Goal: Task Accomplishment & Management: Manage account settings

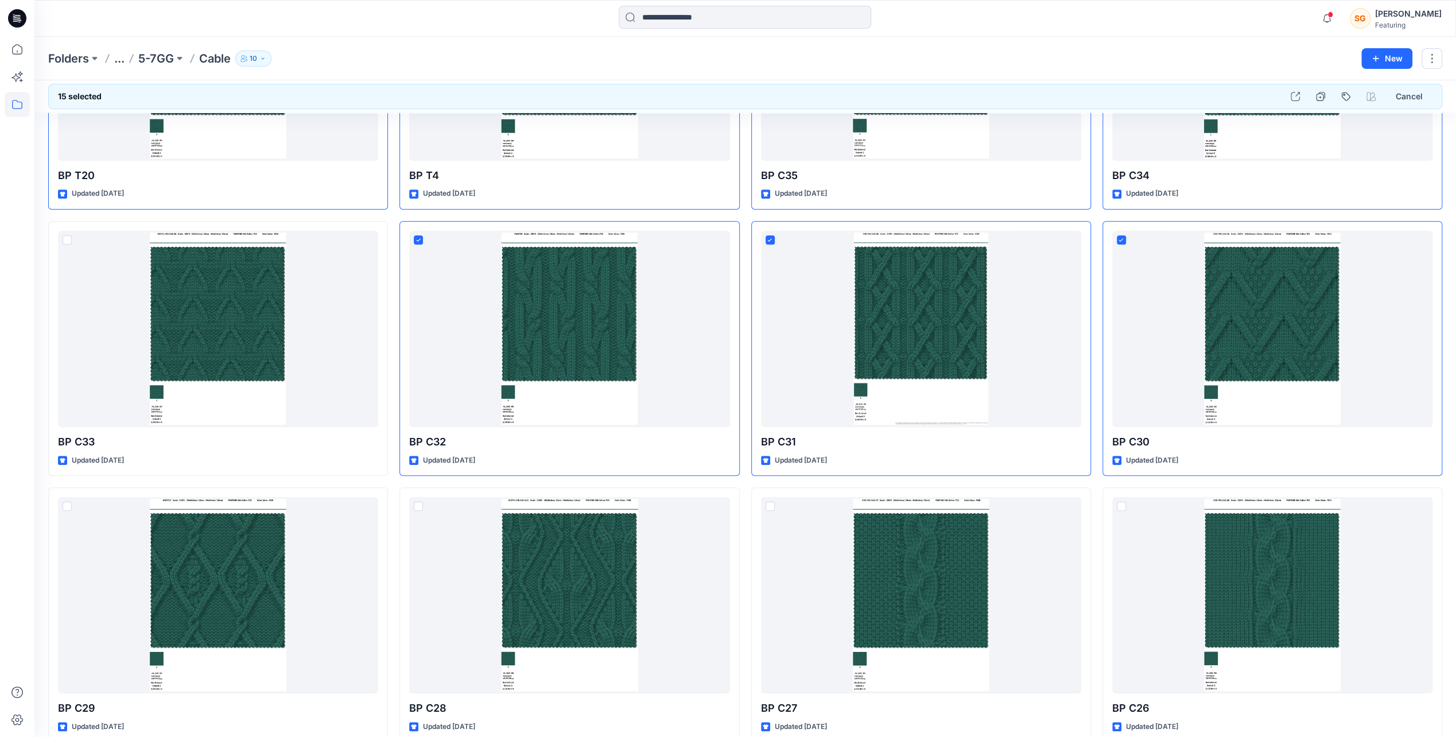
scroll to position [689, 0]
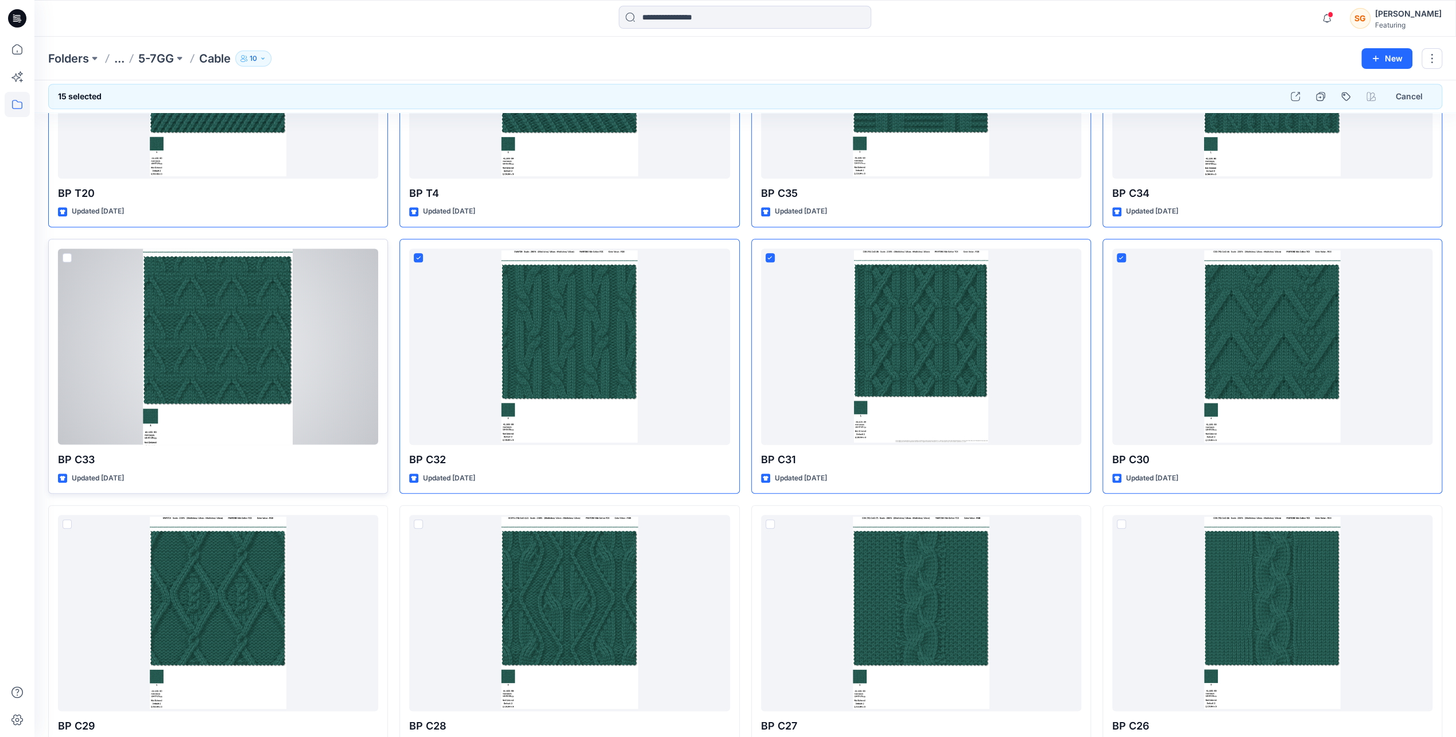
click at [69, 257] on span at bounding box center [67, 257] width 9 height 9
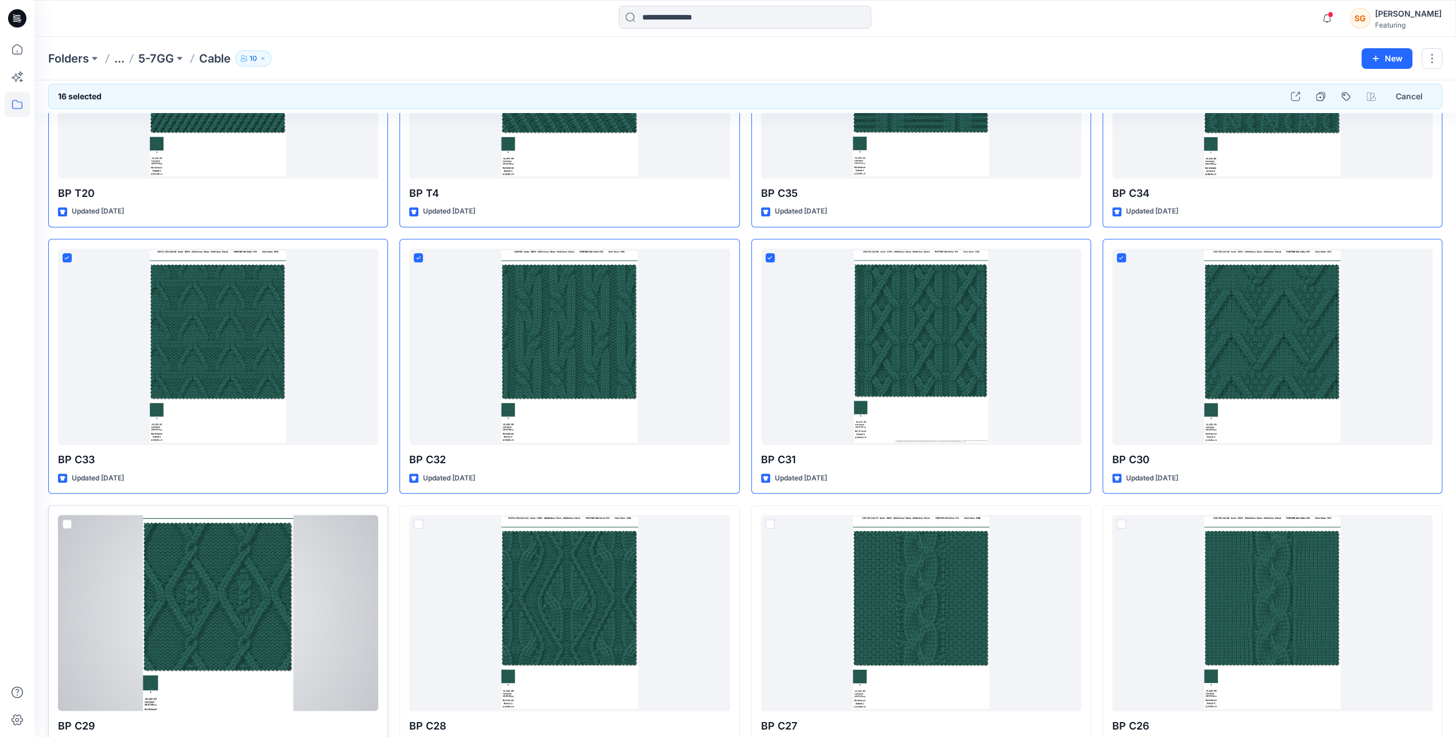
click at [67, 519] on span at bounding box center [67, 523] width 9 height 9
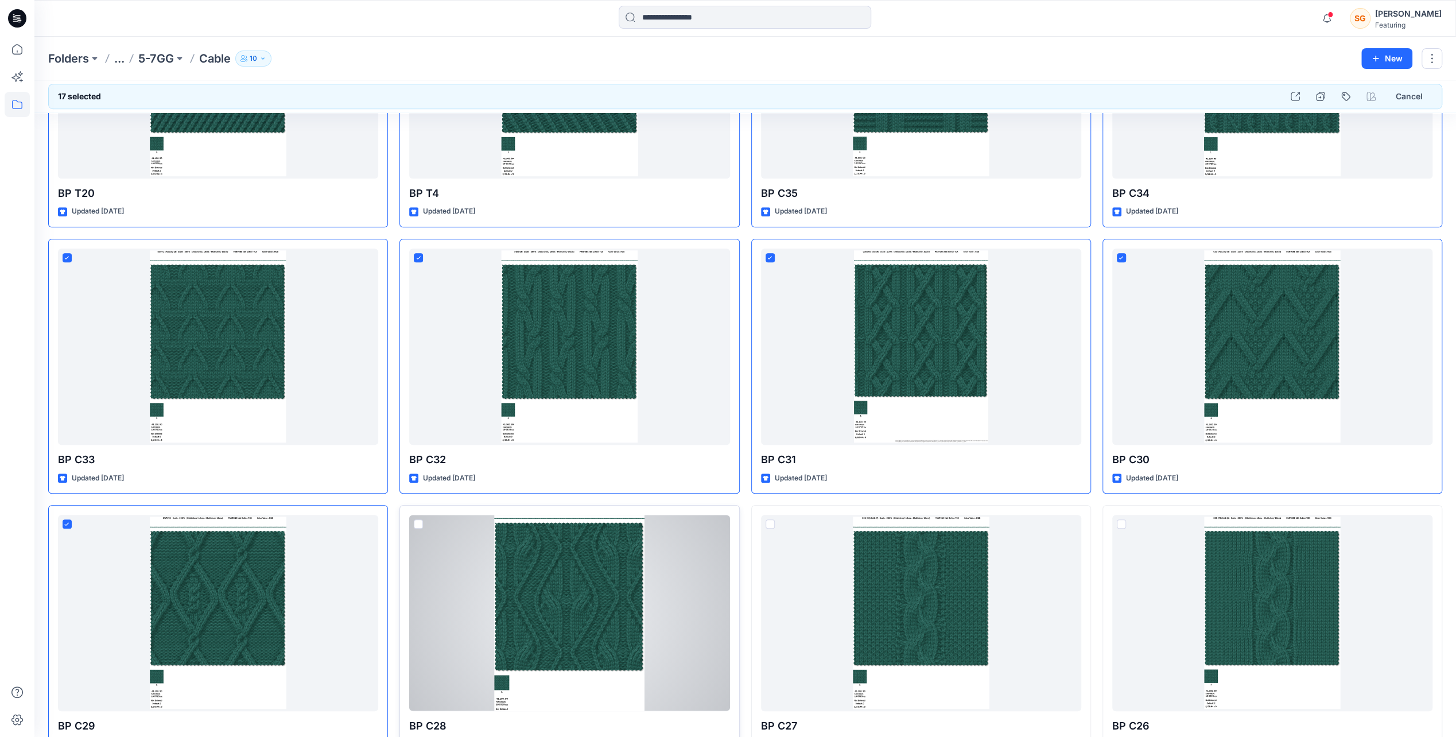
click at [415, 521] on span at bounding box center [418, 523] width 9 height 9
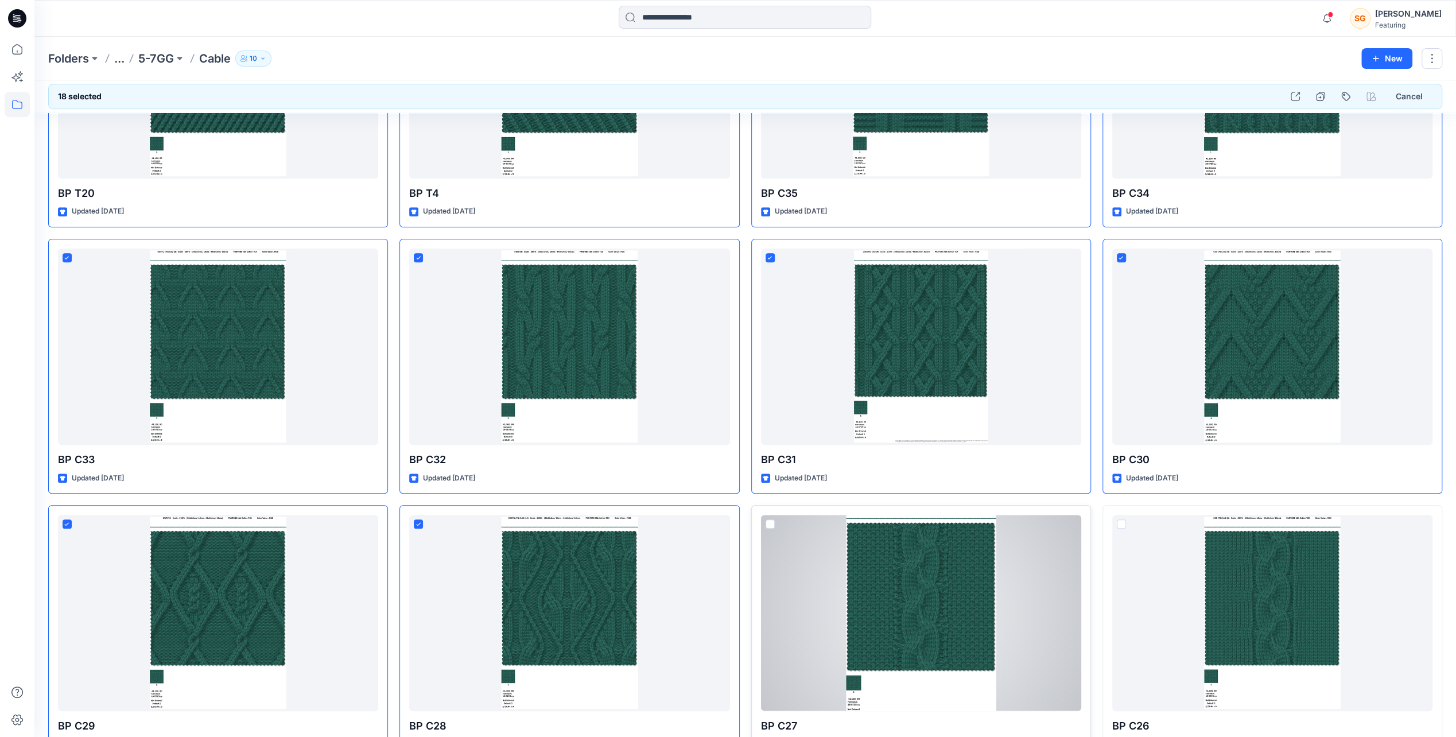
click at [771, 526] on span at bounding box center [770, 523] width 9 height 9
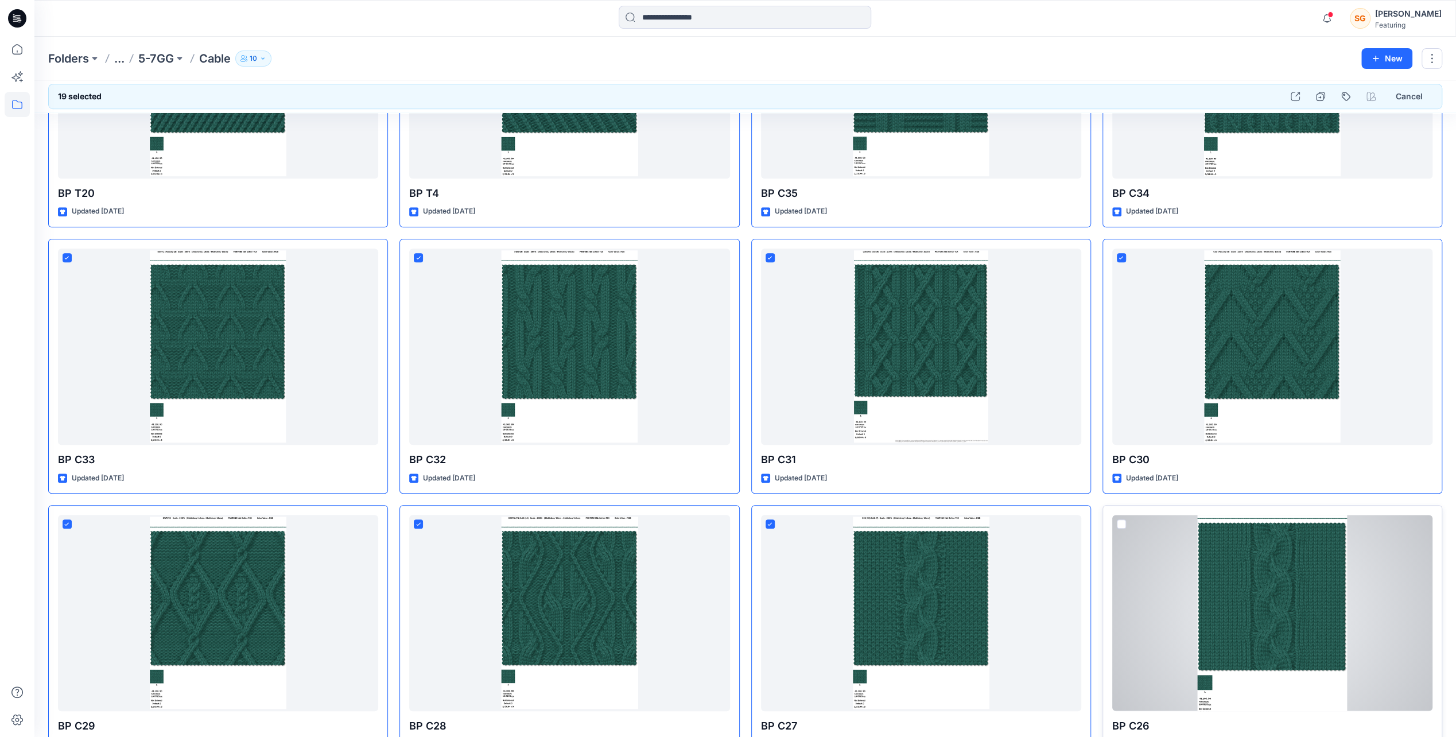
click at [1125, 520] on span at bounding box center [1121, 523] width 9 height 9
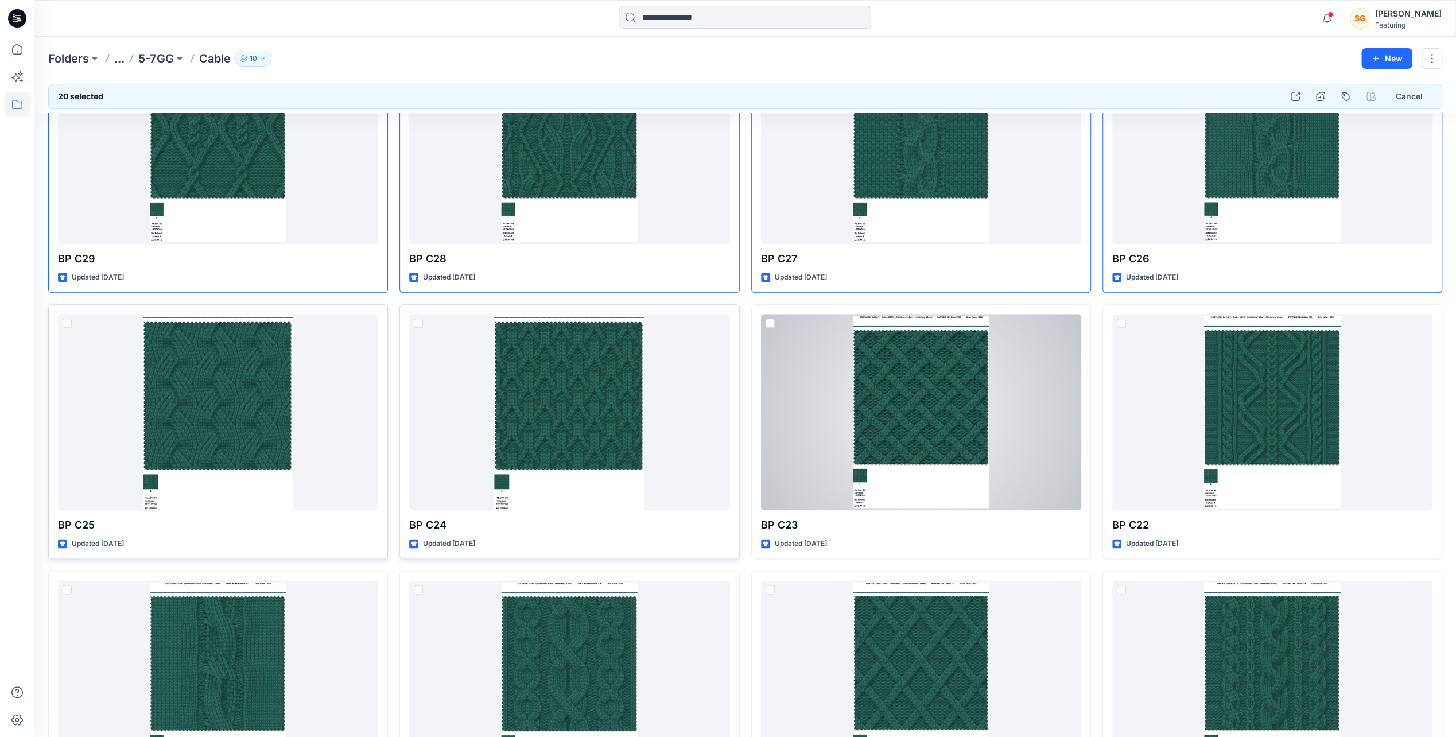
scroll to position [1148, 0]
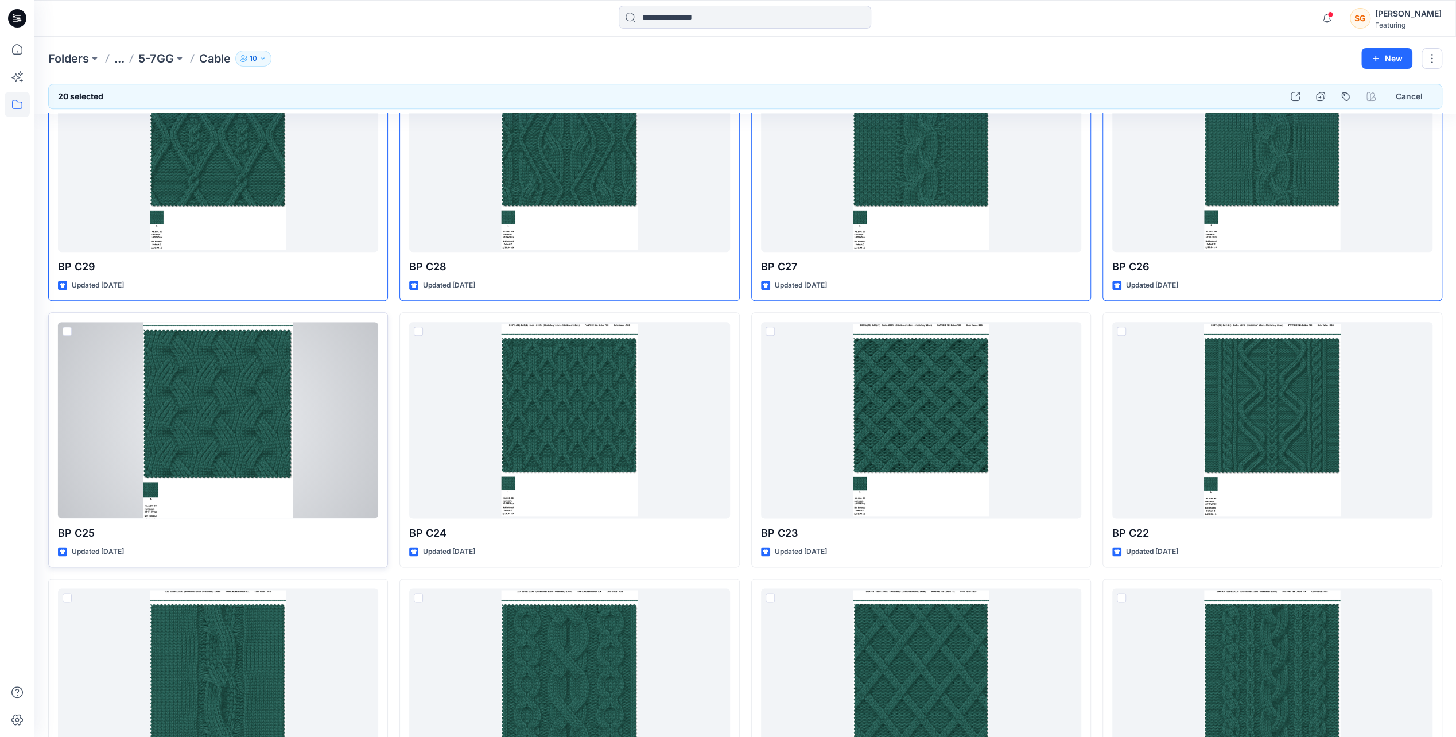
click at [63, 330] on span at bounding box center [67, 331] width 9 height 9
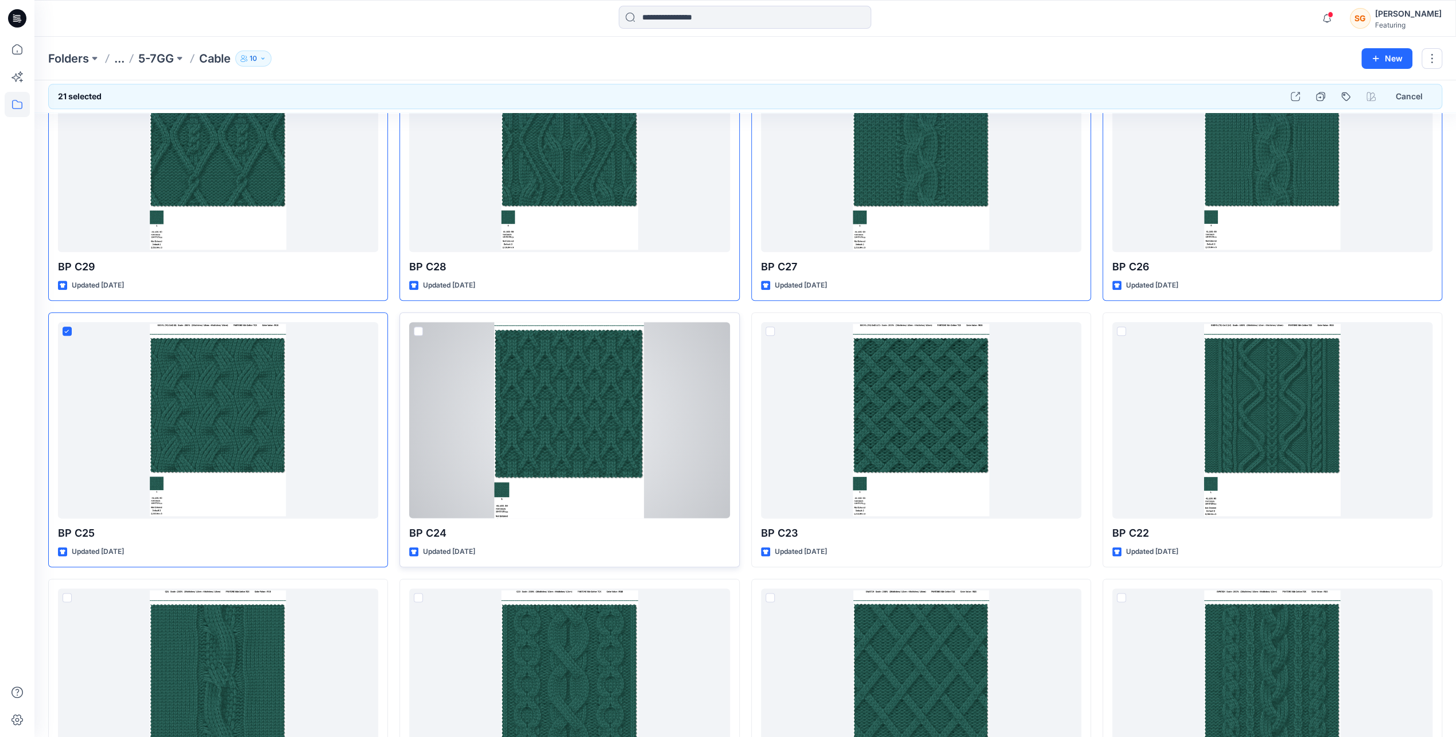
click at [421, 329] on span at bounding box center [418, 331] width 9 height 9
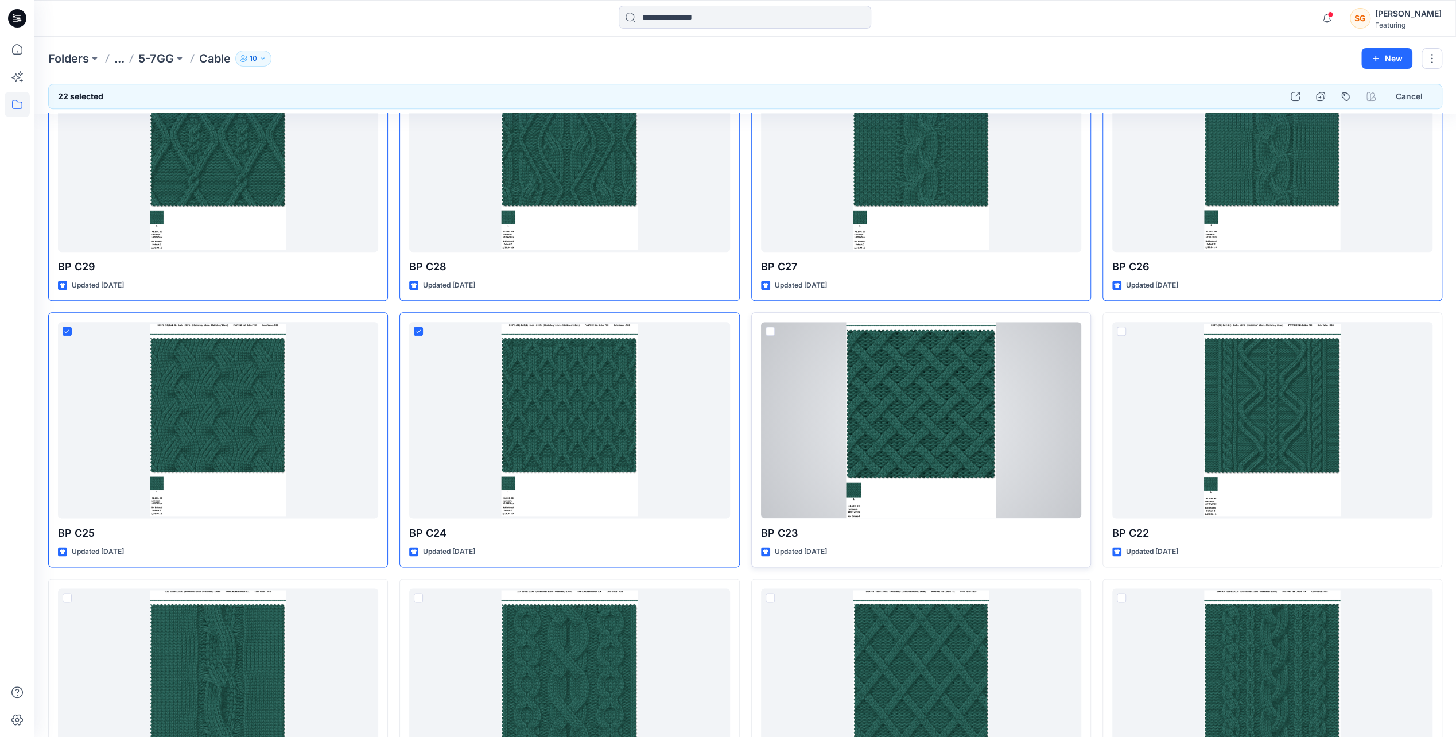
click at [771, 332] on span at bounding box center [770, 331] width 9 height 9
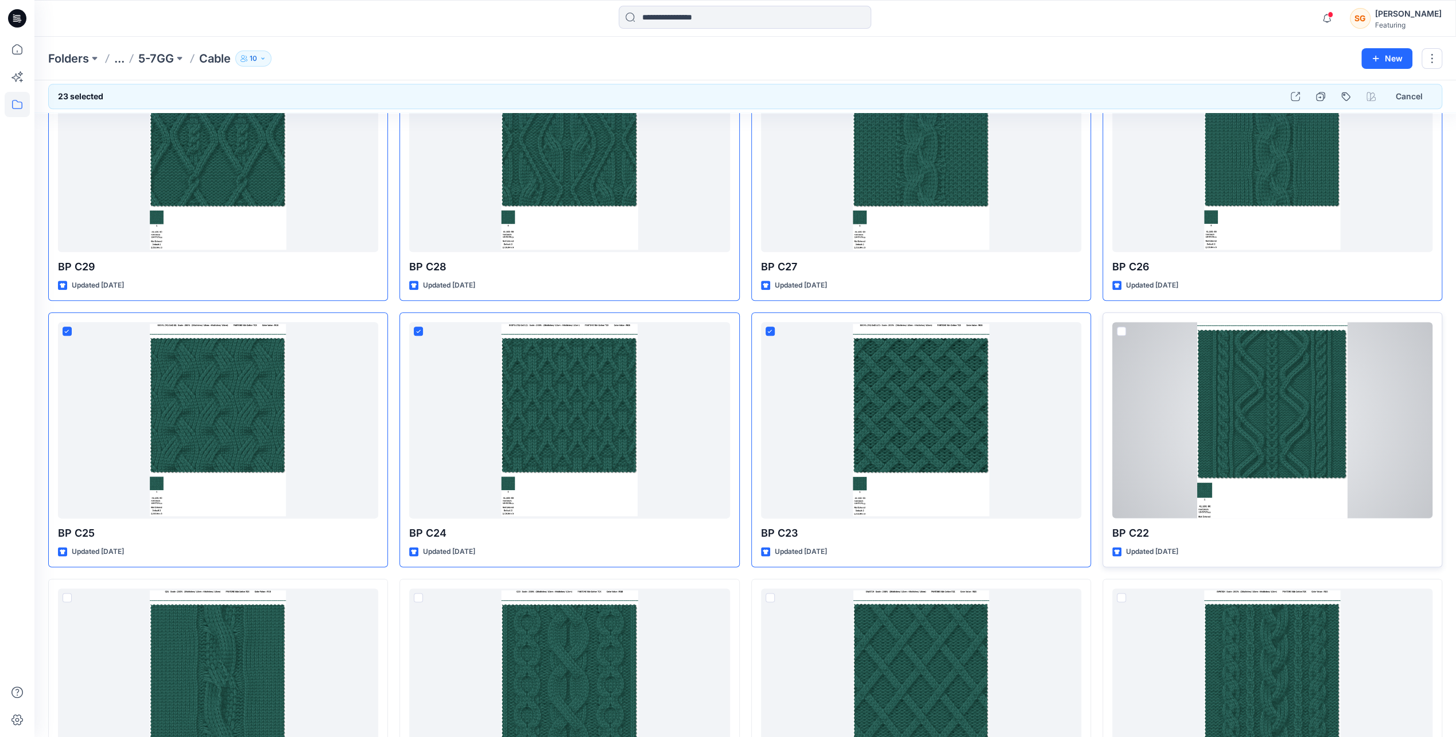
click at [1124, 327] on span at bounding box center [1121, 331] width 9 height 9
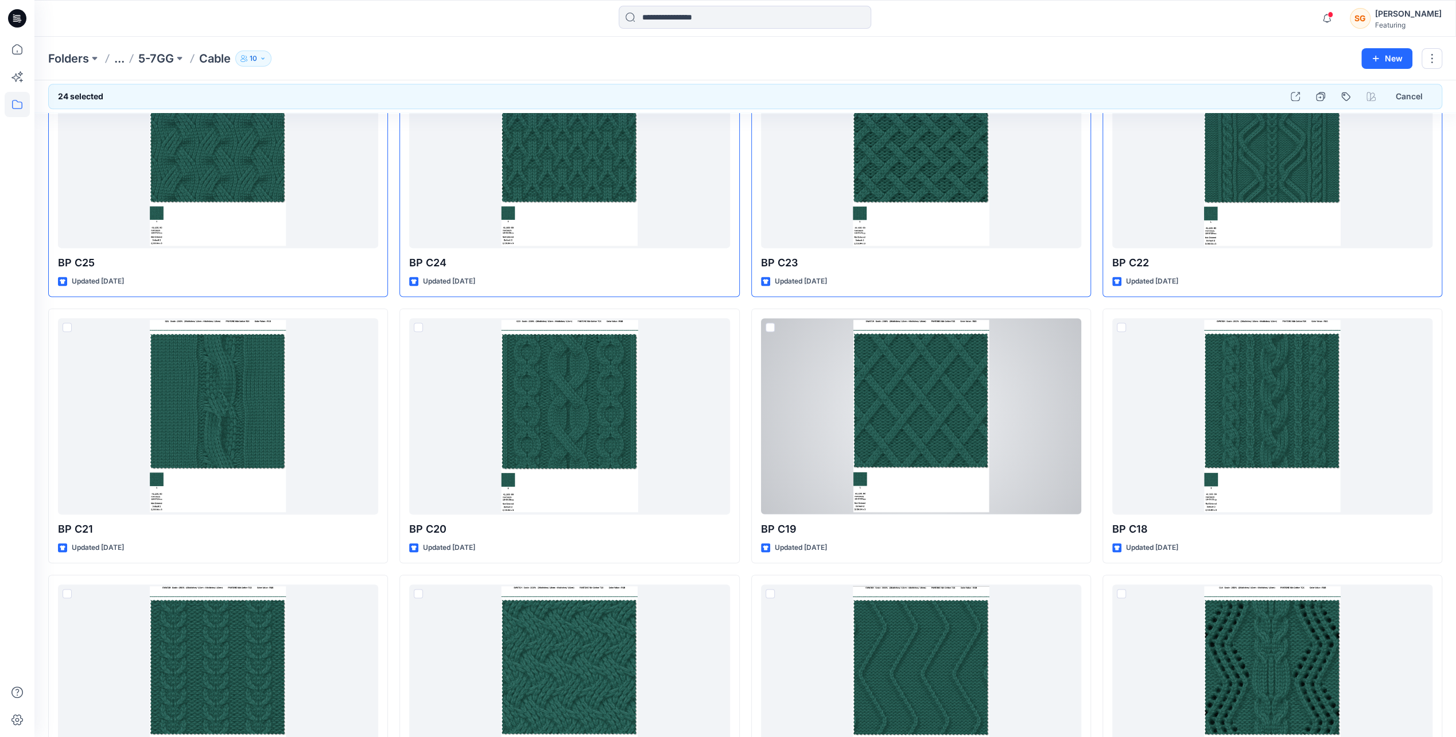
scroll to position [1435, 0]
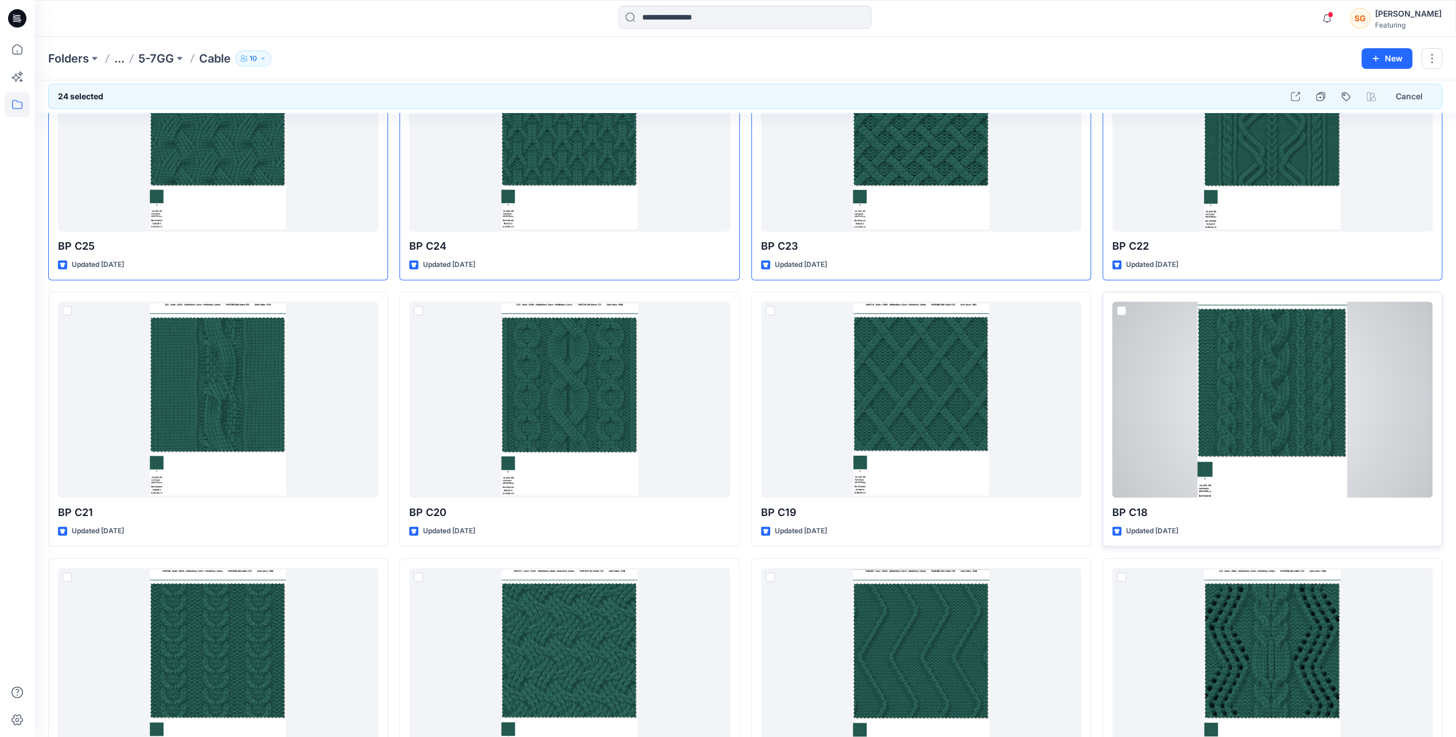
click at [1118, 308] on span at bounding box center [1121, 310] width 9 height 9
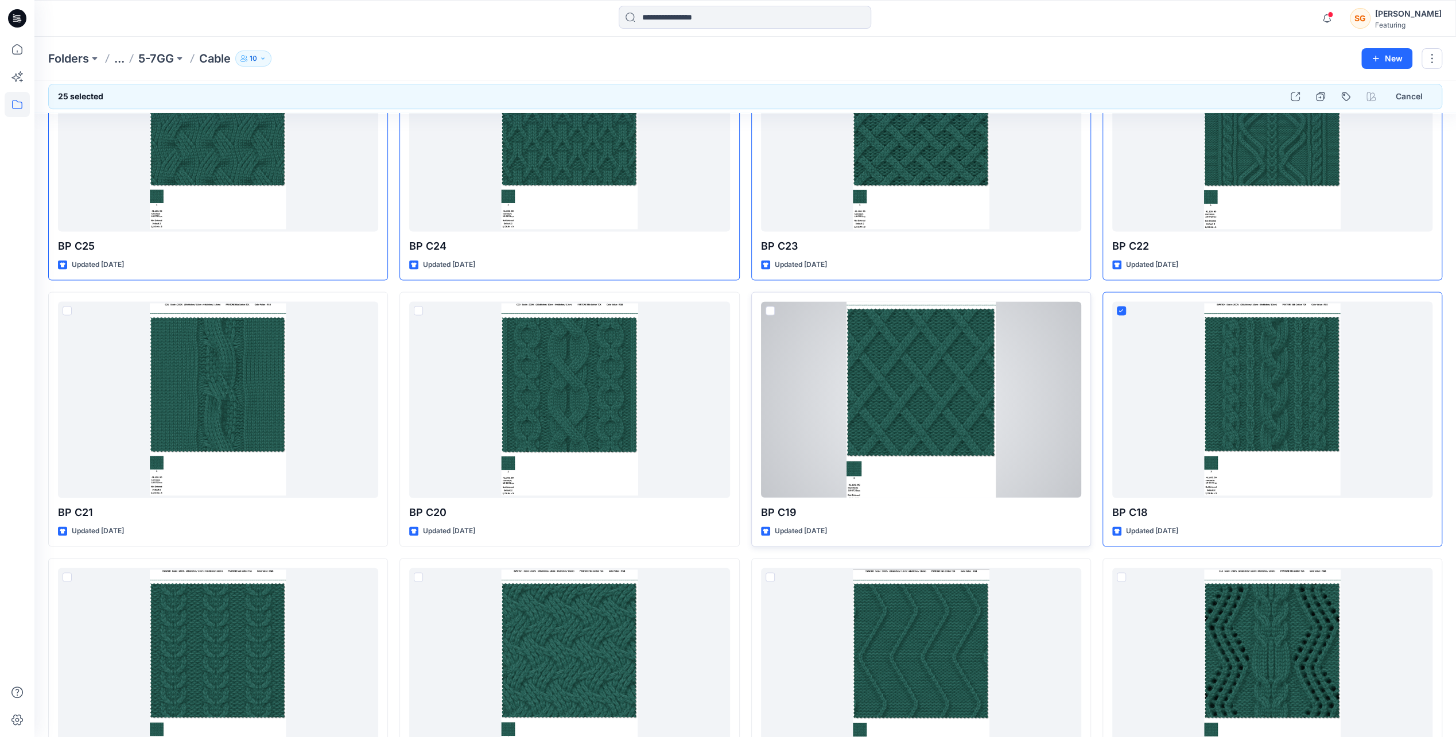
click at [770, 312] on span at bounding box center [770, 310] width 9 height 9
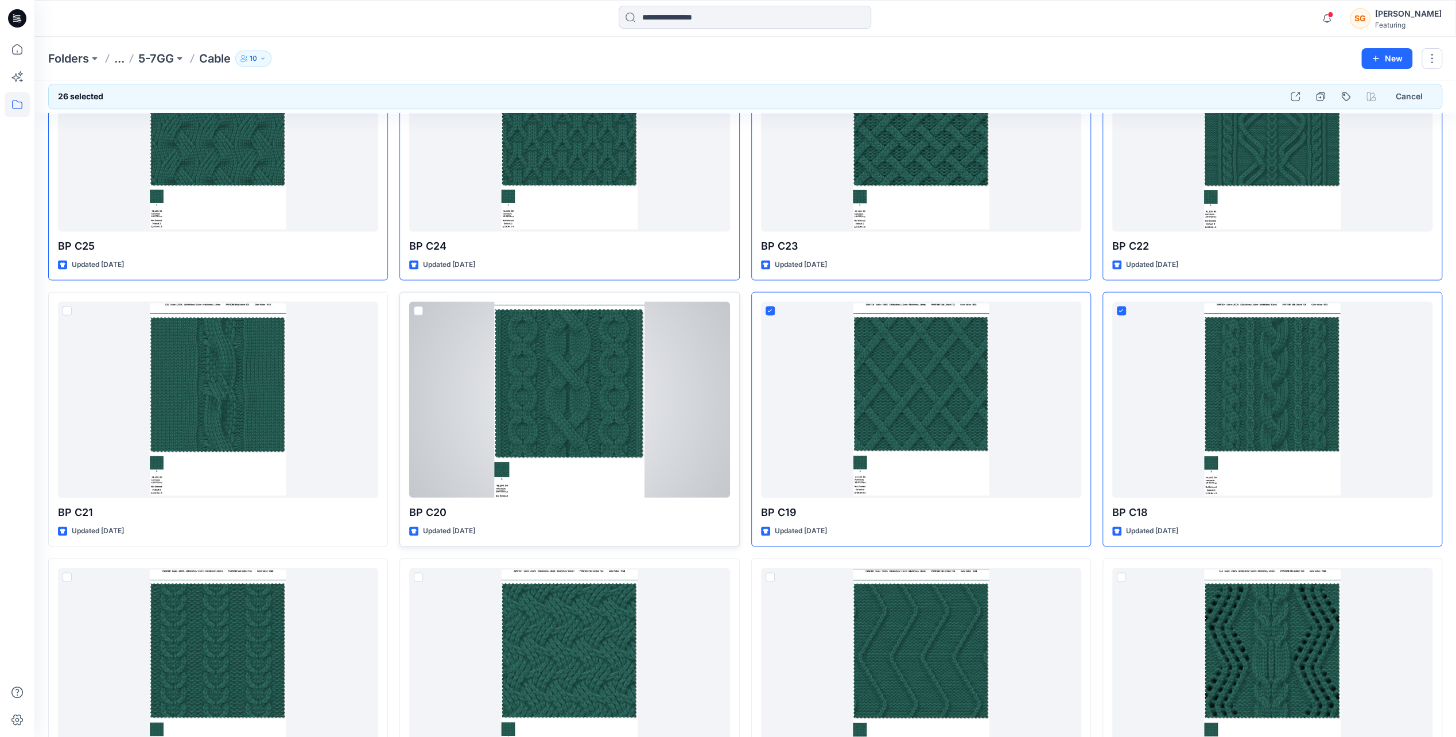
click at [416, 310] on span at bounding box center [418, 310] width 9 height 9
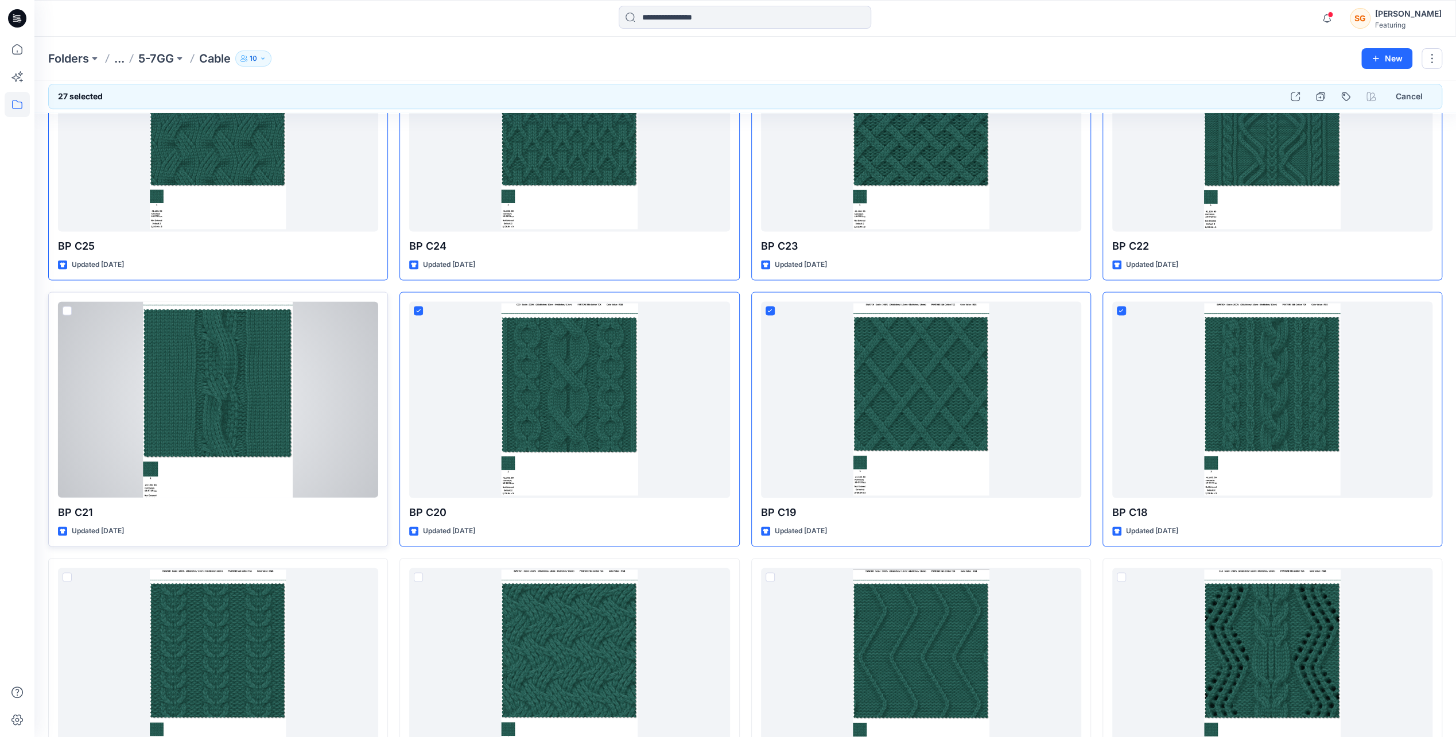
drag, startPoint x: 65, startPoint y: 308, endPoint x: 81, endPoint y: 327, distance: 25.6
click at [65, 308] on span at bounding box center [67, 310] width 9 height 9
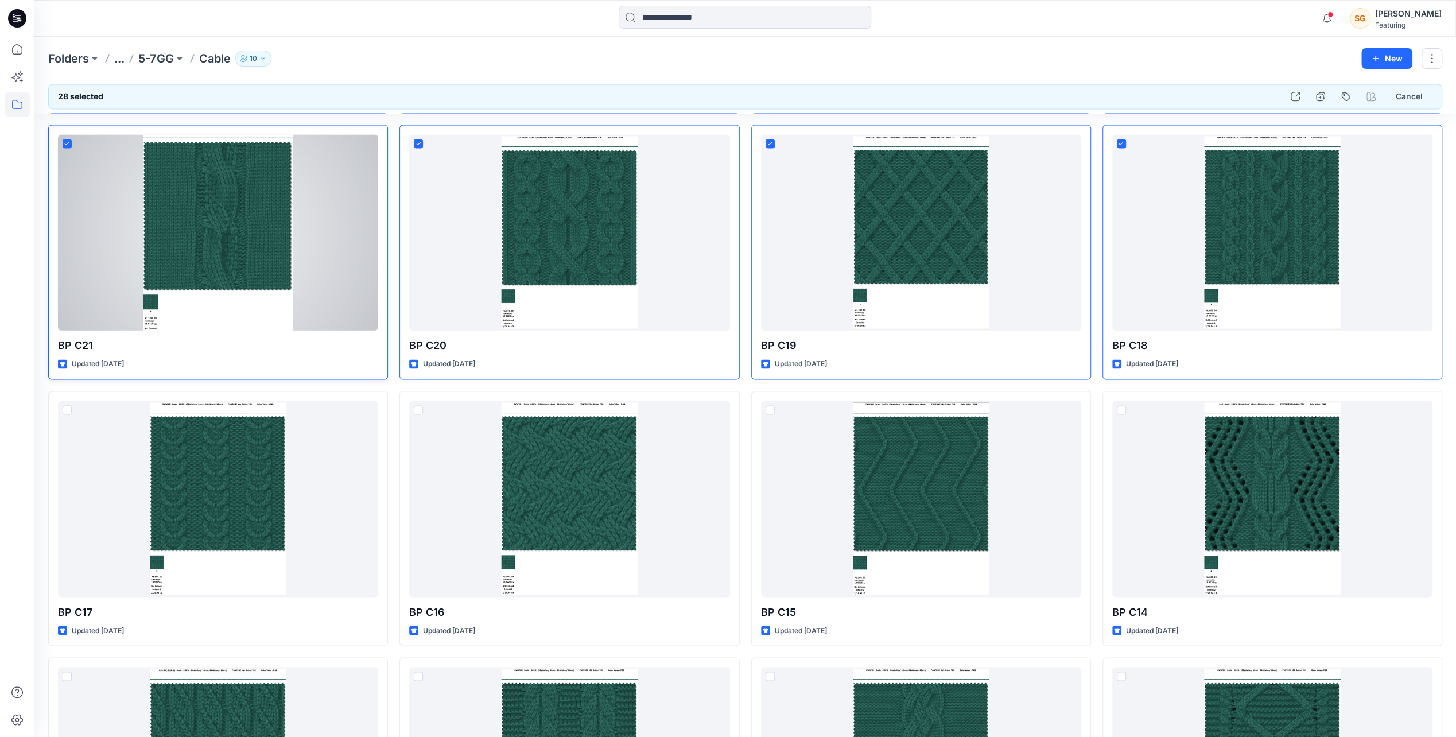
scroll to position [1607, 0]
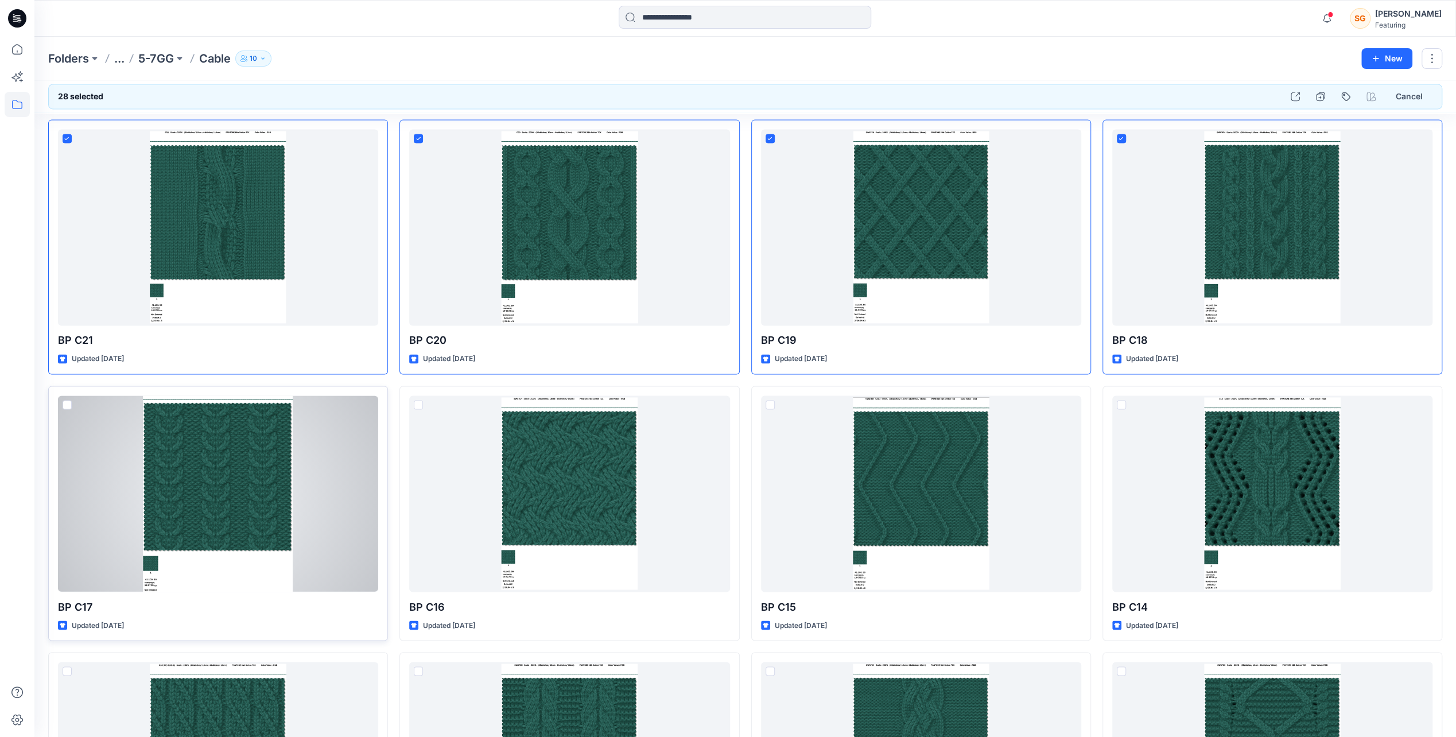
click at [68, 405] on span at bounding box center [67, 404] width 9 height 9
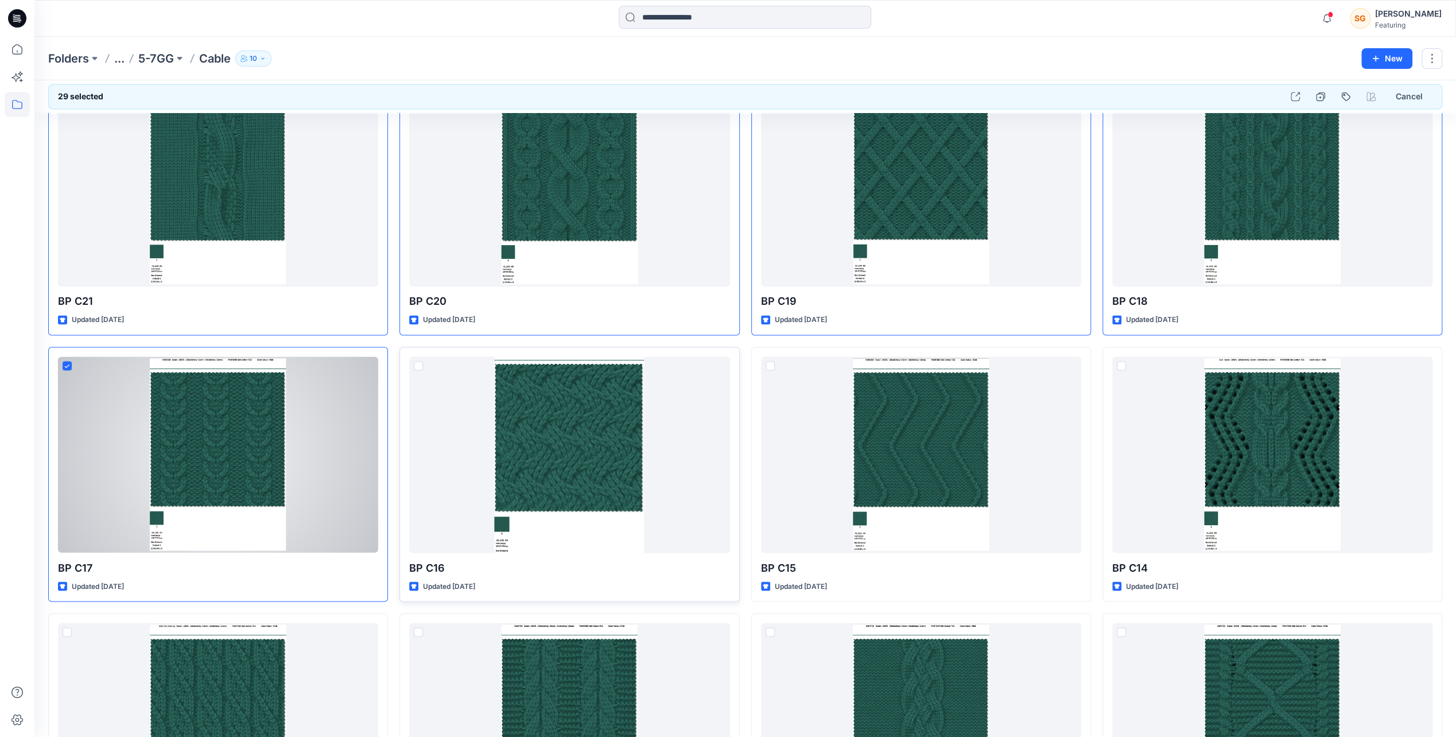
scroll to position [1664, 0]
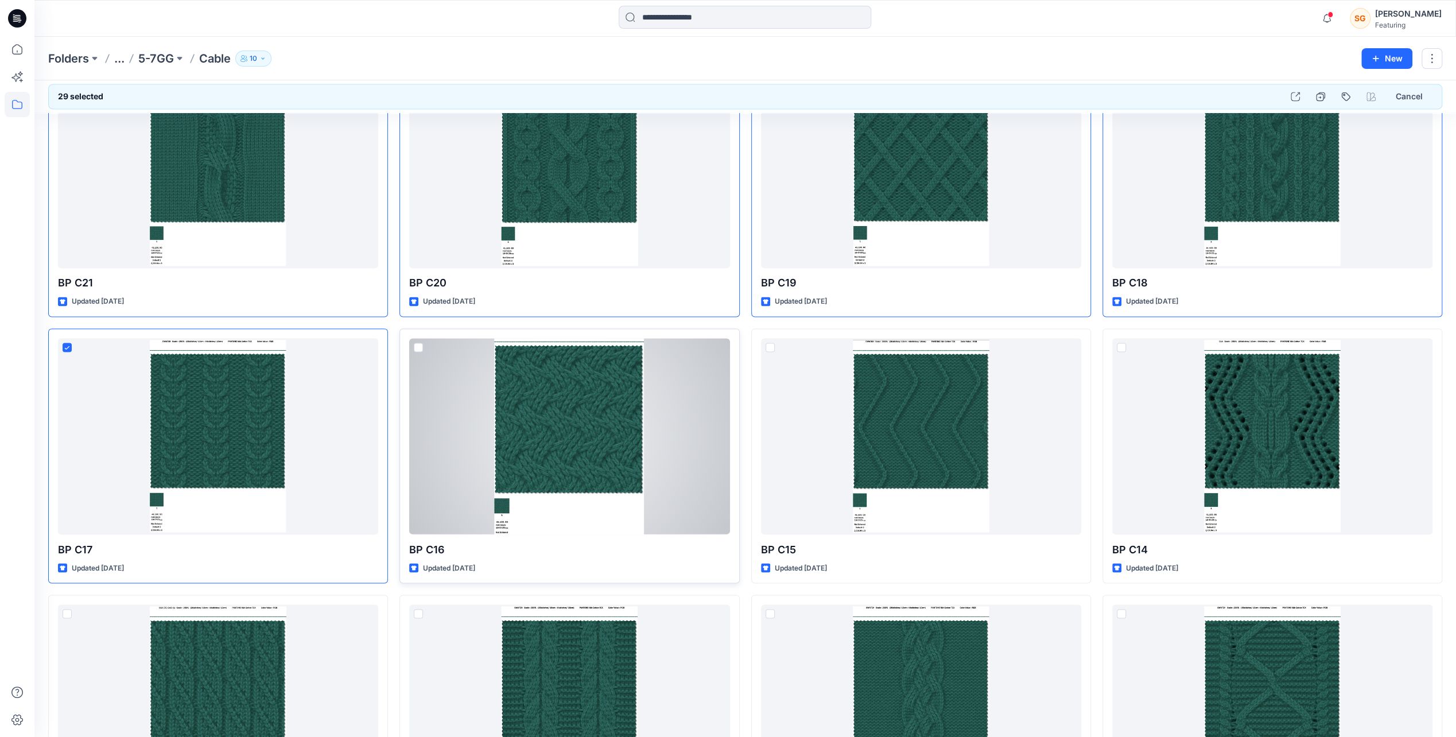
click at [417, 345] on span at bounding box center [418, 347] width 9 height 9
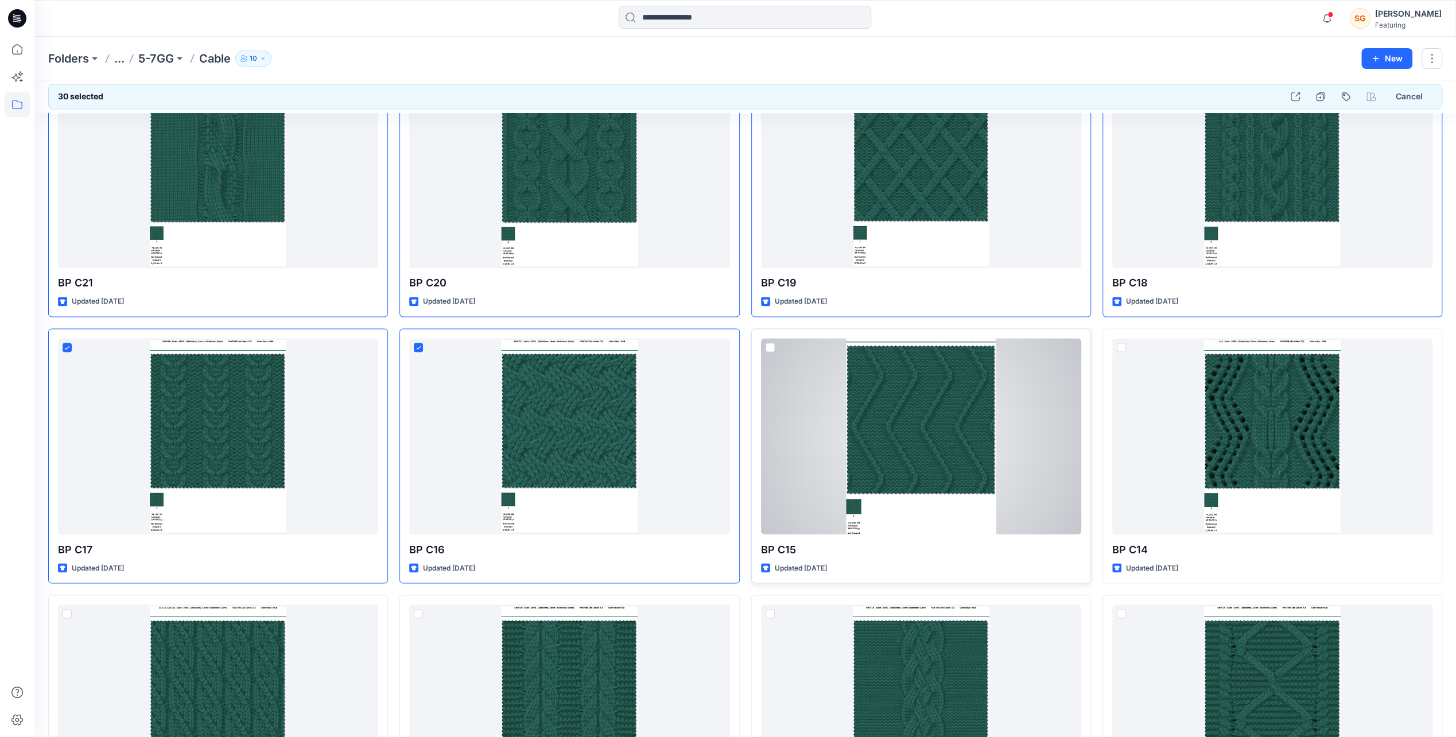
click at [772, 343] on span at bounding box center [770, 347] width 9 height 9
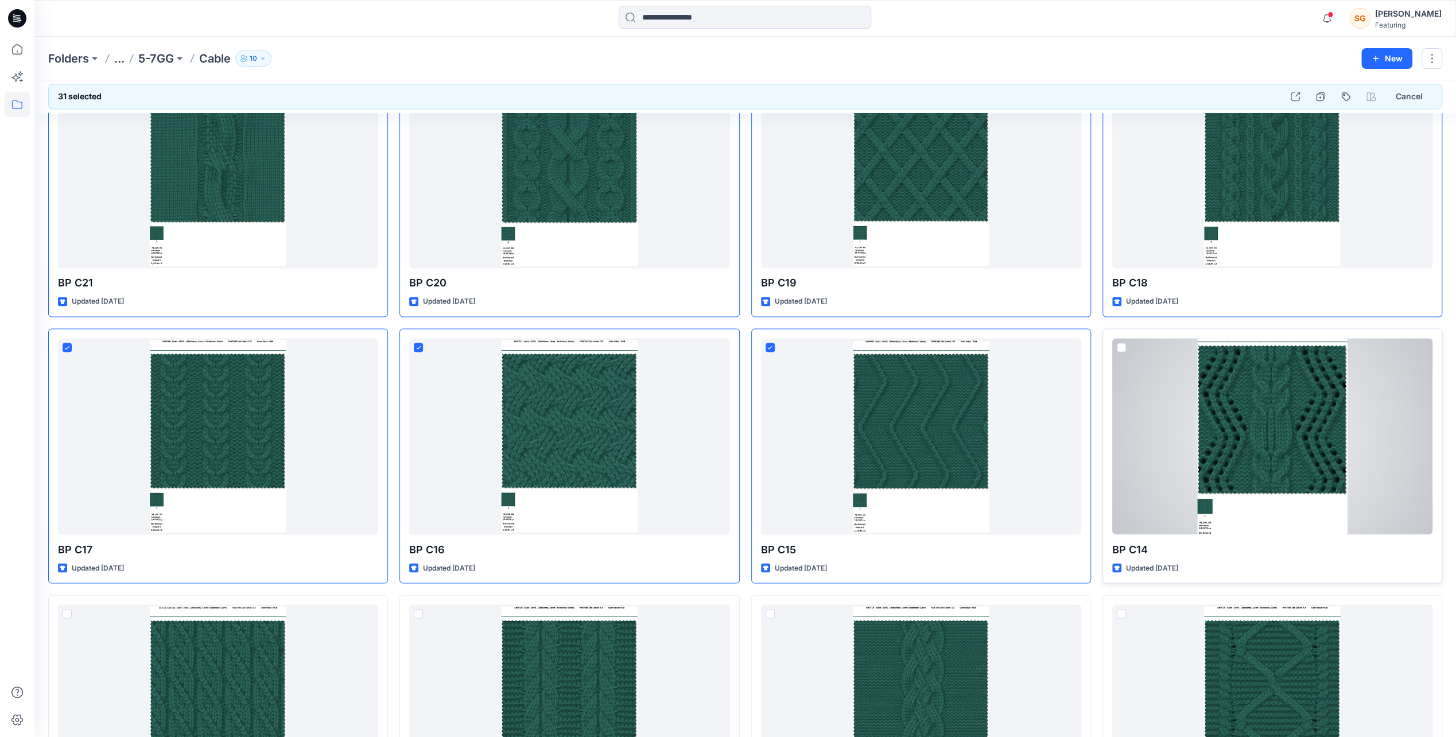
click at [1120, 343] on span at bounding box center [1121, 347] width 9 height 9
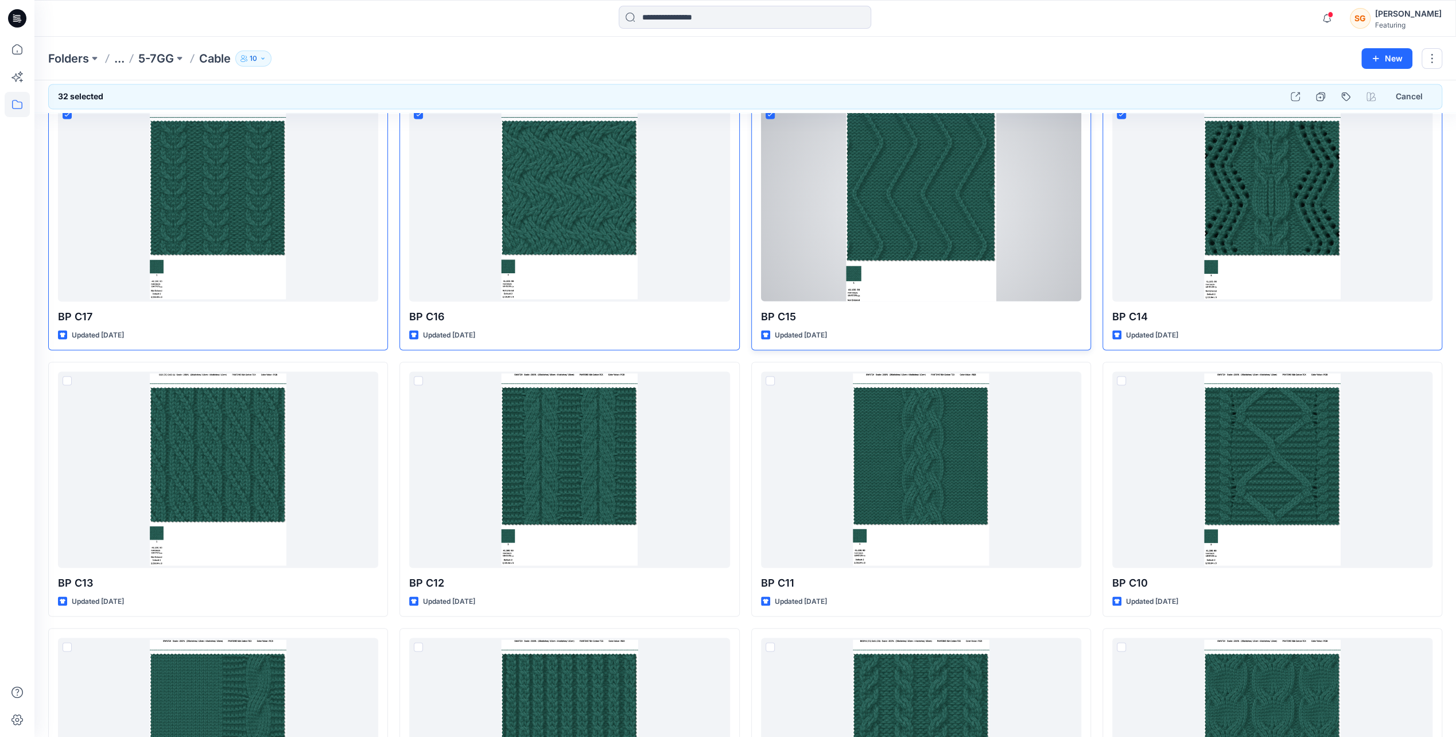
scroll to position [1951, 0]
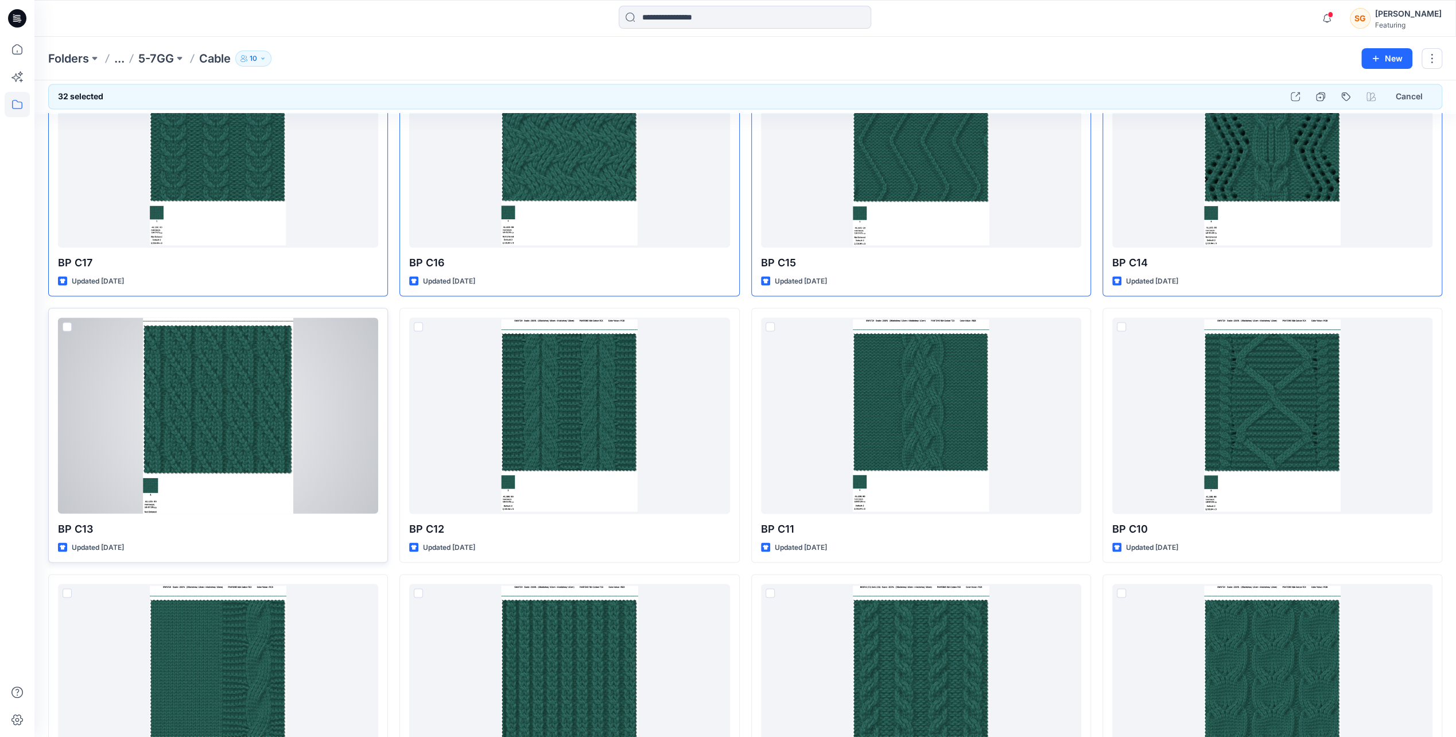
click at [65, 325] on span at bounding box center [67, 326] width 9 height 9
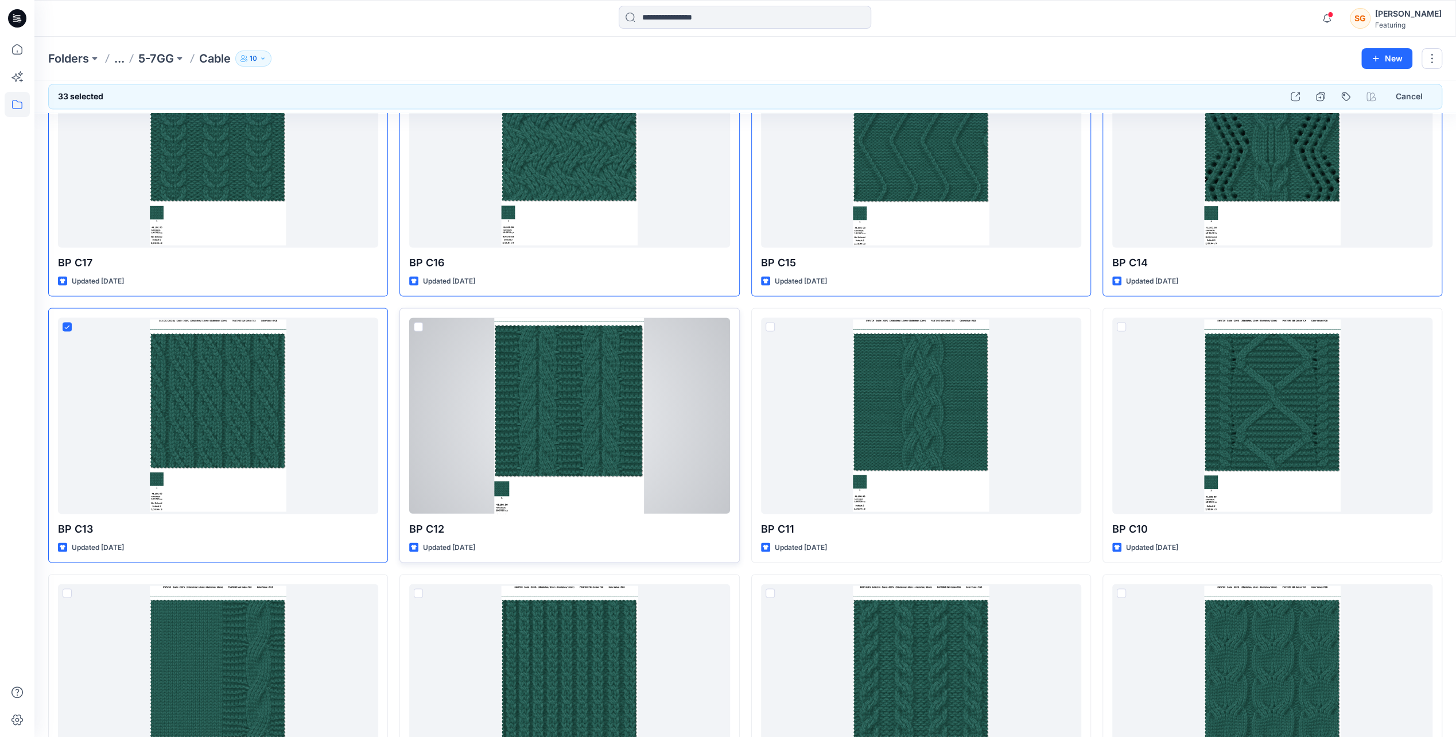
click at [420, 322] on span at bounding box center [418, 326] width 9 height 9
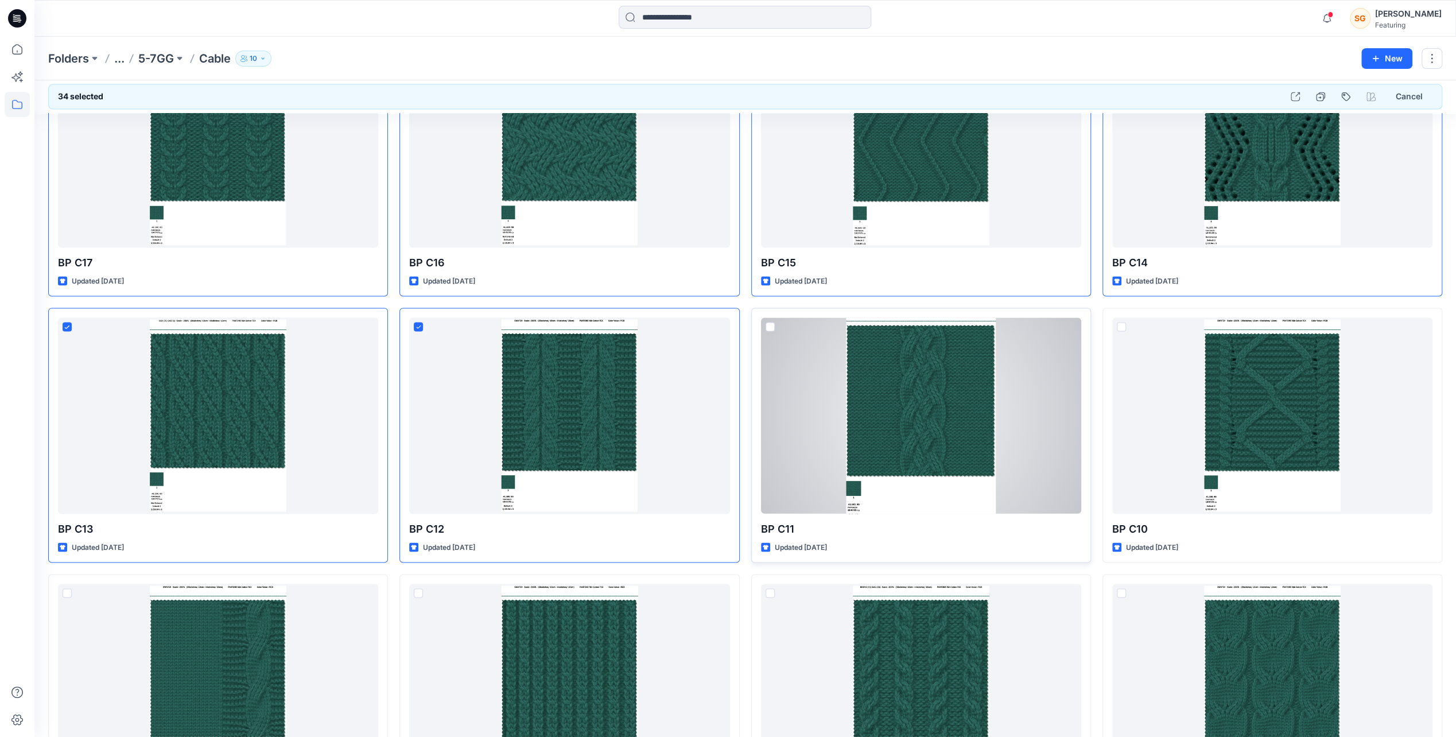
click at [770, 327] on span at bounding box center [770, 326] width 9 height 9
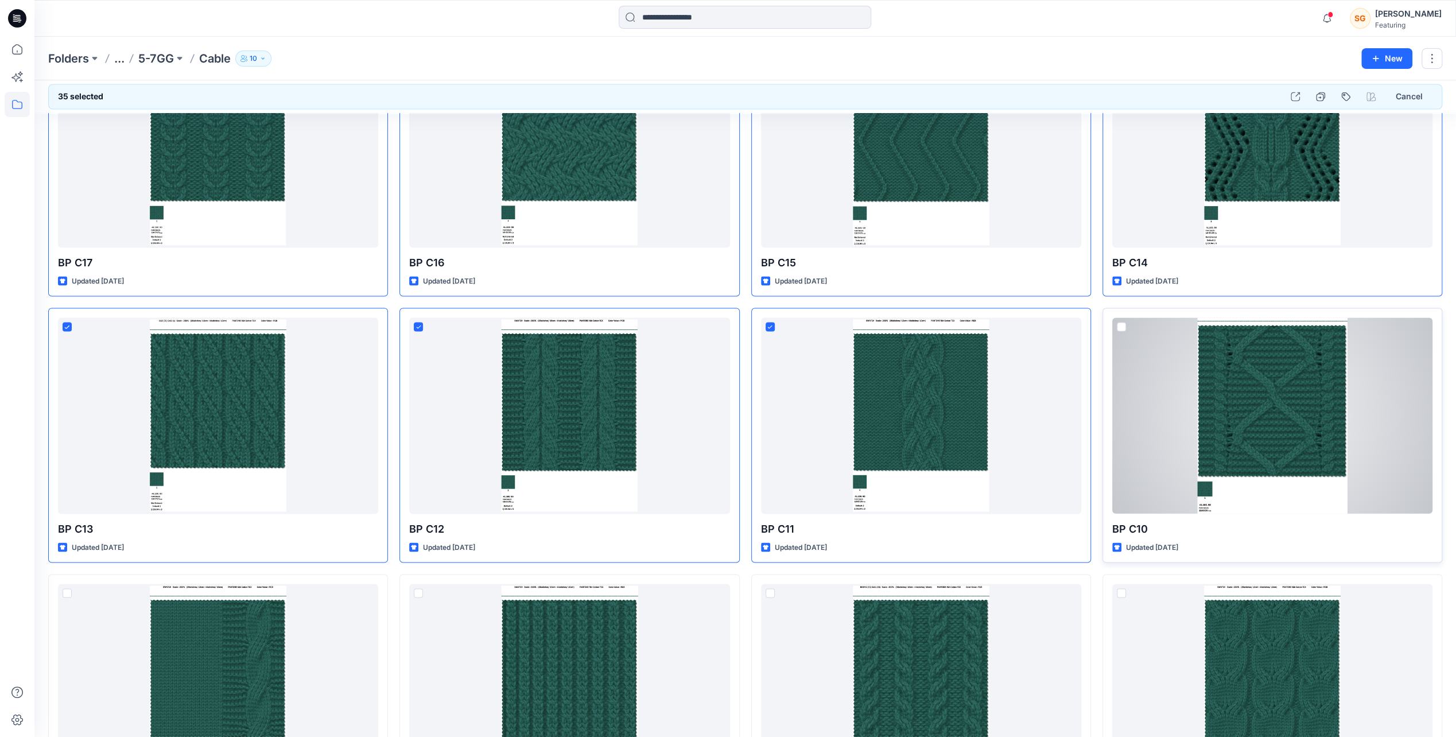
click at [1121, 328] on span at bounding box center [1121, 326] width 9 height 9
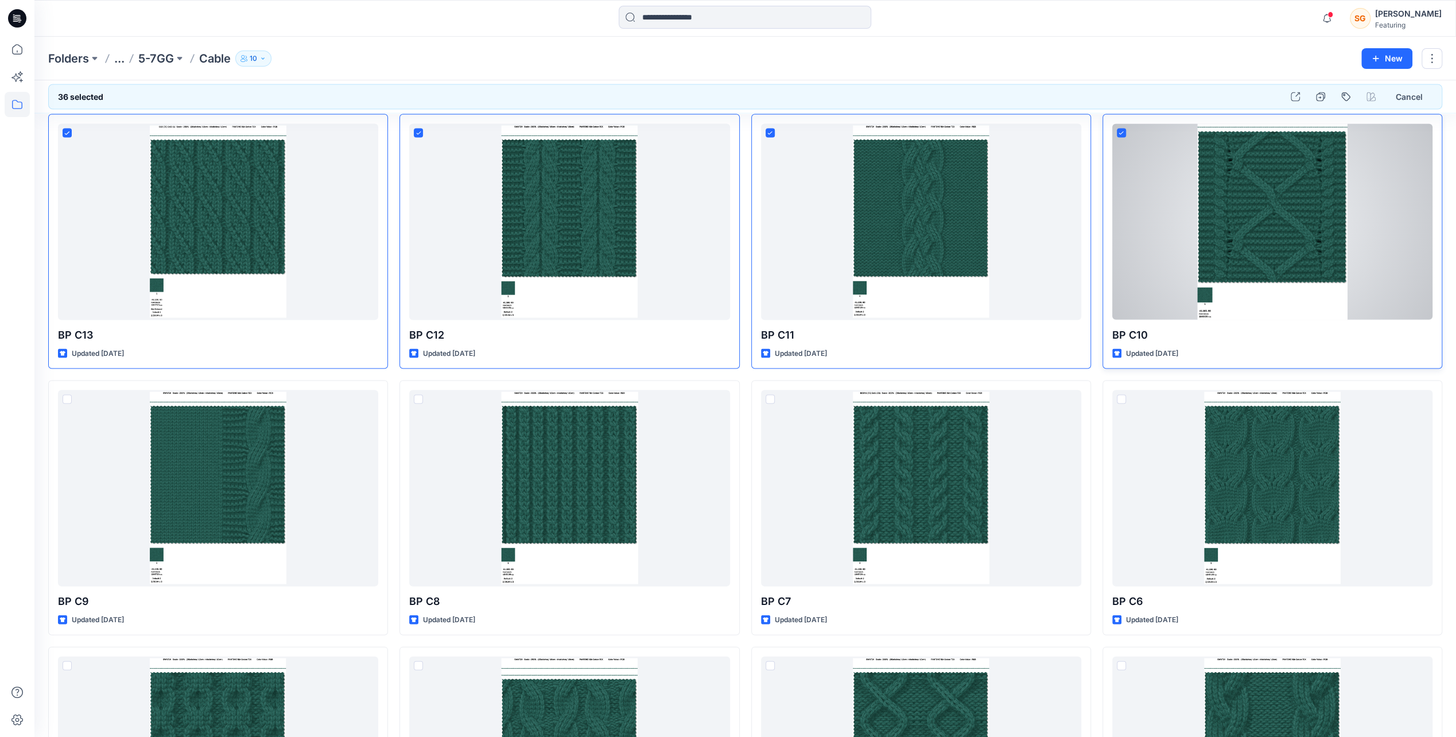
scroll to position [2181, 0]
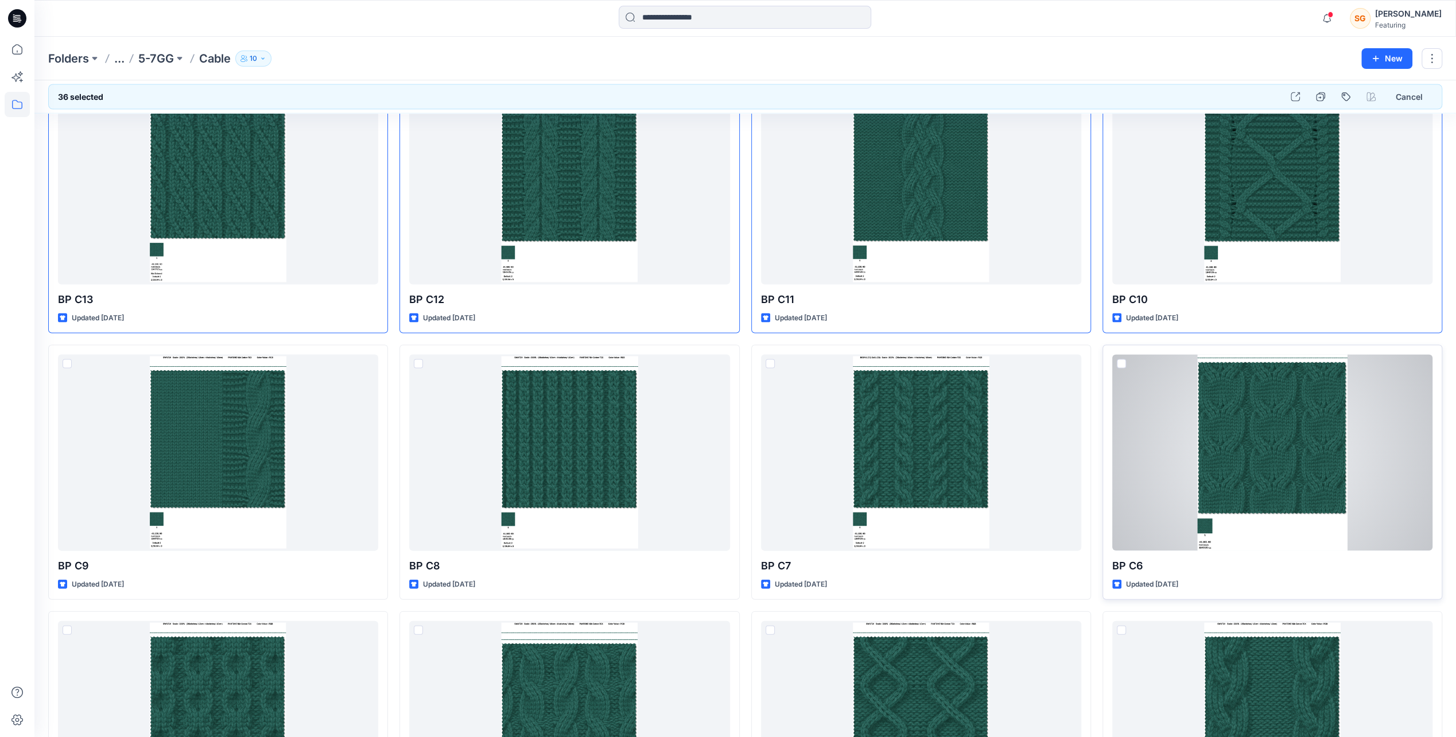
click at [1122, 356] on div at bounding box center [1272, 452] width 320 height 196
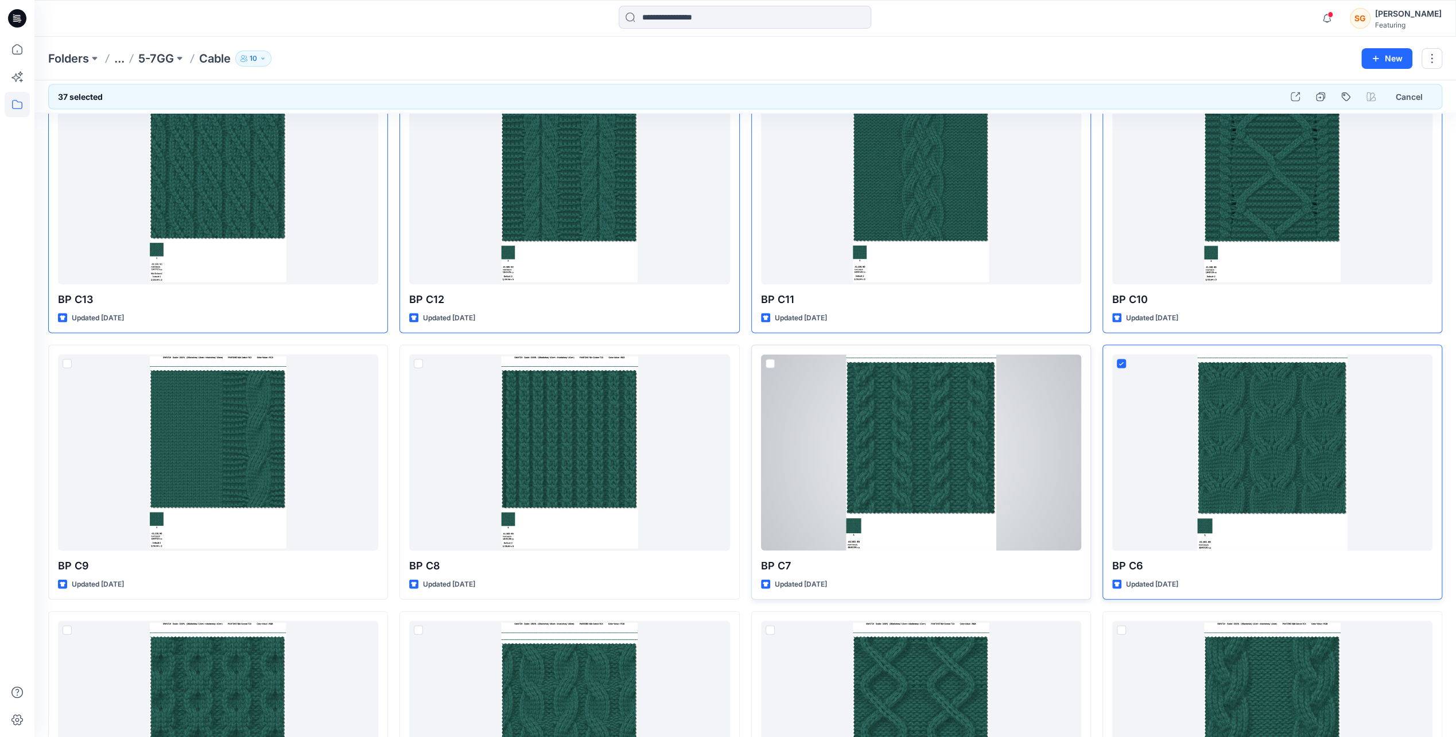
click at [772, 359] on span at bounding box center [770, 363] width 9 height 9
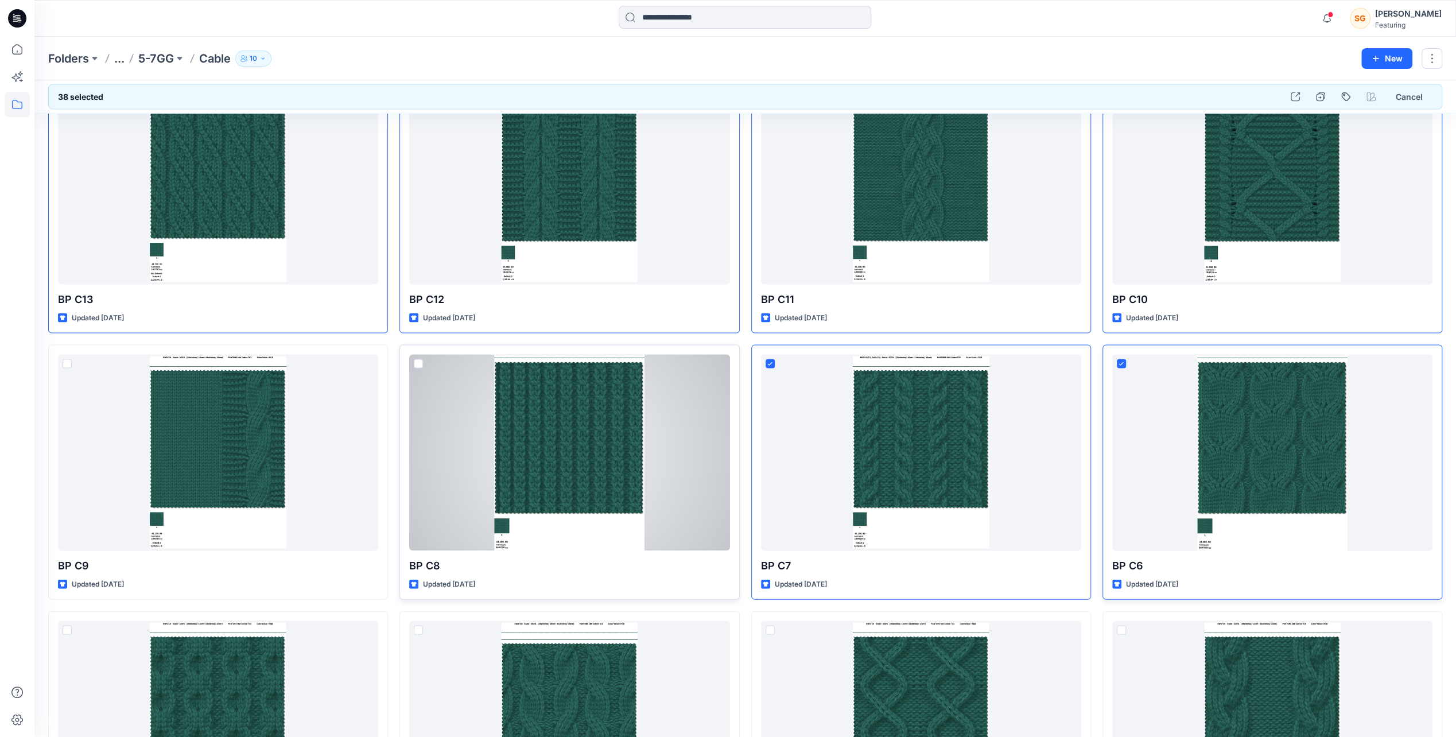
click at [421, 359] on span at bounding box center [418, 363] width 9 height 9
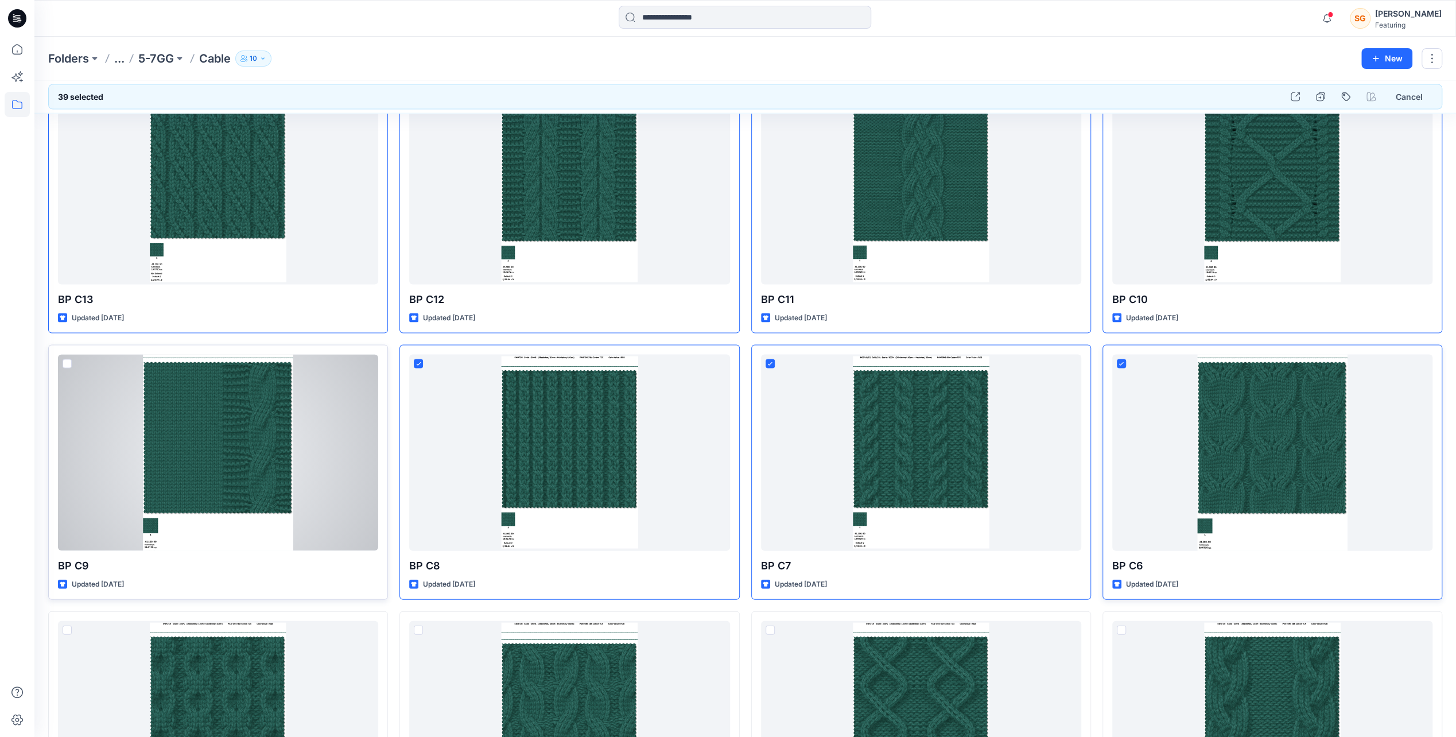
click at [66, 359] on span at bounding box center [67, 363] width 9 height 9
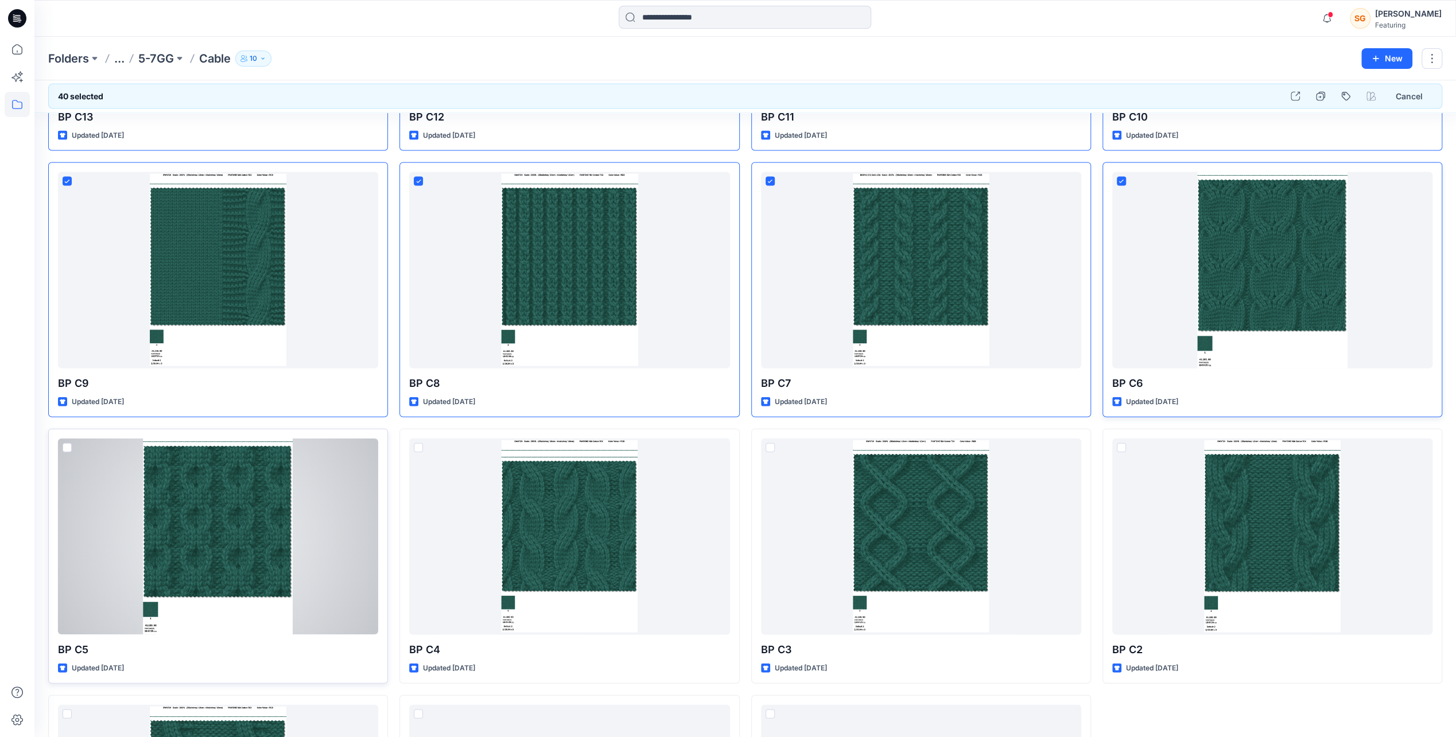
scroll to position [2353, 0]
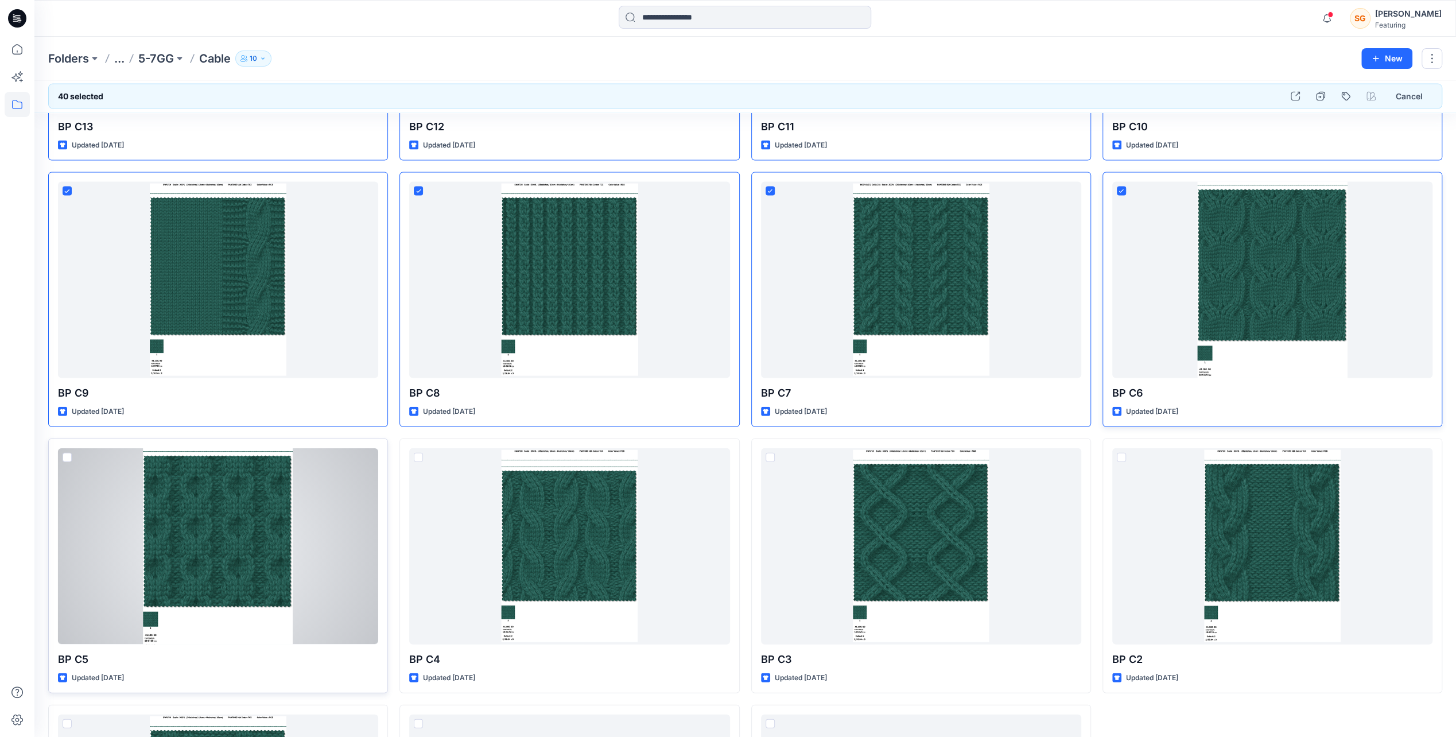
click at [69, 456] on span at bounding box center [67, 457] width 9 height 9
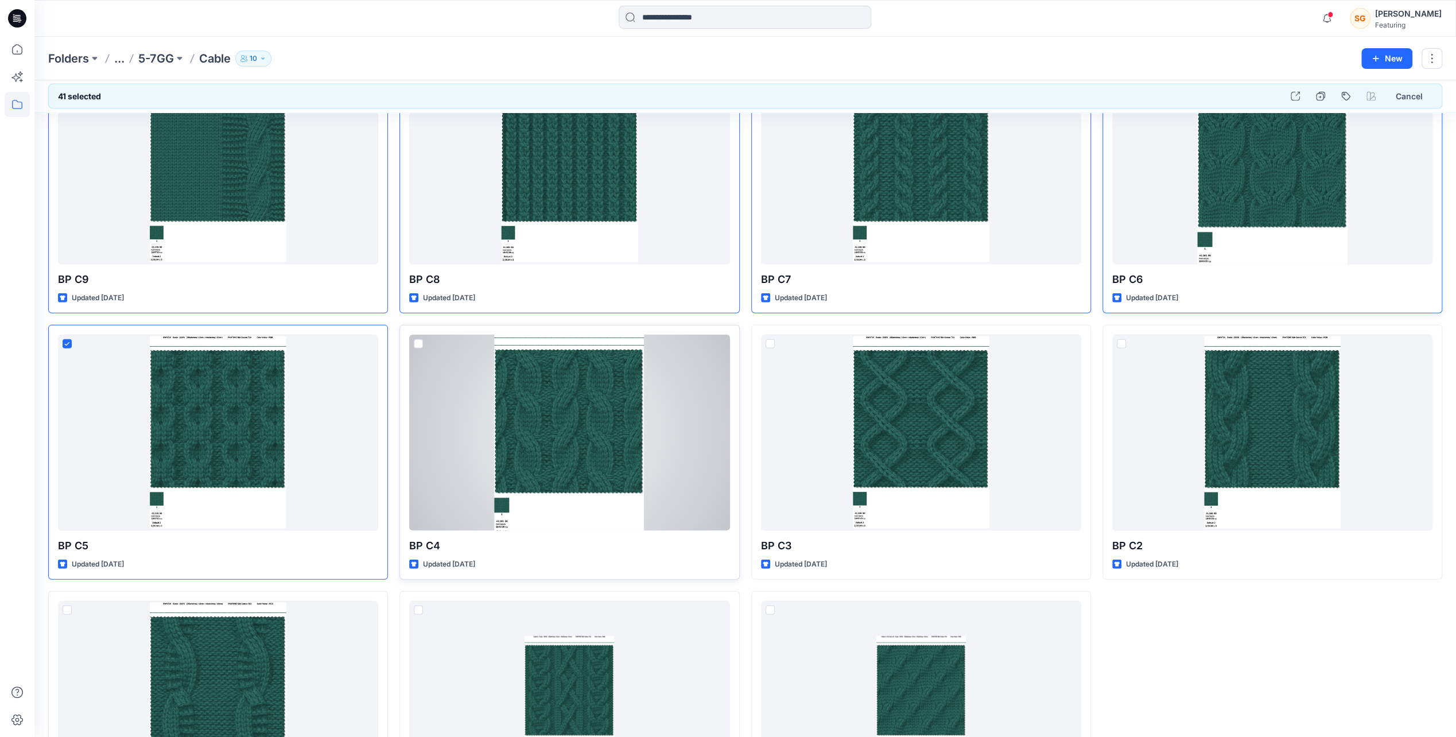
scroll to position [2468, 0]
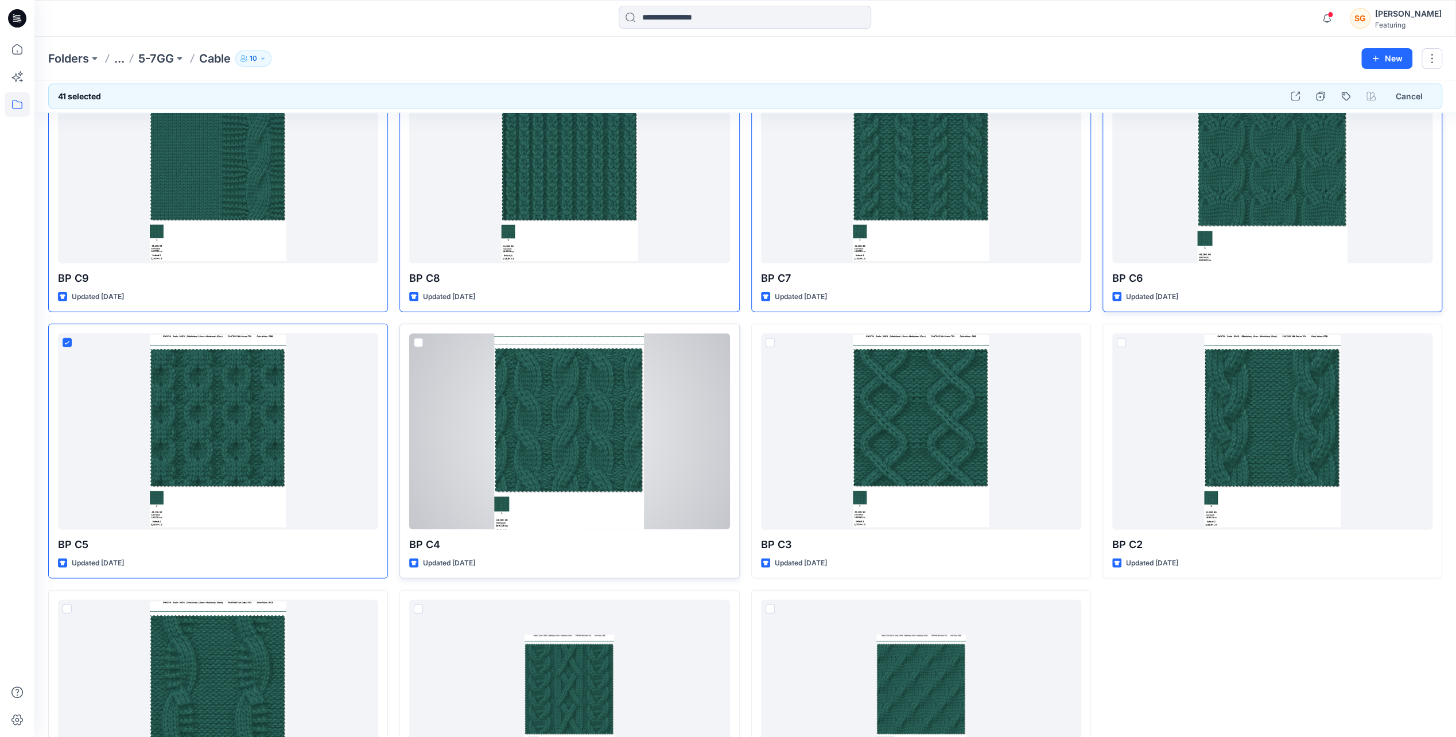
click at [417, 344] on span at bounding box center [418, 342] width 9 height 9
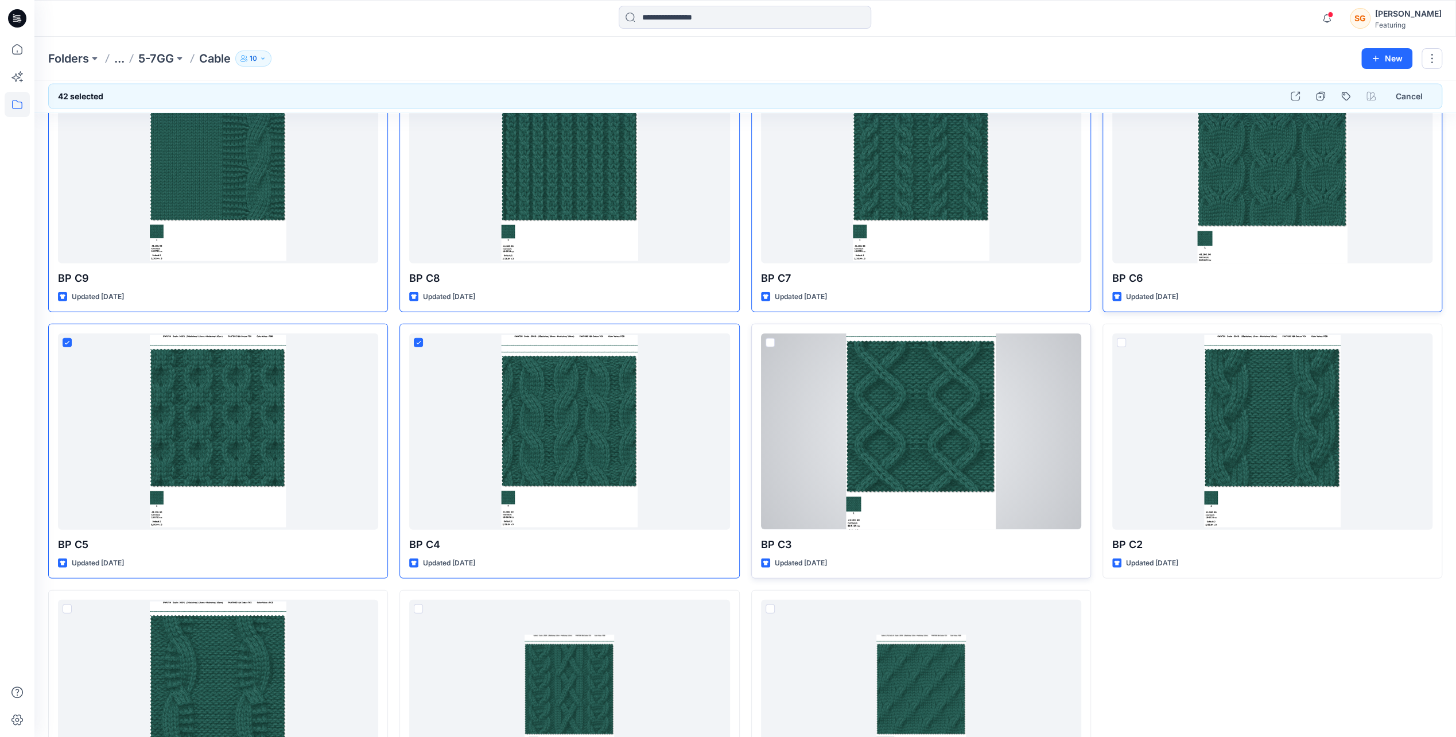
click at [770, 344] on span at bounding box center [770, 342] width 9 height 9
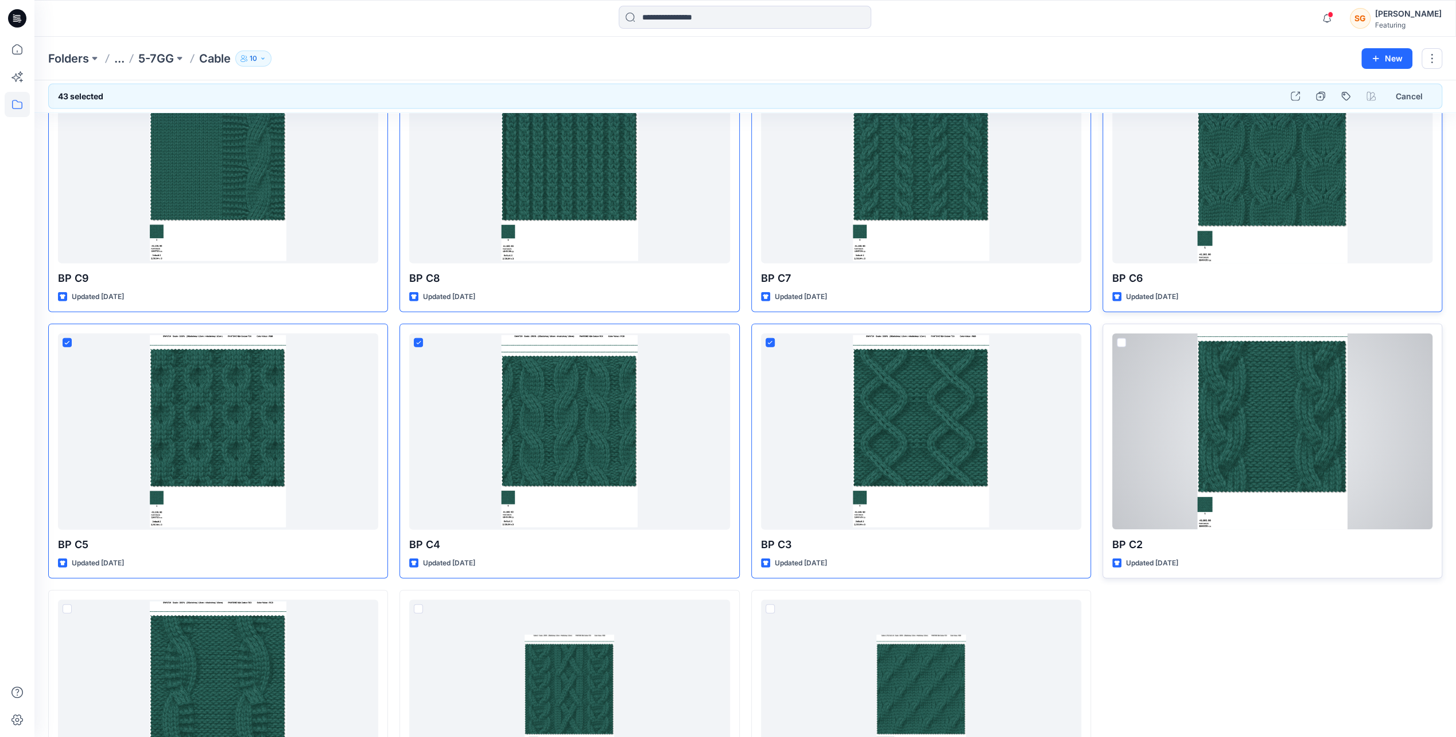
click at [1125, 333] on div at bounding box center [1272, 431] width 320 height 196
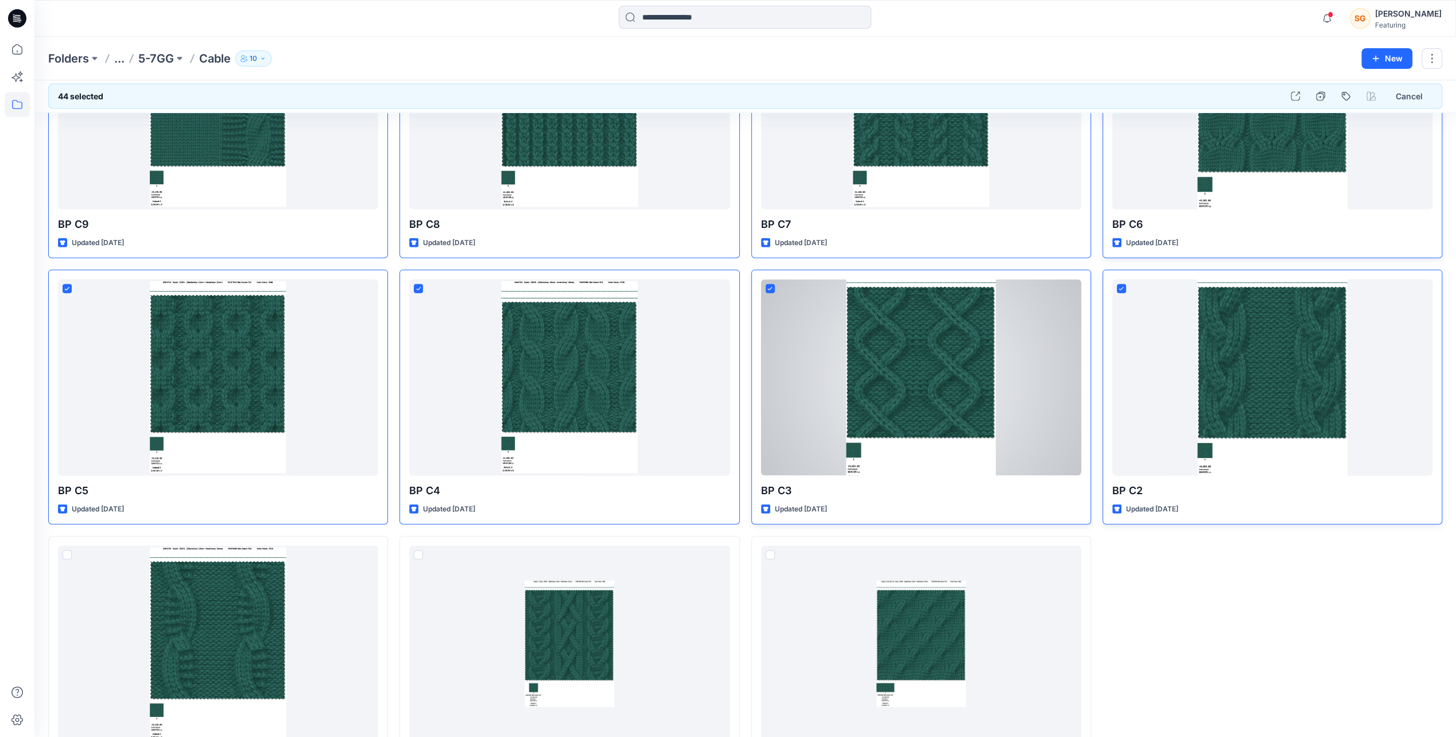
scroll to position [2587, 0]
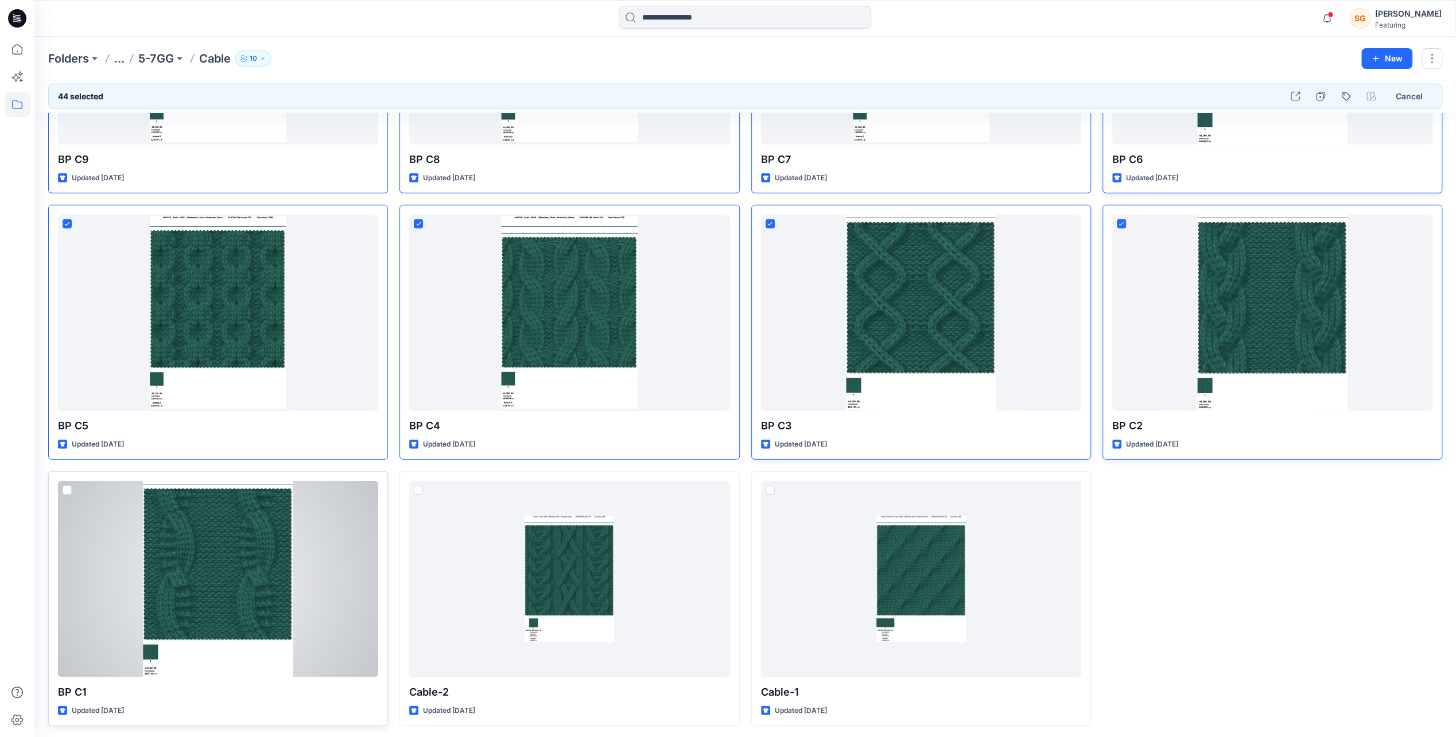
click at [67, 489] on span at bounding box center [67, 490] width 9 height 9
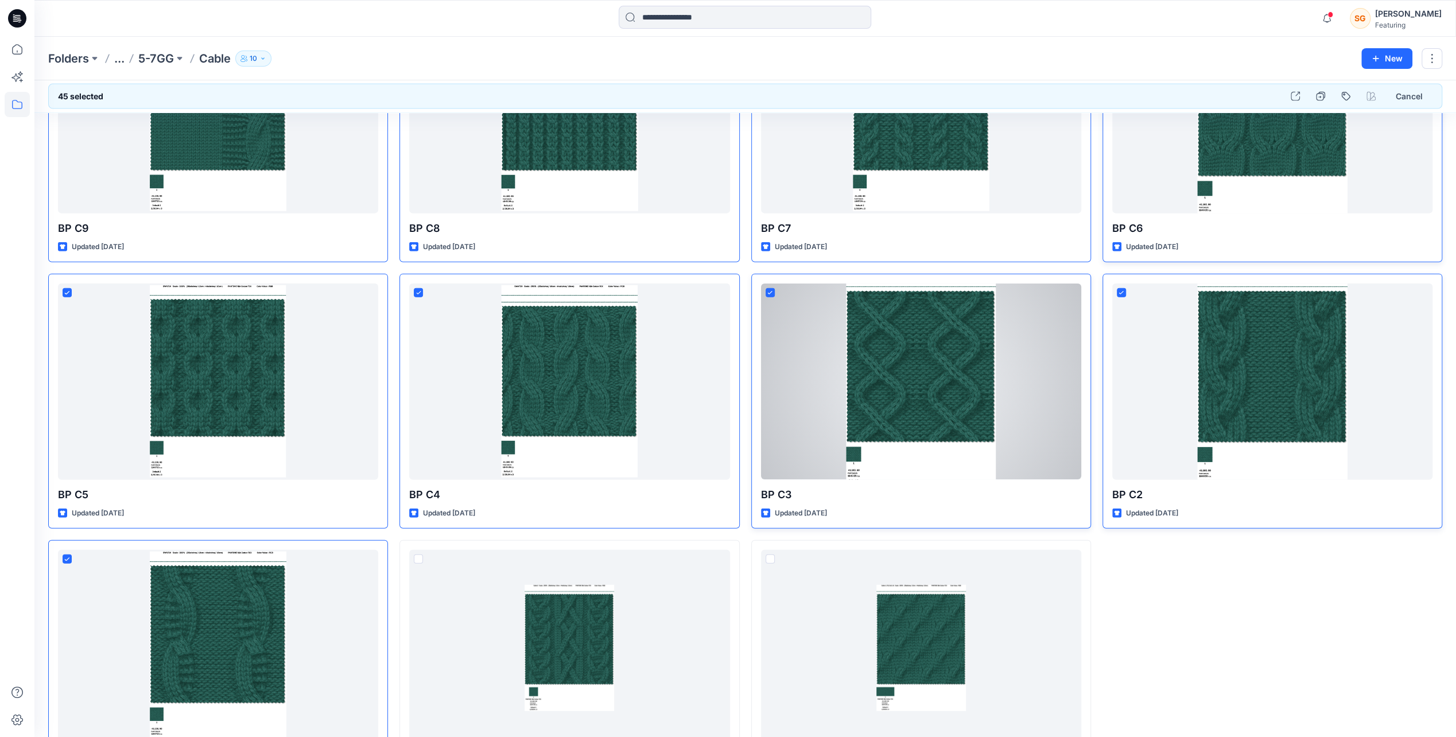
scroll to position [2582, 0]
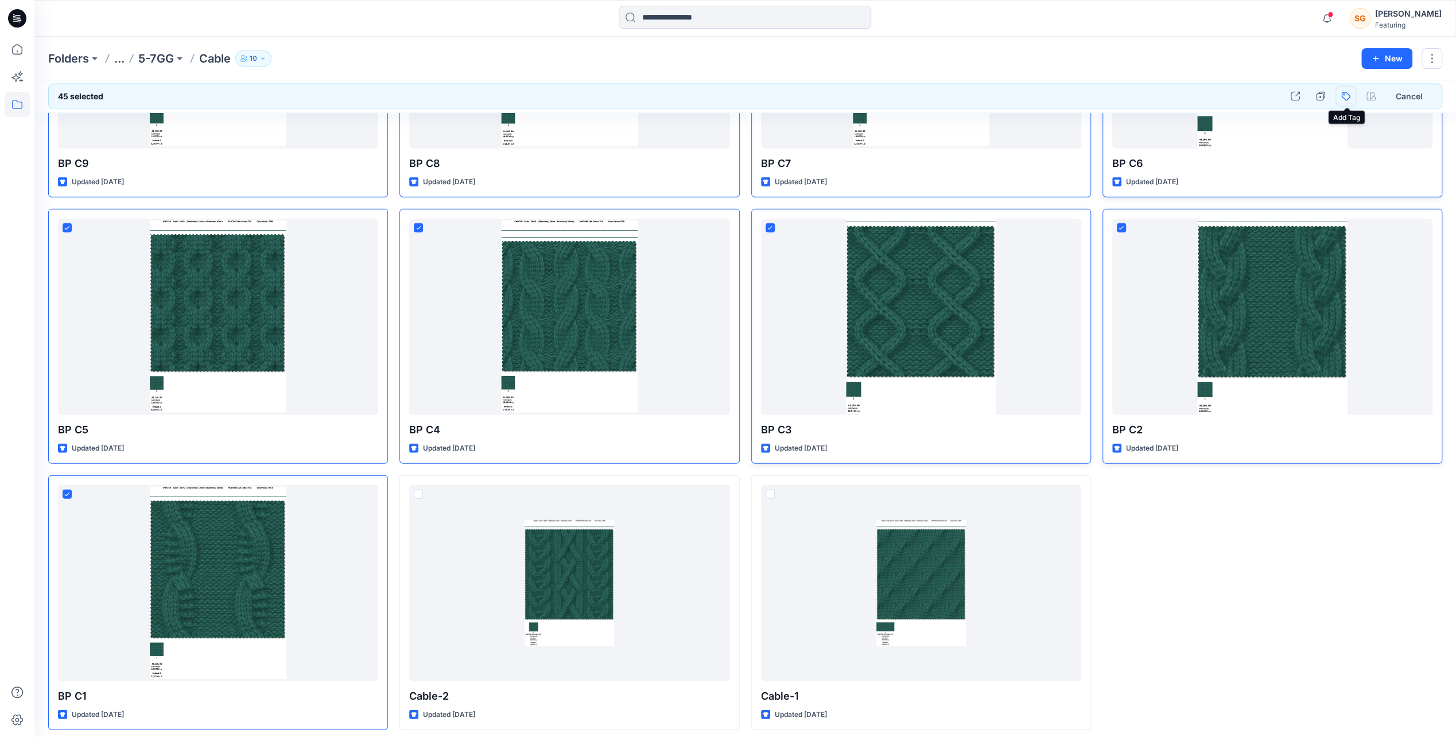
click at [1351, 92] on button "button" at bounding box center [1345, 96] width 21 height 21
click at [1221, 174] on div "bonprix" at bounding box center [1269, 181] width 165 height 21
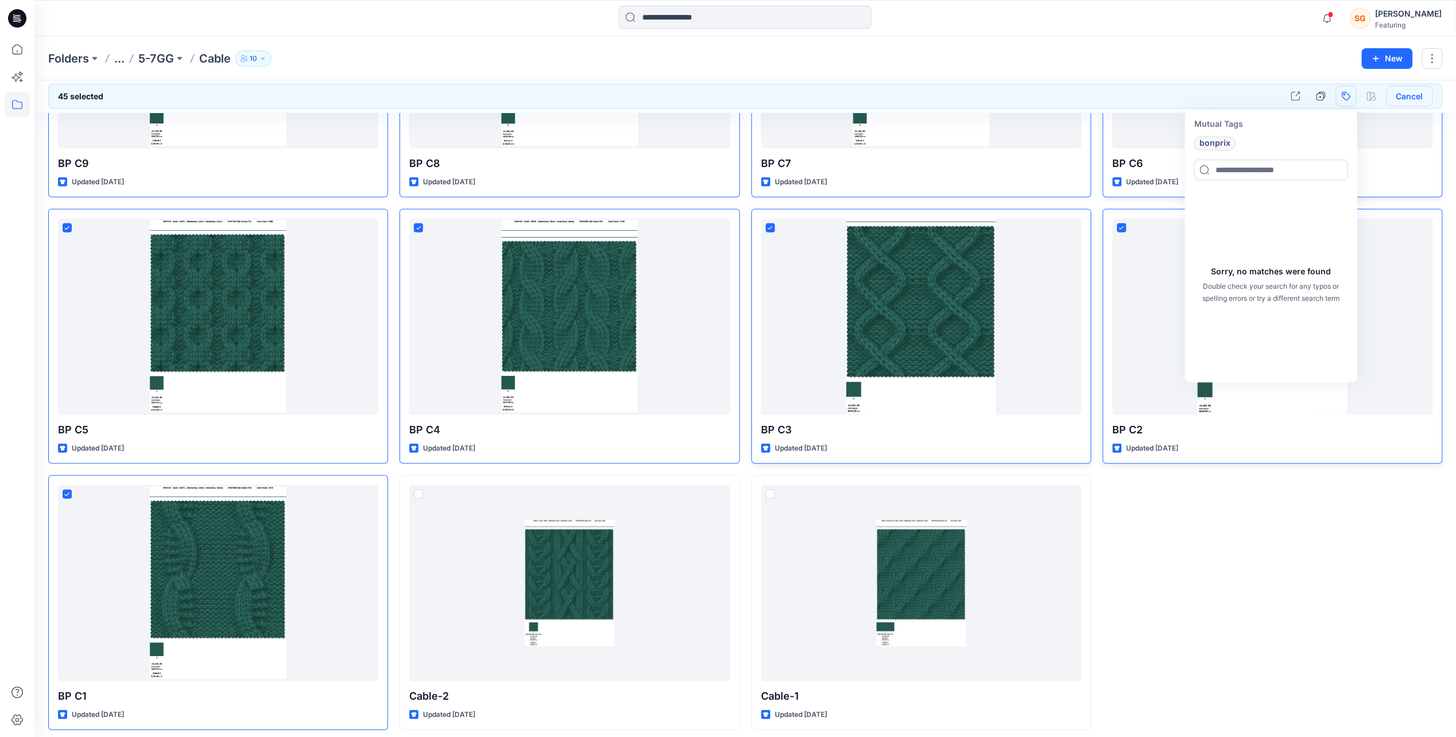
click at [1410, 94] on button "Cancel" at bounding box center [1409, 96] width 46 height 21
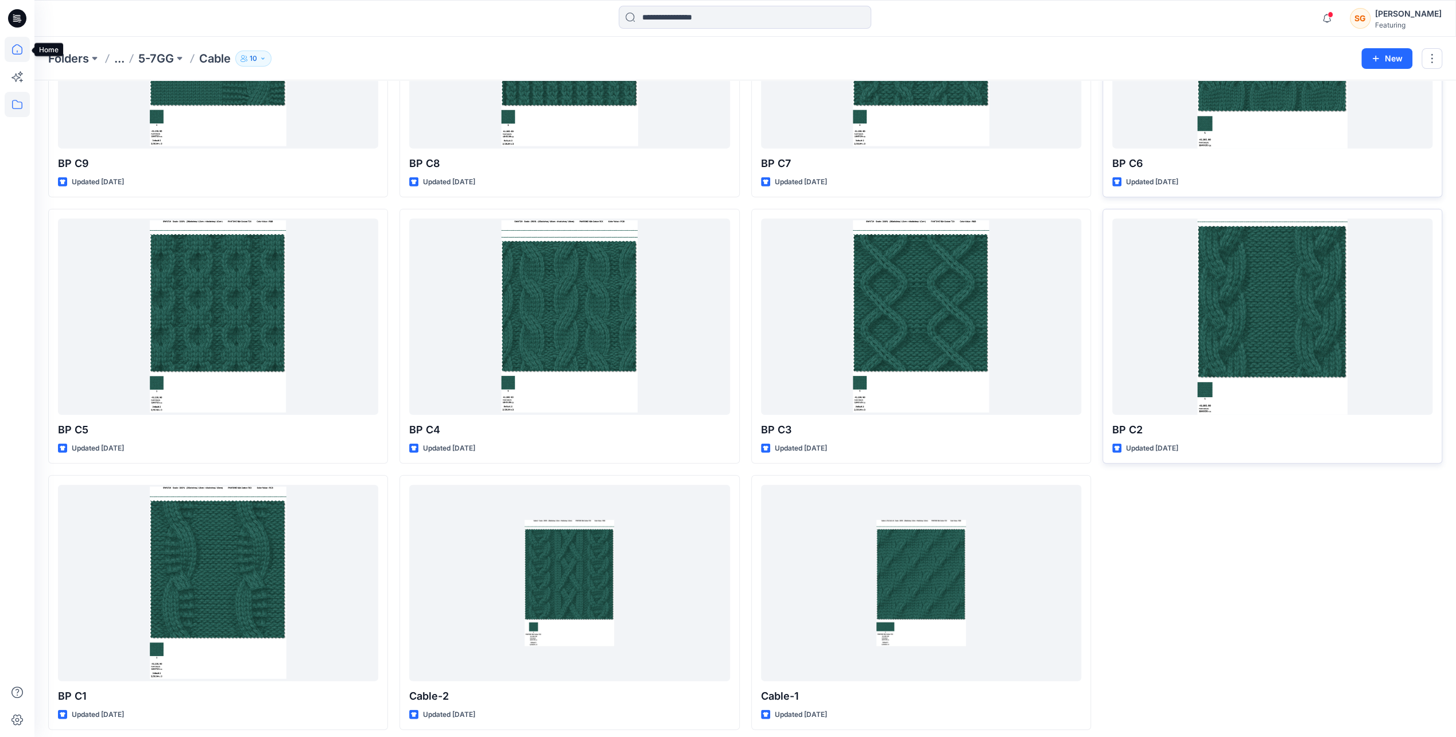
click at [15, 49] on icon at bounding box center [17, 49] width 25 height 25
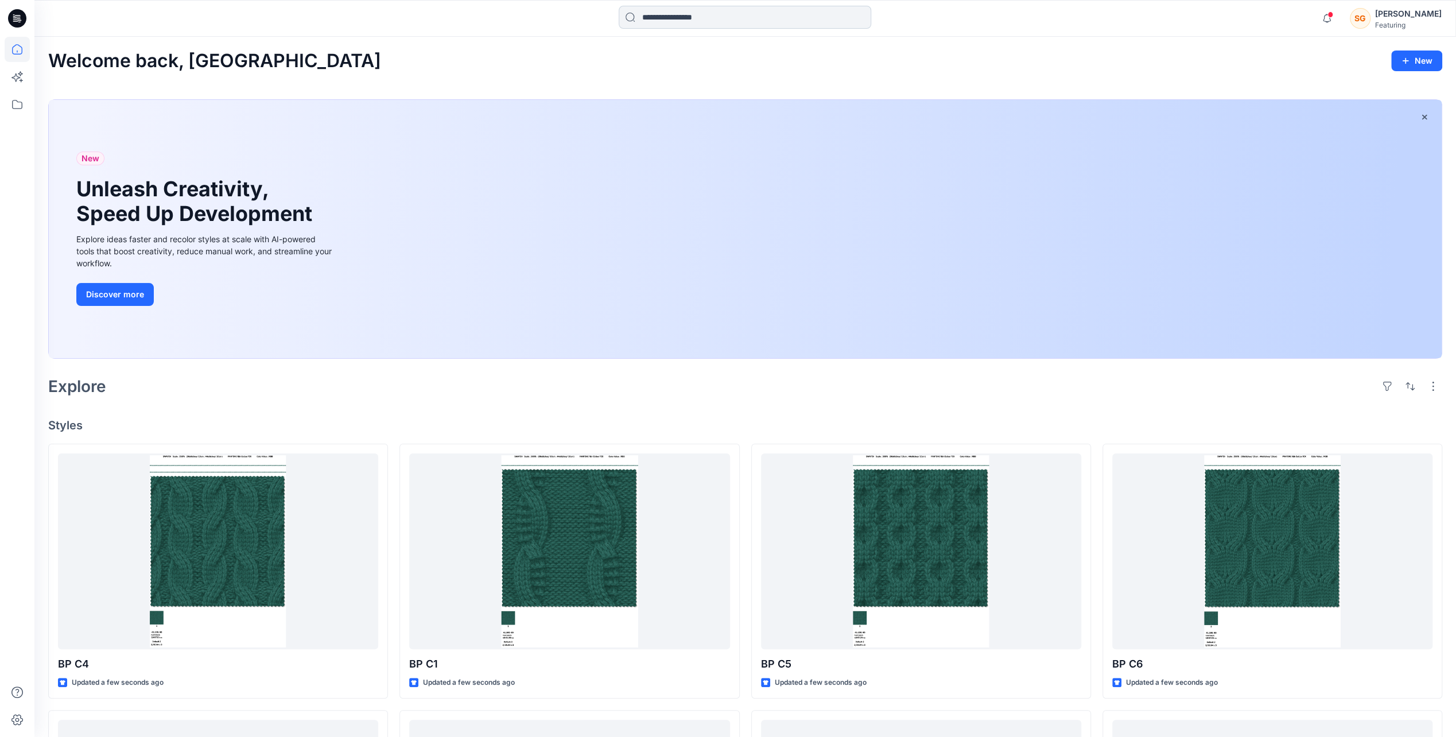
click at [652, 18] on input at bounding box center [745, 17] width 253 height 23
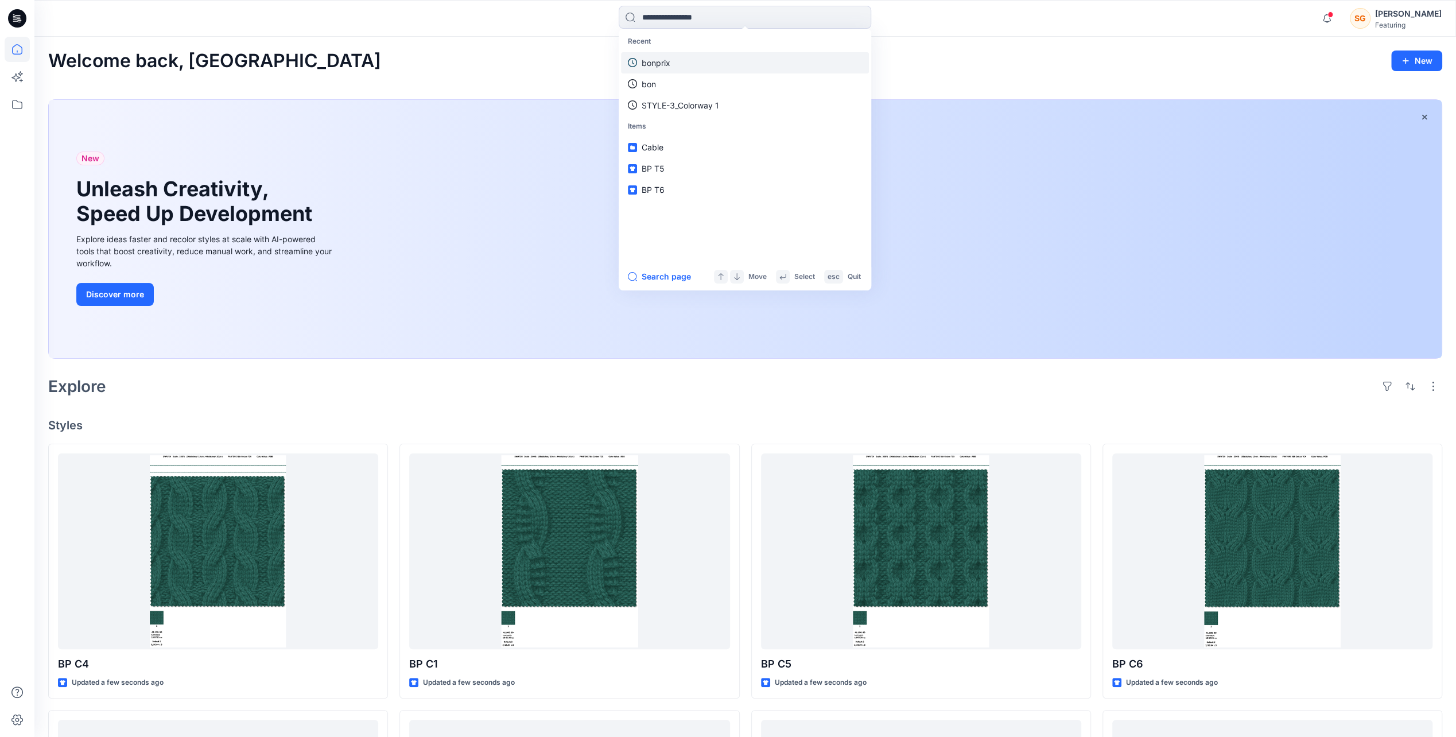
click at [651, 61] on p "bonprix" at bounding box center [656, 63] width 29 height 12
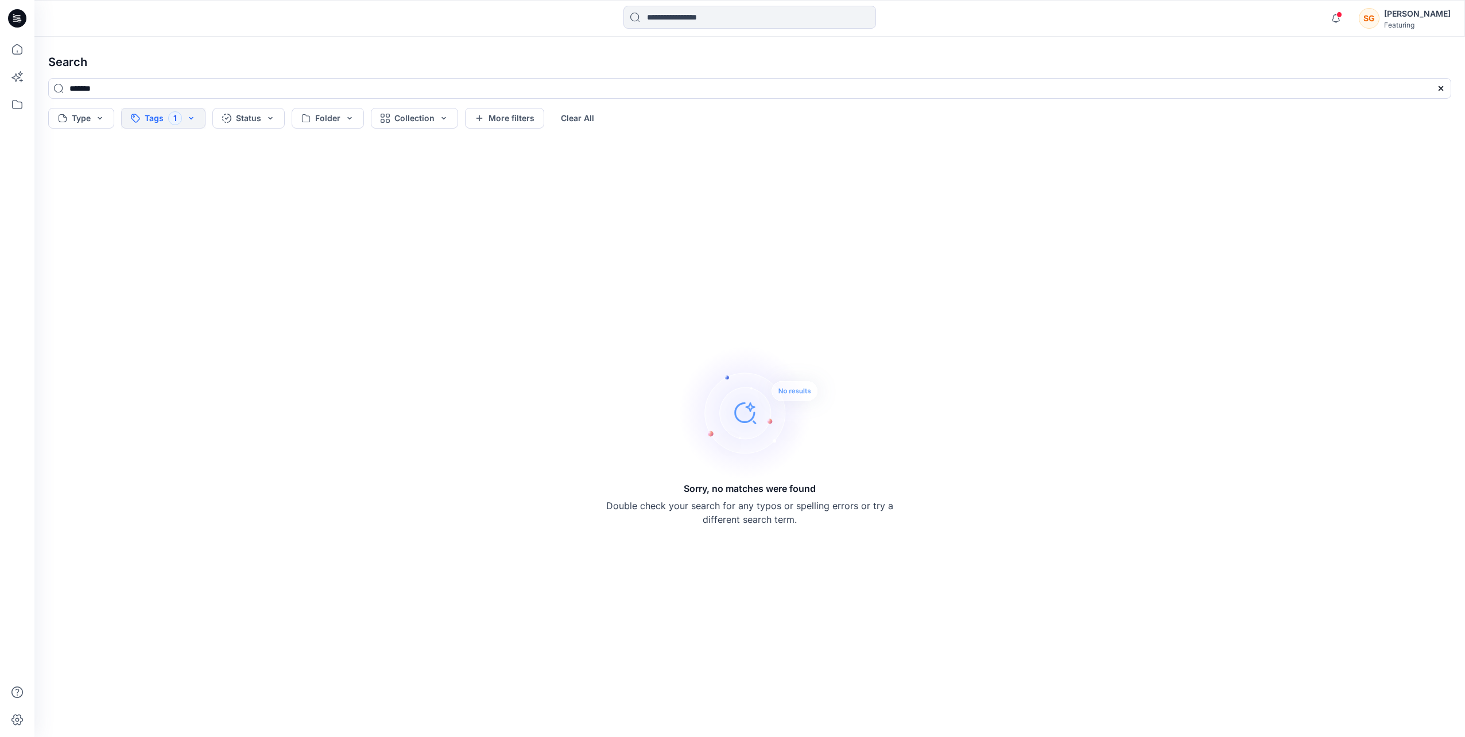
click at [182, 116] on button "Tags 1" at bounding box center [163, 118] width 84 height 21
click at [162, 180] on p "bonprix" at bounding box center [158, 181] width 29 height 14
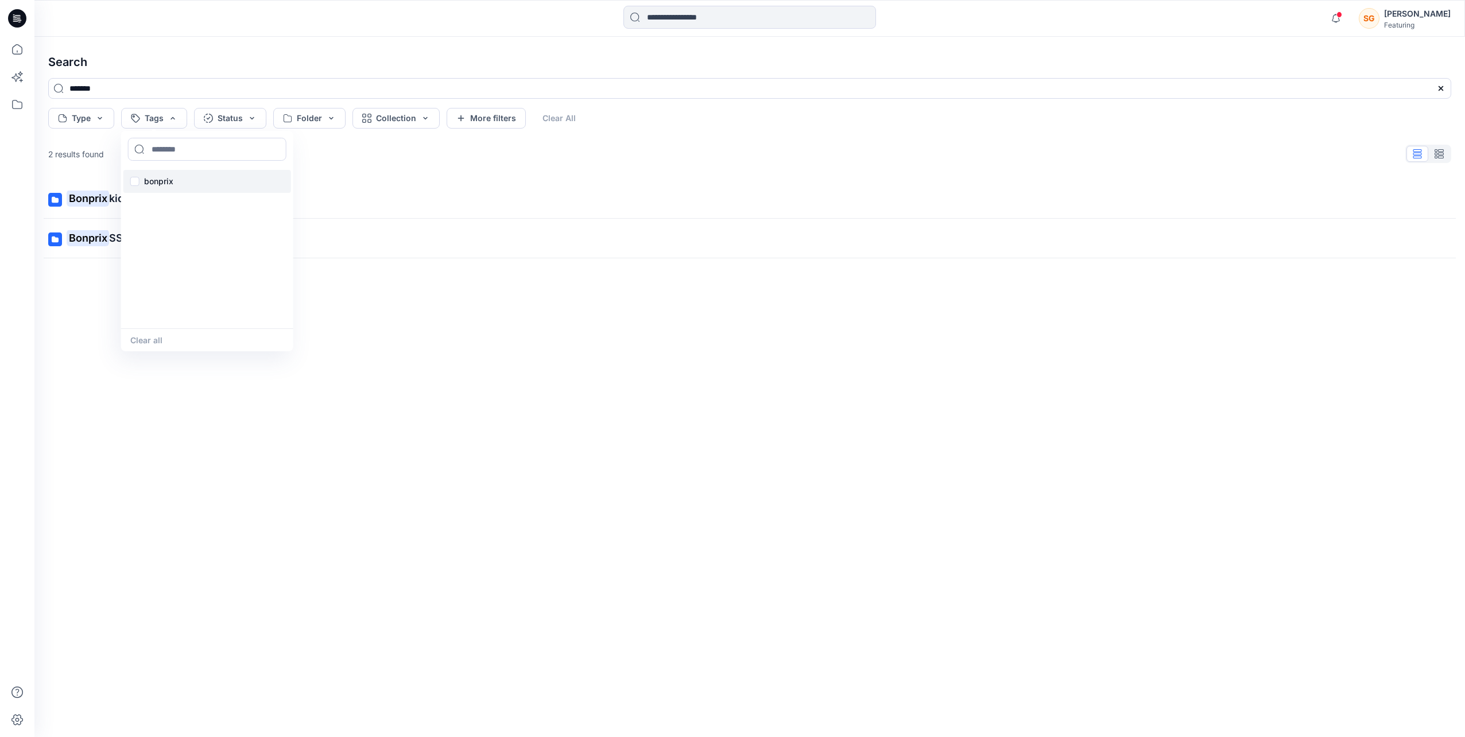
click at [171, 183] on p "bonprix" at bounding box center [158, 181] width 29 height 14
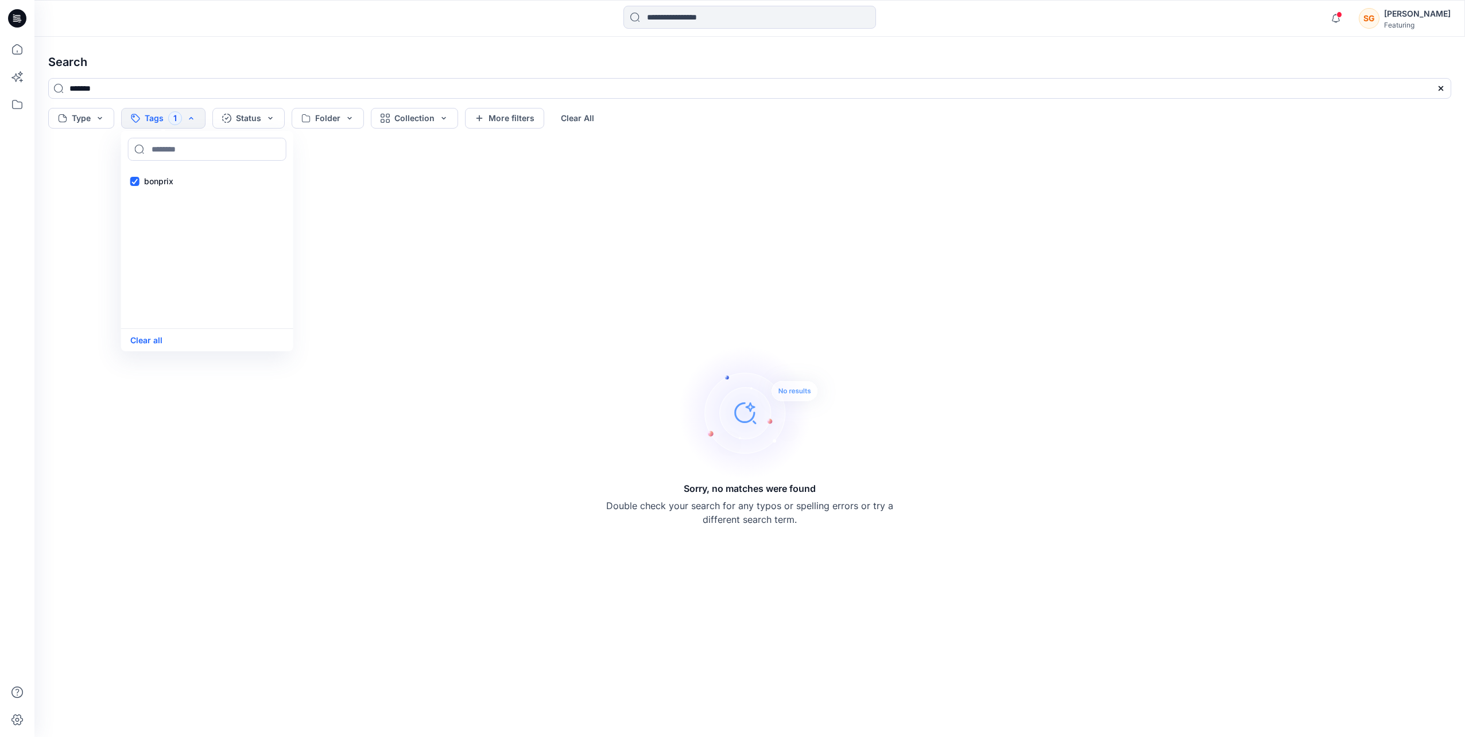
click at [71, 258] on div "Sorry, no matches were found Double check your search for any typos or spelling…" at bounding box center [749, 434] width 1421 height 585
click at [578, 120] on button "Clear All" at bounding box center [577, 118] width 53 height 21
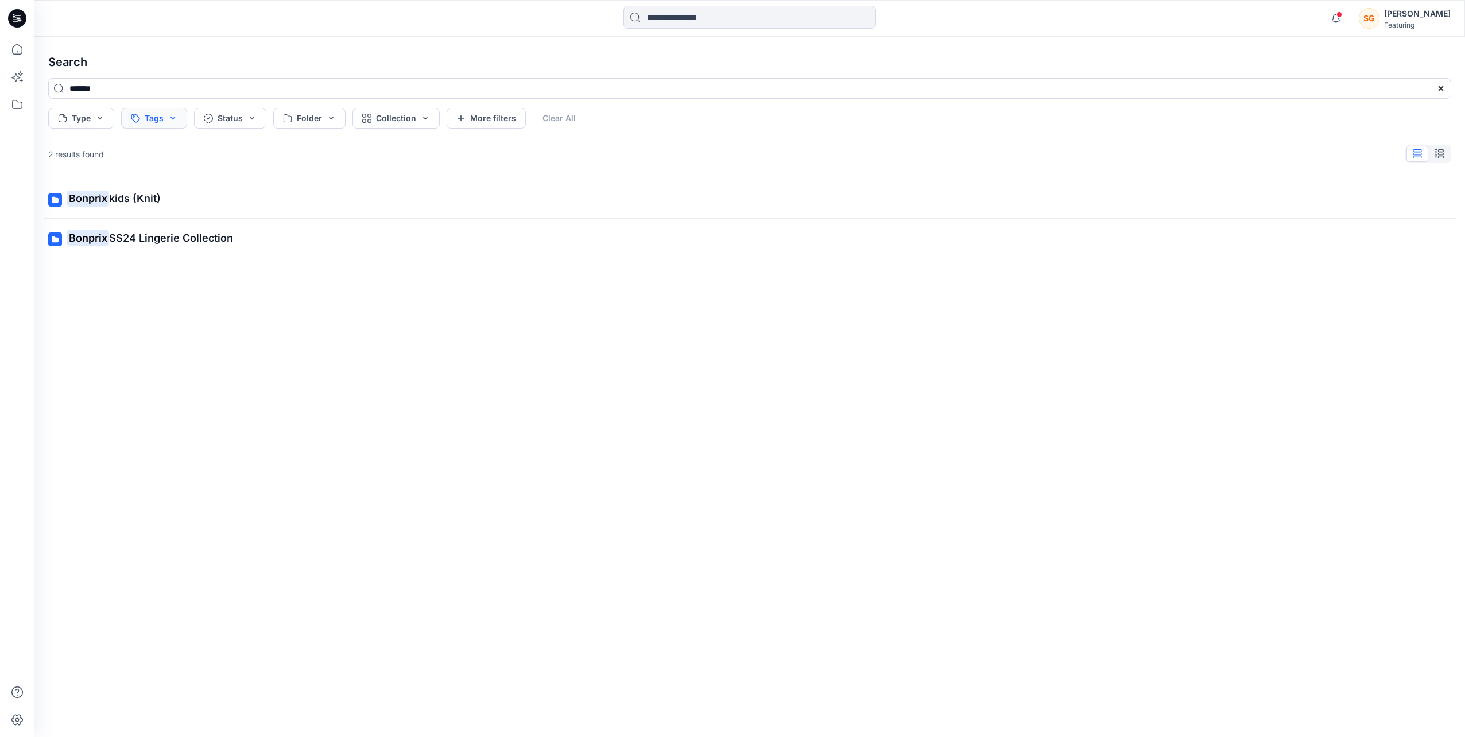
click at [174, 115] on button "Tags" at bounding box center [154, 118] width 66 height 21
click at [135, 180] on div "bonprix" at bounding box center [207, 181] width 168 height 23
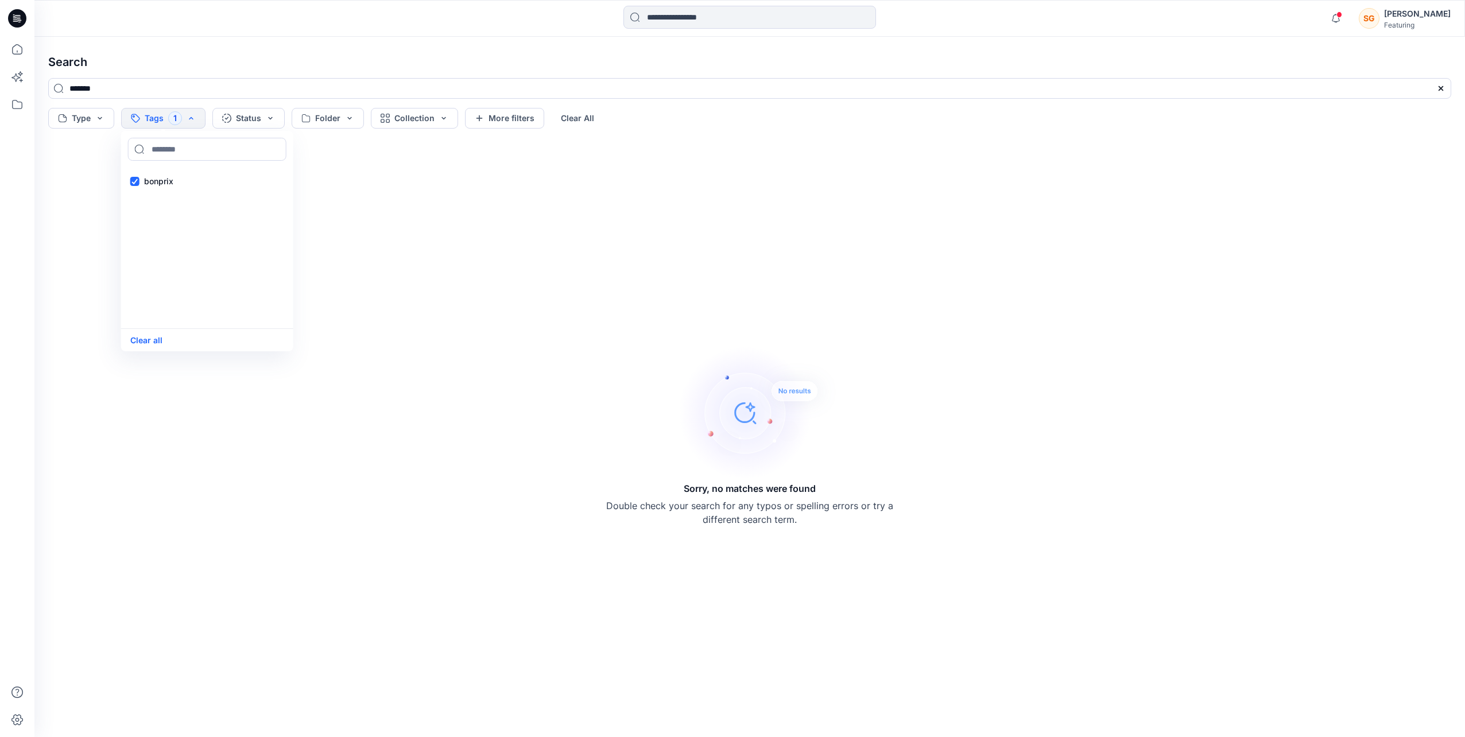
click at [161, 198] on div "bonprix" at bounding box center [207, 248] width 172 height 161
click at [150, 415] on div "Sorry, no matches were found Double check your search for any typos or spelling…" at bounding box center [749, 434] width 1421 height 585
click at [82, 123] on button "Type" at bounding box center [81, 118] width 66 height 21
click at [61, 191] on div "Collection" at bounding box center [135, 190] width 168 height 23
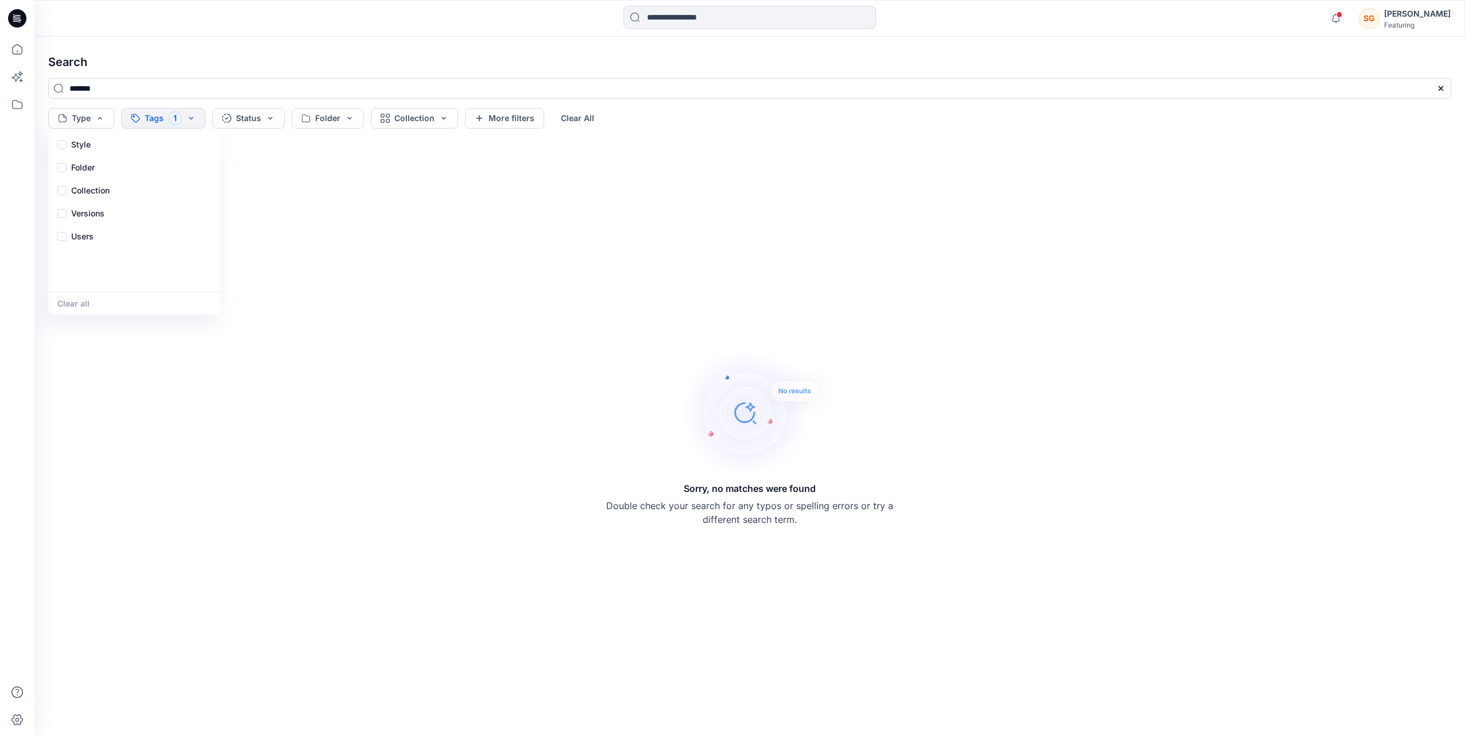
click at [283, 202] on div "Sorry, no matches were found Double check your search for any typos or spelling…" at bounding box center [749, 434] width 1421 height 585
click at [270, 124] on button "Status" at bounding box center [248, 118] width 72 height 21
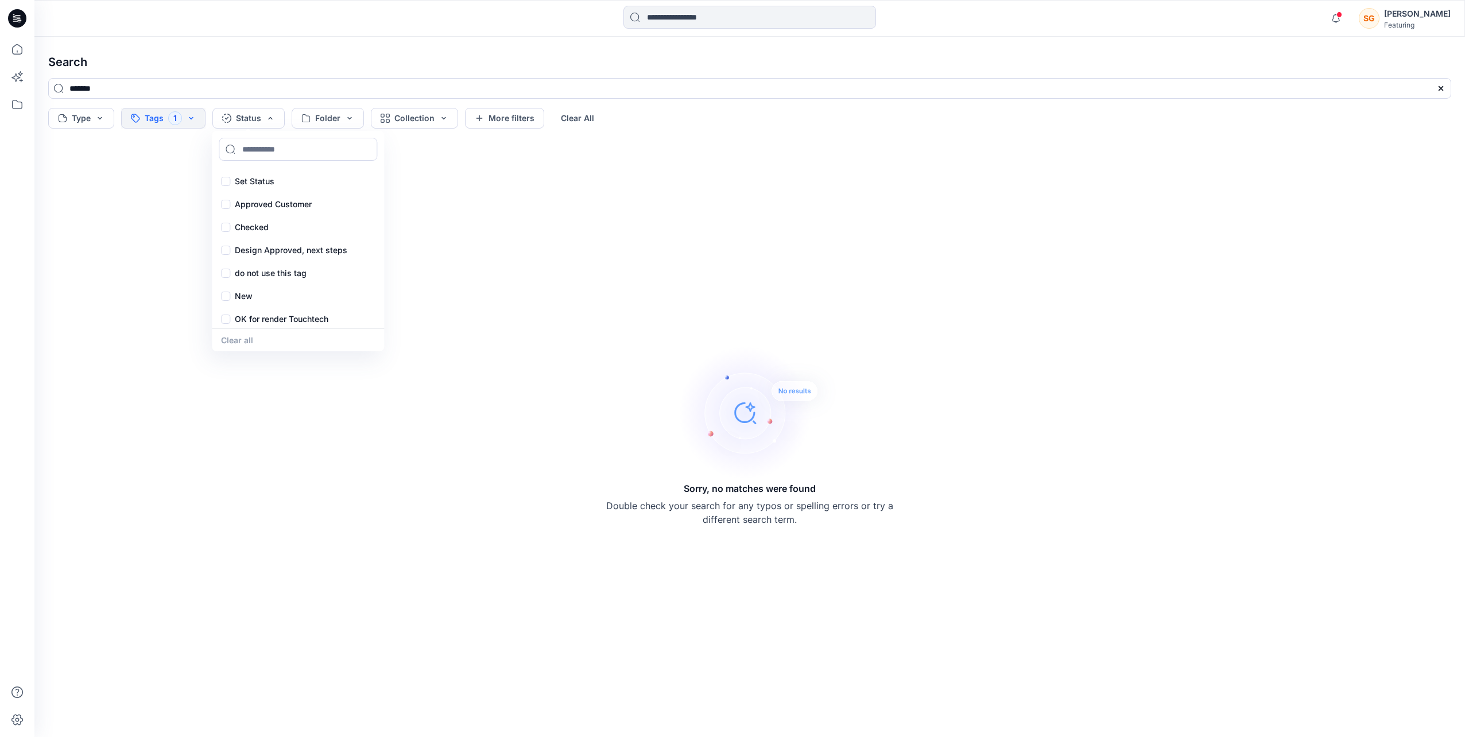
click at [166, 119] on button "Tags 1" at bounding box center [163, 118] width 84 height 21
click at [135, 178] on div "bonprix" at bounding box center [207, 181] width 168 height 23
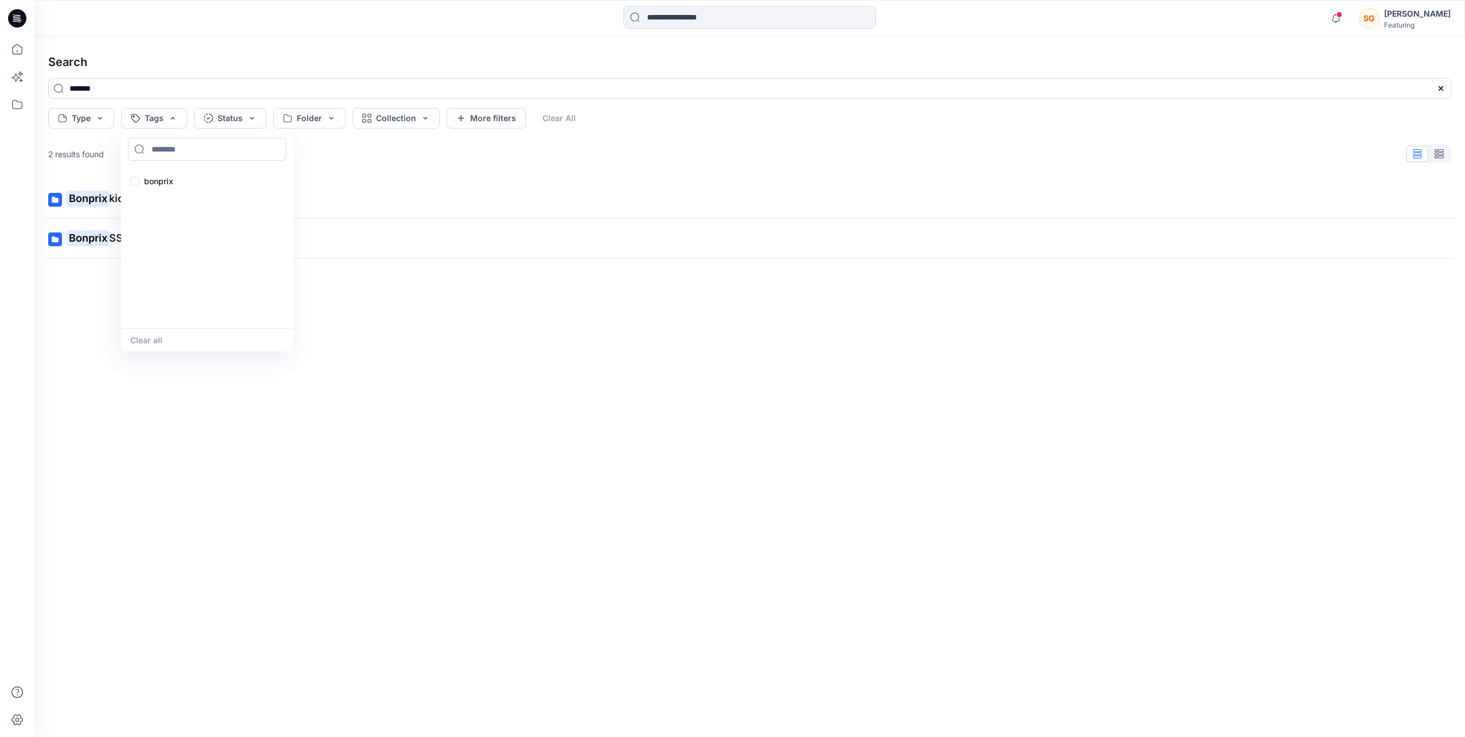
click at [86, 421] on div "Bonprix kids (Knit) Bonprix SS24 Lingerie Collection" at bounding box center [749, 439] width 1421 height 521
click at [177, 319] on div "Bonprix kids (Knit) Bonprix SS24 Lingerie Collection" at bounding box center [749, 439] width 1421 height 521
click at [133, 91] on input "*******" at bounding box center [749, 88] width 1403 height 21
type input "*******"
click at [172, 125] on button "Tags" at bounding box center [154, 118] width 66 height 21
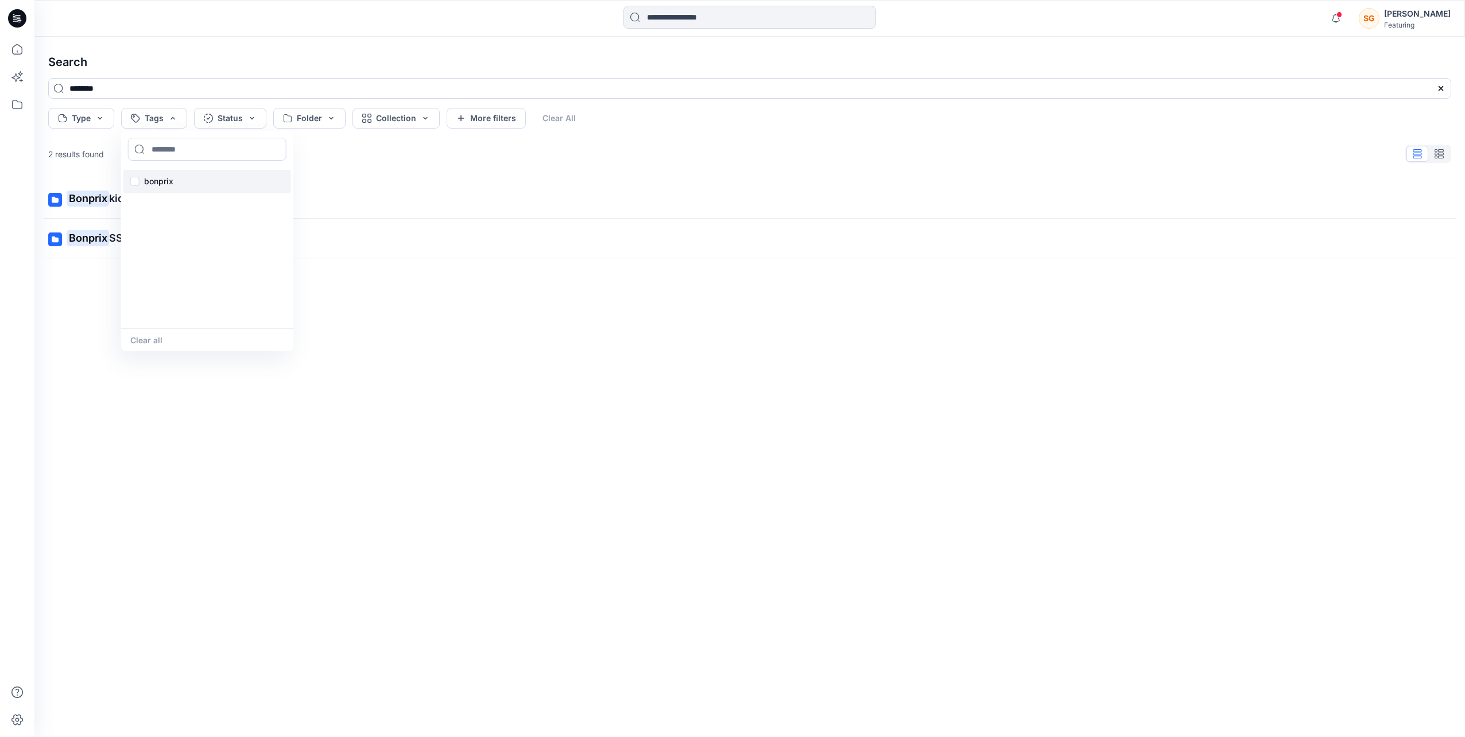
click at [163, 182] on p "bonprix" at bounding box center [158, 181] width 29 height 14
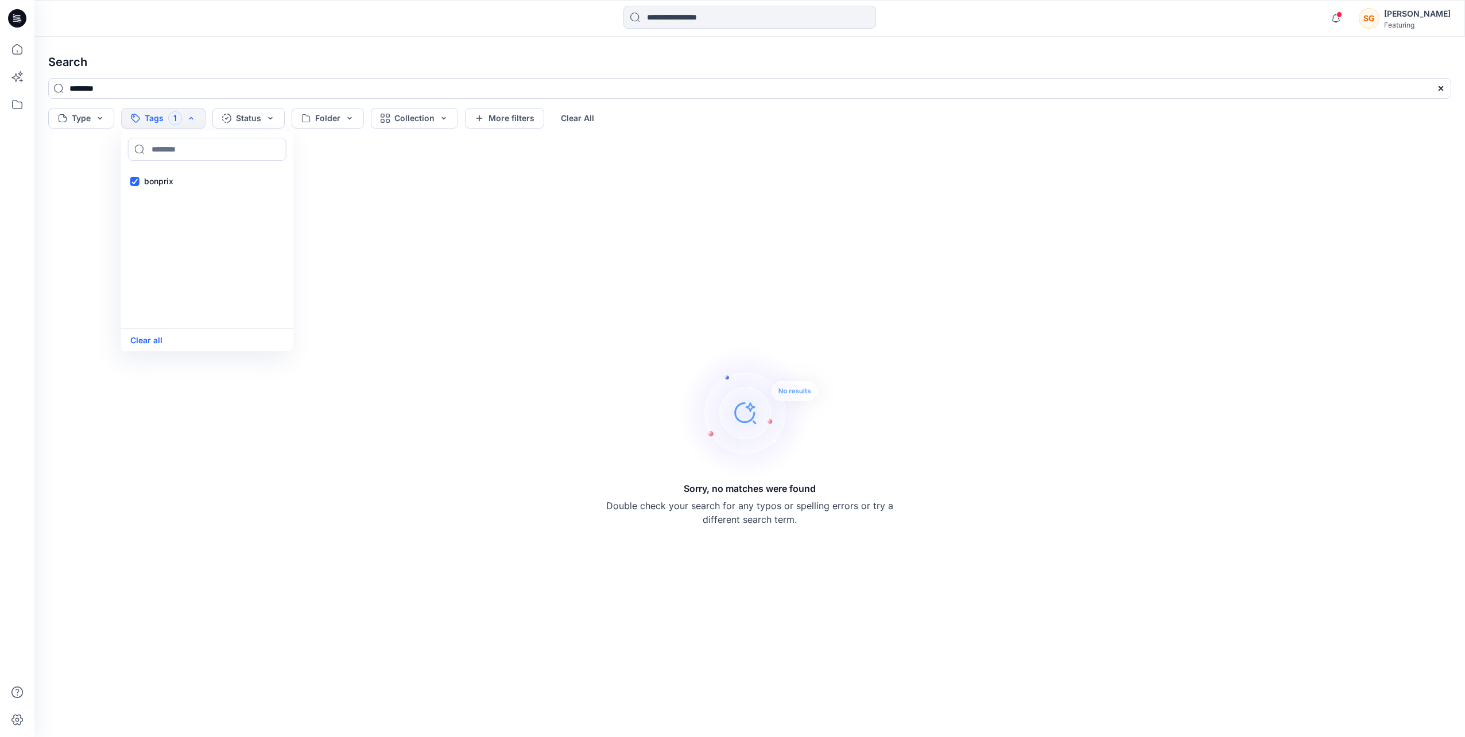
click at [195, 395] on div "Sorry, no matches were found Double check your search for any typos or spelling…" at bounding box center [749, 434] width 1421 height 585
click at [16, 108] on icon at bounding box center [17, 104] width 10 height 9
click at [86, 93] on div at bounding box center [109, 89] width 131 height 23
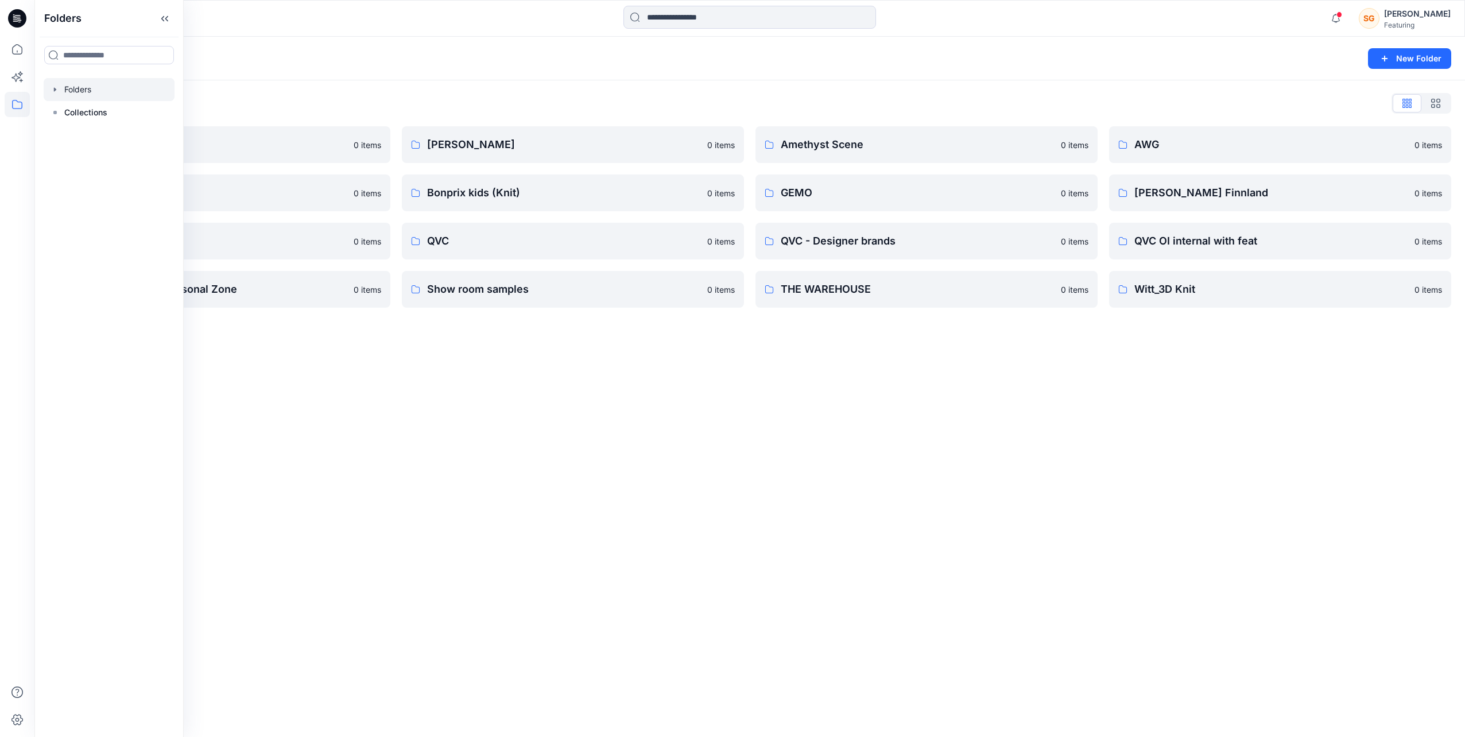
click at [484, 465] on div "Folders New Folder Folders List 3D Knit asset 0 items Basic patterns 0 items Li…" at bounding box center [749, 387] width 1430 height 700
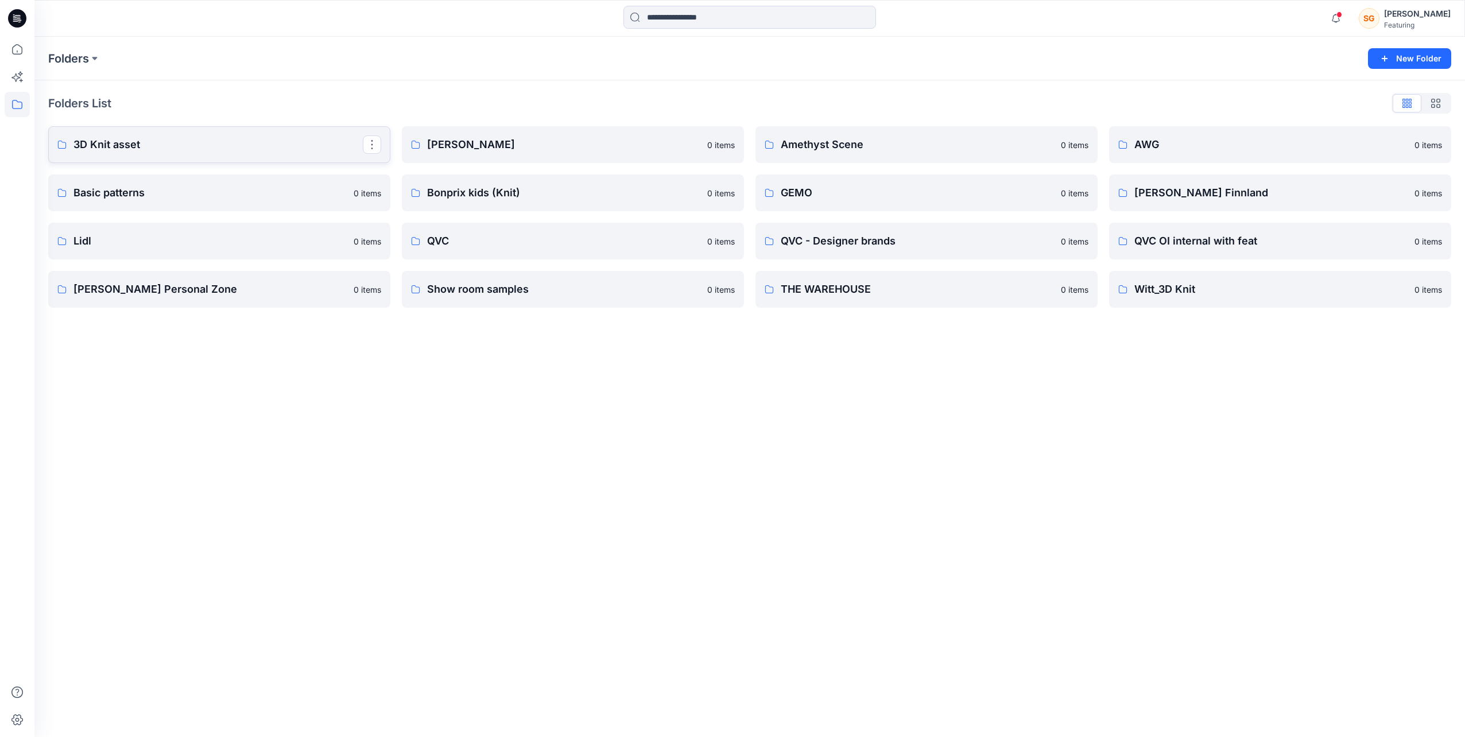
click at [236, 143] on p "3D Knit asset" at bounding box center [217, 145] width 289 height 16
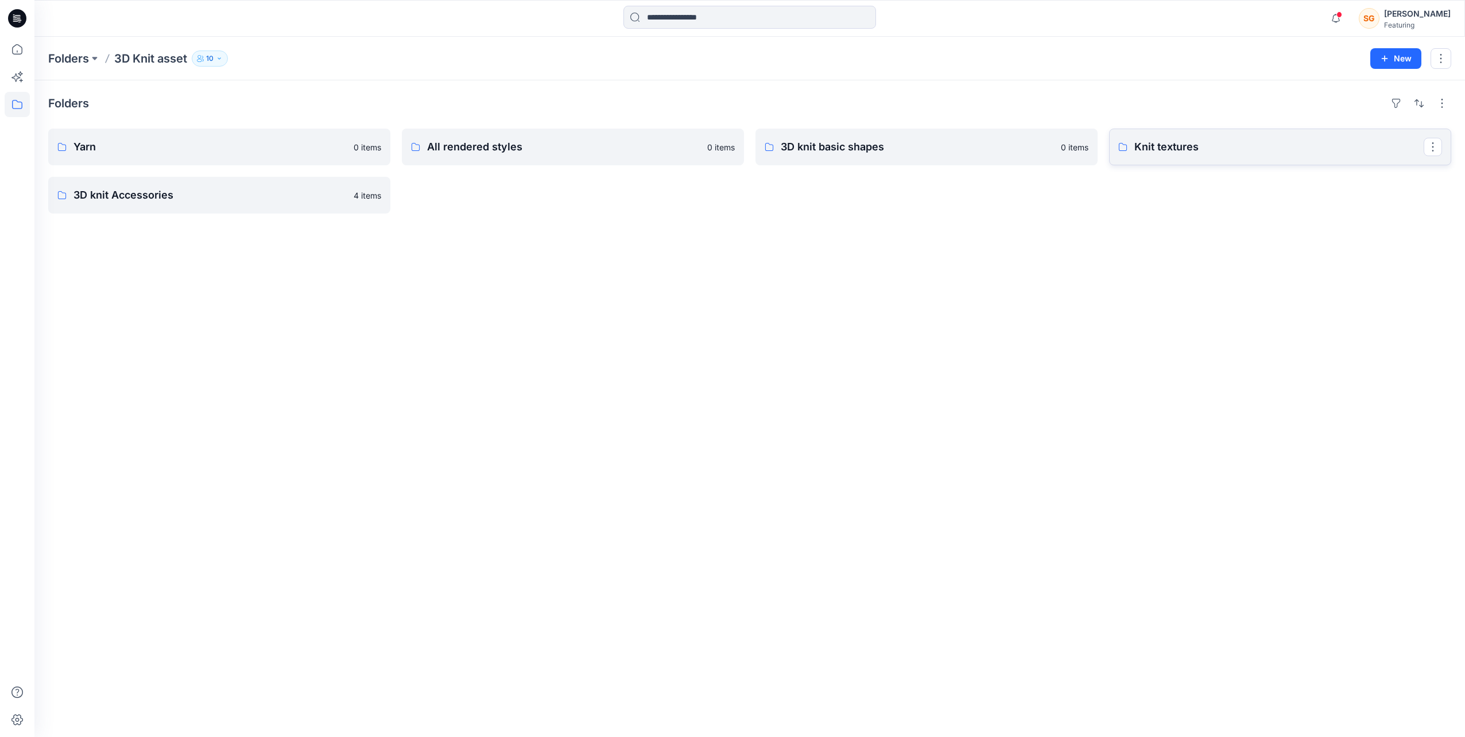
click at [1183, 142] on p "Knit textures" at bounding box center [1278, 147] width 289 height 16
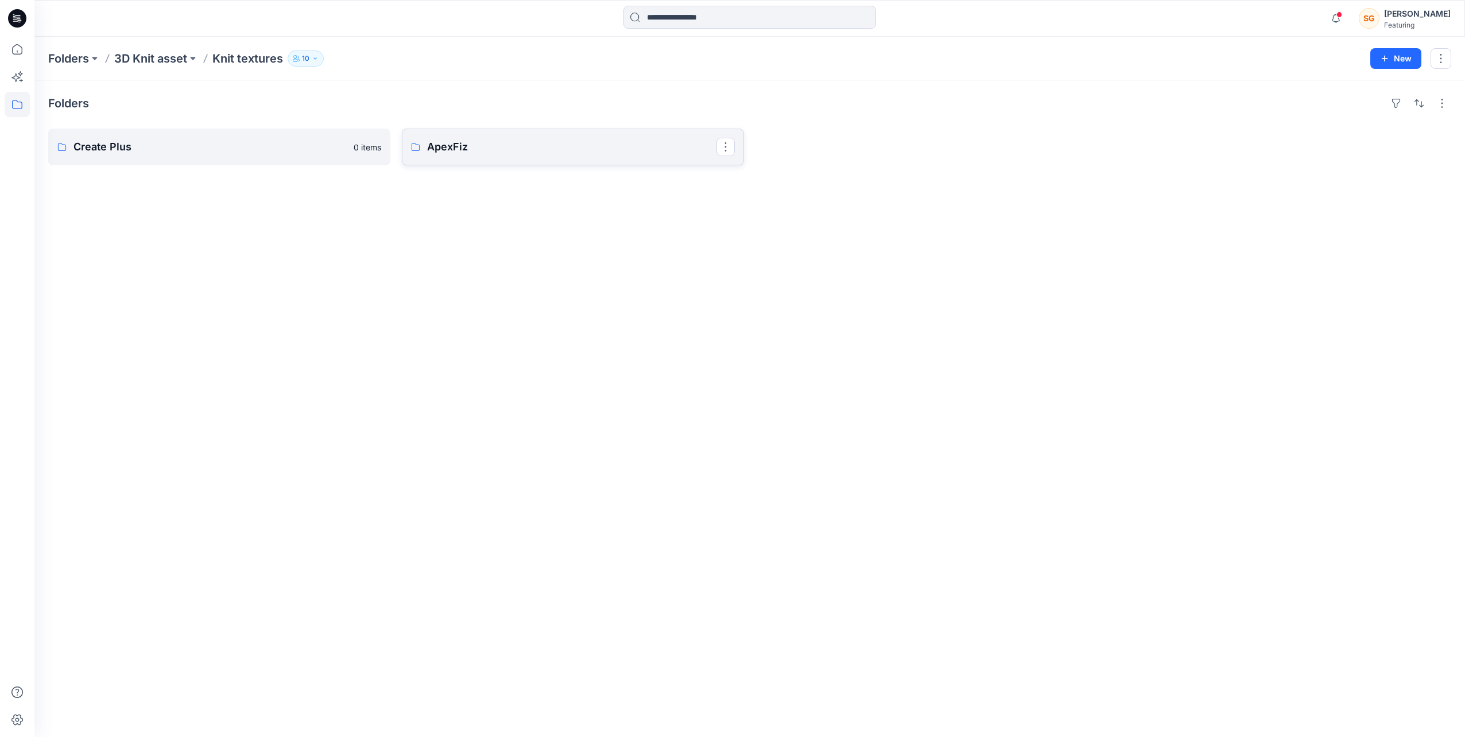
click at [477, 152] on p "ApexFiz" at bounding box center [571, 147] width 289 height 16
click at [242, 158] on link "5-7GG" at bounding box center [219, 147] width 342 height 37
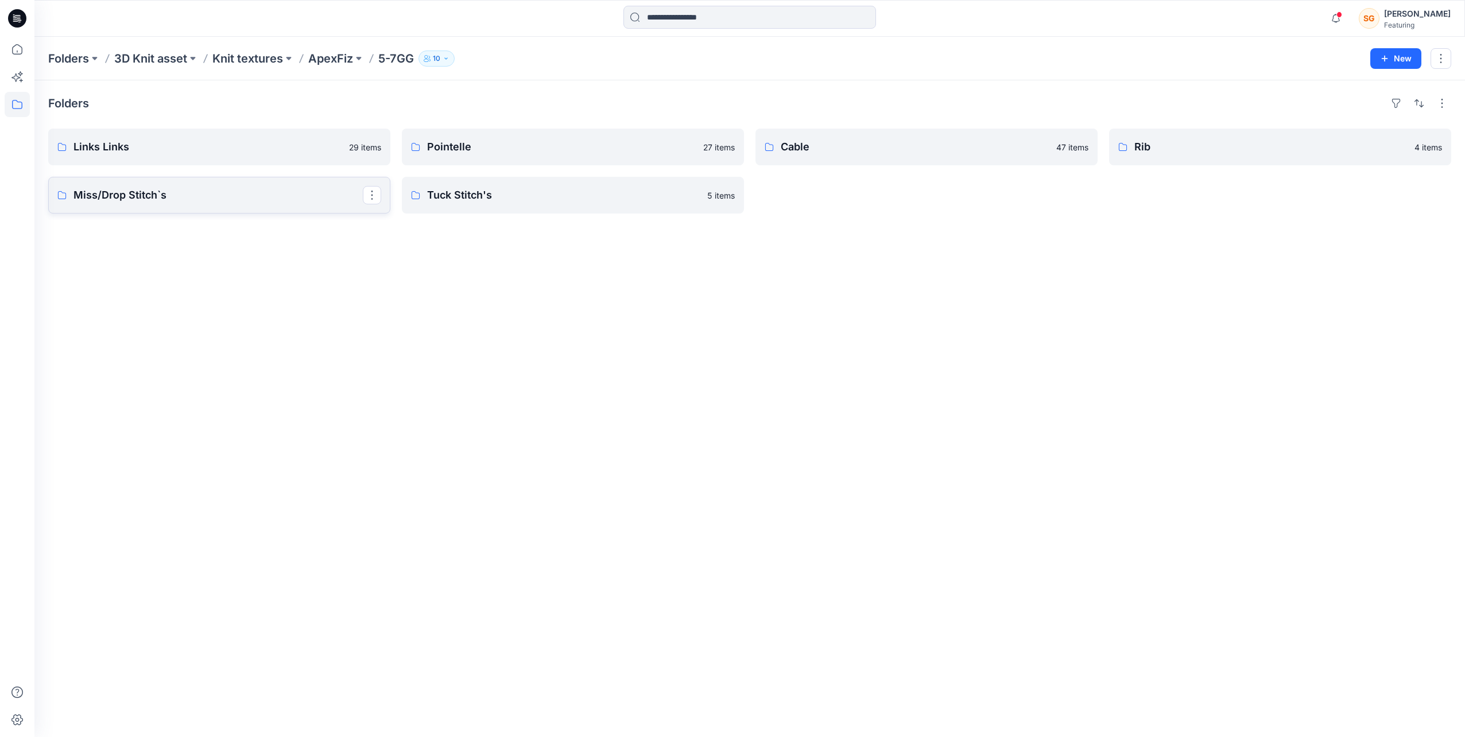
click at [306, 192] on p "Miss/Drop Stitch`s" at bounding box center [217, 195] width 289 height 16
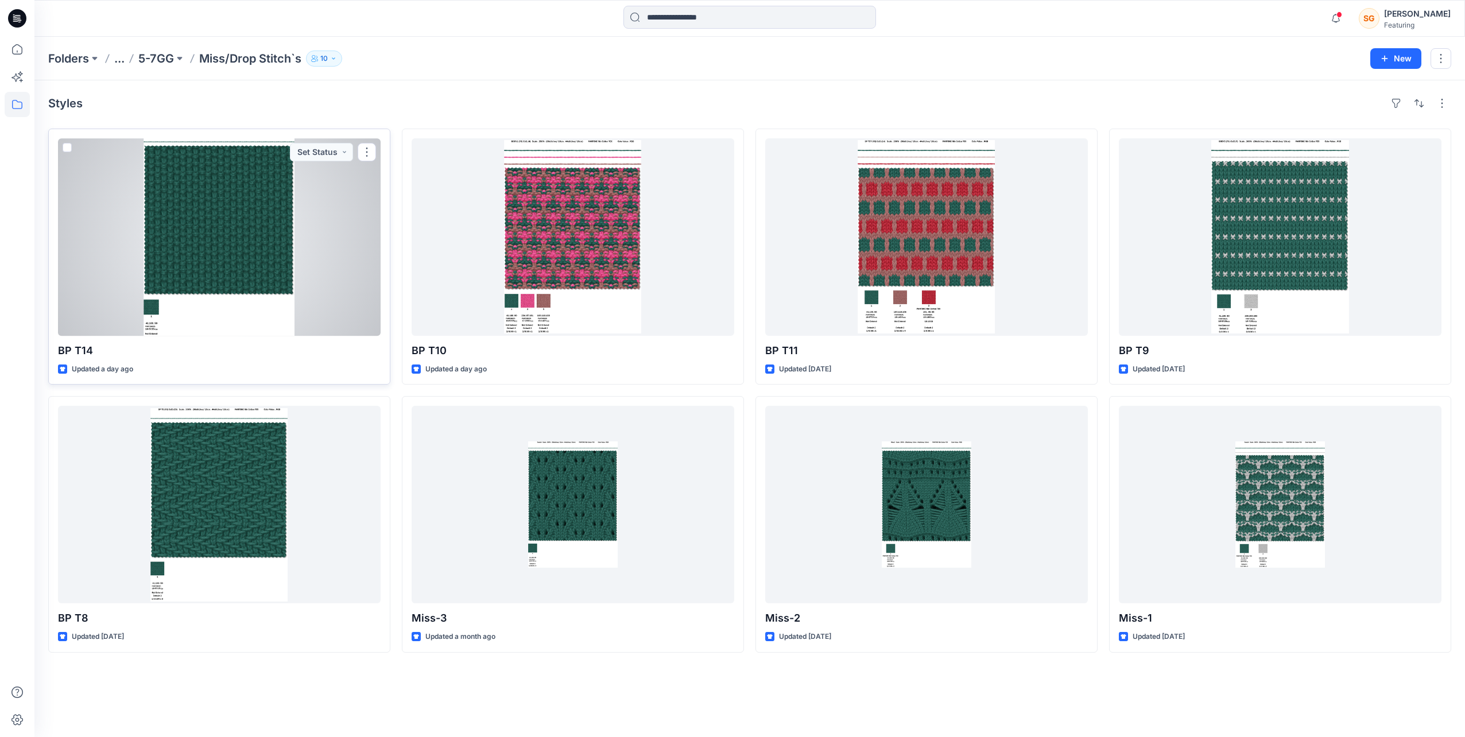
click at [63, 145] on span at bounding box center [67, 147] width 9 height 9
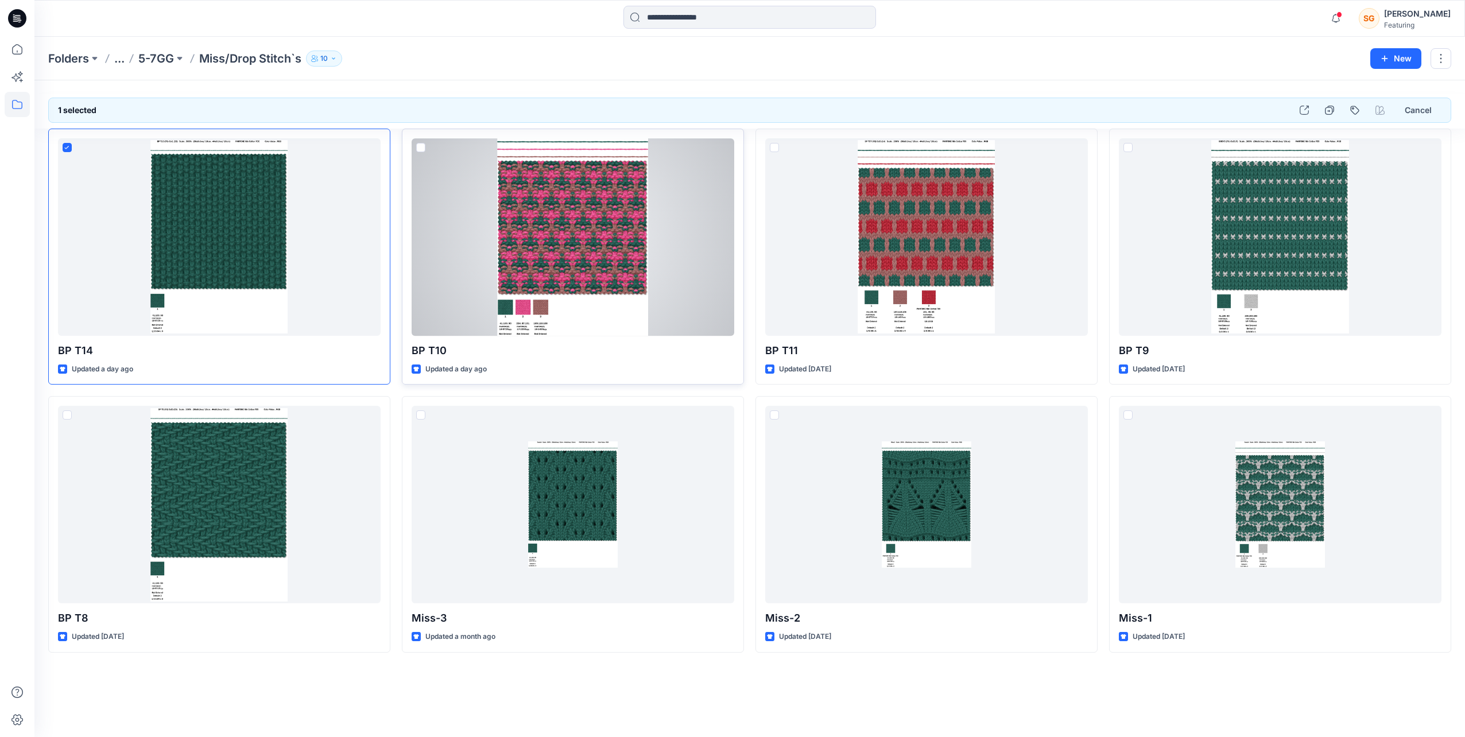
drag, startPoint x: 421, startPoint y: 141, endPoint x: 451, endPoint y: 150, distance: 31.2
click at [421, 141] on div at bounding box center [572, 236] width 323 height 197
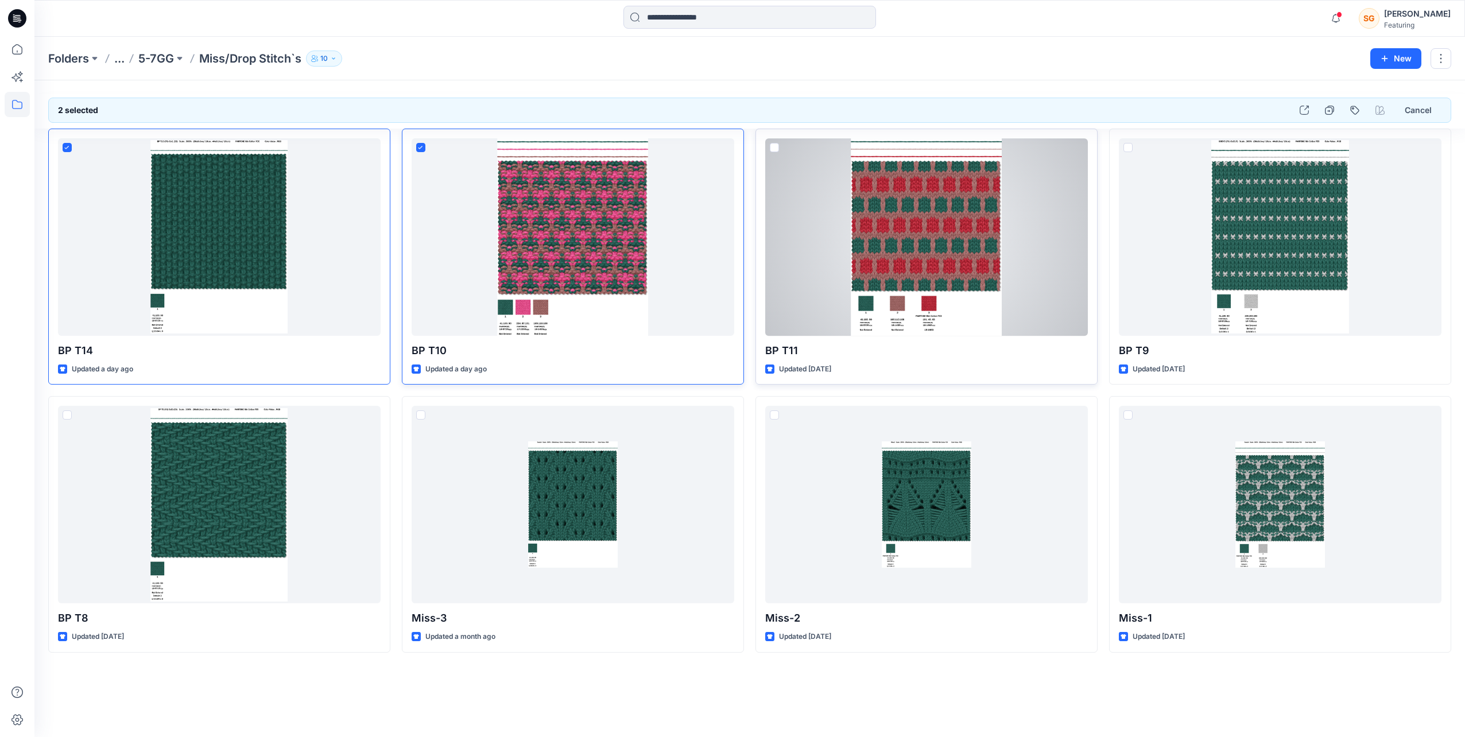
click at [774, 148] on span at bounding box center [774, 147] width 9 height 9
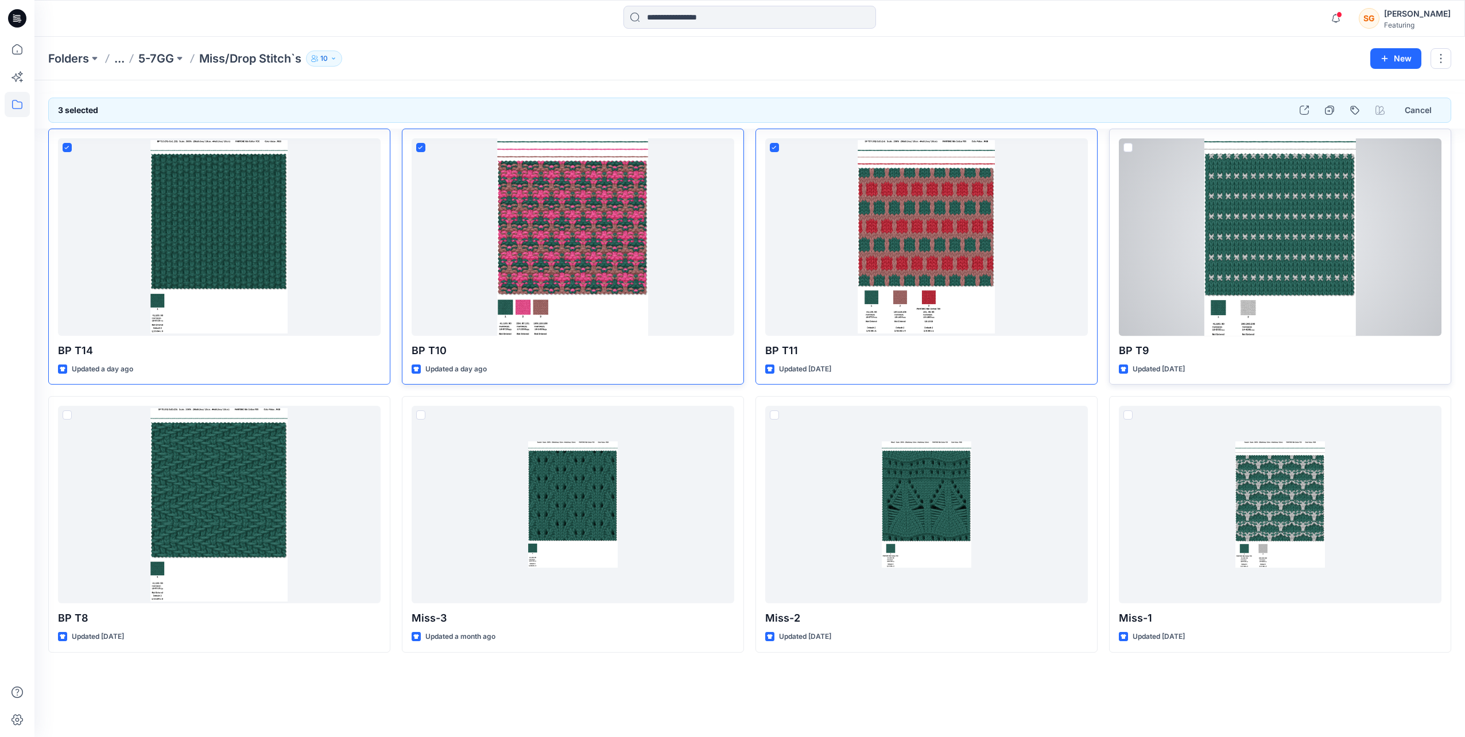
click at [1127, 145] on span at bounding box center [1127, 147] width 9 height 9
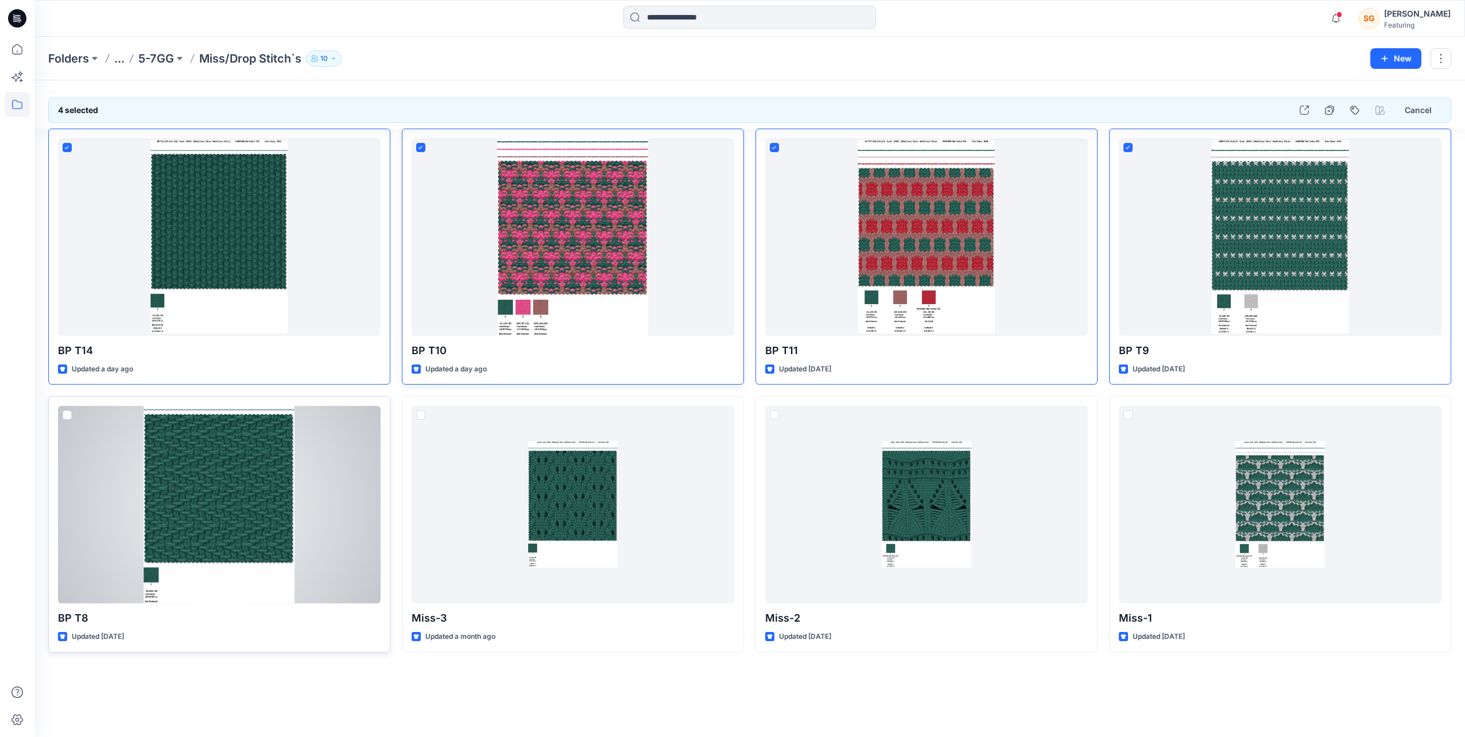
click at [68, 417] on span at bounding box center [67, 414] width 9 height 9
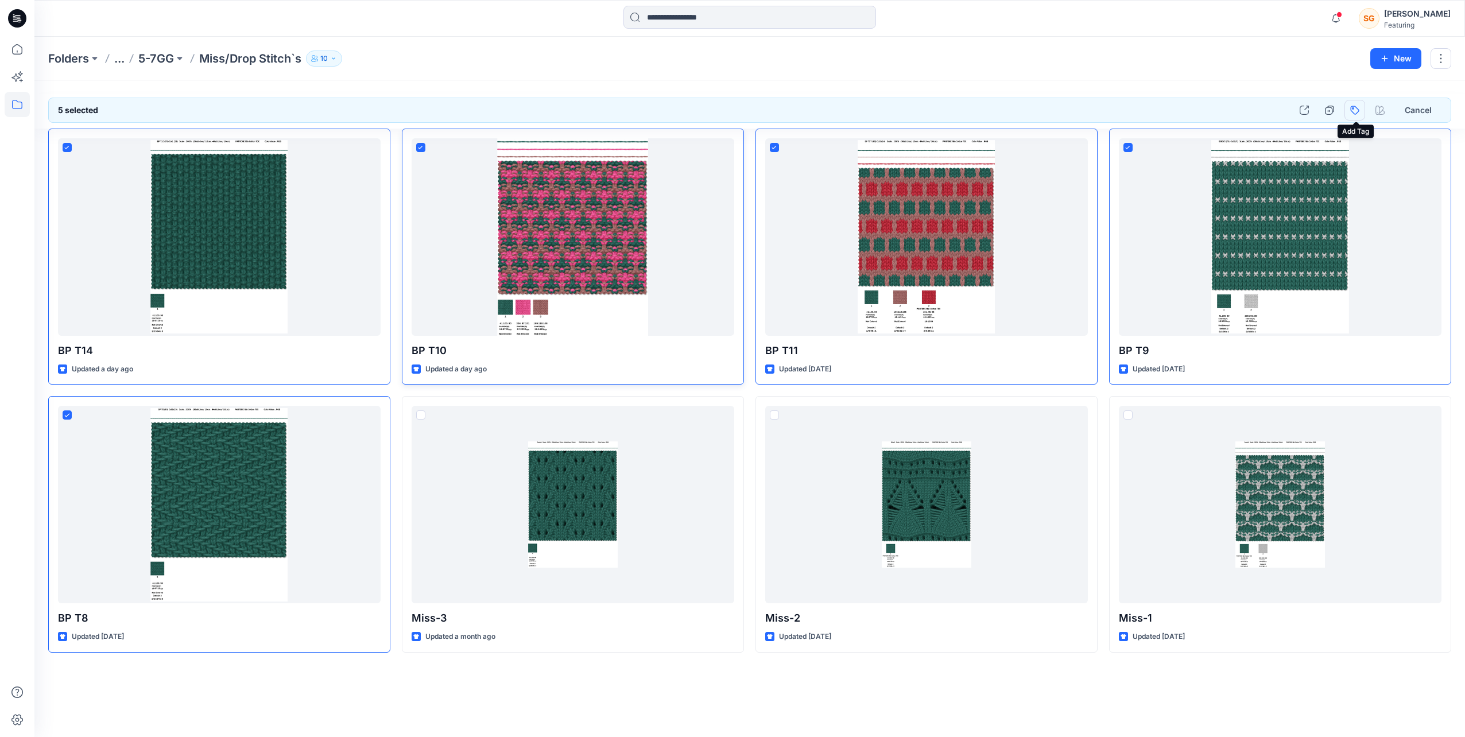
click at [1360, 106] on button "button" at bounding box center [1354, 110] width 21 height 21
click at [1214, 194] on div "bonprix" at bounding box center [1277, 195] width 165 height 21
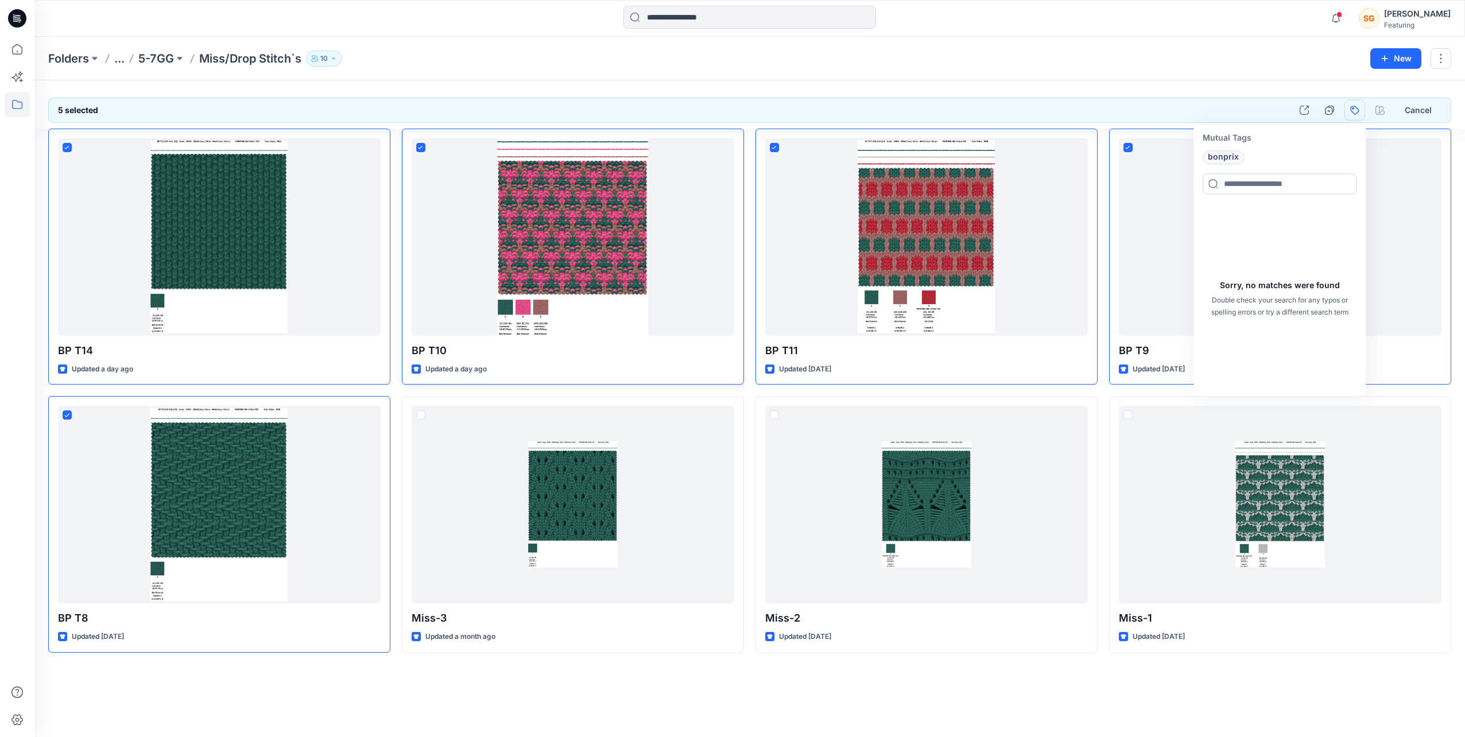
click at [1254, 188] on input at bounding box center [1279, 183] width 154 height 21
click at [1298, 154] on div "bonprix" at bounding box center [1265, 157] width 140 height 14
click at [9, 43] on icon at bounding box center [17, 49] width 25 height 25
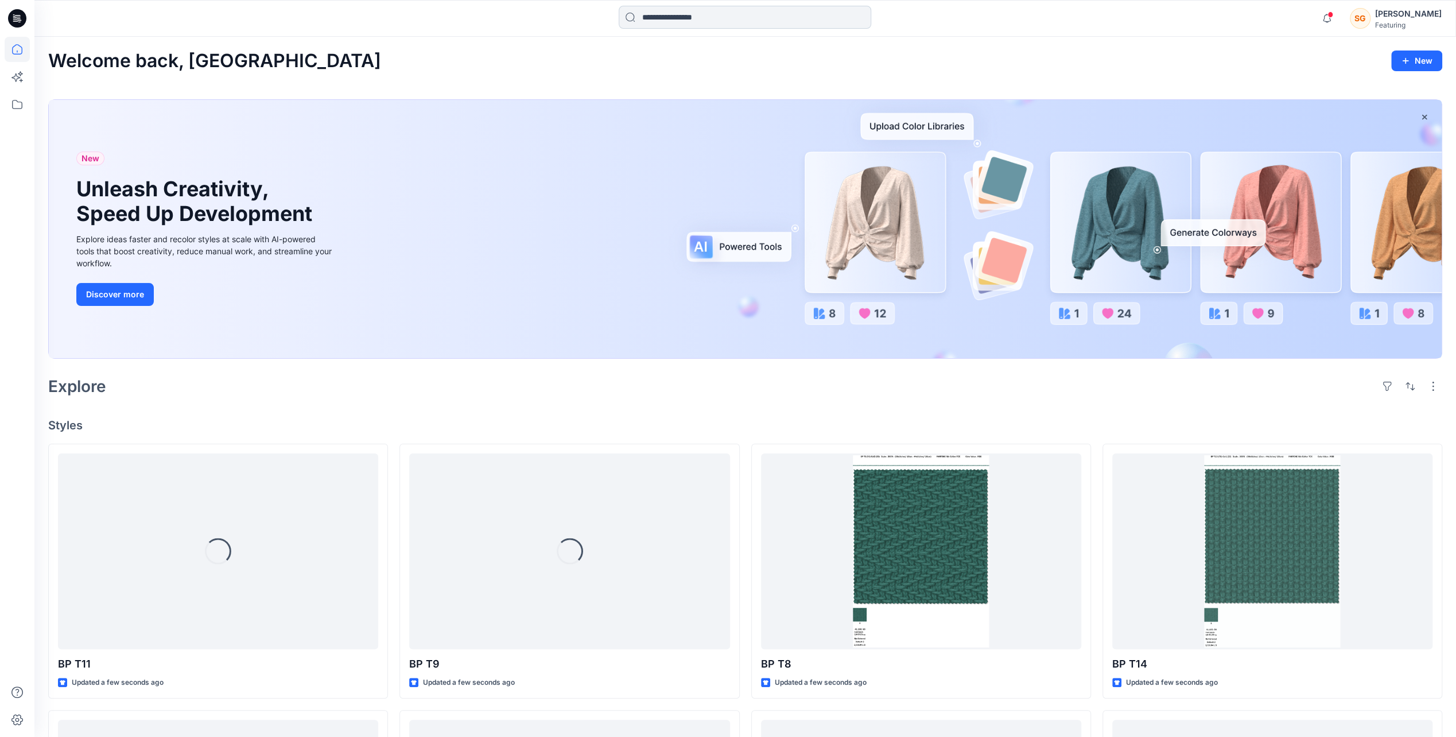
click at [709, 20] on input at bounding box center [745, 17] width 253 height 23
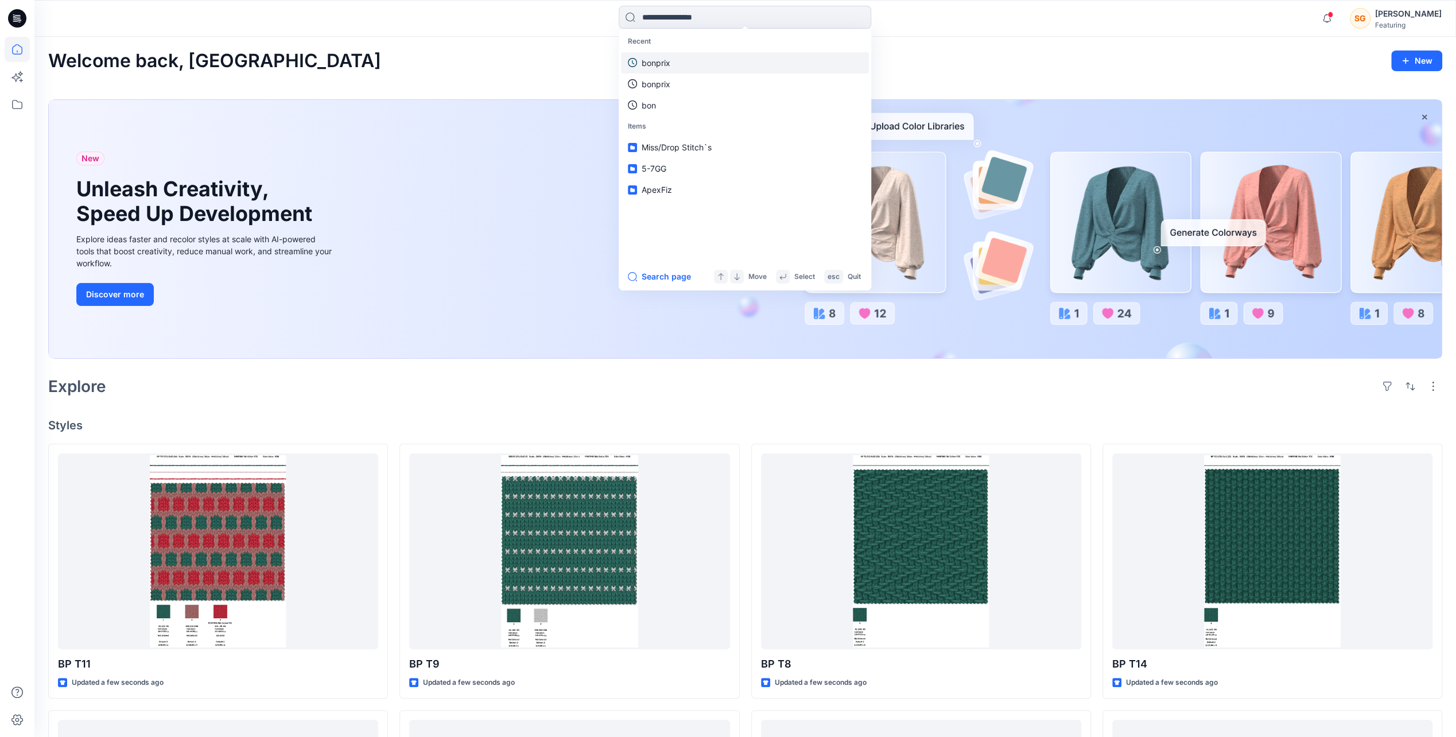
click at [676, 60] on link "bonprix" at bounding box center [745, 62] width 248 height 21
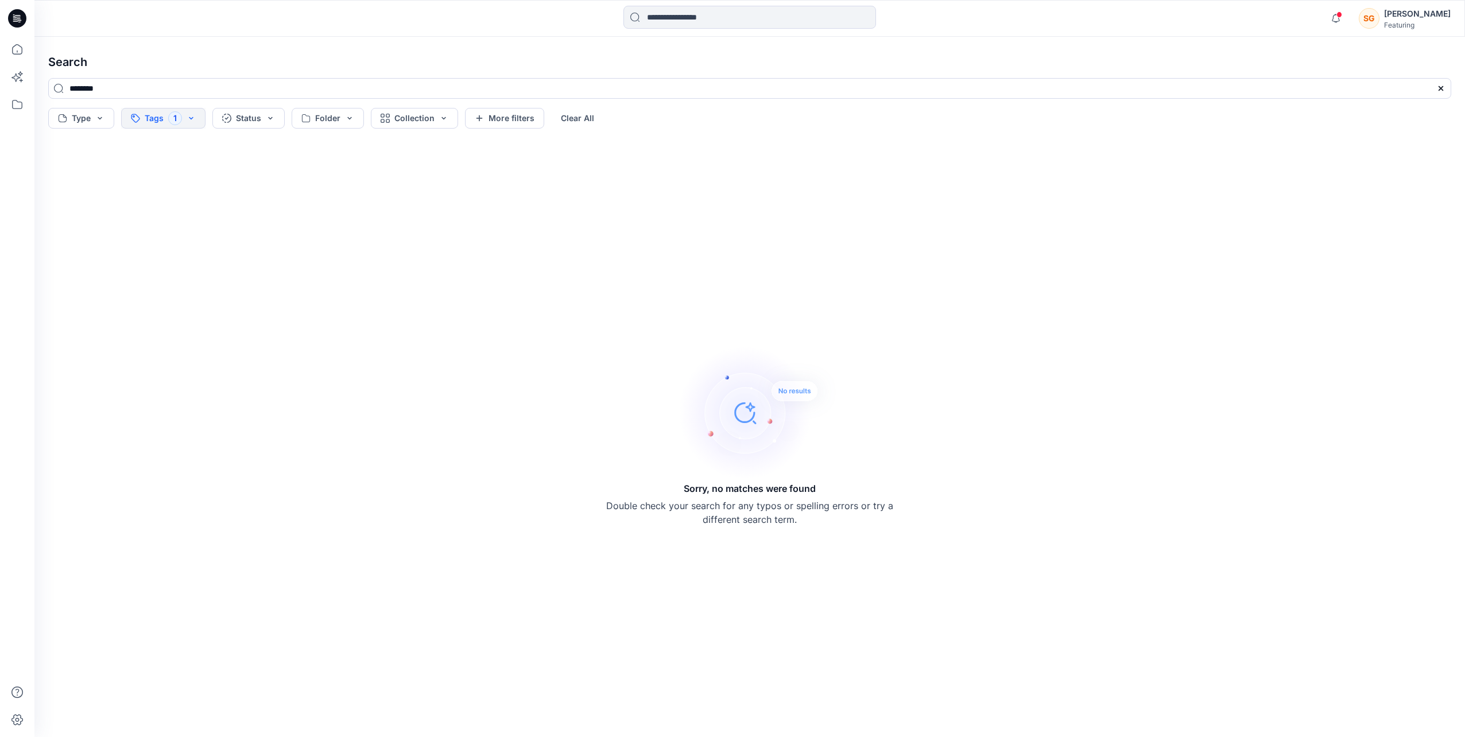
click at [197, 116] on button "Tags 1" at bounding box center [163, 118] width 84 height 21
click at [137, 344] on button "Clear all" at bounding box center [146, 339] width 32 height 13
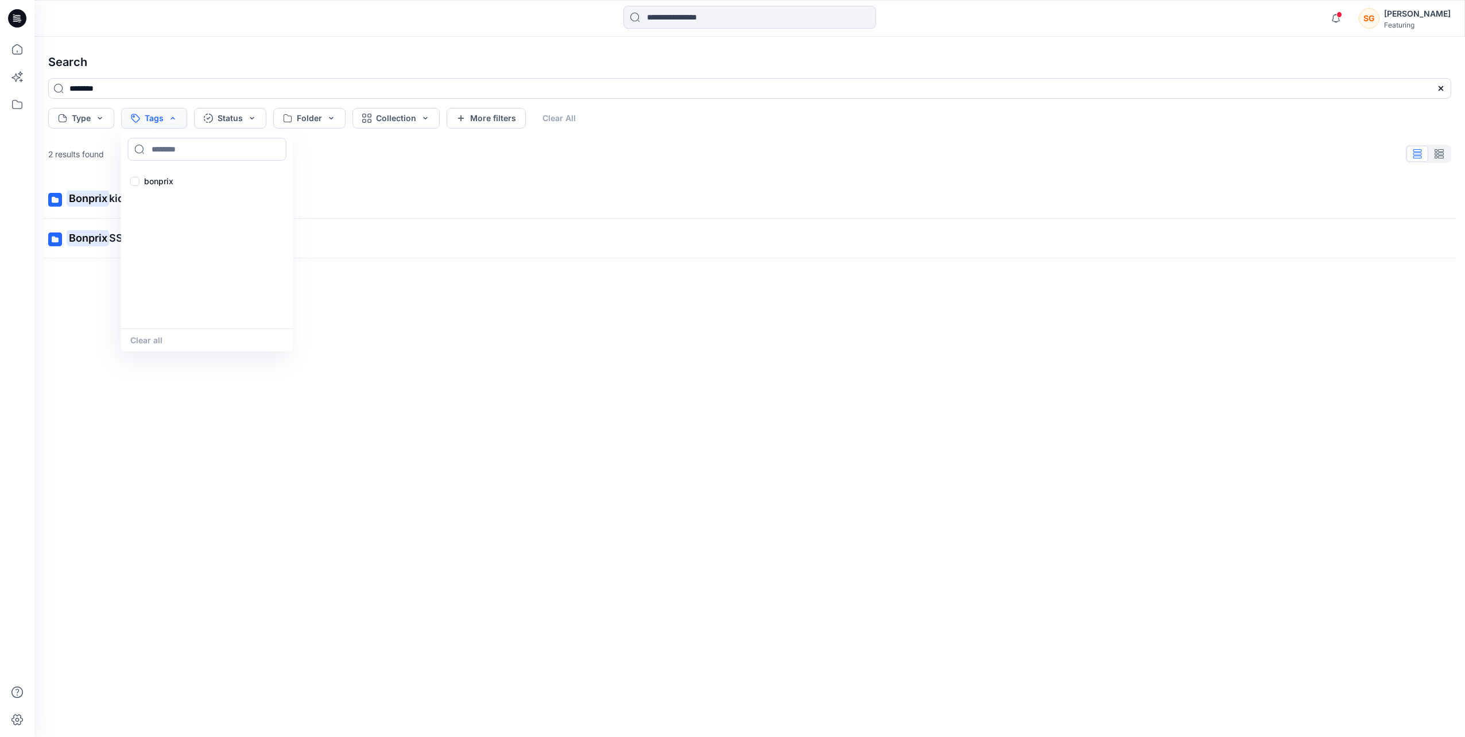
click at [156, 122] on button "Tags" at bounding box center [154, 118] width 66 height 21
click at [163, 149] on input at bounding box center [207, 149] width 158 height 23
type input "*******"
click at [143, 183] on div "bonprix" at bounding box center [207, 181] width 168 height 23
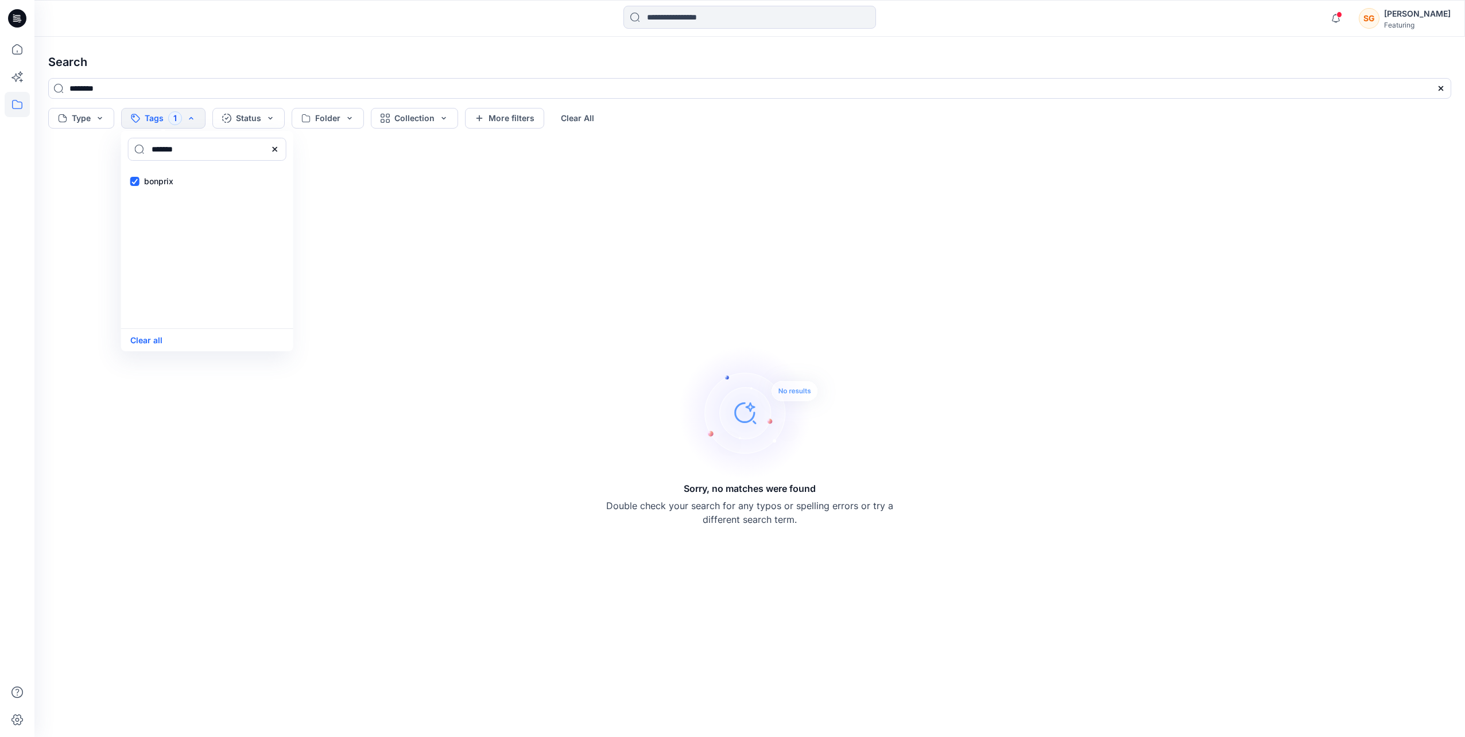
click at [13, 103] on icon at bounding box center [17, 104] width 25 height 25
click at [287, 277] on div "Sorry, no matches were found Double check your search for any typos or spelling…" at bounding box center [749, 434] width 1421 height 585
click at [193, 107] on div "*******" at bounding box center [749, 93] width 1421 height 30
click at [188, 123] on button "Tags 1" at bounding box center [163, 118] width 84 height 21
click at [147, 340] on button "Clear all" at bounding box center [146, 339] width 32 height 13
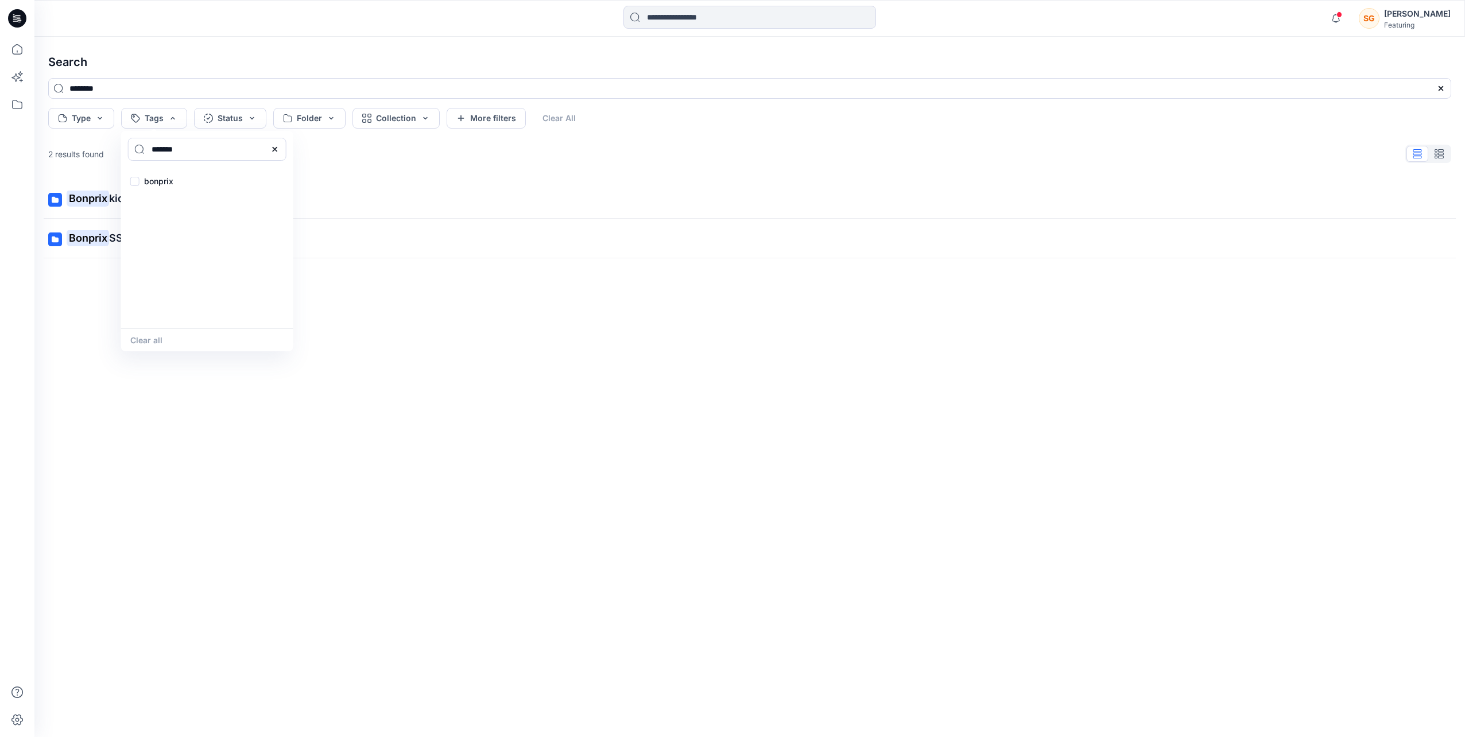
click at [102, 312] on div "Bonprix kids (Knit) Bonprix SS24 Lingerie Collection" at bounding box center [749, 439] width 1421 height 521
click at [15, 45] on icon at bounding box center [17, 49] width 10 height 10
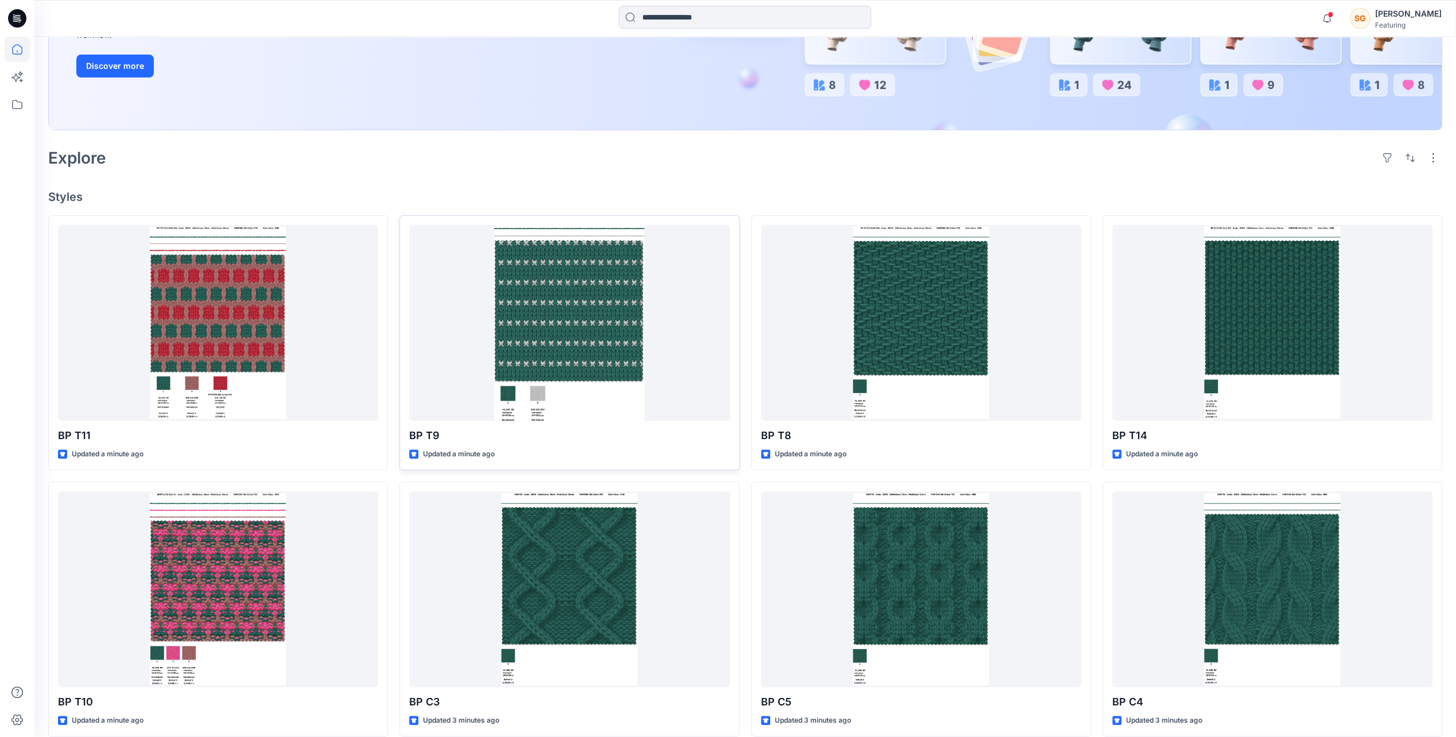
scroll to position [230, 0]
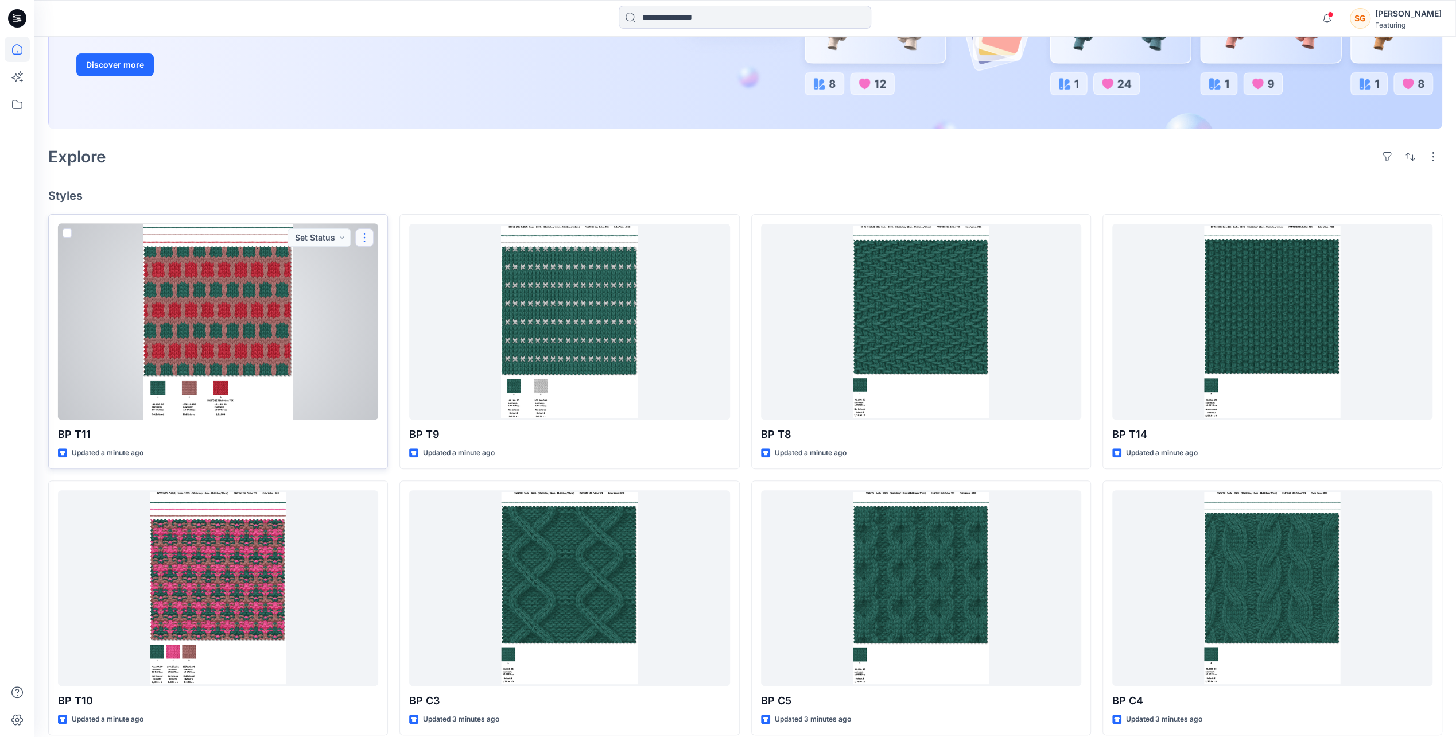
click at [368, 238] on button "button" at bounding box center [364, 237] width 18 height 18
click at [401, 308] on button "Add Tag" at bounding box center [420, 306] width 124 height 21
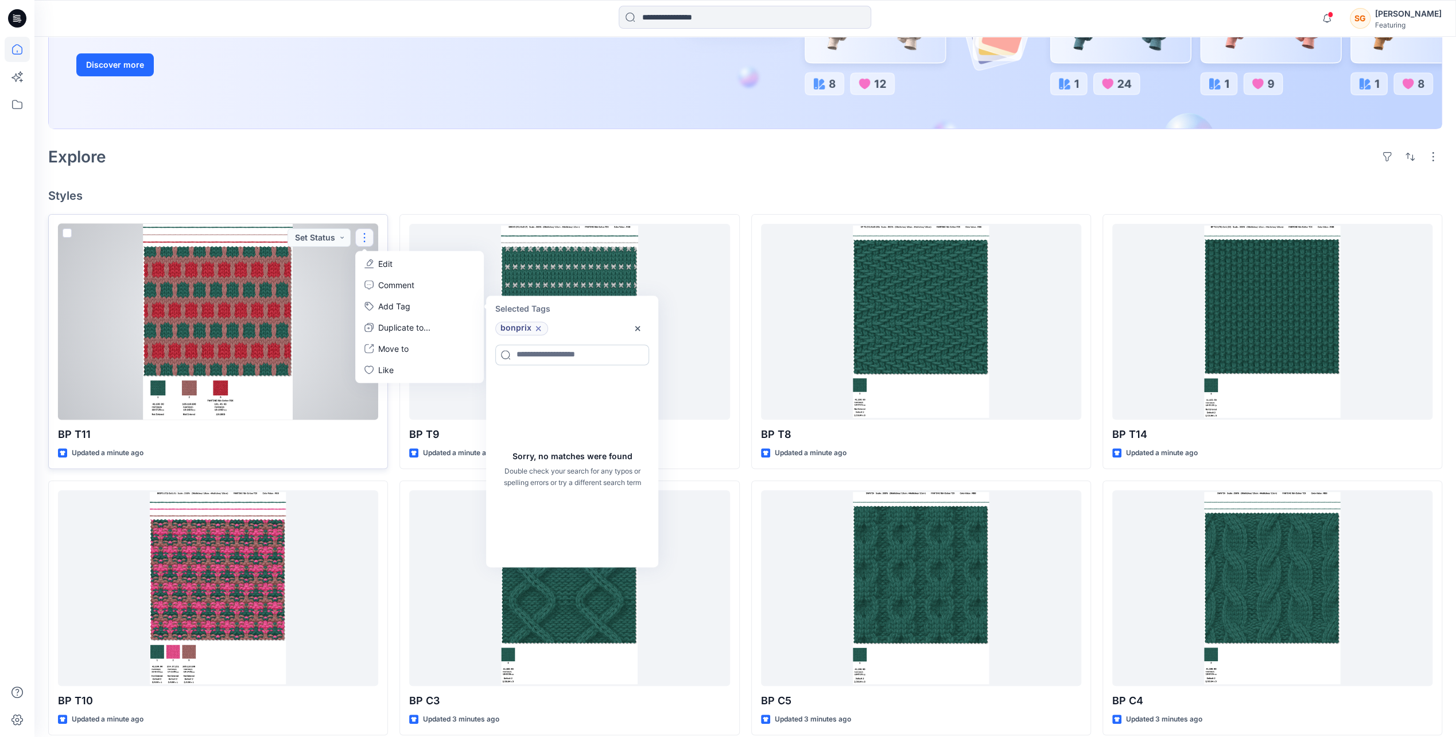
click at [576, 355] on input at bounding box center [572, 354] width 154 height 21
click at [560, 323] on div "bonprix" at bounding box center [557, 328] width 138 height 14
click at [537, 332] on icon at bounding box center [538, 328] width 9 height 9
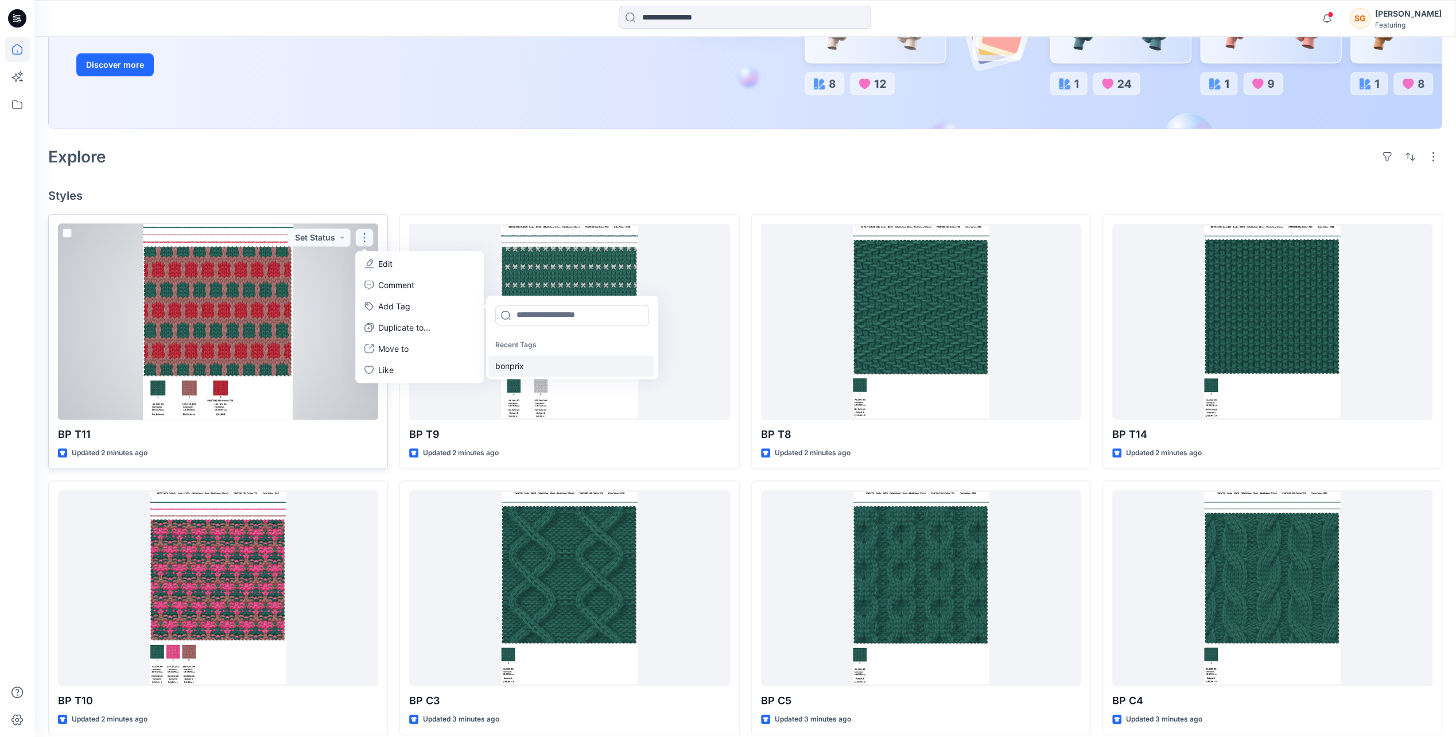
click at [513, 364] on div "bonprix" at bounding box center [570, 365] width 165 height 21
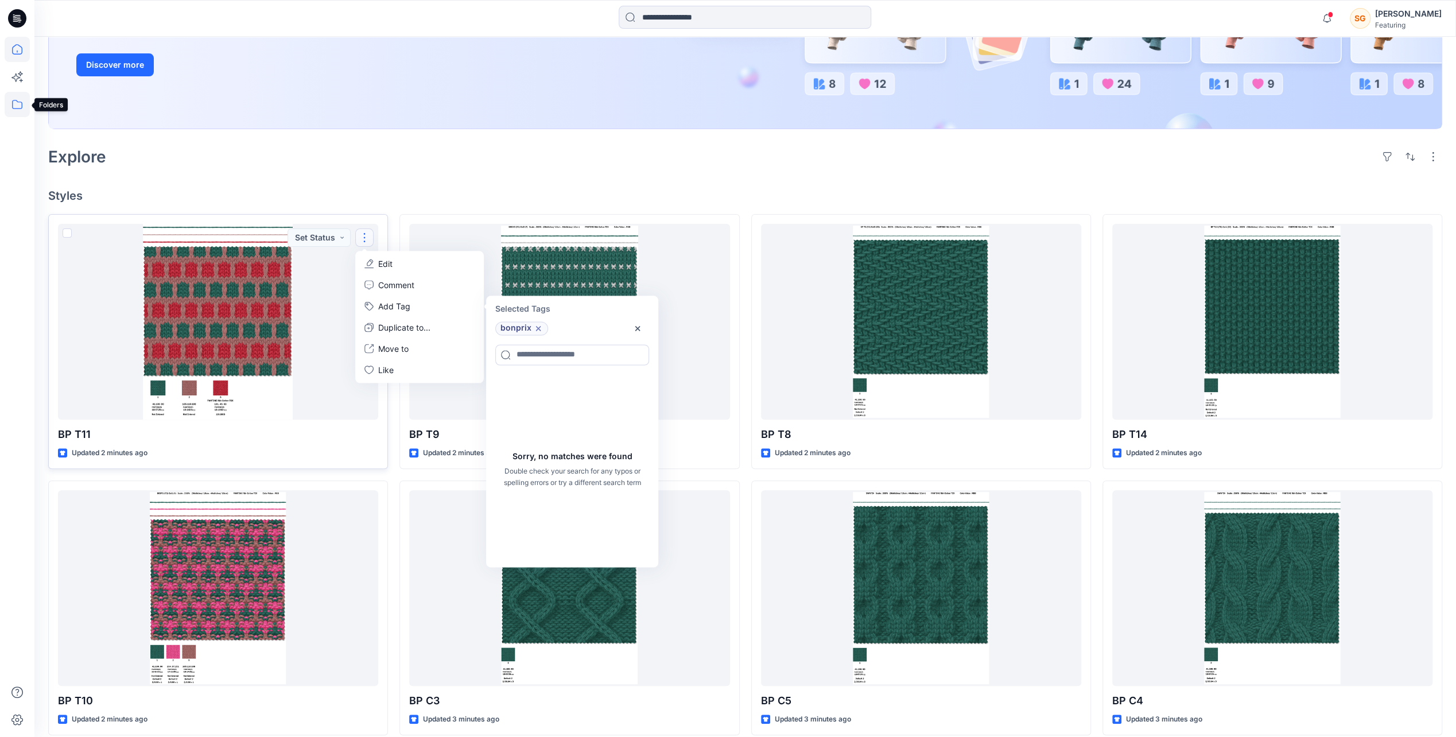
click at [15, 103] on icon at bounding box center [17, 104] width 25 height 25
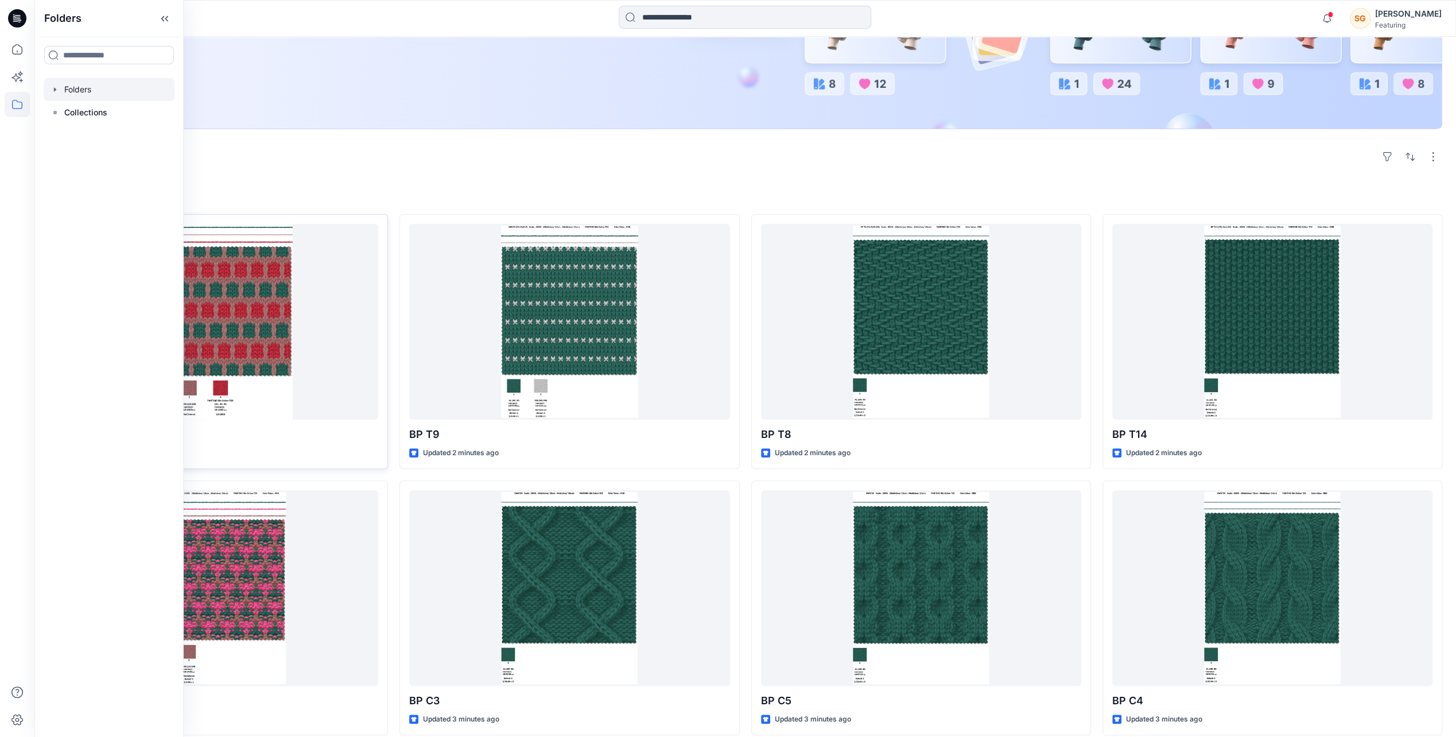
click at [79, 92] on div at bounding box center [109, 89] width 131 height 23
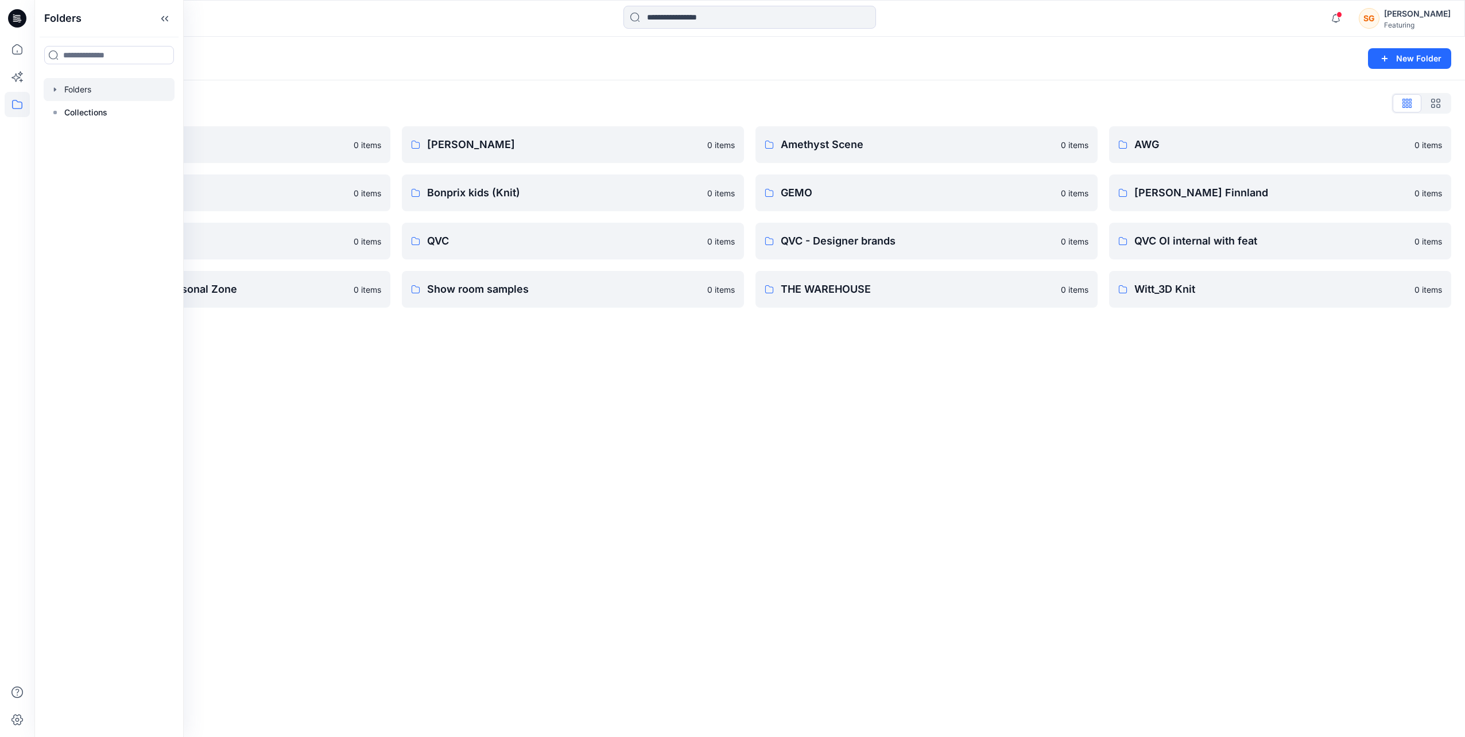
click at [334, 399] on div "Folders New Folder Folders List 3D Knit asset 0 items Basic patterns 0 items Li…" at bounding box center [749, 387] width 1430 height 700
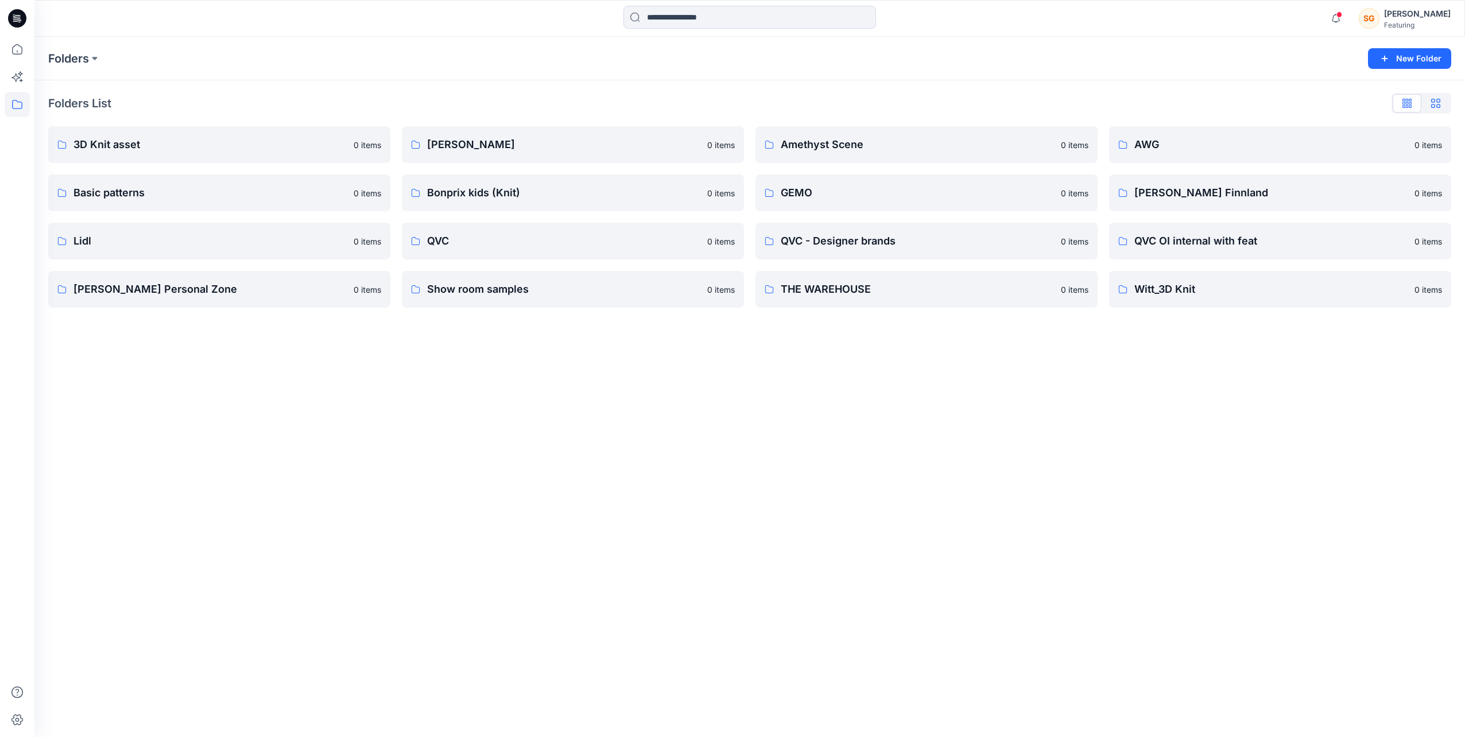
click at [1439, 106] on icon "button" at bounding box center [1435, 103] width 9 height 9
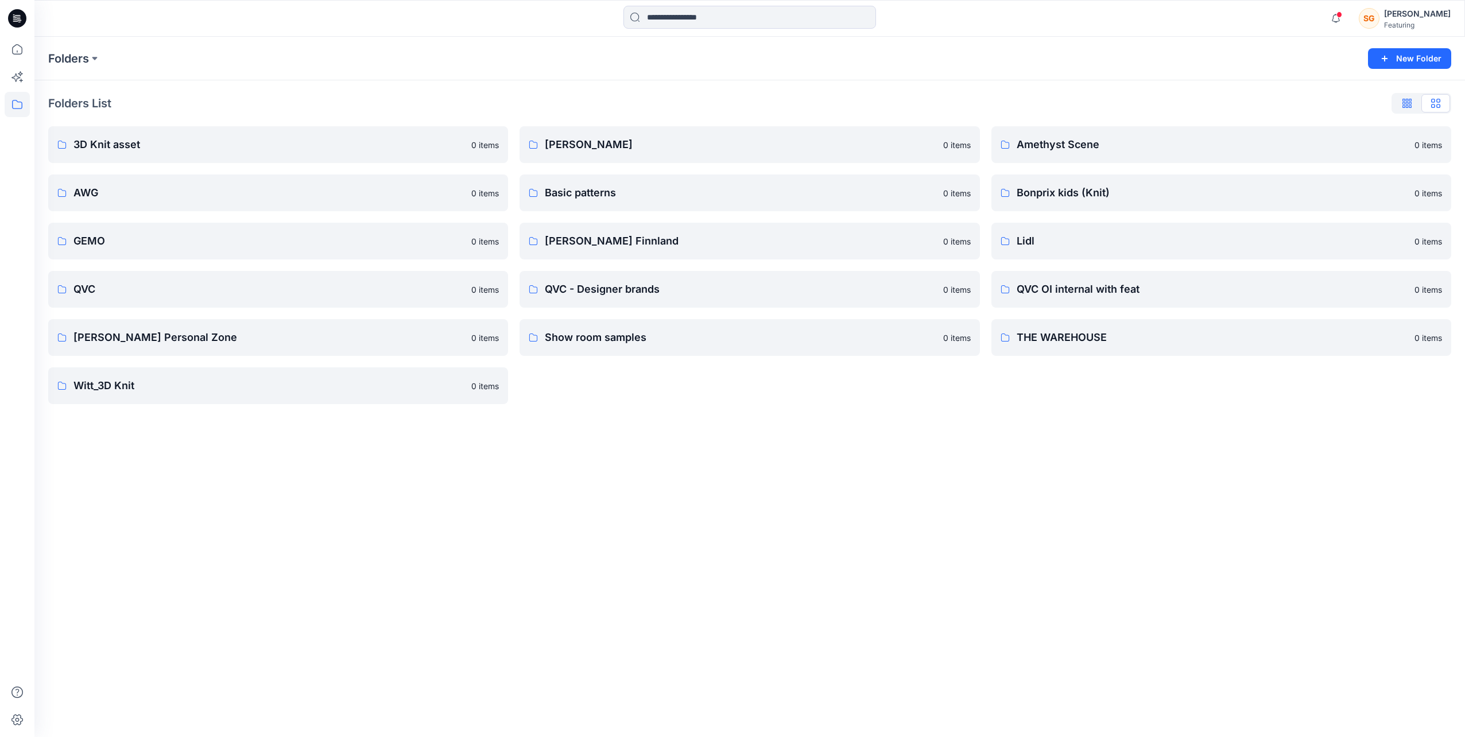
click at [1406, 103] on icon "button" at bounding box center [1406, 105] width 3 height 6
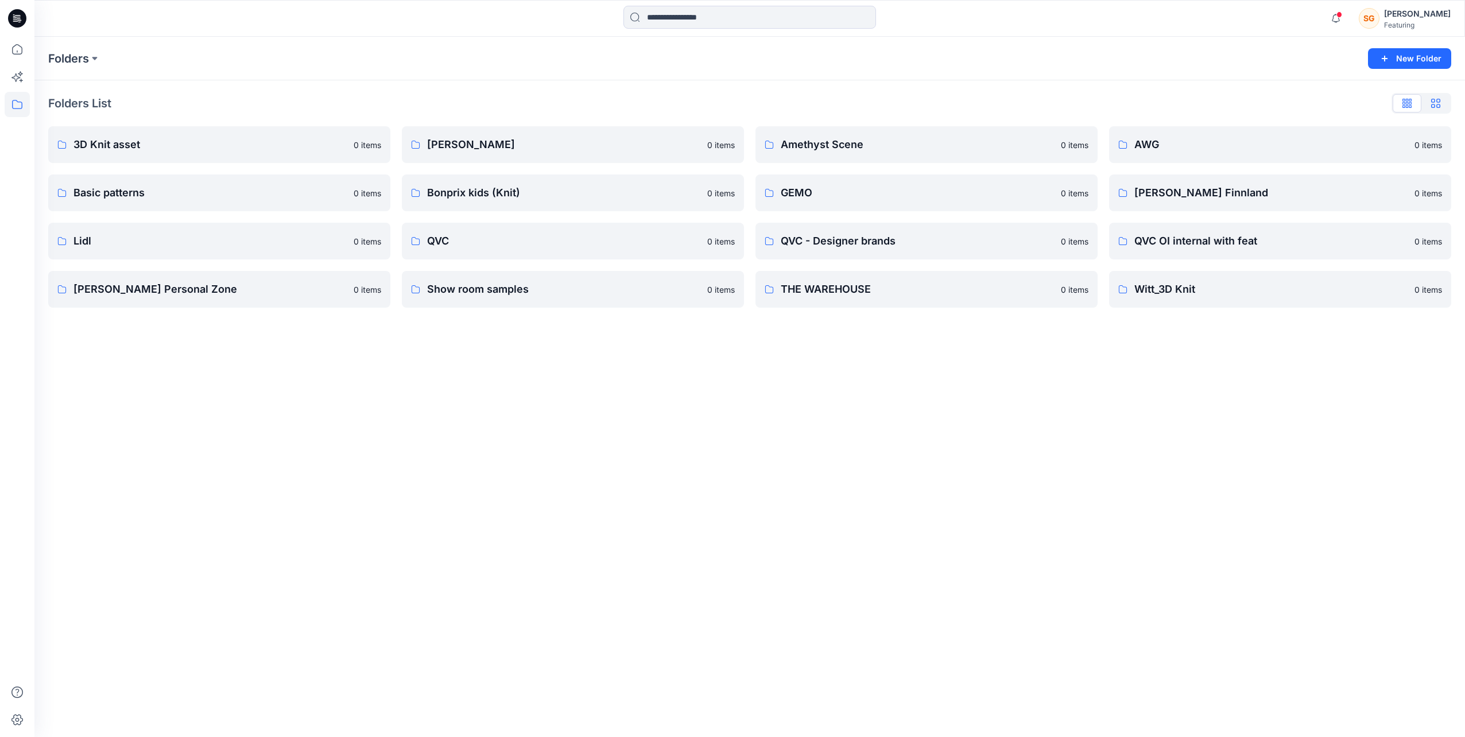
click at [1442, 101] on button "button" at bounding box center [1435, 103] width 29 height 18
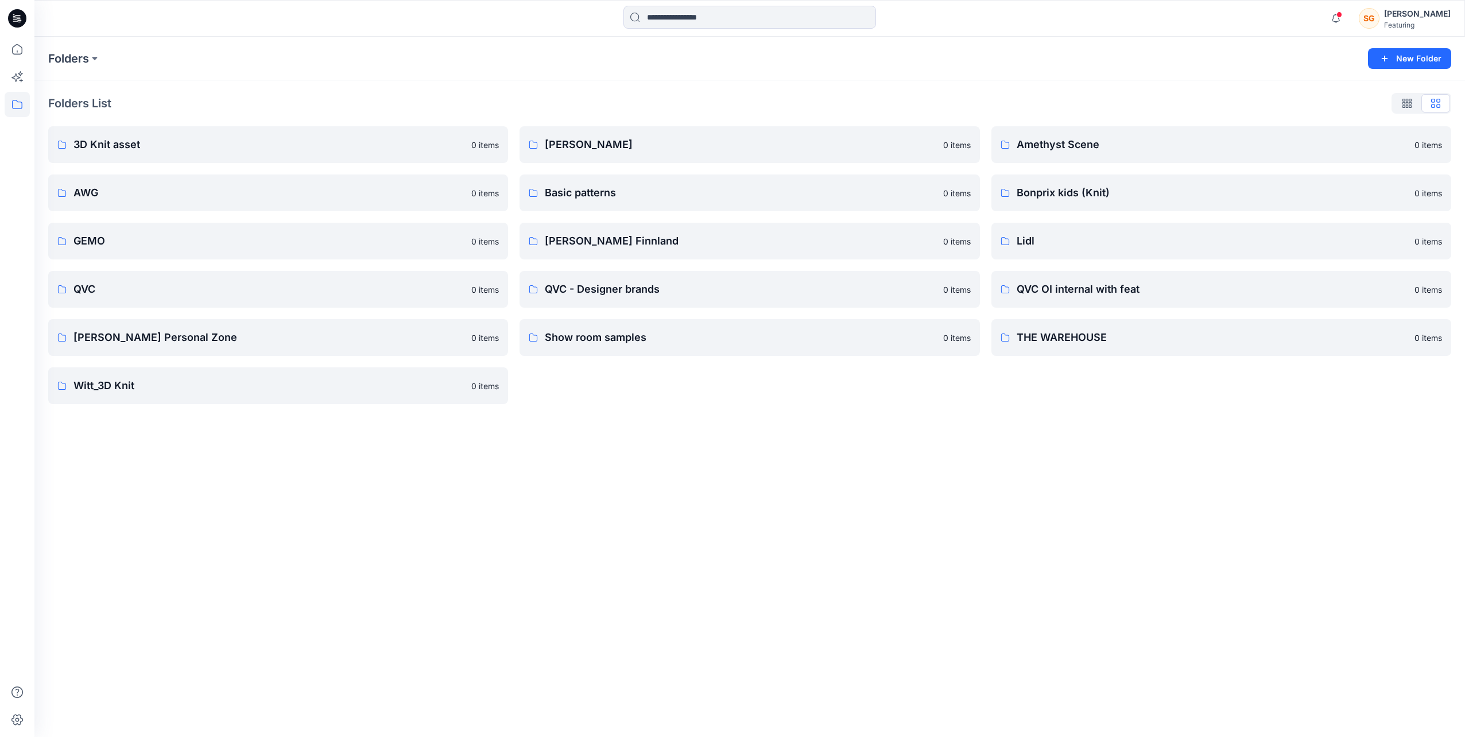
click at [1404, 102] on icon "button" at bounding box center [1406, 103] width 9 height 9
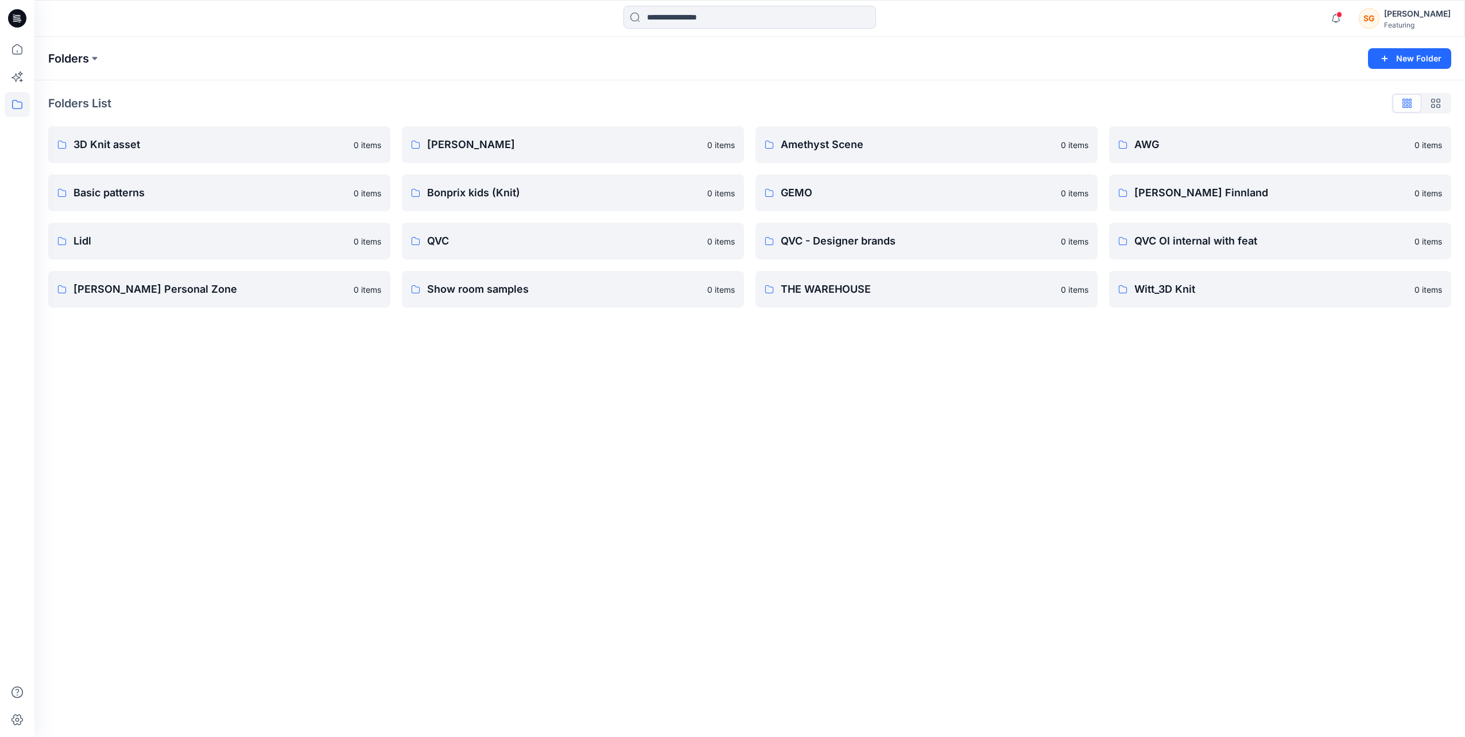
click at [88, 63] on p "Folders" at bounding box center [68, 59] width 41 height 16
click at [88, 61] on p "Folders" at bounding box center [68, 59] width 41 height 16
click at [92, 58] on button at bounding box center [94, 59] width 11 height 16
click at [125, 119] on input at bounding box center [131, 112] width 149 height 21
click at [356, 80] on div "Folders List 3D Knit asset 0 items Basic patterns 0 items Lidl 0 items Shimul G…" at bounding box center [749, 200] width 1430 height 241
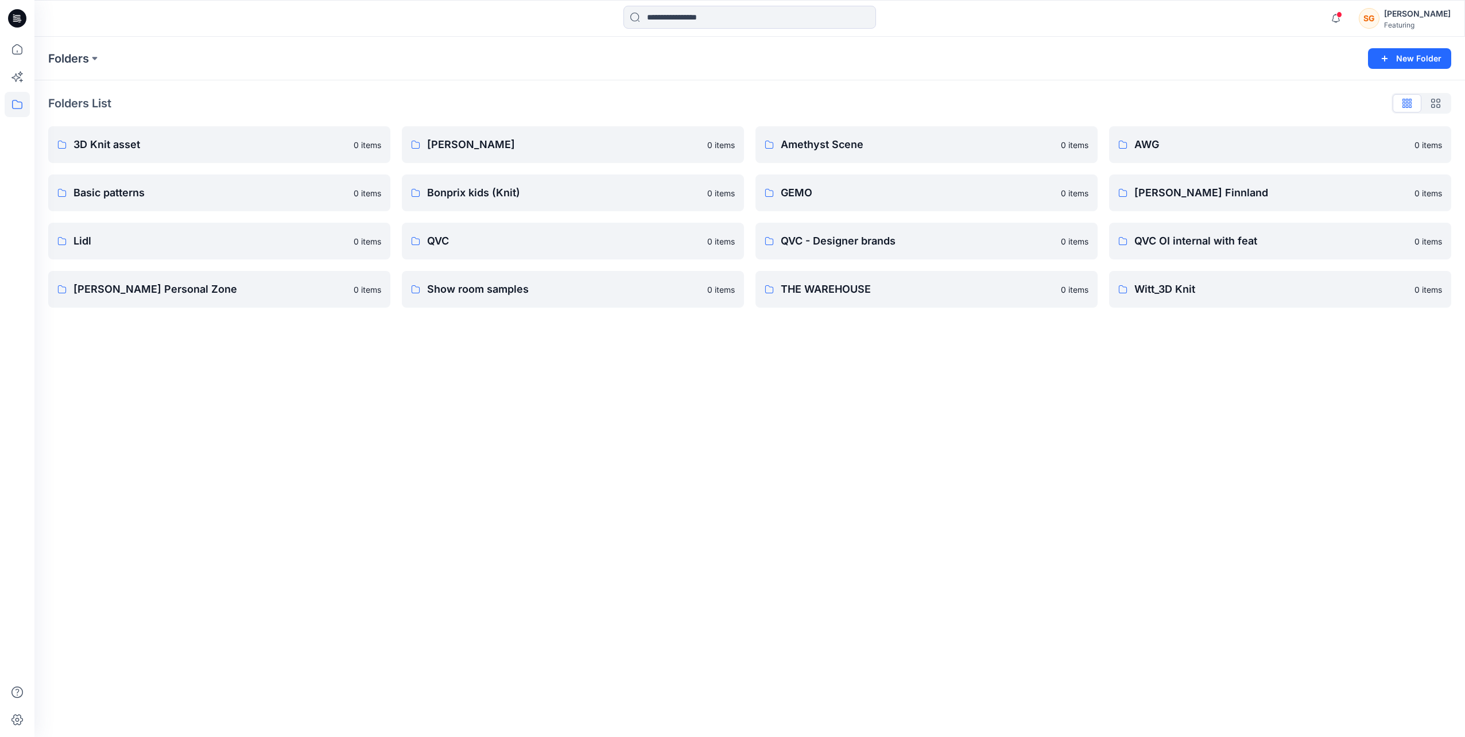
click at [20, 13] on icon at bounding box center [17, 18] width 18 height 18
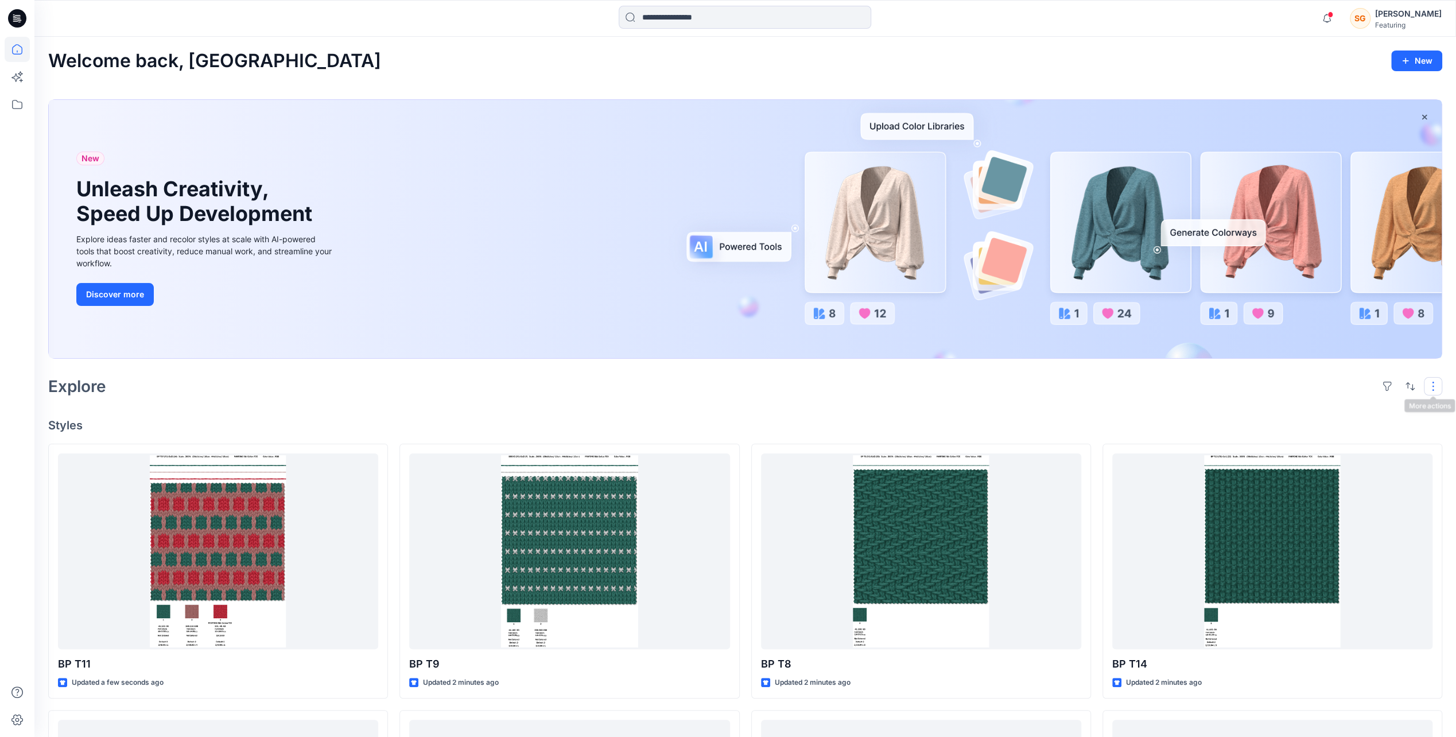
click at [1431, 388] on button "button" at bounding box center [1433, 386] width 18 height 18
click at [1390, 381] on button "button" at bounding box center [1387, 386] width 18 height 18
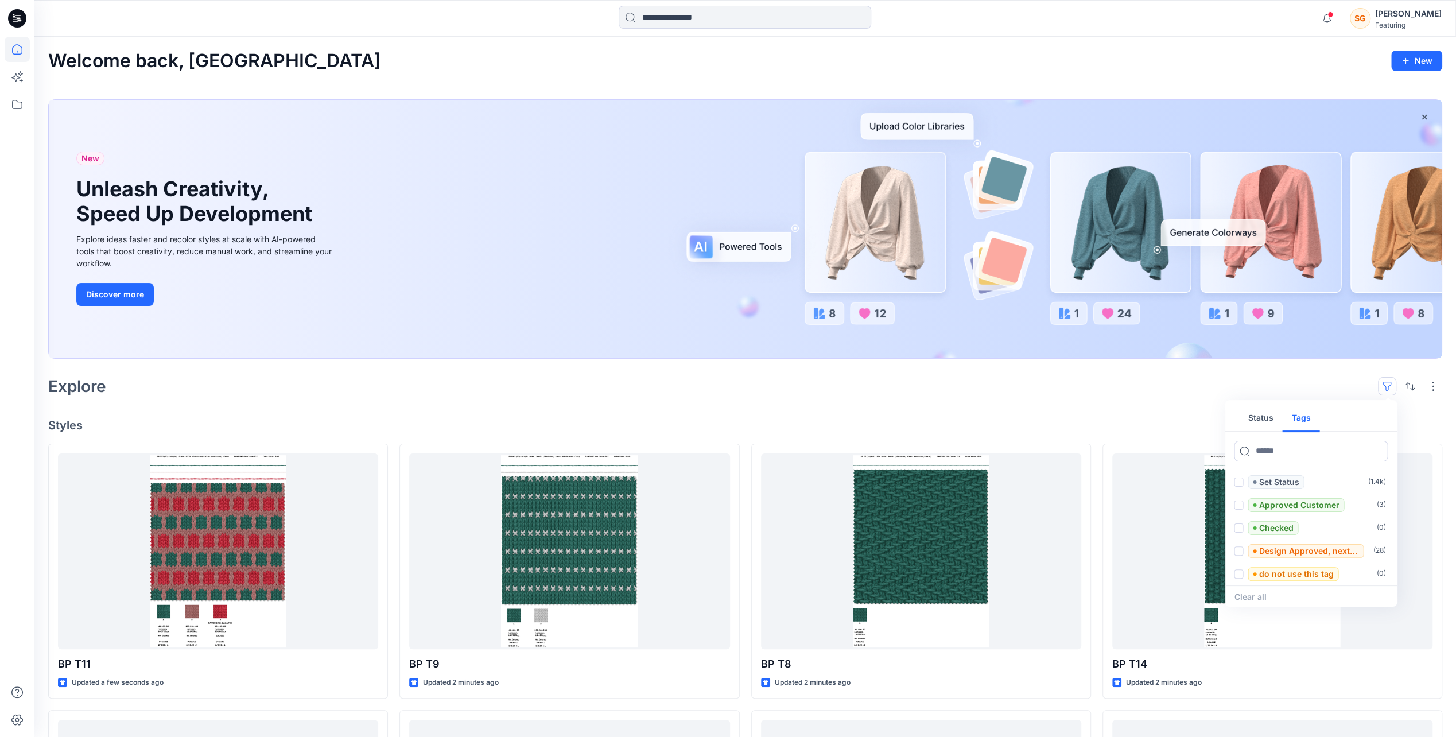
click at [1301, 415] on button "Tags" at bounding box center [1300, 419] width 37 height 28
click at [1264, 482] on p "bonprix" at bounding box center [1268, 482] width 31 height 14
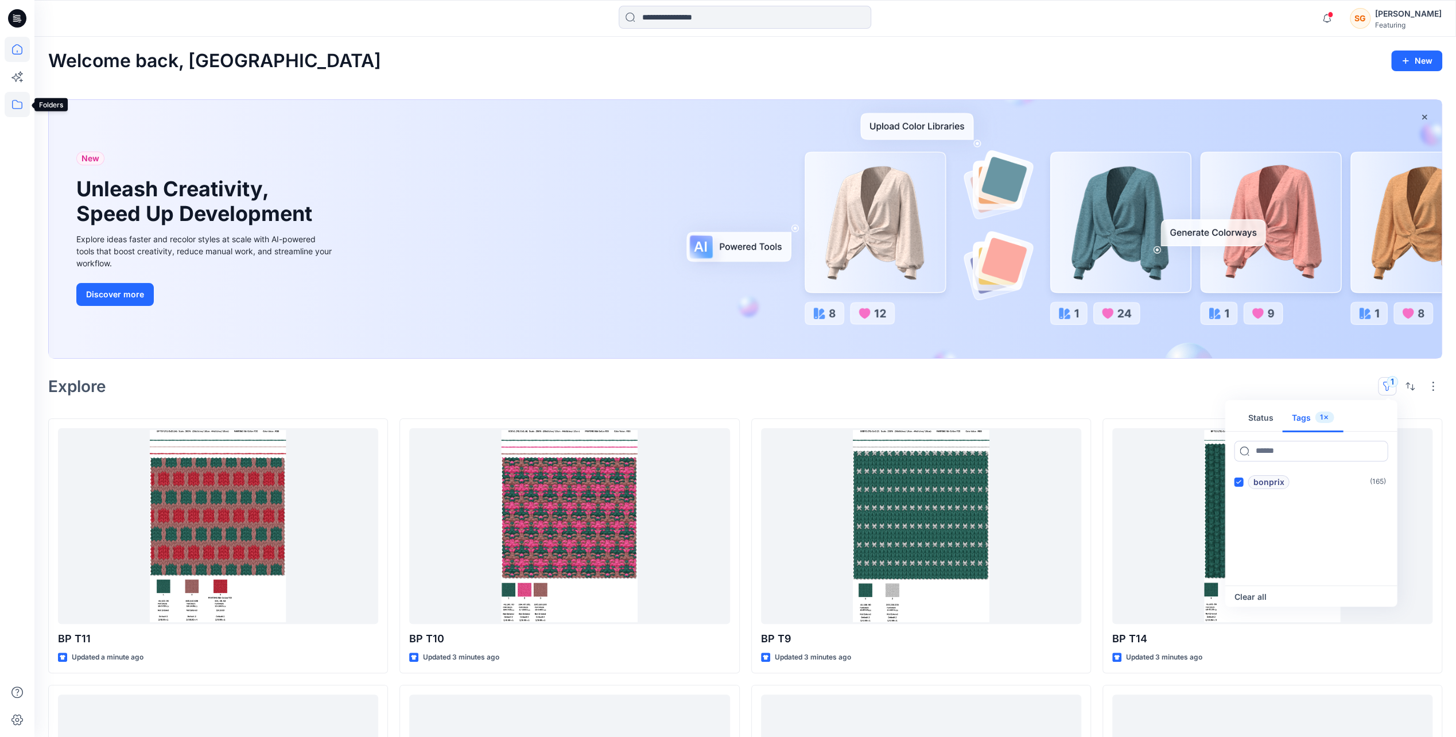
click at [9, 108] on icon at bounding box center [17, 104] width 25 height 25
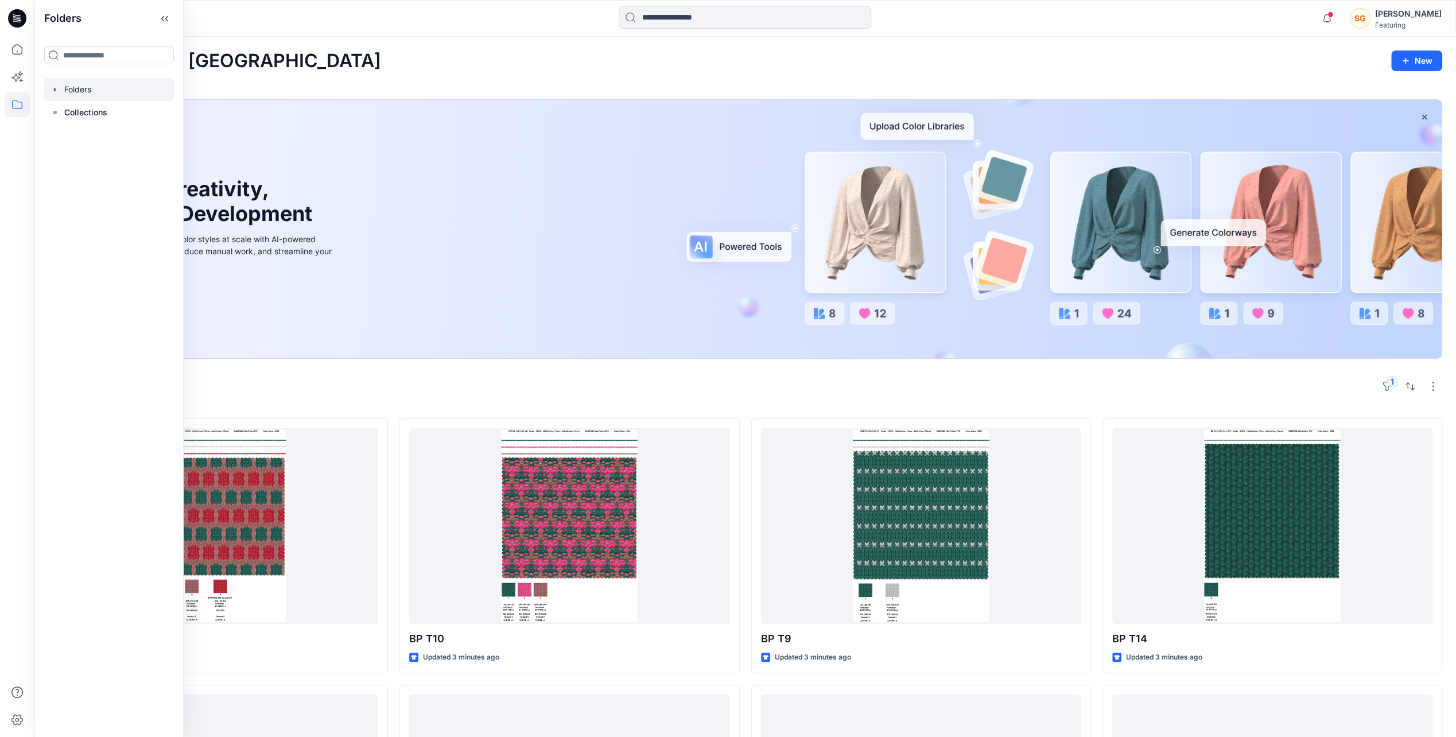
click at [66, 87] on div at bounding box center [109, 89] width 131 height 23
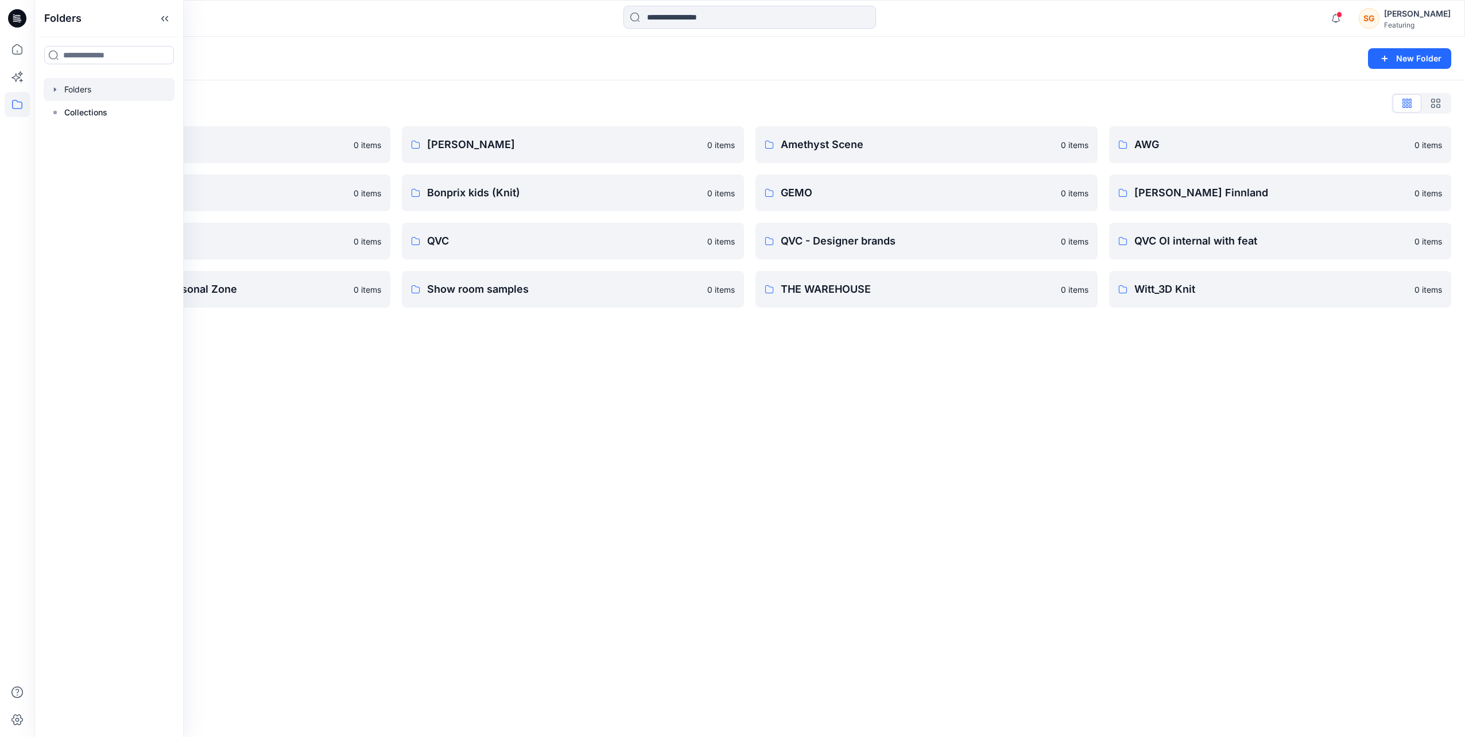
click at [564, 589] on div "Folders New Folder Folders List 3D Knit asset 0 items Basic patterns 0 items Li…" at bounding box center [749, 387] width 1430 height 700
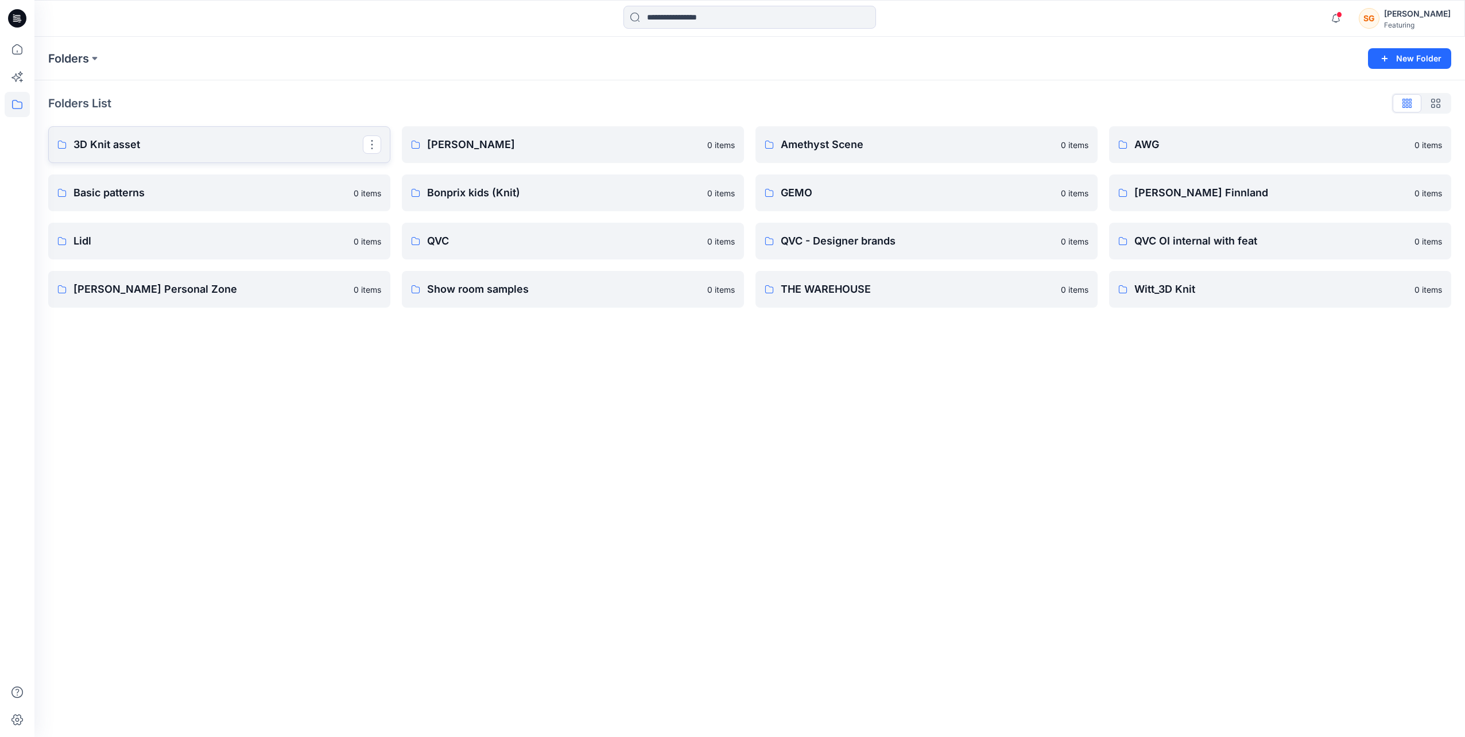
click at [193, 142] on p "3D Knit asset" at bounding box center [217, 145] width 289 height 16
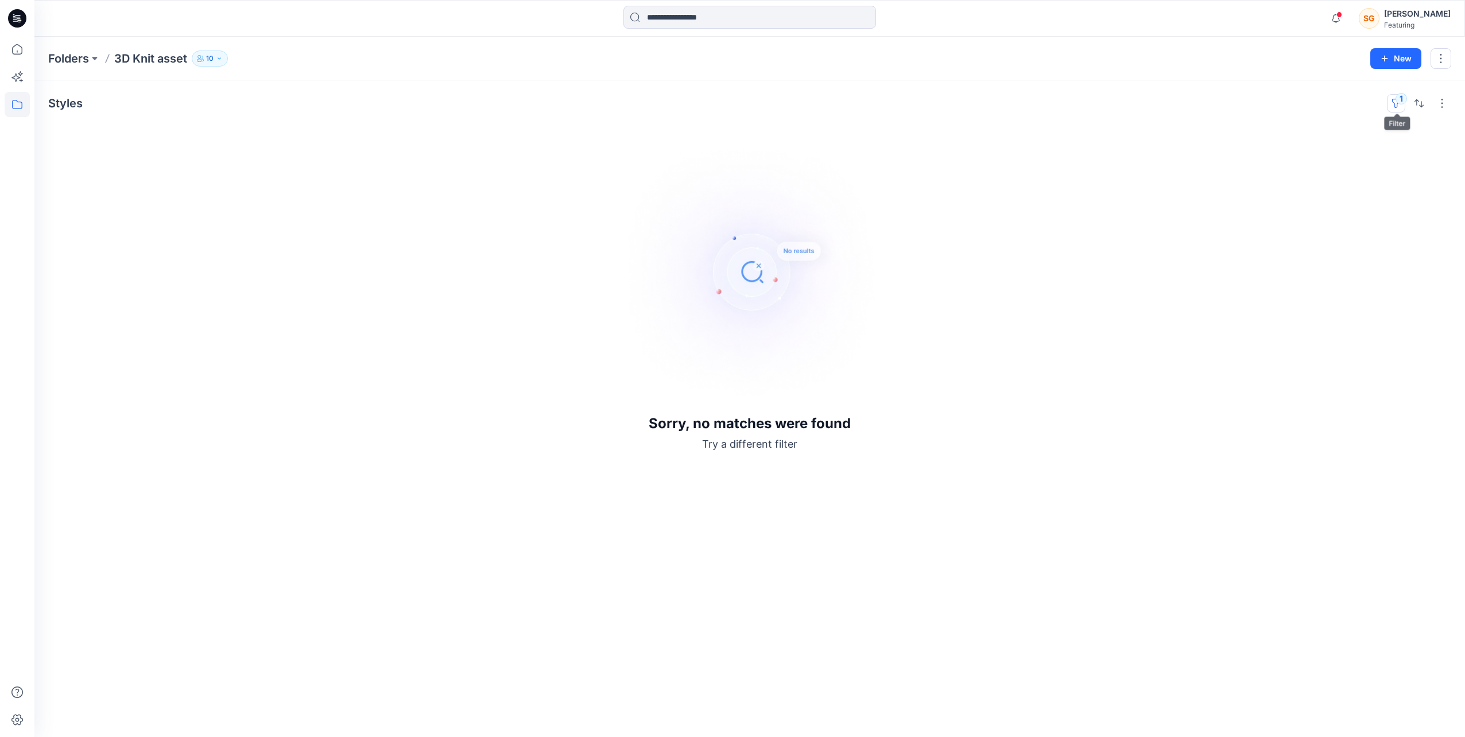
click at [1400, 103] on button "1" at bounding box center [1396, 103] width 18 height 18
click at [1324, 130] on div "1" at bounding box center [1329, 135] width 12 height 12
click at [1253, 198] on div "bonprix" at bounding box center [1269, 199] width 55 height 14
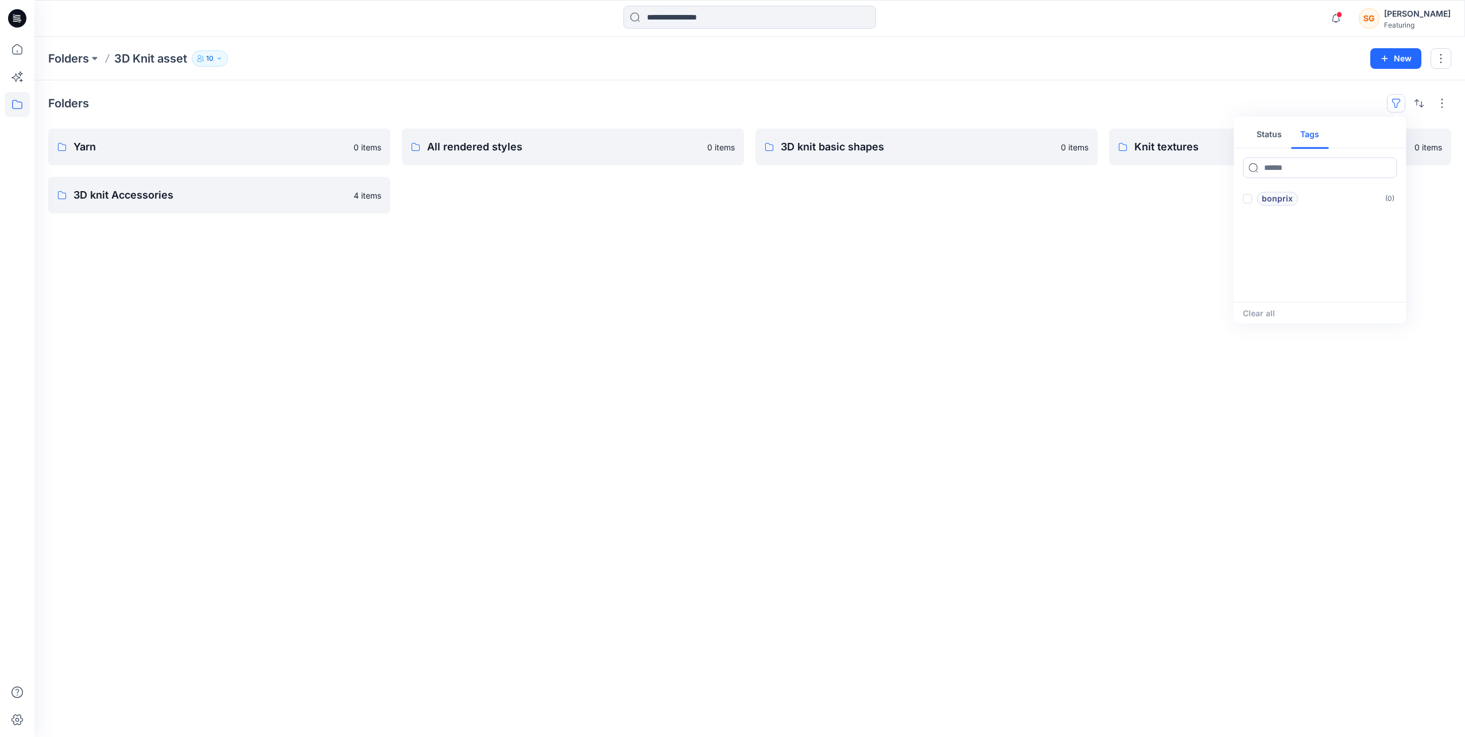
click at [412, 217] on div "Folders Status Tags bonprix ( 0 ) Clear all Yarn 0 items 3D knit Accessories 4 …" at bounding box center [749, 408] width 1430 height 657
click at [1261, 155] on link "Knit textures" at bounding box center [1280, 147] width 342 height 37
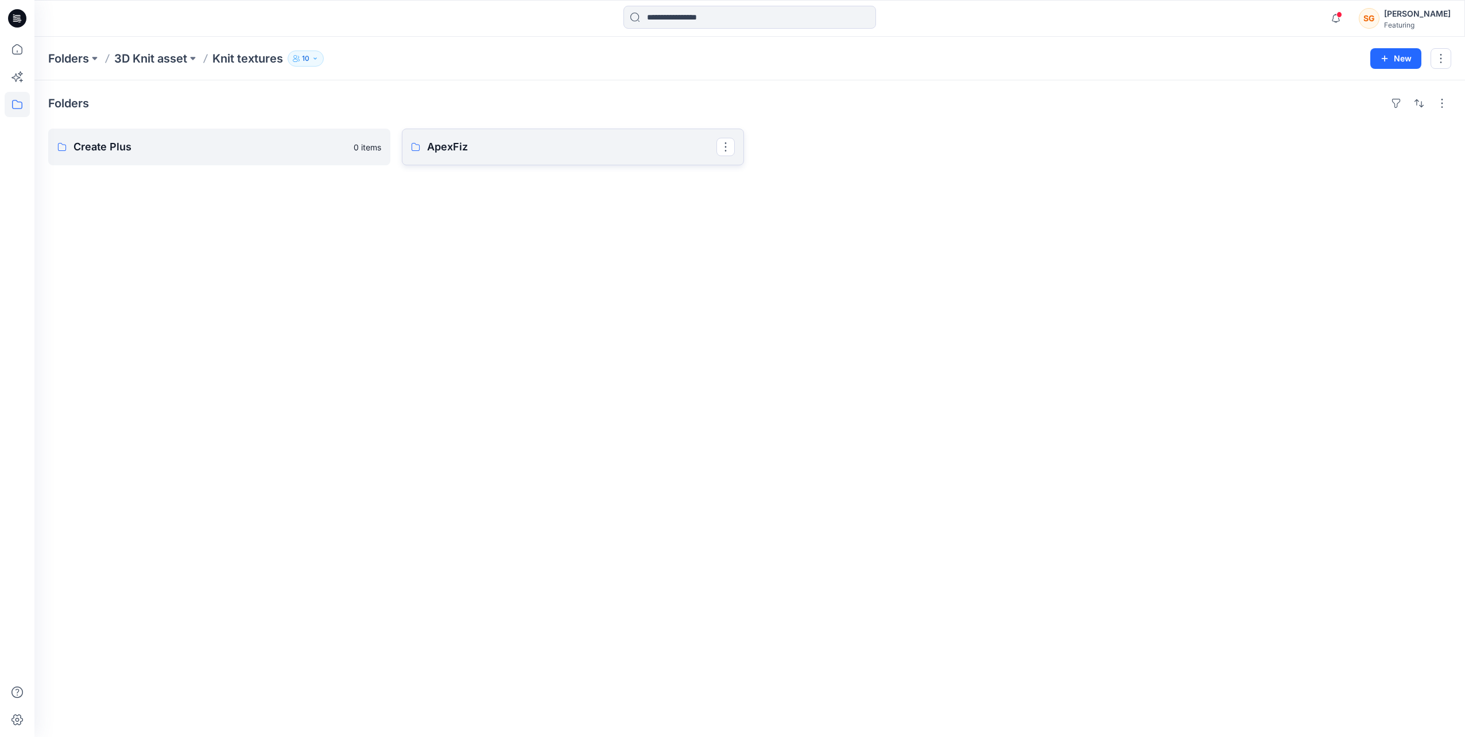
click at [476, 152] on p "ApexFiz" at bounding box center [571, 147] width 289 height 16
click at [244, 145] on p "5-7GG" at bounding box center [217, 147] width 289 height 16
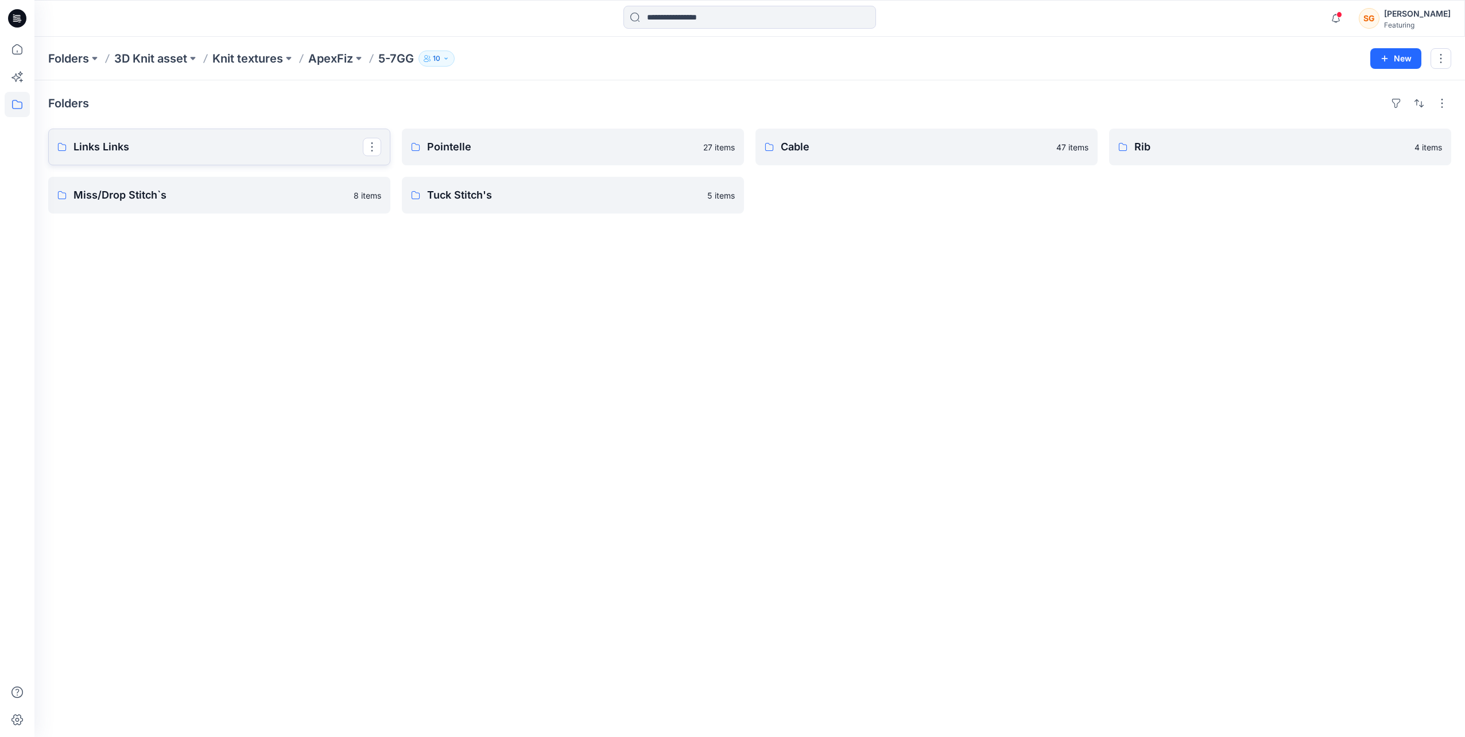
click at [197, 147] on p "Links Links" at bounding box center [217, 147] width 289 height 16
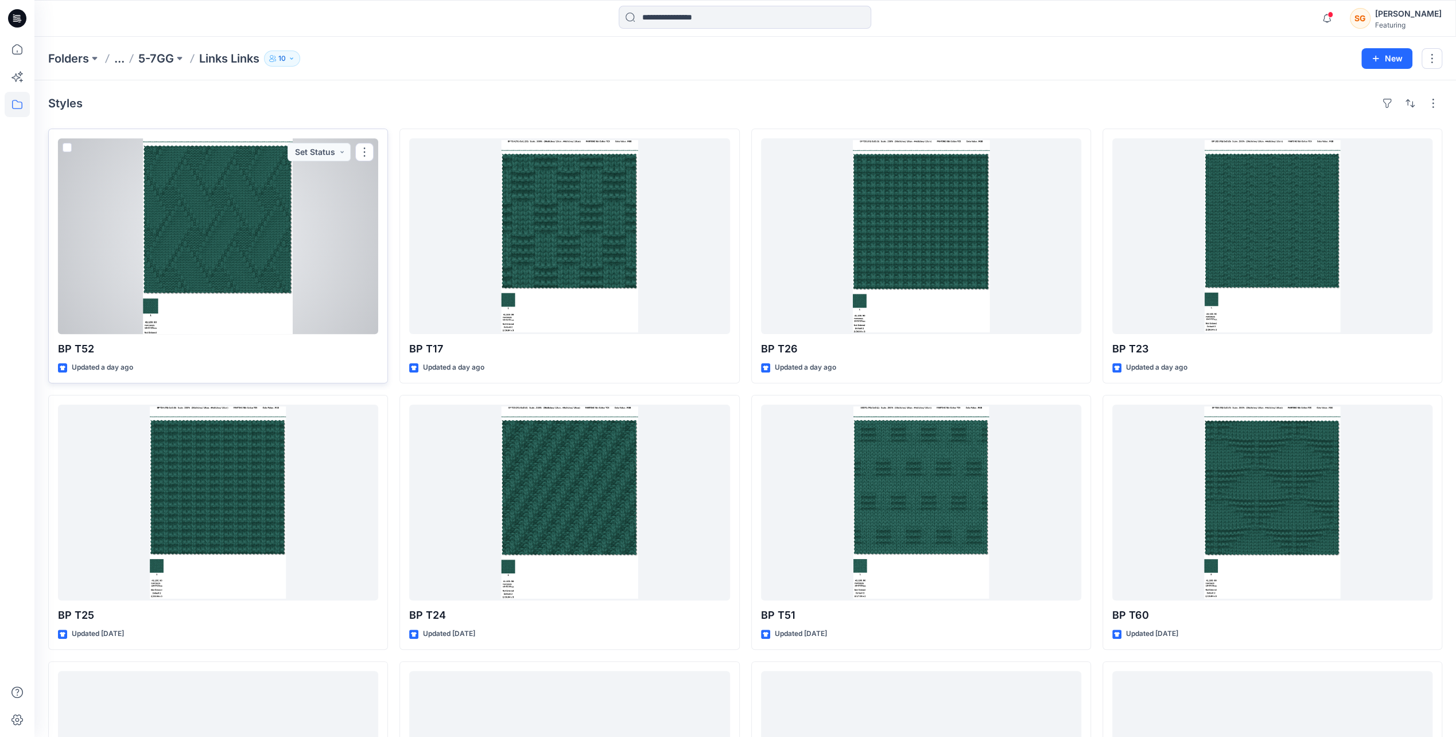
click at [70, 145] on span at bounding box center [67, 147] width 9 height 9
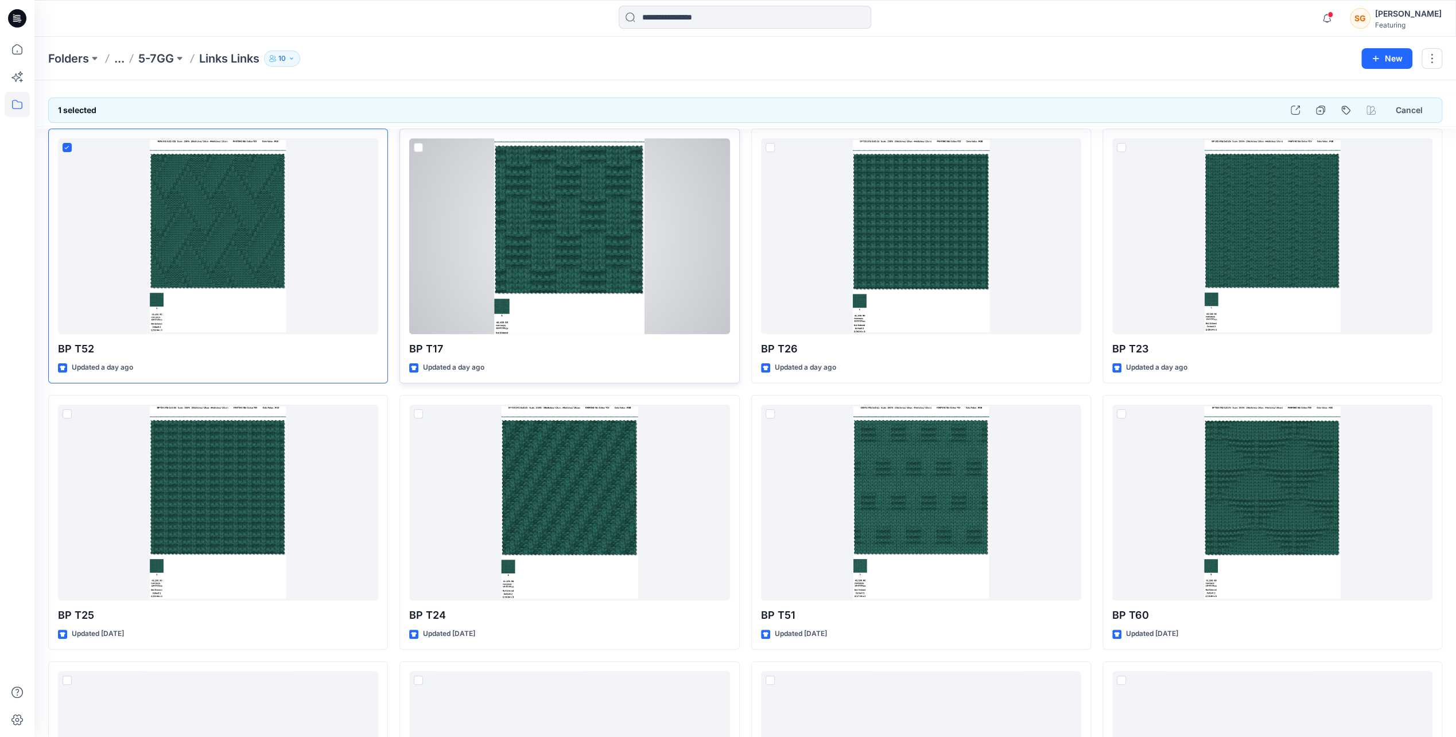
click at [419, 145] on span at bounding box center [418, 147] width 9 height 9
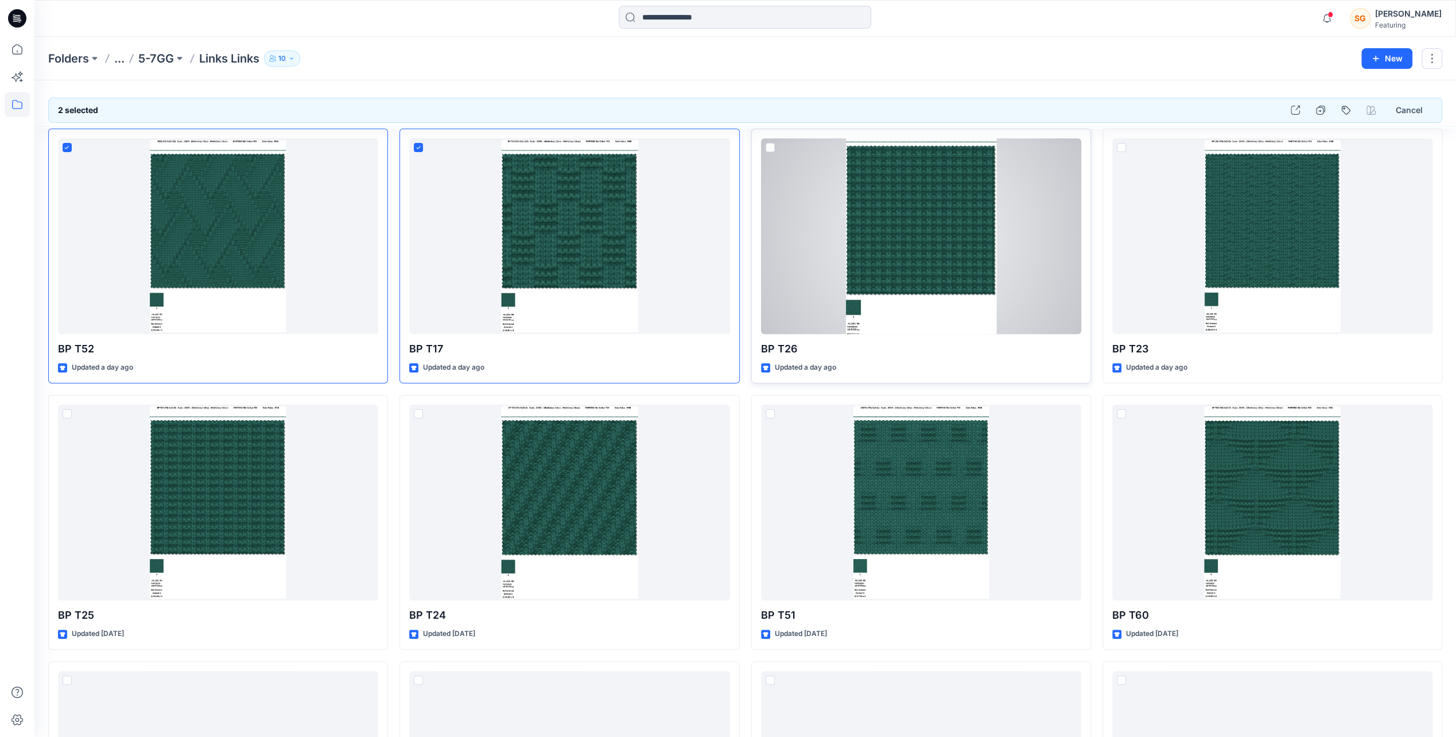
click at [775, 148] on div at bounding box center [921, 236] width 320 height 196
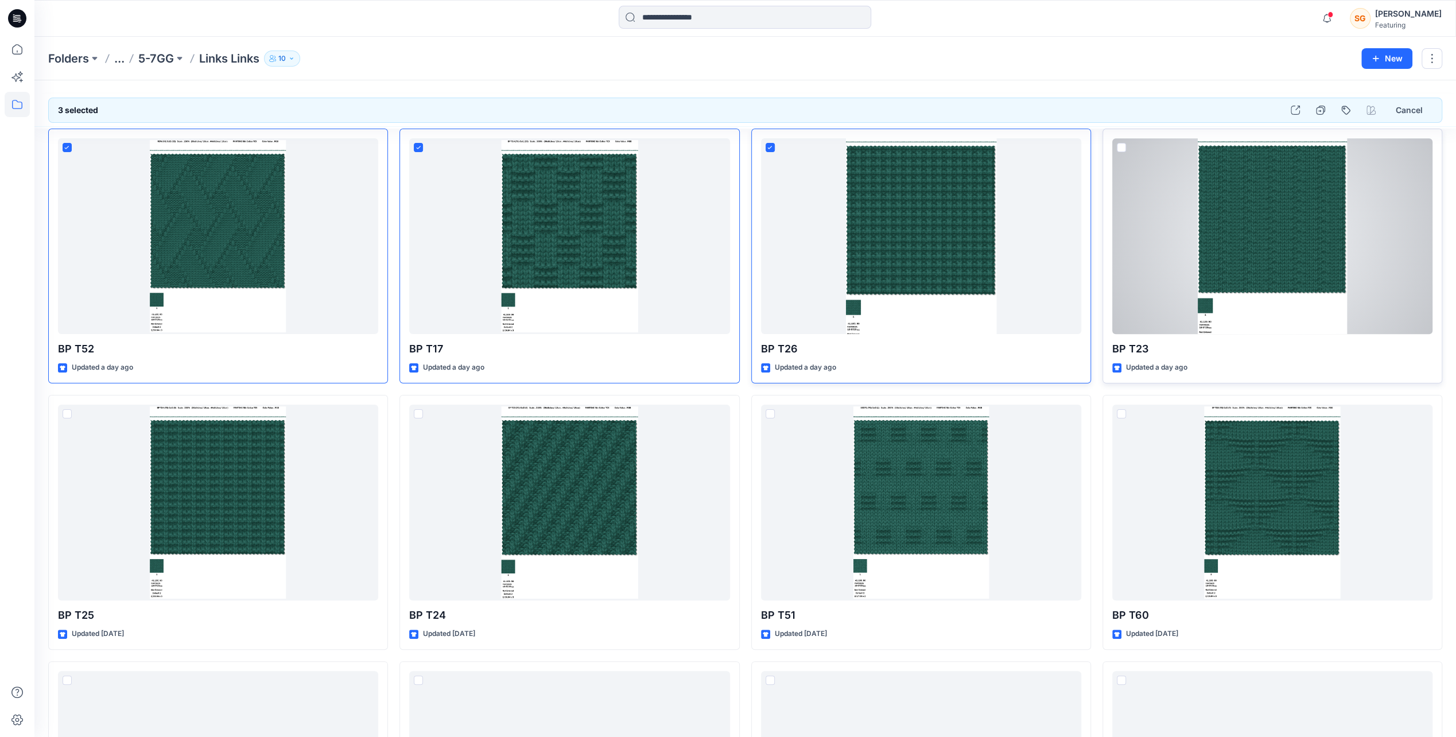
click at [1125, 145] on div at bounding box center [1272, 236] width 320 height 196
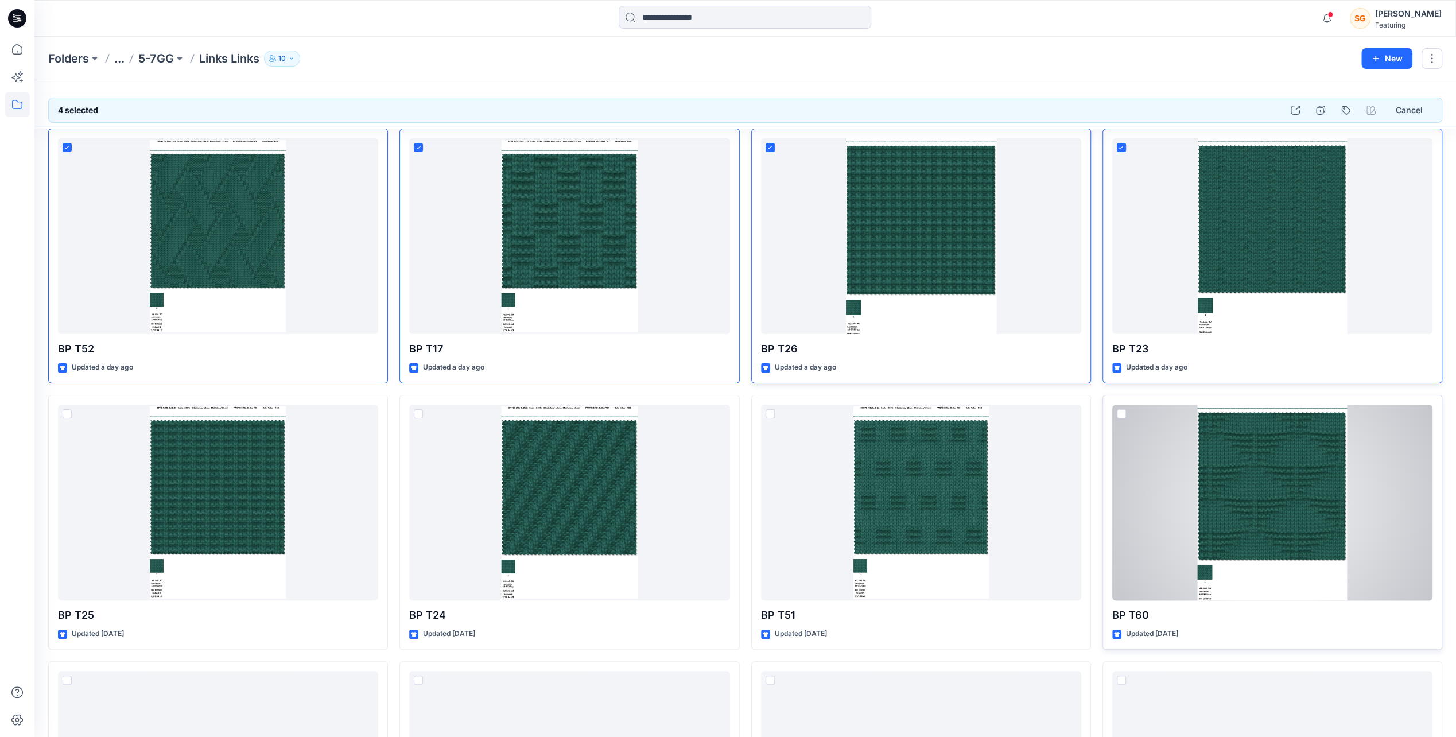
click at [1124, 414] on span at bounding box center [1121, 413] width 9 height 9
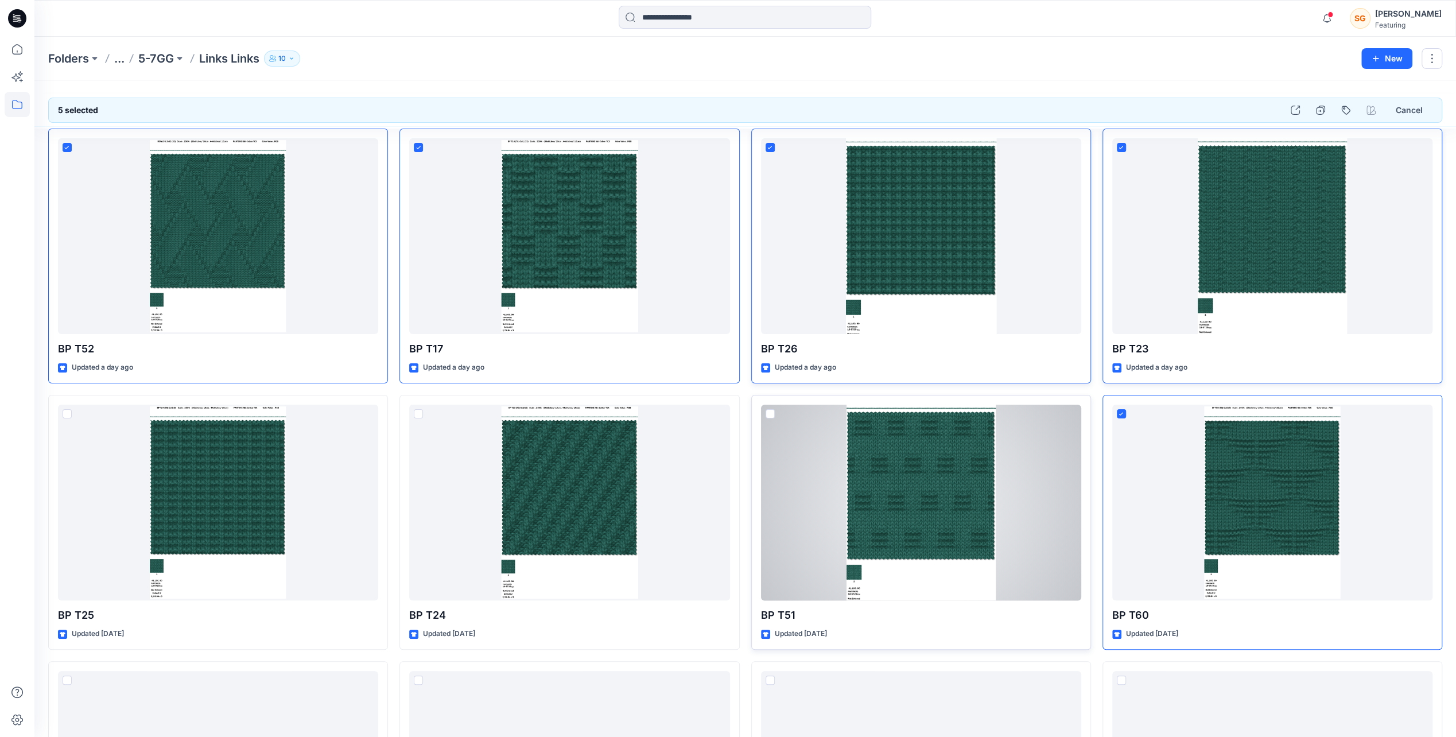
click at [771, 410] on span at bounding box center [770, 413] width 9 height 9
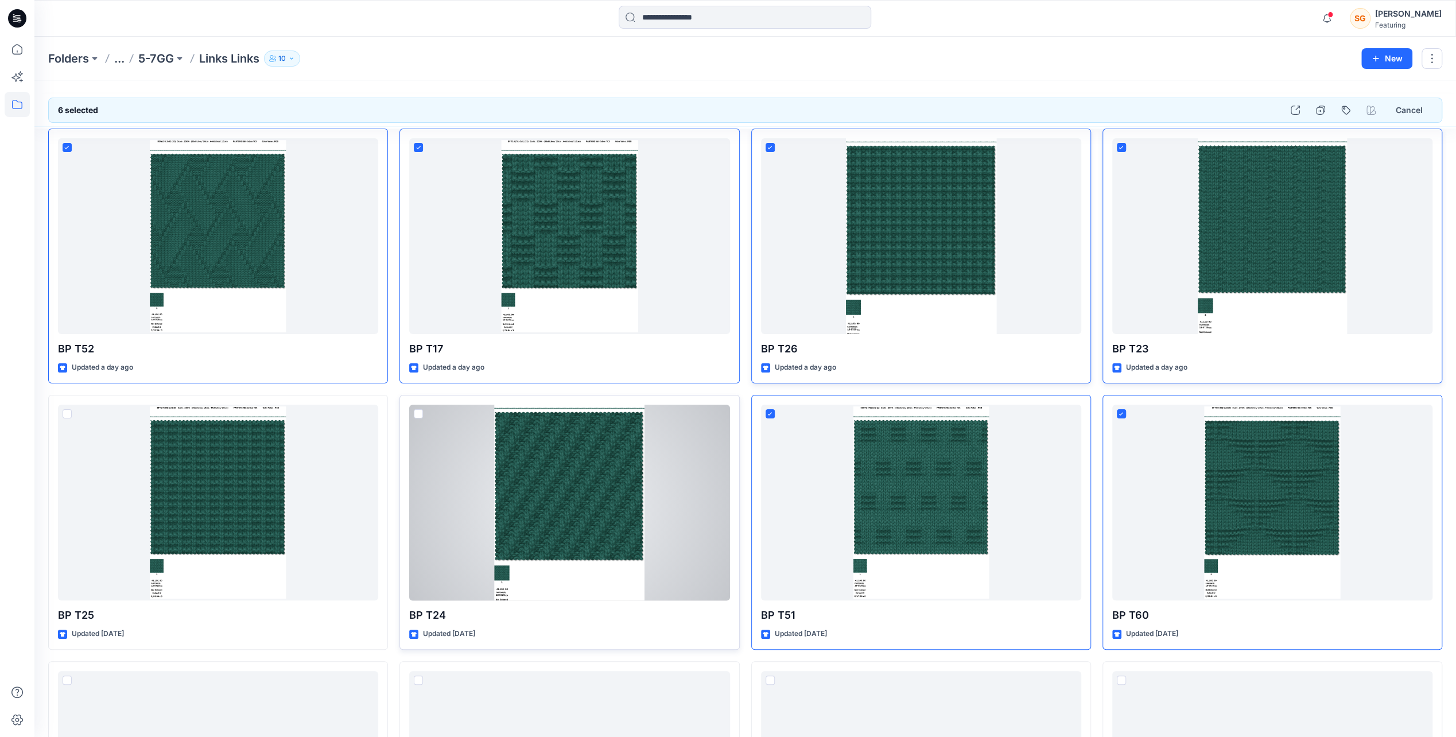
click at [423, 409] on div at bounding box center [569, 503] width 320 height 196
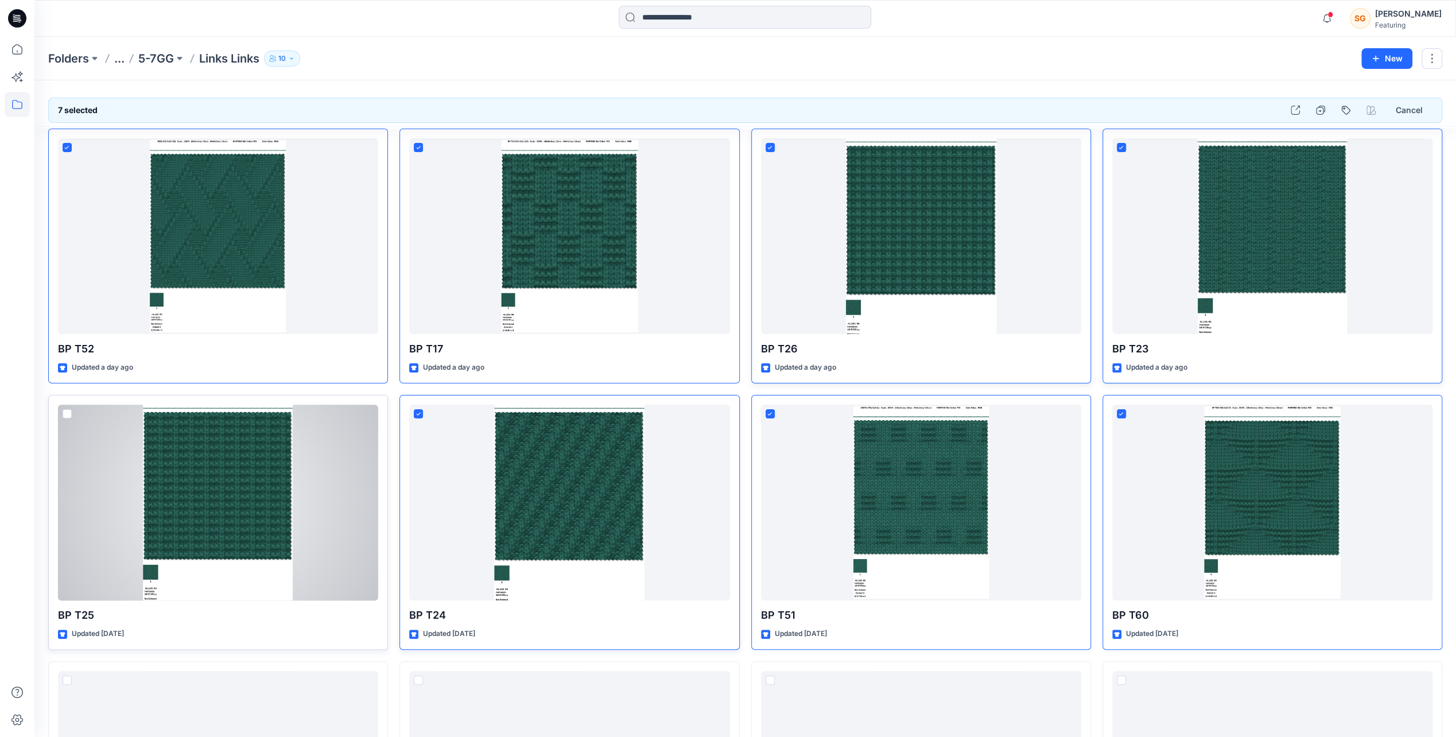
click at [68, 413] on span at bounding box center [67, 413] width 9 height 9
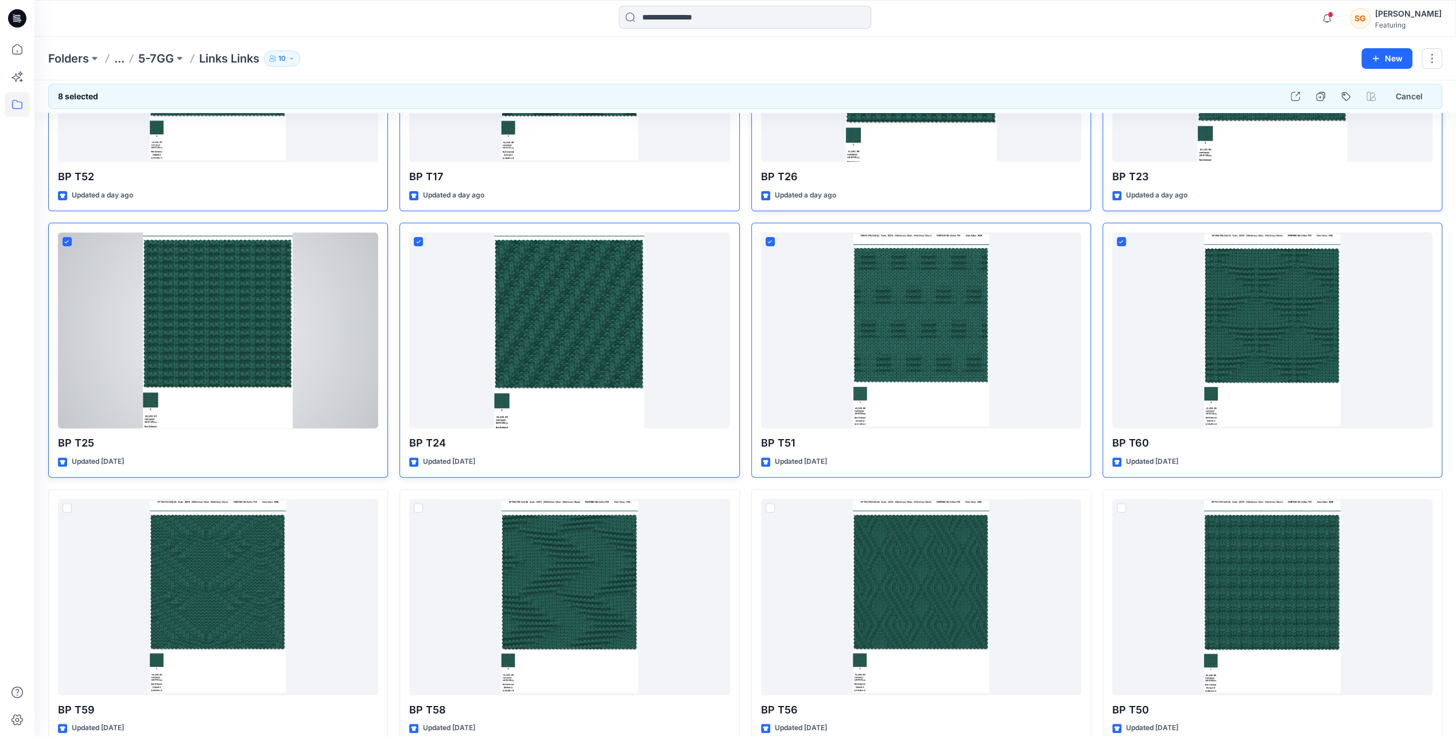
scroll to position [233, 0]
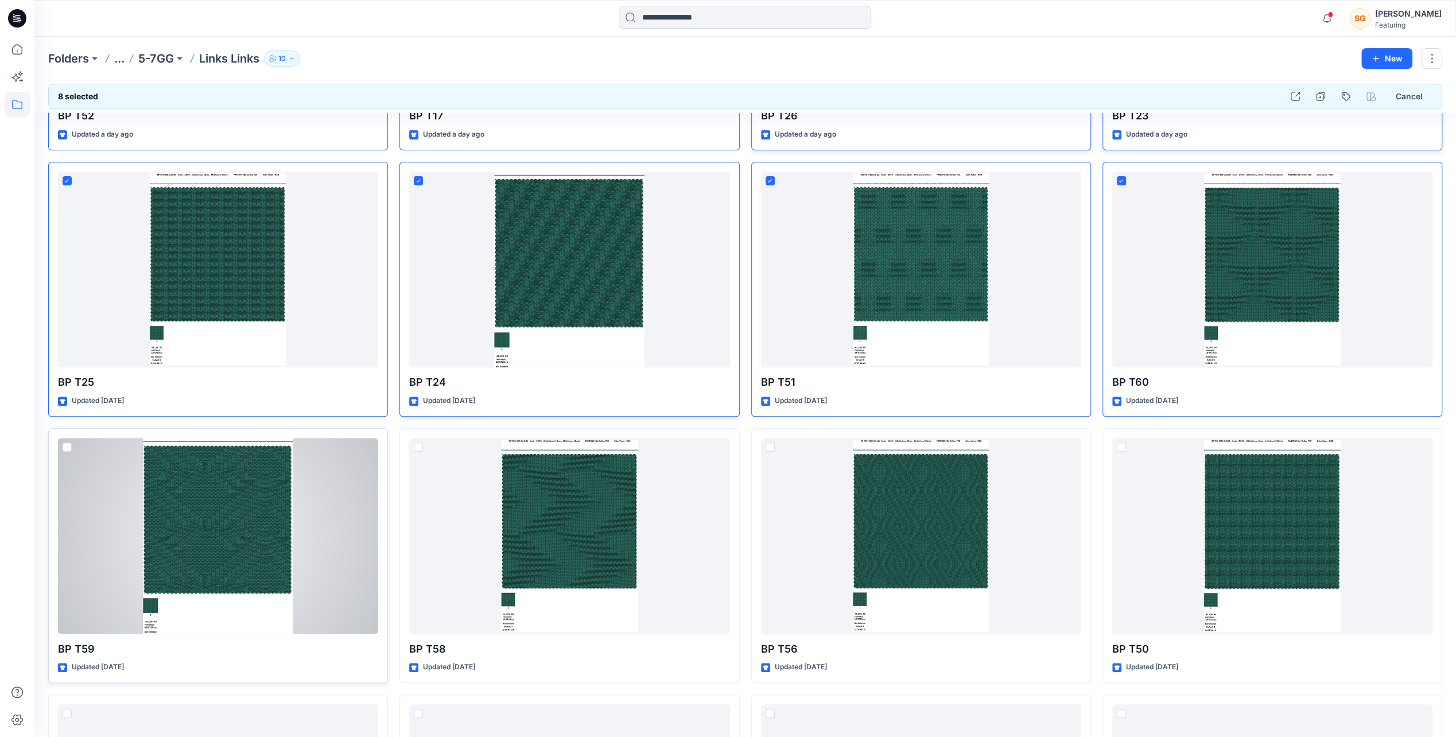
click at [64, 444] on span at bounding box center [67, 446] width 9 height 9
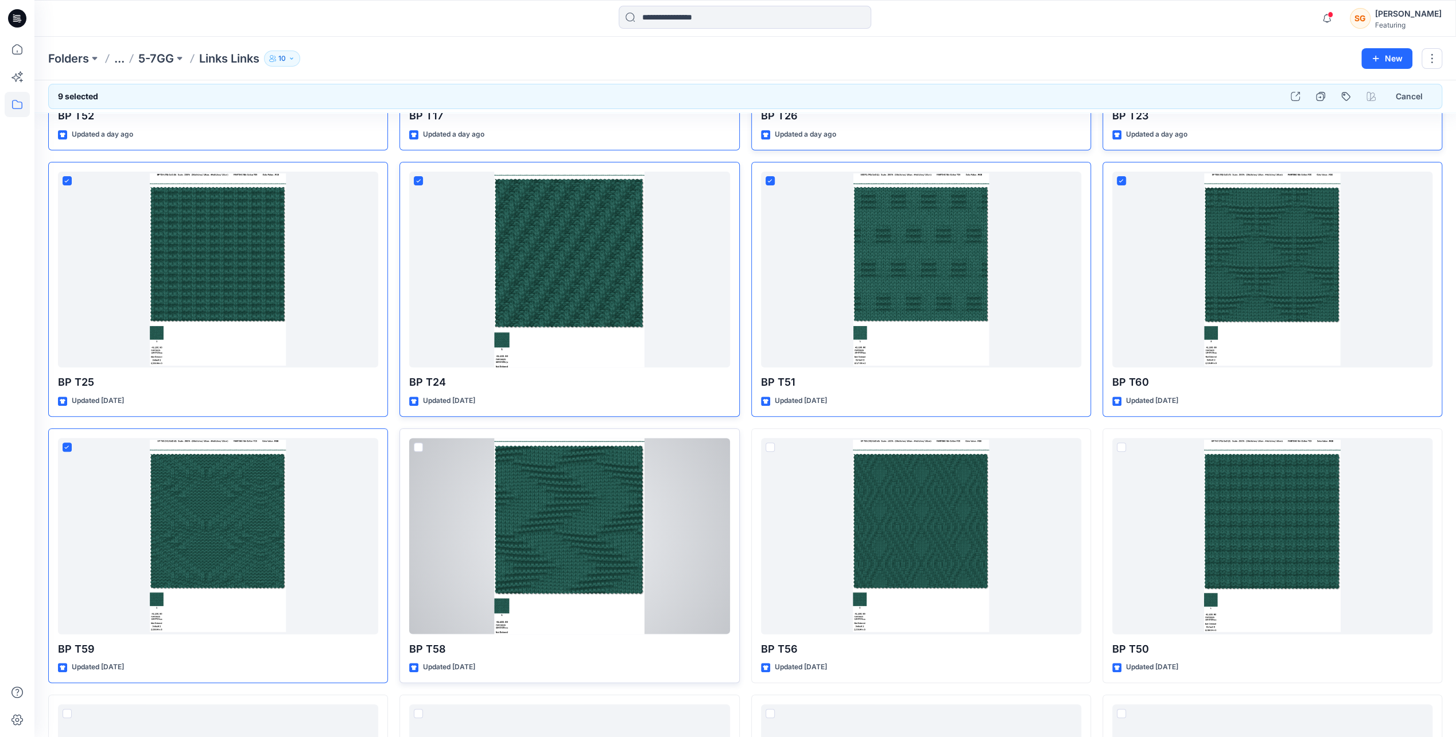
click at [415, 448] on span at bounding box center [418, 446] width 9 height 9
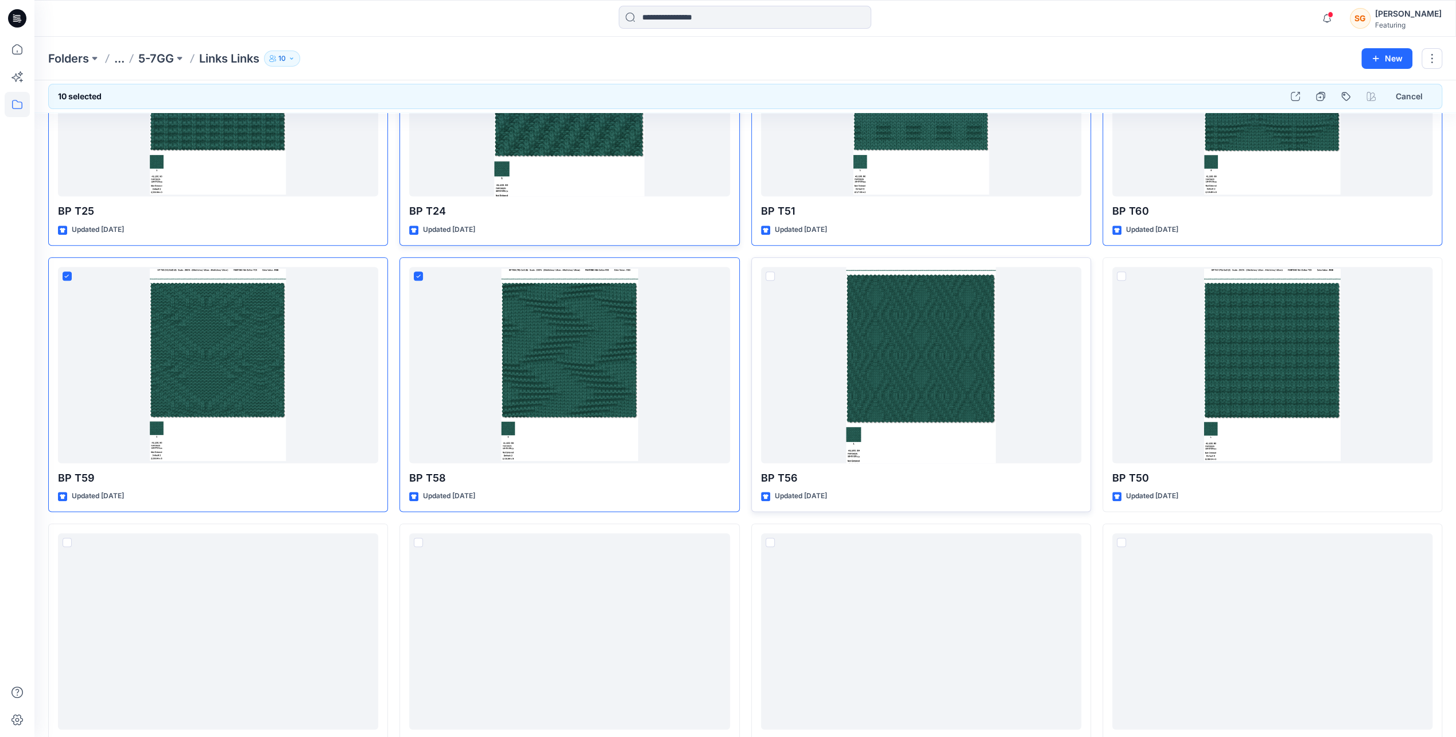
scroll to position [405, 0]
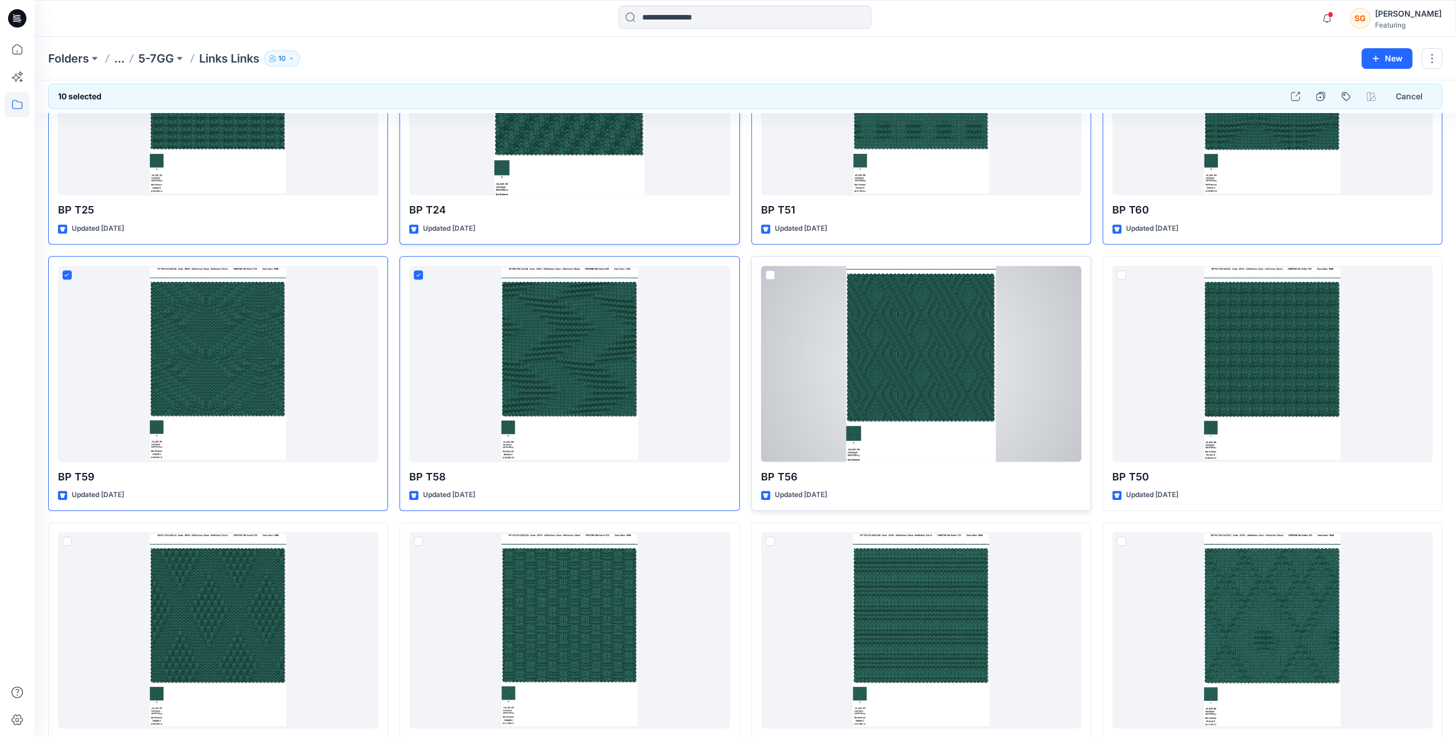
click at [772, 271] on span at bounding box center [770, 274] width 9 height 9
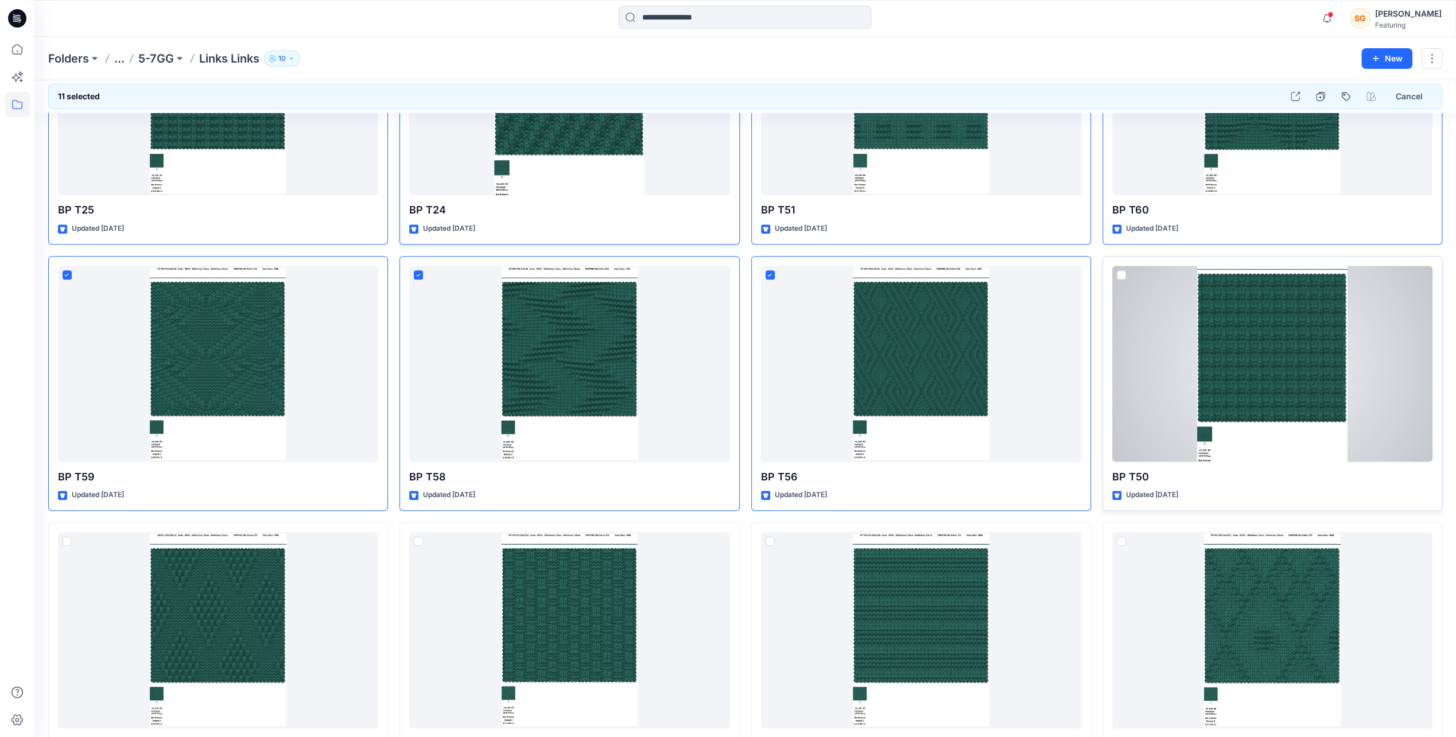
click at [1123, 272] on span at bounding box center [1121, 274] width 9 height 9
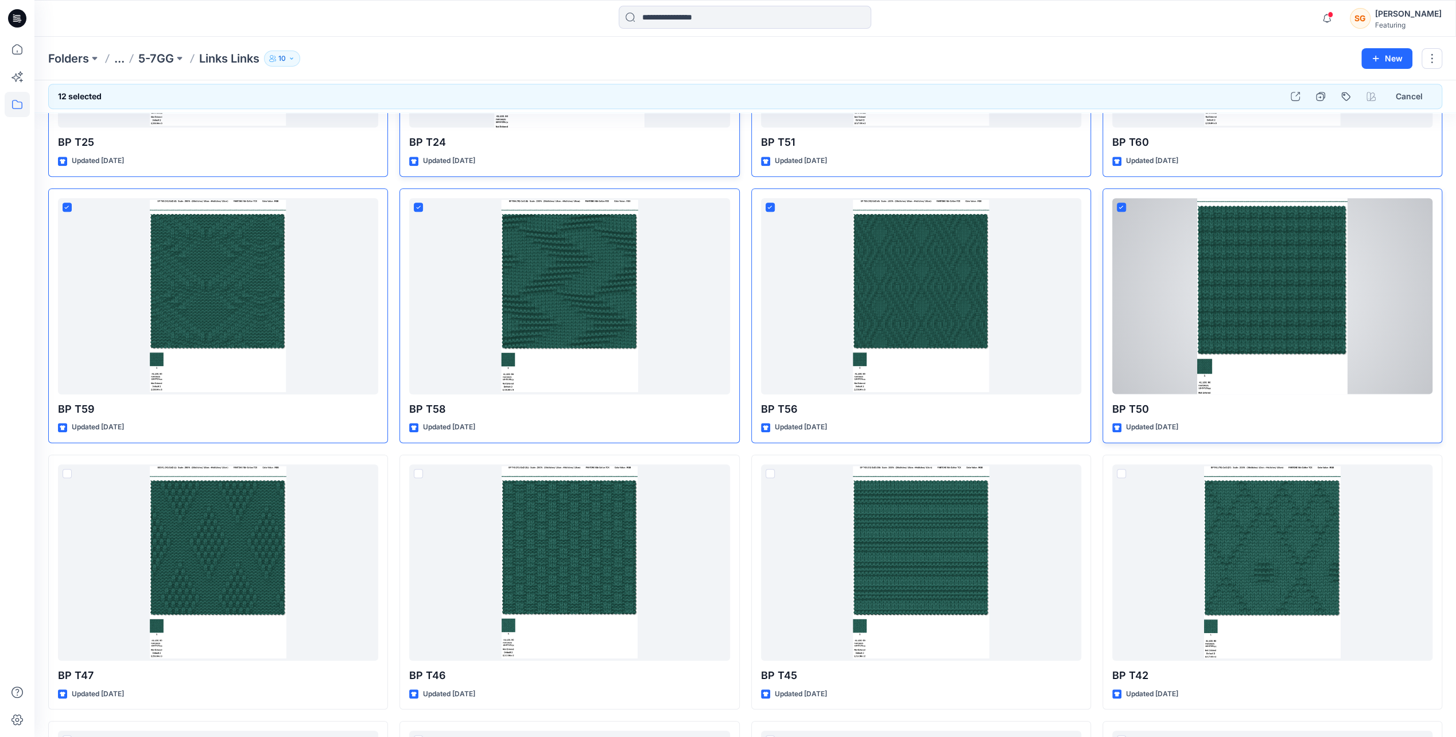
scroll to position [635, 0]
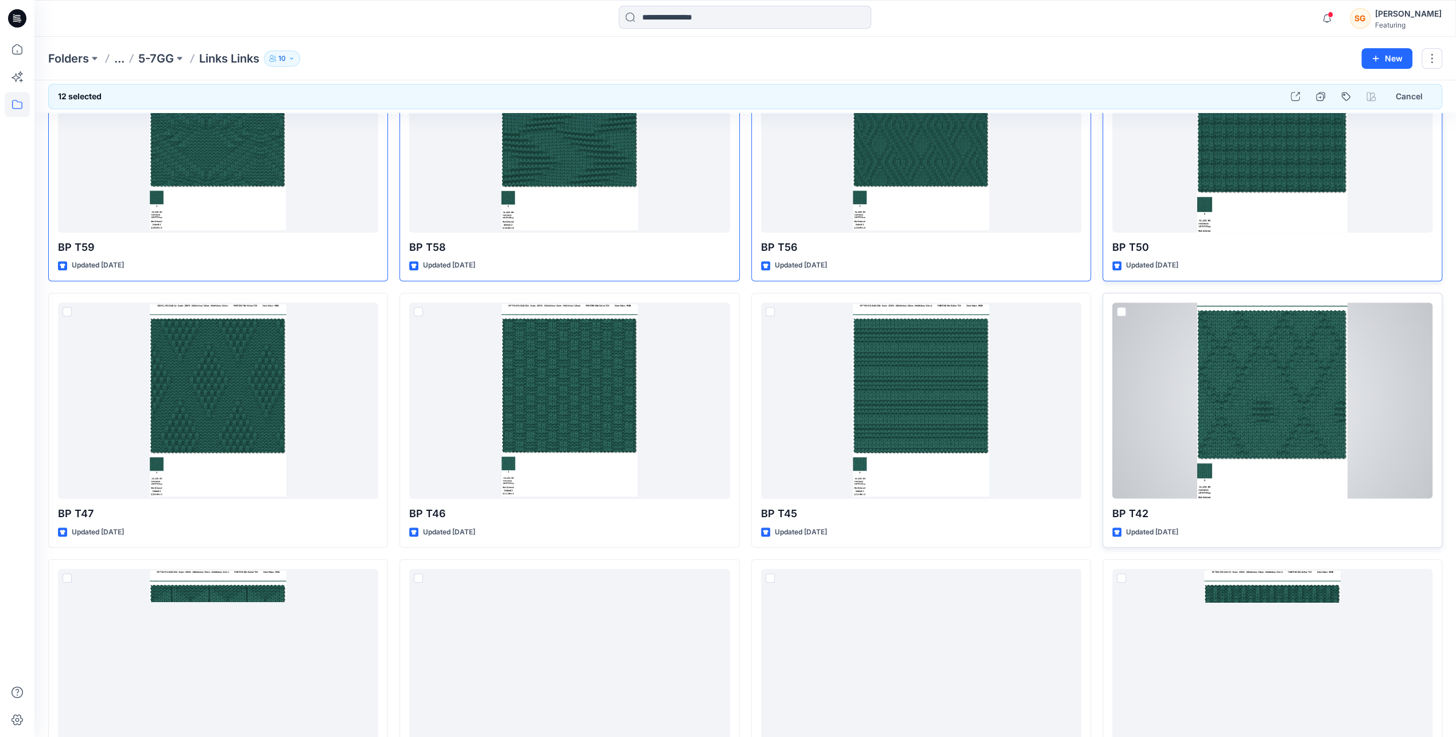
click at [1123, 308] on span at bounding box center [1121, 311] width 9 height 9
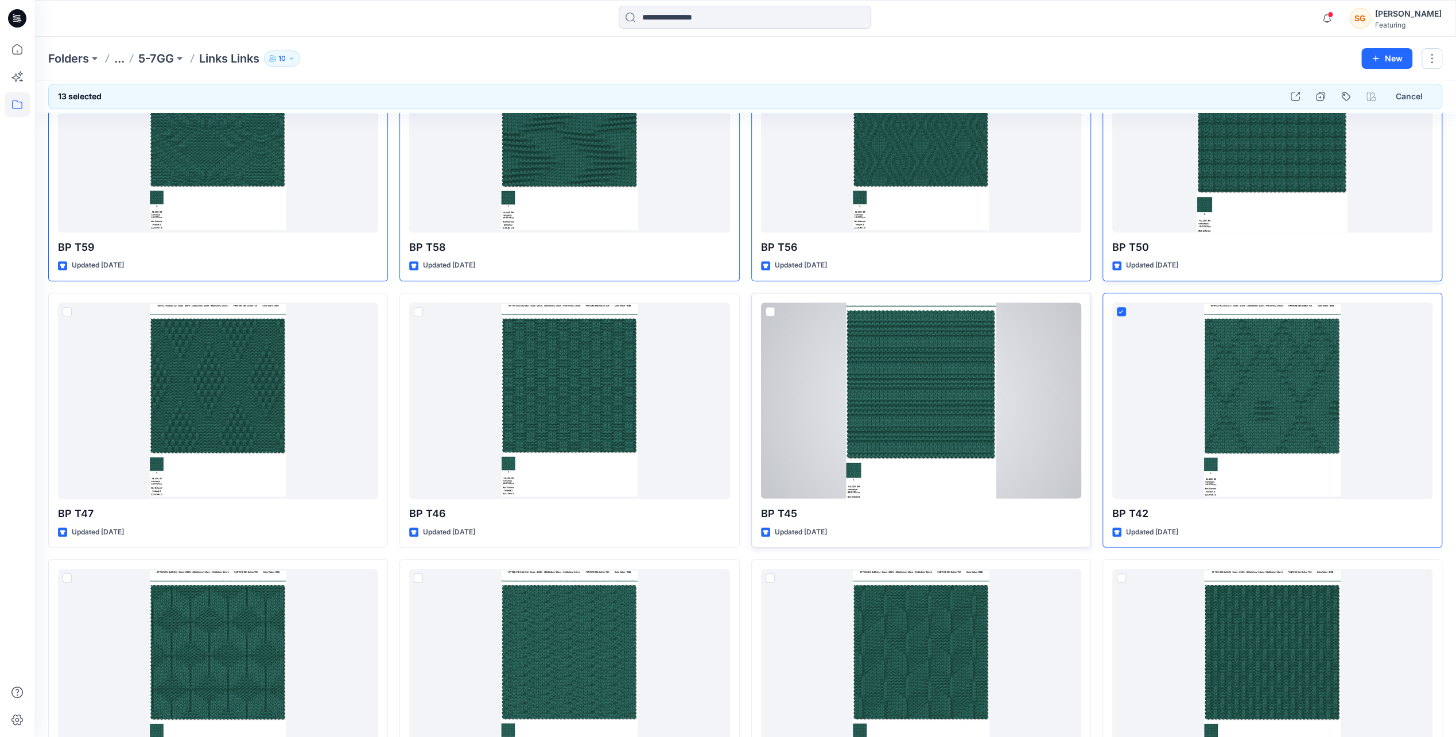
click at [769, 311] on span at bounding box center [770, 311] width 9 height 9
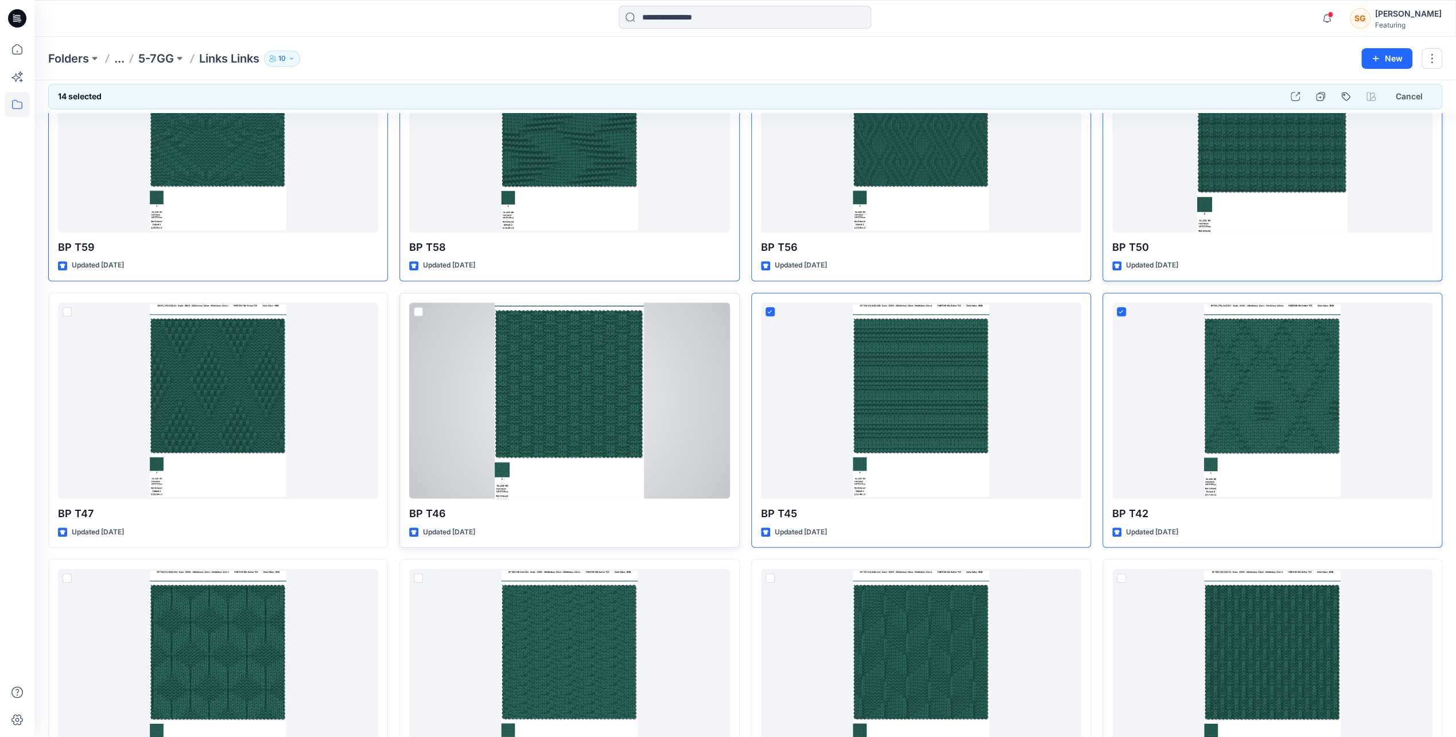
click at [420, 307] on span at bounding box center [418, 311] width 9 height 9
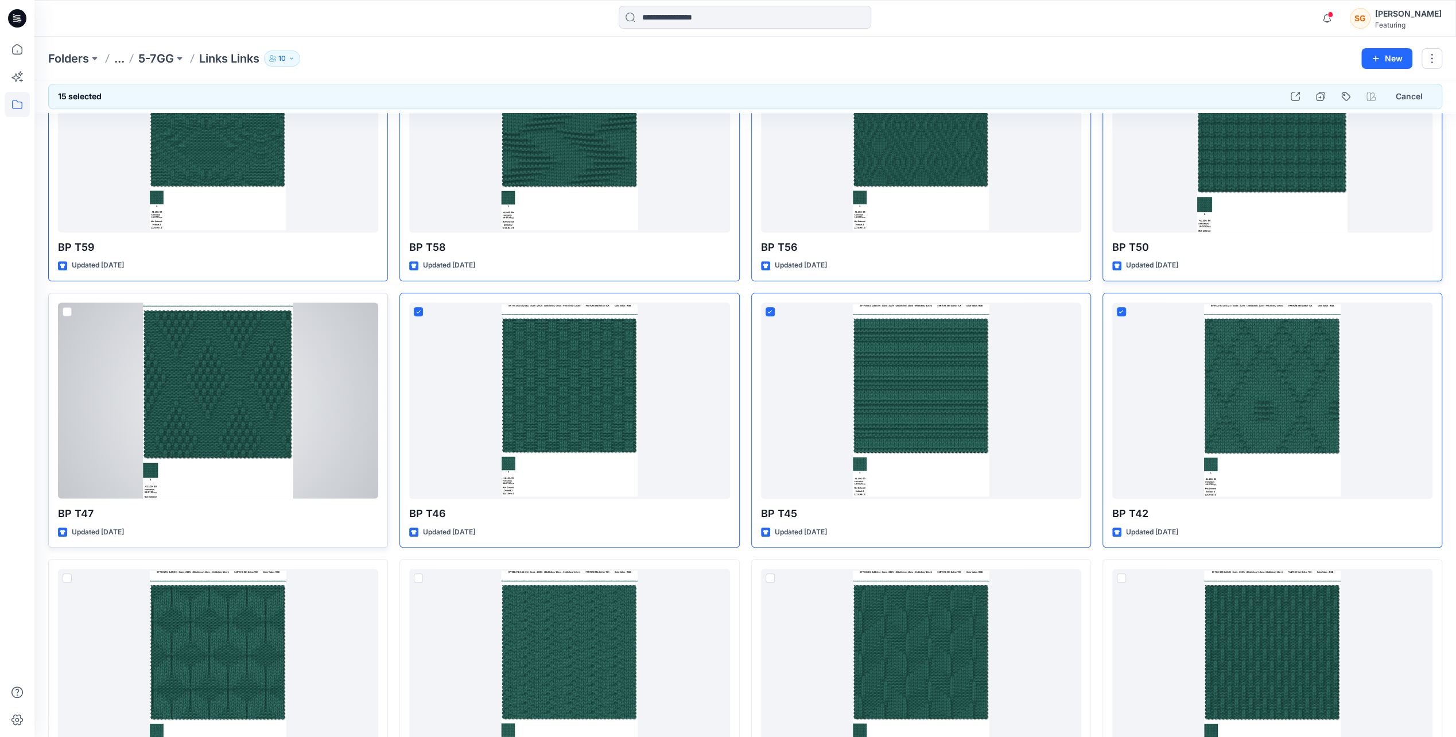
click at [69, 312] on span at bounding box center [67, 311] width 9 height 9
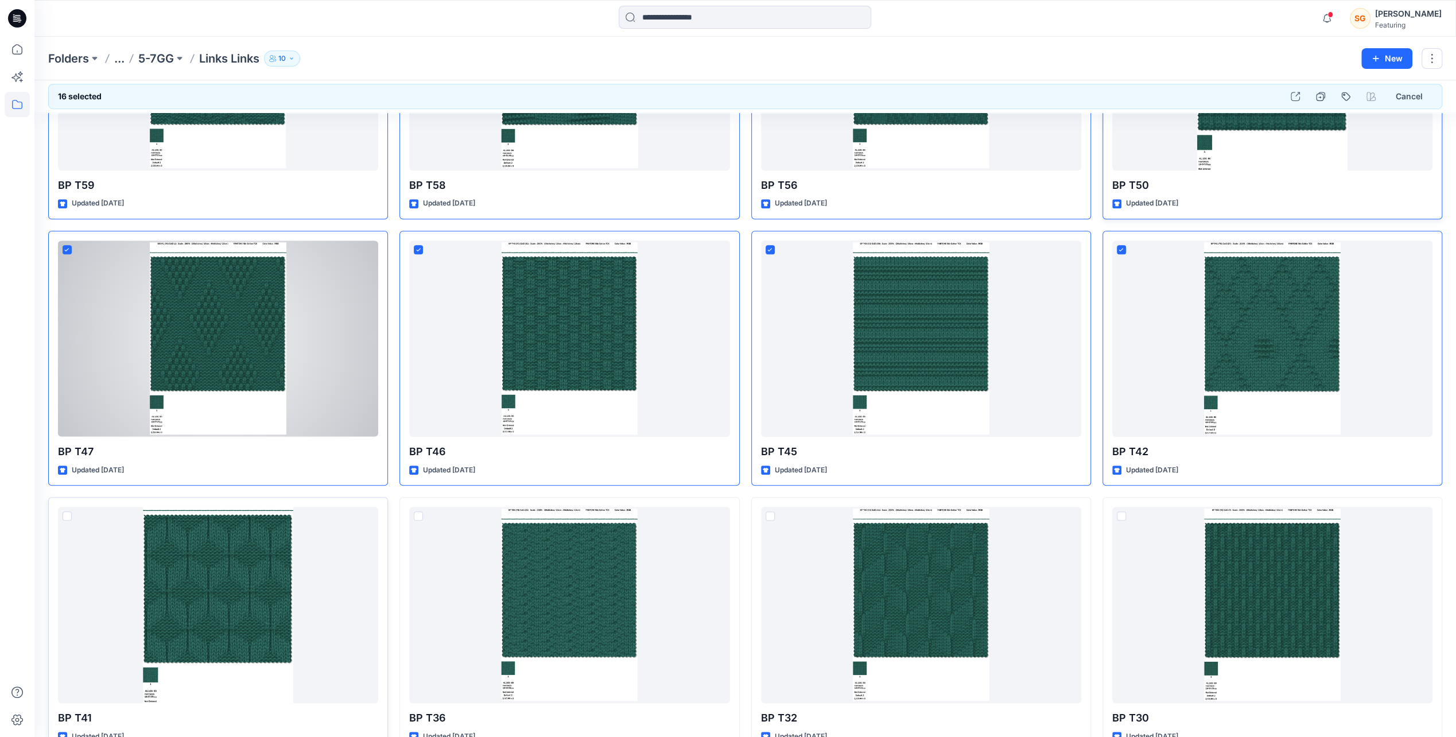
scroll to position [864, 0]
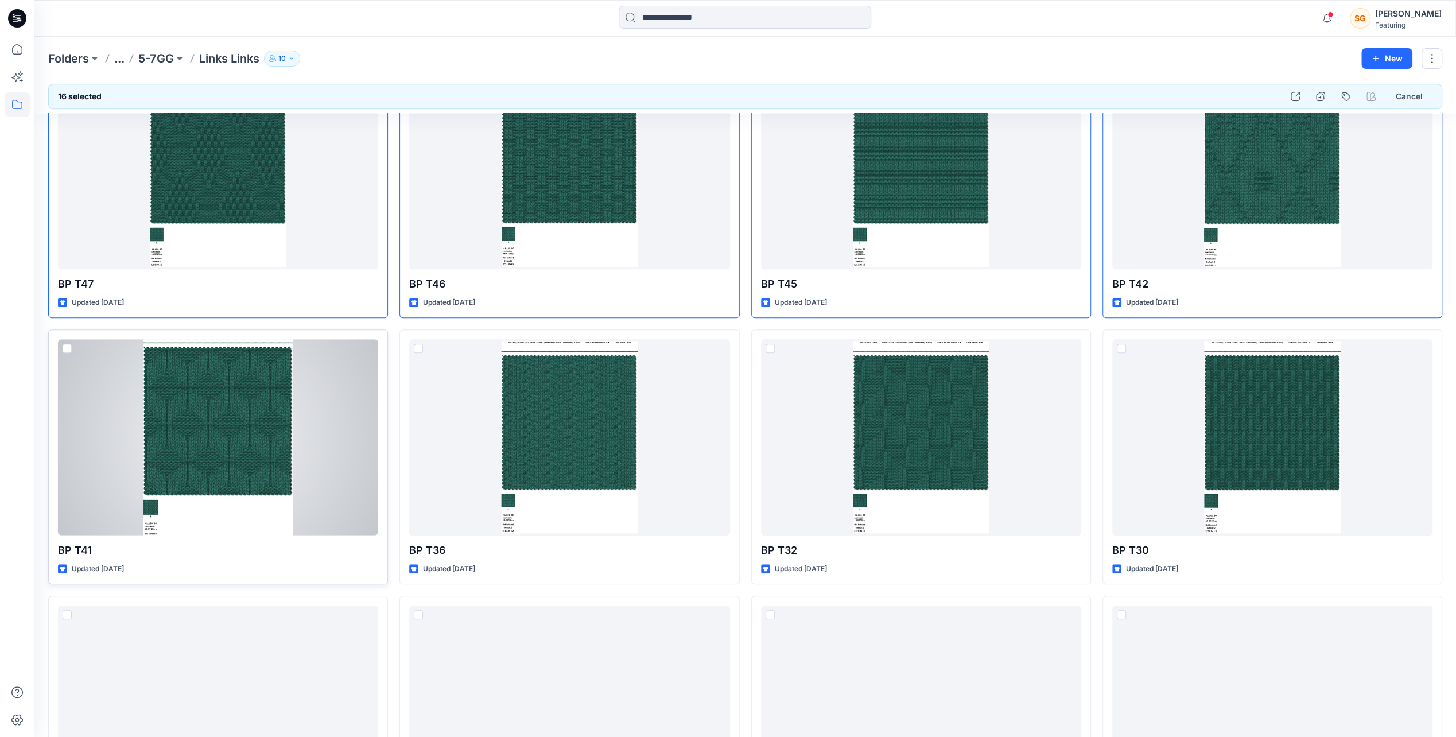
click at [64, 346] on span at bounding box center [67, 348] width 9 height 9
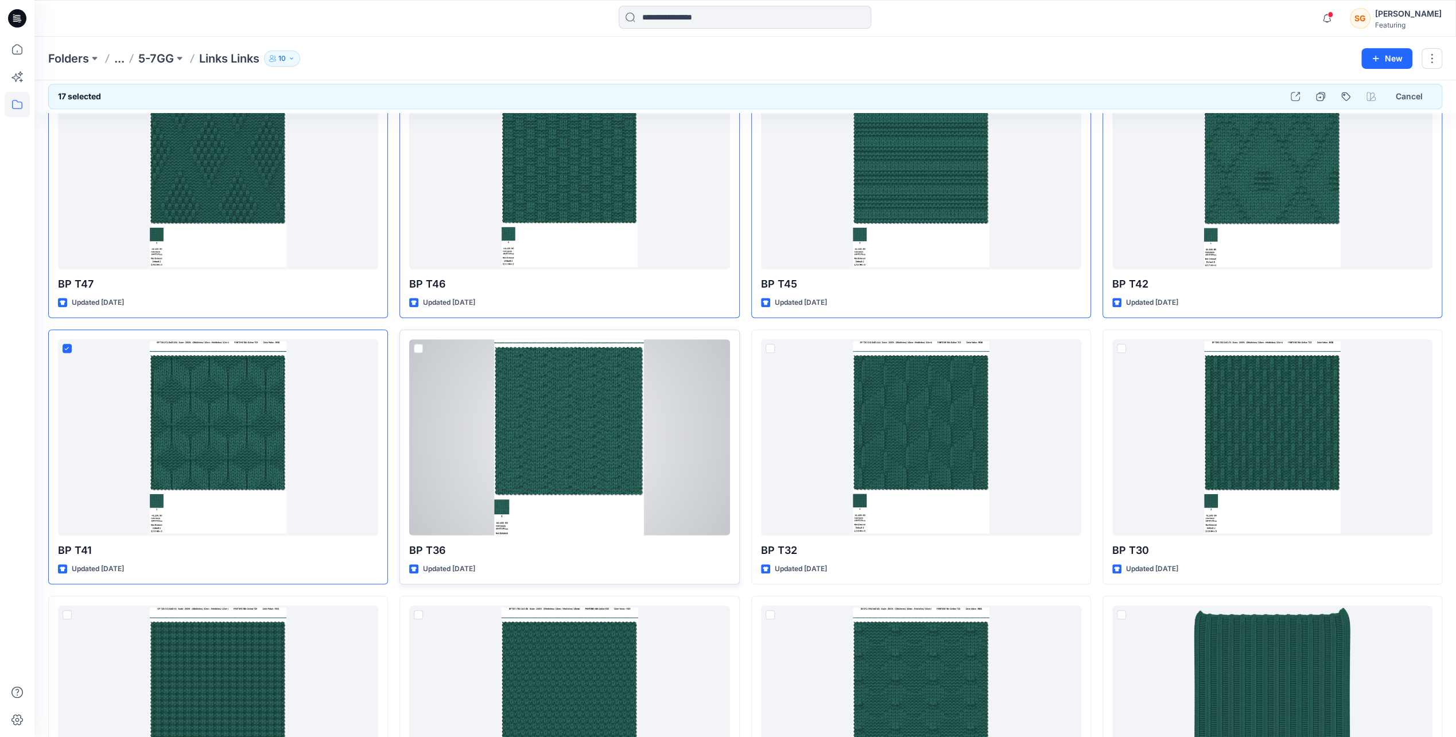
drag, startPoint x: 416, startPoint y: 343, endPoint x: 426, endPoint y: 347, distance: 10.3
click at [417, 344] on span at bounding box center [418, 348] width 9 height 9
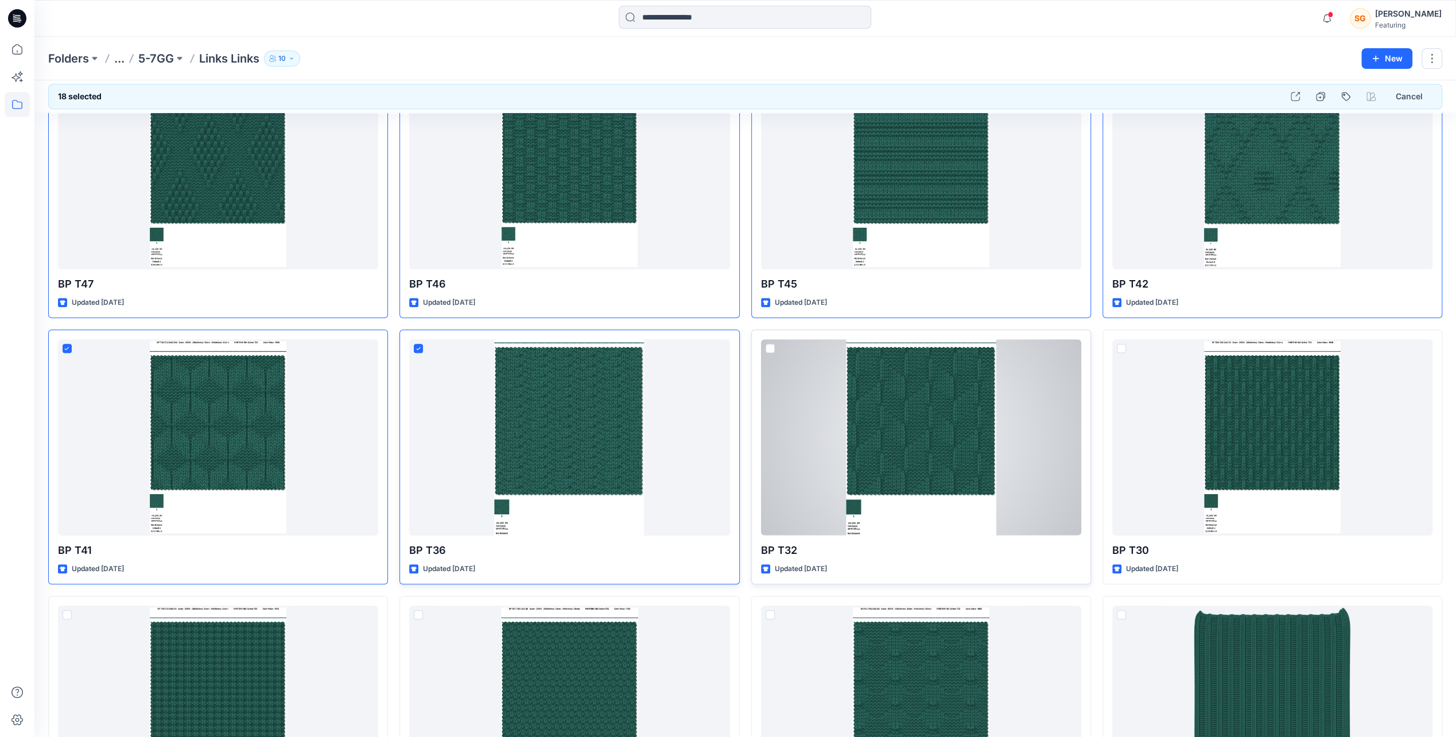
click at [766, 344] on span at bounding box center [770, 348] width 9 height 9
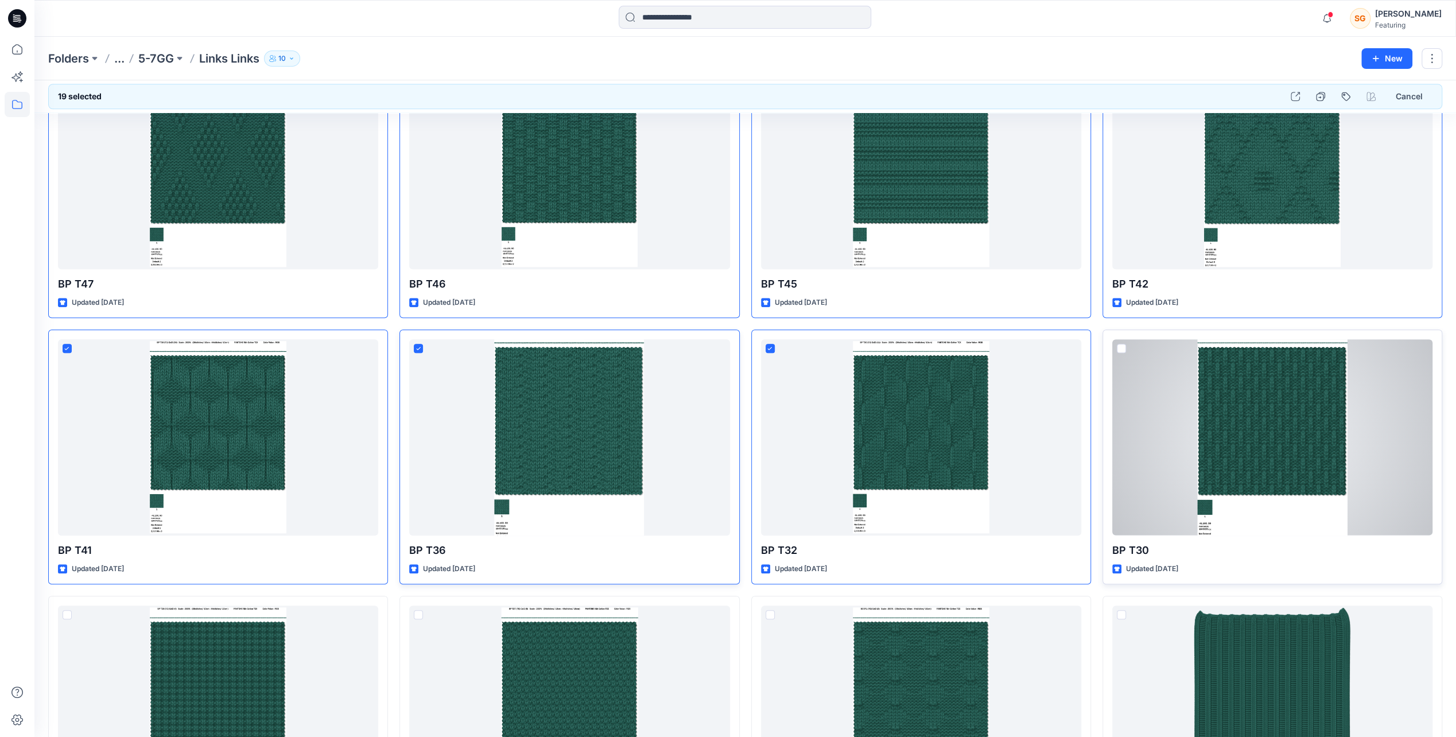
click at [1114, 341] on div at bounding box center [1272, 437] width 320 height 196
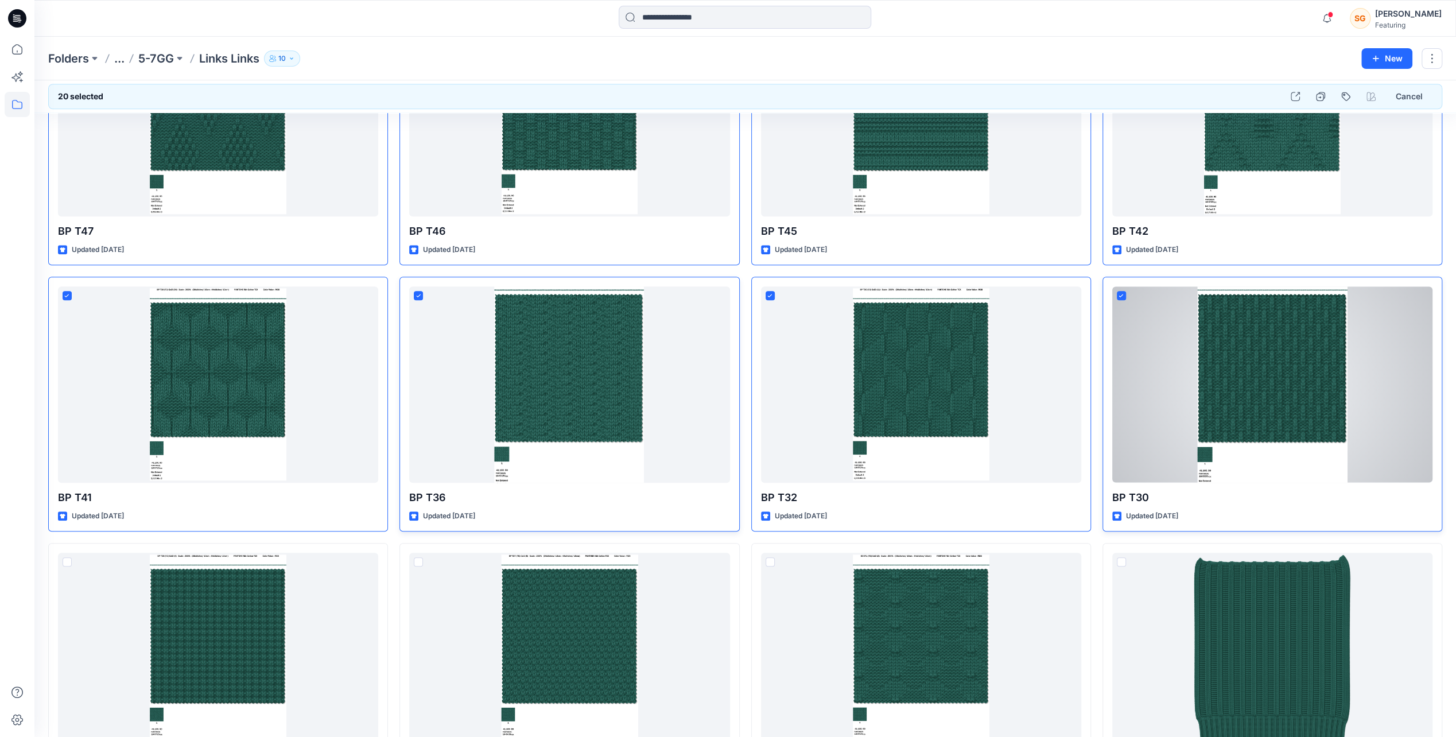
scroll to position [1094, 0]
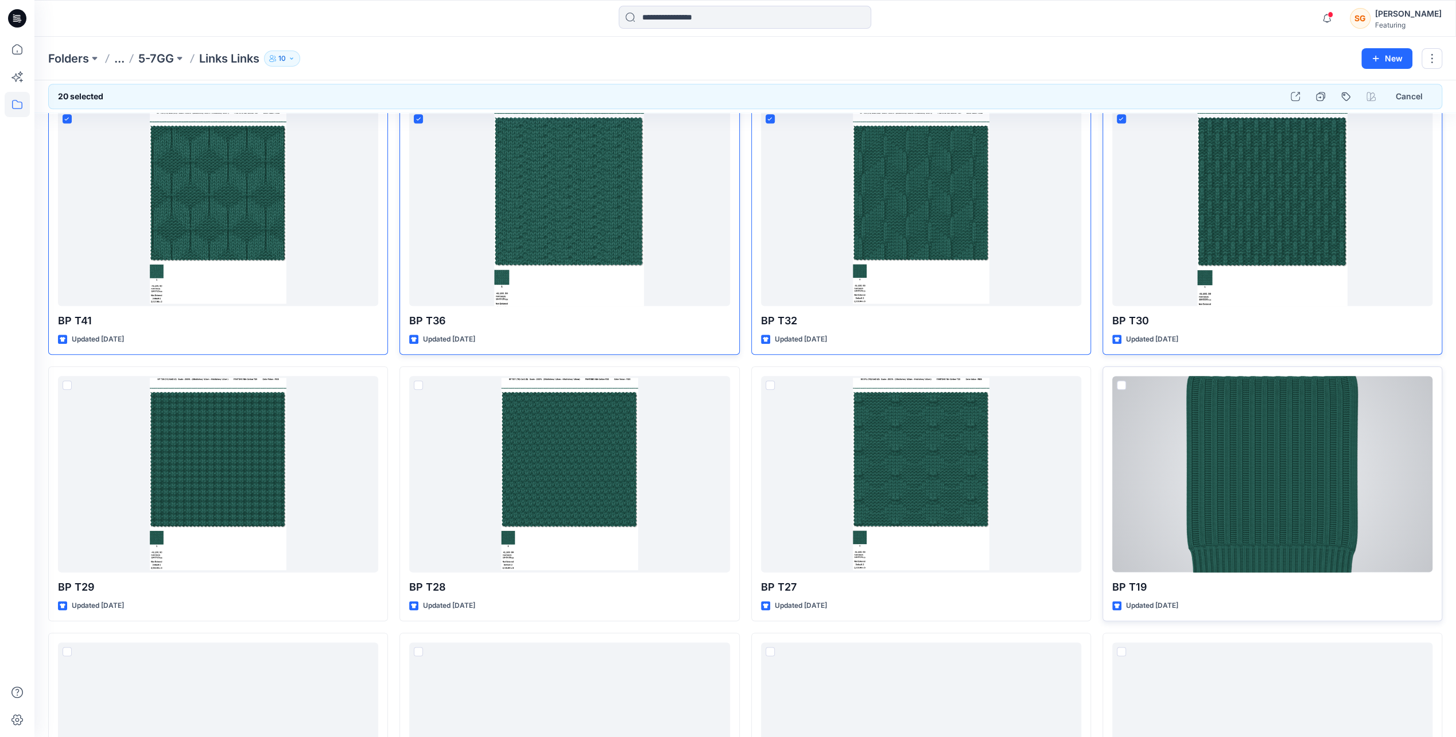
click at [1120, 386] on span at bounding box center [1121, 384] width 9 height 9
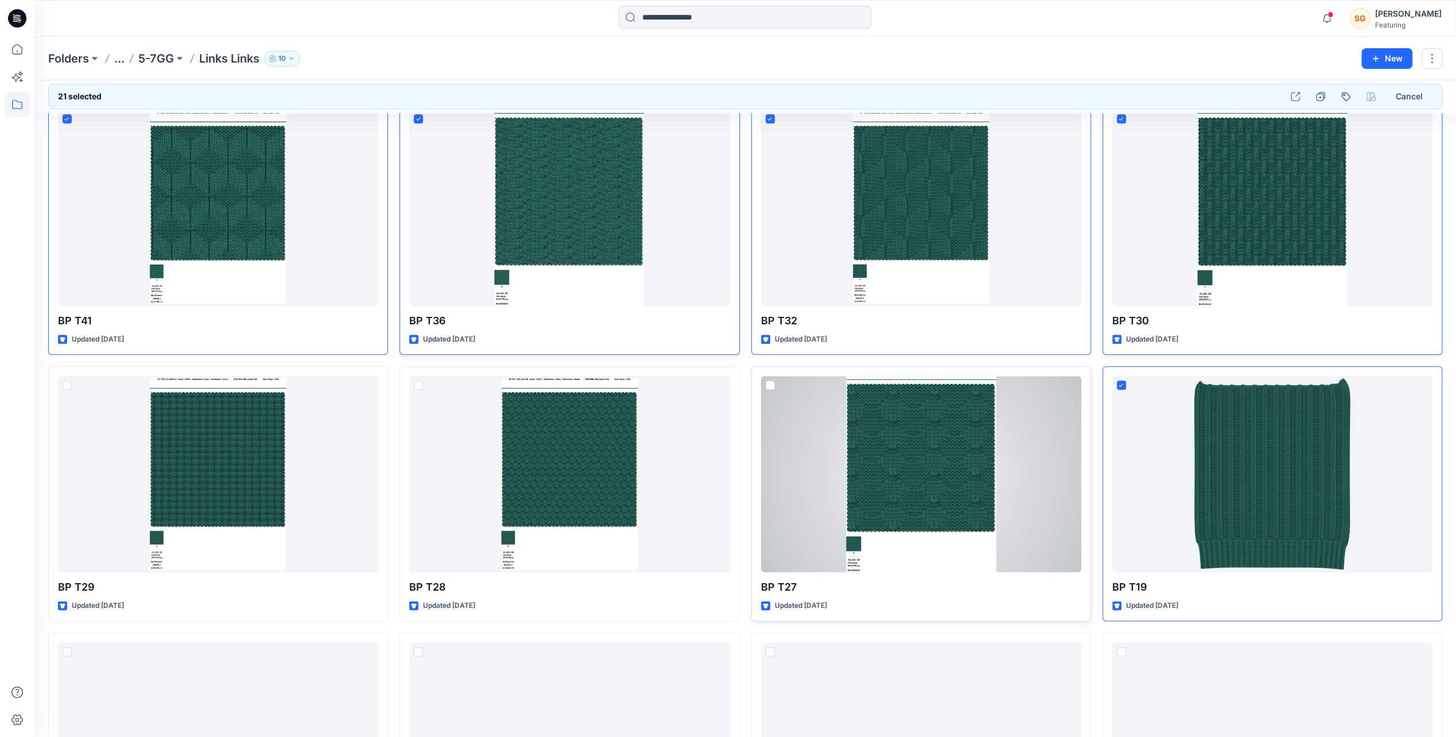
click at [767, 377] on div at bounding box center [921, 474] width 320 height 196
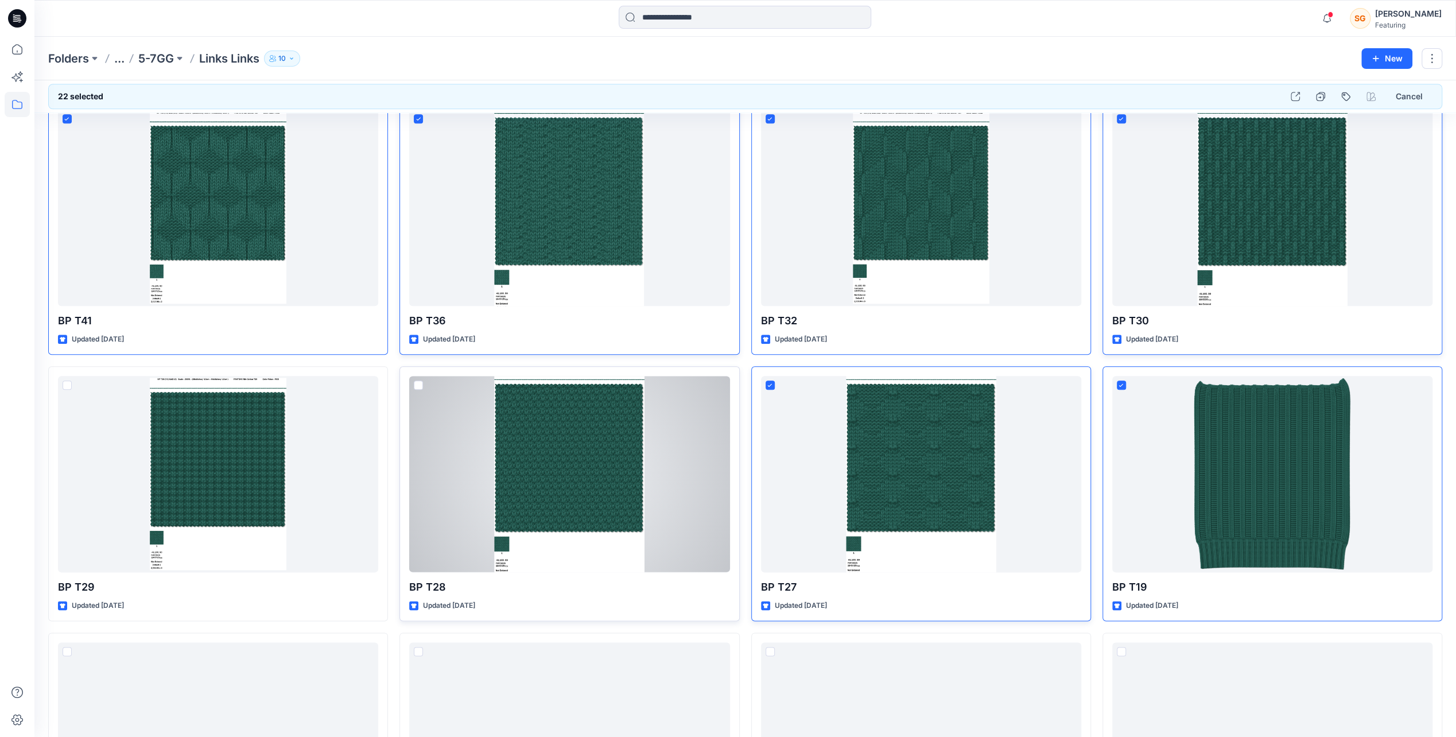
click at [416, 380] on span at bounding box center [418, 384] width 9 height 9
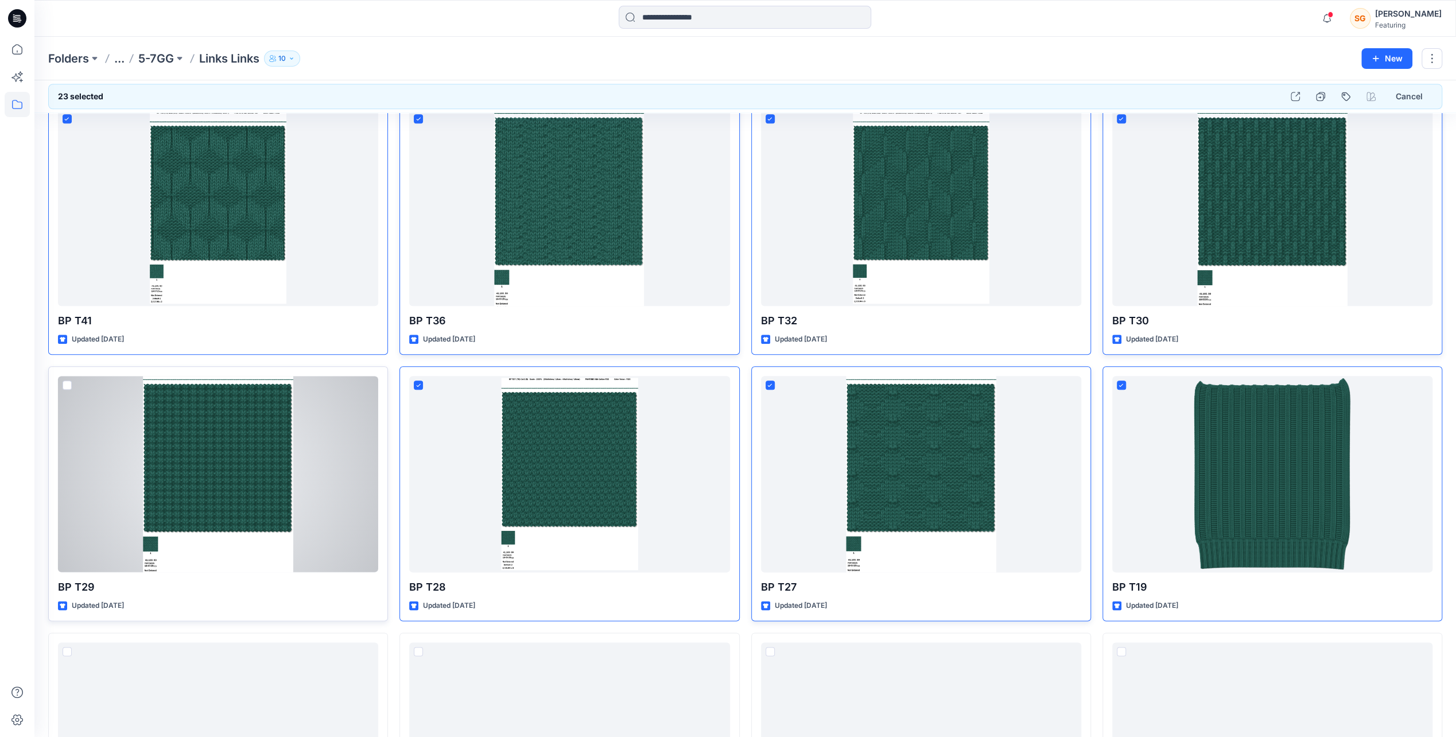
click at [69, 382] on span at bounding box center [67, 384] width 9 height 9
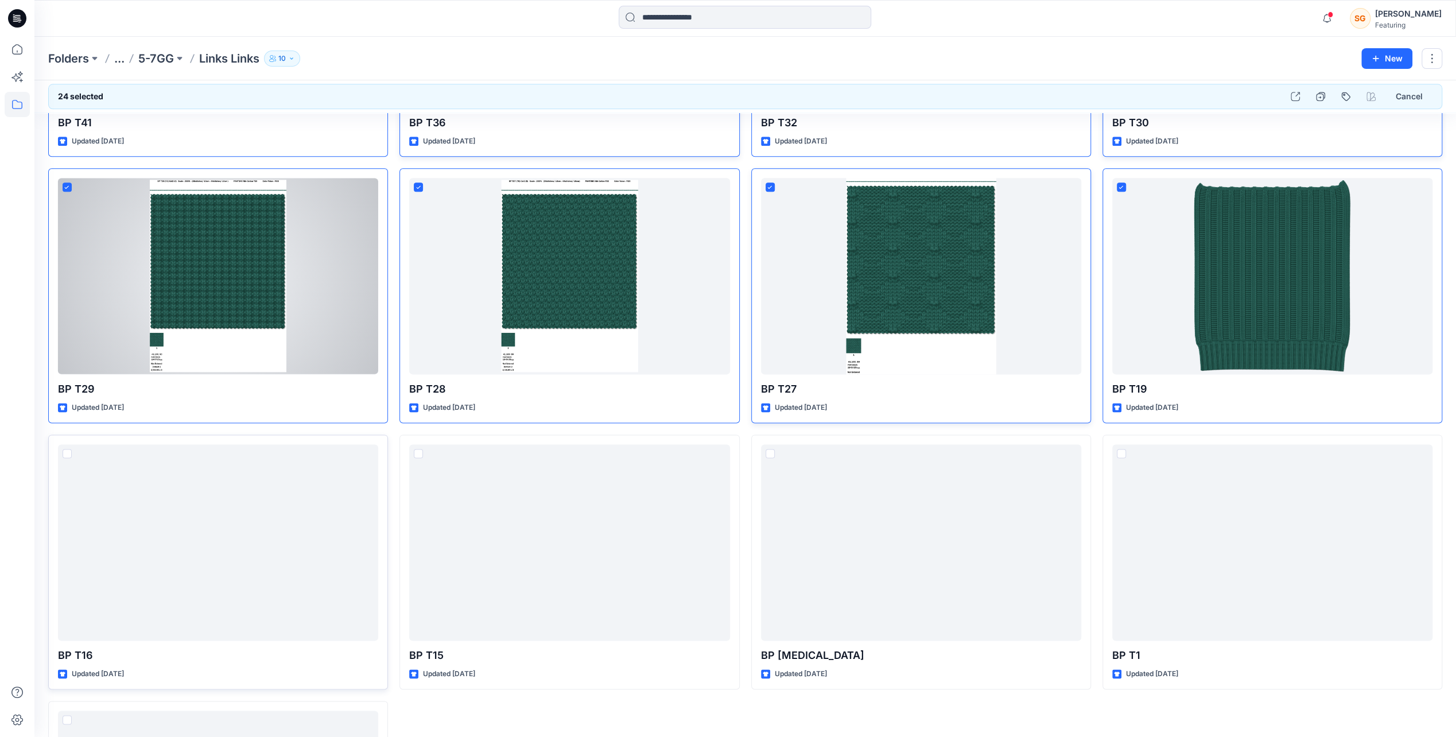
scroll to position [1323, 0]
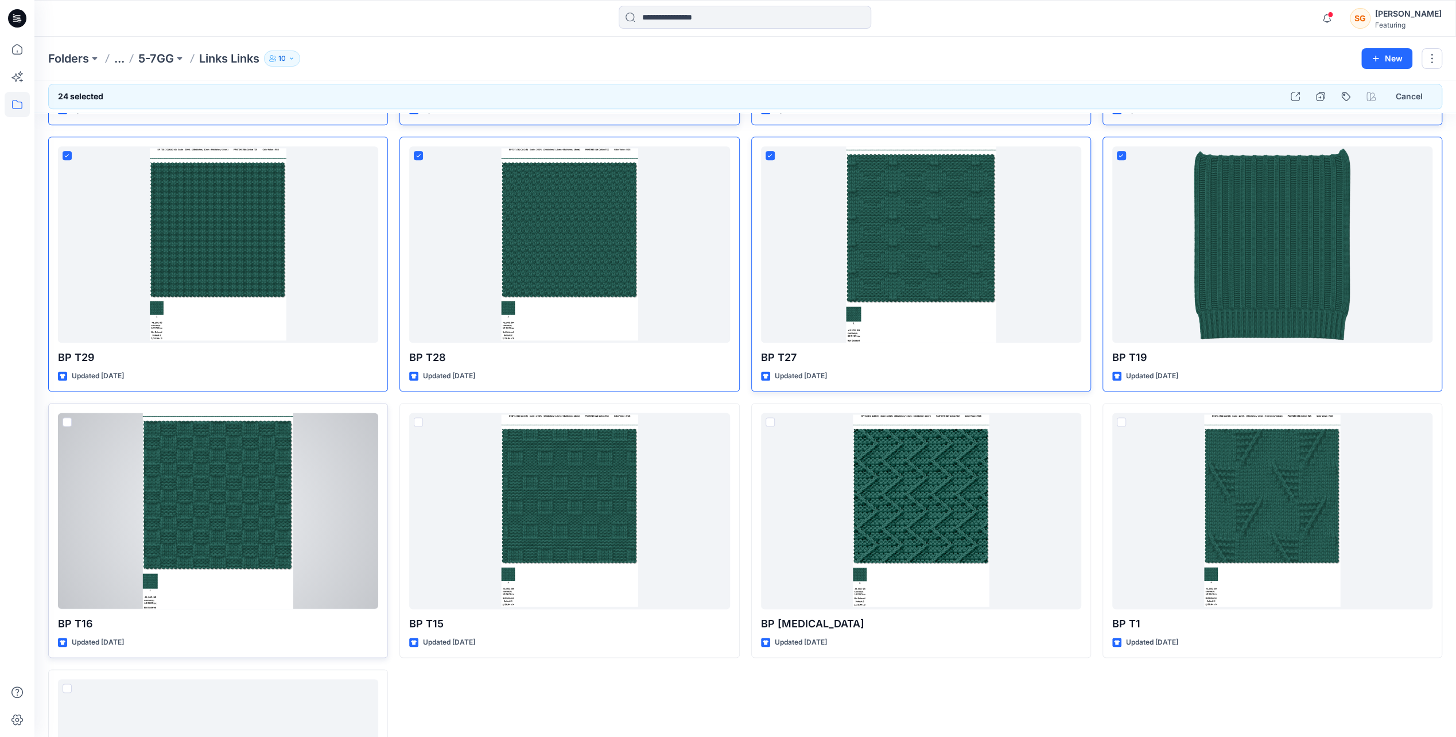
click at [68, 419] on span at bounding box center [67, 421] width 9 height 9
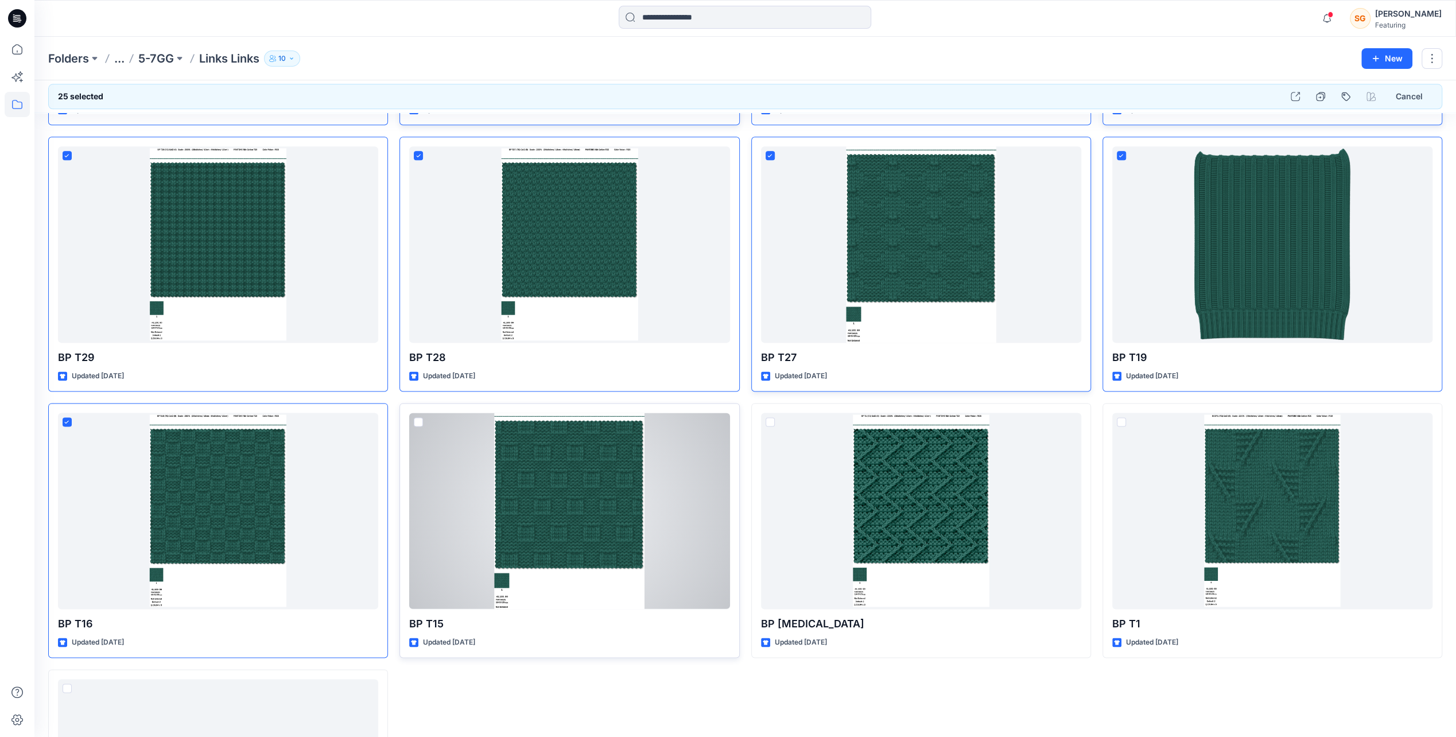
click at [410, 420] on div at bounding box center [569, 511] width 320 height 196
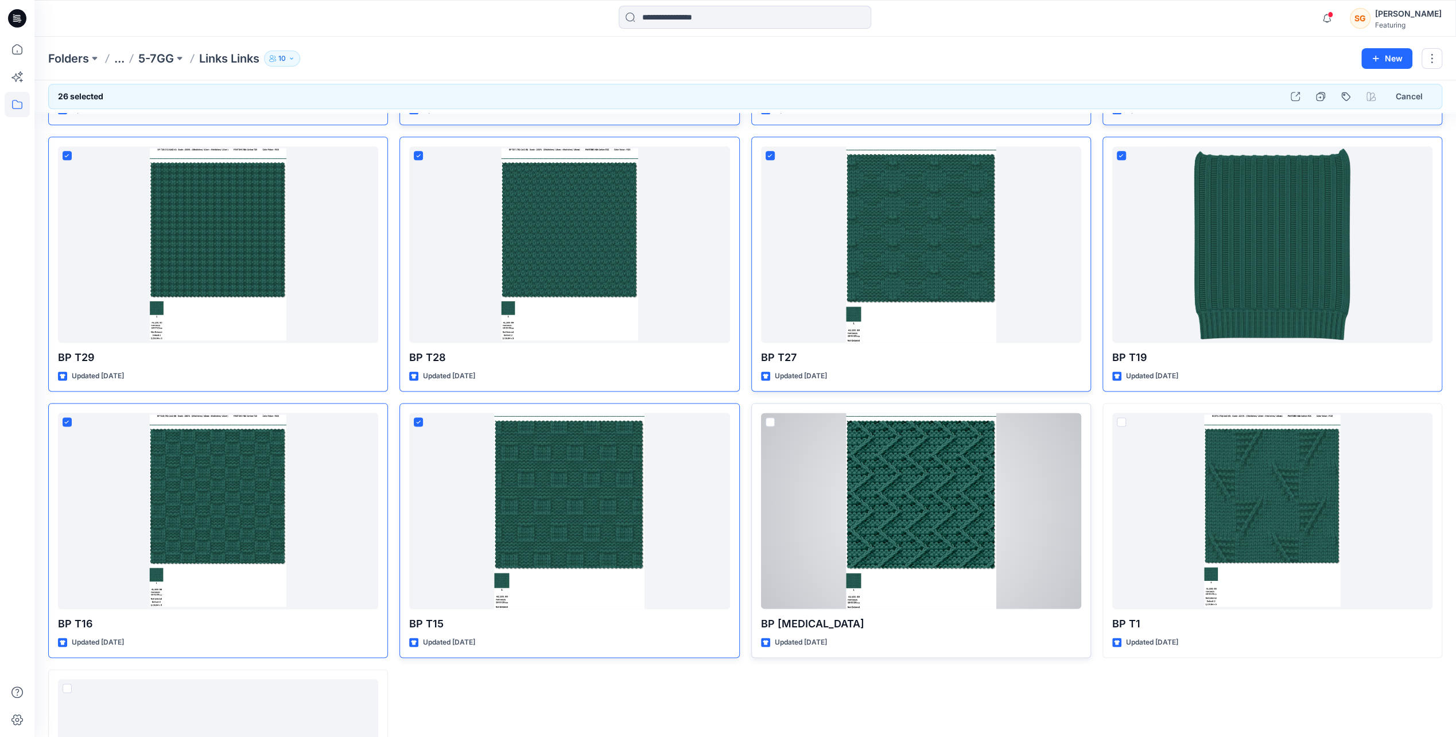
click at [761, 418] on div at bounding box center [921, 511] width 320 height 196
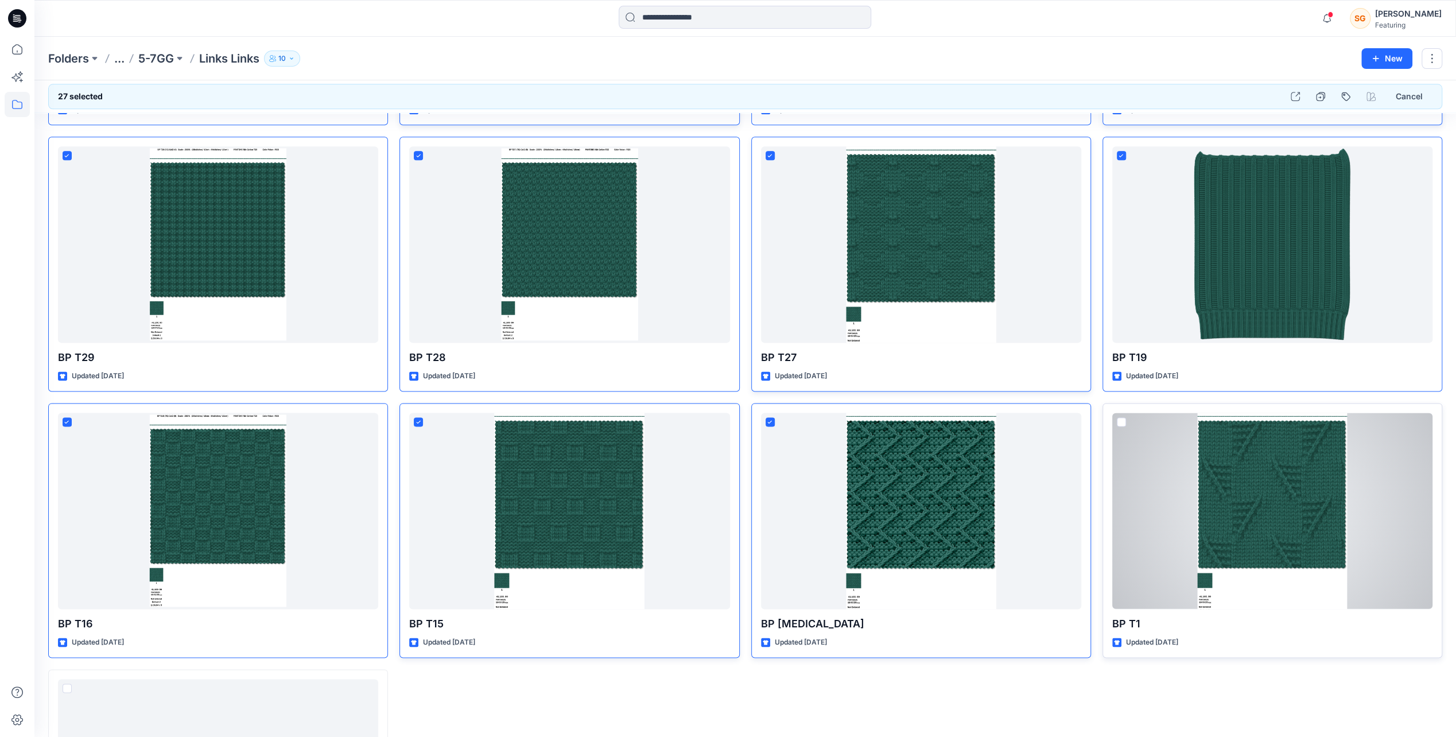
click at [1125, 419] on span at bounding box center [1121, 421] width 9 height 9
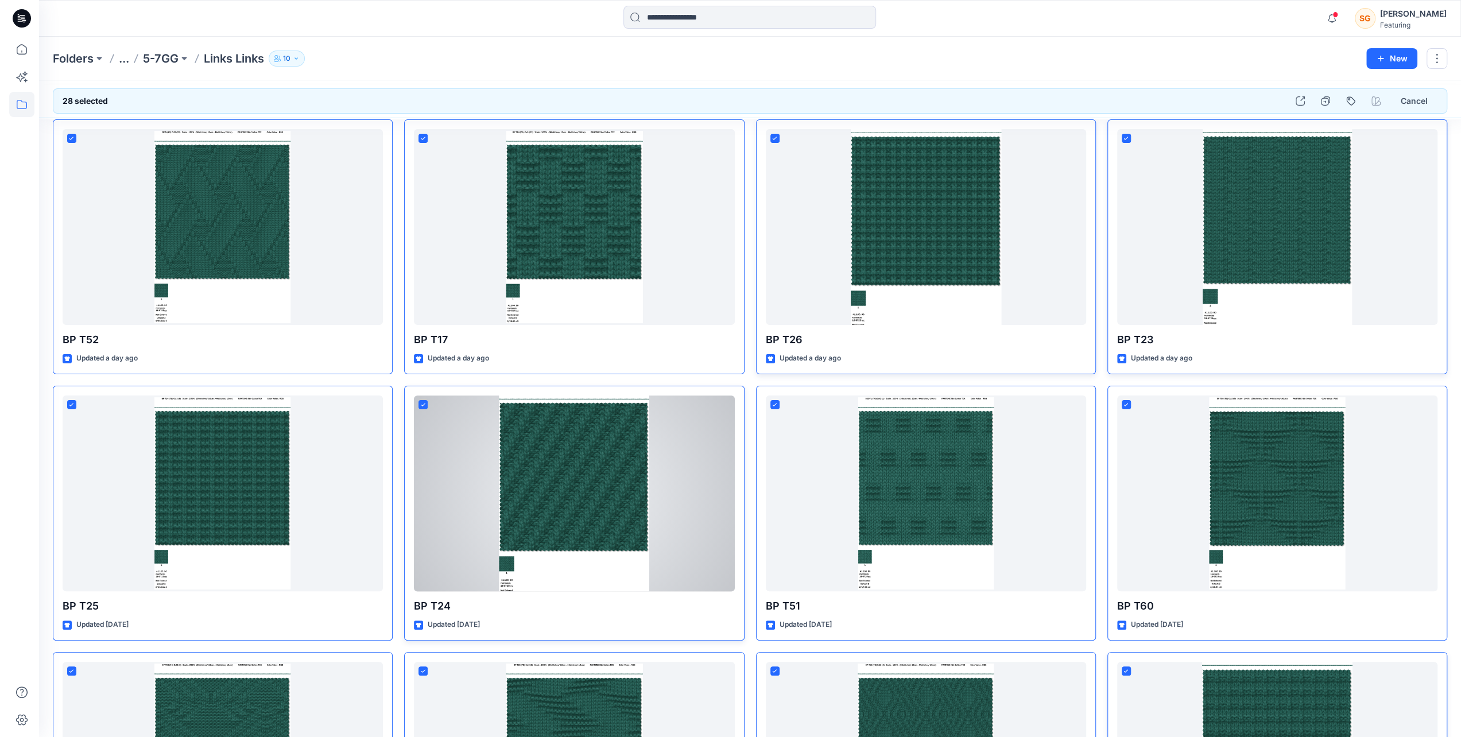
scroll to position [0, 0]
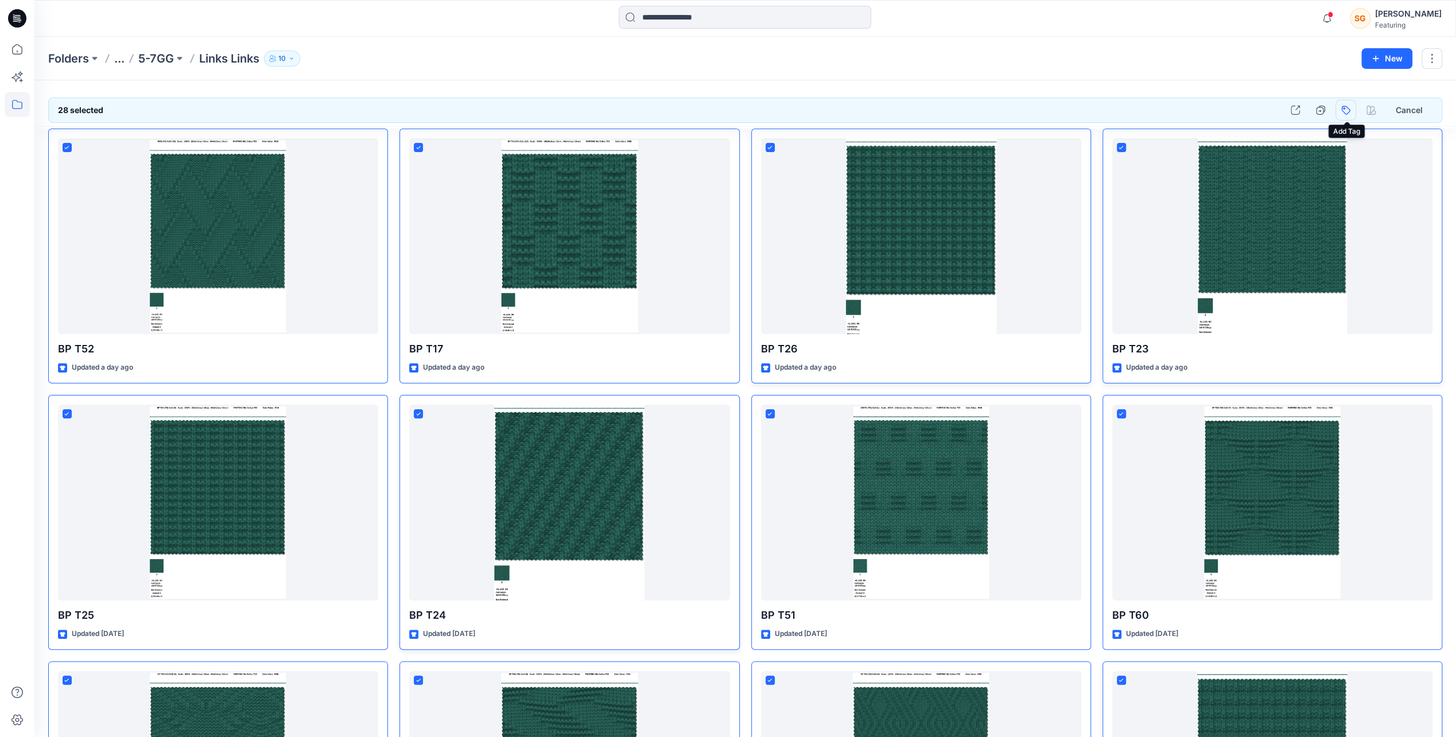
click at [1350, 117] on button "button" at bounding box center [1345, 110] width 21 height 21
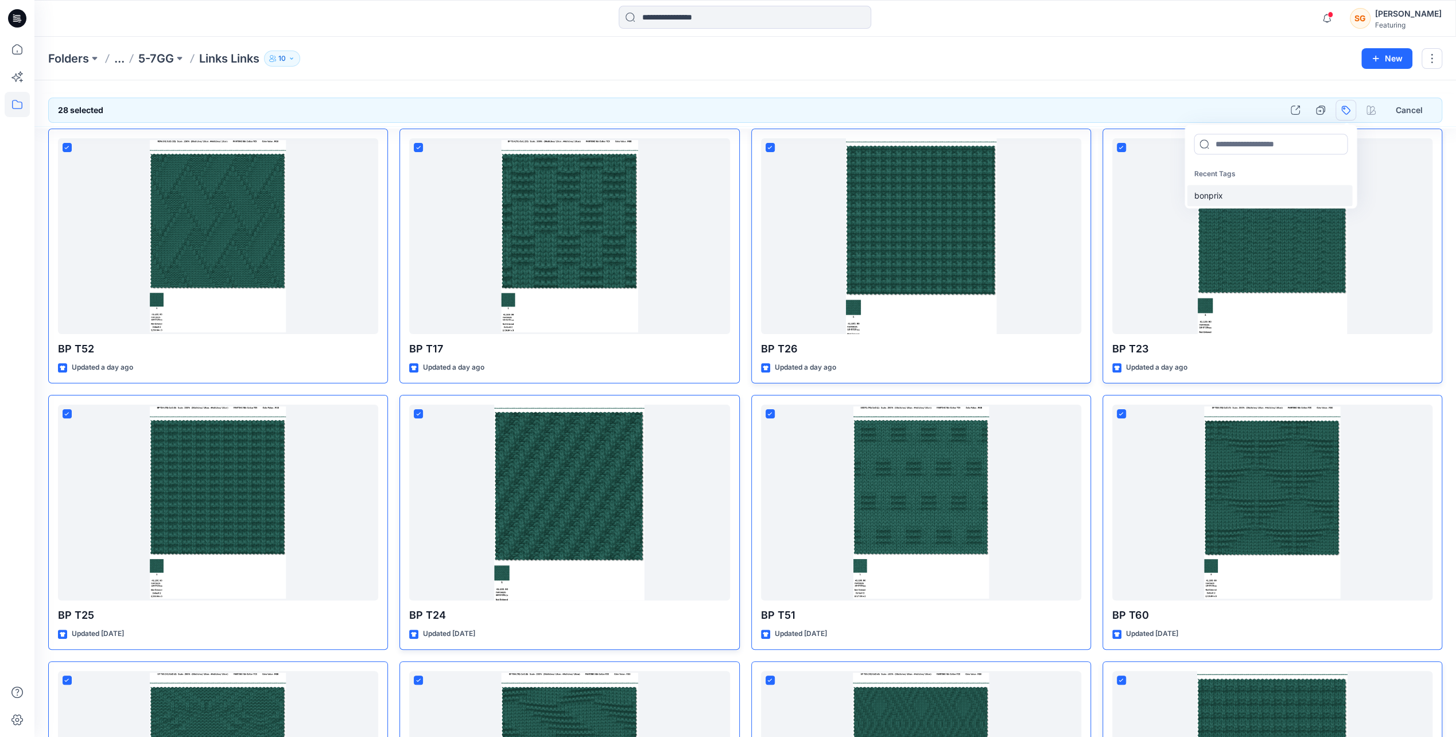
click at [1221, 194] on div "bonprix" at bounding box center [1269, 195] width 165 height 21
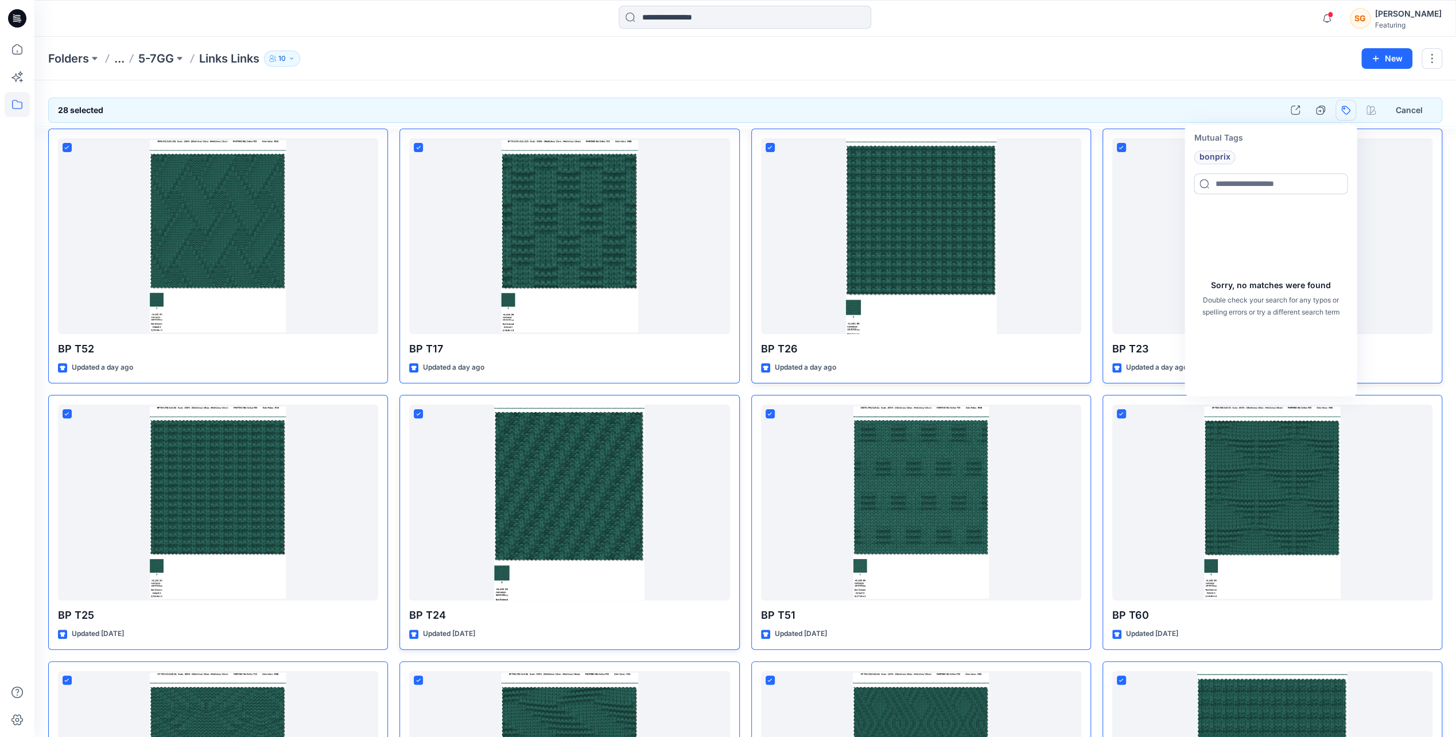
click at [1233, 189] on input at bounding box center [1271, 183] width 154 height 21
type input "*******"
click at [1198, 240] on div "Sorry, no matches were found Double check your search for any typos or spelling…" at bounding box center [1271, 298] width 168 height 191
click at [1255, 185] on input "*******" at bounding box center [1271, 183] width 154 height 21
click at [1203, 231] on div "Sorry, no matches were found Double check your search for any typos or spelling…" at bounding box center [1271, 298] width 168 height 191
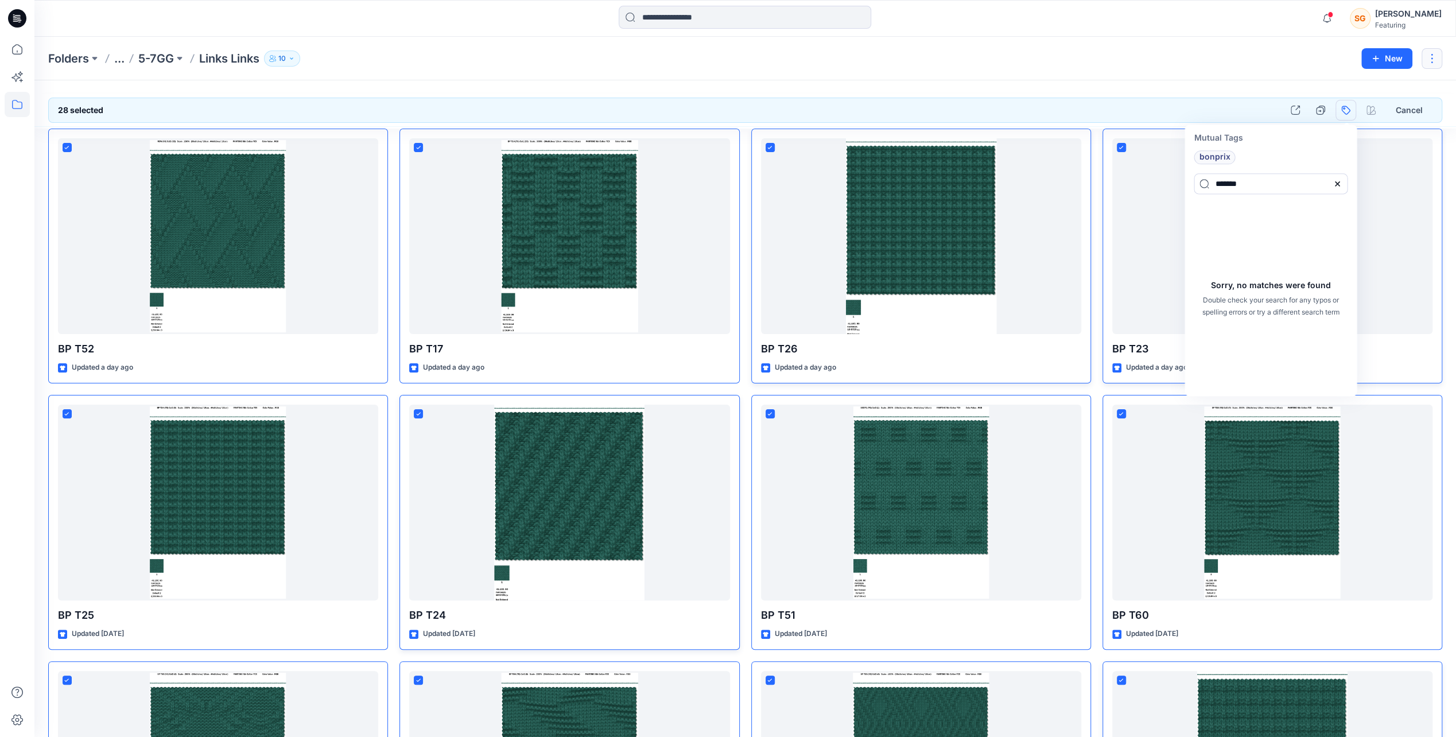
click at [1435, 63] on button "button" at bounding box center [1432, 58] width 21 height 21
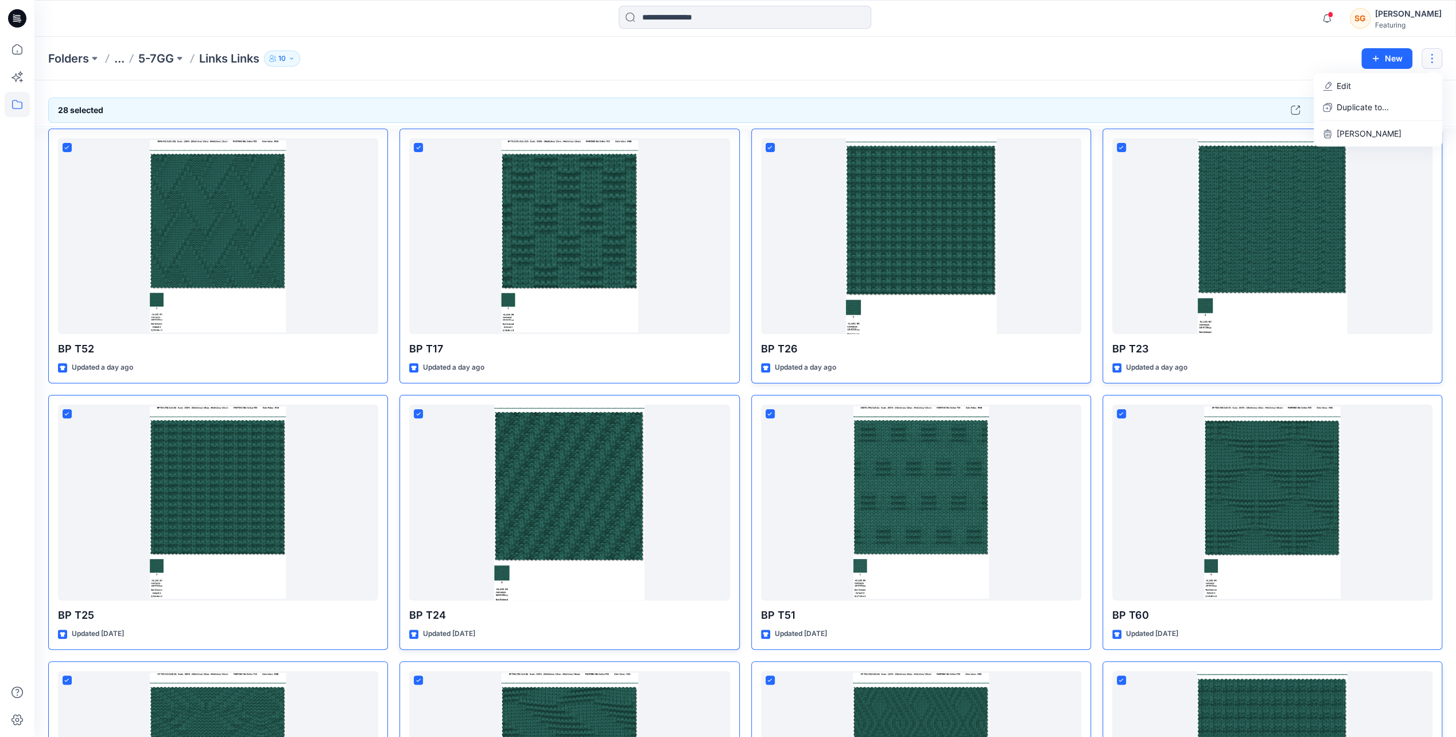
click at [1405, 110] on button "Cancel" at bounding box center [1409, 110] width 46 height 21
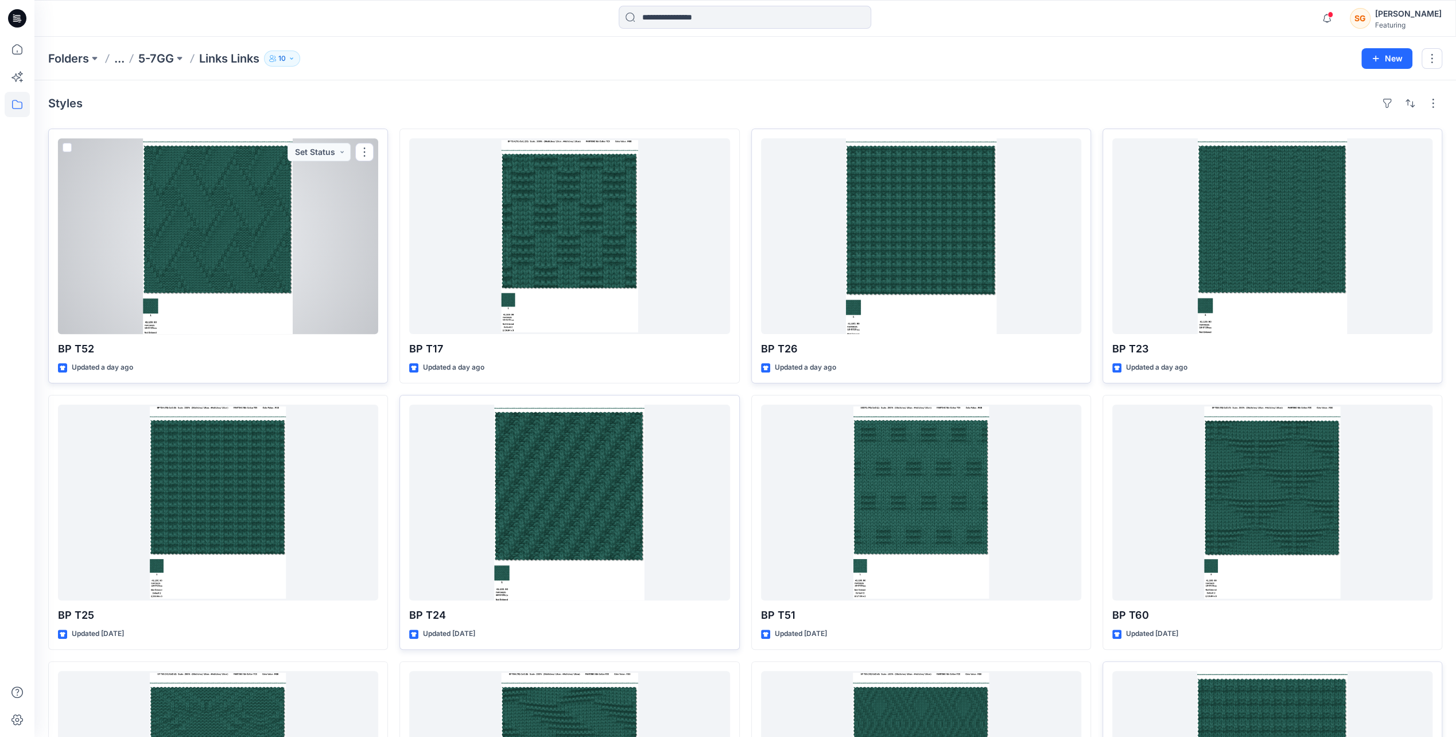
click at [227, 231] on div at bounding box center [218, 236] width 320 height 196
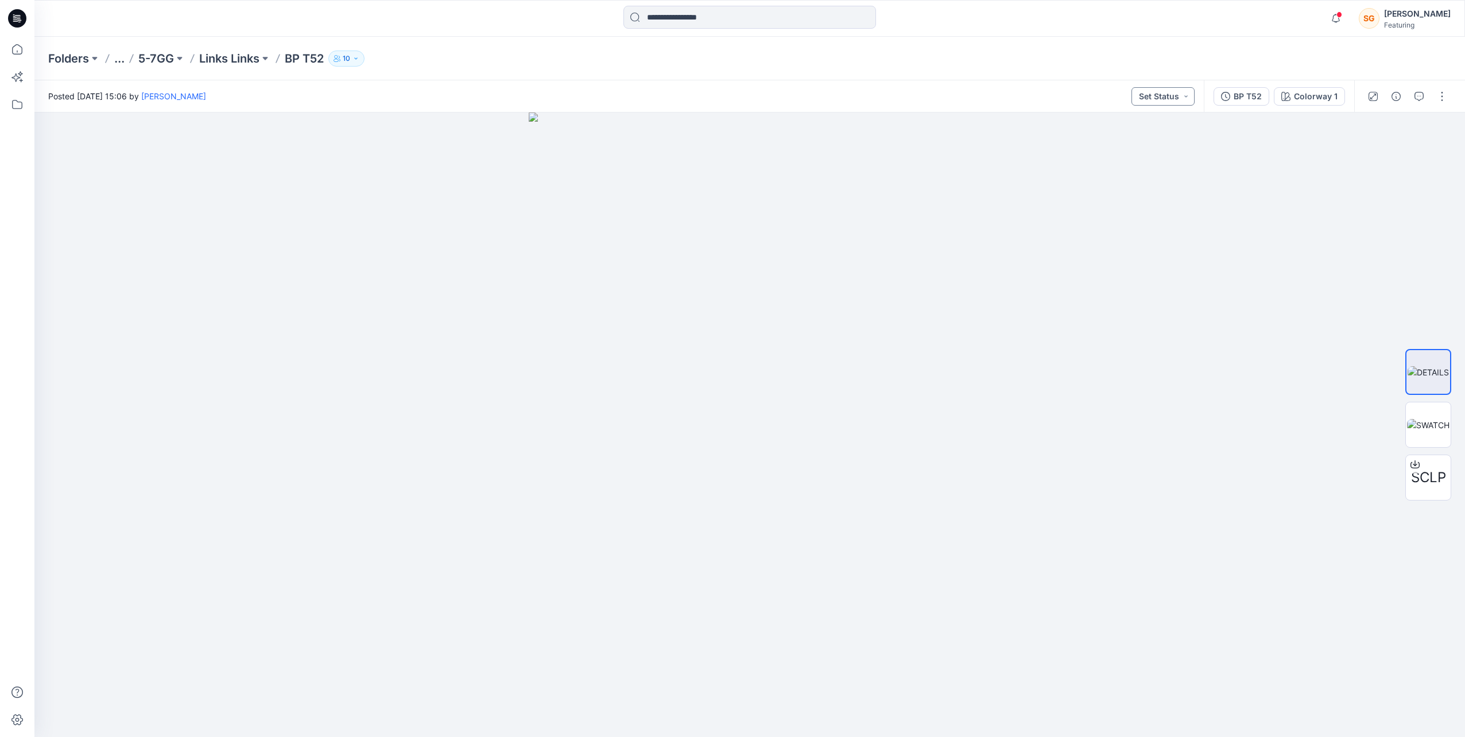
click at [1180, 95] on button "Set Status" at bounding box center [1162, 96] width 63 height 18
click at [1124, 398] on div at bounding box center [749, 424] width 1430 height 624
click at [1446, 99] on button "button" at bounding box center [1441, 96] width 18 height 18
click at [1408, 195] on p "Add to Collection" at bounding box center [1393, 198] width 64 height 12
click at [1363, 270] on p "View" at bounding box center [1370, 272] width 18 height 12
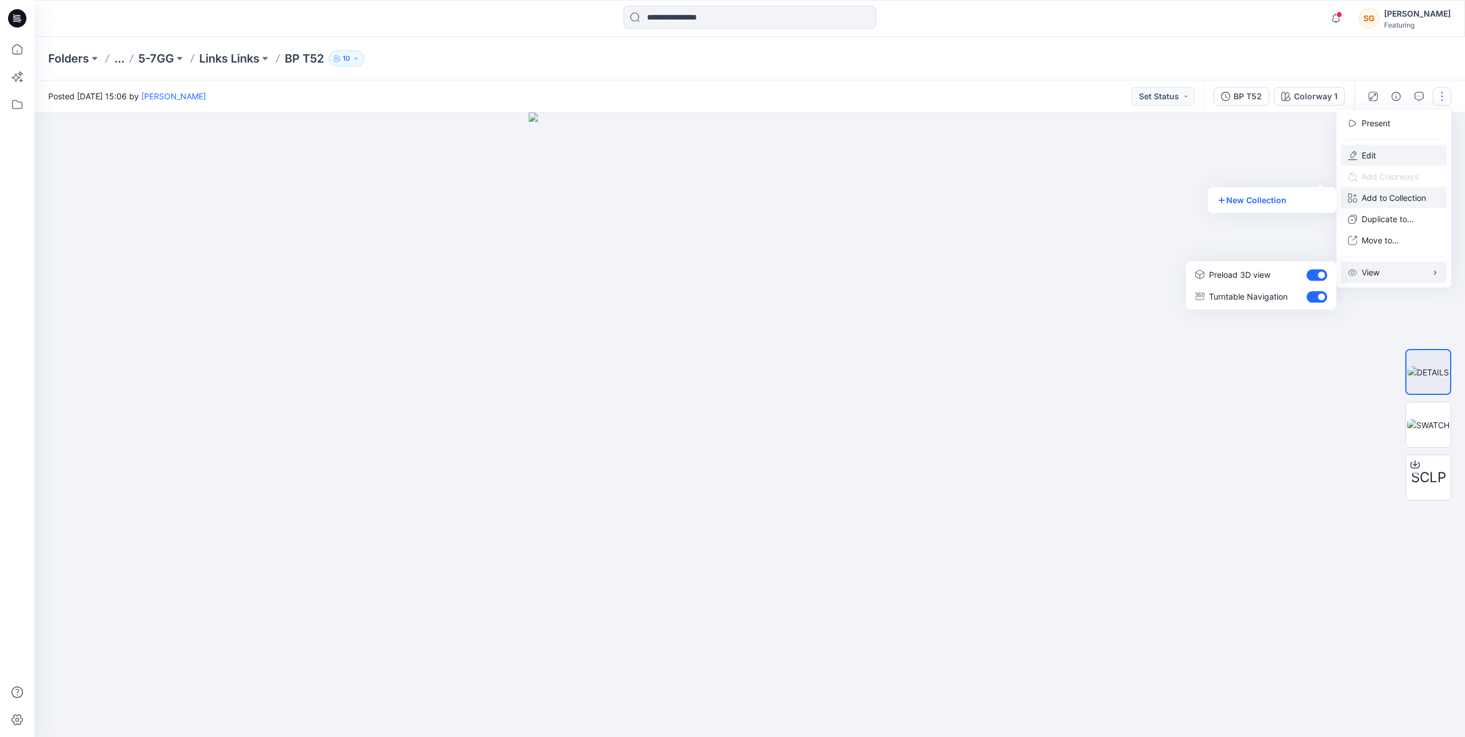
click at [1380, 156] on button "Edit" at bounding box center [1394, 155] width 106 height 21
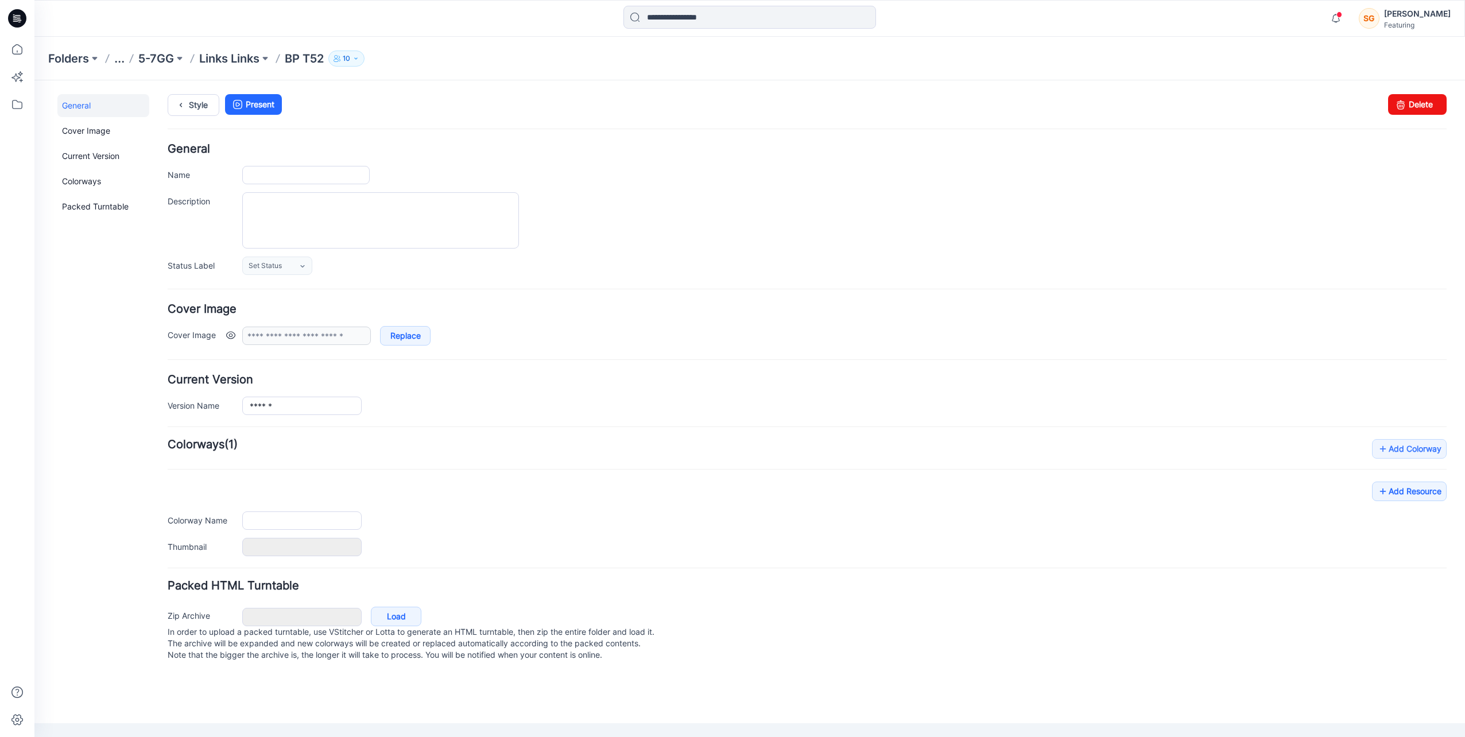
type input "******"
type input "**********"
type input "*******"
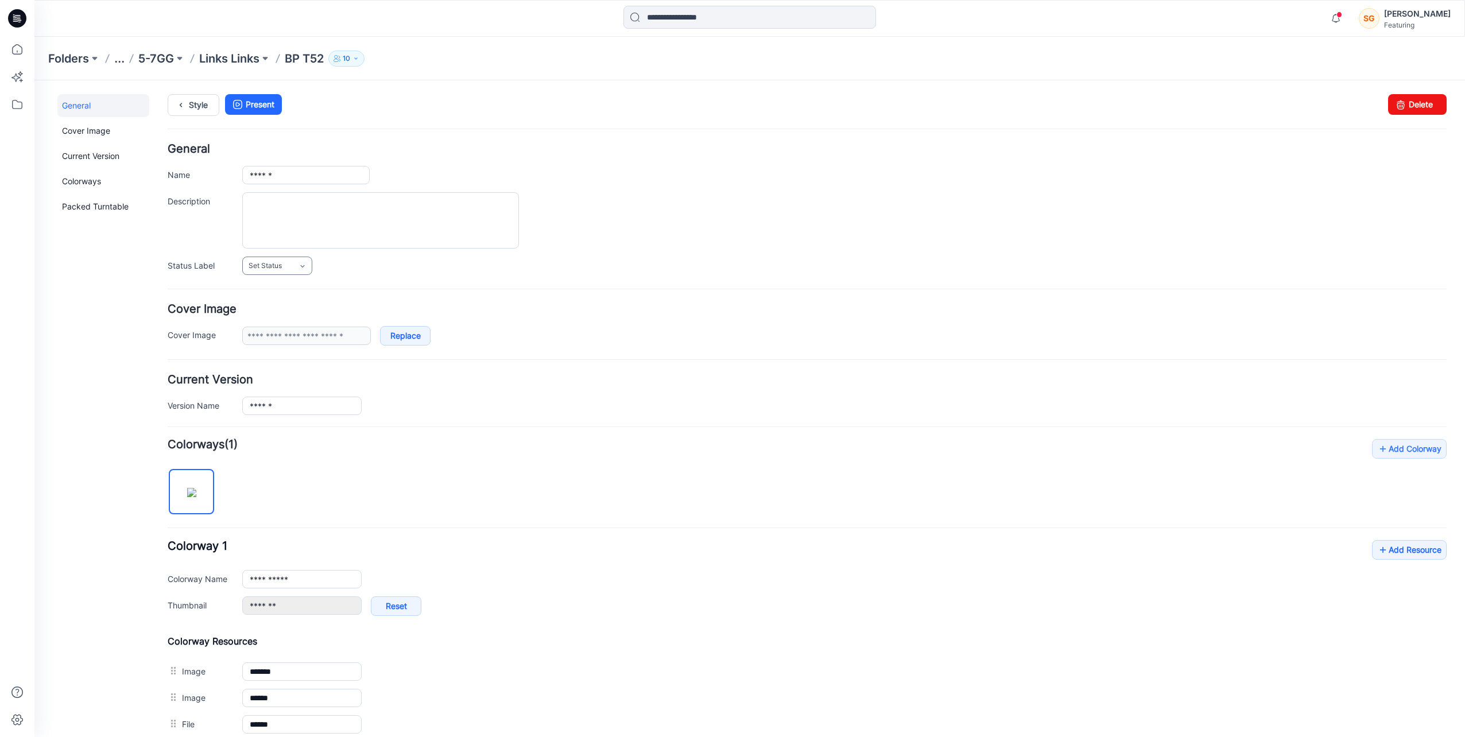
click at [285, 264] on link "Set Status" at bounding box center [277, 266] width 70 height 18
click at [123, 281] on div "General Cover Image Current Version Colorways Packed Turntable" at bounding box center [103, 475] width 92 height 763
click at [115, 131] on link "Cover Image" at bounding box center [103, 130] width 92 height 23
click at [83, 160] on link "Current Version" at bounding box center [103, 156] width 92 height 23
click at [94, 193] on ul "General Cover Image Current Version Colorways Packed Turntable" at bounding box center [103, 156] width 92 height 124
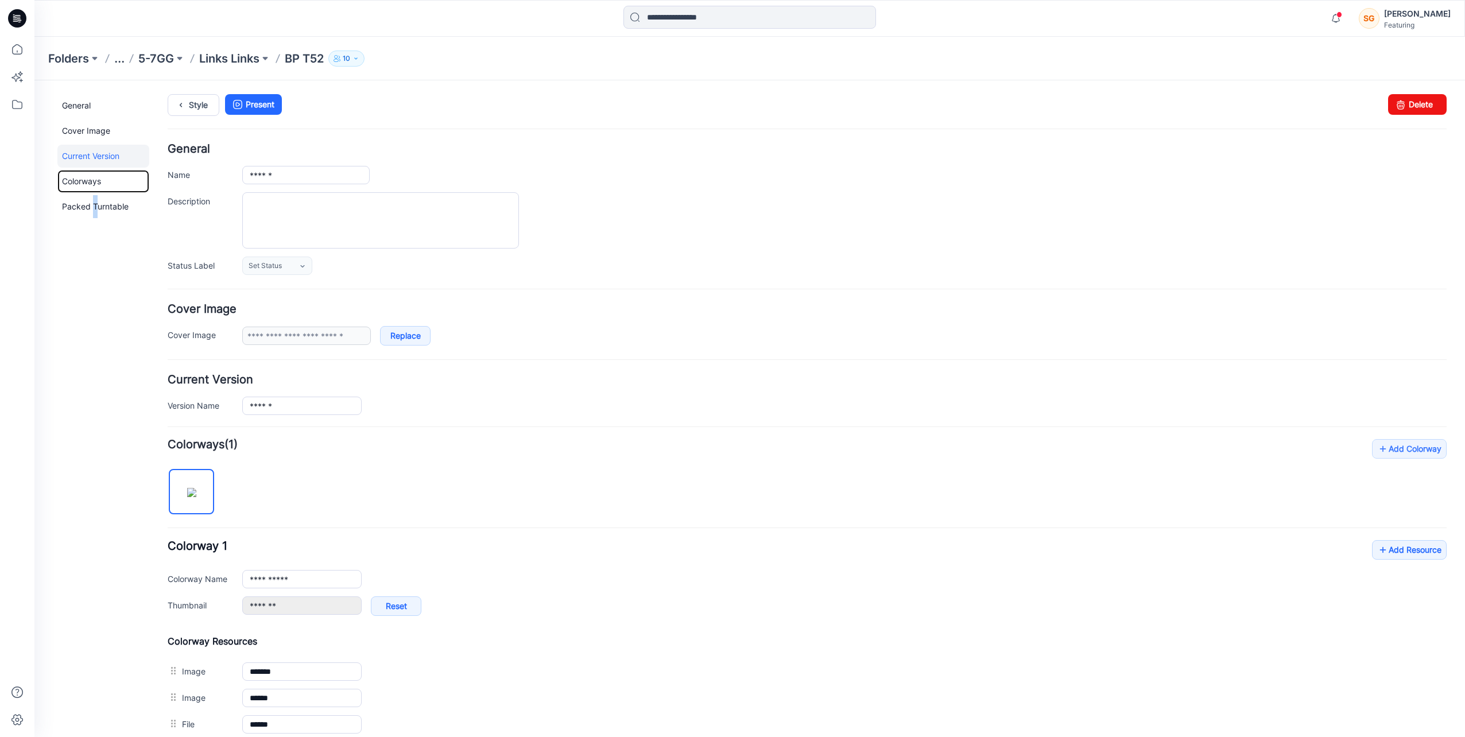
drag, startPoint x: 94, startPoint y: 193, endPoint x: 85, endPoint y: 182, distance: 14.3
click at [85, 182] on link "Colorways" at bounding box center [103, 181] width 92 height 23
click at [70, 203] on link "Packed Turntable" at bounding box center [103, 206] width 92 height 23
click at [108, 260] on div "General Cover Image Current Version Colorways Packed Turntable" at bounding box center [103, 475] width 92 height 763
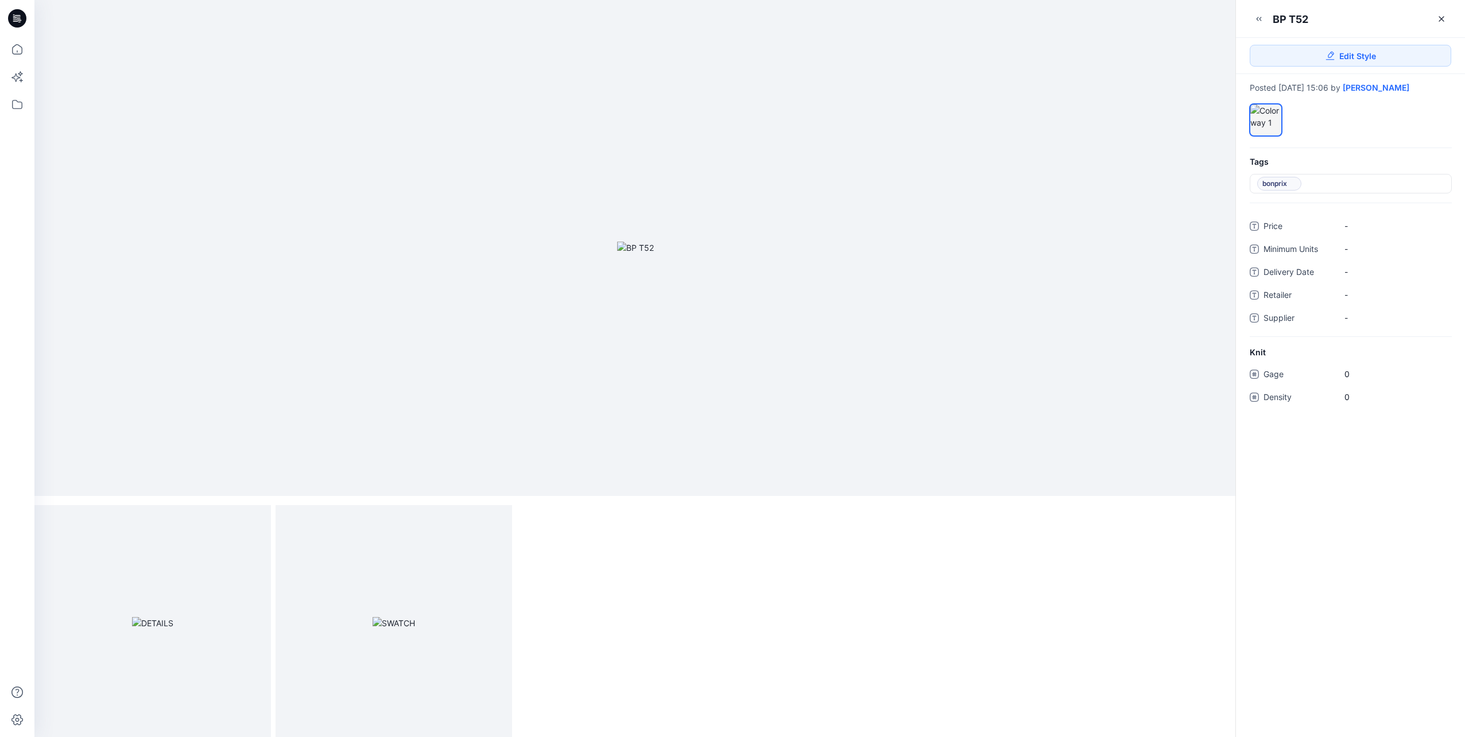
click at [1281, 377] on span "Gage" at bounding box center [1297, 375] width 69 height 16
click at [1357, 54] on span "Edit Style" at bounding box center [1357, 56] width 37 height 12
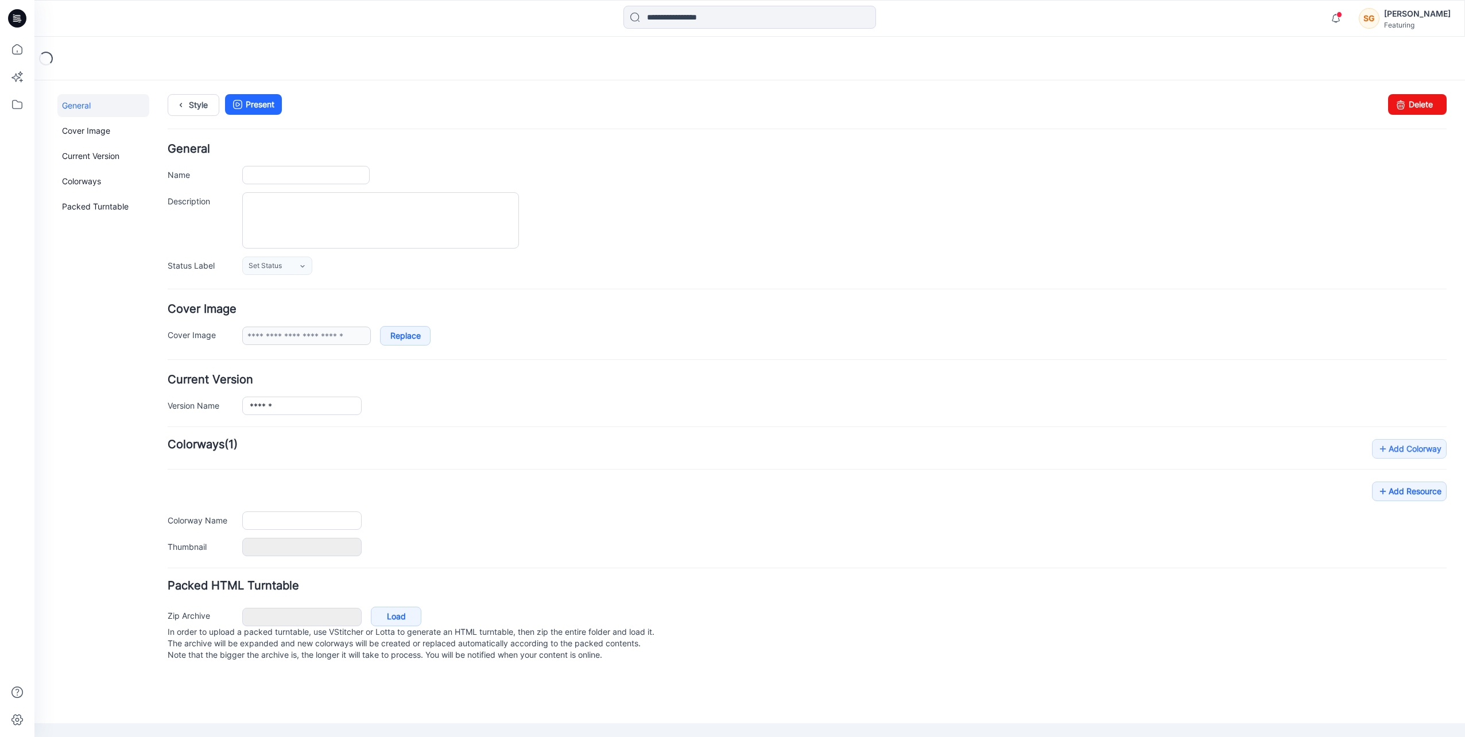
type input "******"
type input "**********"
type input "*******"
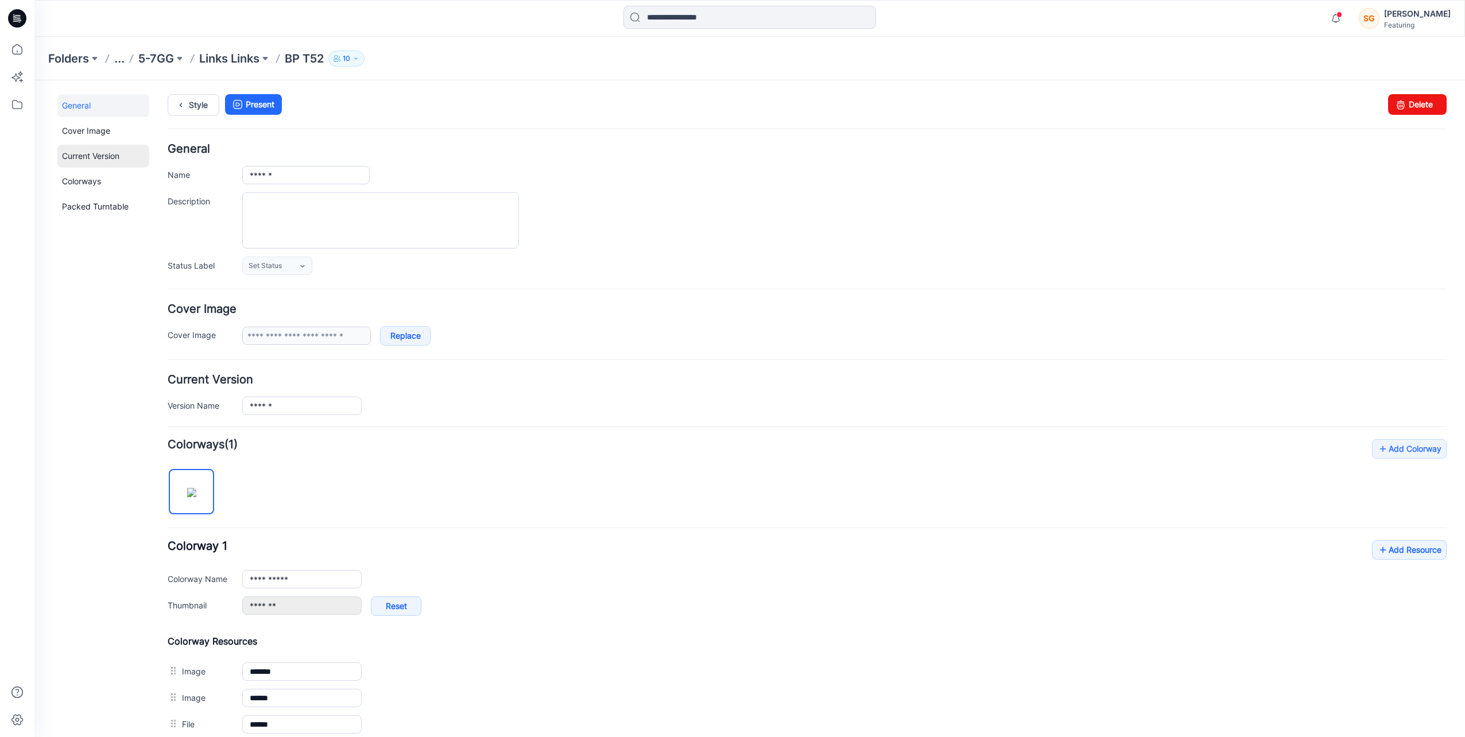
click at [99, 162] on link "Current Version" at bounding box center [103, 156] width 92 height 23
click at [122, 182] on link "Colorways" at bounding box center [103, 181] width 92 height 23
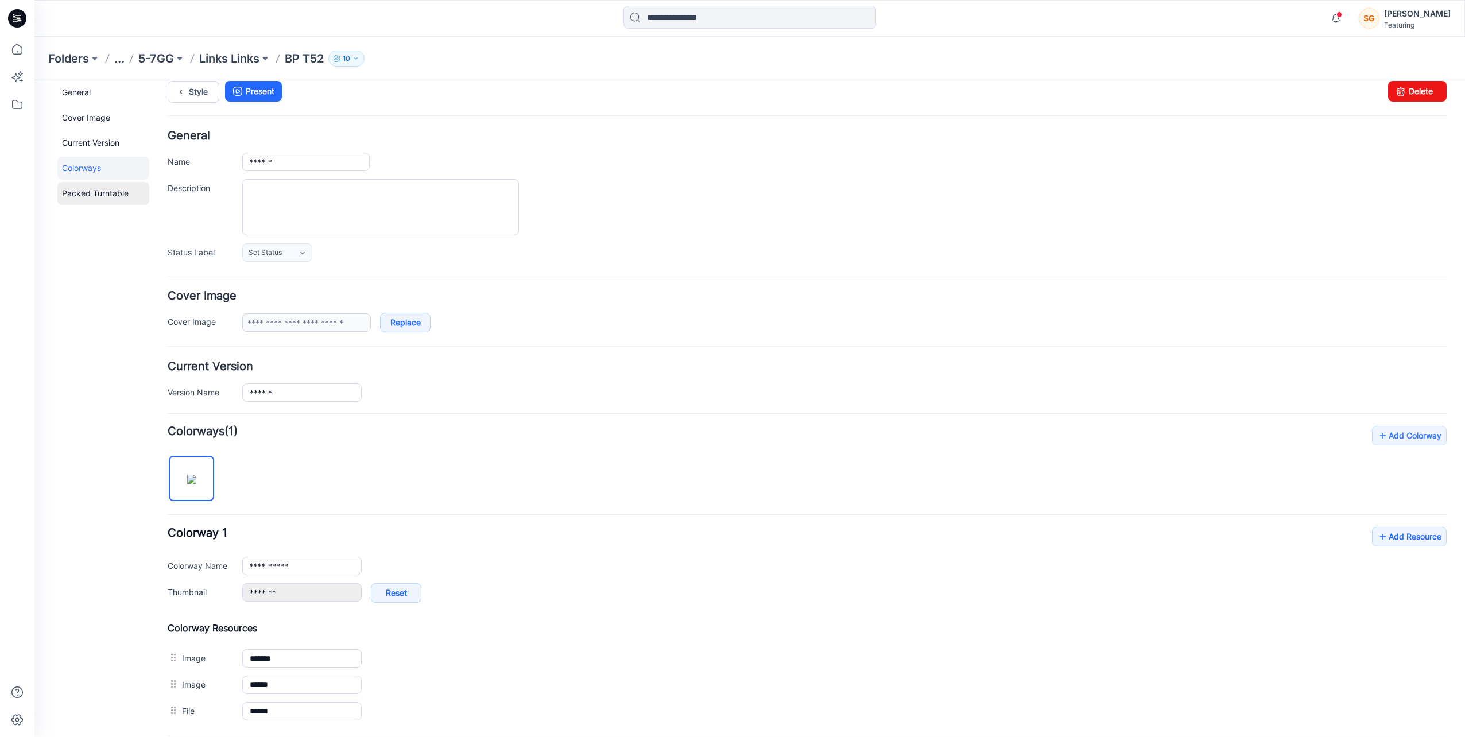
click at [106, 189] on link "Packed Turntable" at bounding box center [103, 193] width 92 height 23
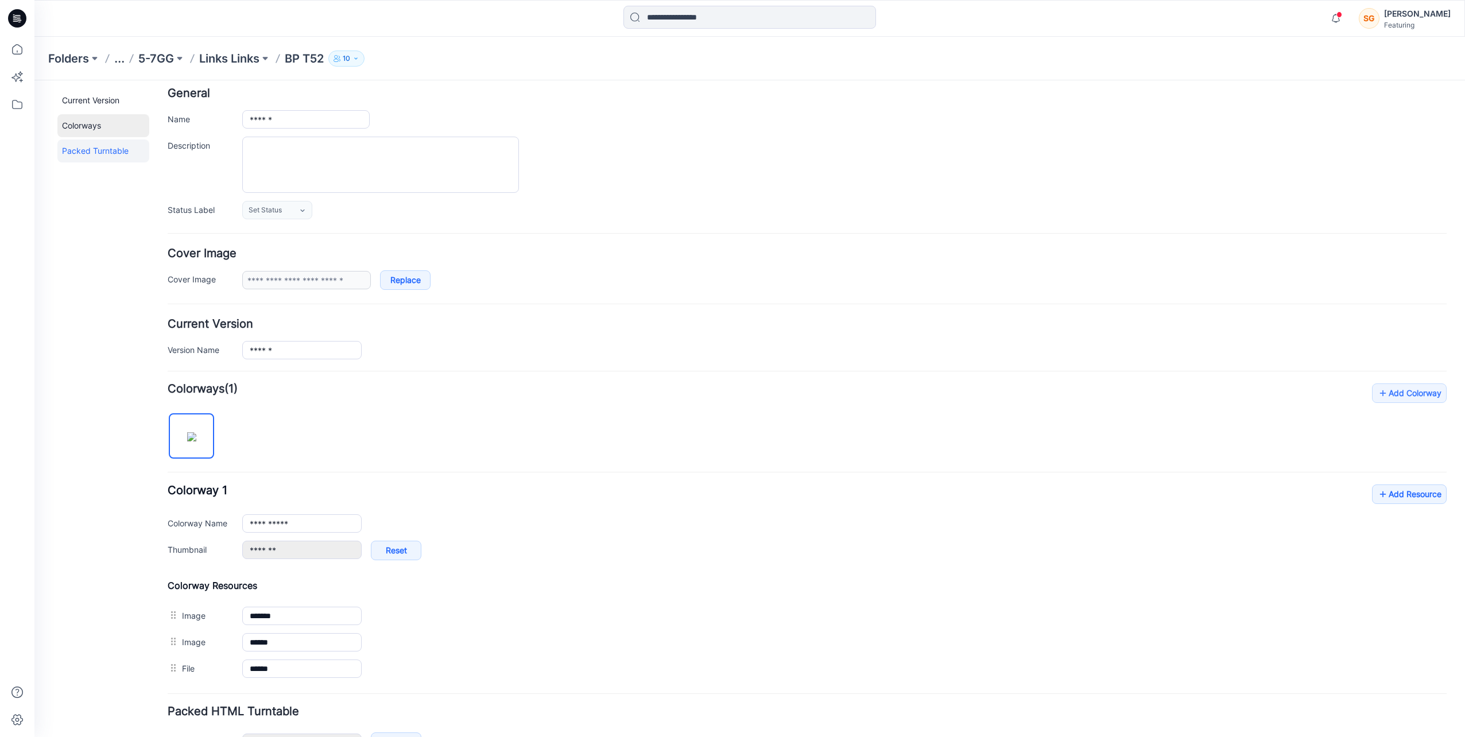
scroll to position [0, 0]
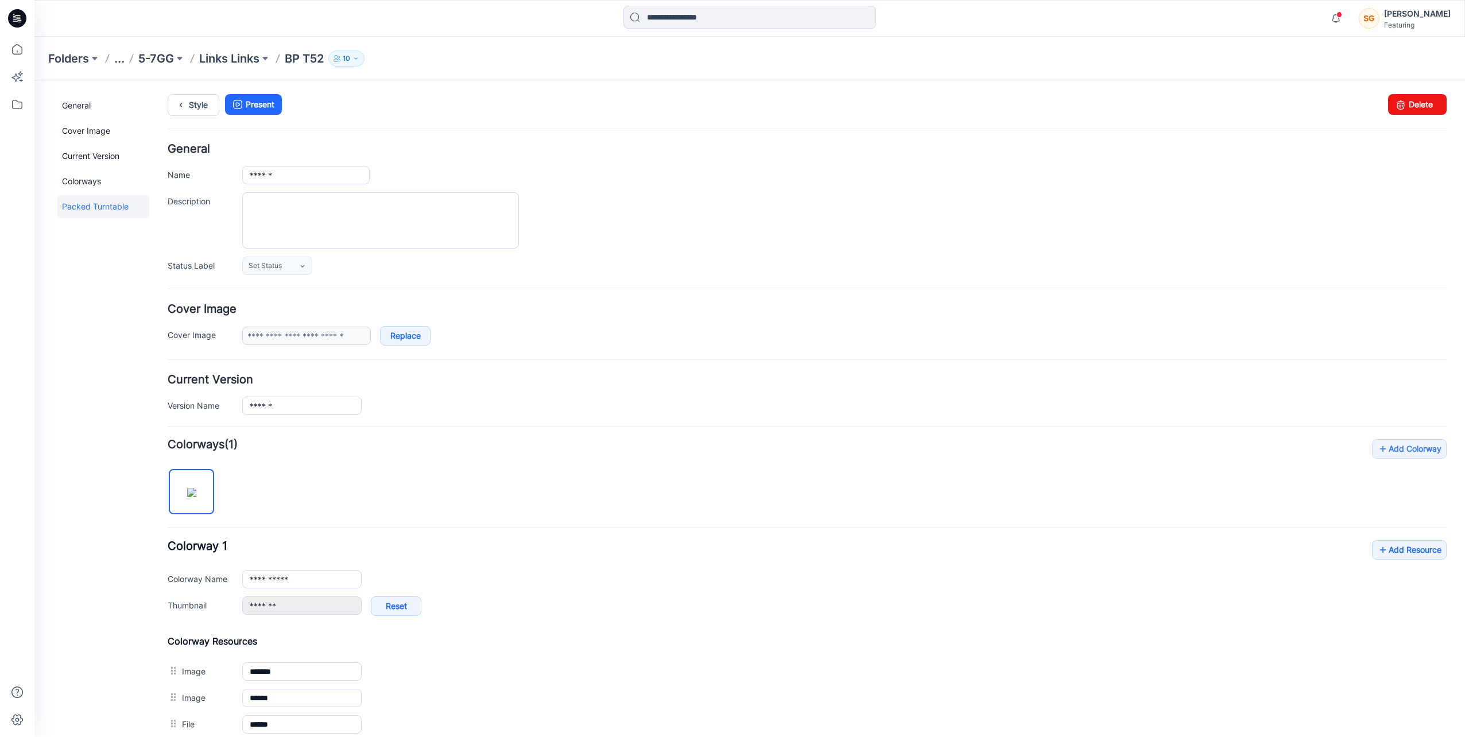
click at [350, 59] on p "10" at bounding box center [346, 58] width 7 height 13
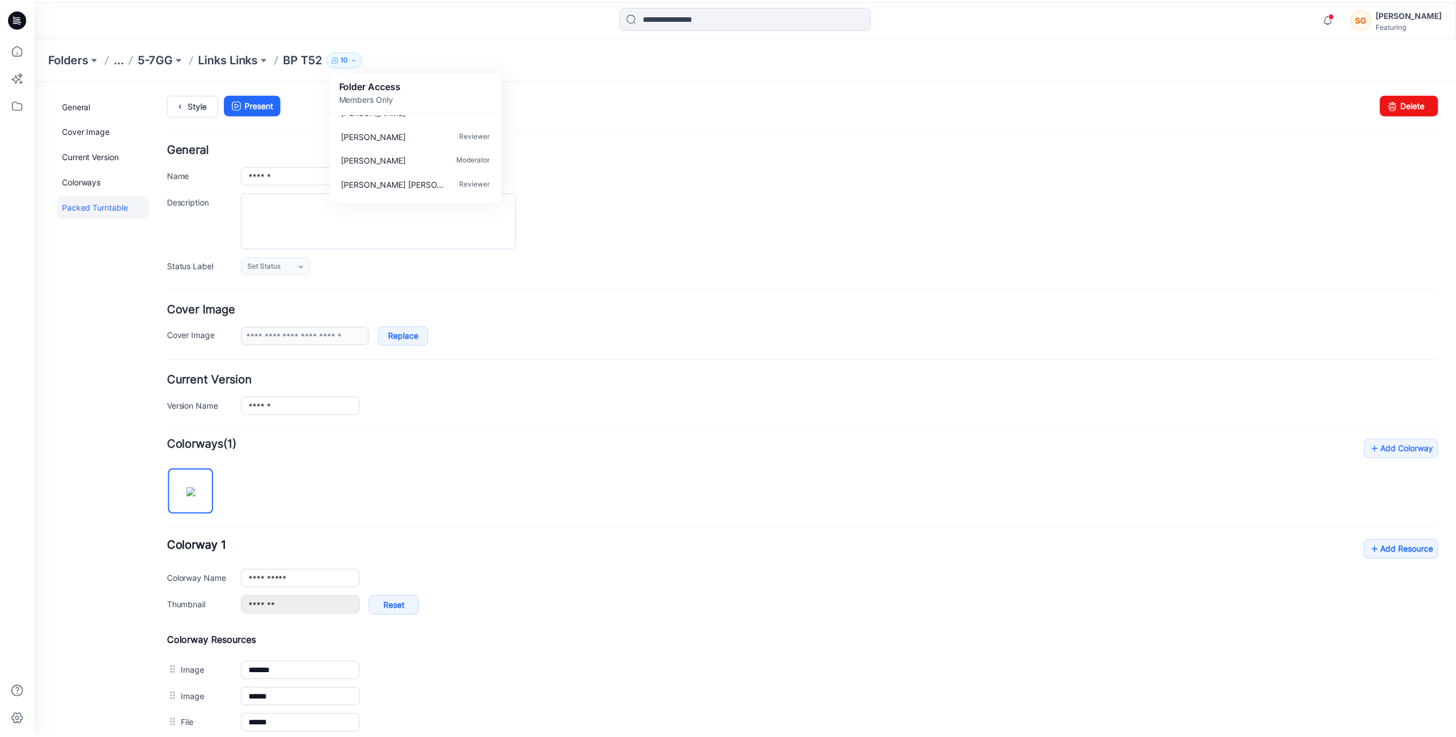
scroll to position [155, 0]
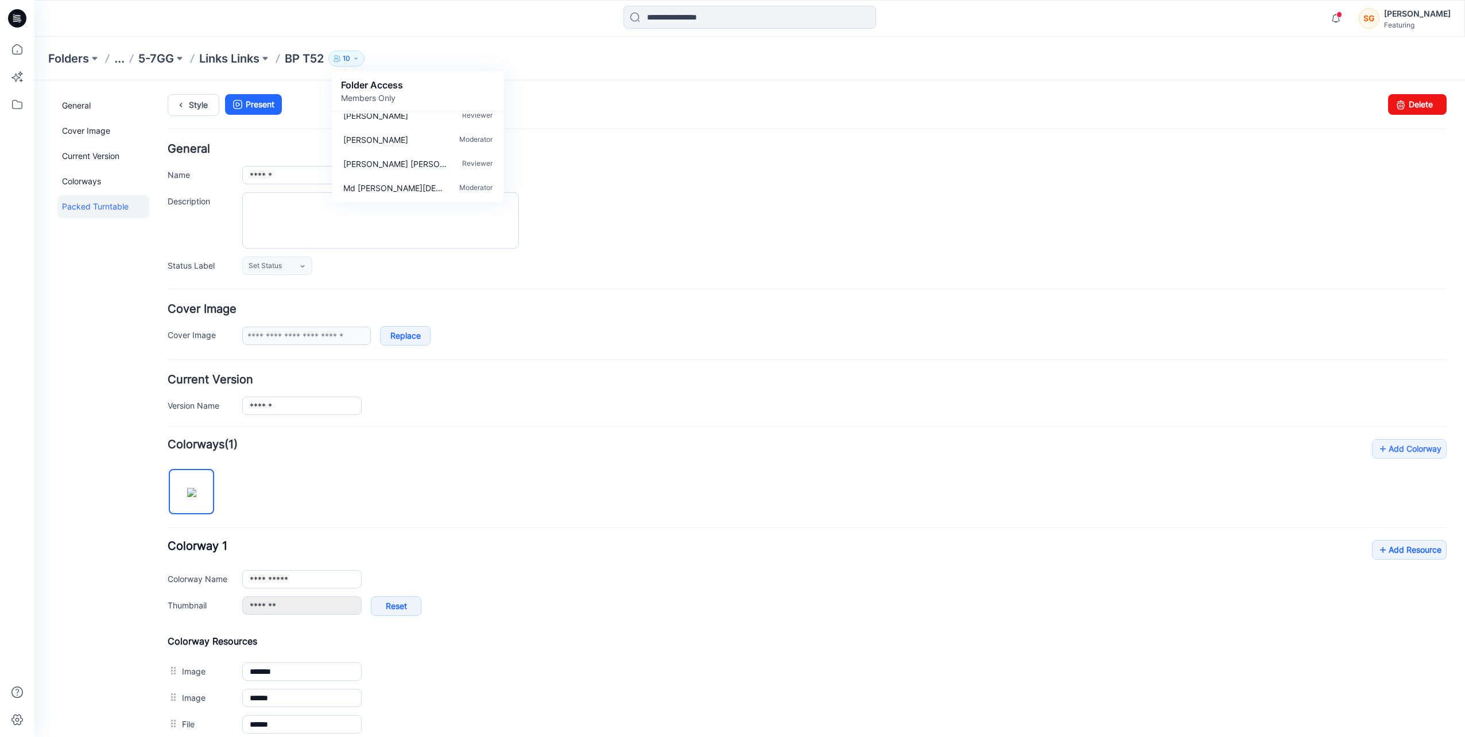
click at [1112, 639] on h4 "Colorway Resources" at bounding box center [807, 640] width 1279 height 11
click at [243, 51] on p "Links Links" at bounding box center [229, 59] width 60 height 16
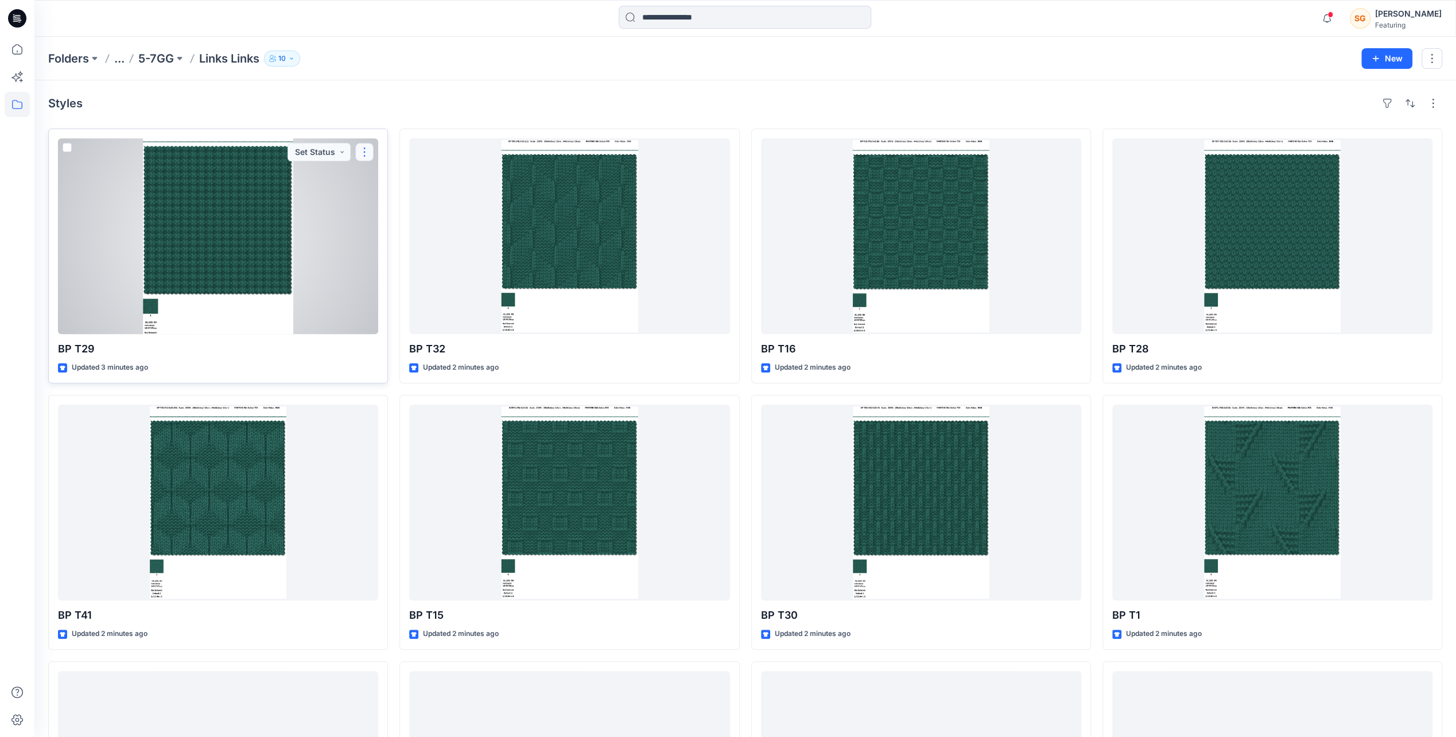
click at [364, 146] on button "button" at bounding box center [364, 152] width 18 height 18
click at [417, 219] on button "Add Tag" at bounding box center [420, 220] width 124 height 21
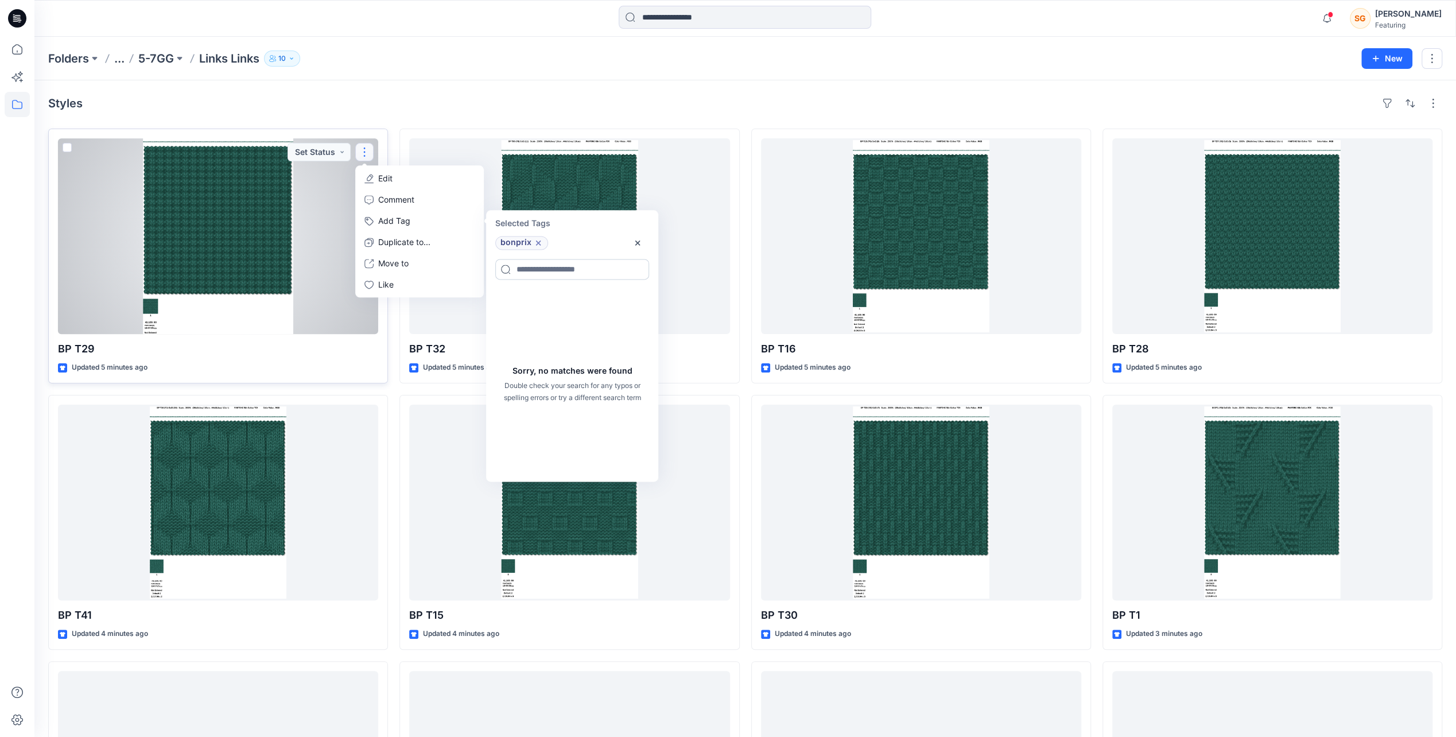
click at [550, 275] on input at bounding box center [572, 269] width 154 height 21
click at [531, 298] on div "Sorry, no matches were found Double check your search for any typos or spelling…" at bounding box center [572, 384] width 168 height 191
click at [550, 244] on div "bonprix" at bounding box center [557, 243] width 138 height 14
click at [537, 246] on icon at bounding box center [538, 242] width 9 height 9
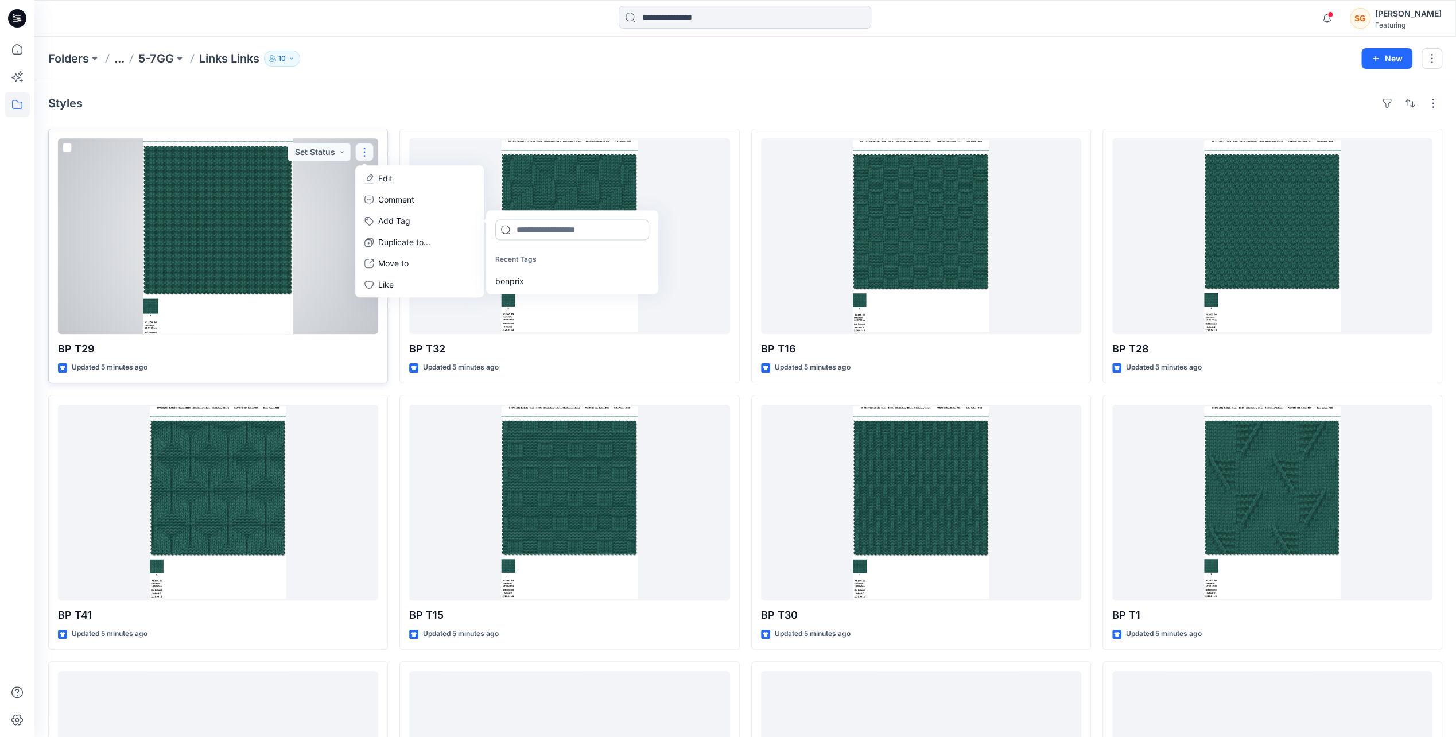
click at [525, 231] on input at bounding box center [572, 229] width 154 height 21
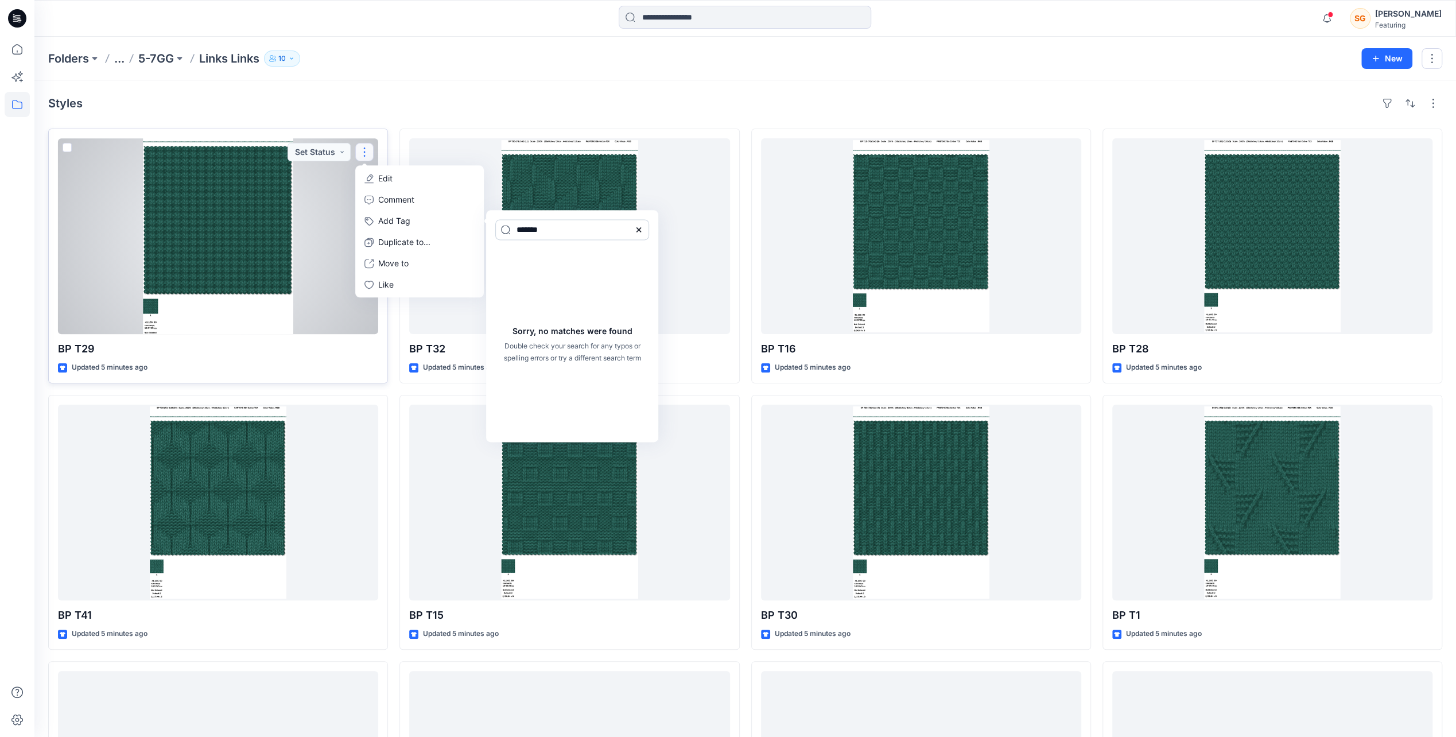
click at [506, 232] on input "*******" at bounding box center [572, 229] width 154 height 21
click at [556, 227] on input "*******" at bounding box center [572, 229] width 154 height 21
type input "*"
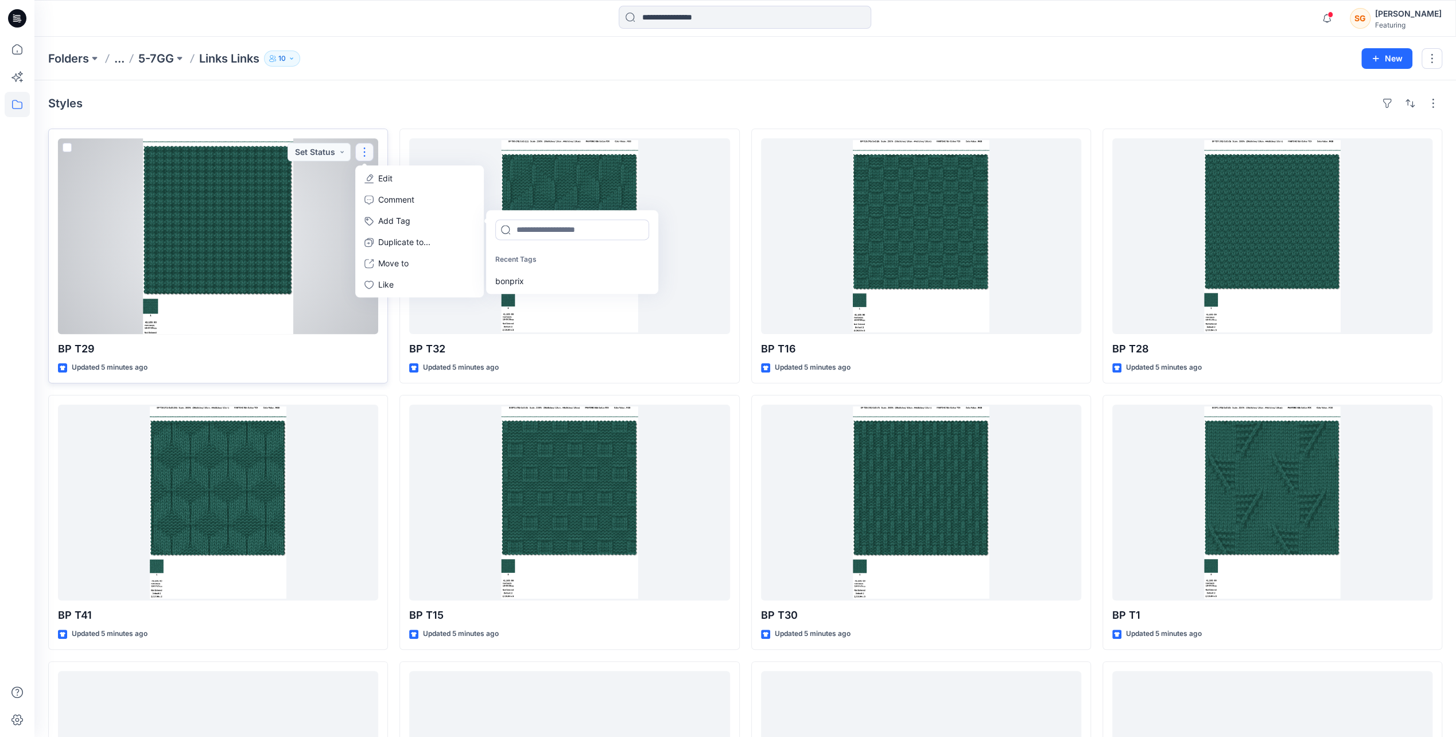
click at [505, 275] on div "bonprix" at bounding box center [570, 280] width 165 height 21
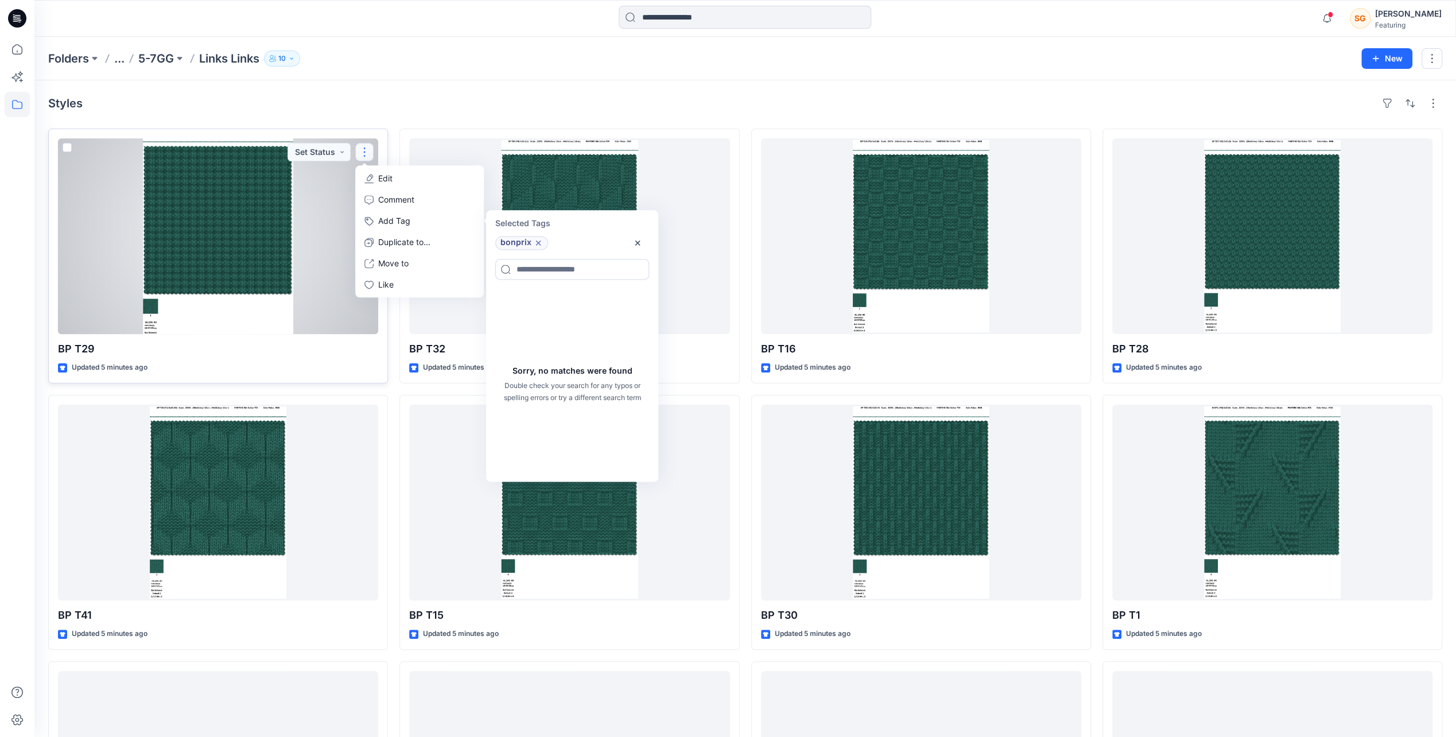
drag, startPoint x: 554, startPoint y: 239, endPoint x: 552, endPoint y: 233, distance: 6.2
click at [552, 234] on div "bonprix" at bounding box center [567, 243] width 158 height 18
click at [554, 238] on div "bonprix" at bounding box center [557, 243] width 138 height 14
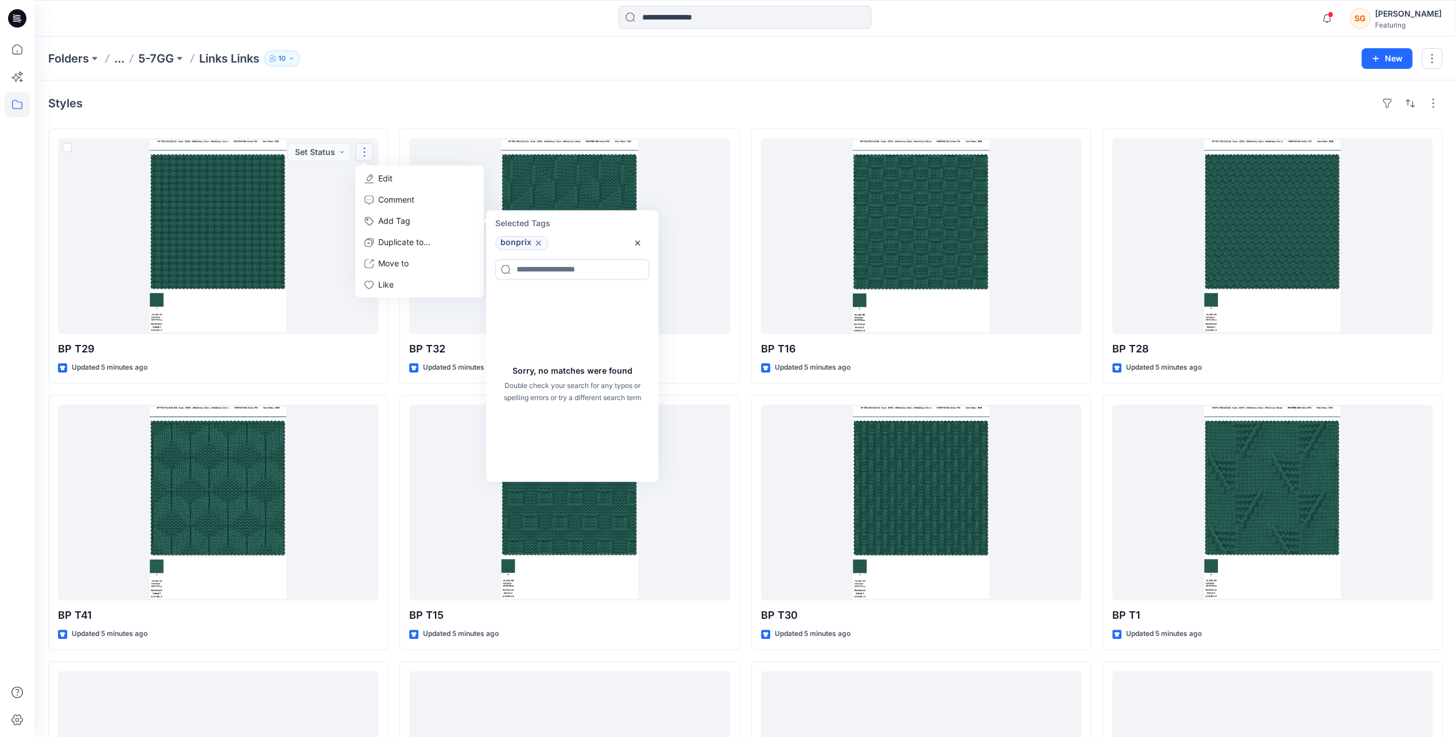
click at [1442, 53] on div "Folders ... 5-7GG Links Links 10 New" at bounding box center [745, 59] width 1422 height 44
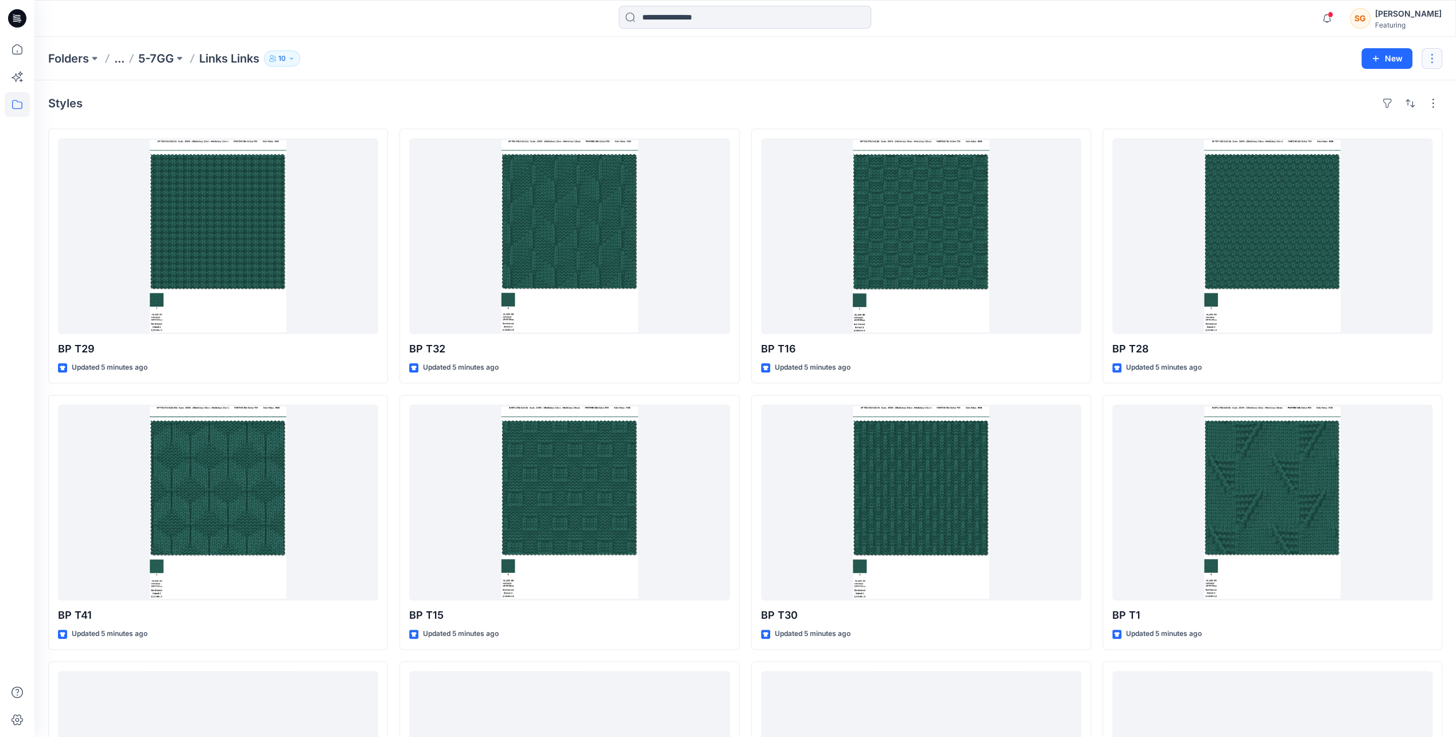
click at [1435, 57] on button "button" at bounding box center [1432, 58] width 21 height 21
click at [1350, 104] on p "Duplicate to..." at bounding box center [1363, 107] width 52 height 12
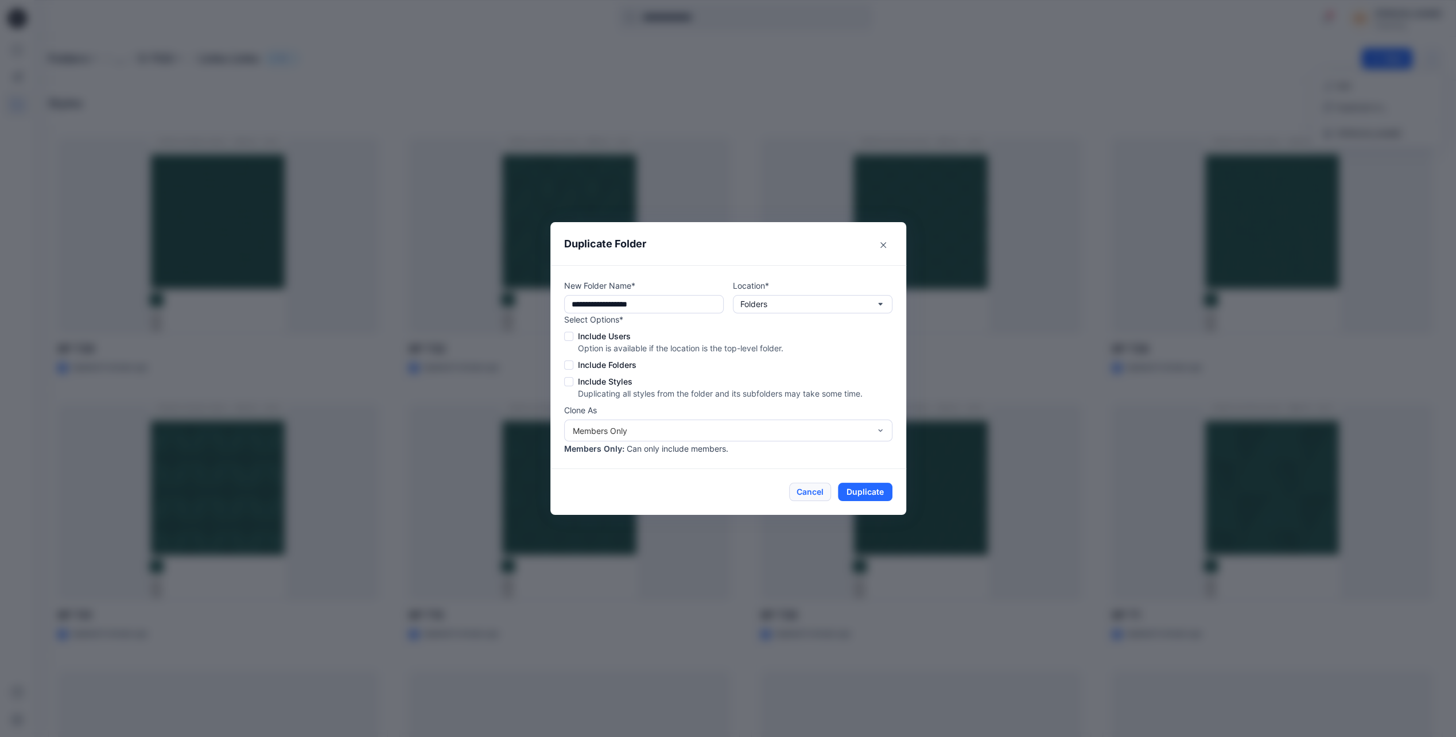
click at [826, 494] on button "Cancel" at bounding box center [810, 492] width 42 height 18
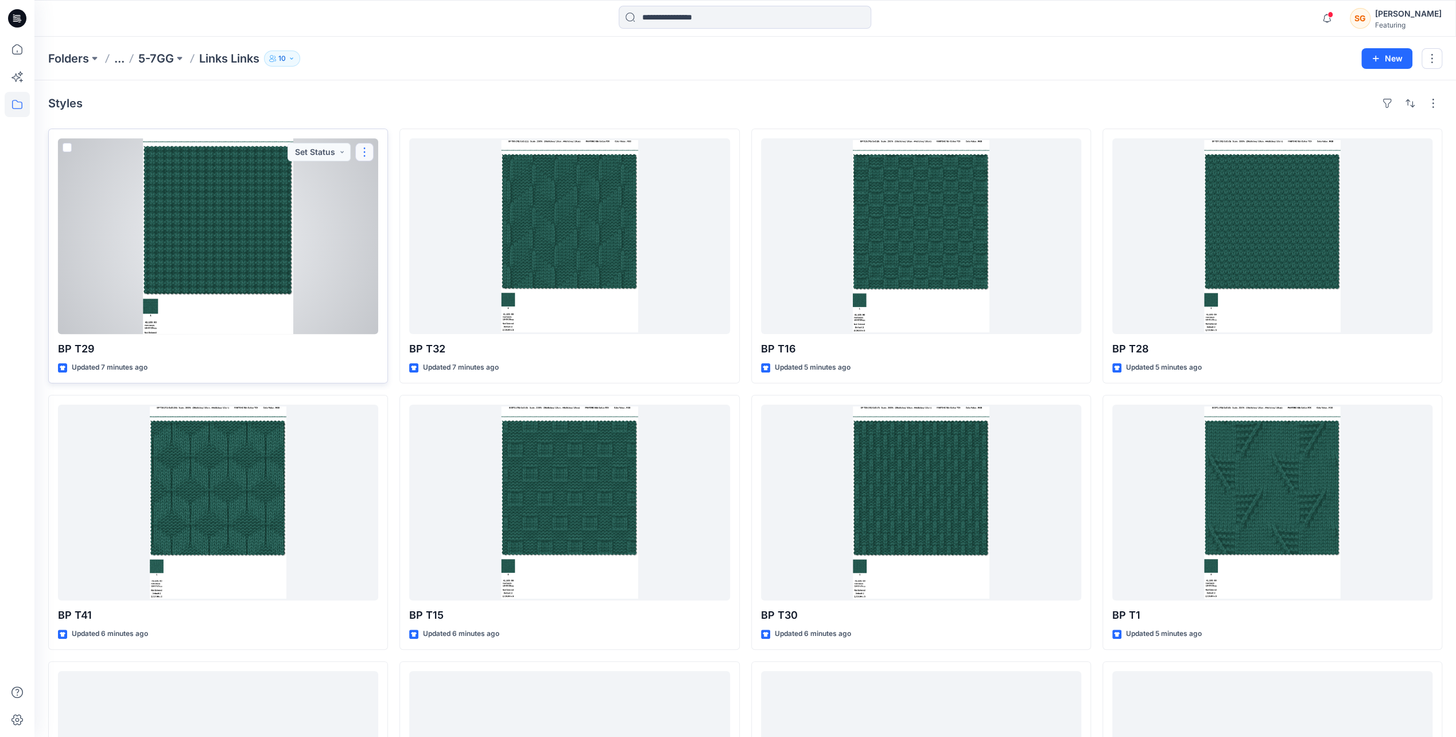
click at [371, 150] on button "button" at bounding box center [364, 152] width 18 height 18
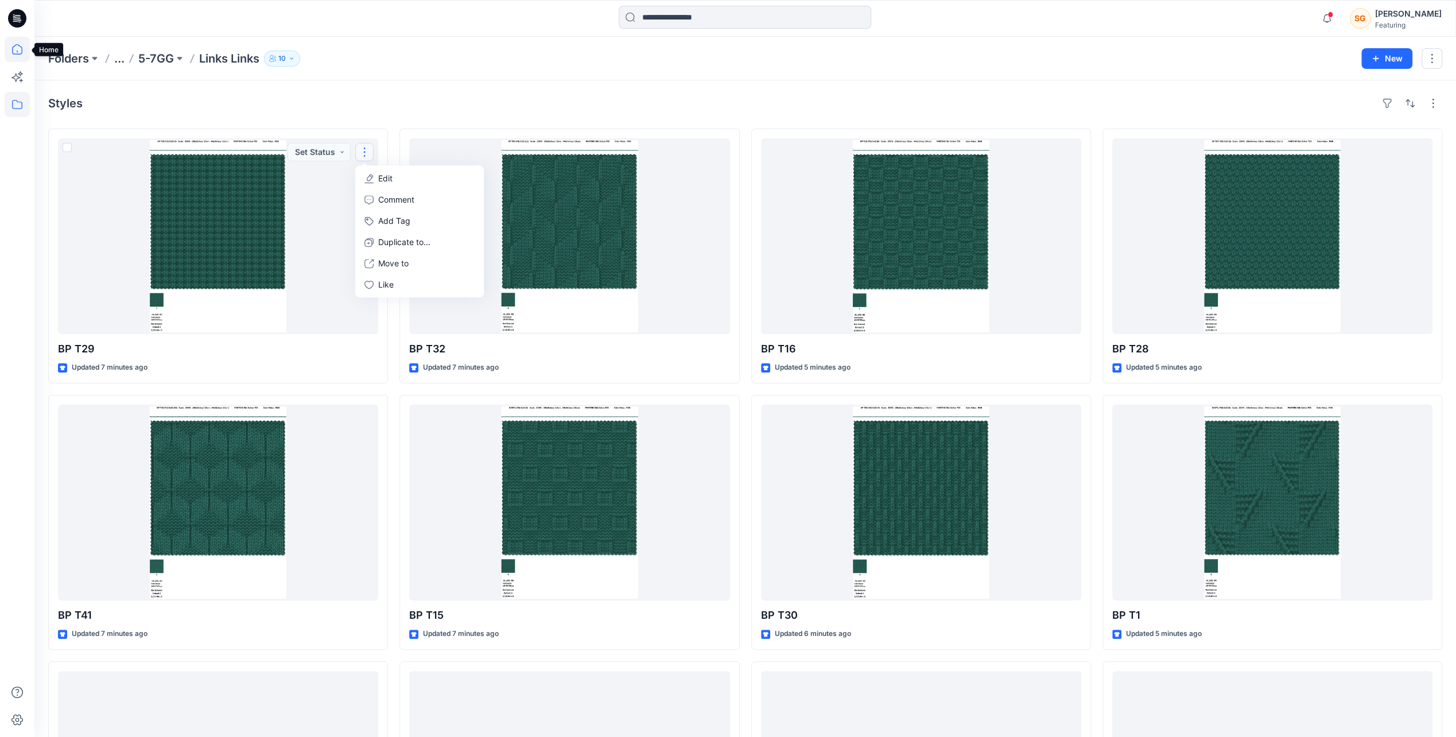
click at [18, 57] on icon at bounding box center [17, 49] width 25 height 25
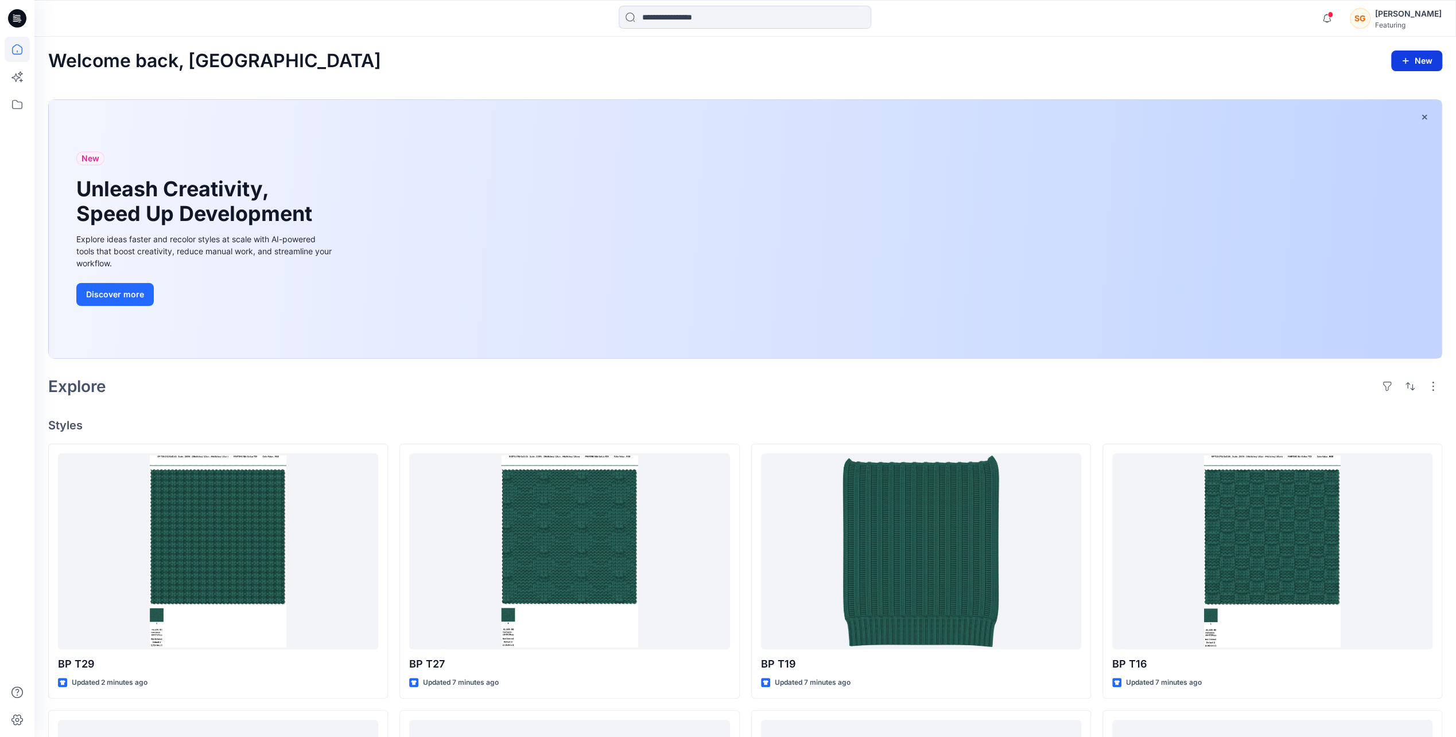
click at [1412, 60] on button "New" at bounding box center [1416, 61] width 51 height 21
click at [1414, 19] on div "[PERSON_NAME]" at bounding box center [1408, 14] width 67 height 14
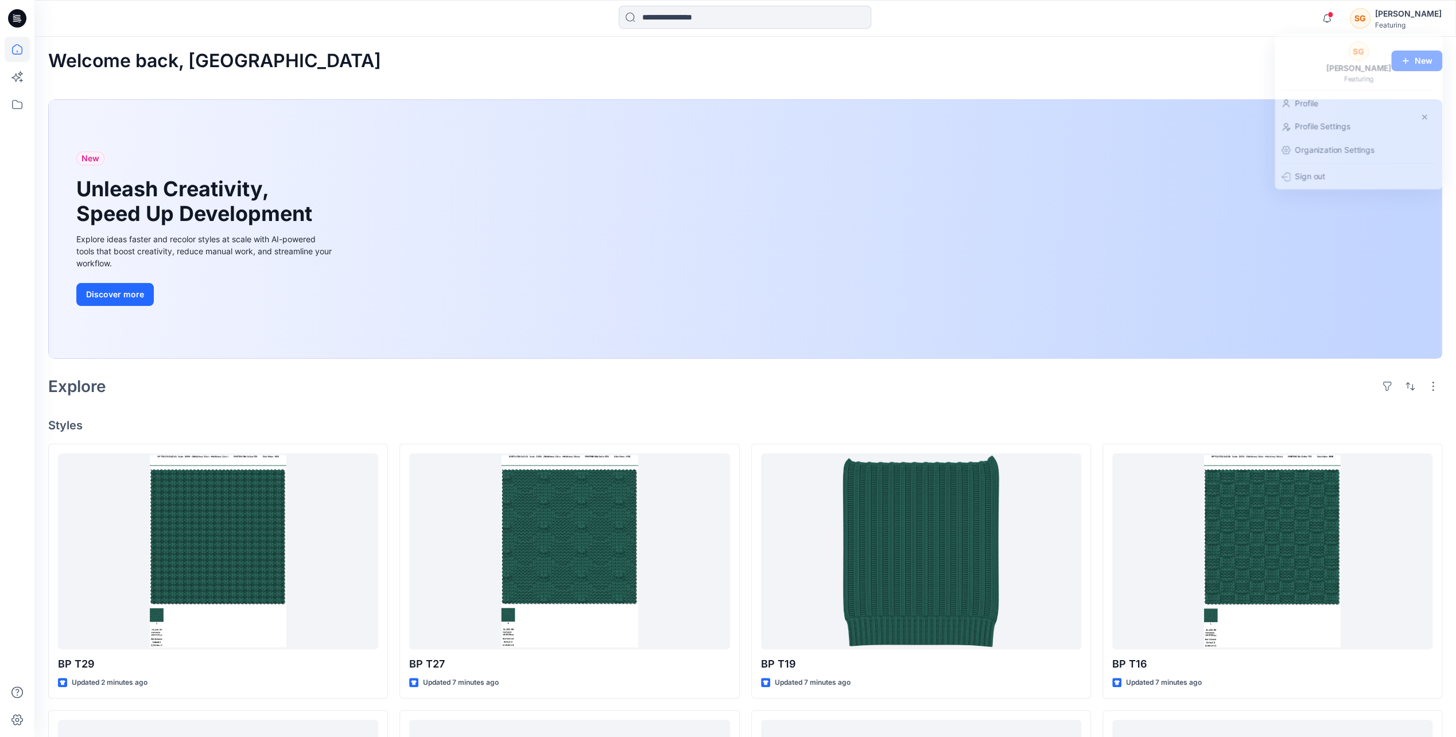
click at [1183, 54] on div "Welcome back, Shimul New" at bounding box center [745, 61] width 1394 height 21
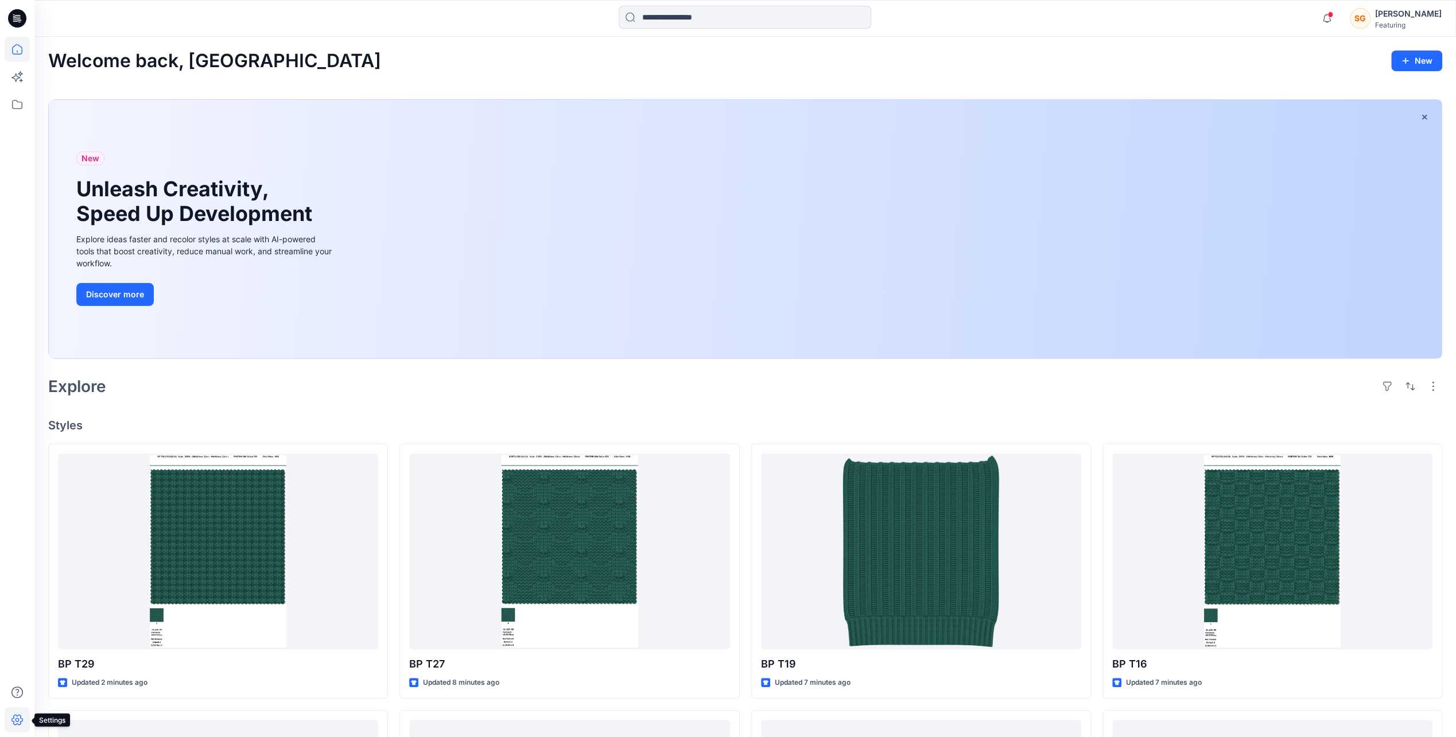
click at [23, 716] on icon at bounding box center [17, 719] width 25 height 25
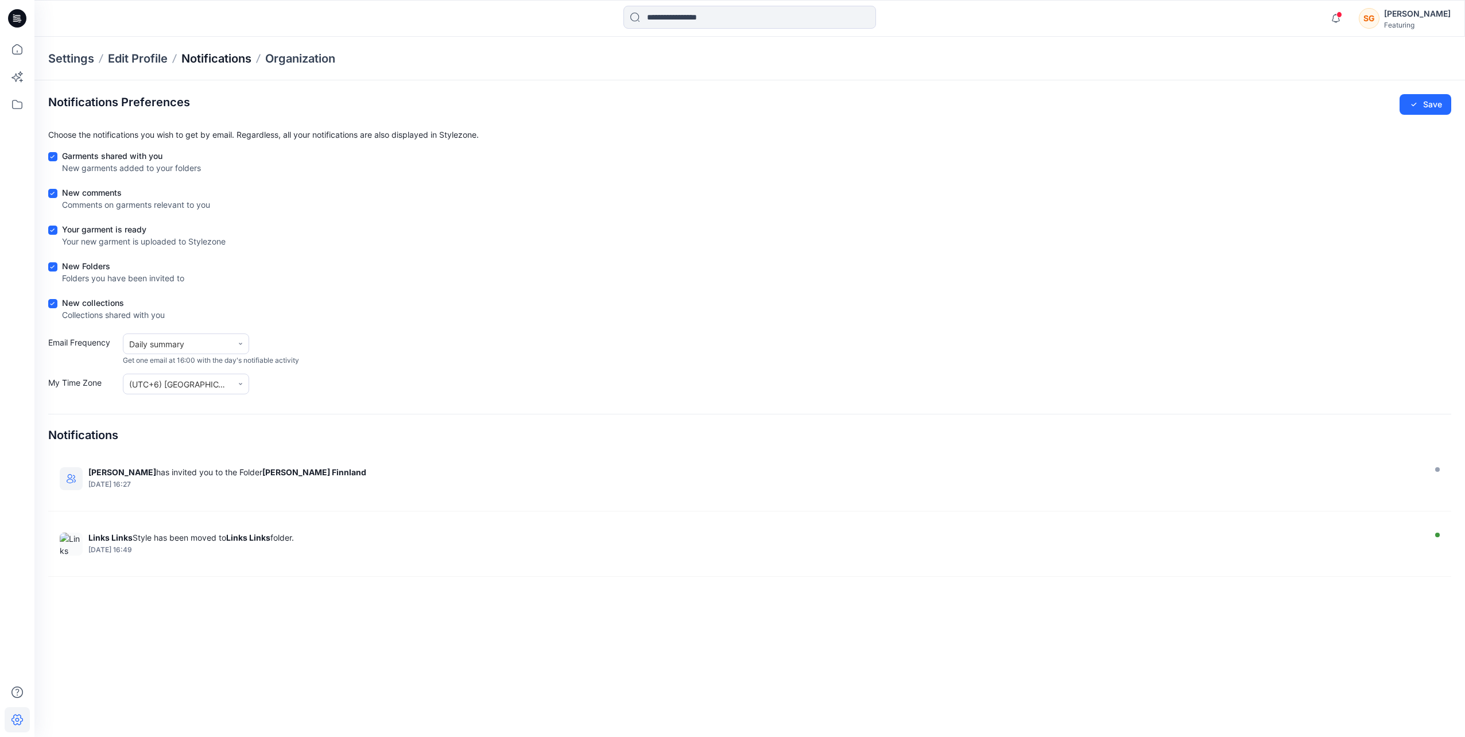
click at [228, 60] on p "Notifications" at bounding box center [216, 59] width 70 height 16
click at [119, 60] on p "Edit Profile" at bounding box center [138, 59] width 60 height 16
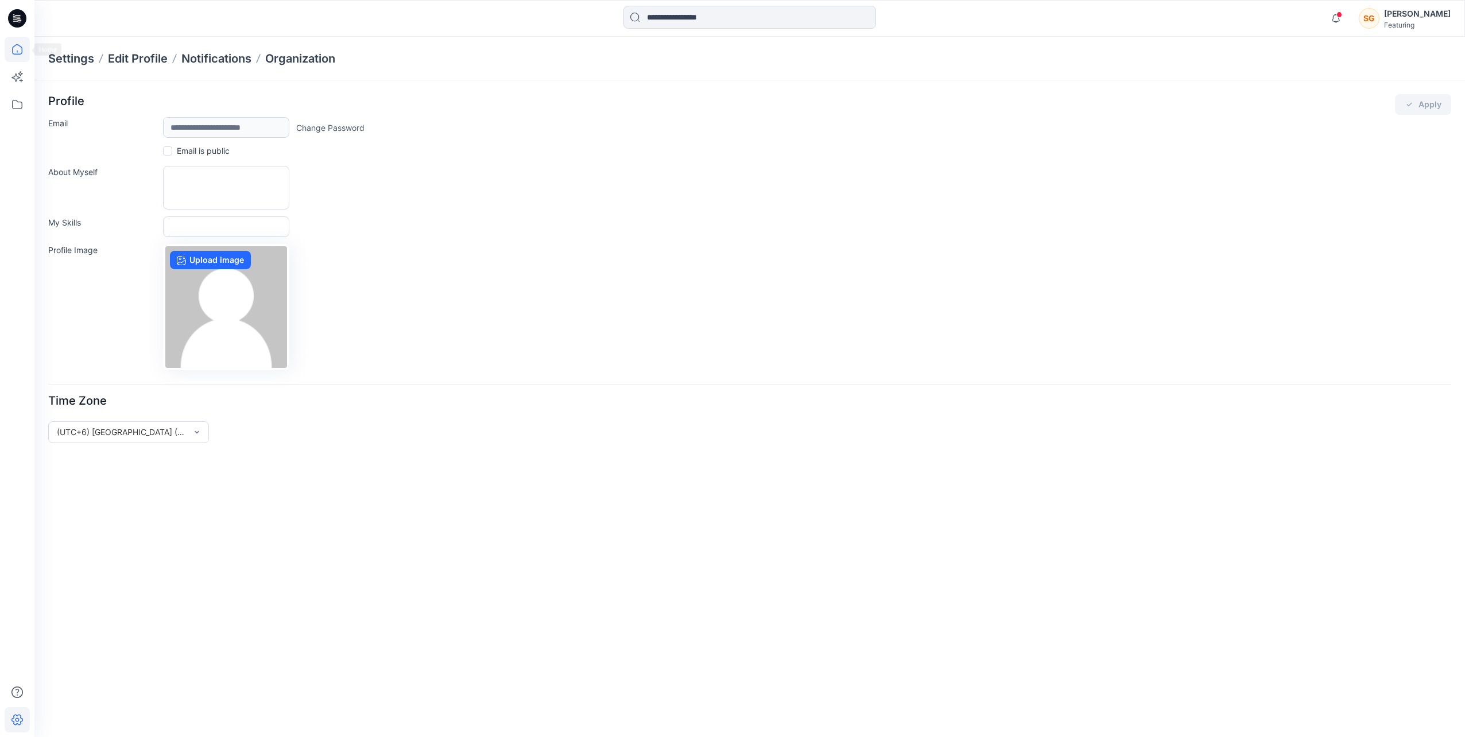
click at [8, 51] on icon at bounding box center [17, 49] width 25 height 25
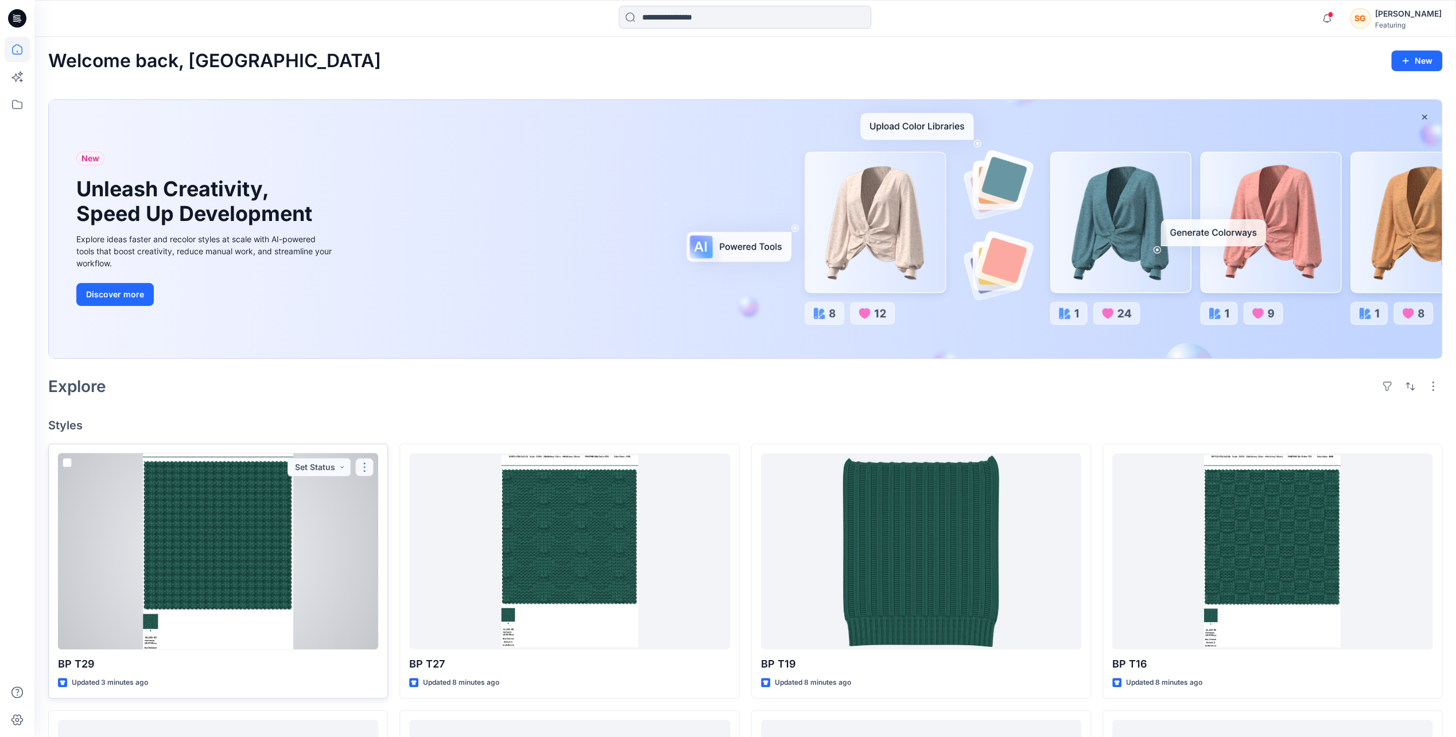
click at [364, 464] on button "button" at bounding box center [364, 467] width 18 height 18
click at [386, 512] on p "Comment" at bounding box center [396, 514] width 36 height 12
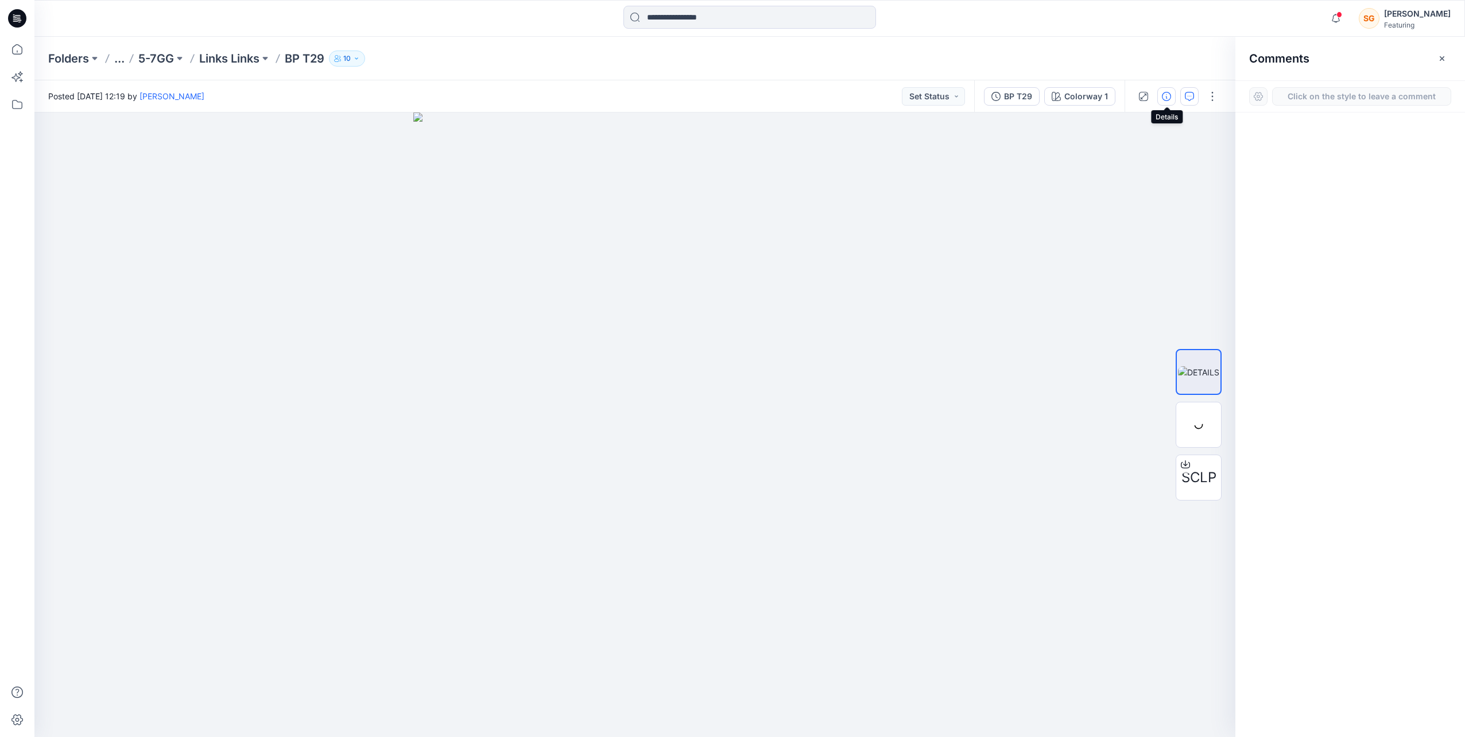
click at [1163, 101] on button "button" at bounding box center [1166, 96] width 18 height 18
click at [1307, 111] on div "bonprix" at bounding box center [1344, 116] width 185 height 14
click at [1307, 115] on div "bonprix" at bounding box center [1344, 116] width 185 height 14
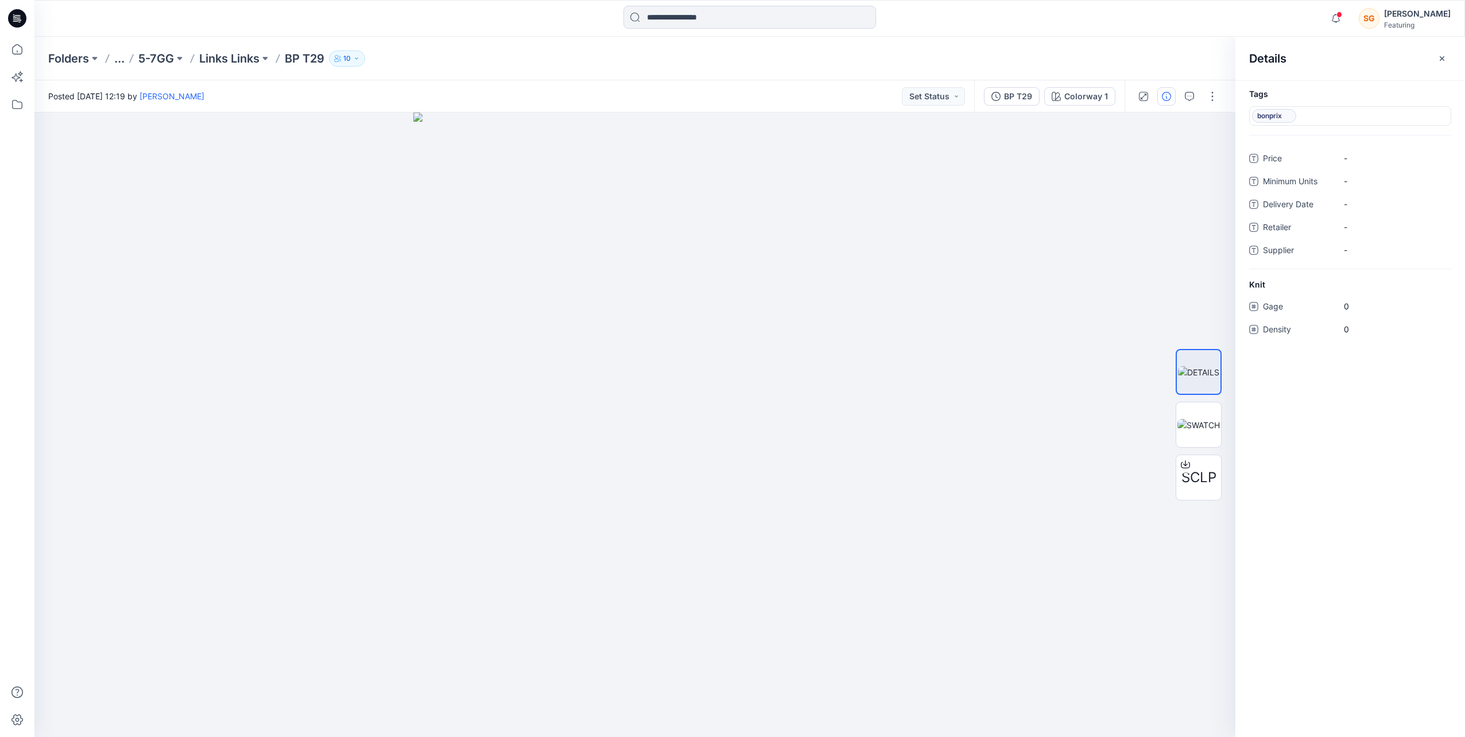
click at [1307, 115] on div "bonprix" at bounding box center [1344, 116] width 185 height 14
drag, startPoint x: 1306, startPoint y: 115, endPoint x: 1337, endPoint y: 95, distance: 36.9
click at [1337, 95] on h4 "Tags" at bounding box center [1350, 95] width 230 height 10
click at [1215, 97] on button "button" at bounding box center [1212, 96] width 18 height 18
click at [1169, 271] on button "View" at bounding box center [1164, 272] width 106 height 21
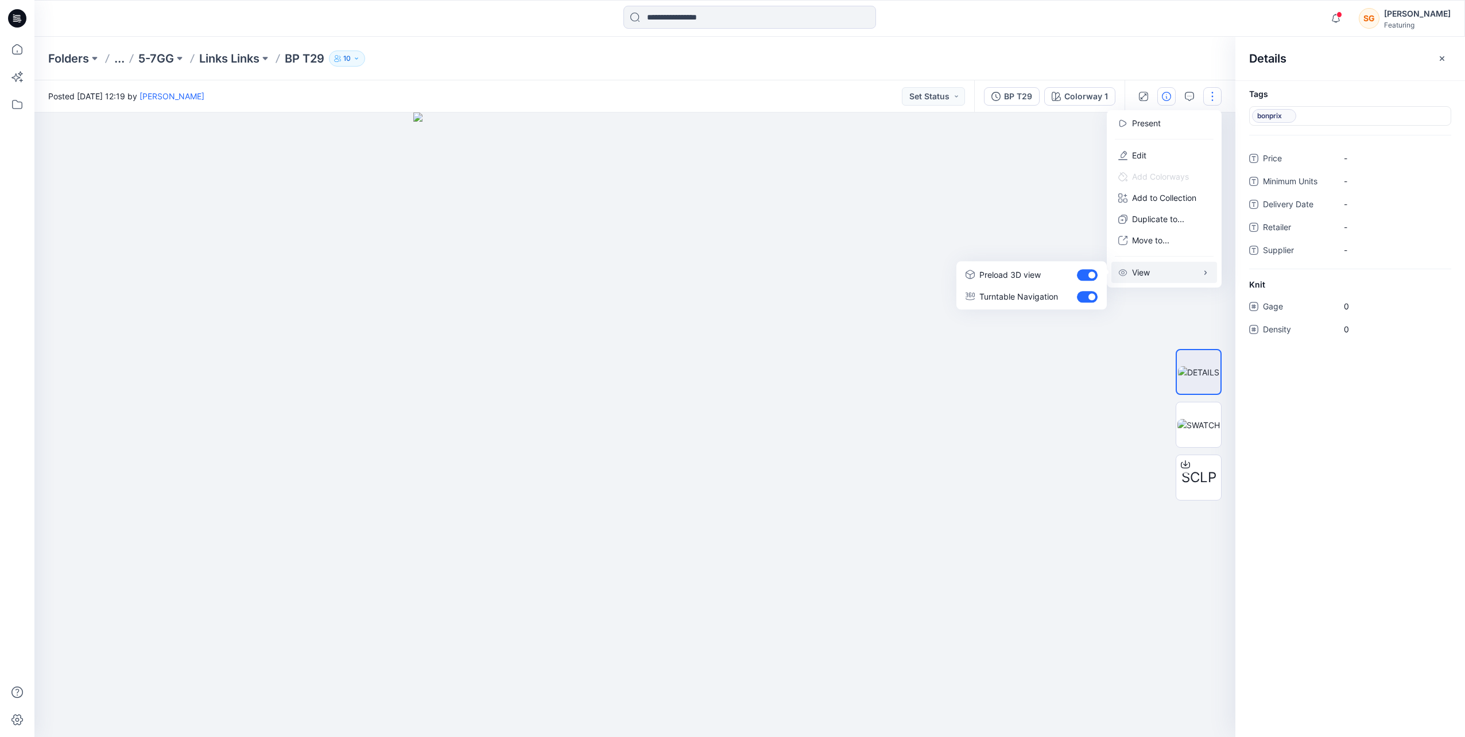
click at [1291, 119] on span "bonprix" at bounding box center [1274, 116] width 44 height 14
click at [1299, 111] on div "bonprix" at bounding box center [1344, 116] width 185 height 14
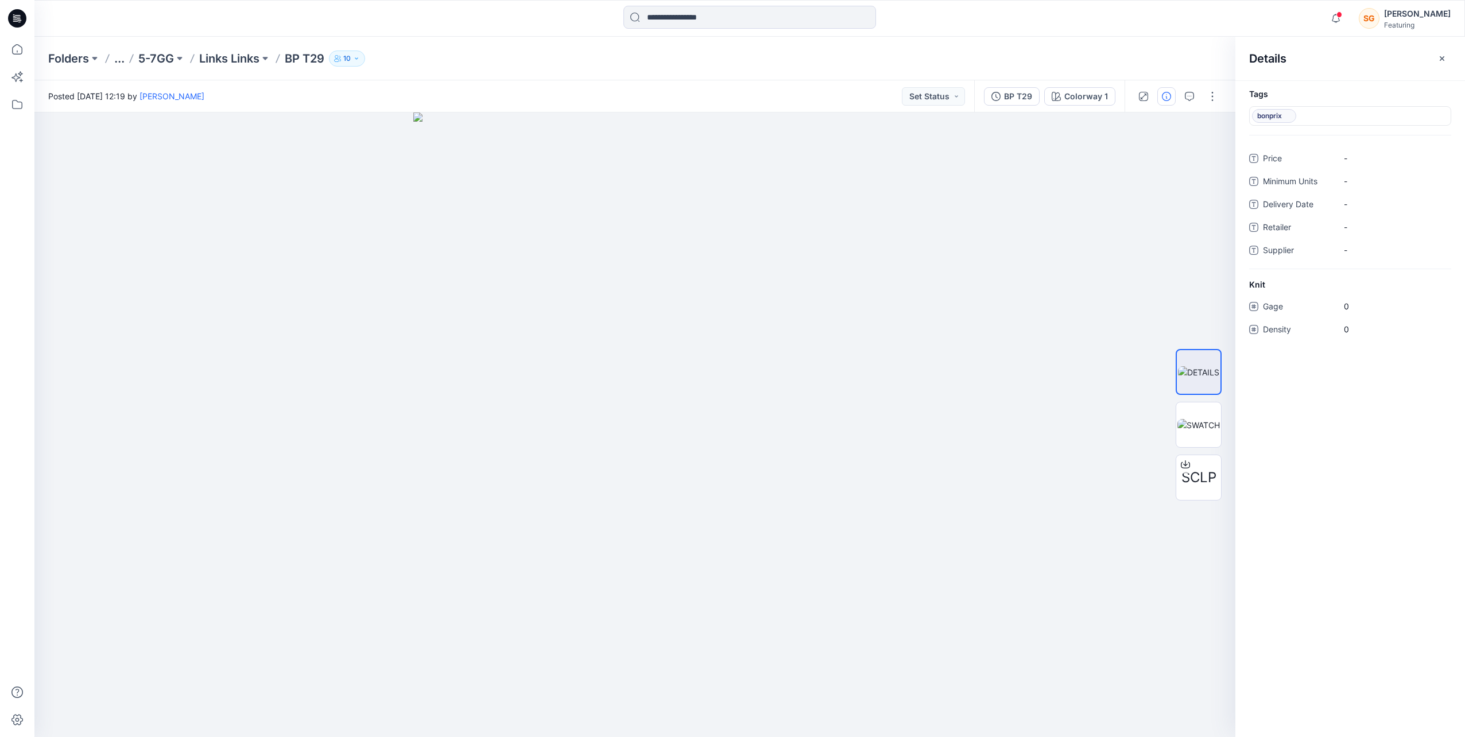
click at [1299, 114] on div "bonprix" at bounding box center [1344, 116] width 185 height 14
click at [1413, 116] on div "bonprix" at bounding box center [1344, 116] width 185 height 14
click at [227, 61] on p "Links Links" at bounding box center [229, 59] width 60 height 16
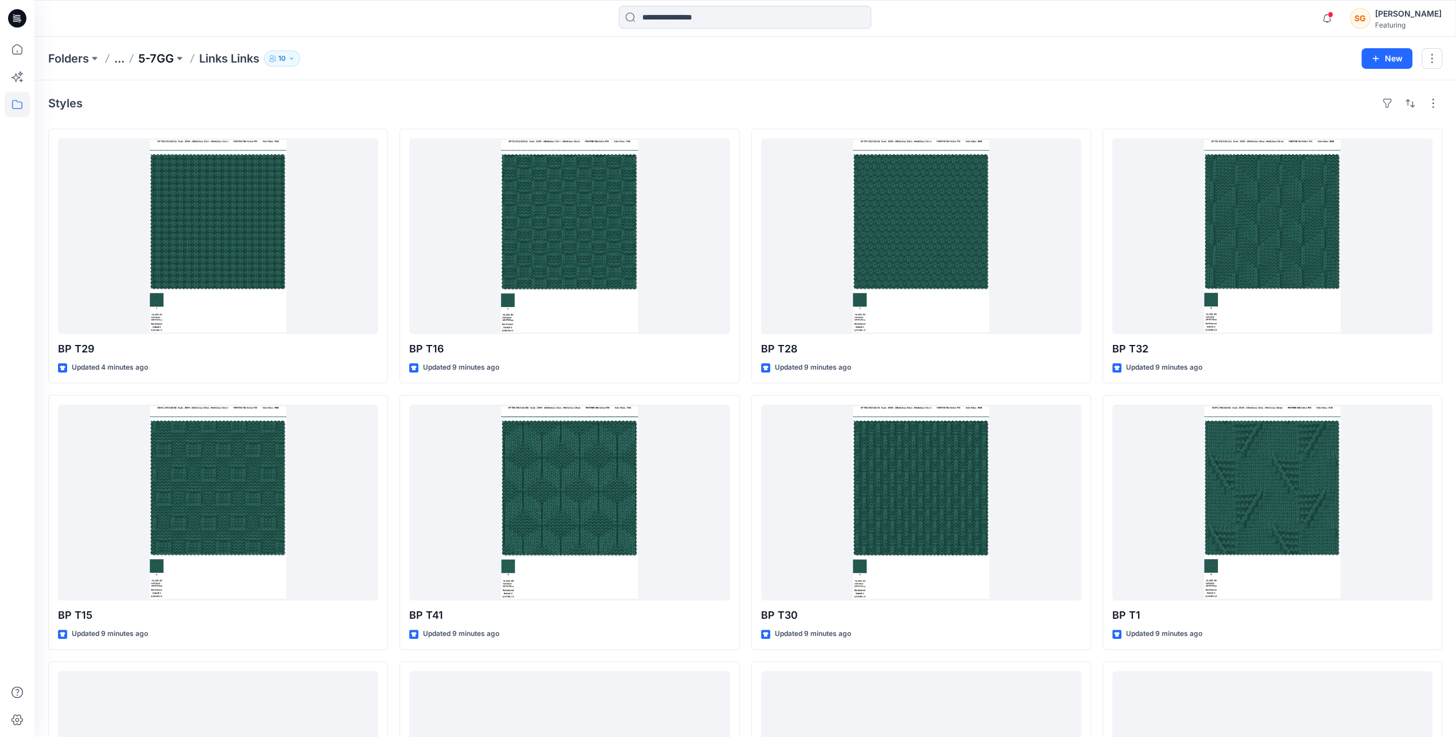
click at [163, 61] on p "5-7GG" at bounding box center [156, 59] width 36 height 16
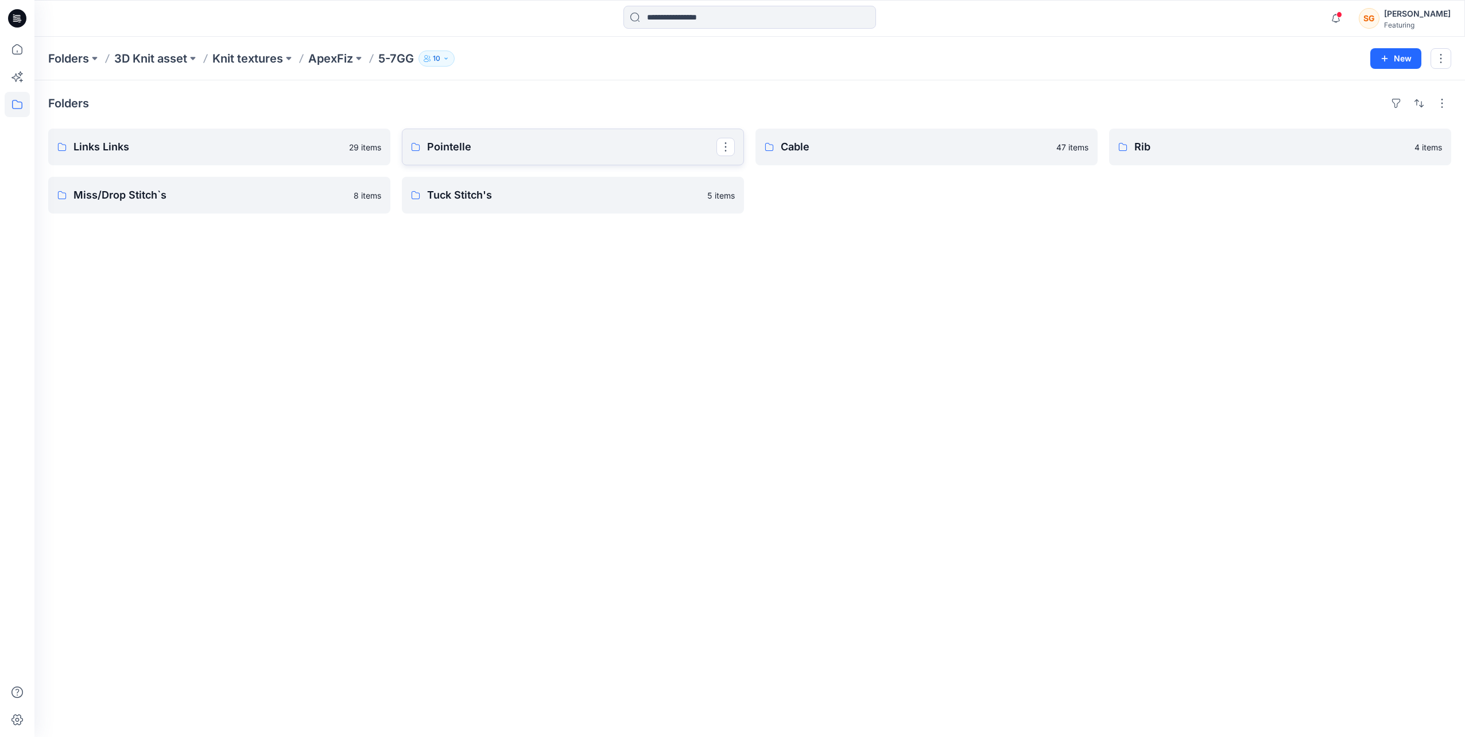
click at [570, 152] on p "Pointelle" at bounding box center [571, 147] width 289 height 16
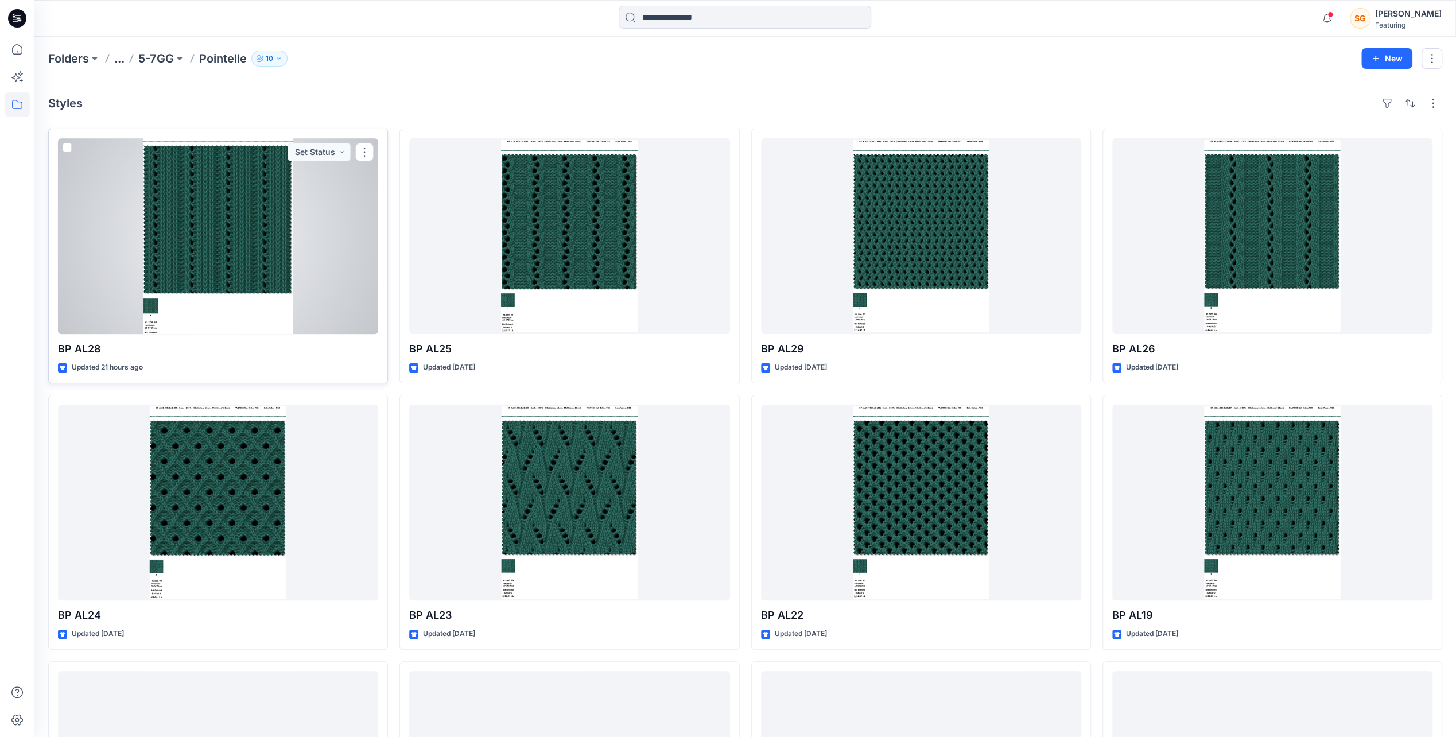
click at [63, 149] on span at bounding box center [67, 147] width 9 height 9
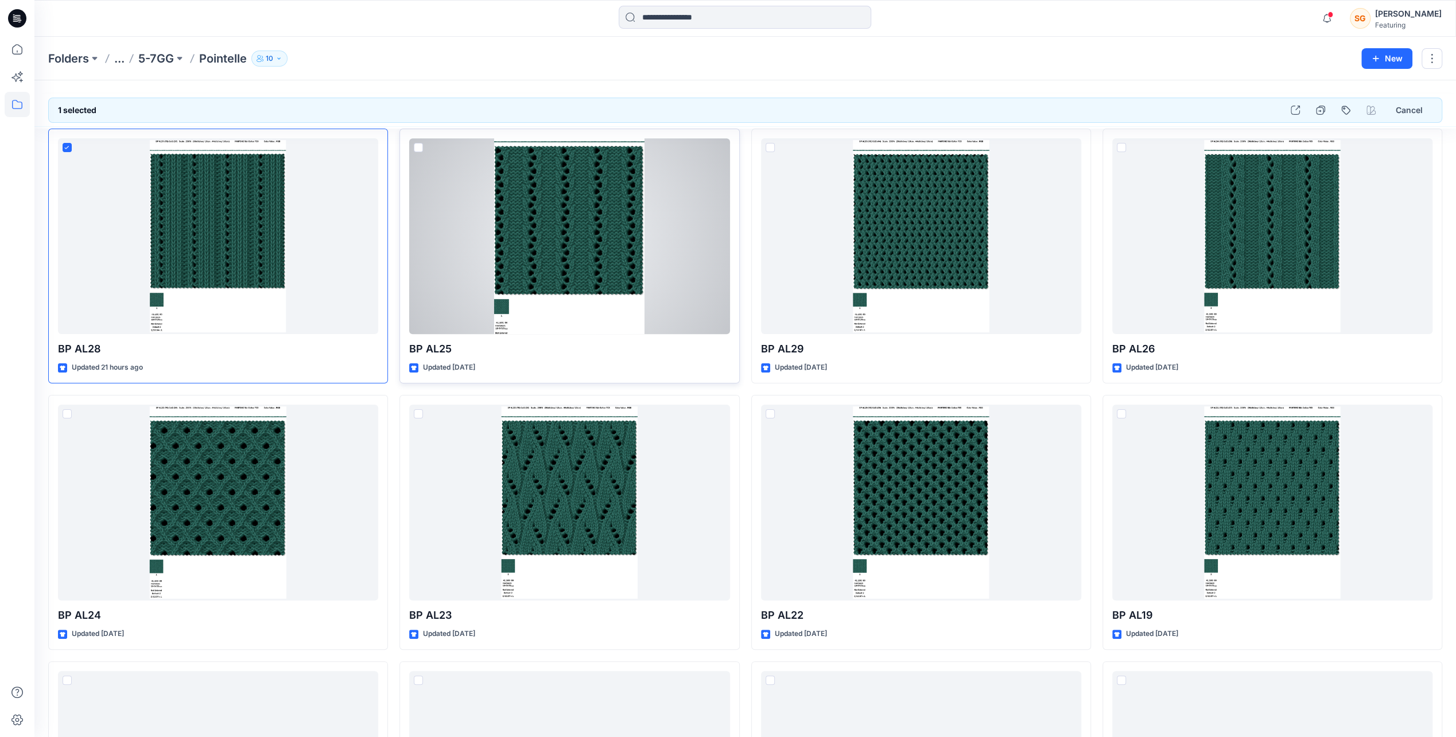
click at [415, 149] on span at bounding box center [418, 147] width 9 height 9
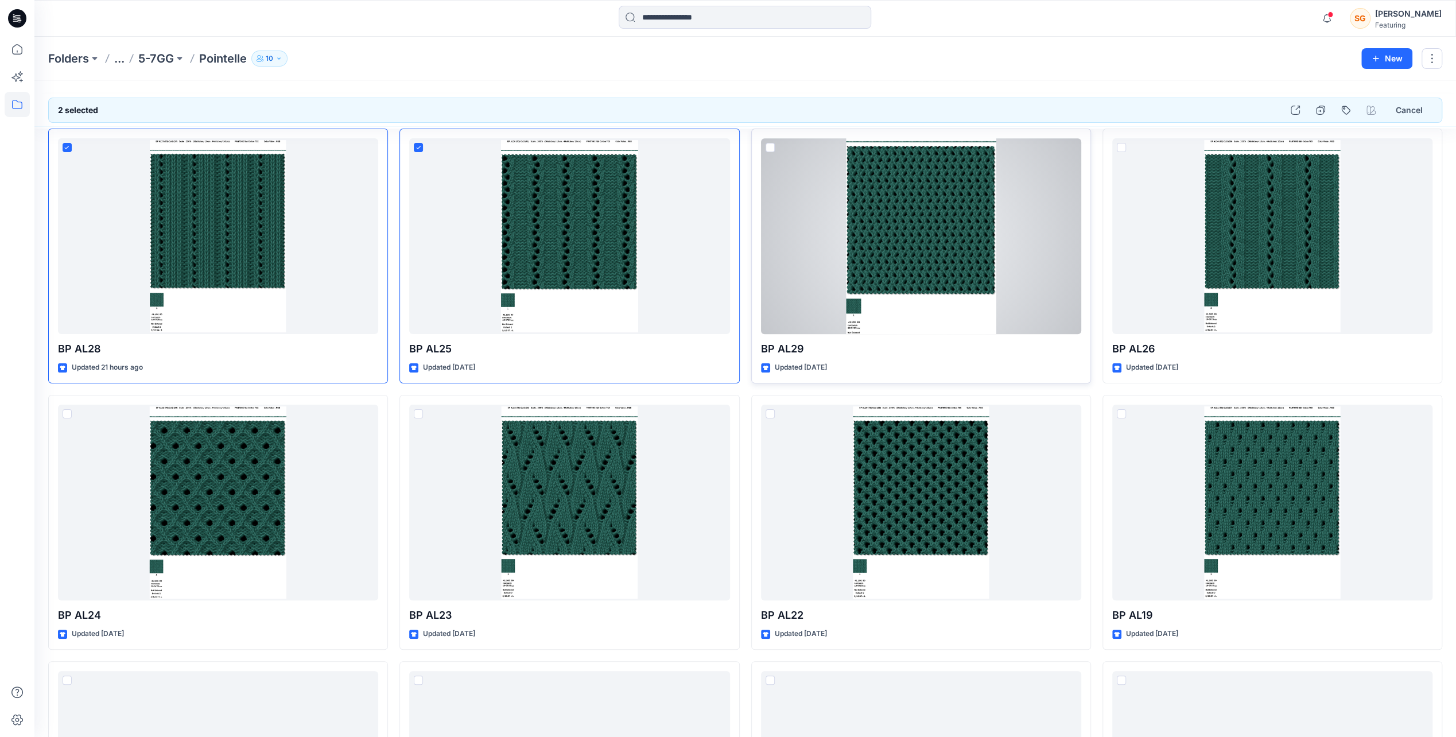
click at [767, 150] on span at bounding box center [770, 147] width 9 height 9
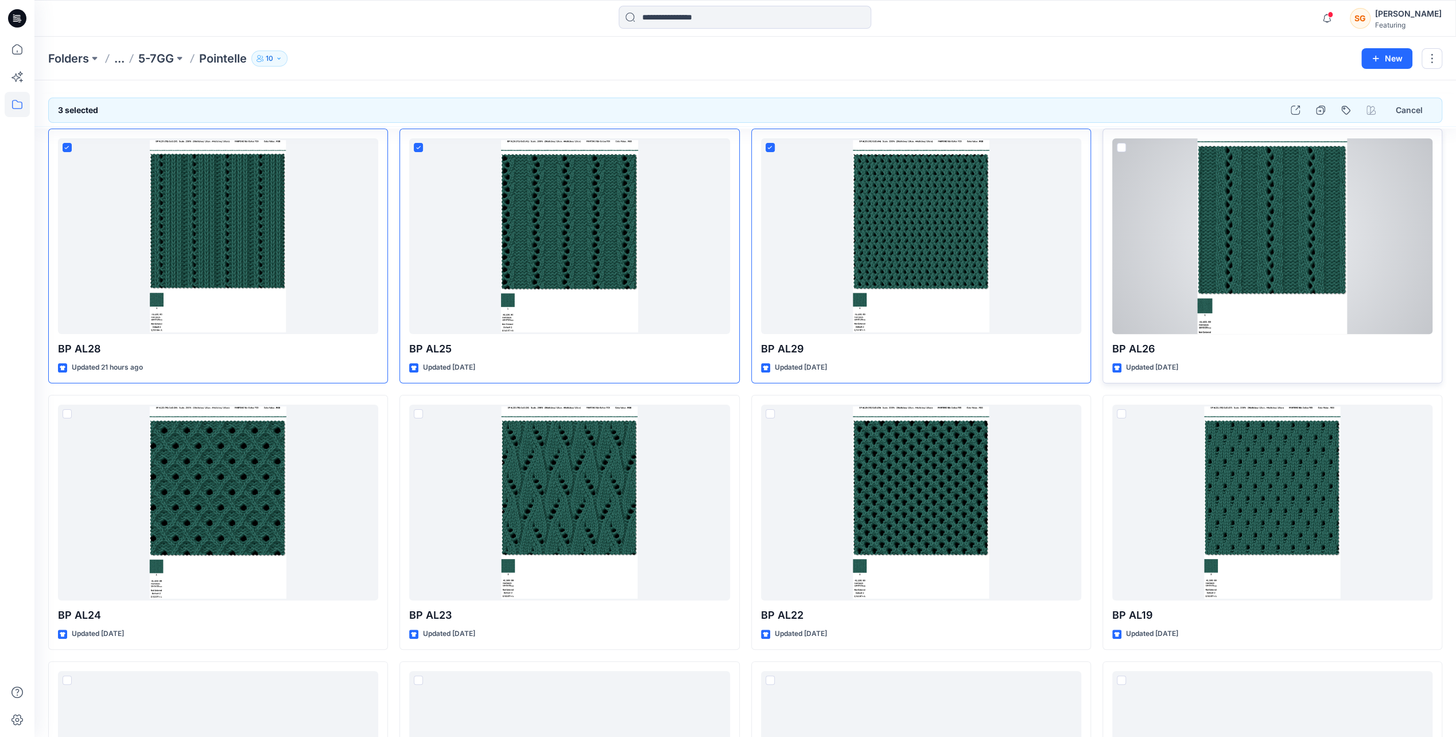
click at [1119, 145] on span at bounding box center [1121, 147] width 9 height 9
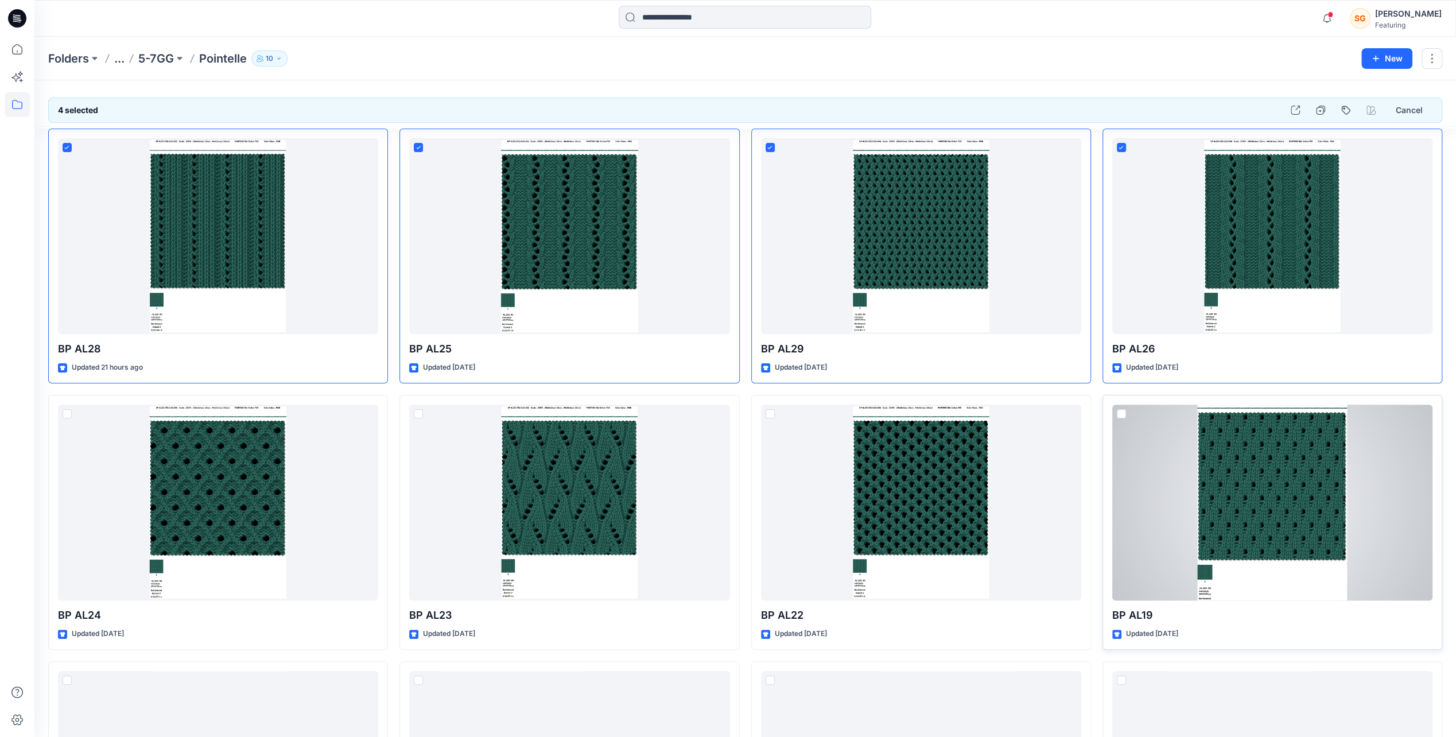
click at [1124, 411] on span at bounding box center [1121, 413] width 9 height 9
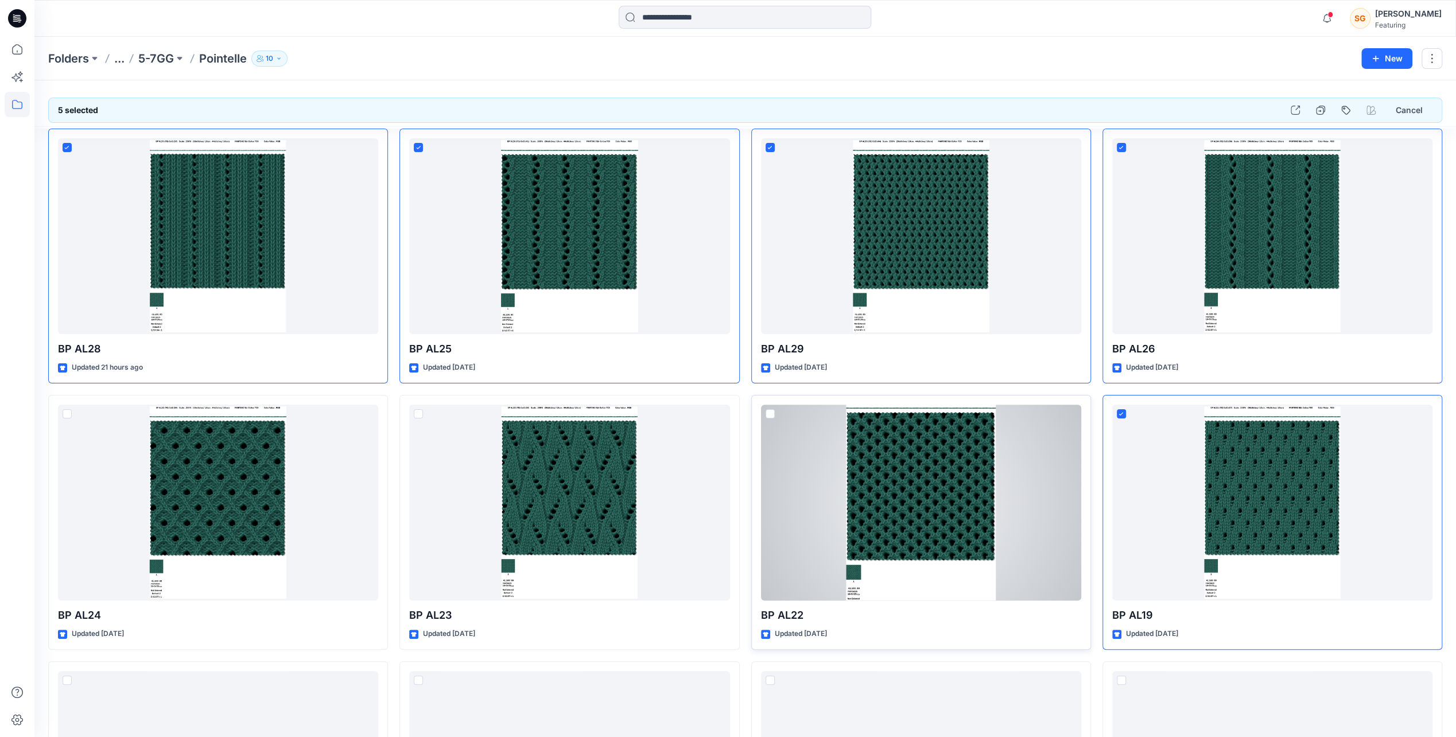
click at [770, 413] on span at bounding box center [770, 413] width 9 height 9
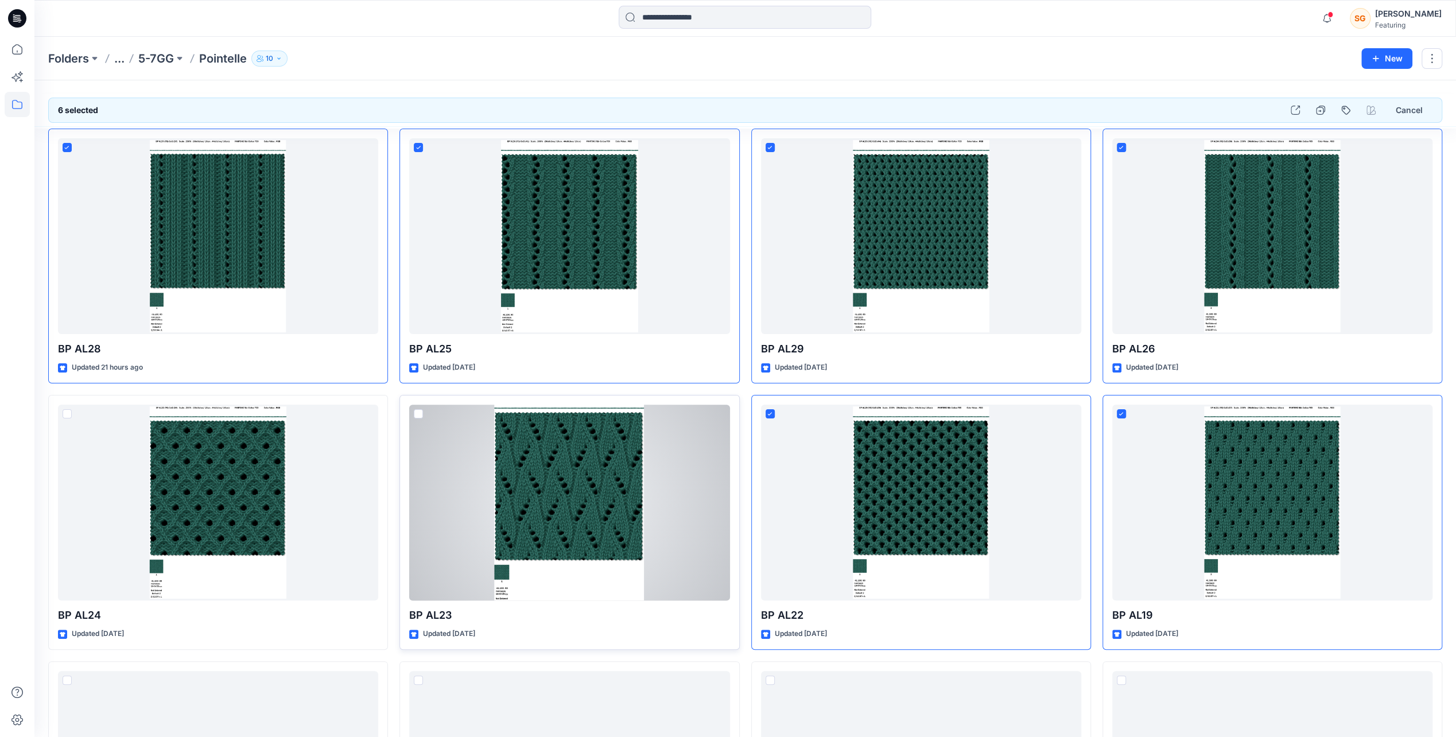
click at [421, 413] on span at bounding box center [418, 413] width 9 height 9
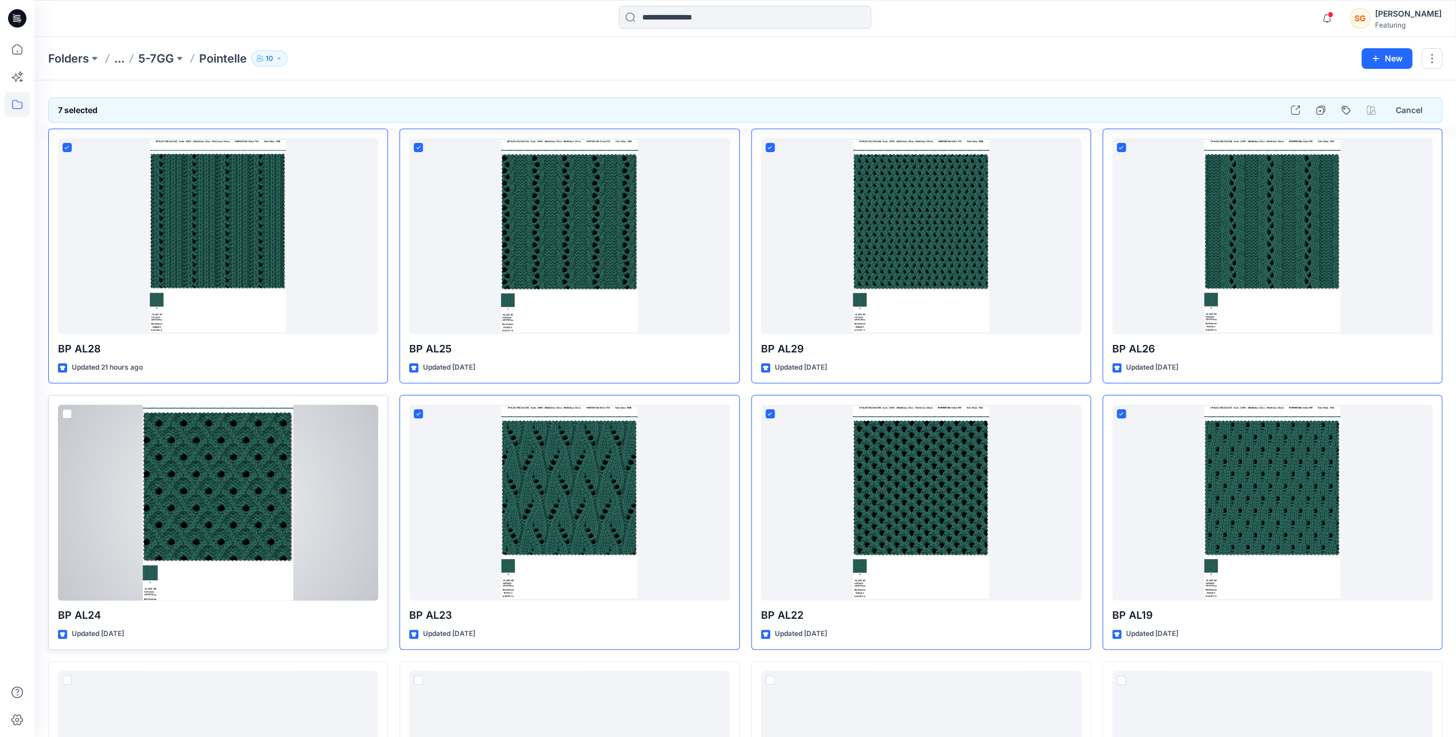
click at [64, 410] on span at bounding box center [67, 413] width 9 height 9
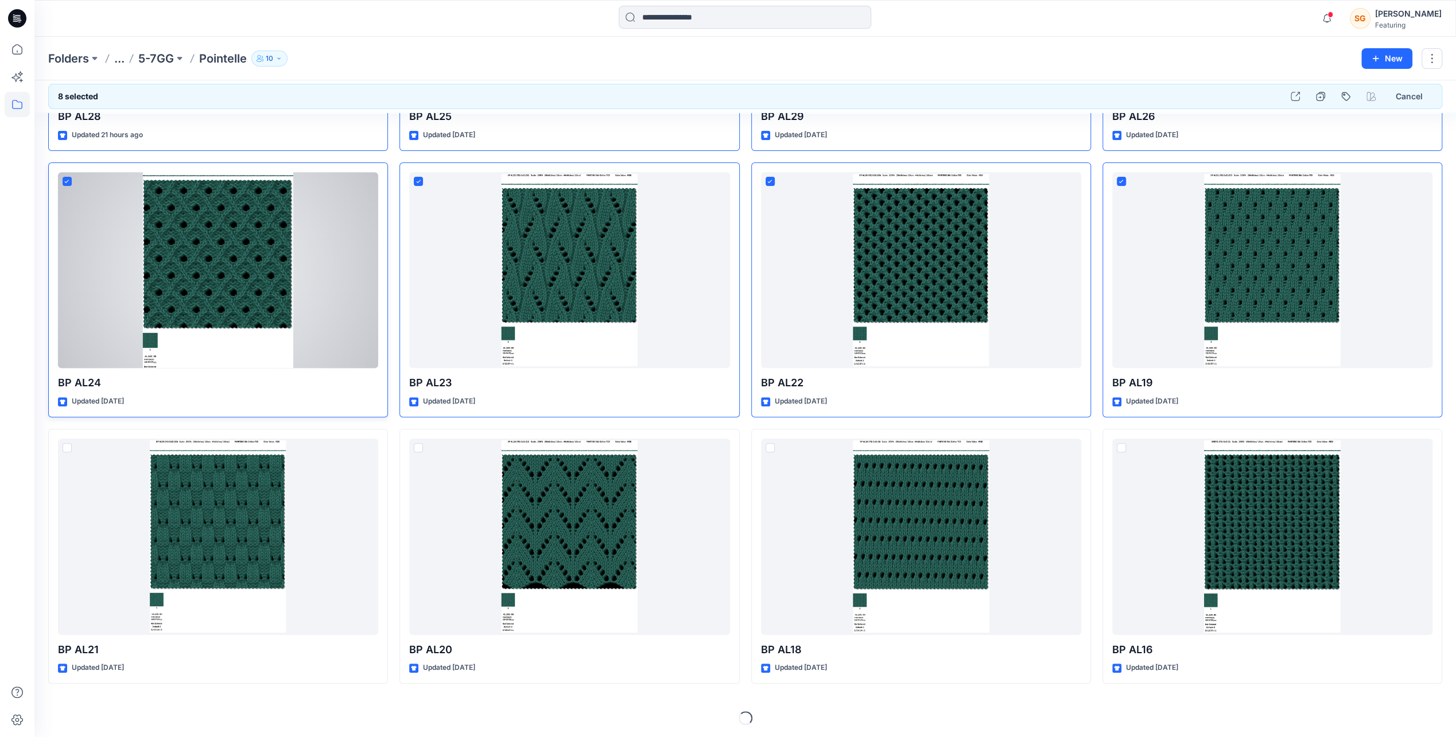
scroll to position [233, 0]
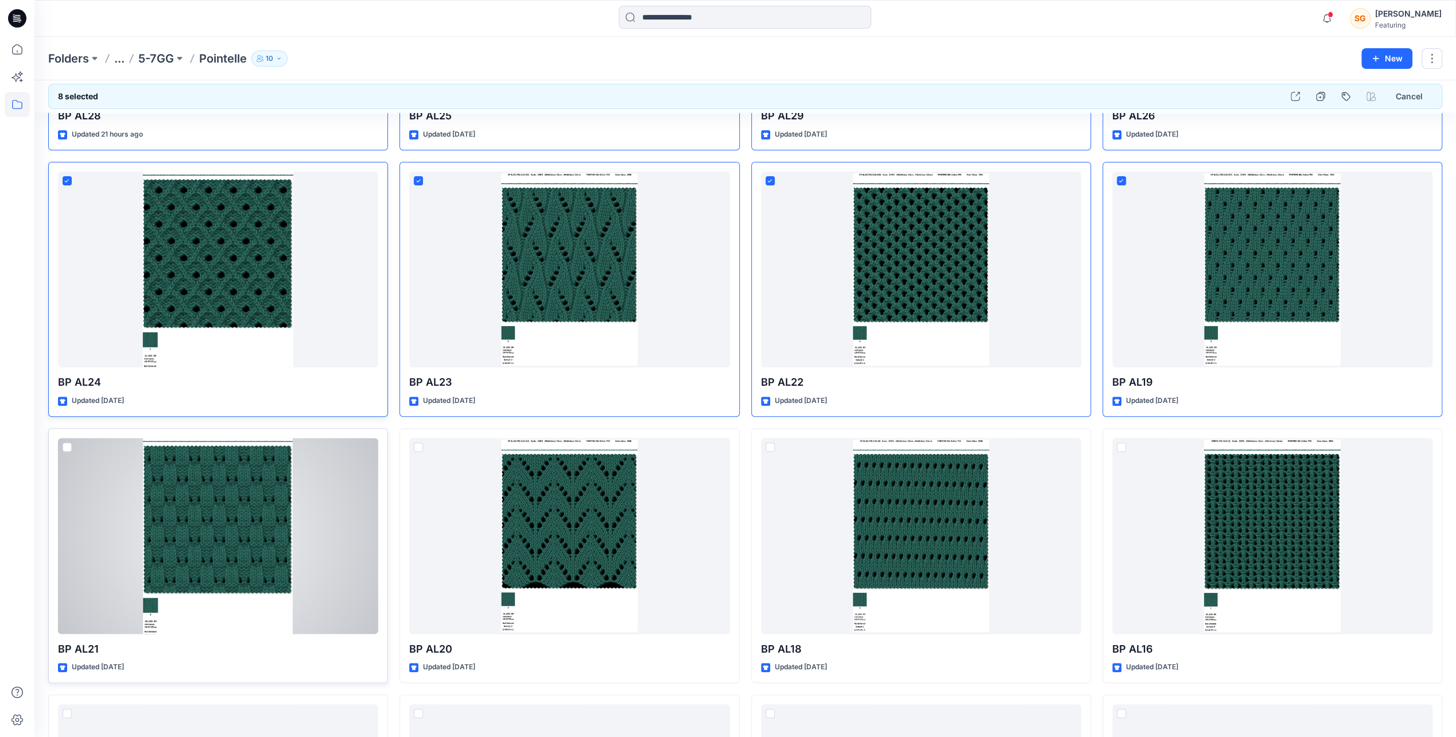
click at [69, 449] on span at bounding box center [67, 446] width 9 height 9
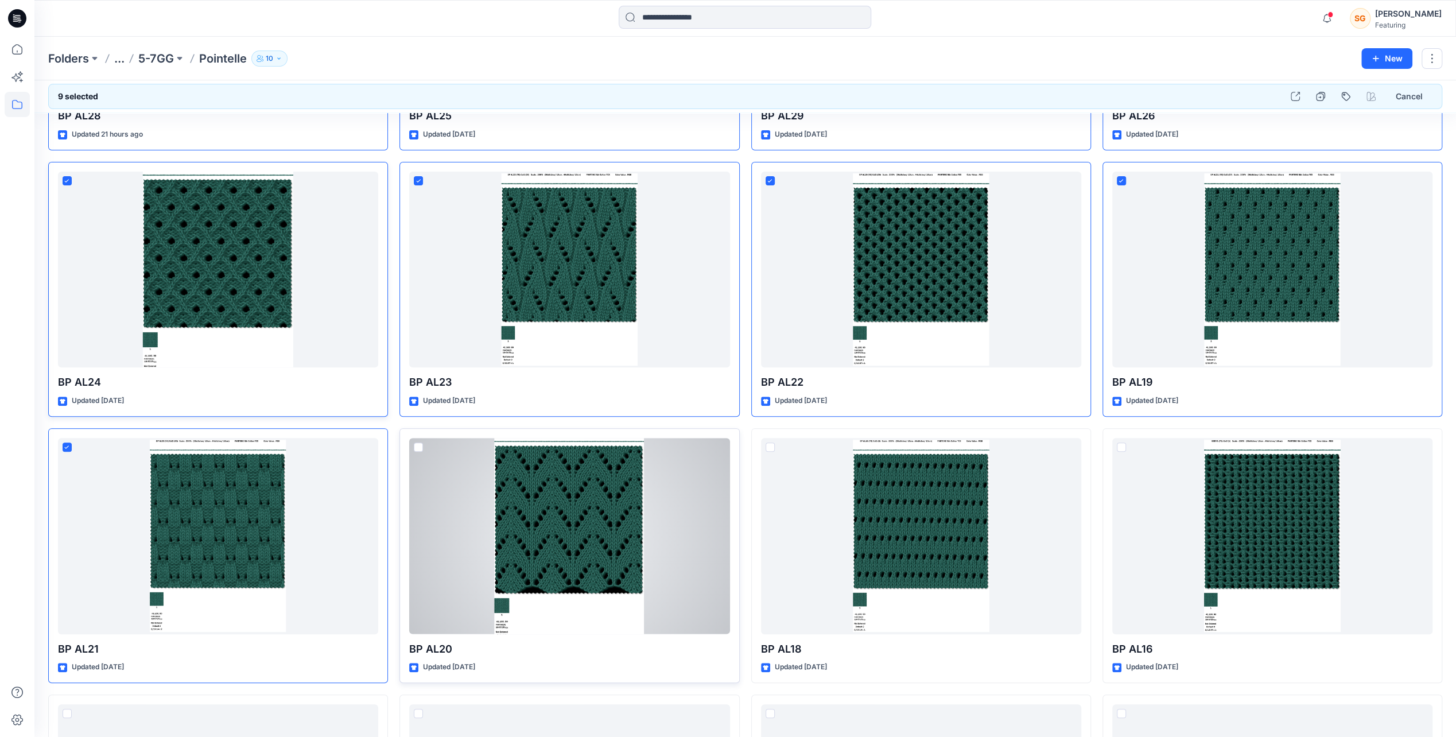
click at [418, 440] on div at bounding box center [569, 536] width 320 height 196
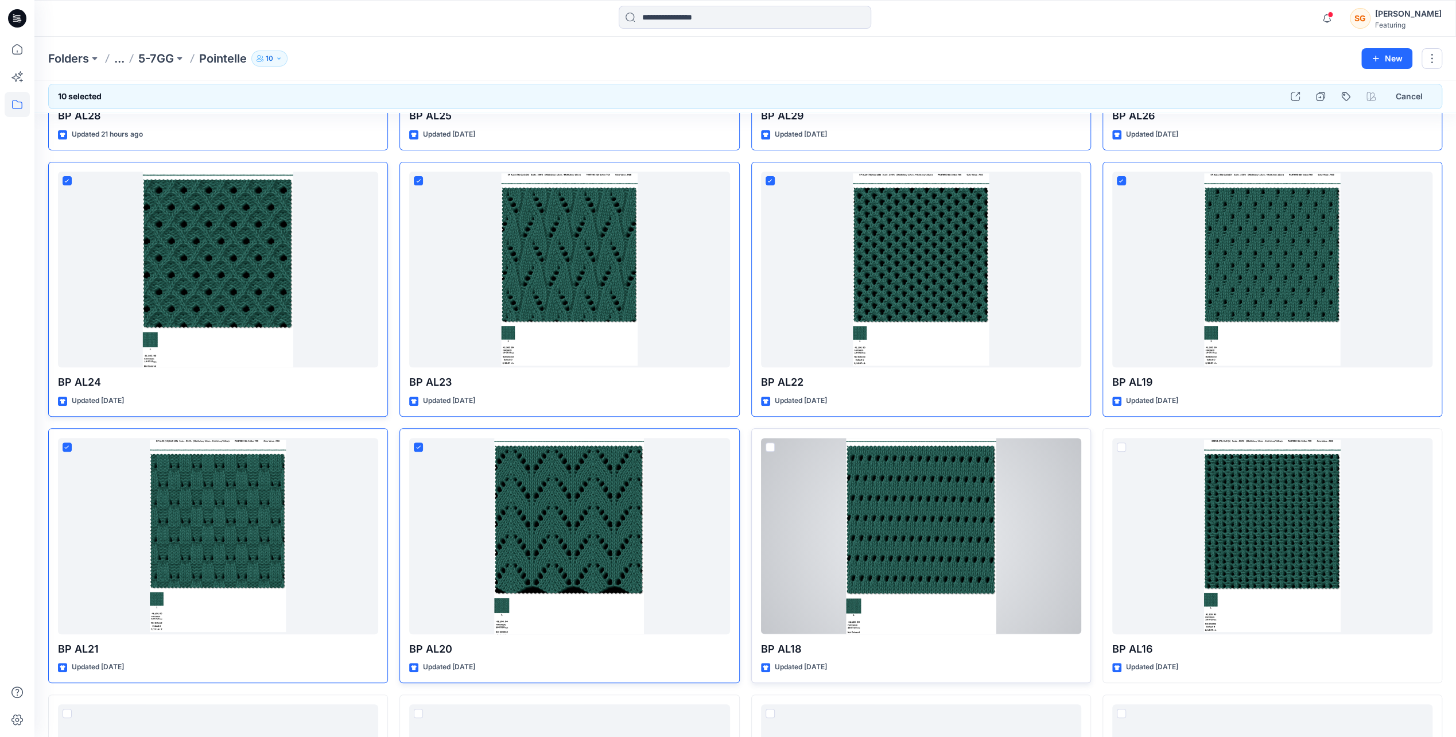
click at [766, 440] on div at bounding box center [921, 536] width 320 height 196
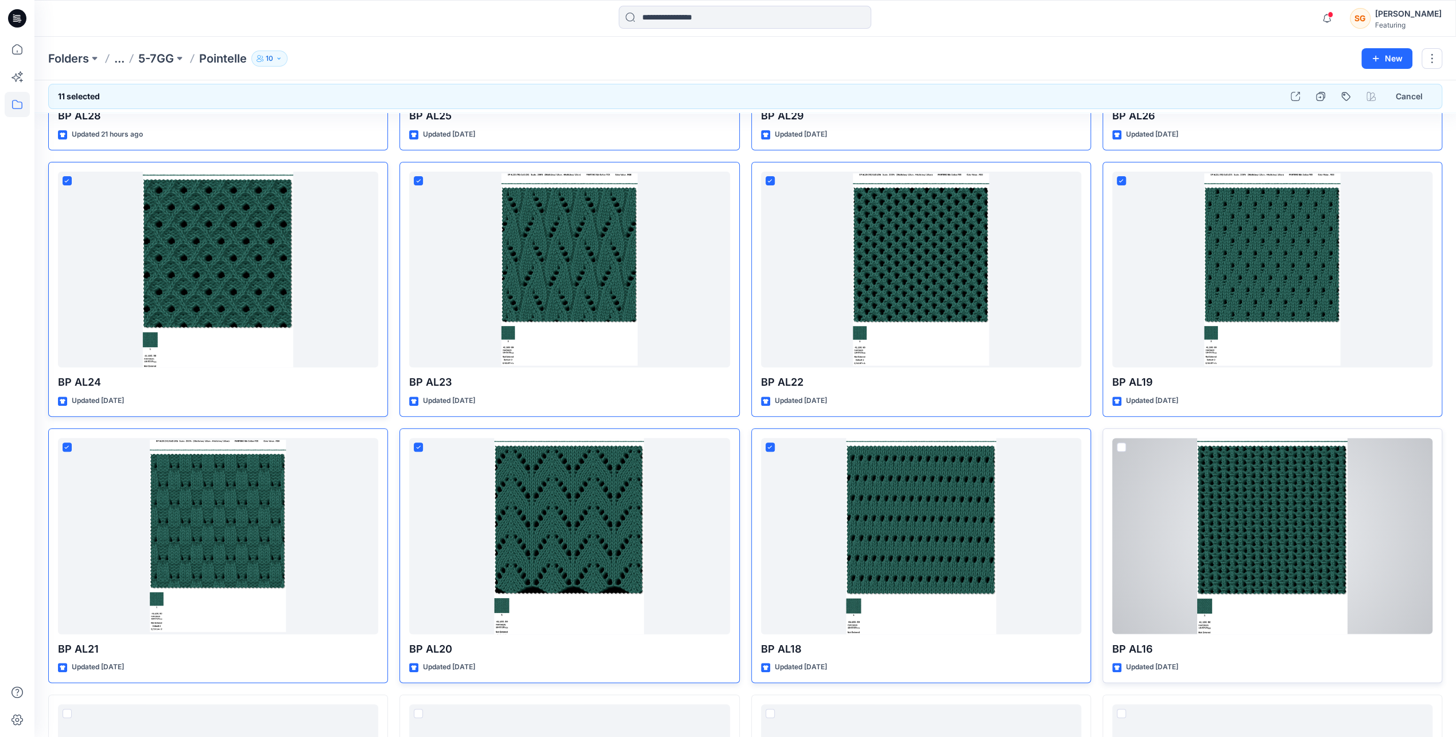
click at [1124, 444] on span at bounding box center [1121, 446] width 9 height 9
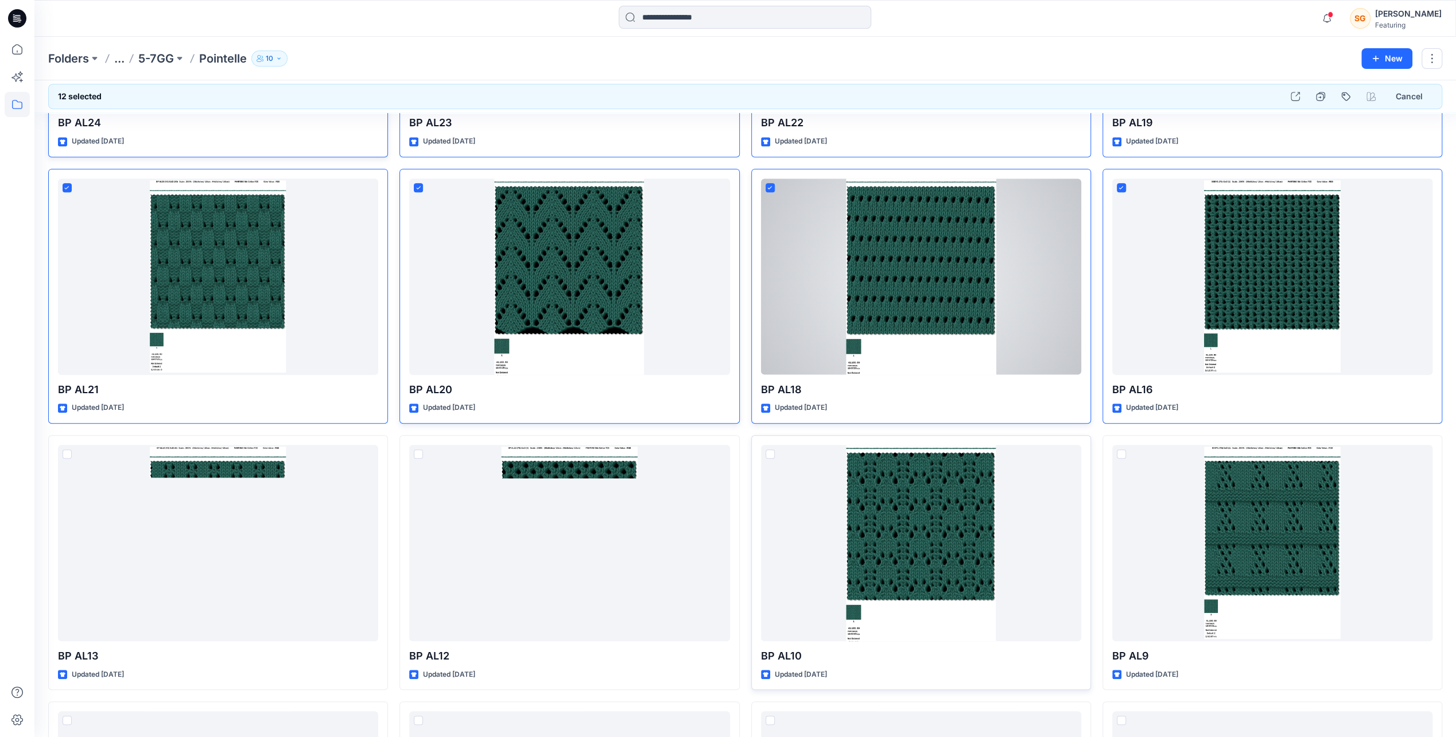
scroll to position [520, 0]
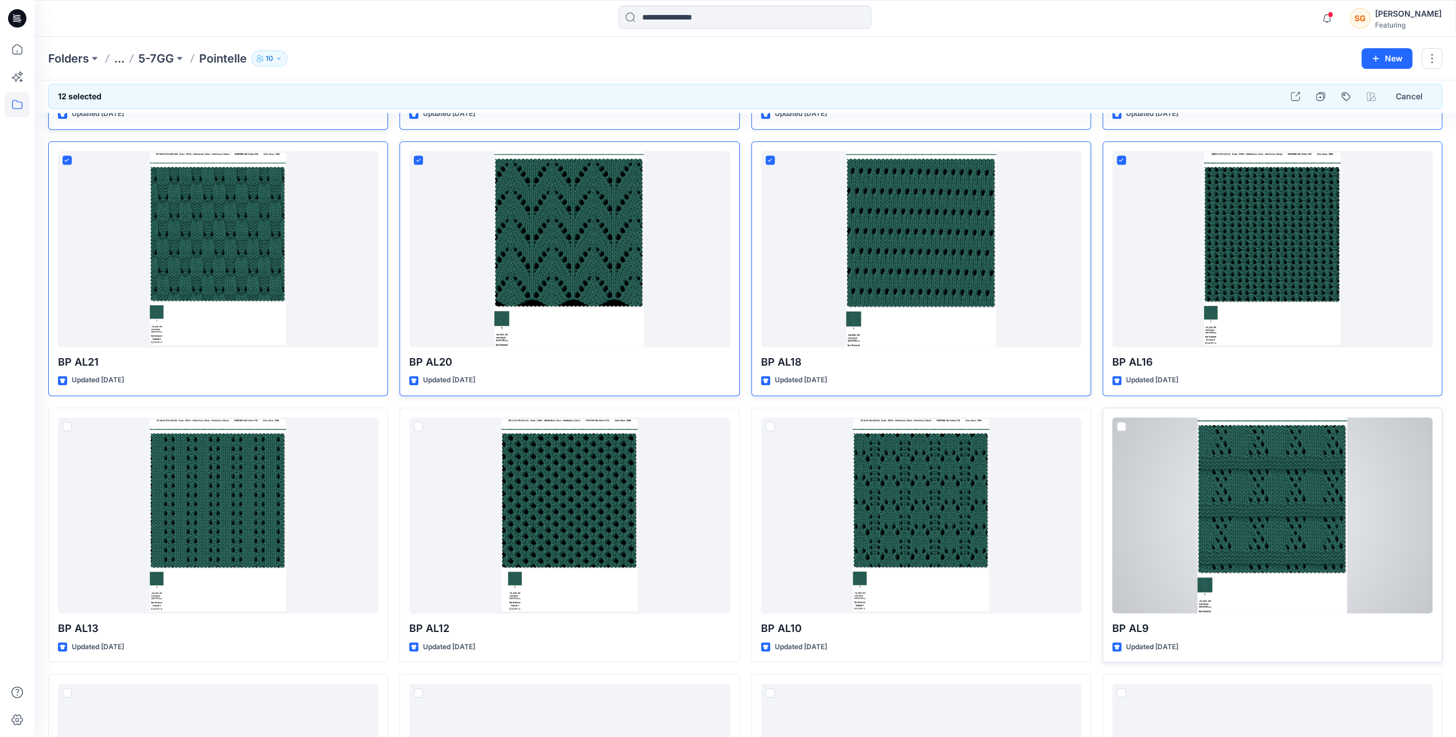
click at [1123, 424] on span at bounding box center [1121, 426] width 9 height 9
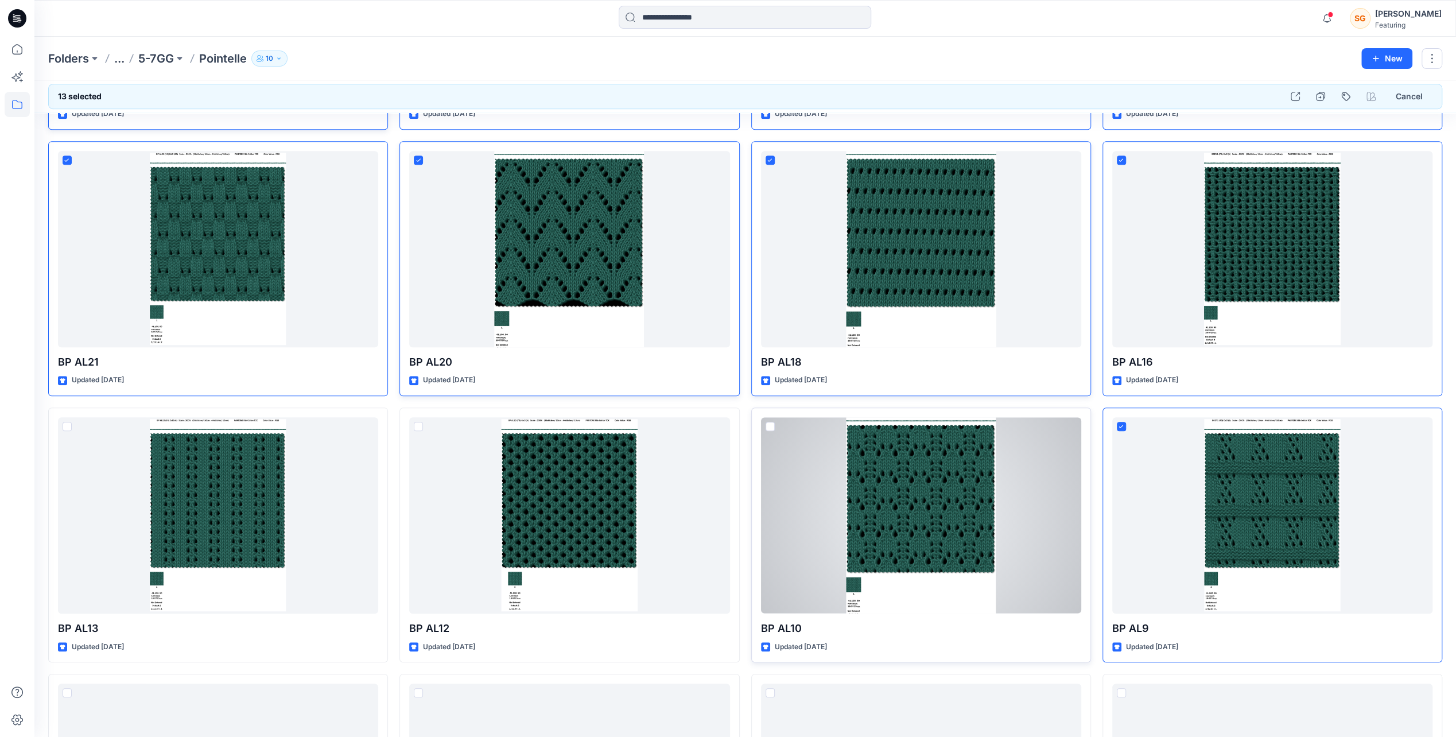
click at [771, 425] on span at bounding box center [770, 426] width 9 height 9
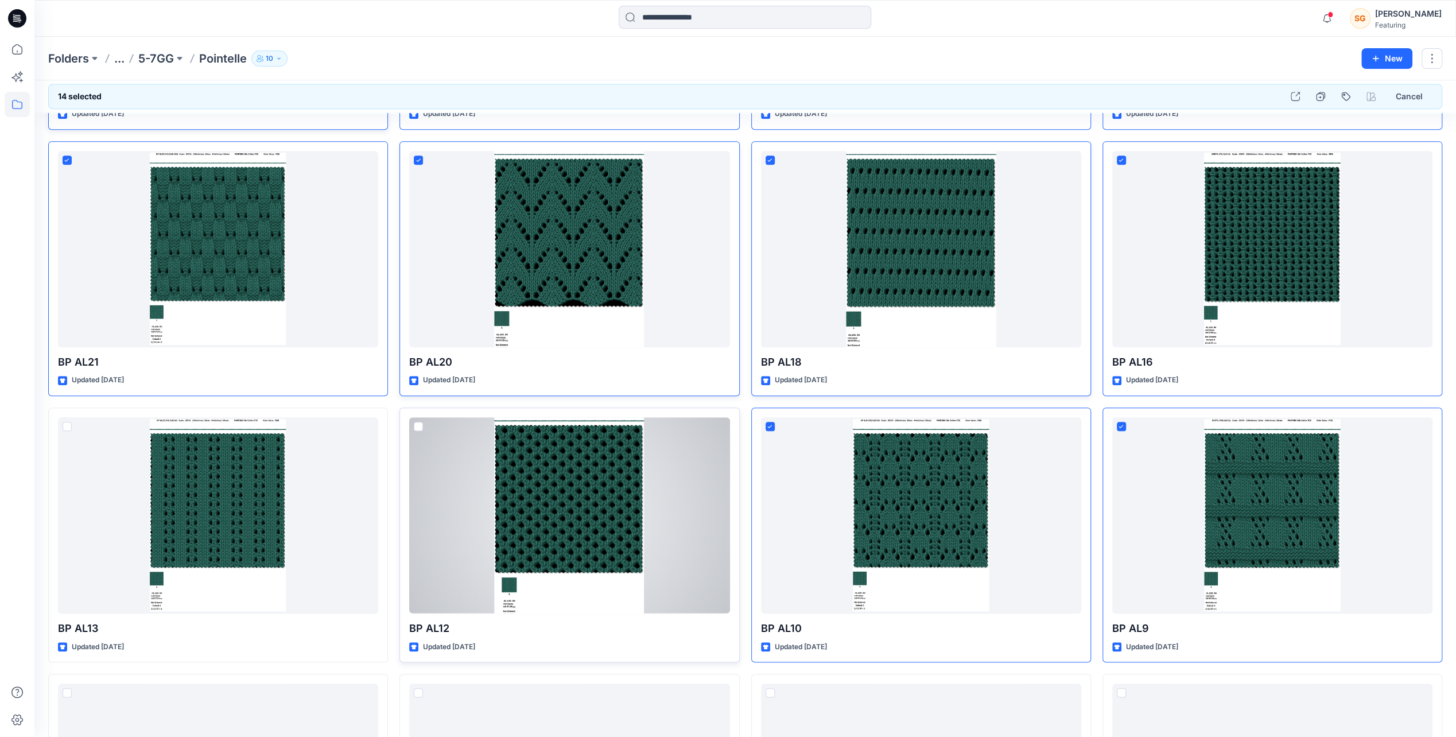
click at [418, 425] on span at bounding box center [418, 426] width 9 height 9
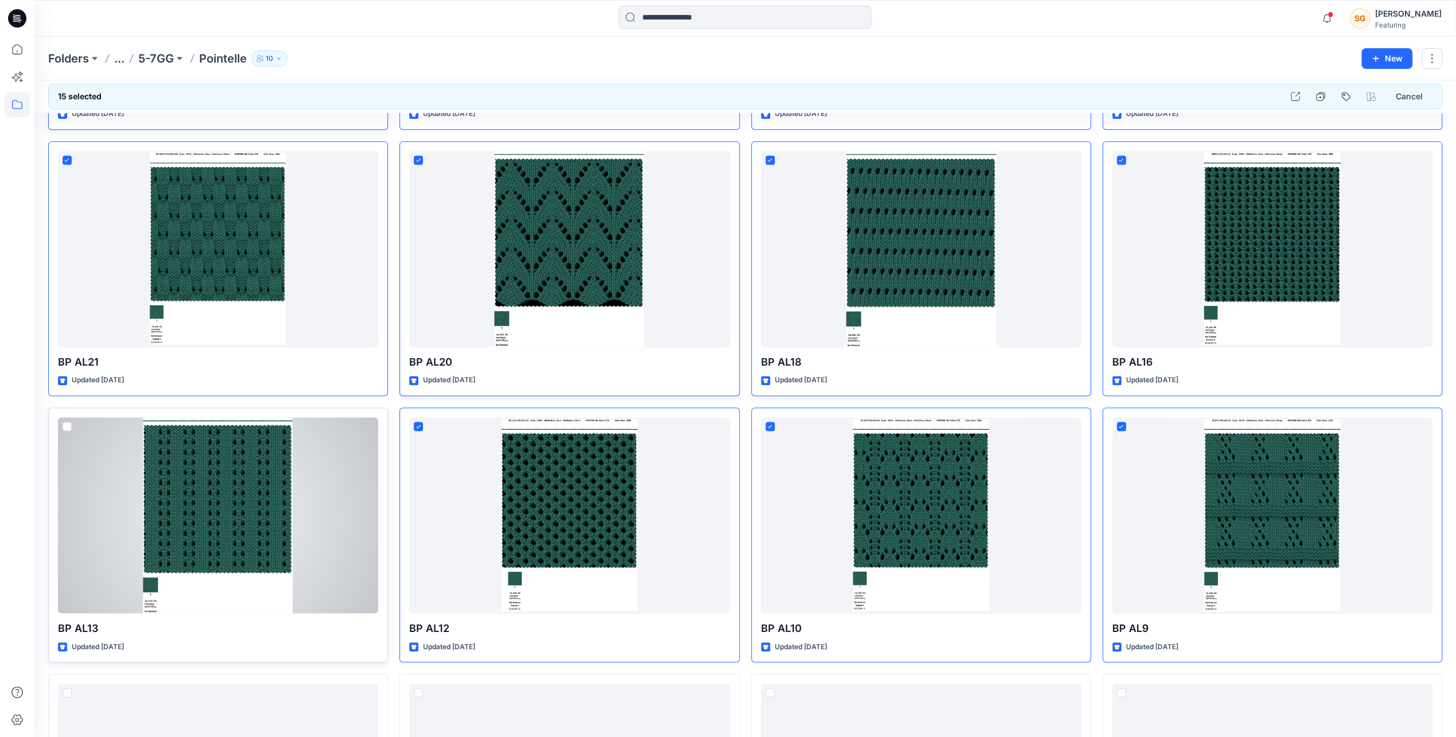
click at [70, 422] on span at bounding box center [67, 426] width 9 height 9
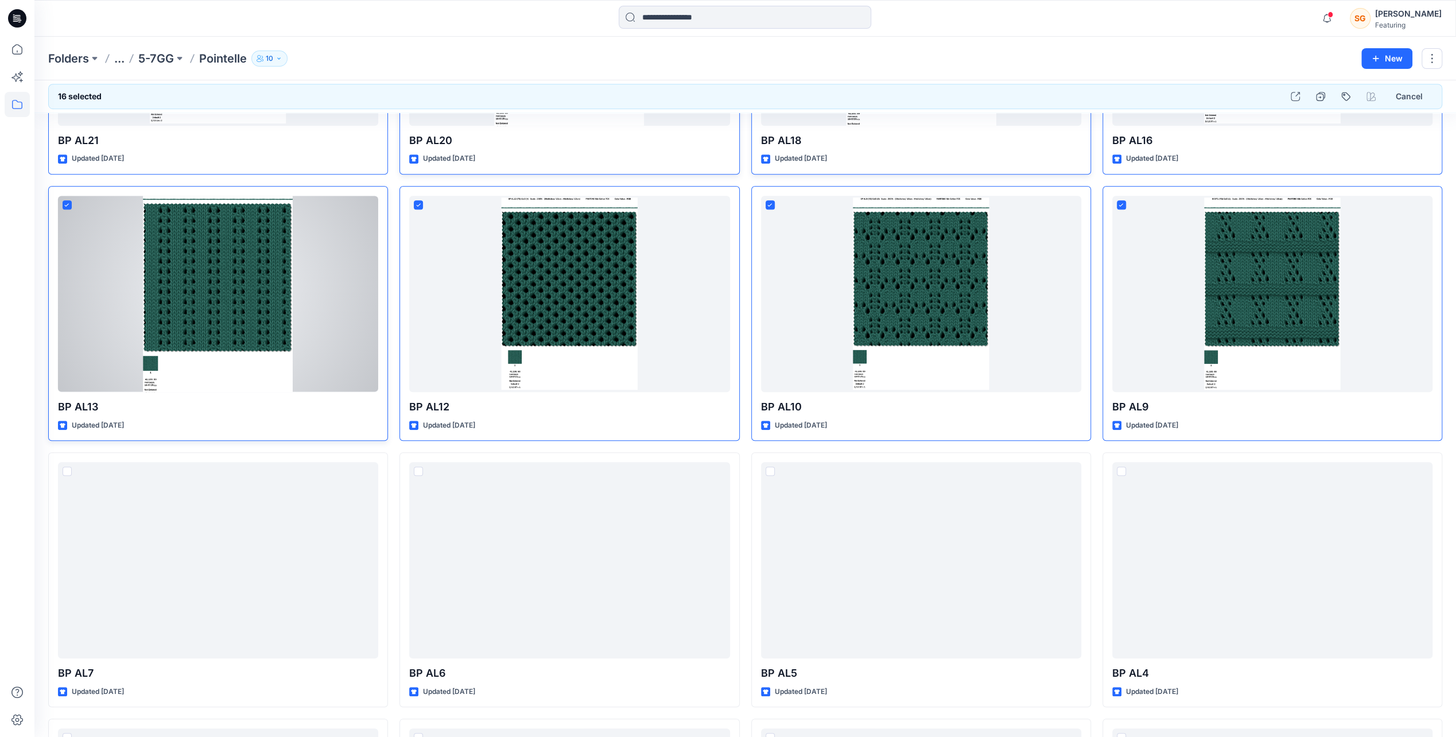
scroll to position [749, 0]
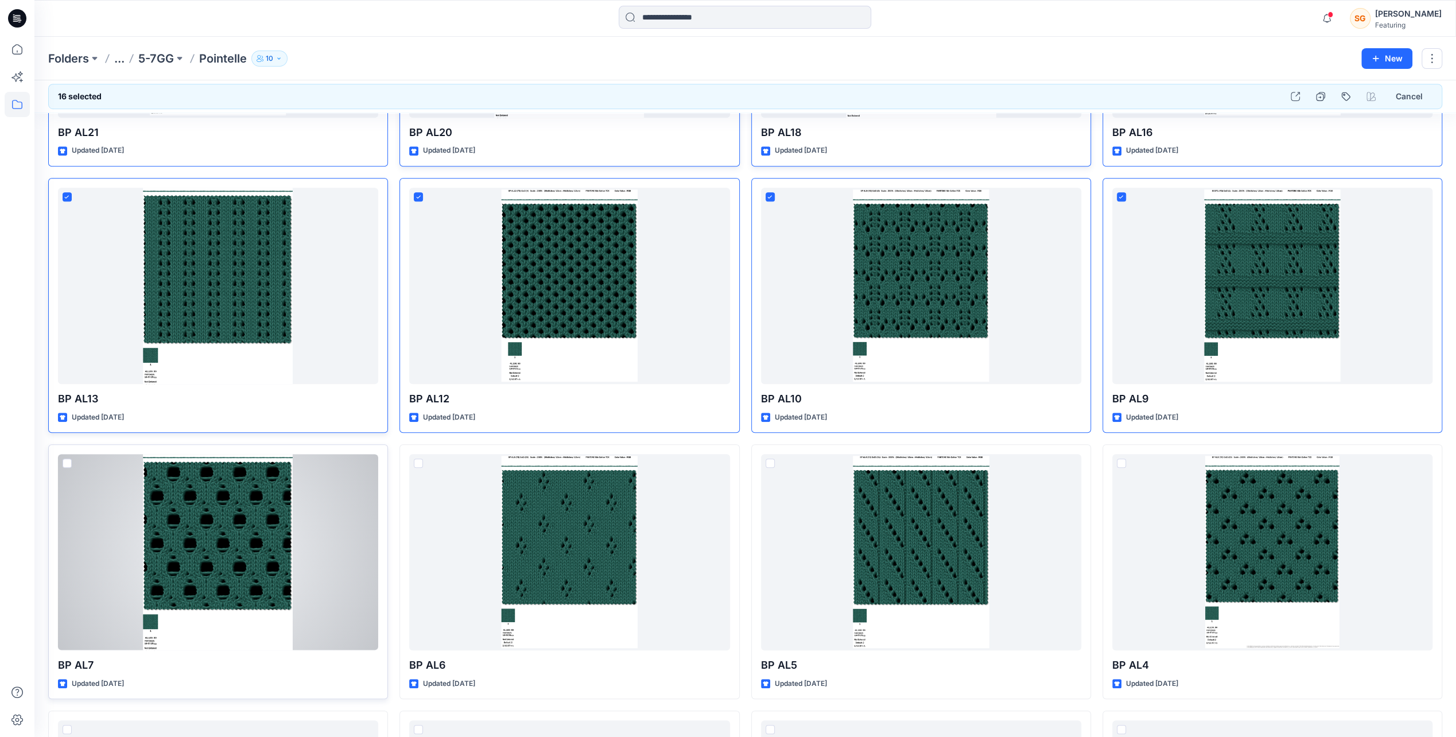
click at [72, 455] on div at bounding box center [218, 552] width 320 height 196
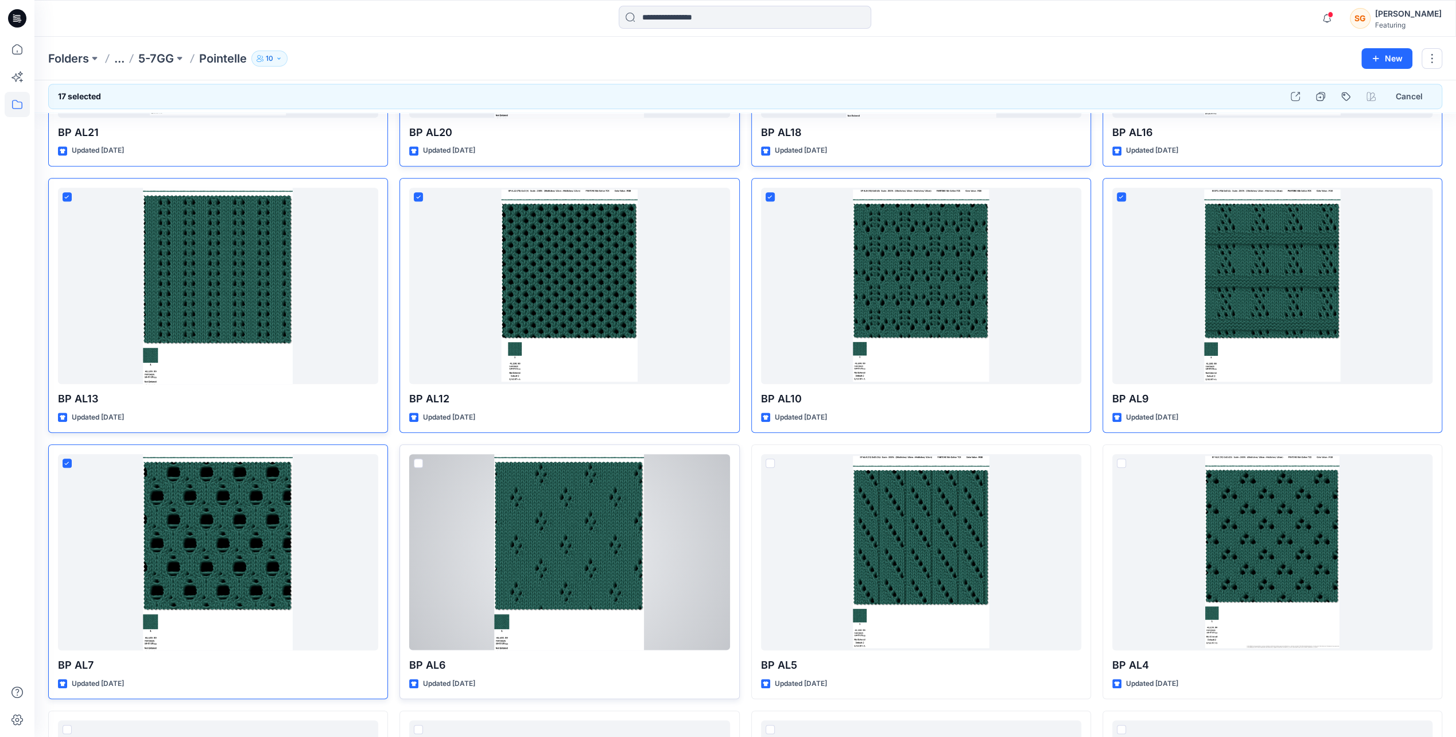
click at [412, 465] on div at bounding box center [569, 552] width 320 height 196
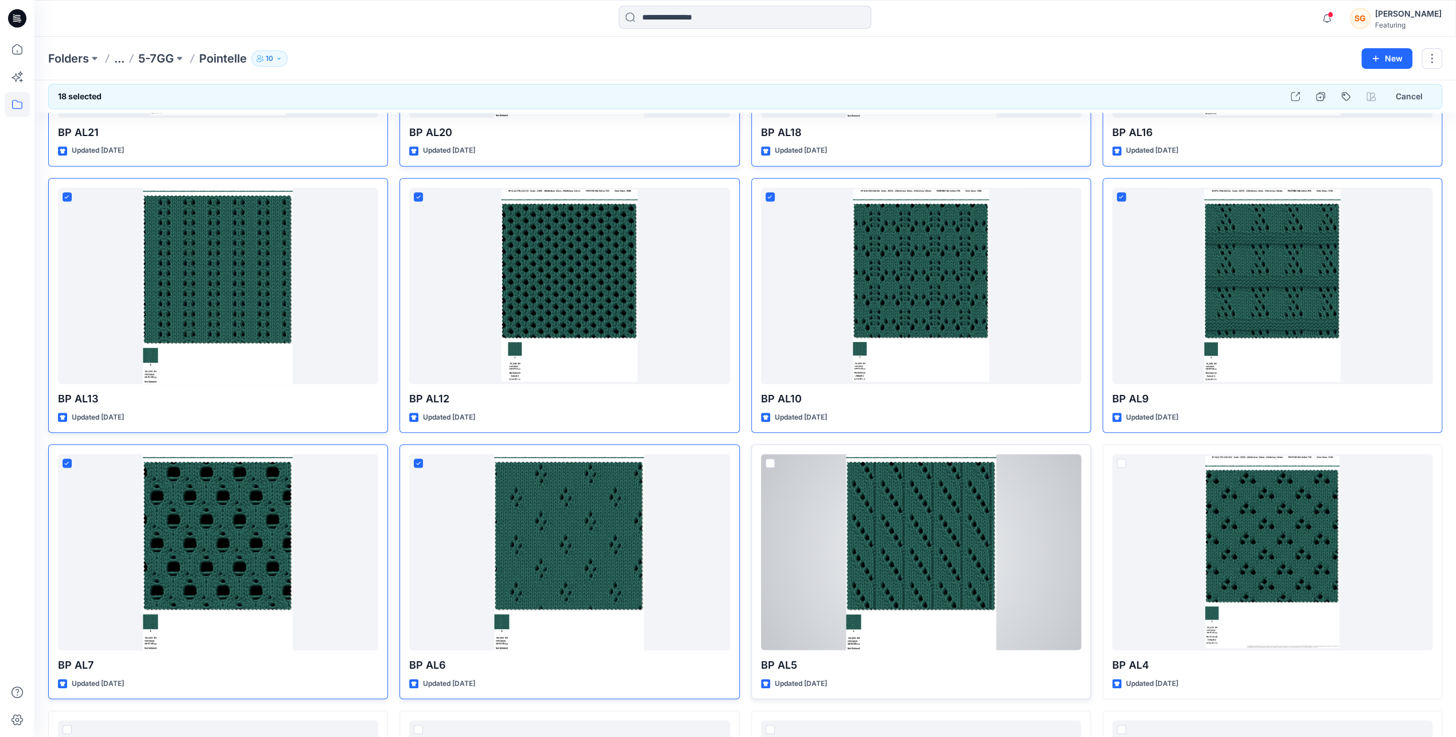
click at [763, 463] on div at bounding box center [921, 552] width 320 height 196
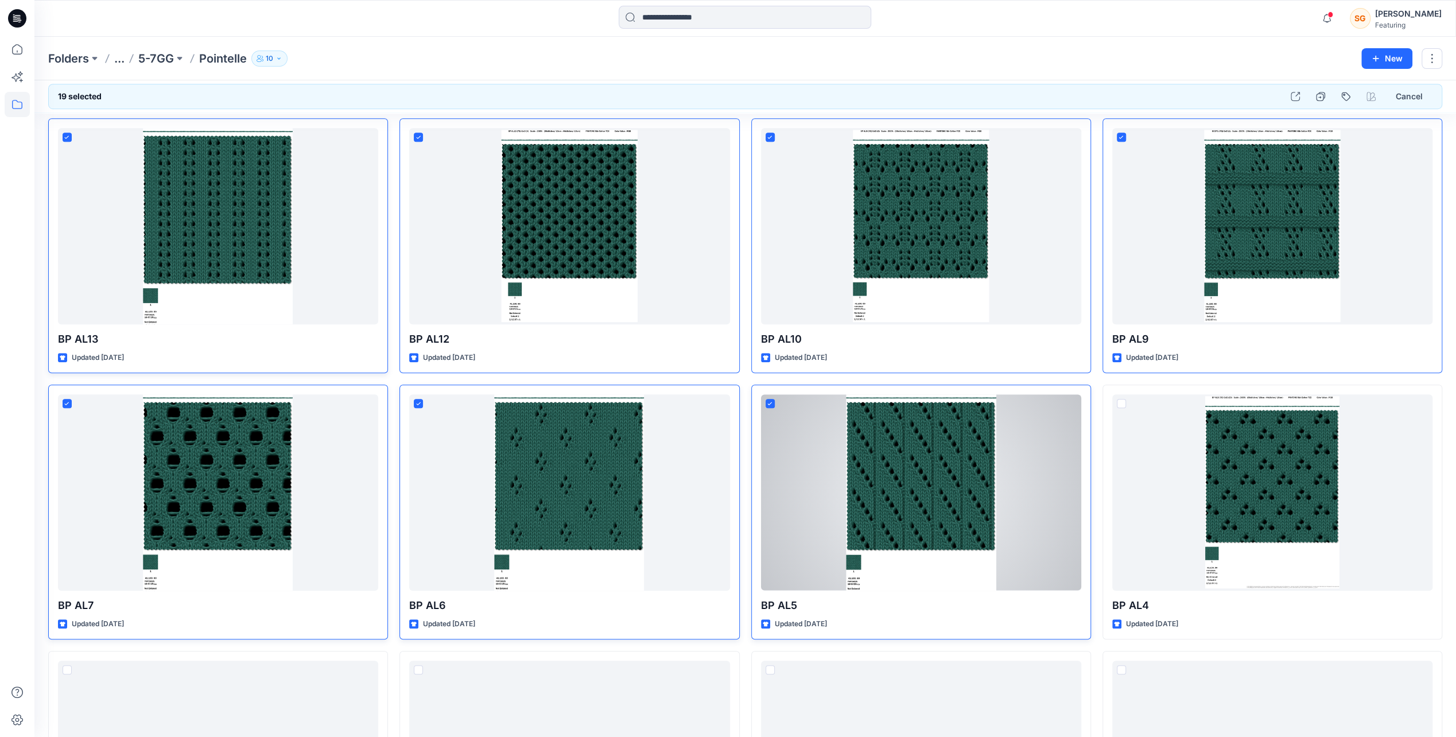
scroll to position [922, 0]
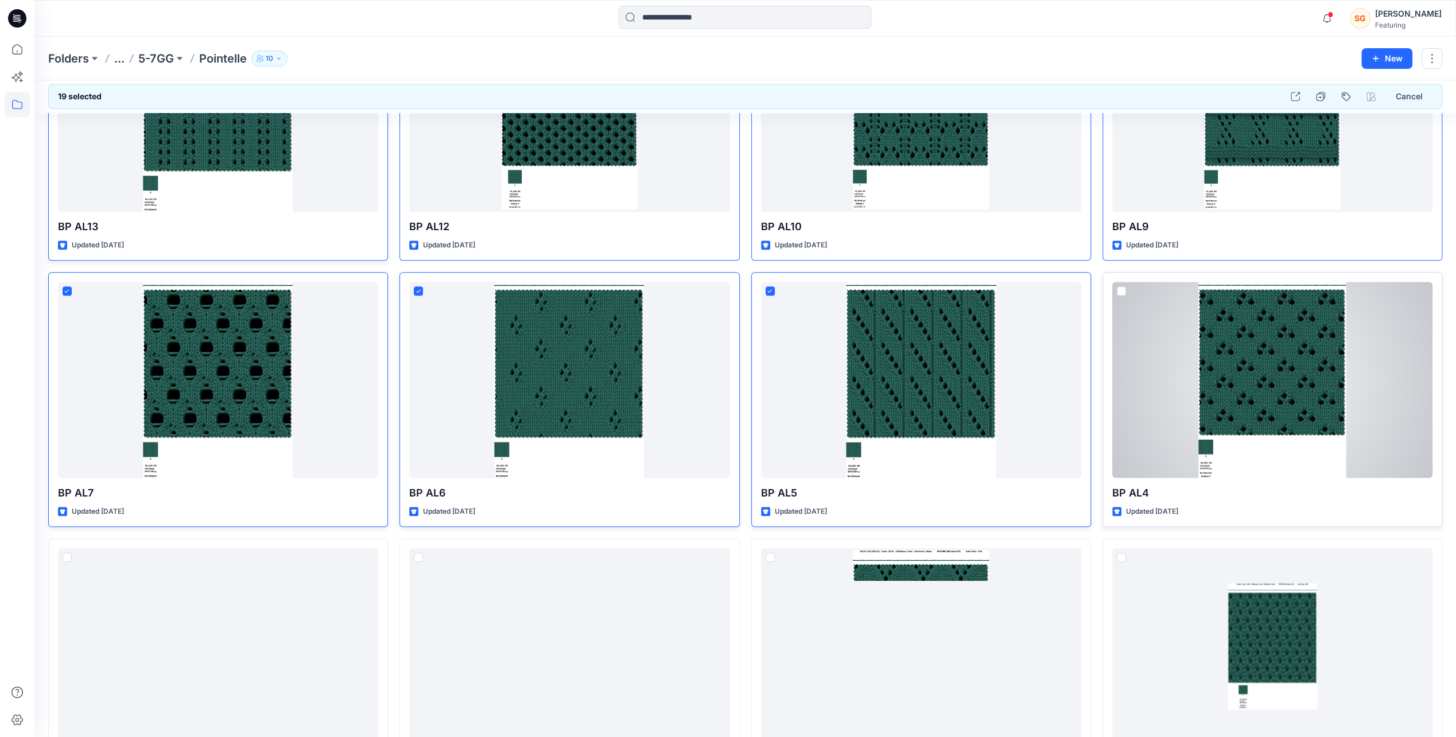
click at [1127, 285] on div at bounding box center [1272, 380] width 320 height 196
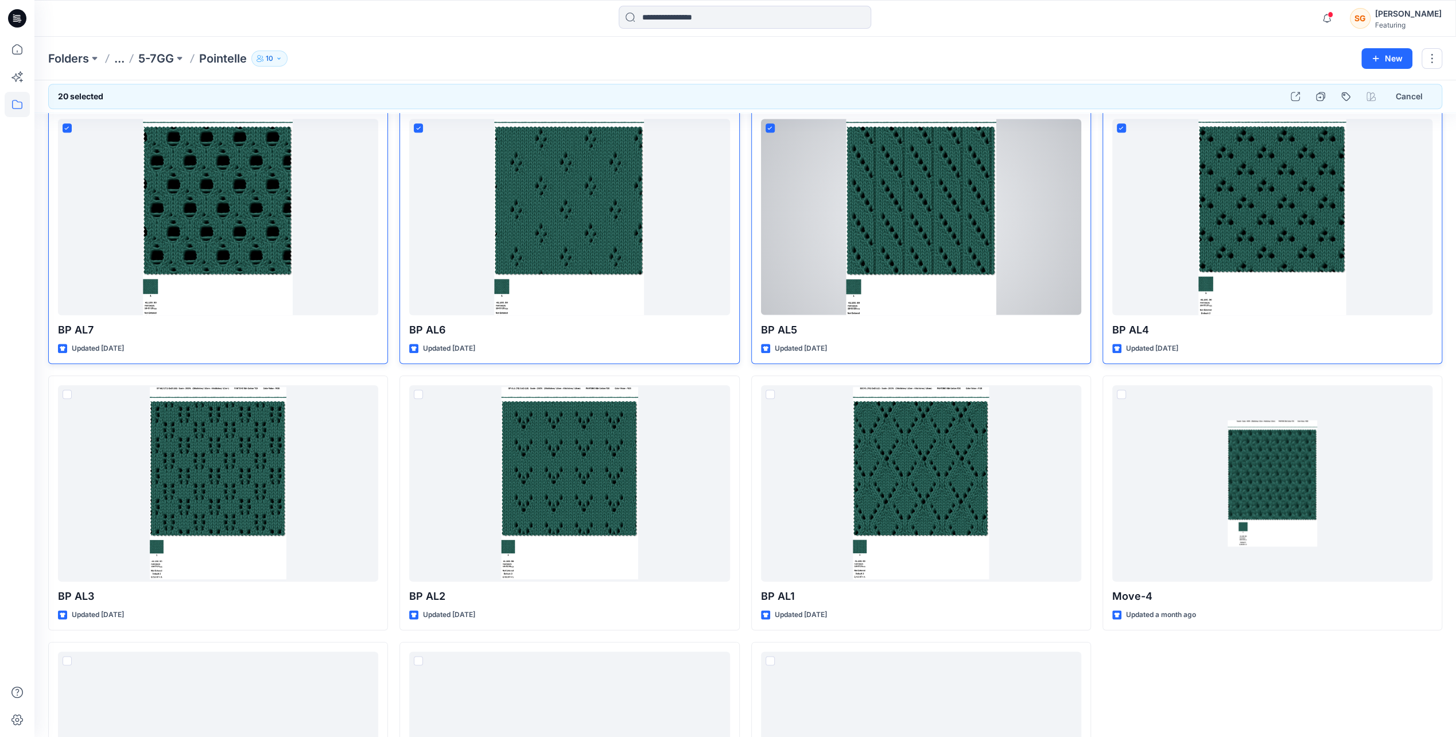
scroll to position [1094, 0]
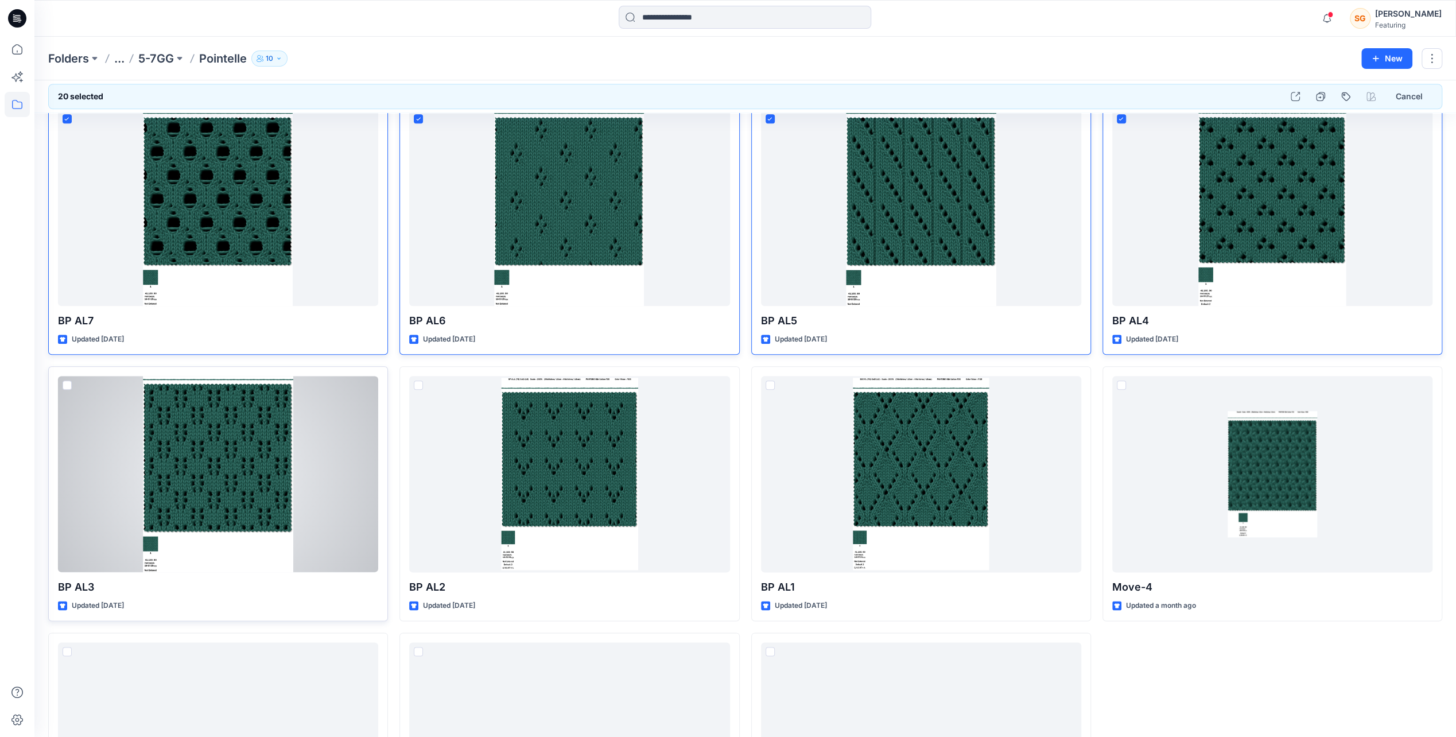
click at [66, 380] on span at bounding box center [67, 384] width 9 height 9
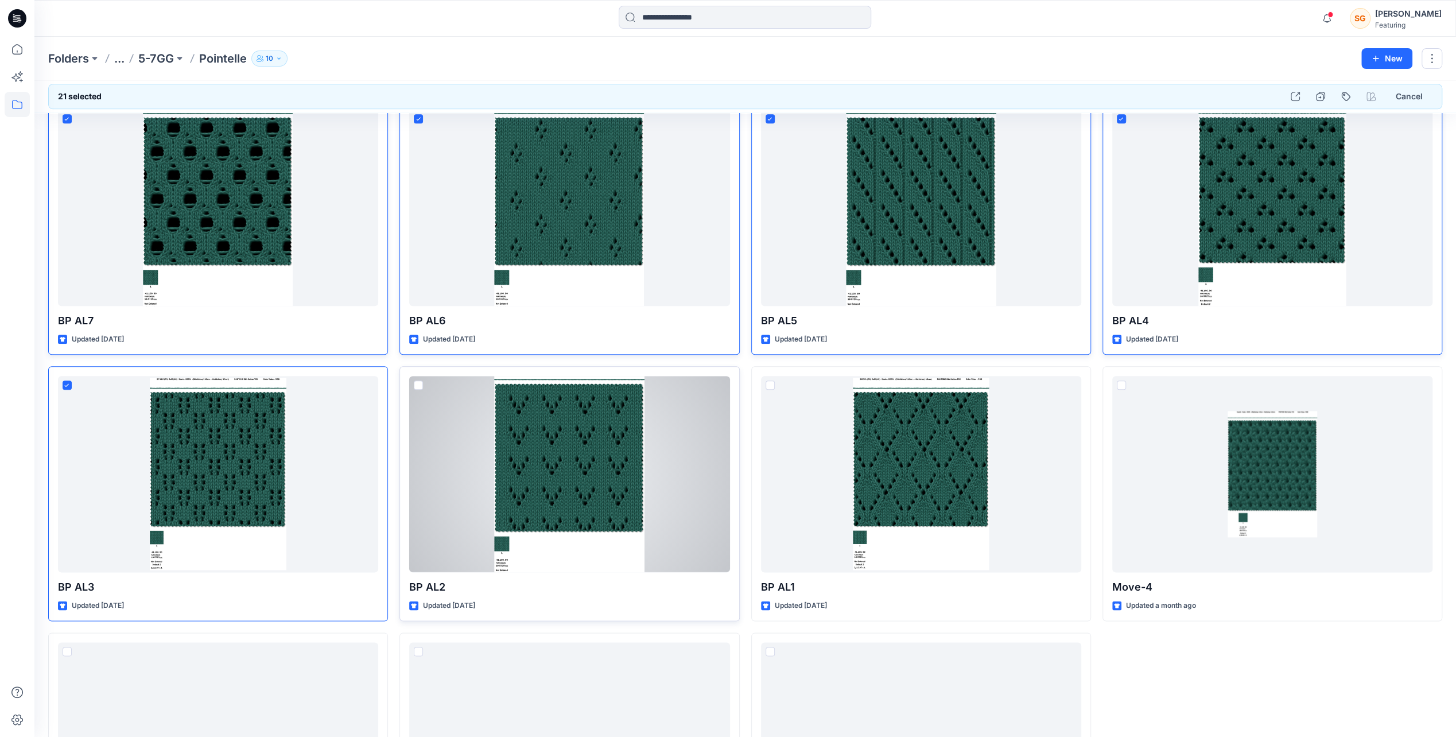
click at [414, 382] on span at bounding box center [418, 384] width 9 height 9
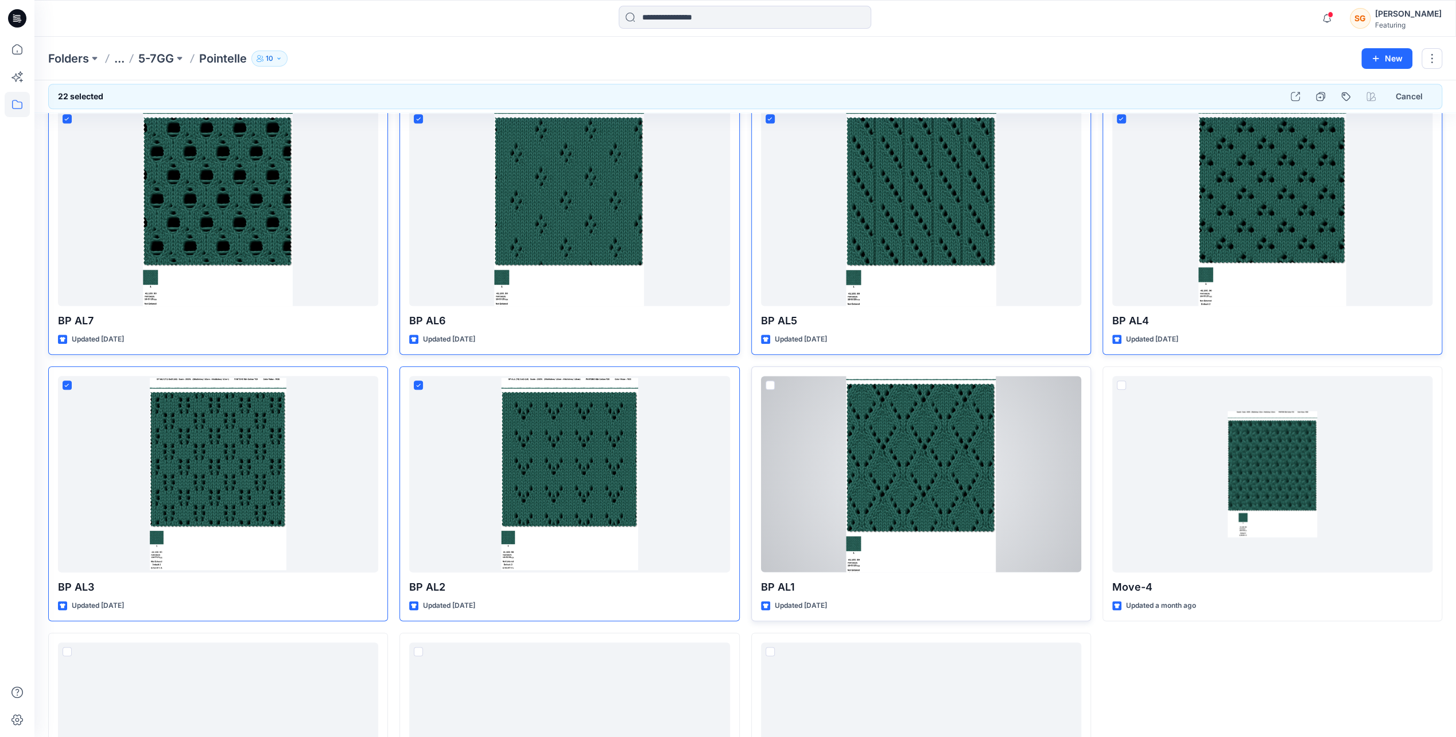
click at [768, 380] on span at bounding box center [770, 384] width 9 height 9
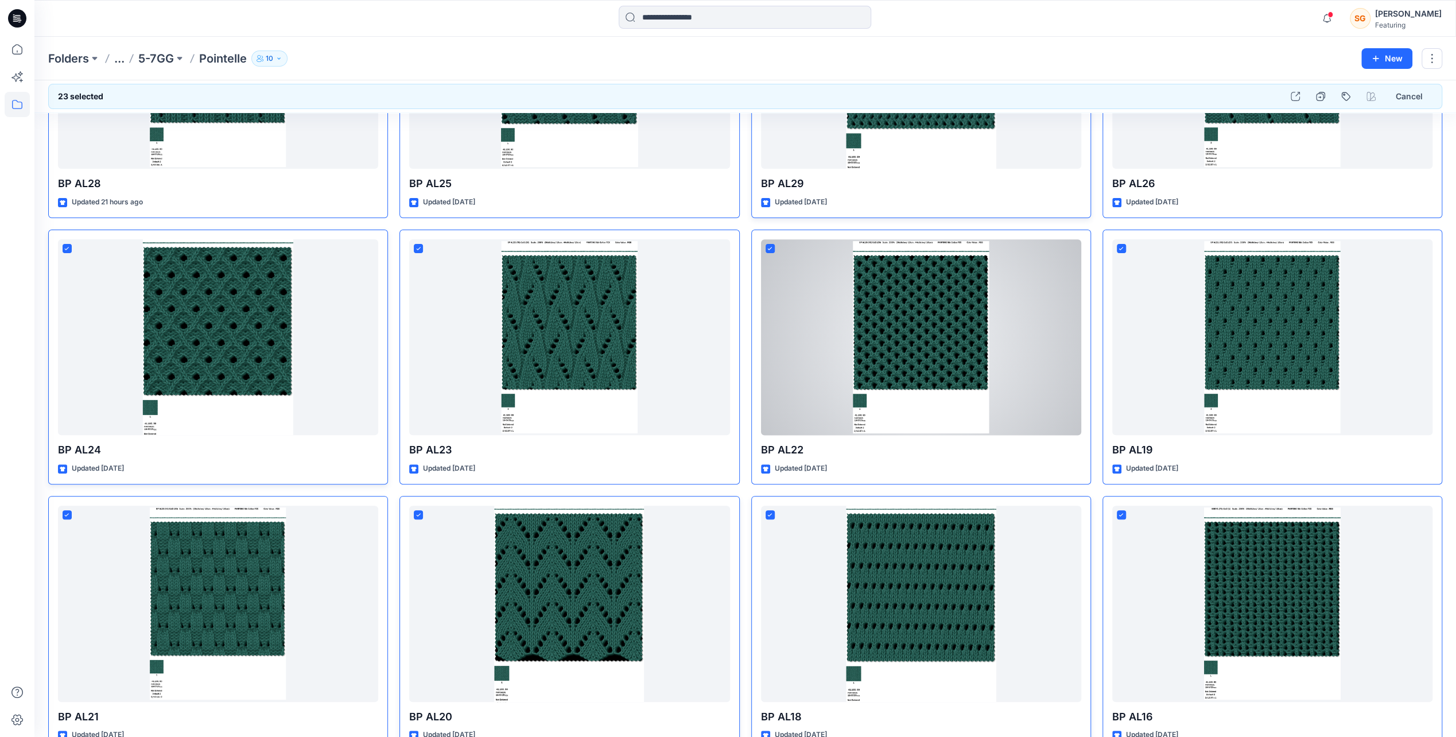
scroll to position [0, 0]
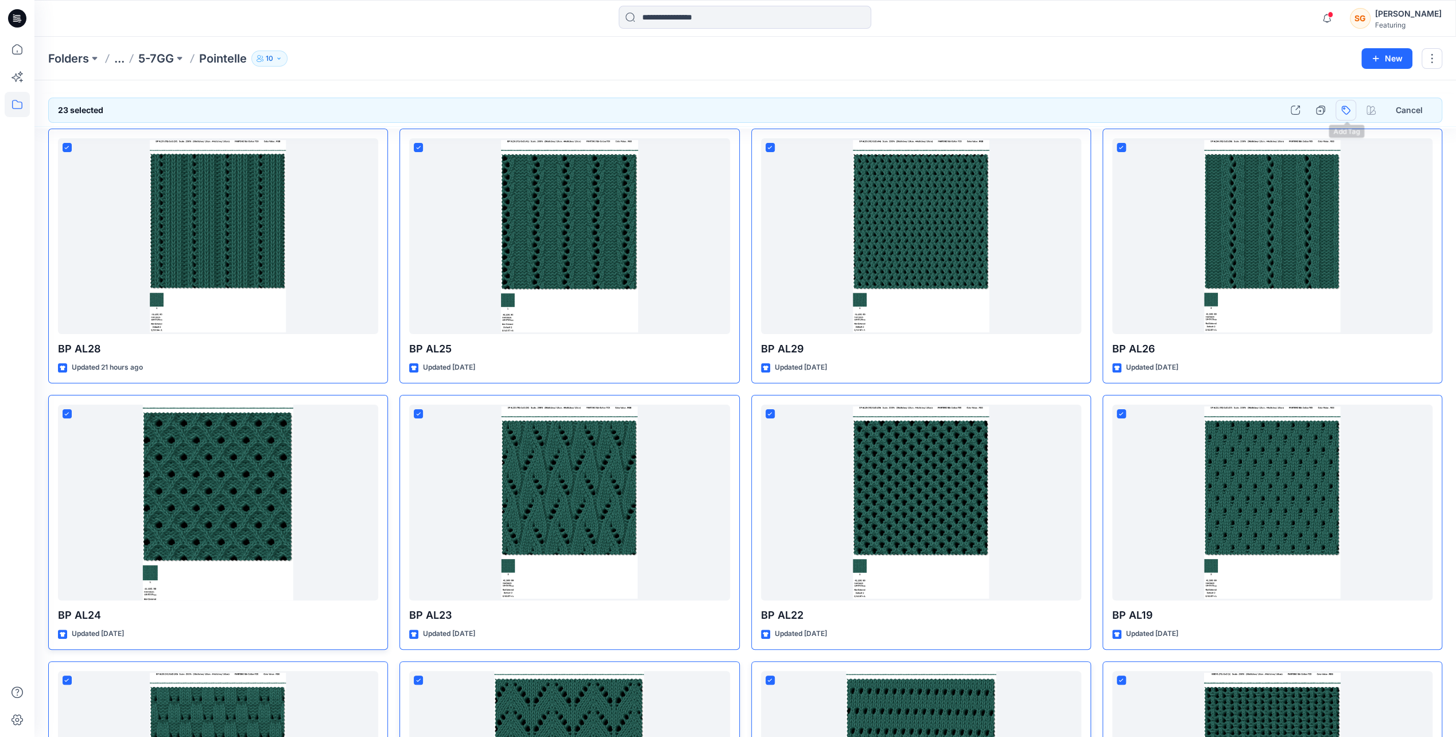
click at [1346, 112] on button "button" at bounding box center [1345, 110] width 21 height 21
click at [1220, 189] on div "bonprix" at bounding box center [1269, 195] width 165 height 21
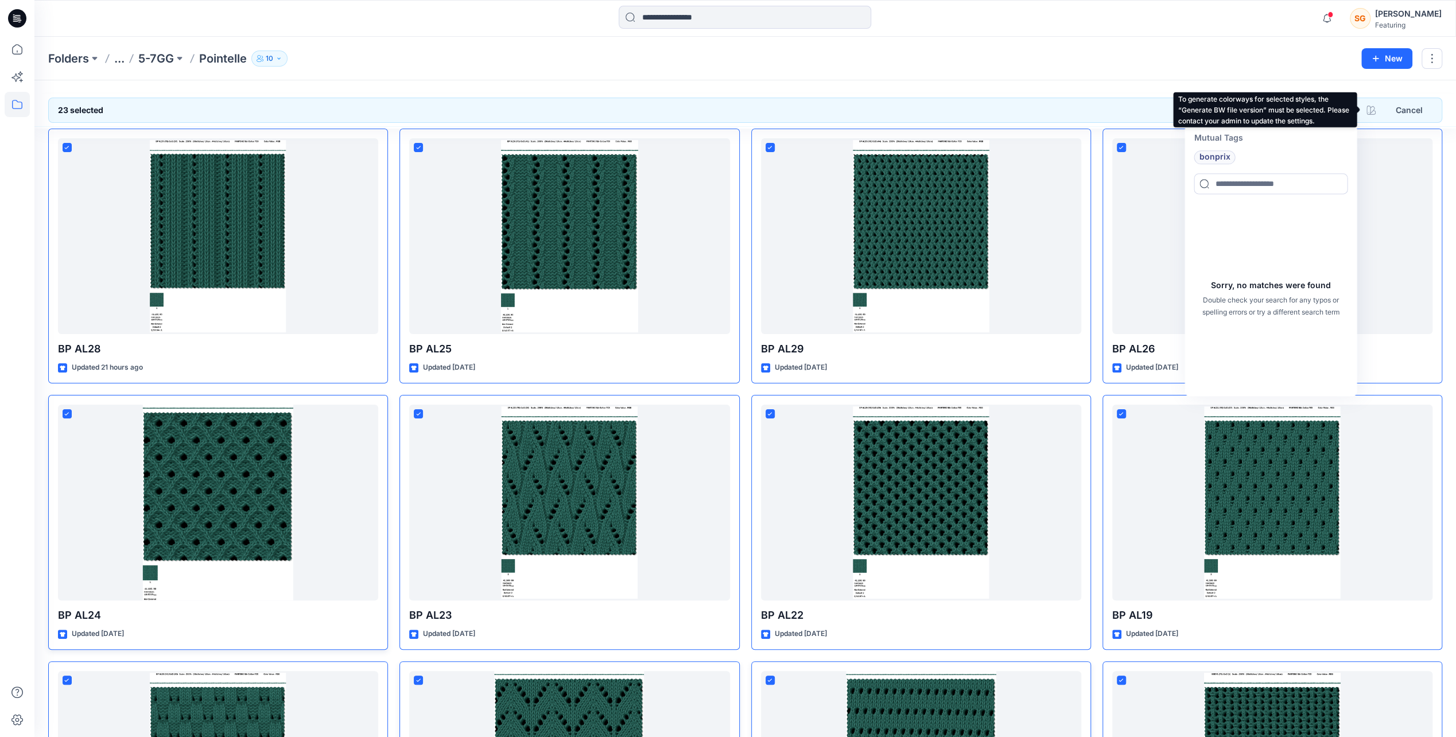
click at [1375, 106] on div at bounding box center [1371, 110] width 21 height 21
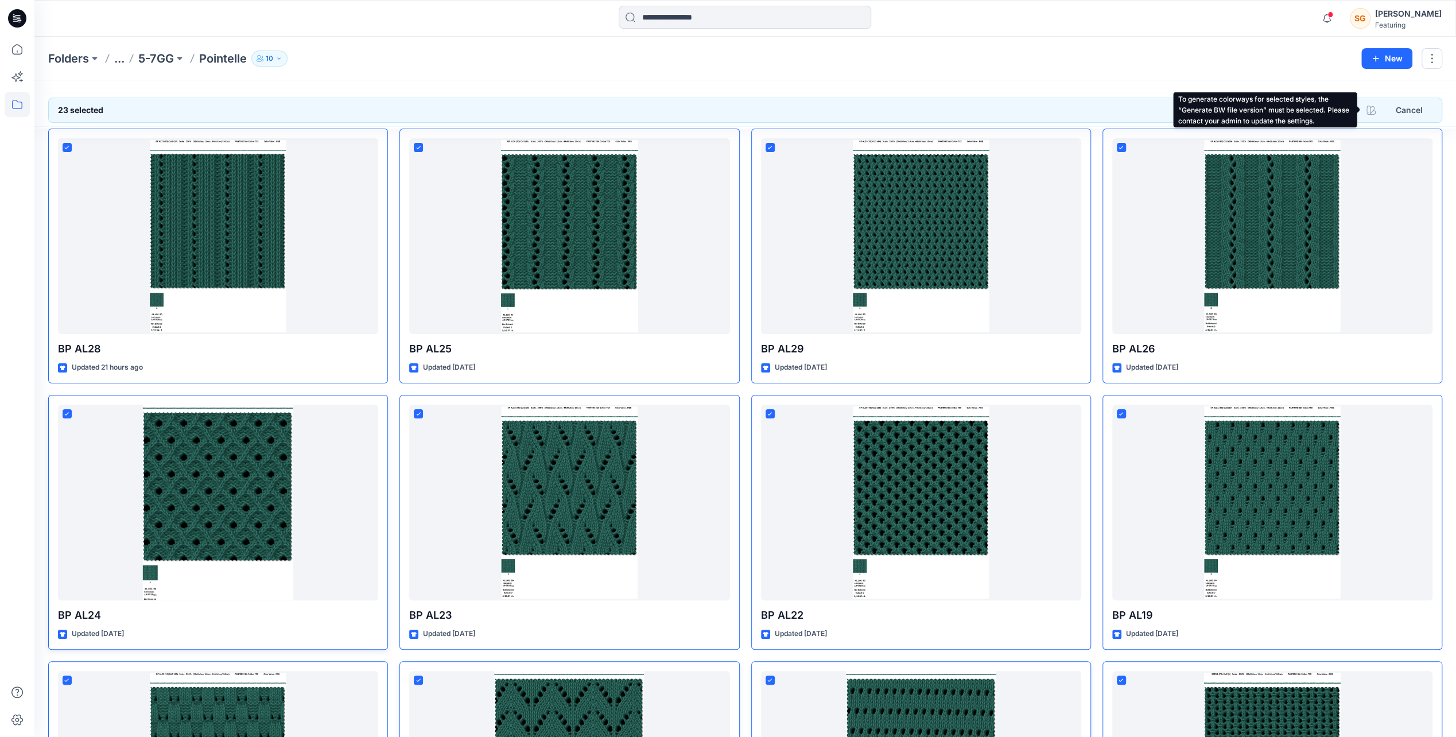
click at [1370, 110] on div at bounding box center [1371, 110] width 21 height 21
click at [1352, 112] on button "button" at bounding box center [1345, 110] width 21 height 21
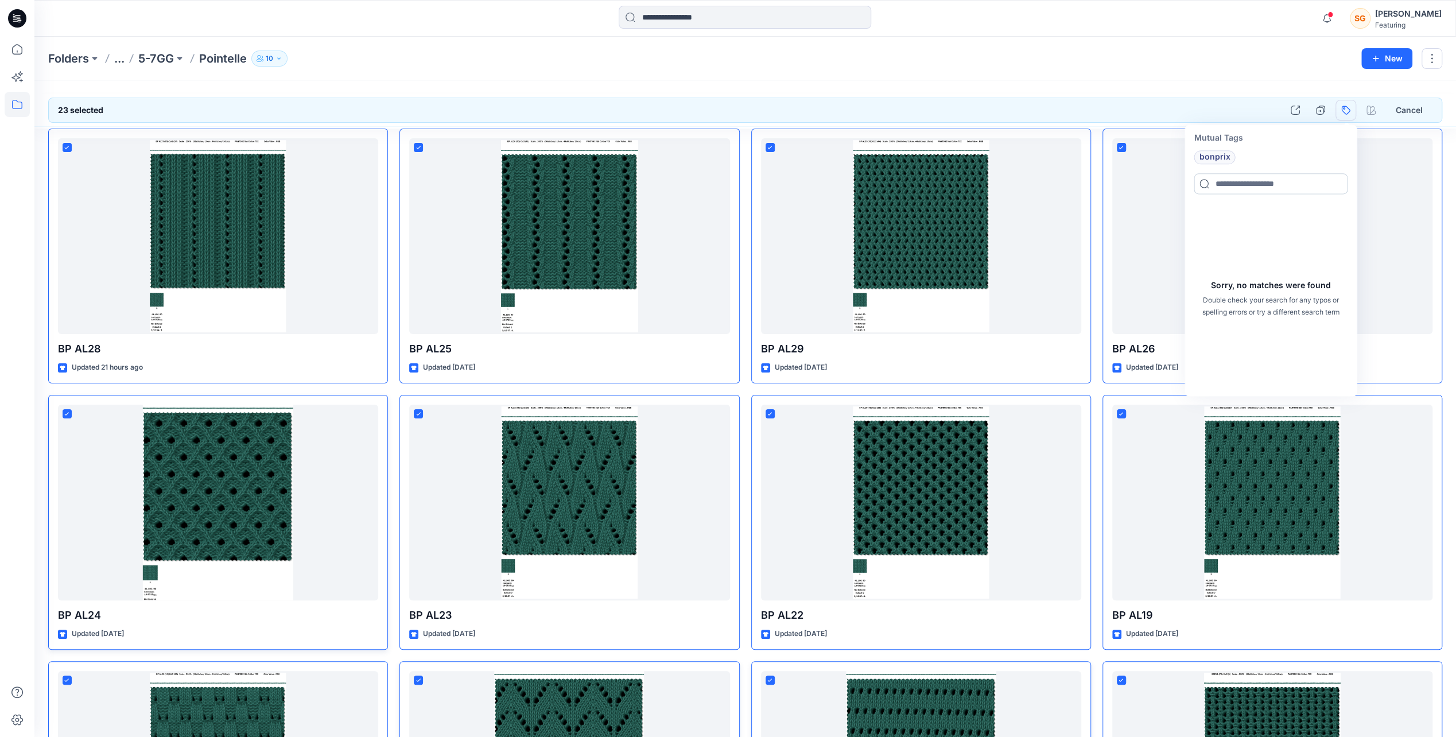
click at [1266, 189] on input at bounding box center [1271, 183] width 154 height 21
click at [1197, 210] on div "Sorry, no matches were found Double check your search for any typos or spelling…" at bounding box center [1271, 298] width 168 height 191
click at [1255, 185] on input "*******" at bounding box center [1271, 183] width 154 height 21
click at [1202, 273] on div "Sorry, no matches were found Double check your search for any typos or spelling…" at bounding box center [1271, 298] width 168 height 191
click at [1243, 177] on input "*******" at bounding box center [1271, 183] width 154 height 21
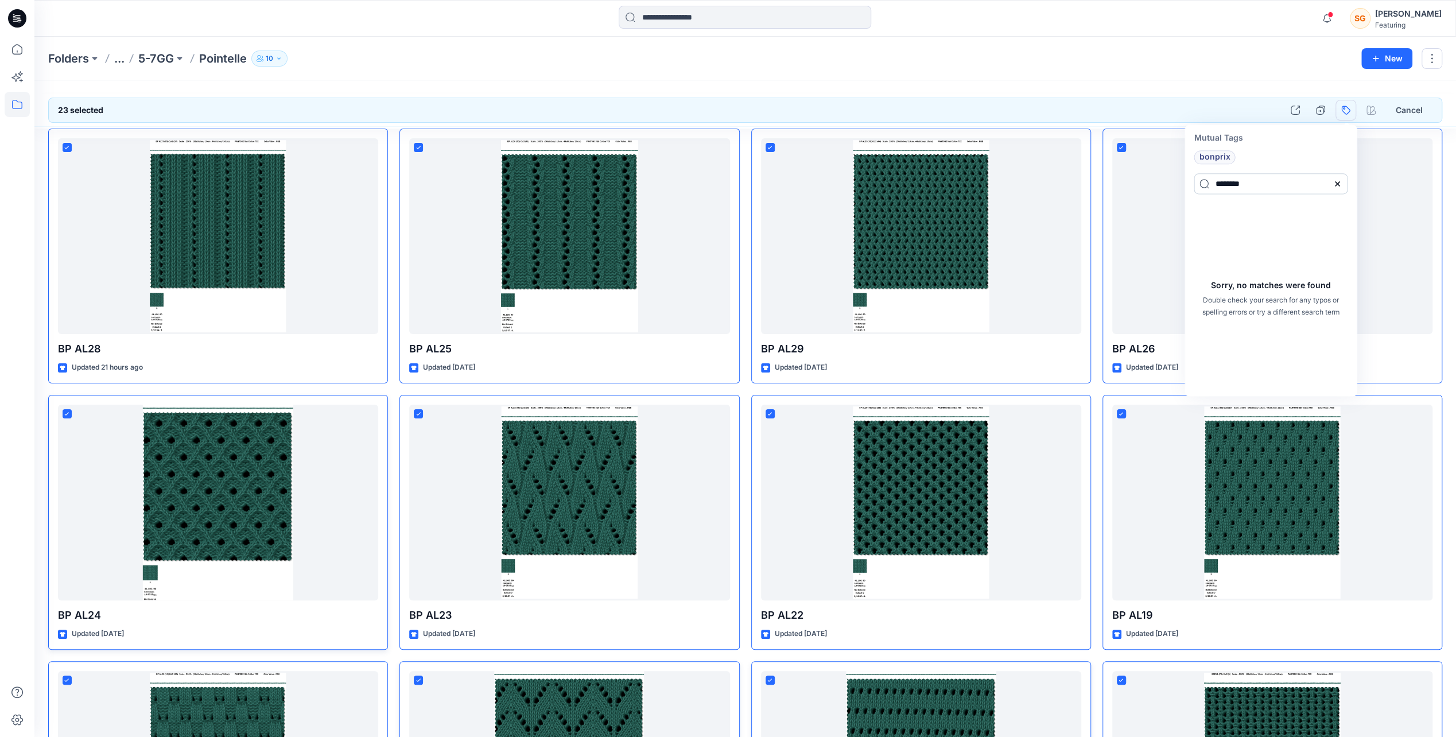
click at [1243, 177] on input "*******" at bounding box center [1271, 183] width 154 height 21
click at [1236, 179] on input "*******" at bounding box center [1271, 183] width 154 height 21
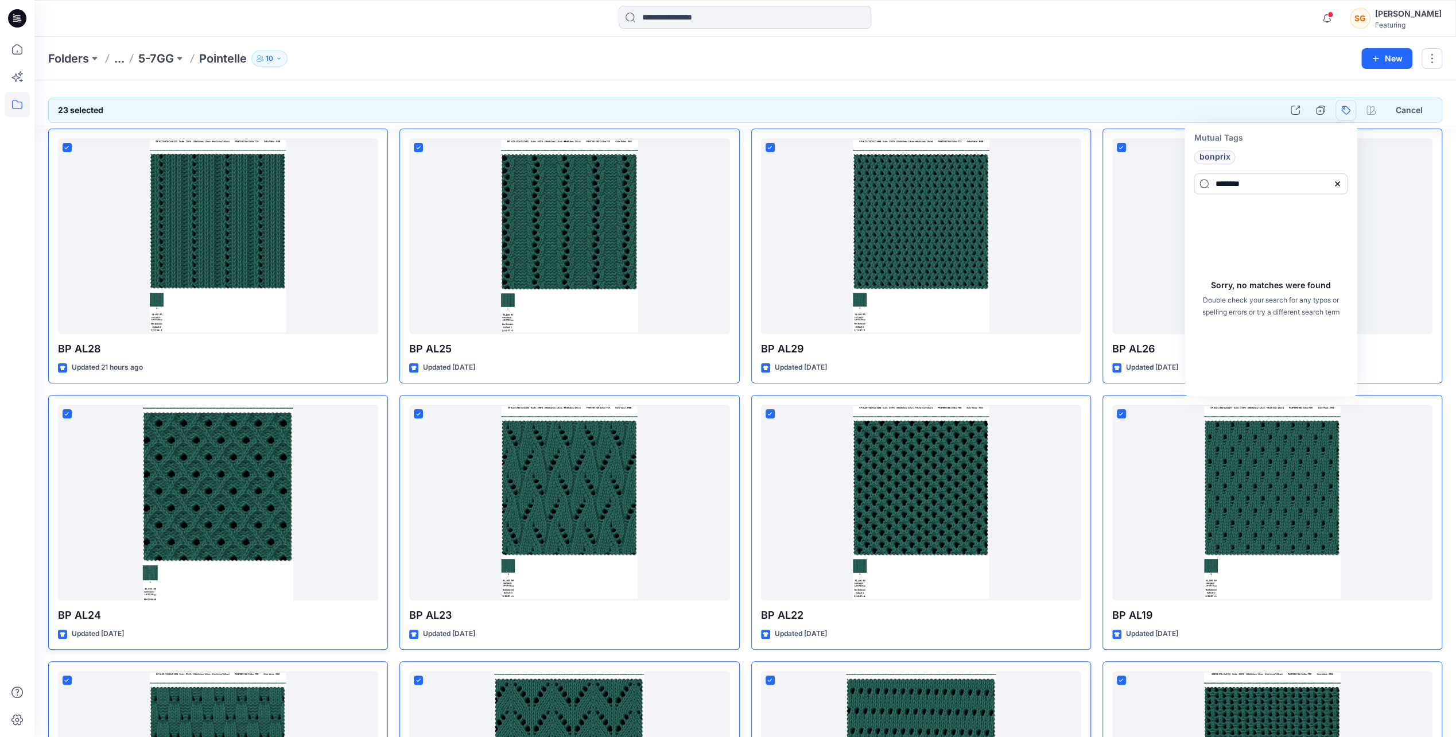
click at [1236, 179] on input "*******" at bounding box center [1271, 183] width 154 height 21
click at [1261, 189] on input "*******" at bounding box center [1271, 183] width 154 height 21
click at [1220, 186] on input "*******" at bounding box center [1271, 183] width 154 height 21
click at [1206, 178] on input "*******" at bounding box center [1271, 183] width 154 height 21
click at [1221, 133] on p "Mutual Tags" at bounding box center [1271, 137] width 168 height 21
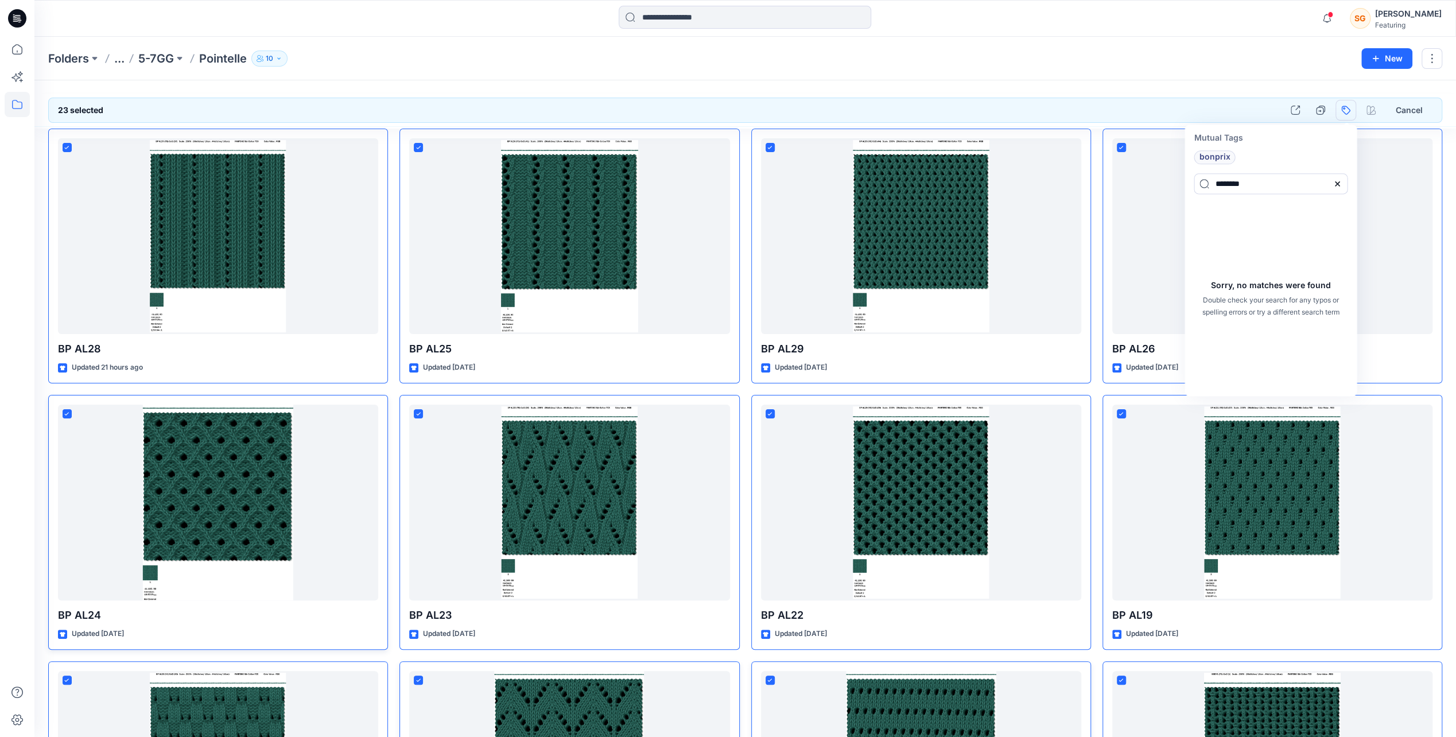
click at [1237, 133] on p "Mutual Tags" at bounding box center [1271, 137] width 168 height 21
drag, startPoint x: 1237, startPoint y: 133, endPoint x: 1241, endPoint y: 162, distance: 28.9
click at [1241, 162] on div "bonprix" at bounding box center [1257, 157] width 140 height 14
click at [1243, 153] on div "bonprix" at bounding box center [1257, 157] width 140 height 14
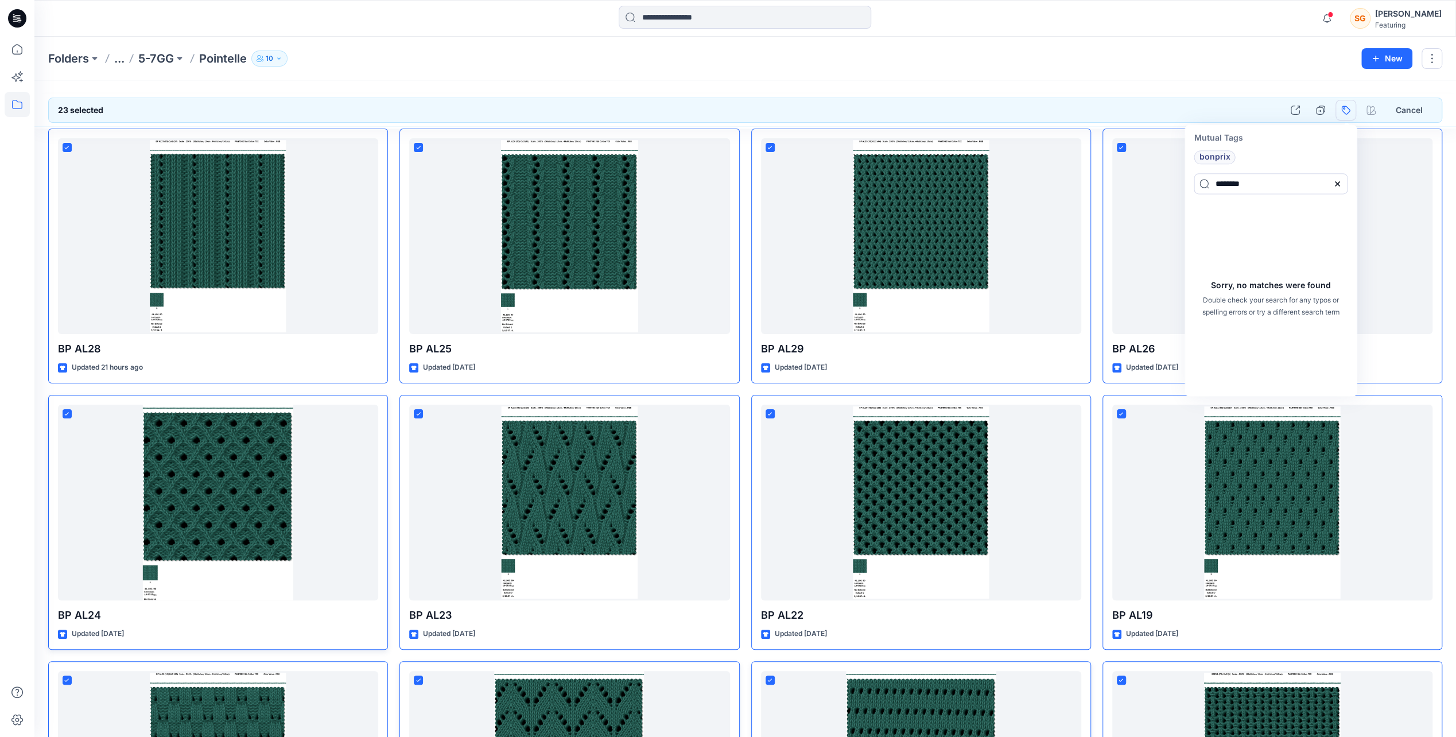
click at [1276, 218] on div "Sorry, no matches were found Double check your search for any typos or spelling…" at bounding box center [1271, 298] width 168 height 191
click at [1258, 180] on input "*******" at bounding box center [1271, 183] width 154 height 21
type input "*******"
click at [154, 61] on p "5-7GG" at bounding box center [156, 59] width 36 height 16
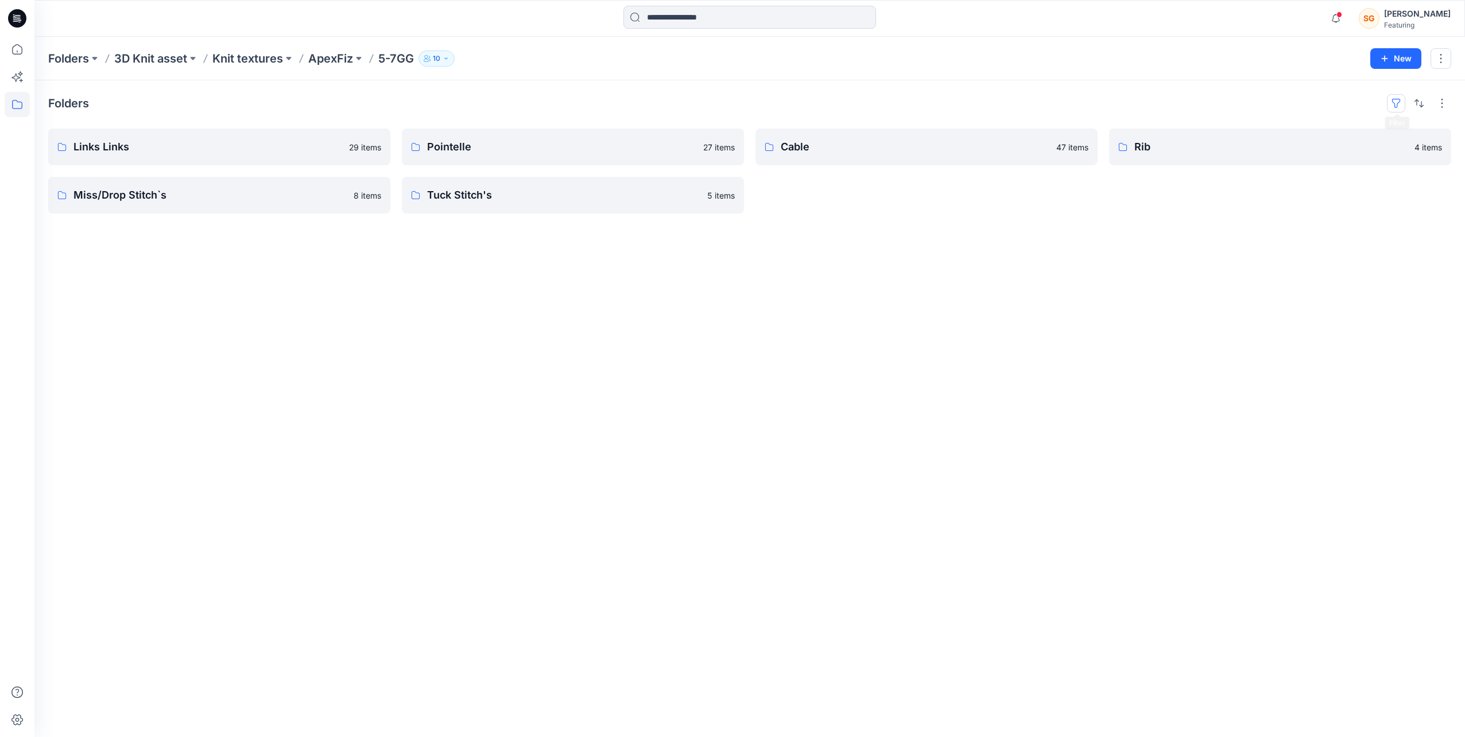
click at [1404, 97] on button "button" at bounding box center [1396, 103] width 18 height 18
click at [1316, 130] on button "Tags" at bounding box center [1309, 135] width 37 height 28
drag, startPoint x: 1298, startPoint y: 227, endPoint x: 1252, endPoint y: 198, distance: 54.4
click at [1252, 198] on div "bonprix" at bounding box center [1269, 199] width 55 height 14
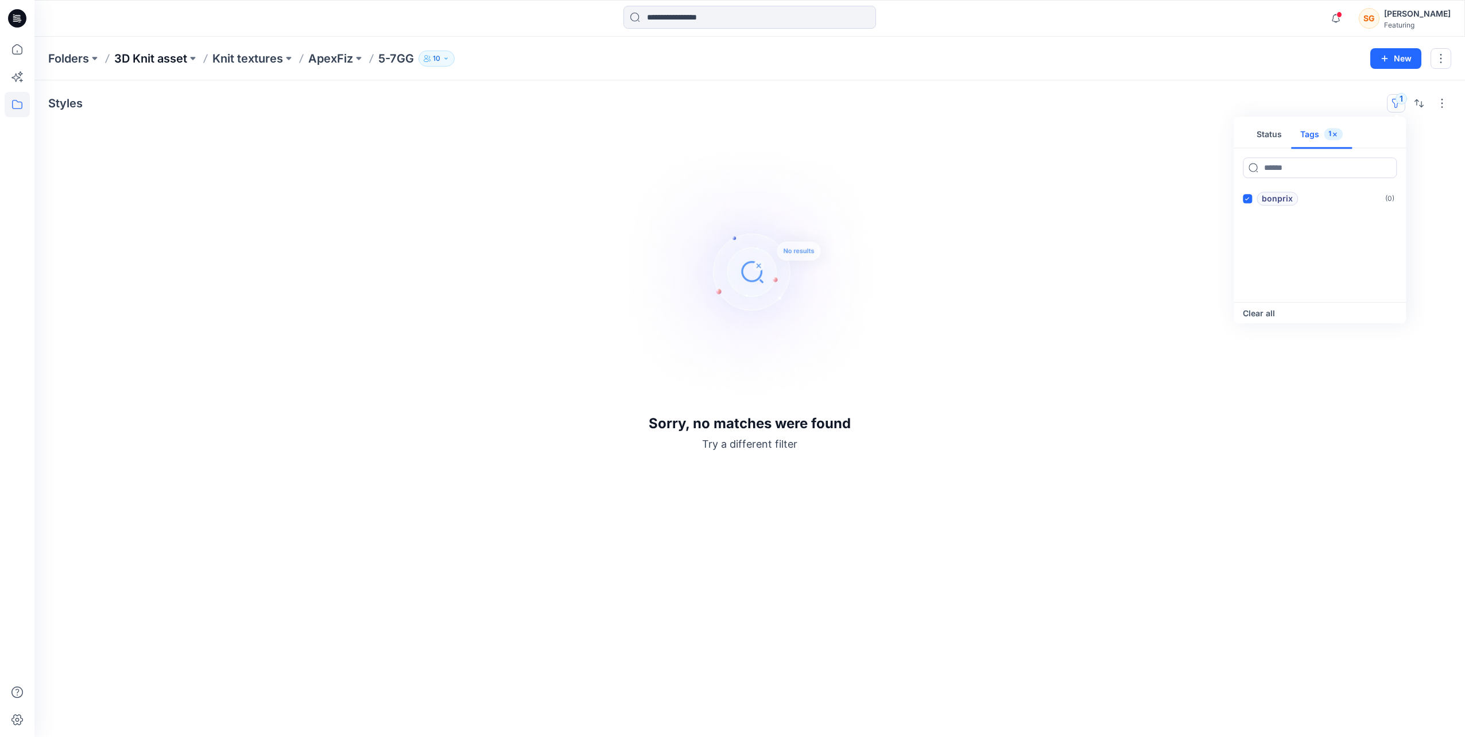
click at [148, 61] on p "3D Knit asset" at bounding box center [150, 59] width 73 height 16
click at [1408, 98] on div "1" at bounding box center [1419, 103] width 64 height 18
click at [1395, 109] on button "1" at bounding box center [1396, 103] width 18 height 18
click at [1276, 195] on p "bonprix" at bounding box center [1276, 199] width 31 height 14
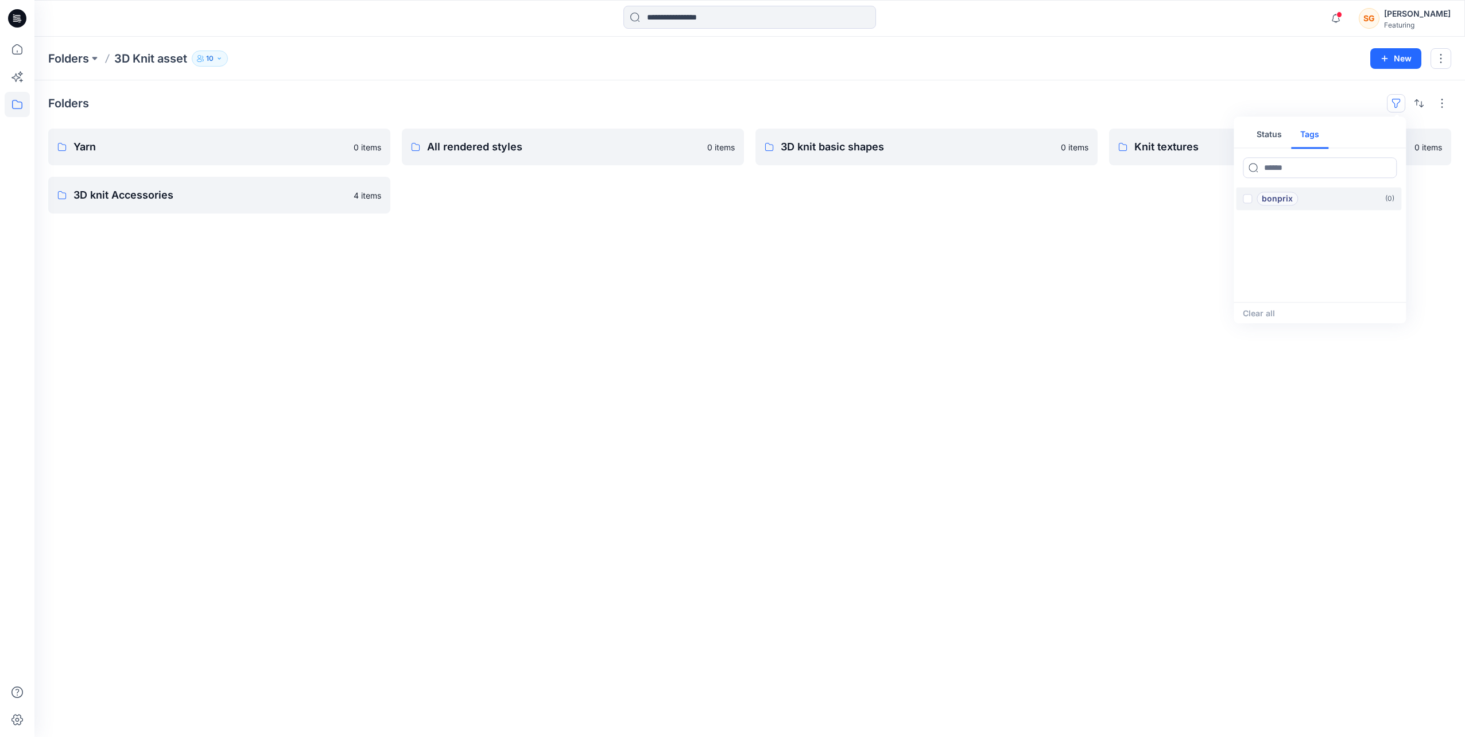
click at [1252, 196] on div "bonprix" at bounding box center [1269, 199] width 55 height 14
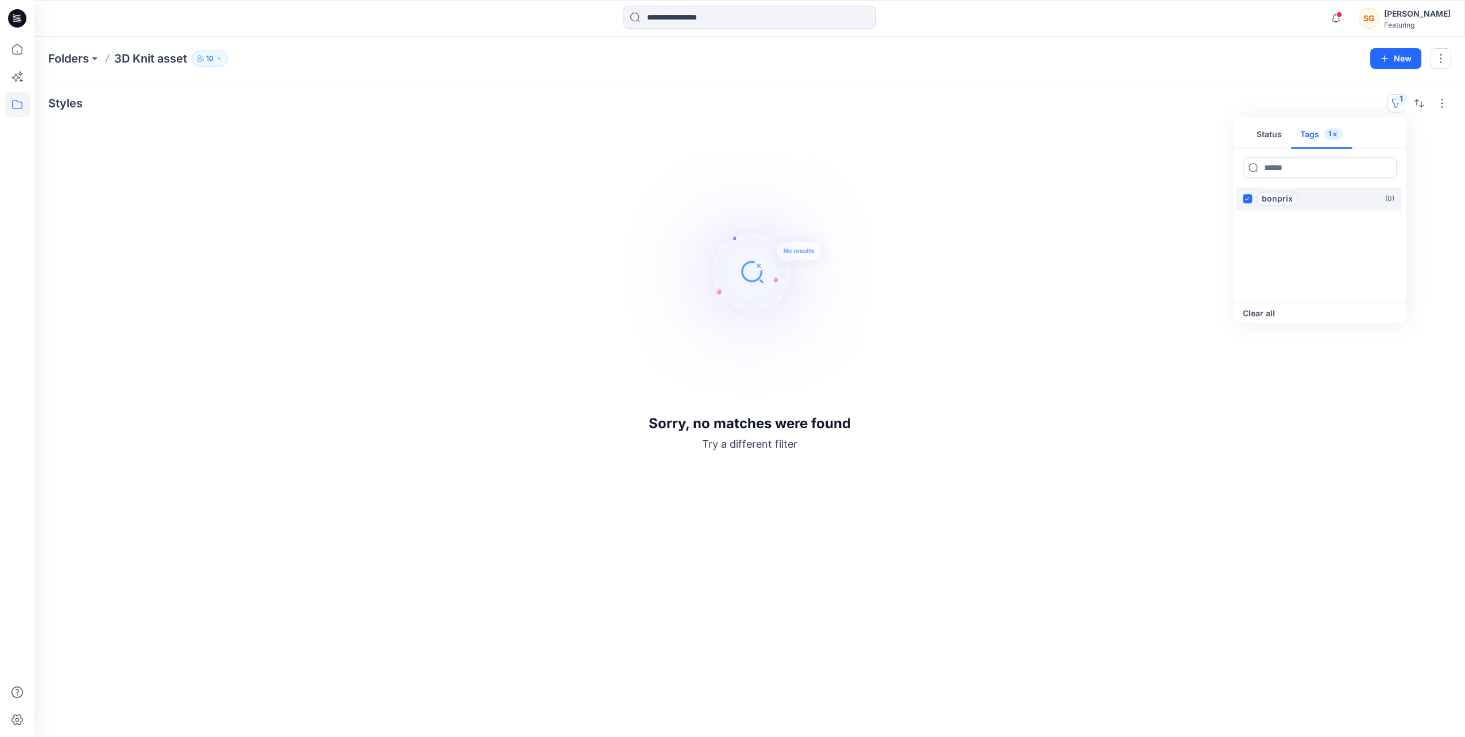
click at [1252, 196] on div "bonprix" at bounding box center [1269, 199] width 55 height 14
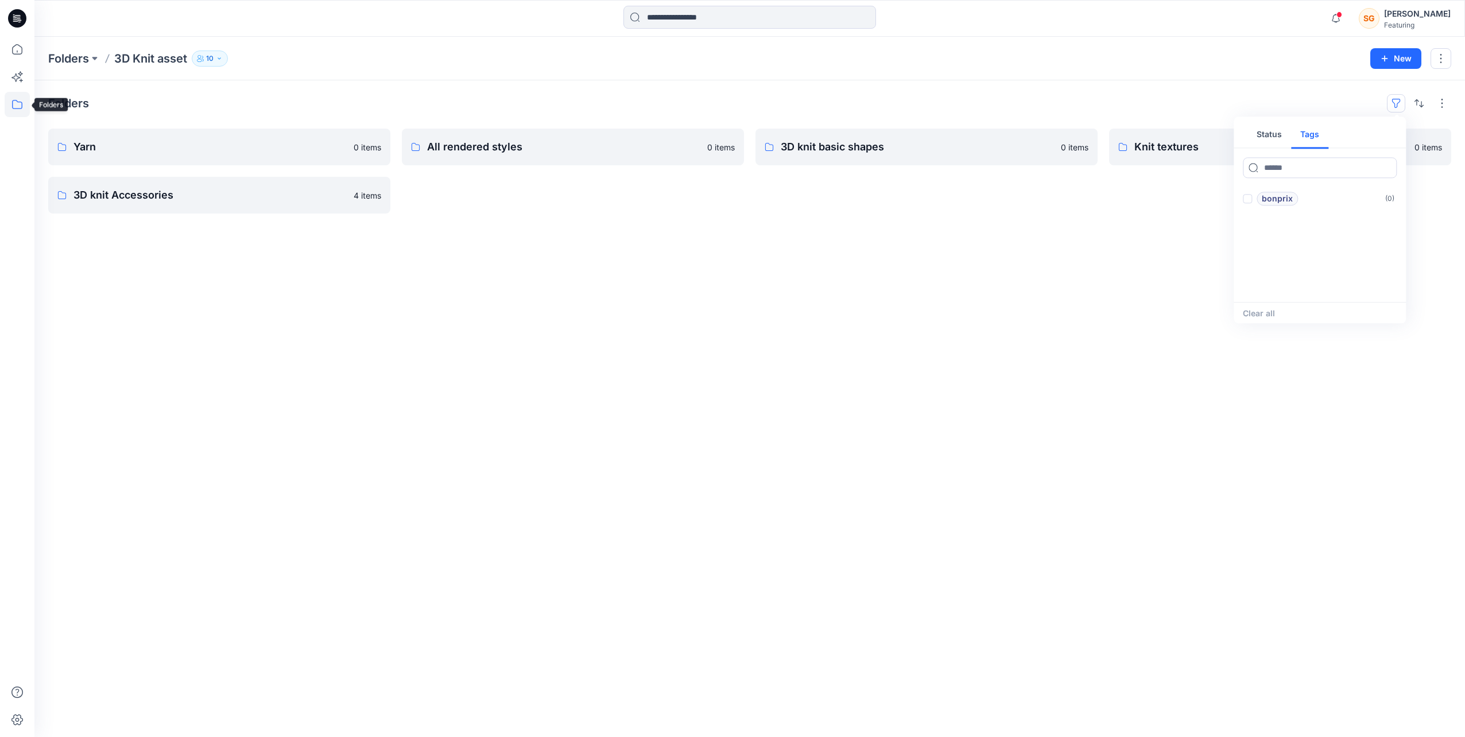
click at [15, 104] on icon at bounding box center [17, 104] width 25 height 25
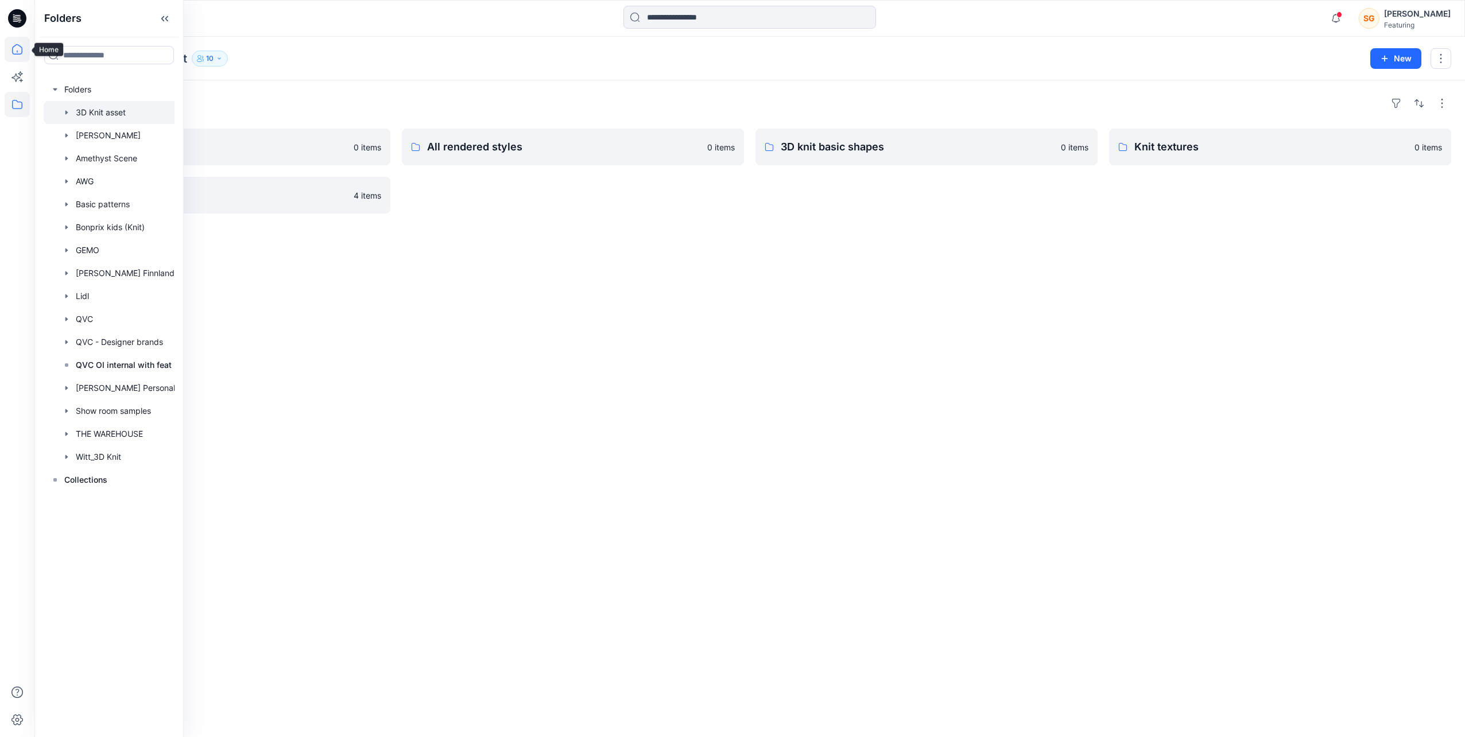
click at [14, 54] on icon at bounding box center [17, 49] width 10 height 10
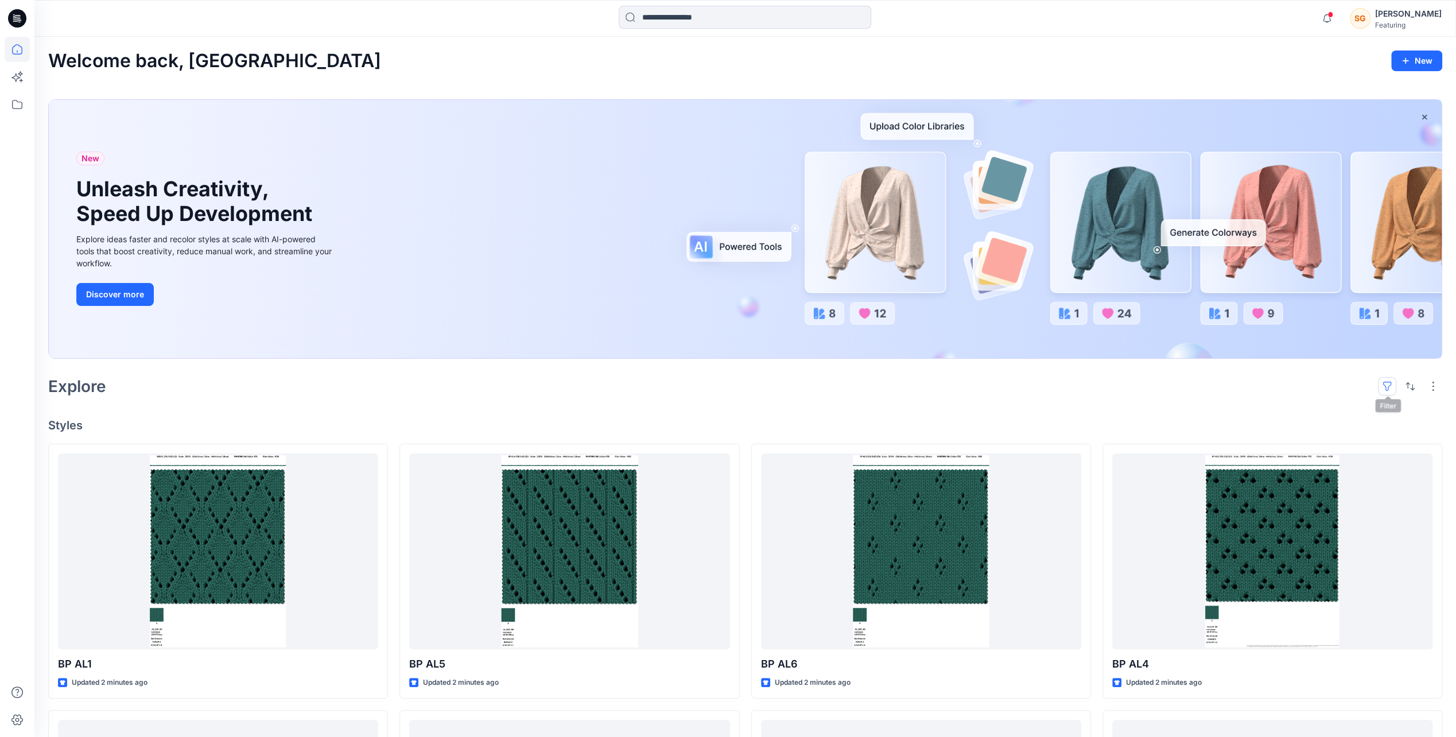
click at [1389, 386] on button "button" at bounding box center [1387, 386] width 18 height 18
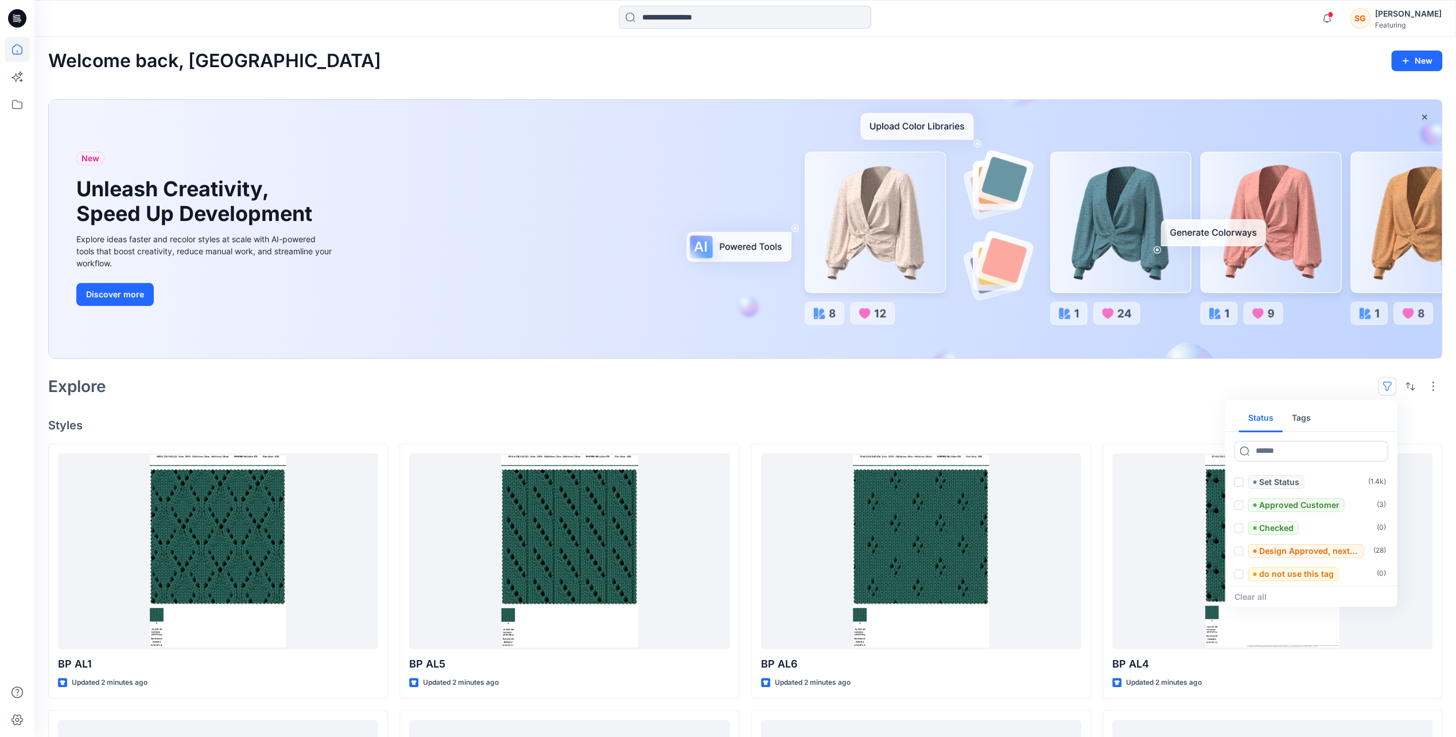
click at [1302, 411] on button "Tags" at bounding box center [1300, 419] width 37 height 28
click at [1228, 481] on label "bonprix ( 221 )" at bounding box center [1309, 482] width 165 height 23
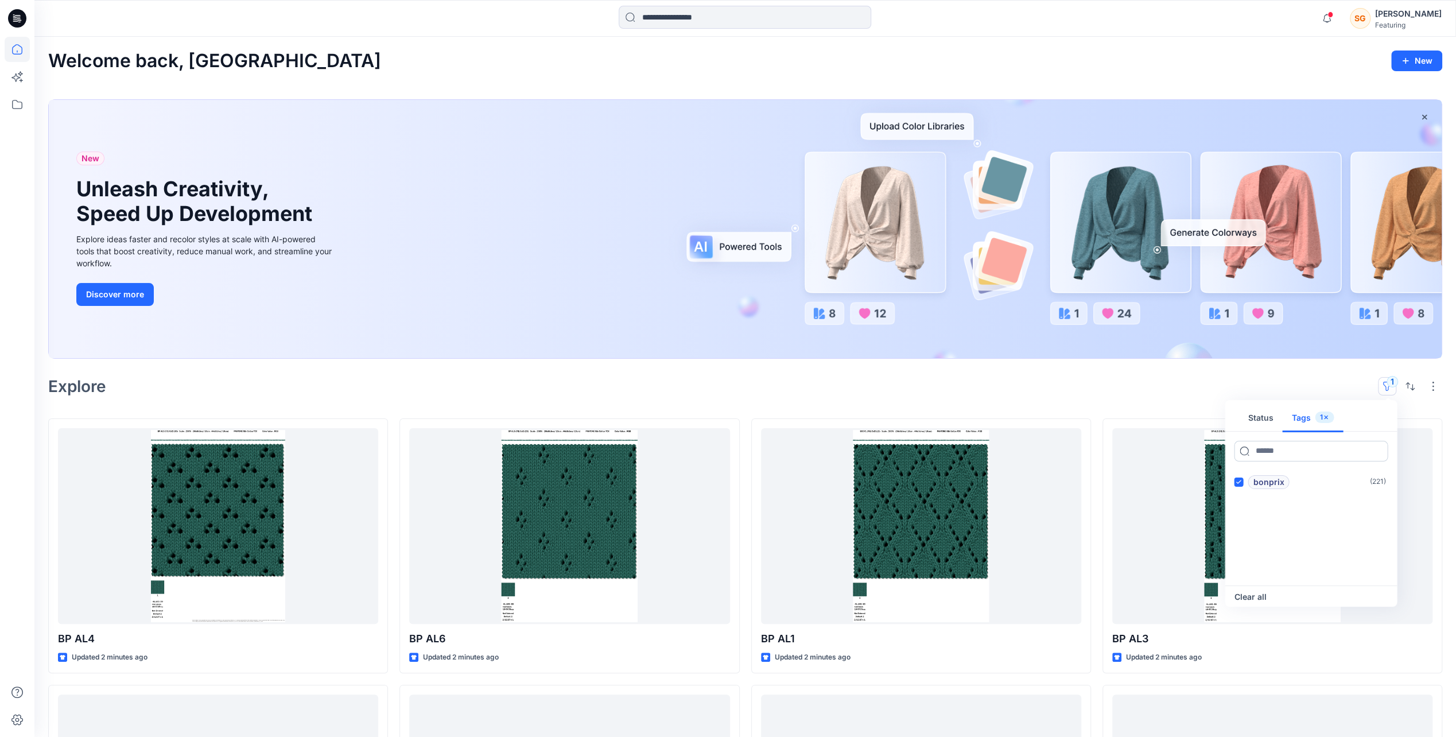
click at [1272, 453] on input at bounding box center [1311, 451] width 154 height 21
type input "*"
type input "*******"
click at [1357, 407] on div "Status Tags 1" at bounding box center [1311, 418] width 172 height 27
click at [1374, 448] on icon at bounding box center [1377, 450] width 9 height 9
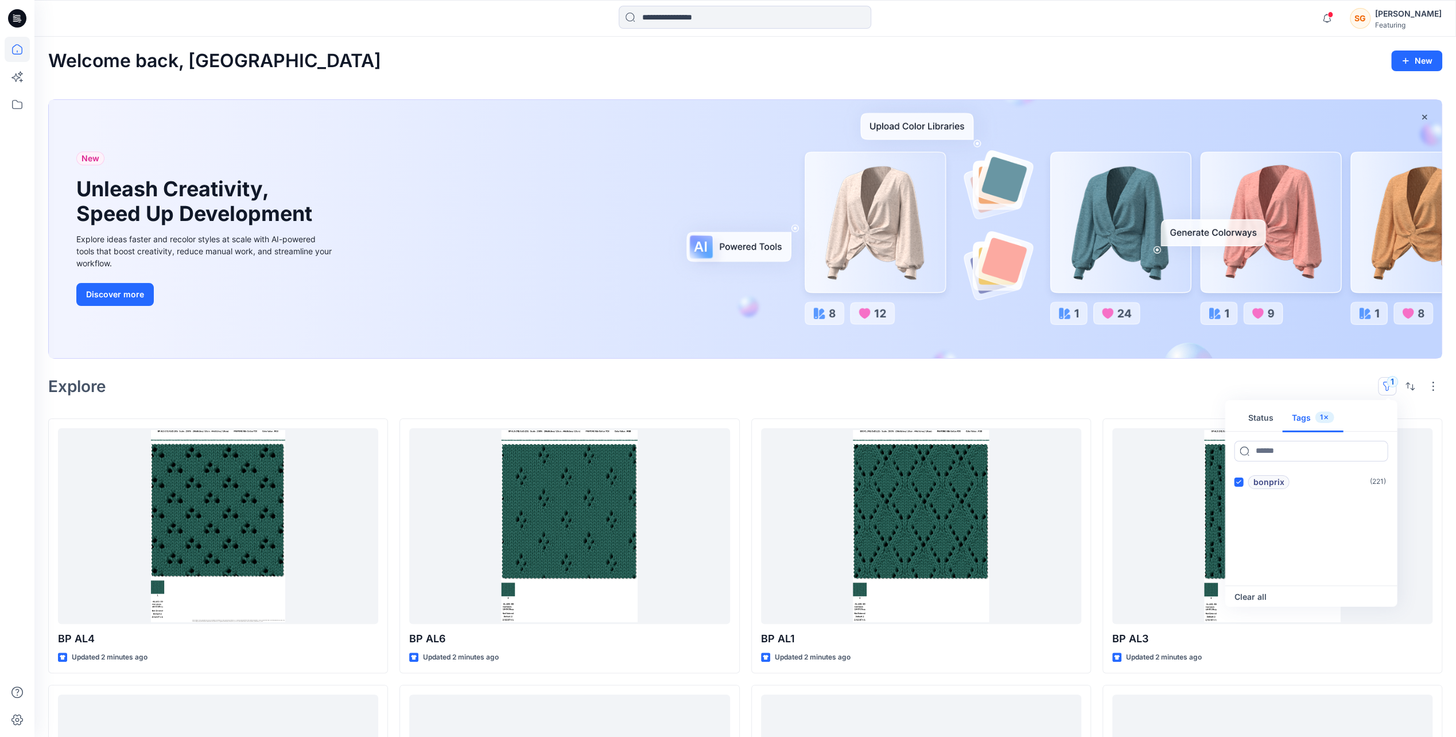
click at [504, 386] on div "Explore 1 Status Tags 1 bonprix ( 221 ) Clear all" at bounding box center [745, 386] width 1394 height 28
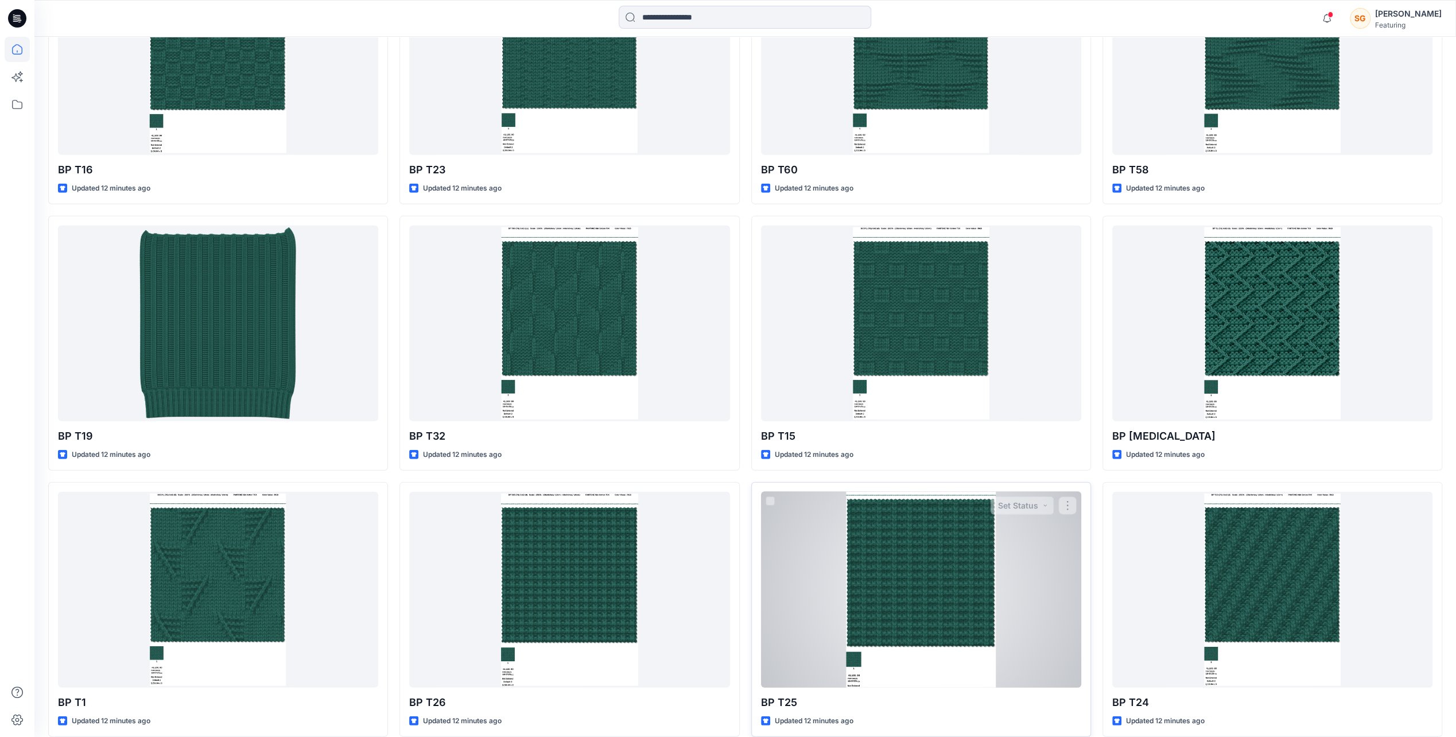
scroll to position [2918, 0]
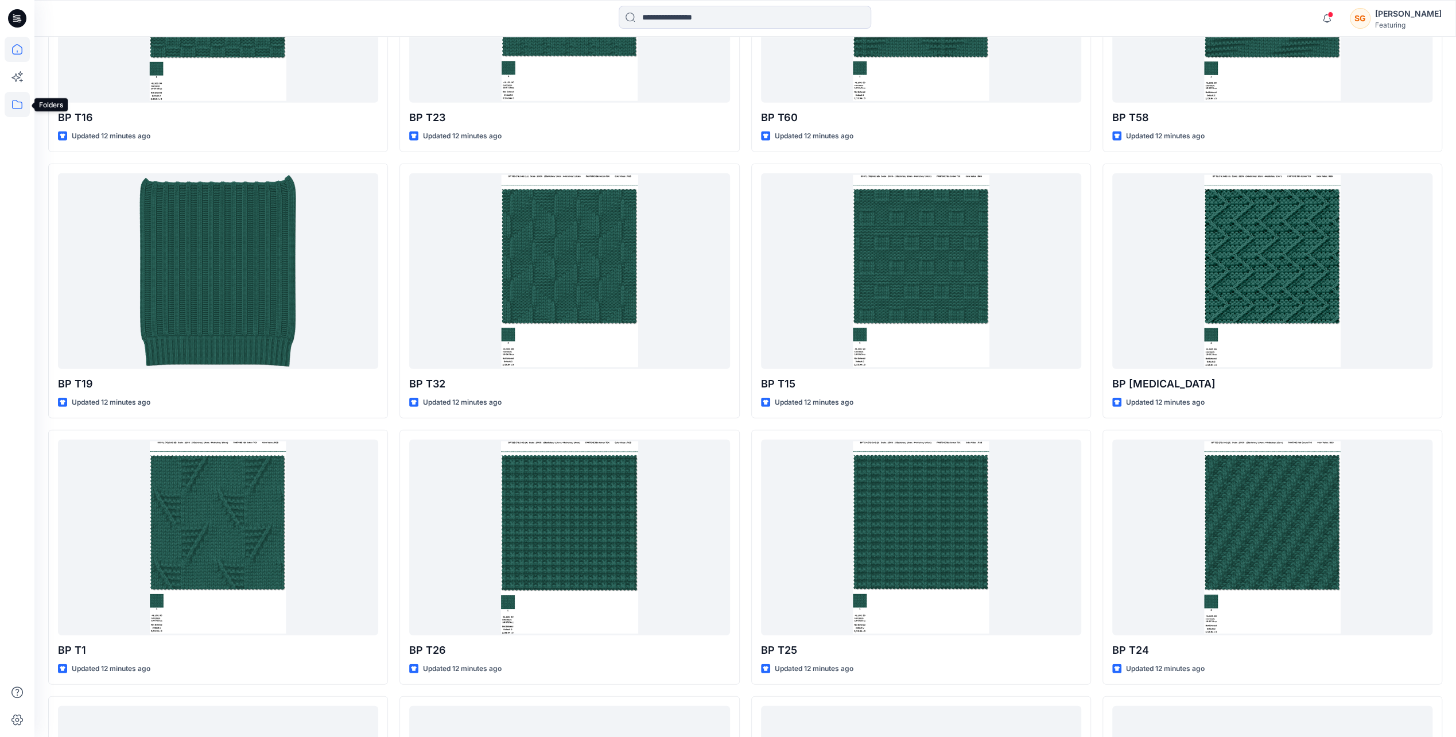
click at [15, 100] on icon at bounding box center [17, 104] width 10 height 9
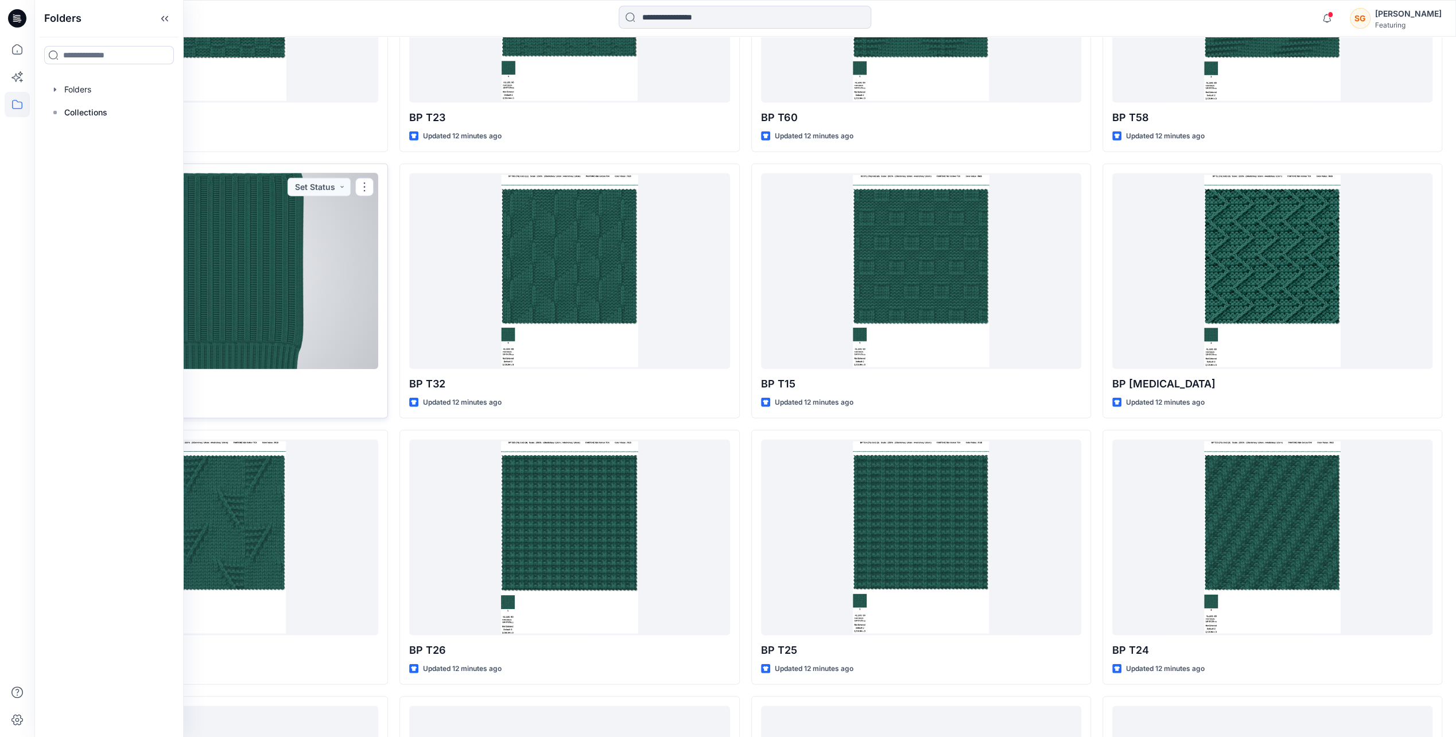
click at [286, 249] on div at bounding box center [218, 271] width 320 height 196
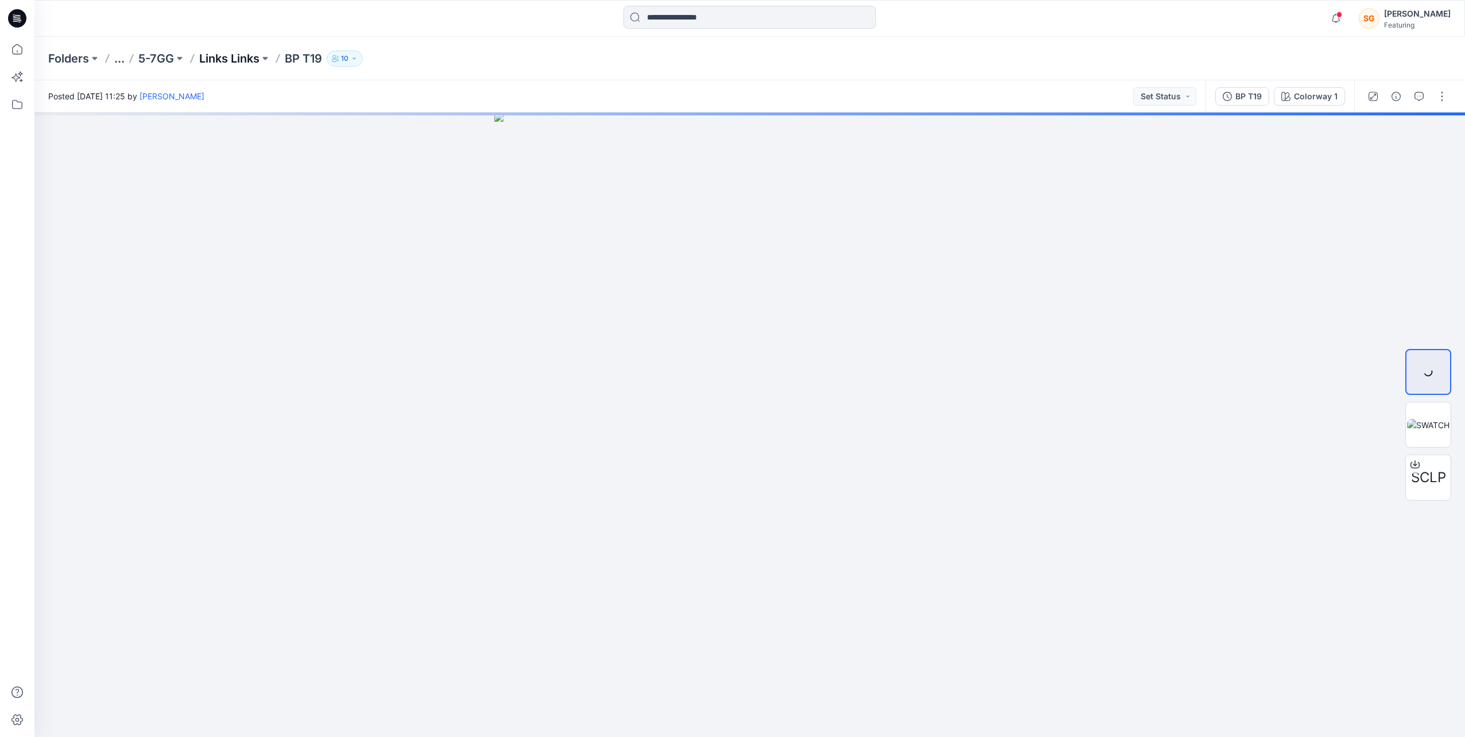
click at [216, 55] on p "Links Links" at bounding box center [229, 59] width 60 height 16
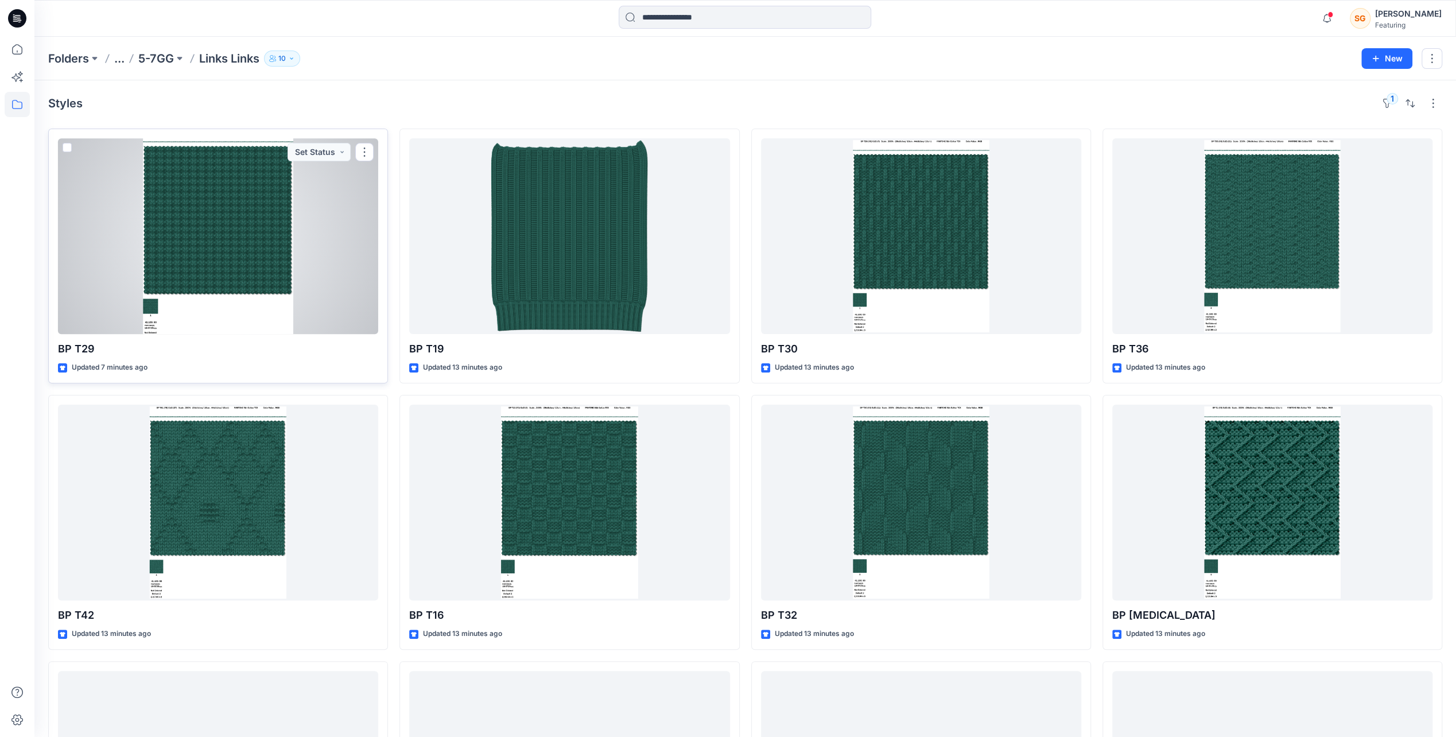
click at [59, 145] on div at bounding box center [218, 236] width 320 height 196
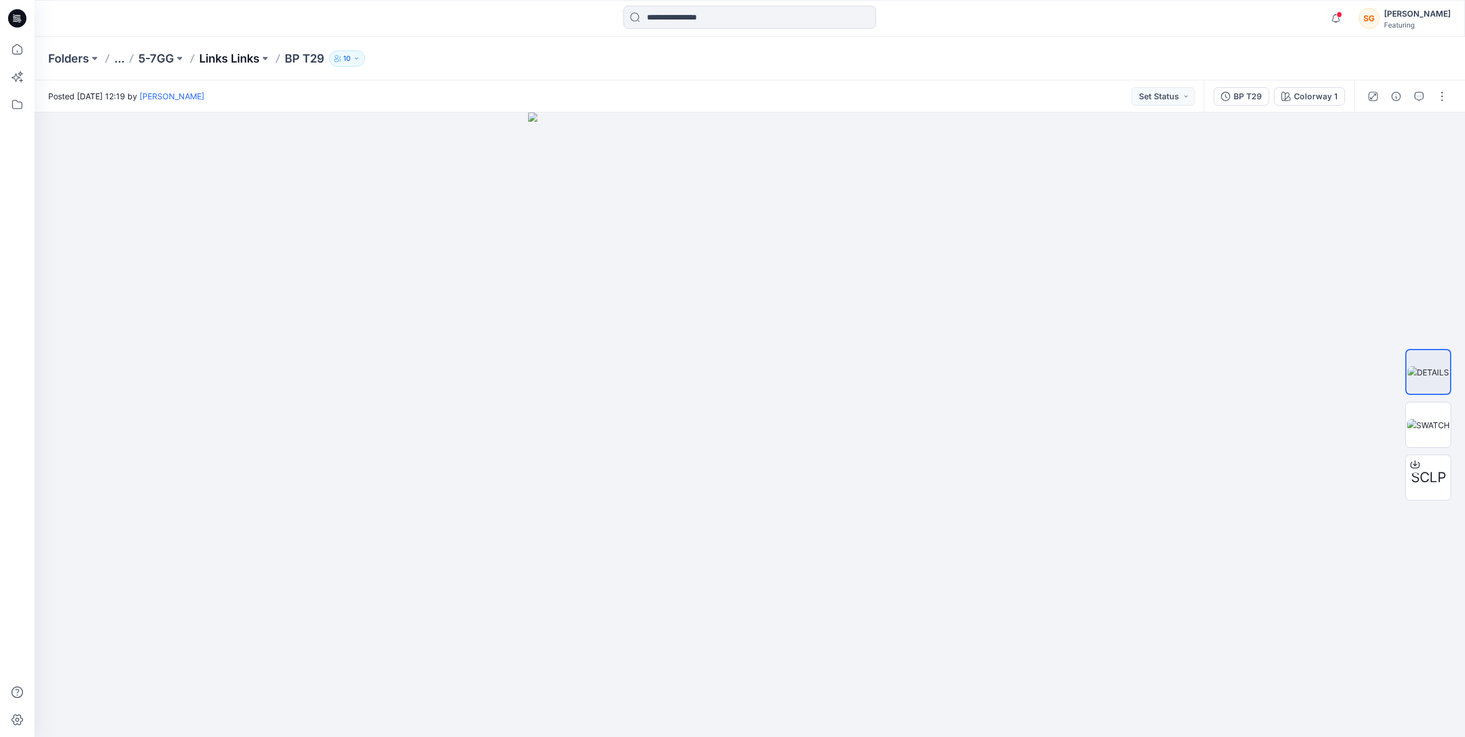
click at [242, 56] on p "Links Links" at bounding box center [229, 59] width 60 height 16
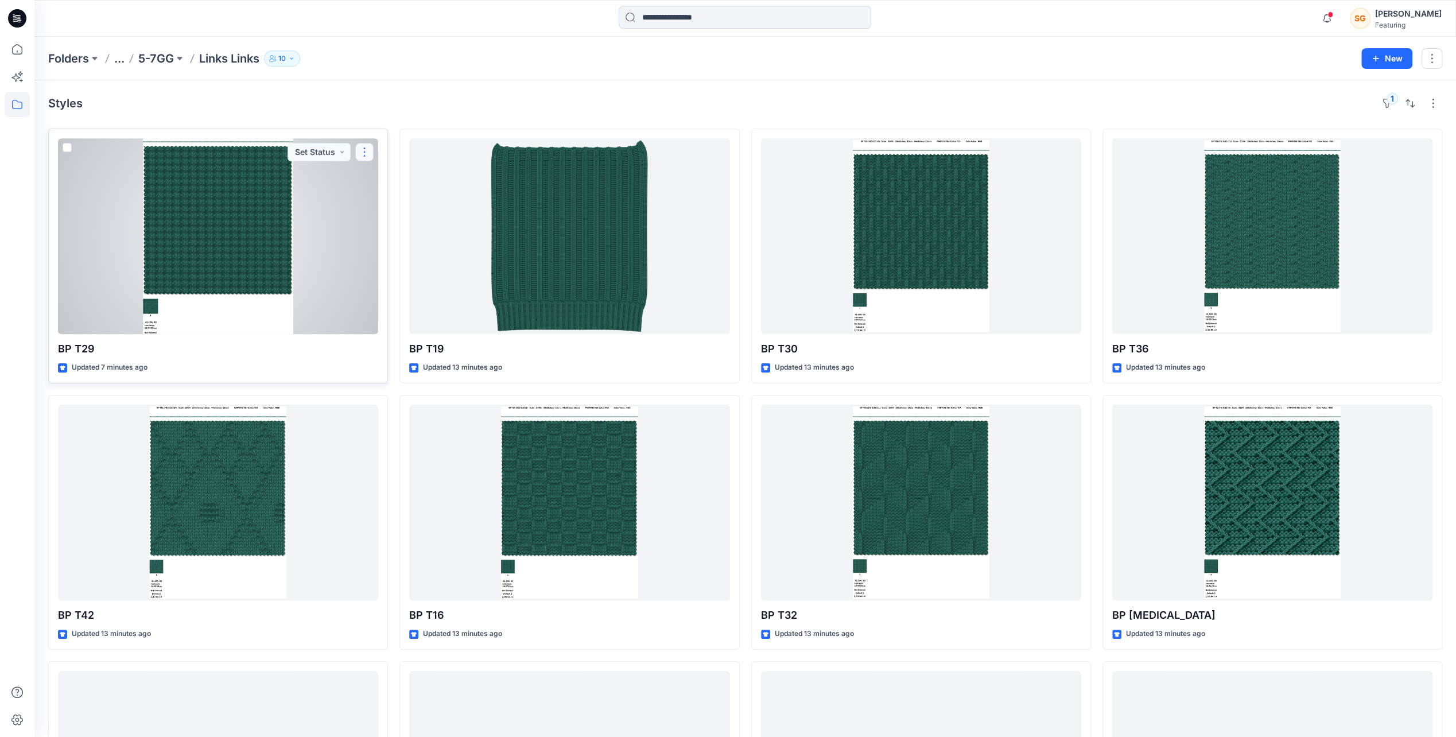
click at [365, 144] on button "button" at bounding box center [364, 152] width 18 height 18
click at [403, 223] on button "Add Tag" at bounding box center [420, 220] width 124 height 21
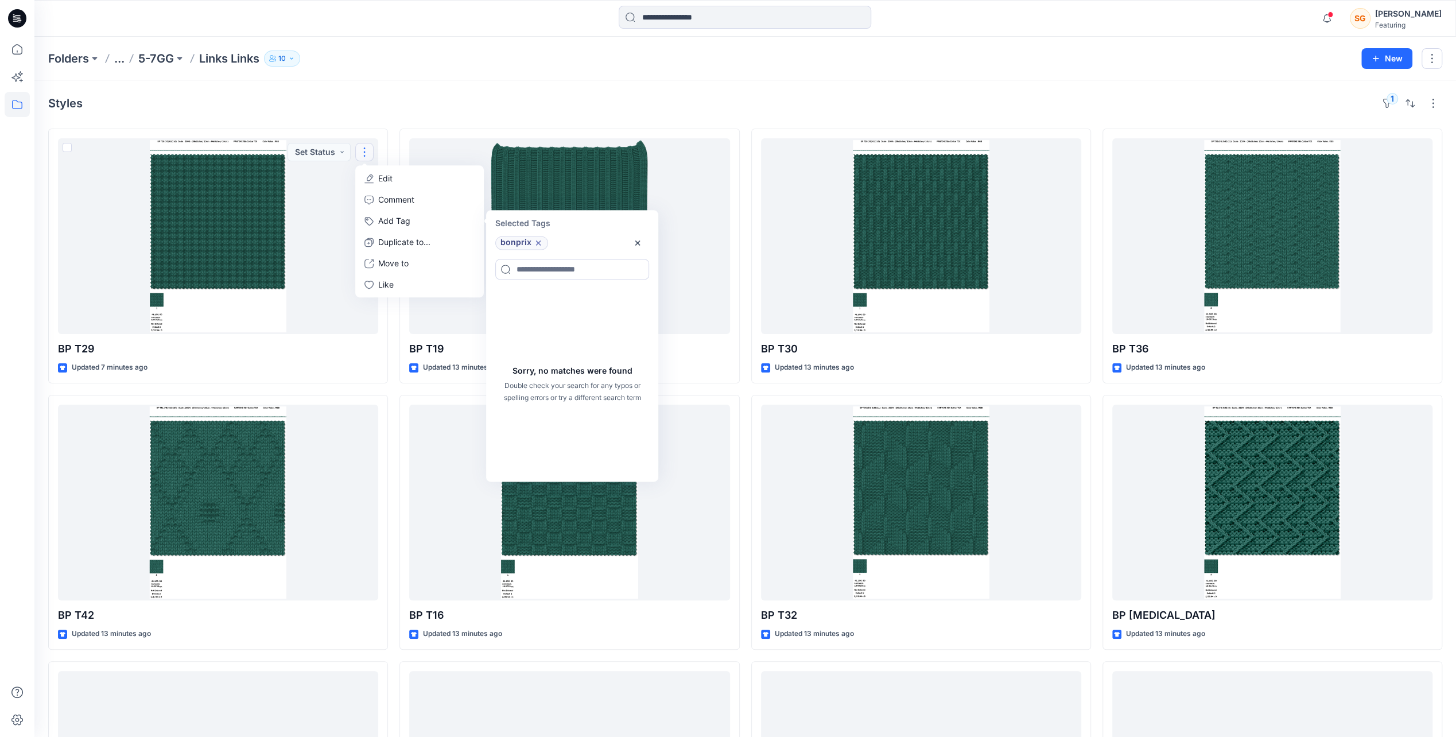
click at [226, 65] on p "Links Links" at bounding box center [229, 59] width 60 height 16
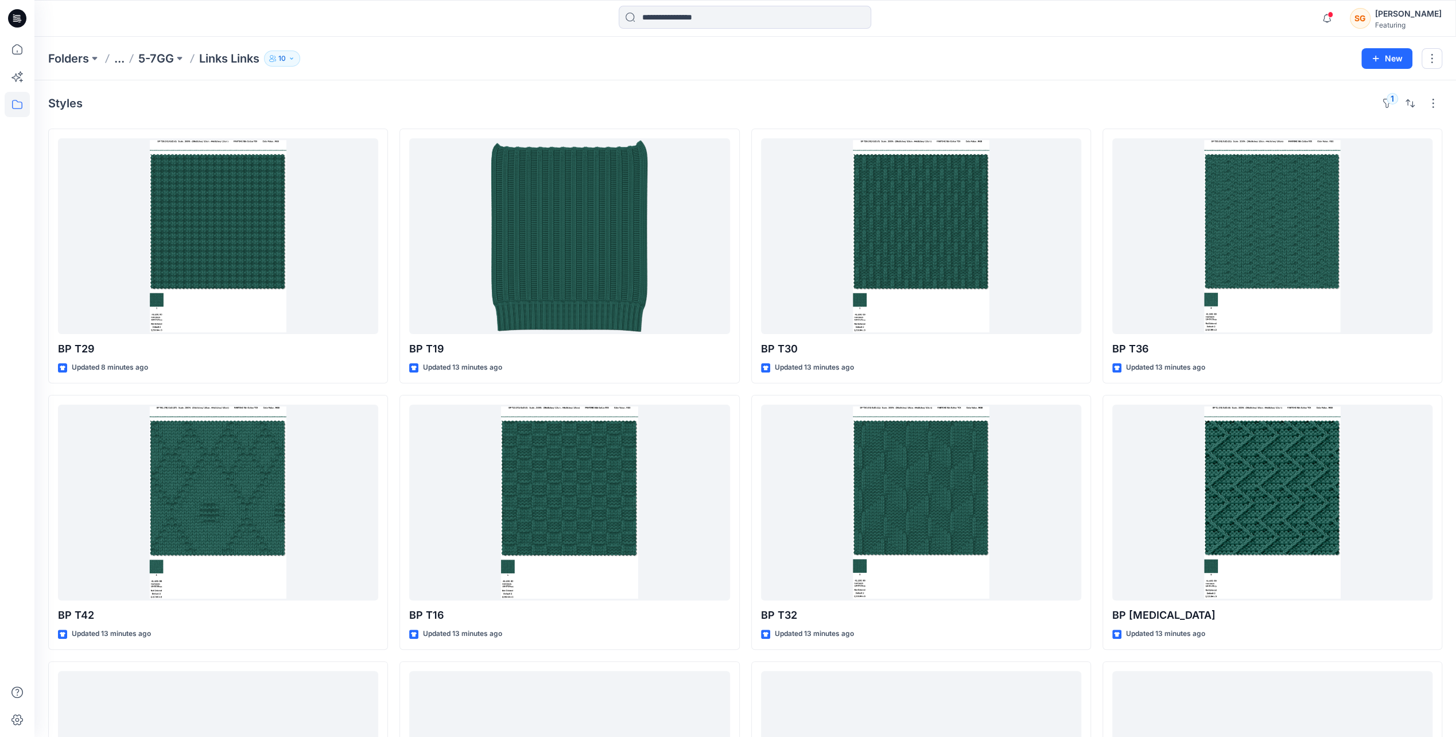
click at [236, 59] on p "Links Links" at bounding box center [229, 59] width 60 height 16
click at [338, 79] on div "Folders ... 5-7GG Links Links 10 New" at bounding box center [745, 59] width 1422 height 44
click at [1397, 101] on div "1" at bounding box center [1410, 103] width 64 height 18
click at [1383, 101] on button "1" at bounding box center [1387, 103] width 18 height 18
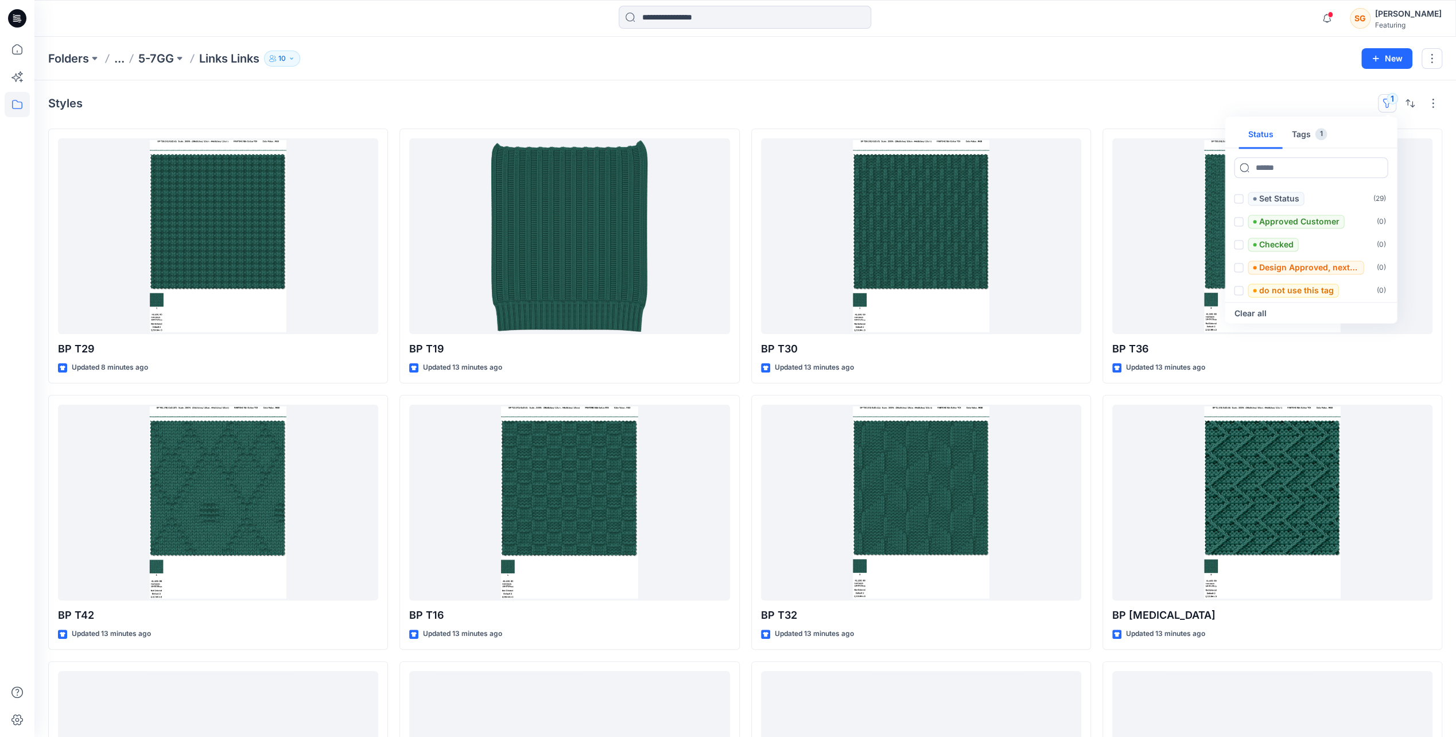
click at [1310, 136] on button "Tags 1" at bounding box center [1309, 135] width 54 height 28
click at [1238, 198] on icon at bounding box center [1238, 198] width 5 height 3
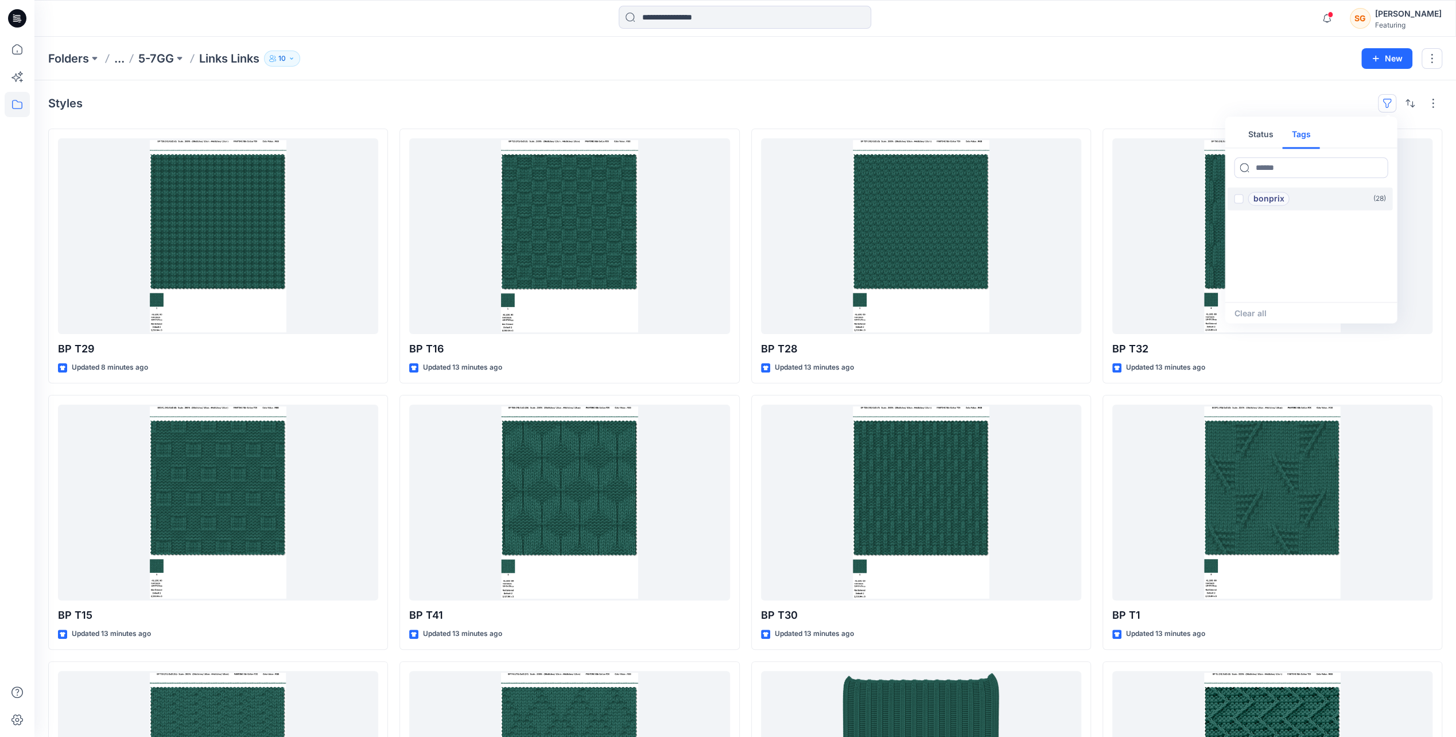
click at [217, 60] on p "Links Links" at bounding box center [229, 59] width 60 height 16
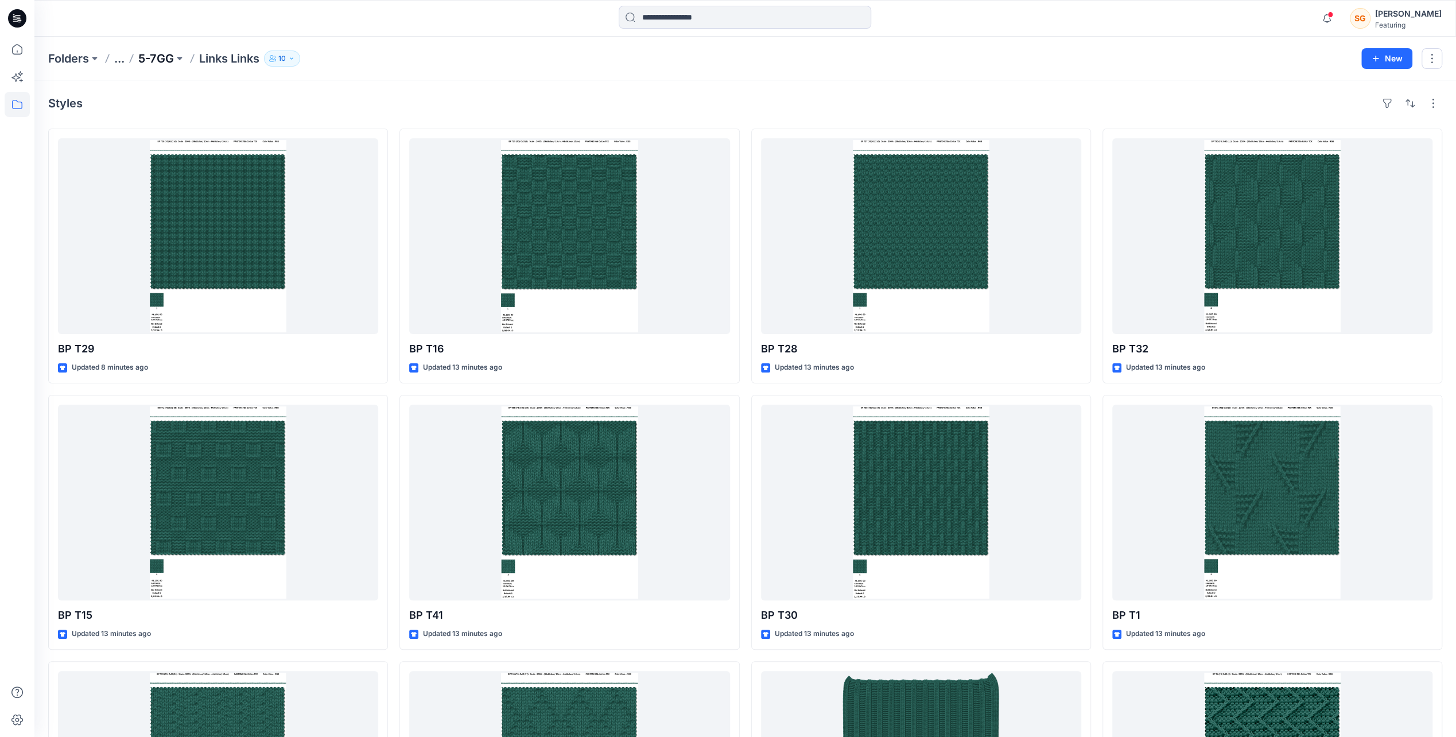
click at [164, 60] on p "5-7GG" at bounding box center [156, 59] width 36 height 16
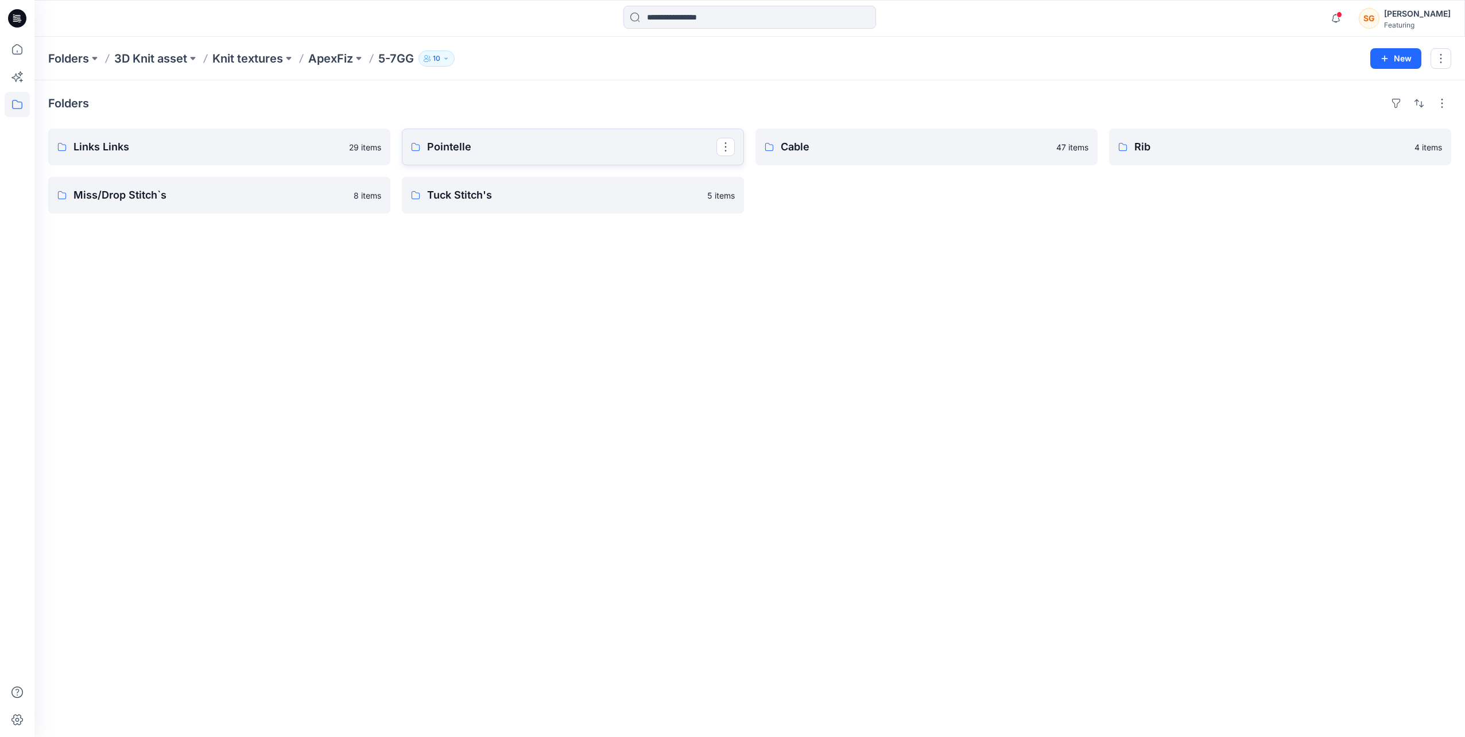
click at [510, 151] on p "Pointelle" at bounding box center [571, 147] width 289 height 16
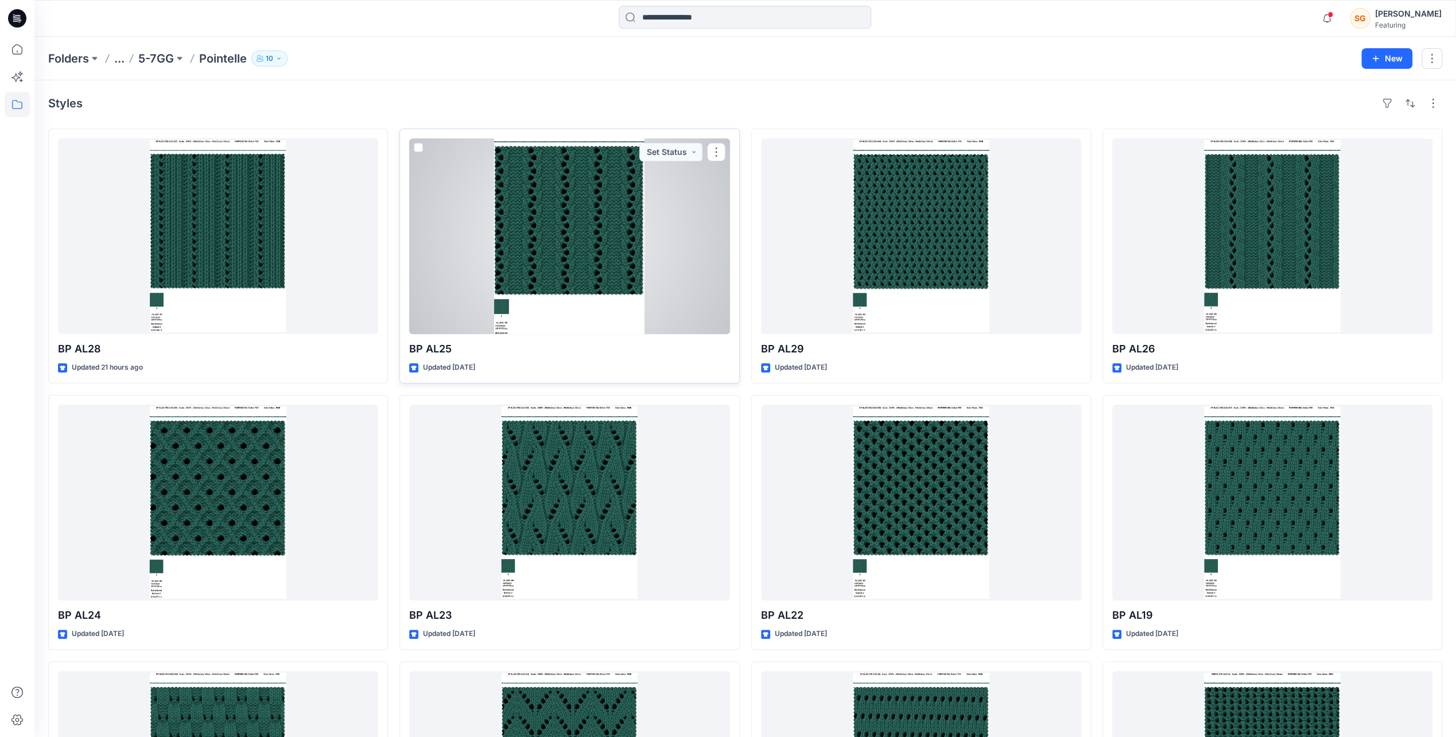
click at [606, 236] on div at bounding box center [569, 236] width 320 height 196
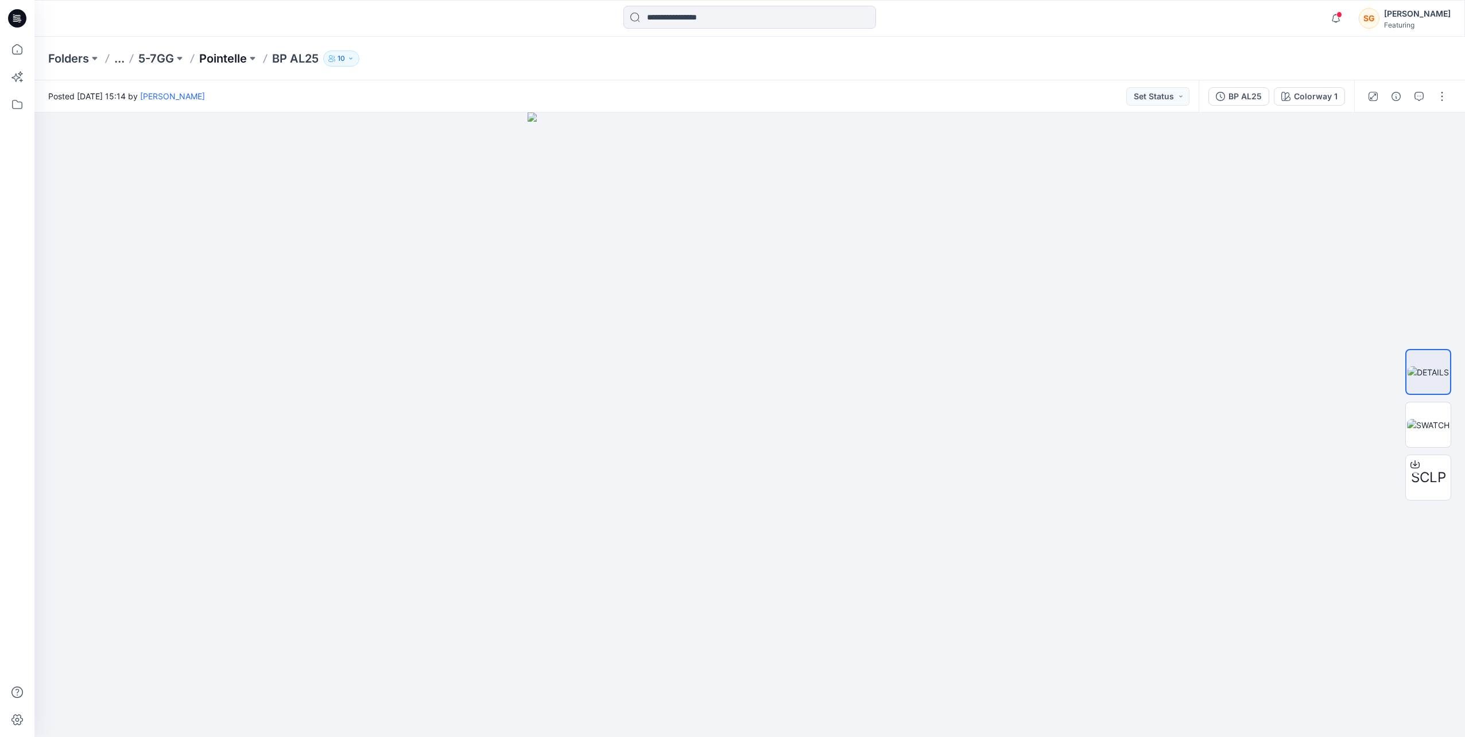
click at [223, 60] on p "Pointelle" at bounding box center [223, 59] width 48 height 16
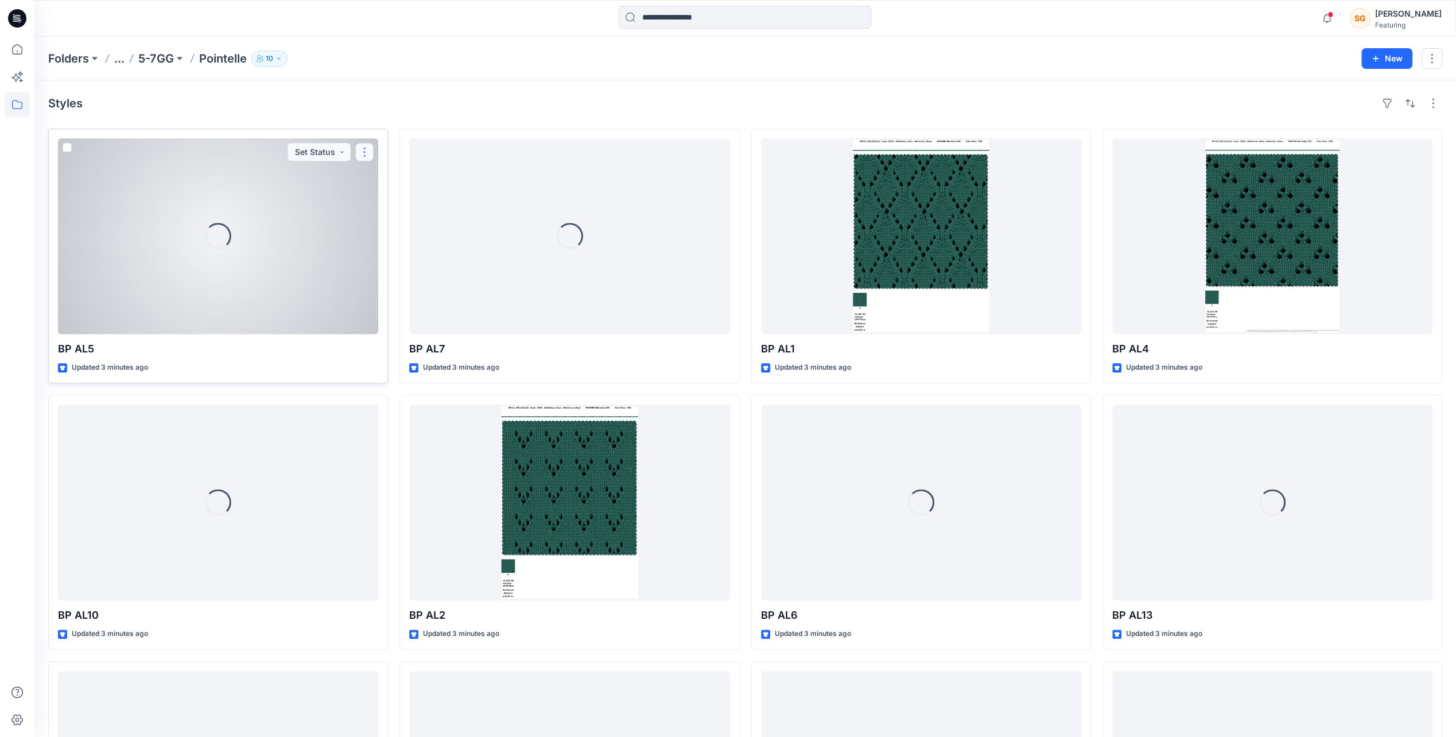
click at [364, 152] on button "button" at bounding box center [364, 152] width 18 height 18
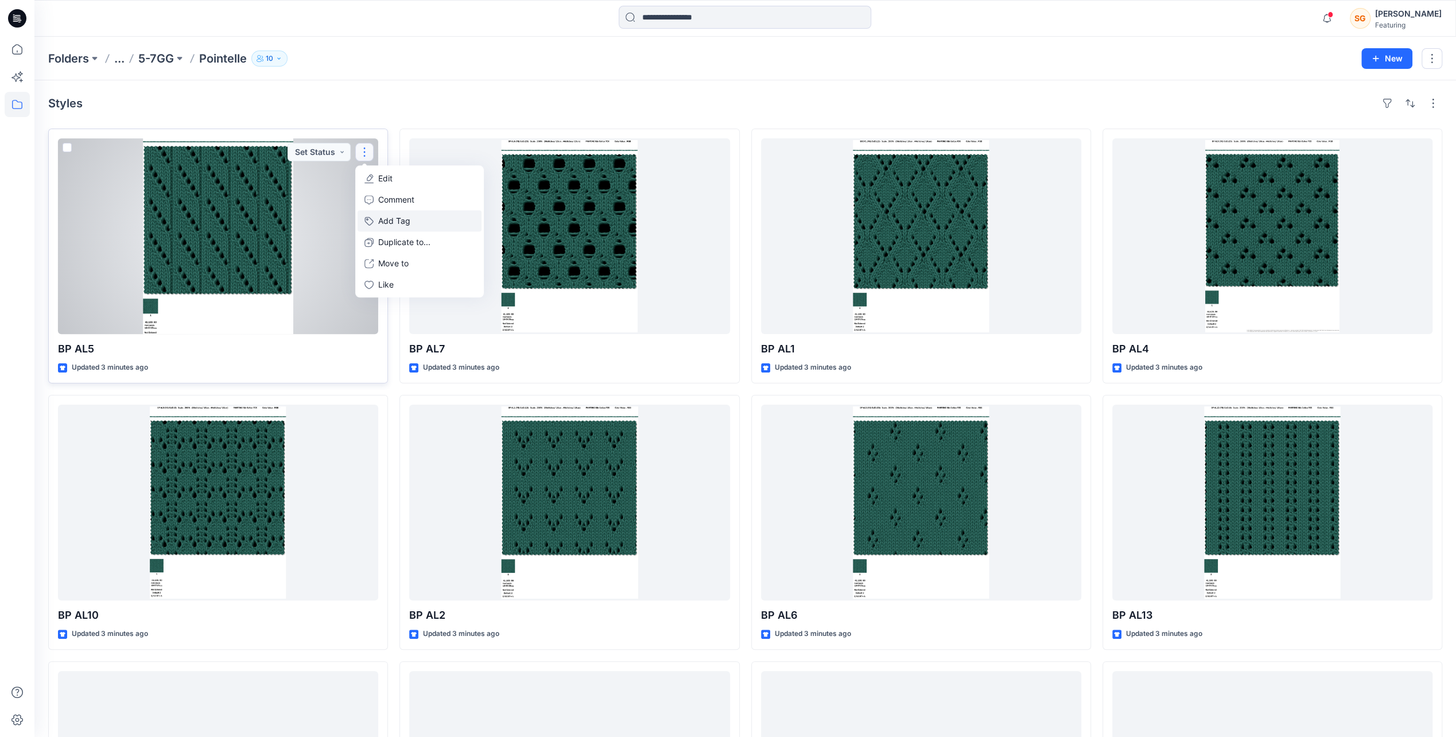
click at [388, 216] on button "Add Tag" at bounding box center [420, 220] width 124 height 21
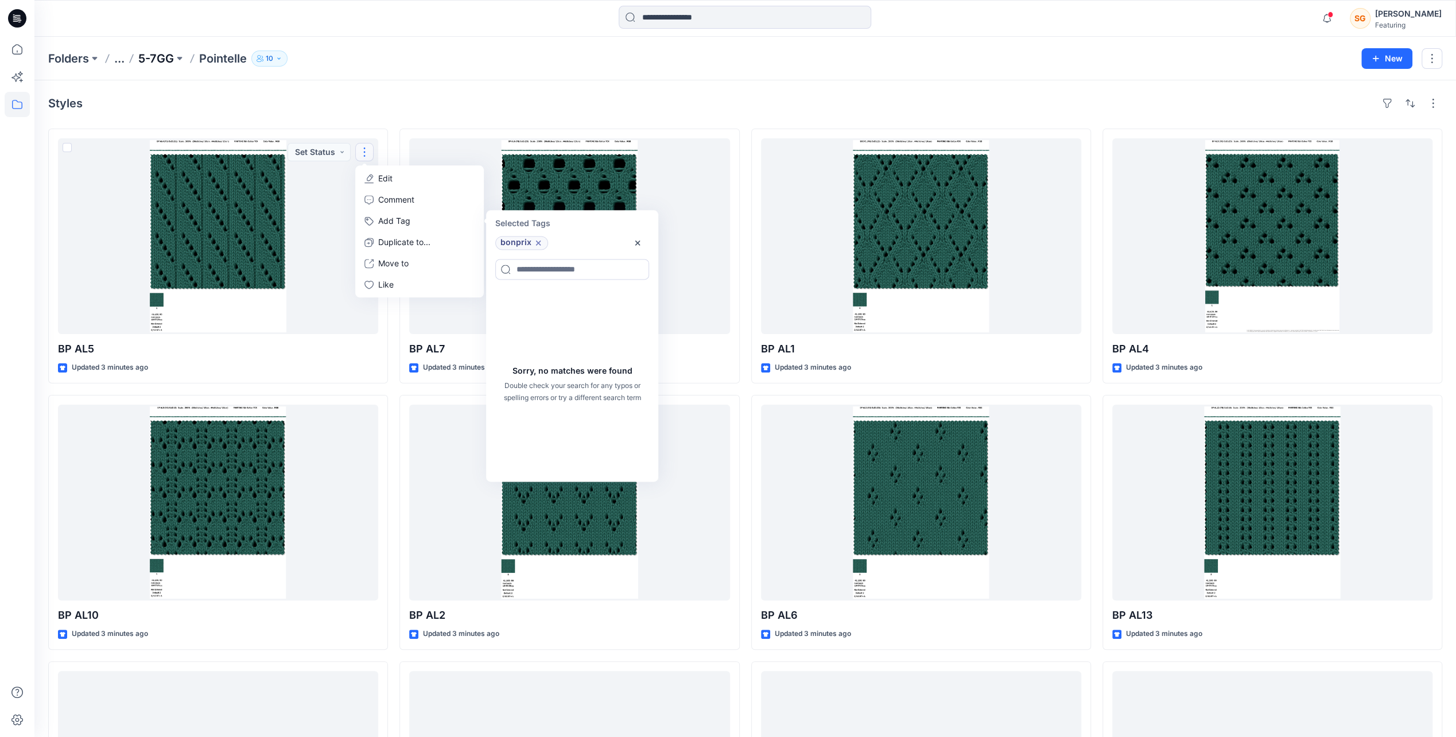
click at [161, 59] on p "5-7GG" at bounding box center [156, 59] width 36 height 16
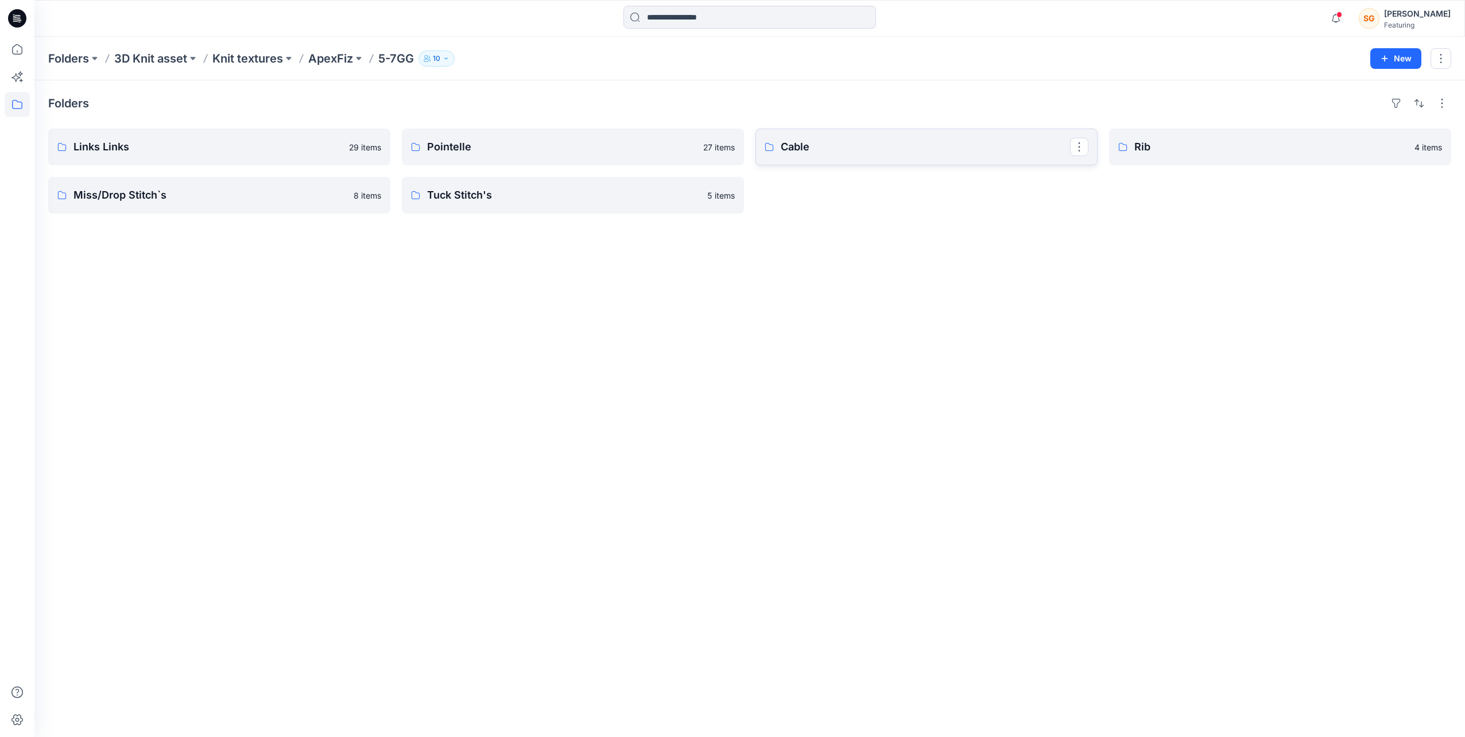
click at [815, 148] on p "Cable" at bounding box center [924, 147] width 289 height 16
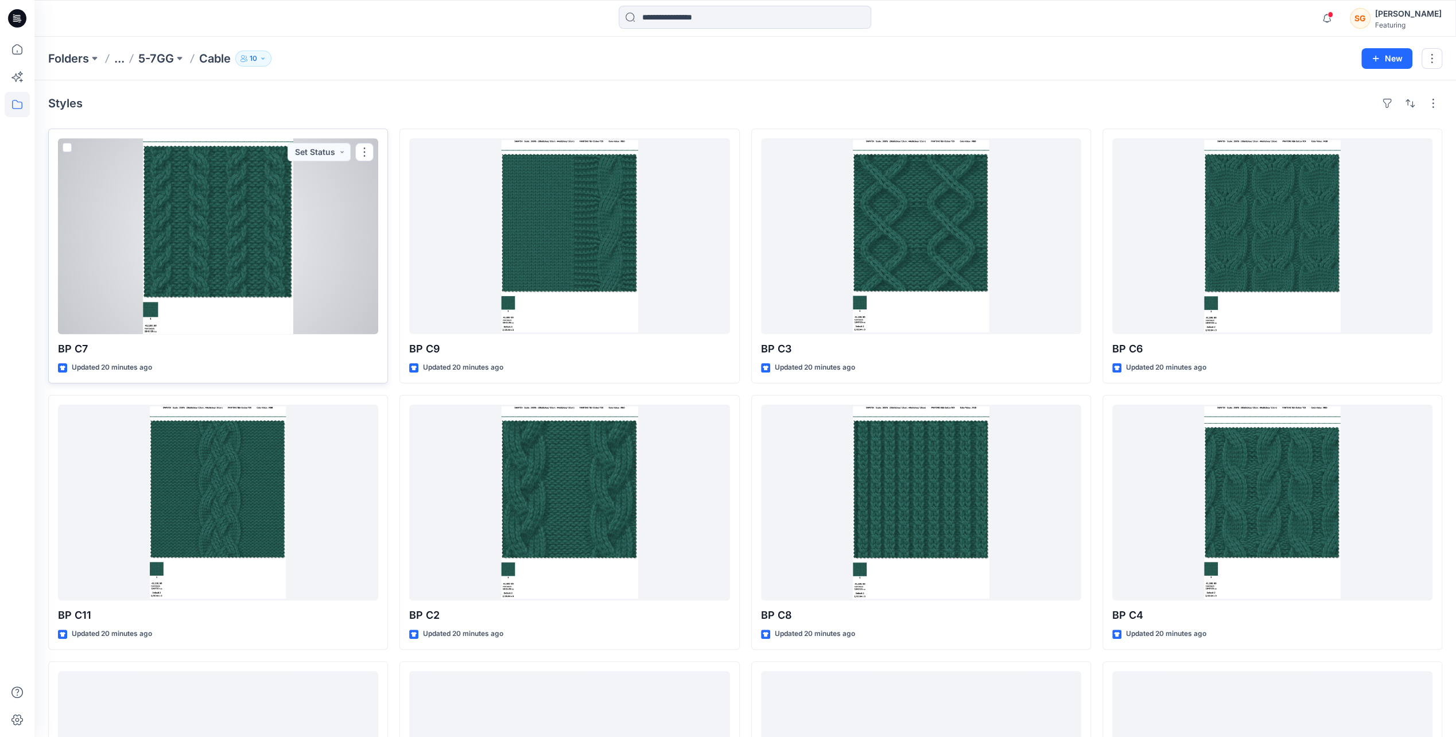
click at [271, 232] on div at bounding box center [218, 236] width 320 height 196
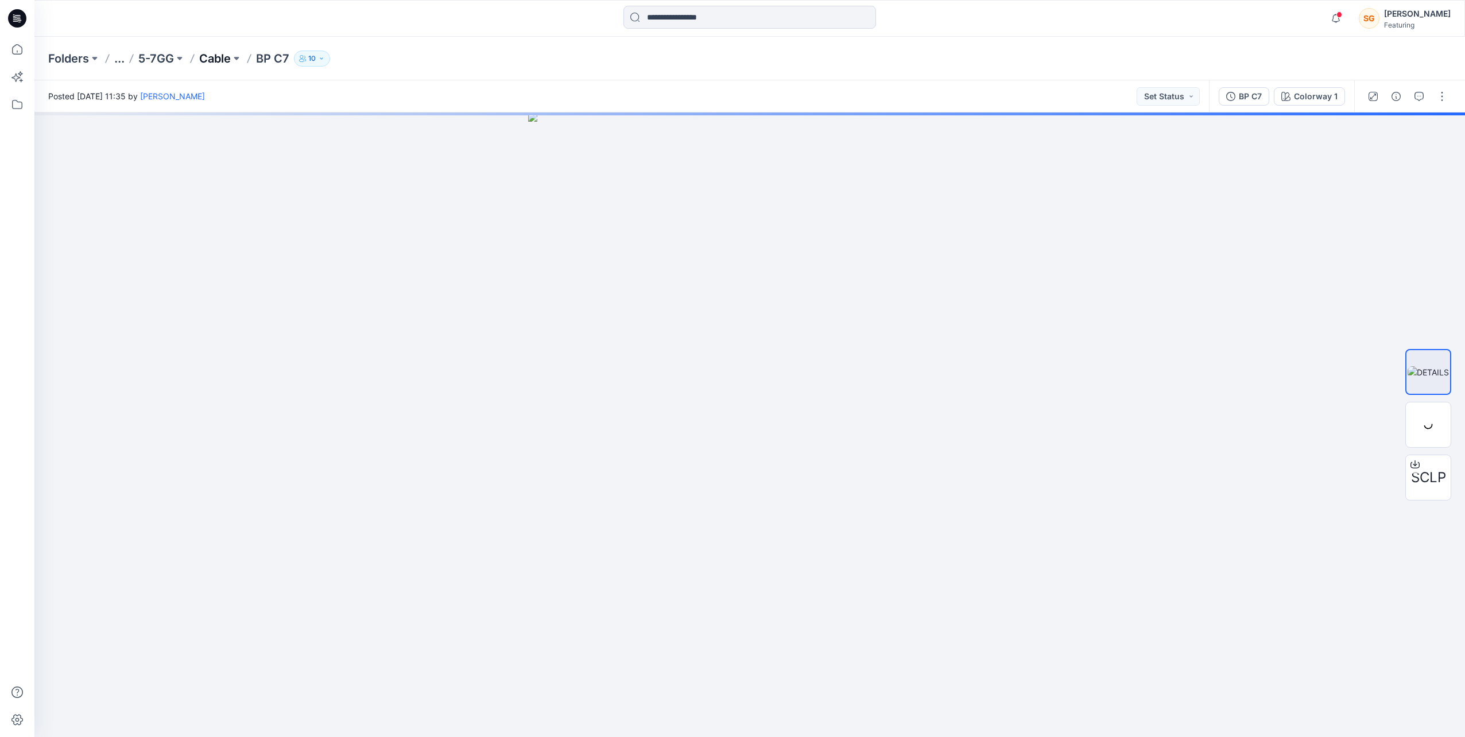
click at [220, 55] on p "Cable" at bounding box center [215, 59] width 32 height 16
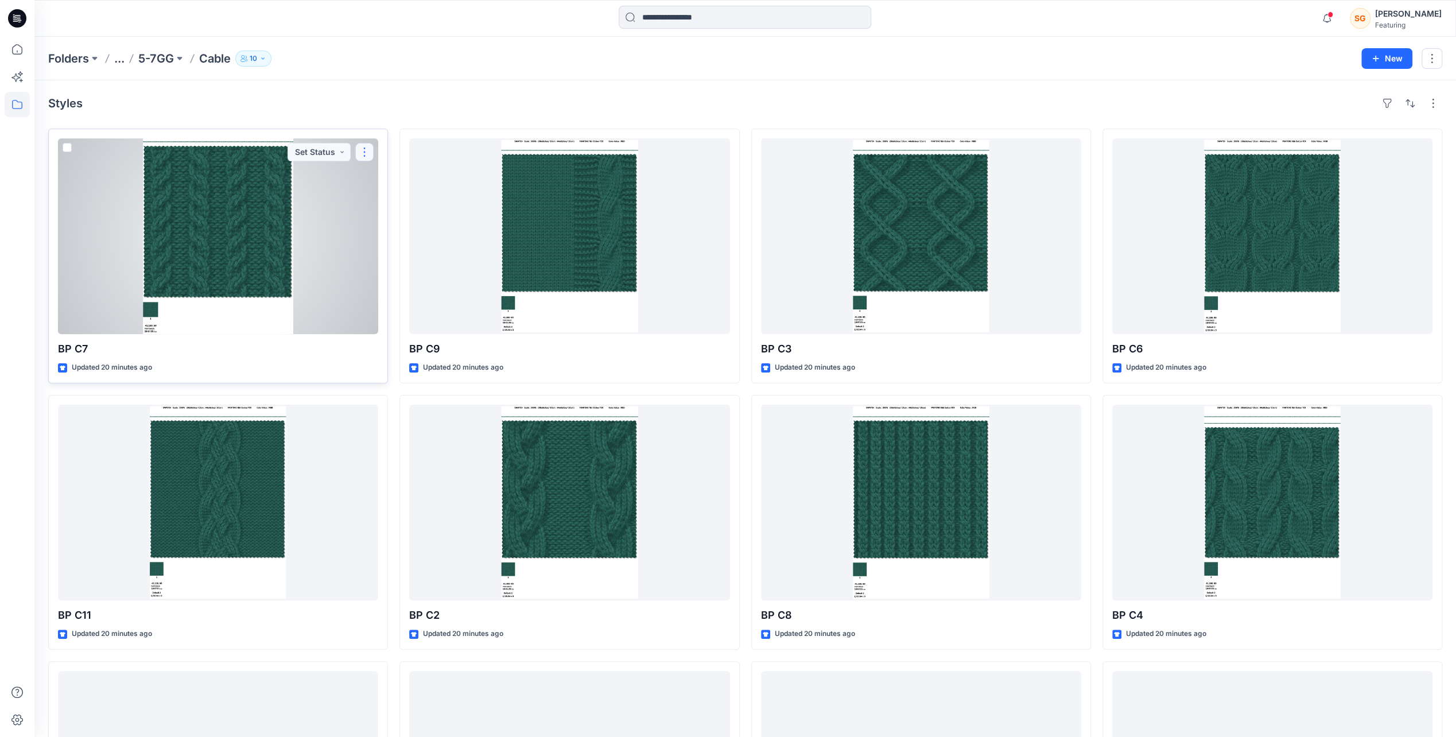
click at [369, 147] on button "button" at bounding box center [364, 152] width 18 height 18
click at [390, 215] on button "Add Tag" at bounding box center [420, 220] width 124 height 21
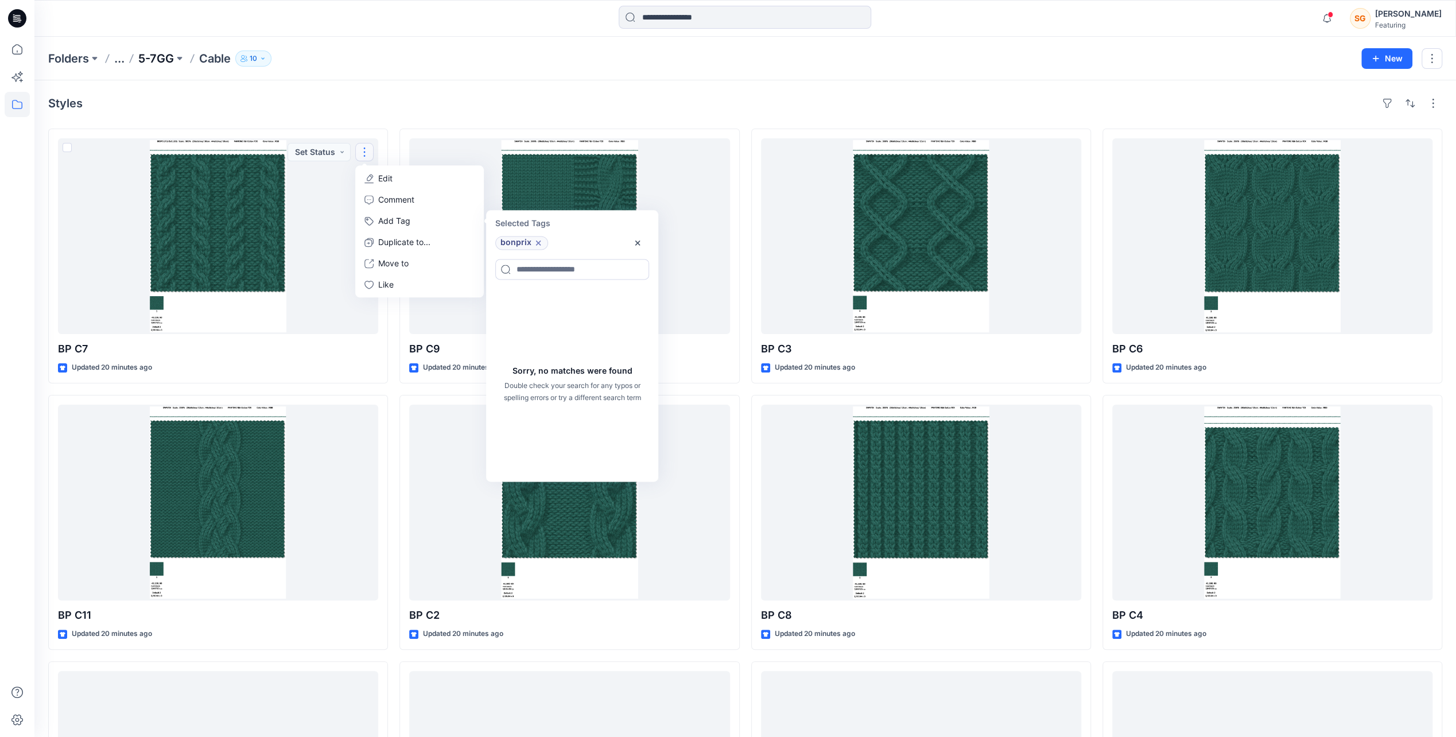
click at [155, 59] on p "5-7GG" at bounding box center [156, 59] width 36 height 16
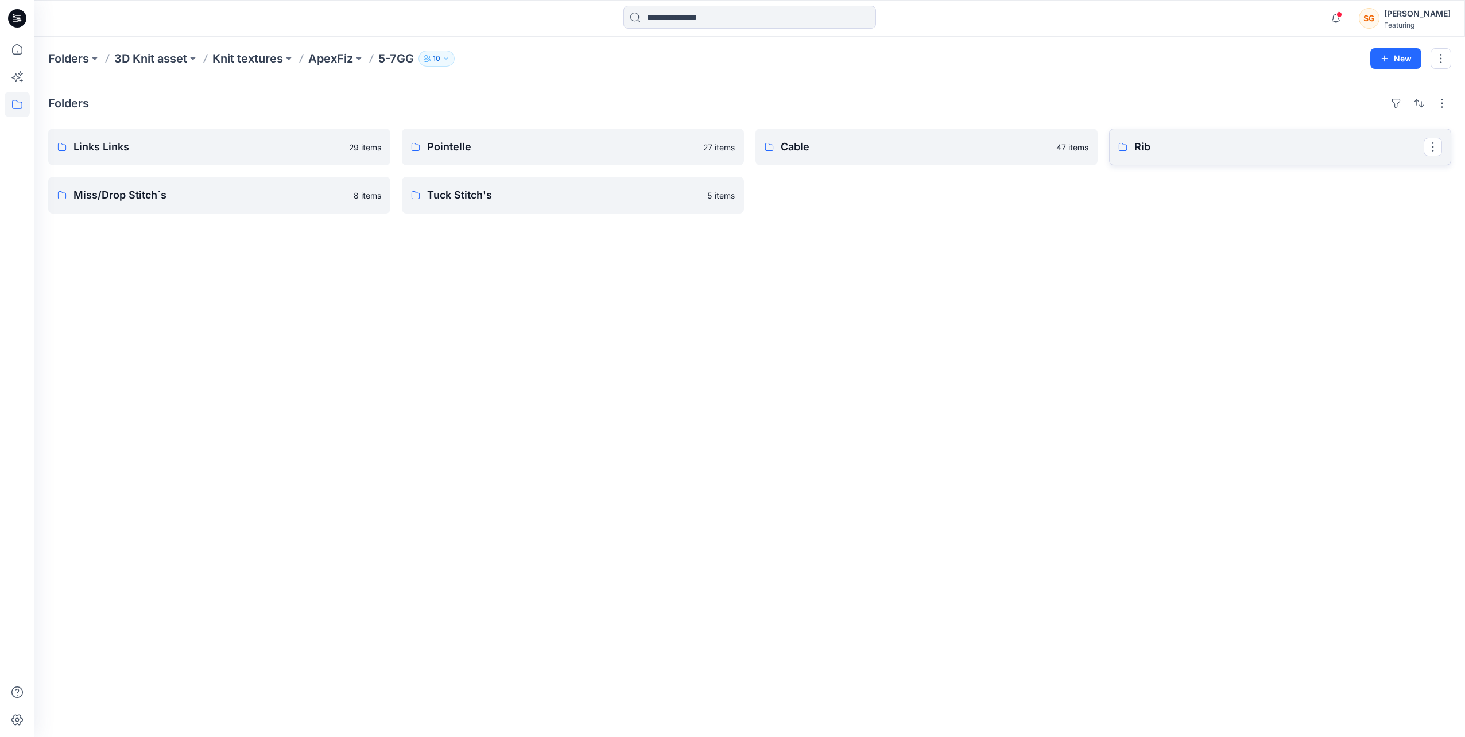
click at [1187, 152] on p "Rib" at bounding box center [1278, 147] width 289 height 16
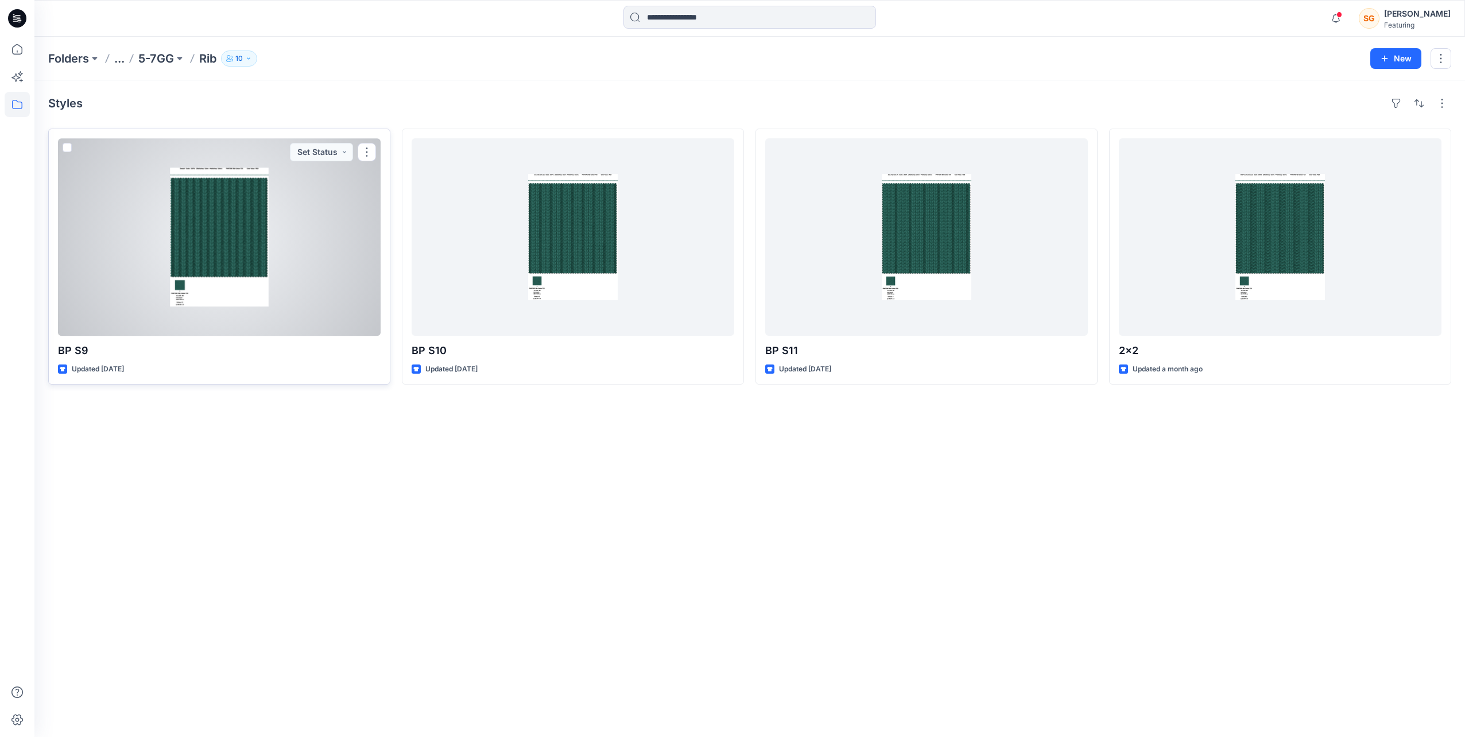
click at [68, 145] on span at bounding box center [67, 147] width 9 height 9
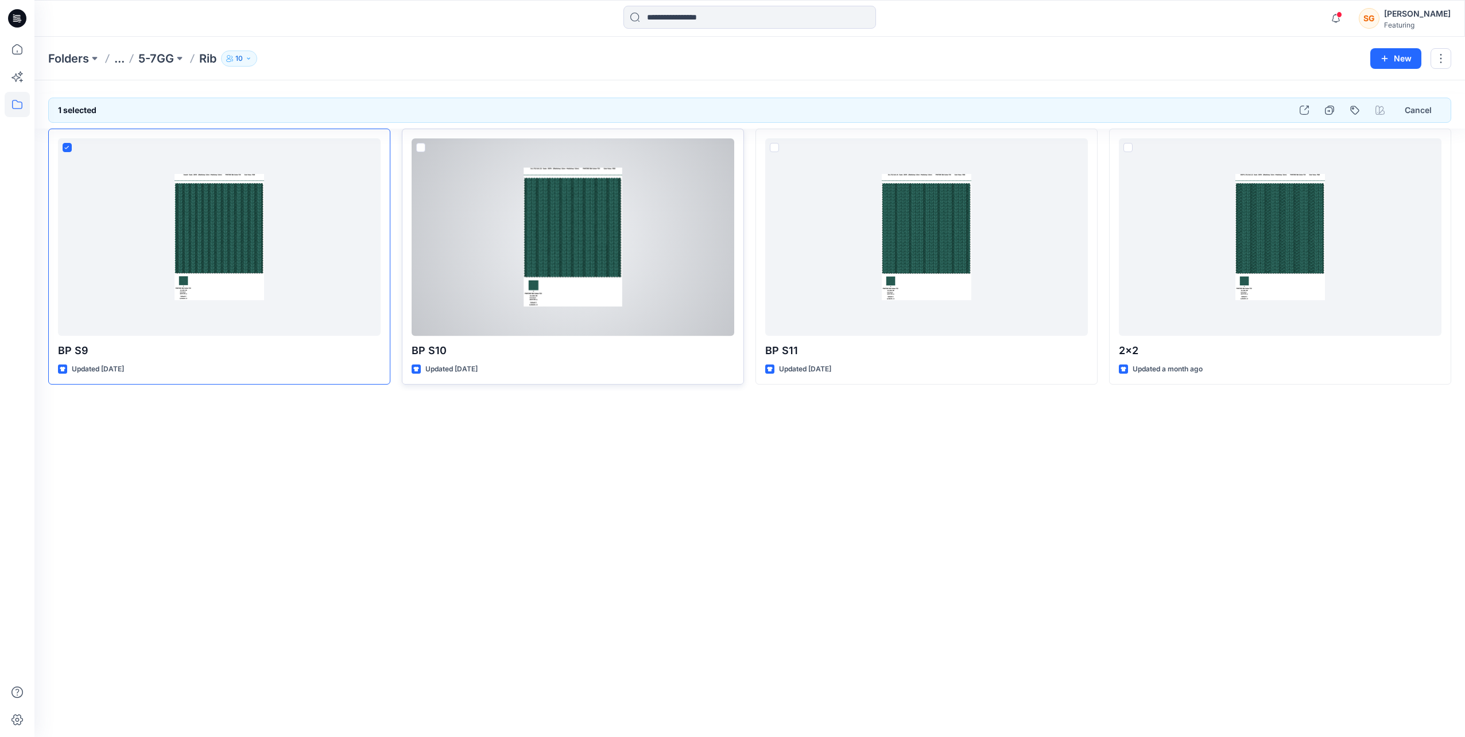
click at [422, 147] on span at bounding box center [420, 147] width 9 height 9
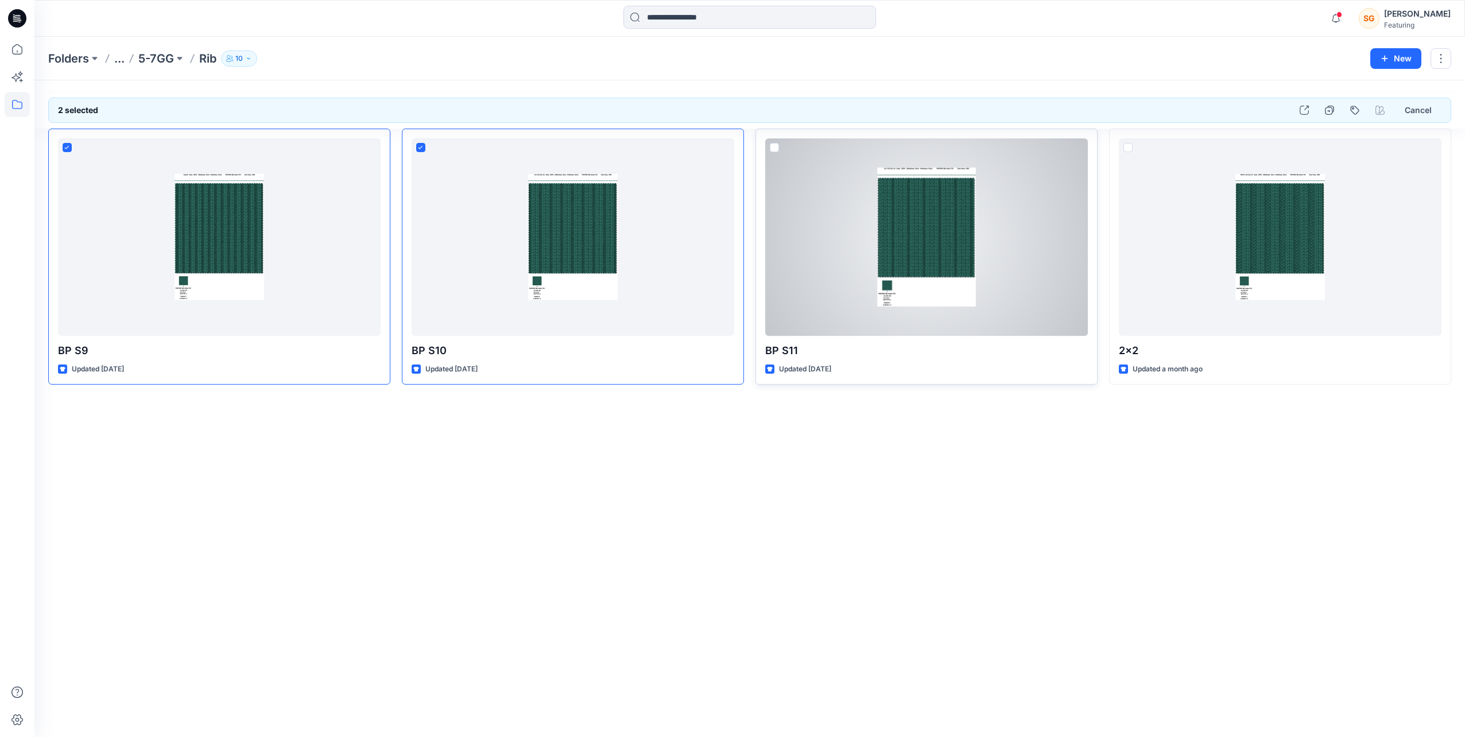
click at [774, 145] on span at bounding box center [774, 147] width 9 height 9
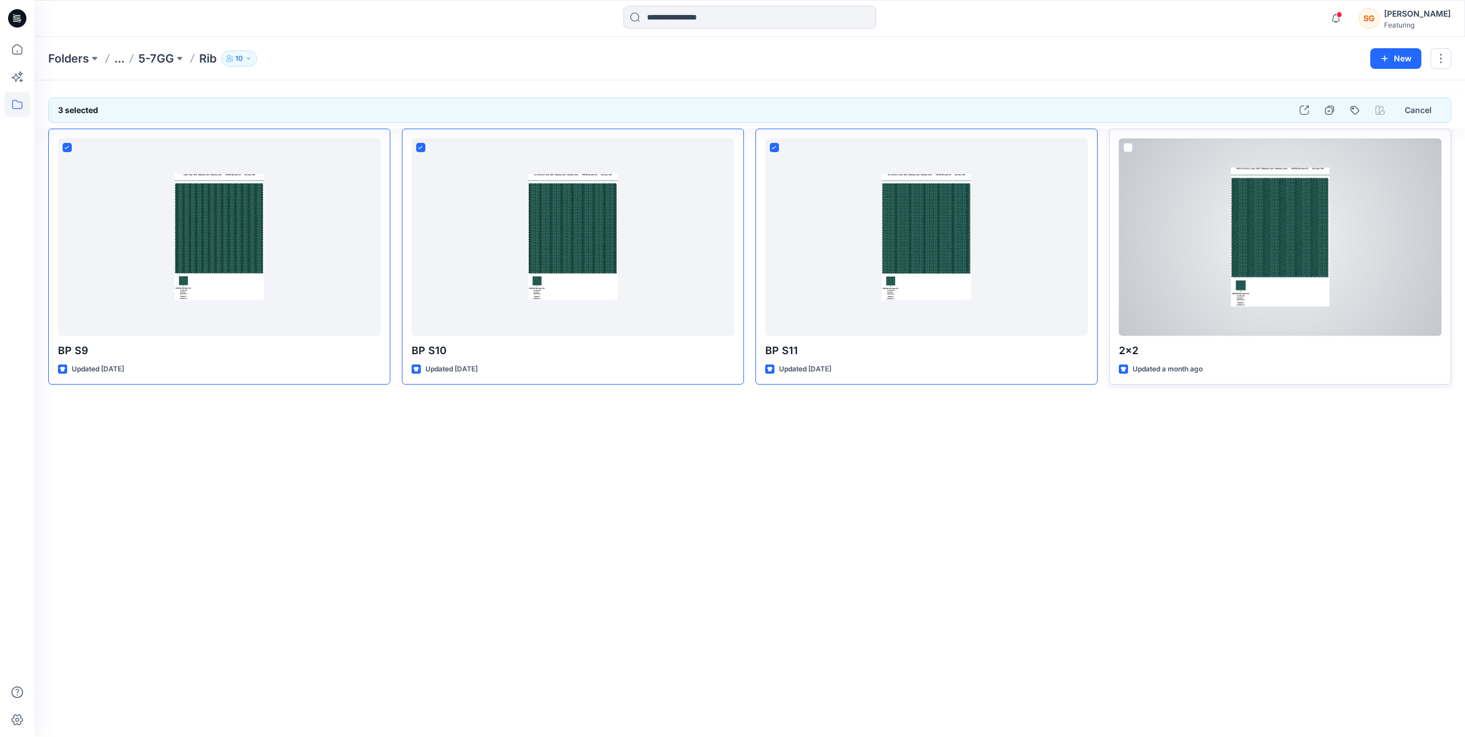
click at [1130, 147] on span at bounding box center [1127, 147] width 9 height 9
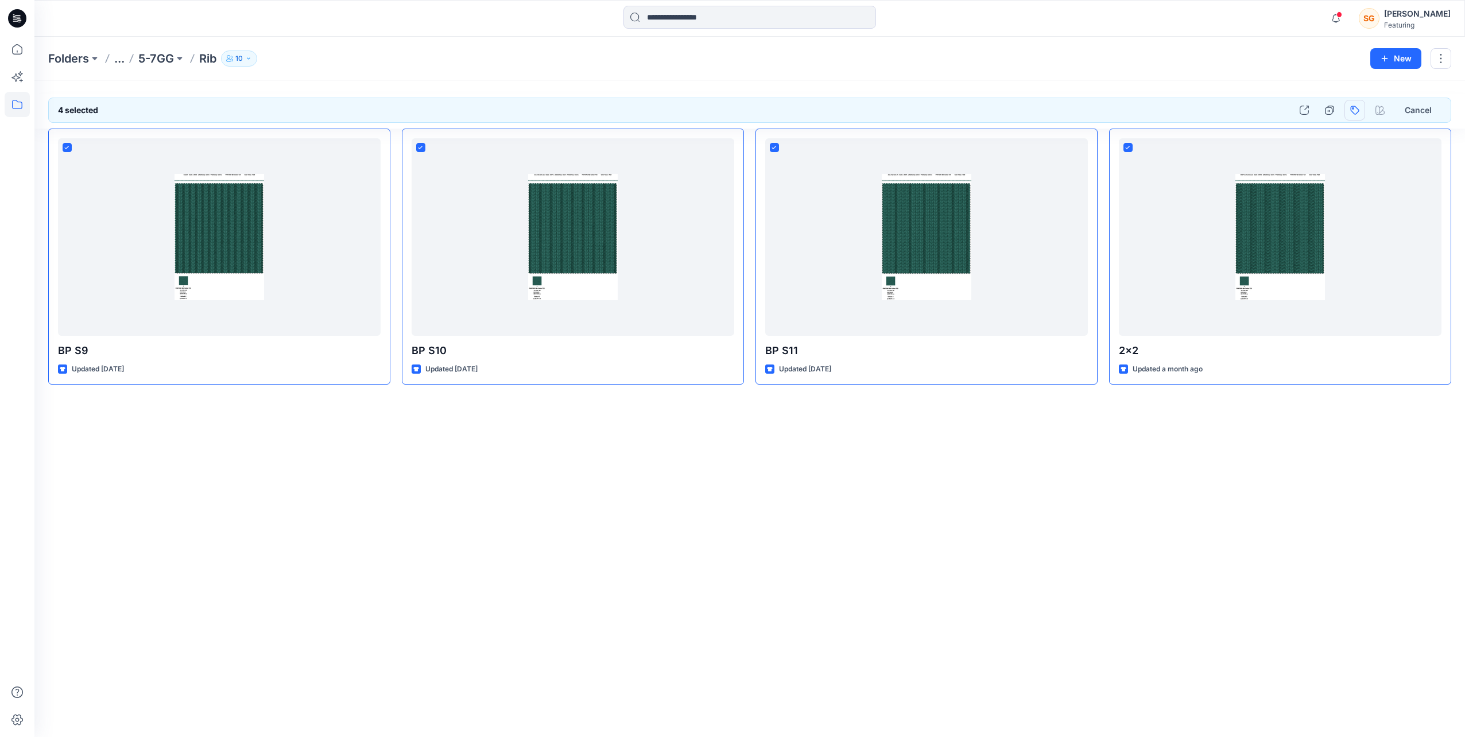
click at [1356, 109] on button "button" at bounding box center [1354, 110] width 21 height 21
click at [1207, 196] on div "bonprix" at bounding box center [1277, 195] width 165 height 21
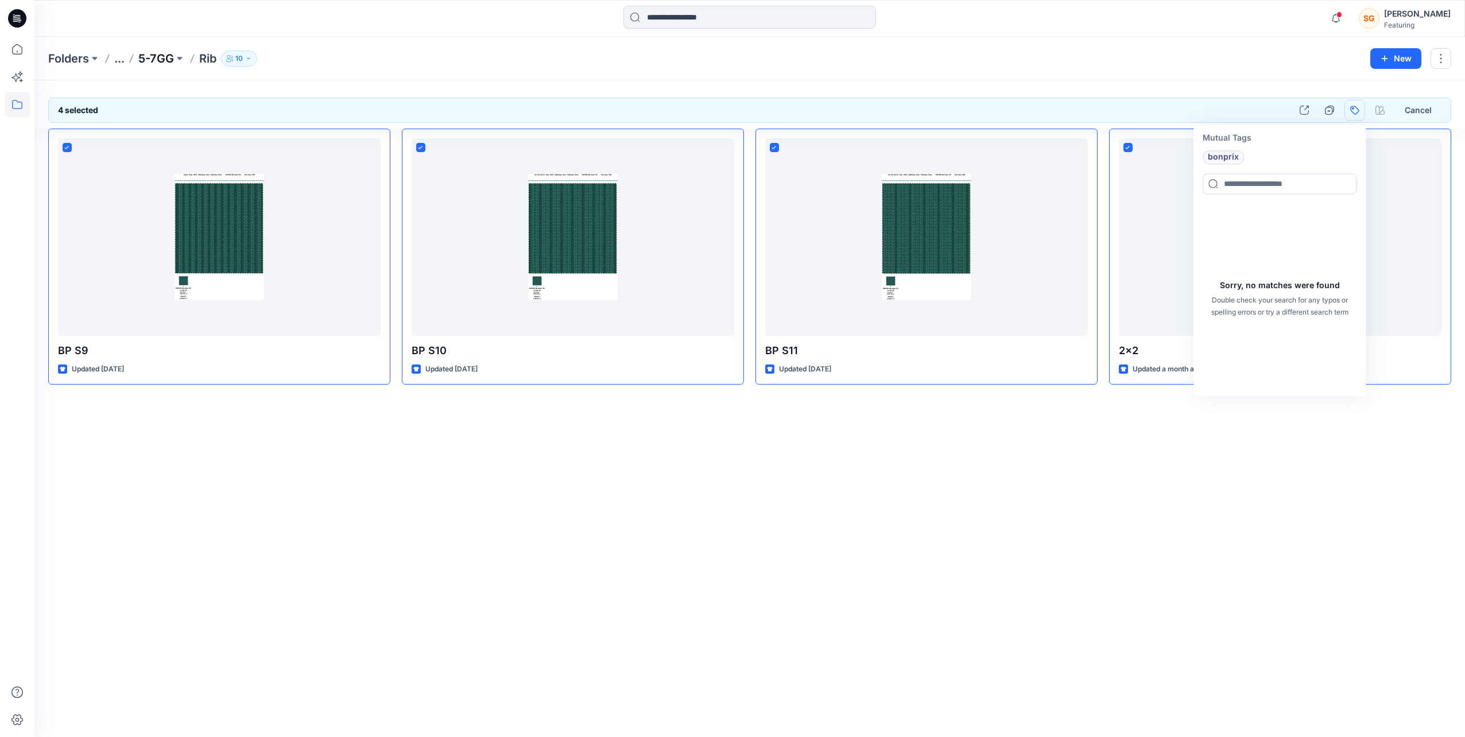
click at [156, 64] on p "5-7GG" at bounding box center [156, 59] width 36 height 16
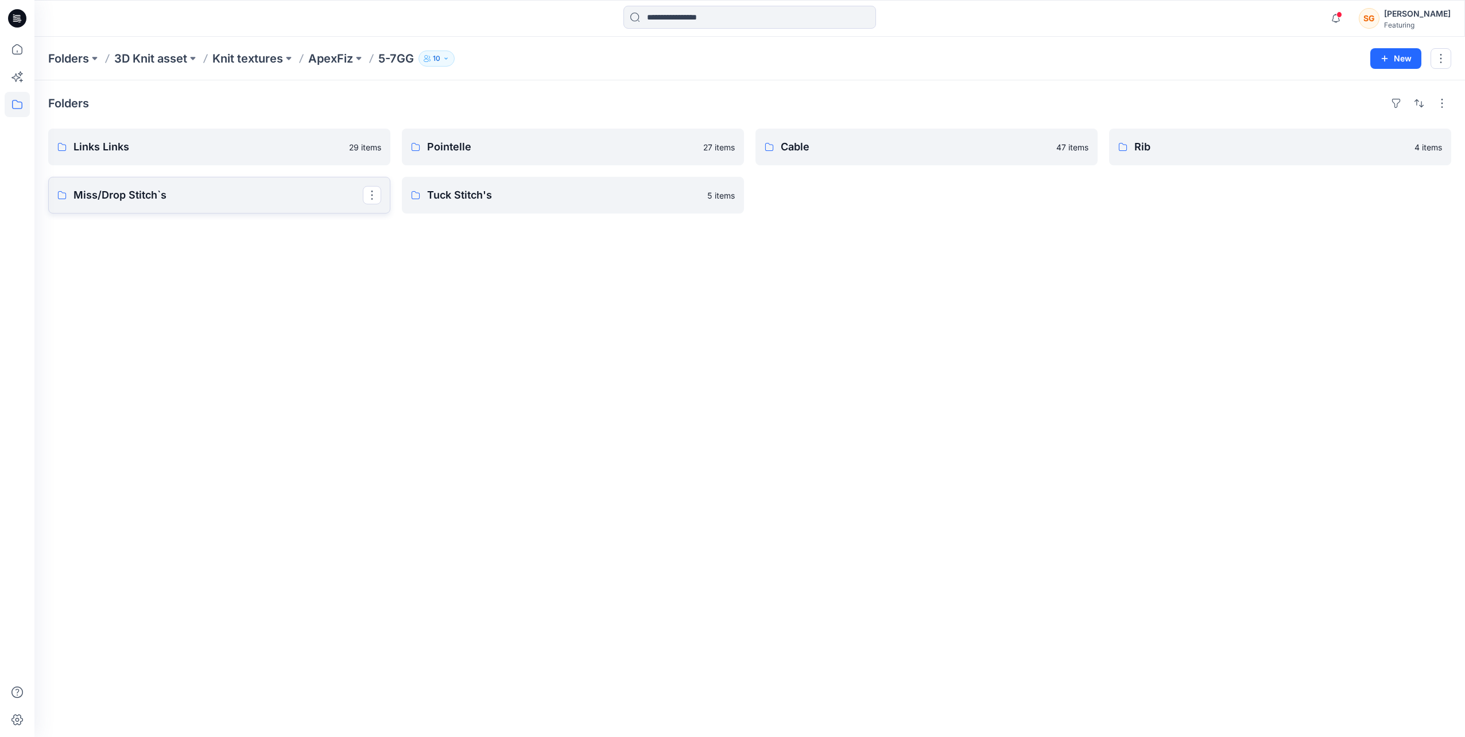
click at [116, 185] on link "Miss/Drop Stitch`s" at bounding box center [219, 195] width 342 height 37
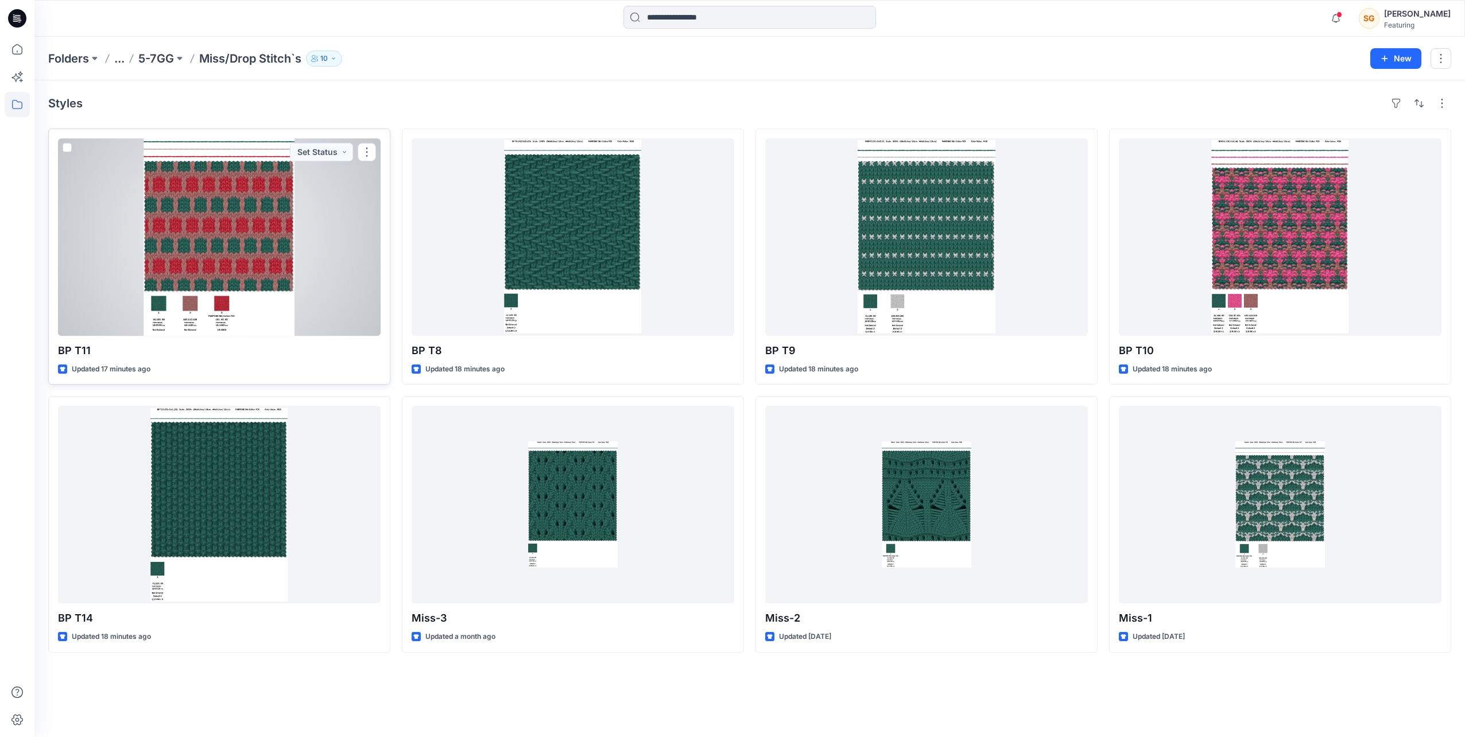
click at [67, 143] on span at bounding box center [67, 147] width 9 height 9
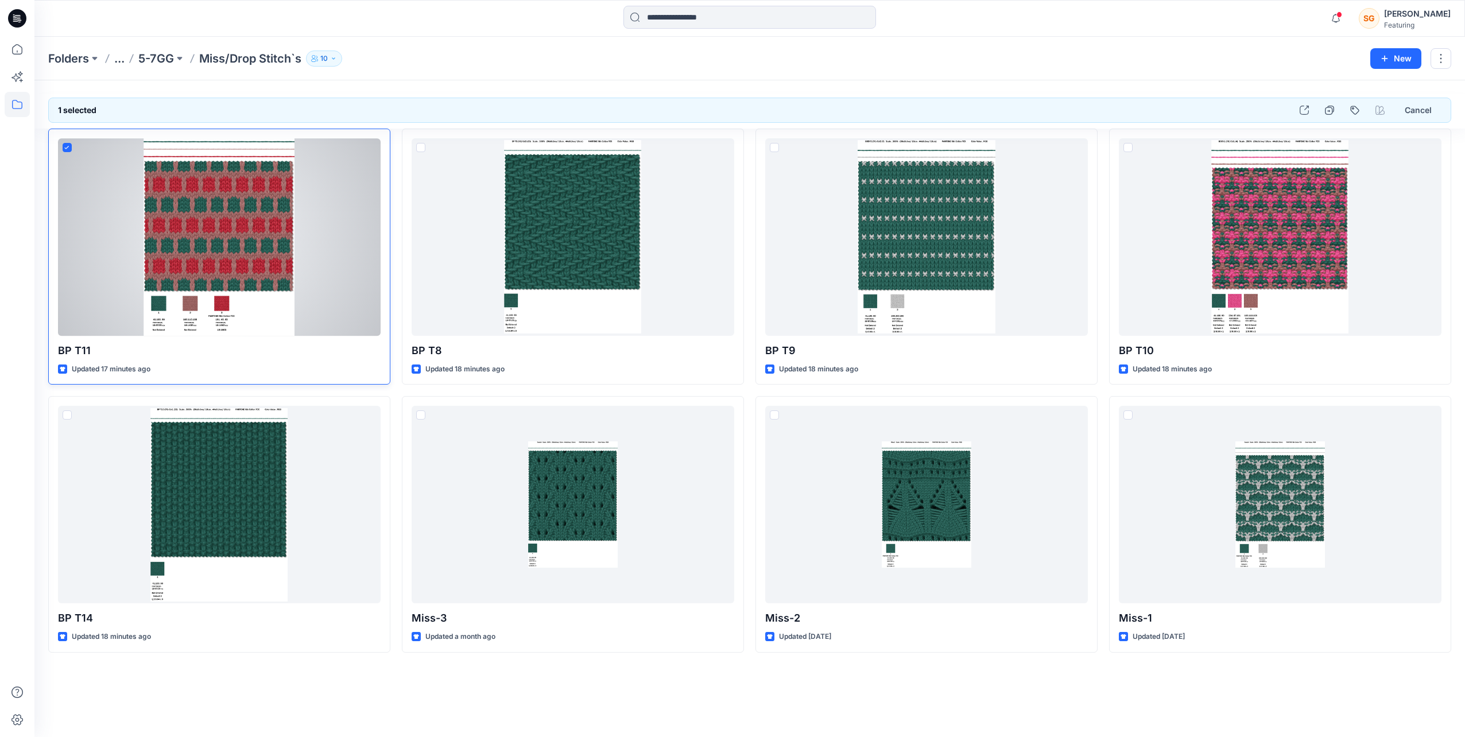
click at [65, 146] on icon at bounding box center [66, 148] width 5 height 4
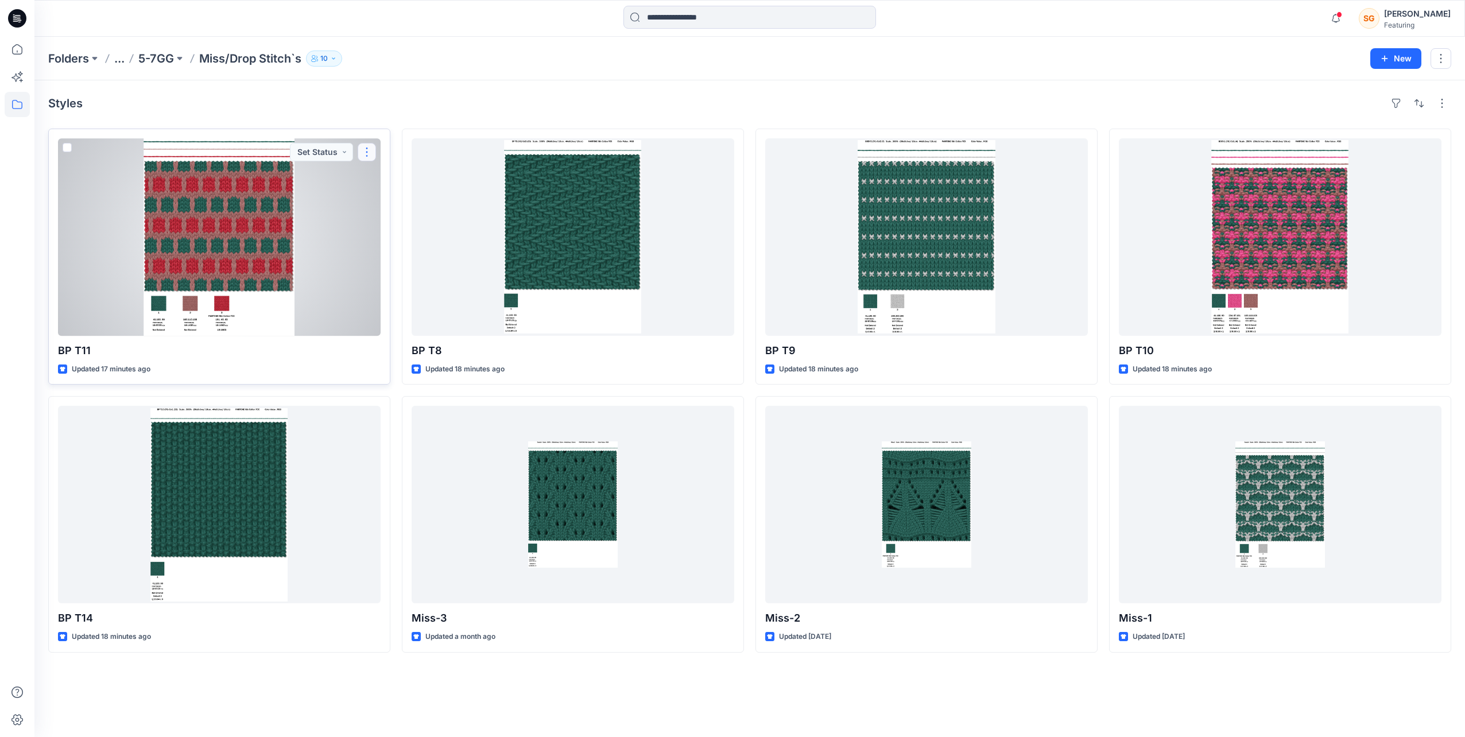
click at [370, 143] on button "button" at bounding box center [367, 152] width 18 height 18
click at [396, 215] on button "Add Tag" at bounding box center [422, 220] width 124 height 21
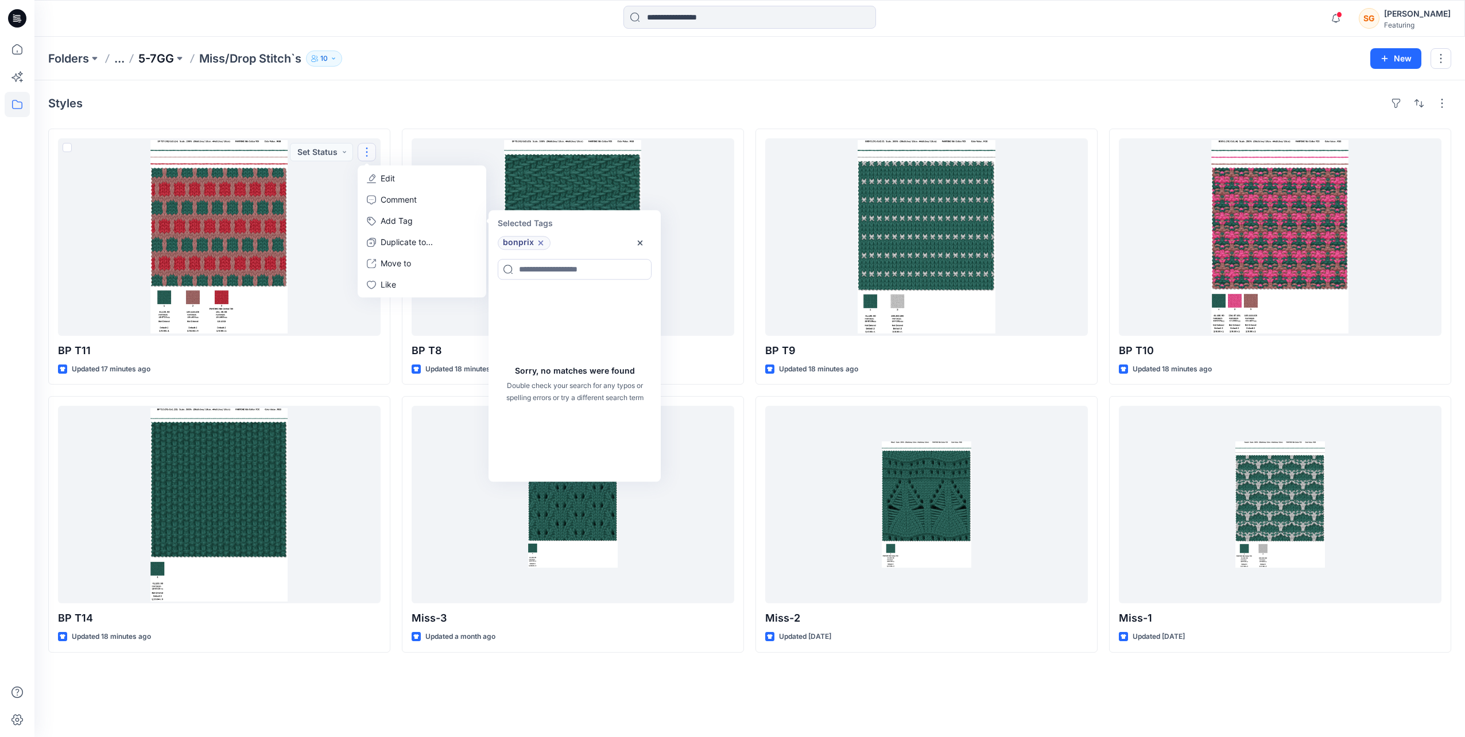
click at [163, 63] on p "5-7GG" at bounding box center [156, 59] width 36 height 16
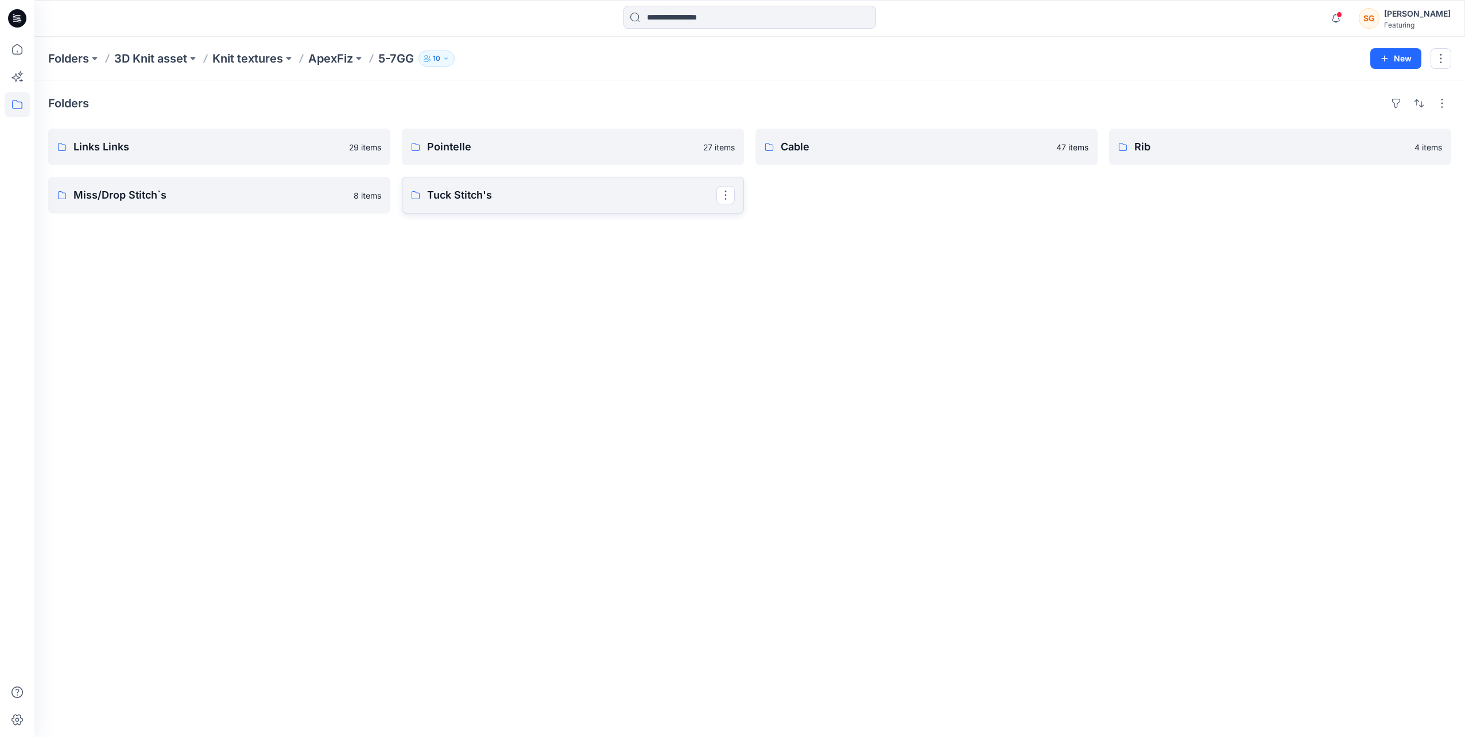
click at [545, 183] on link "Tuck Stitch's" at bounding box center [573, 195] width 342 height 37
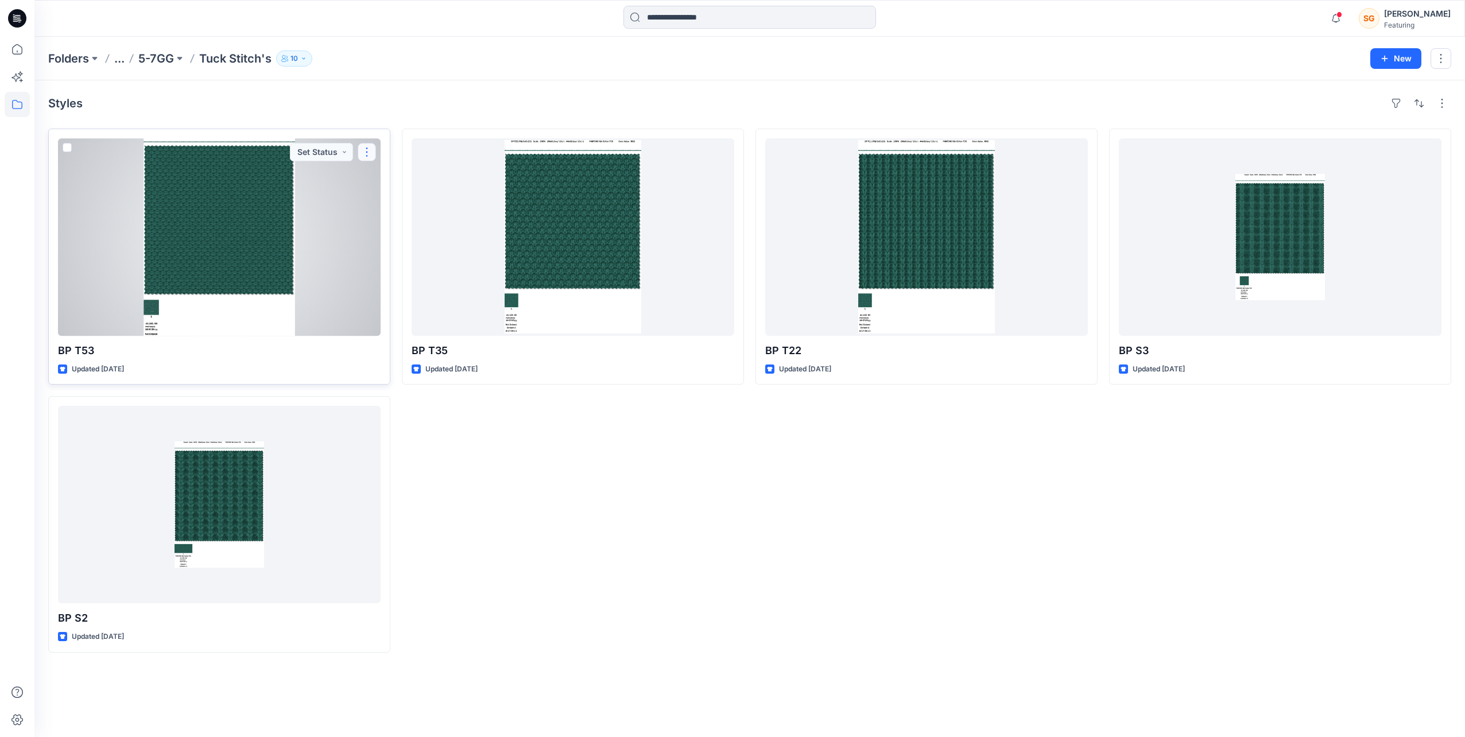
click at [368, 145] on button "button" at bounding box center [367, 152] width 18 height 18
click at [400, 223] on button "Add Tag" at bounding box center [422, 220] width 124 height 21
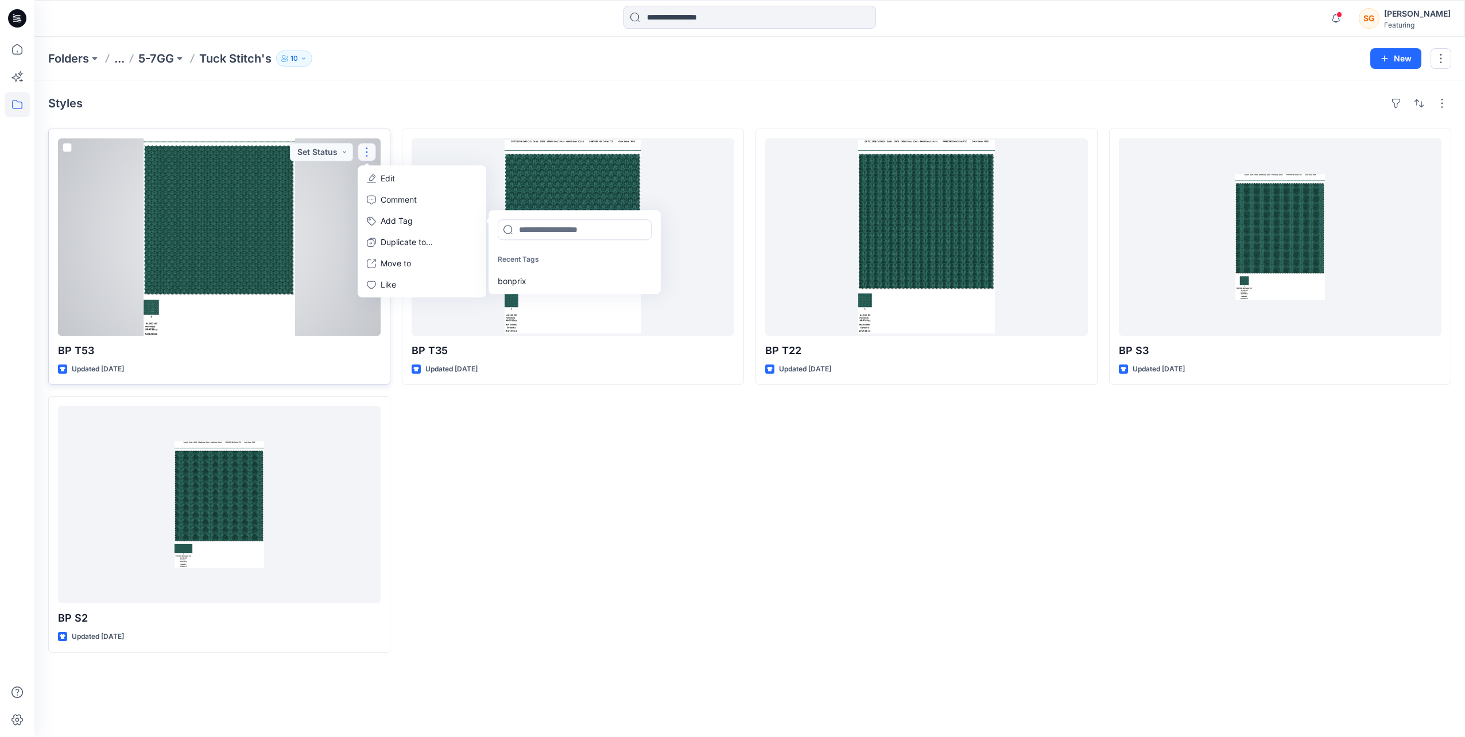
click at [61, 145] on div at bounding box center [219, 236] width 323 height 197
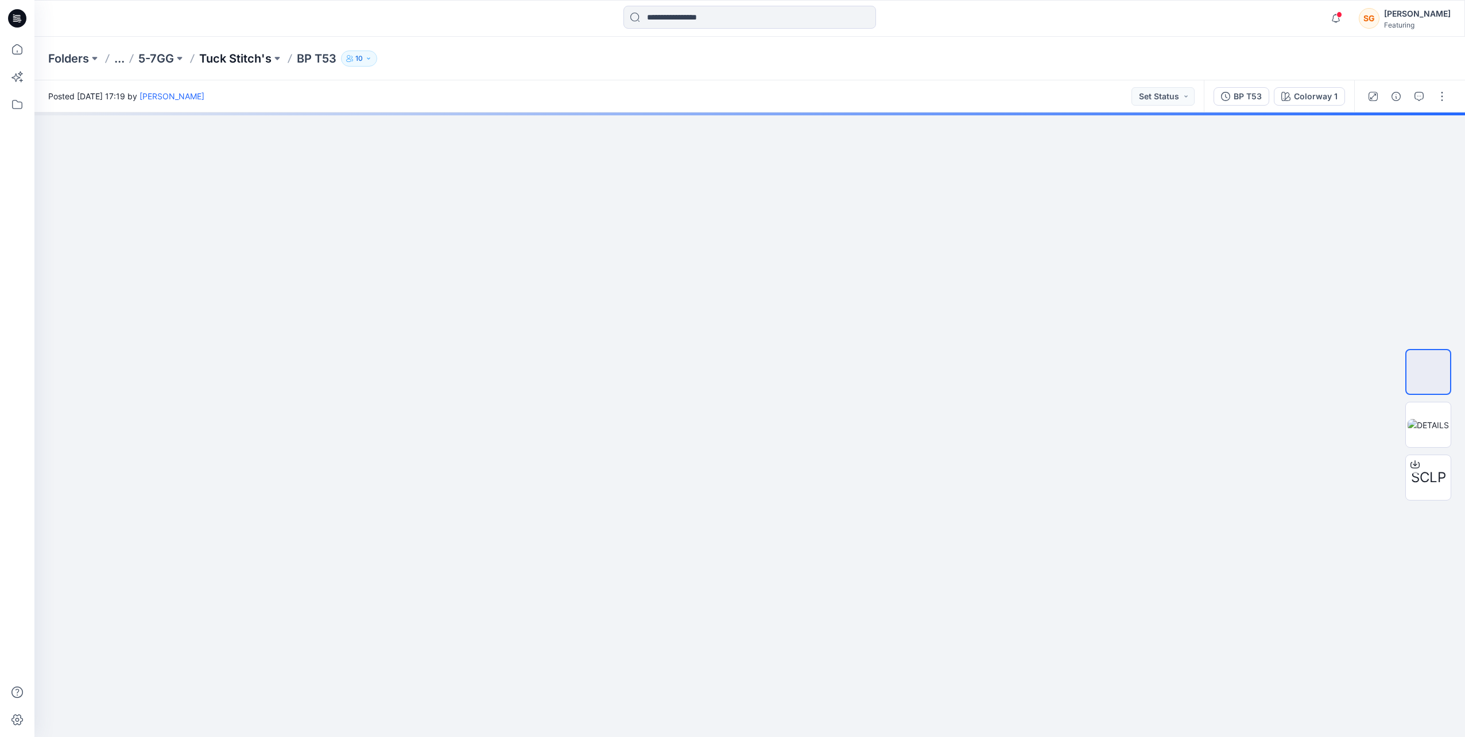
click at [250, 55] on p "Tuck Stitch's" at bounding box center [235, 59] width 72 height 16
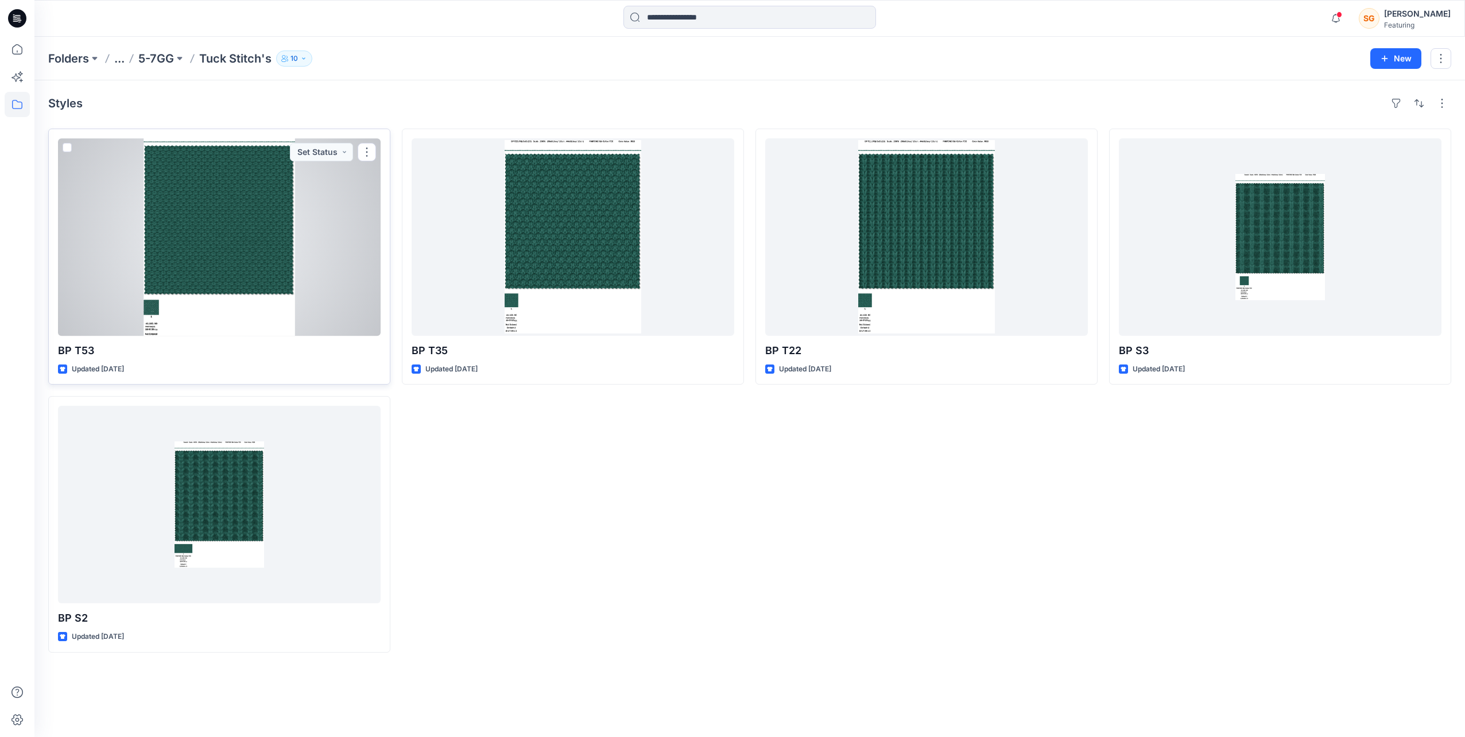
click at [68, 147] on span at bounding box center [67, 147] width 9 height 9
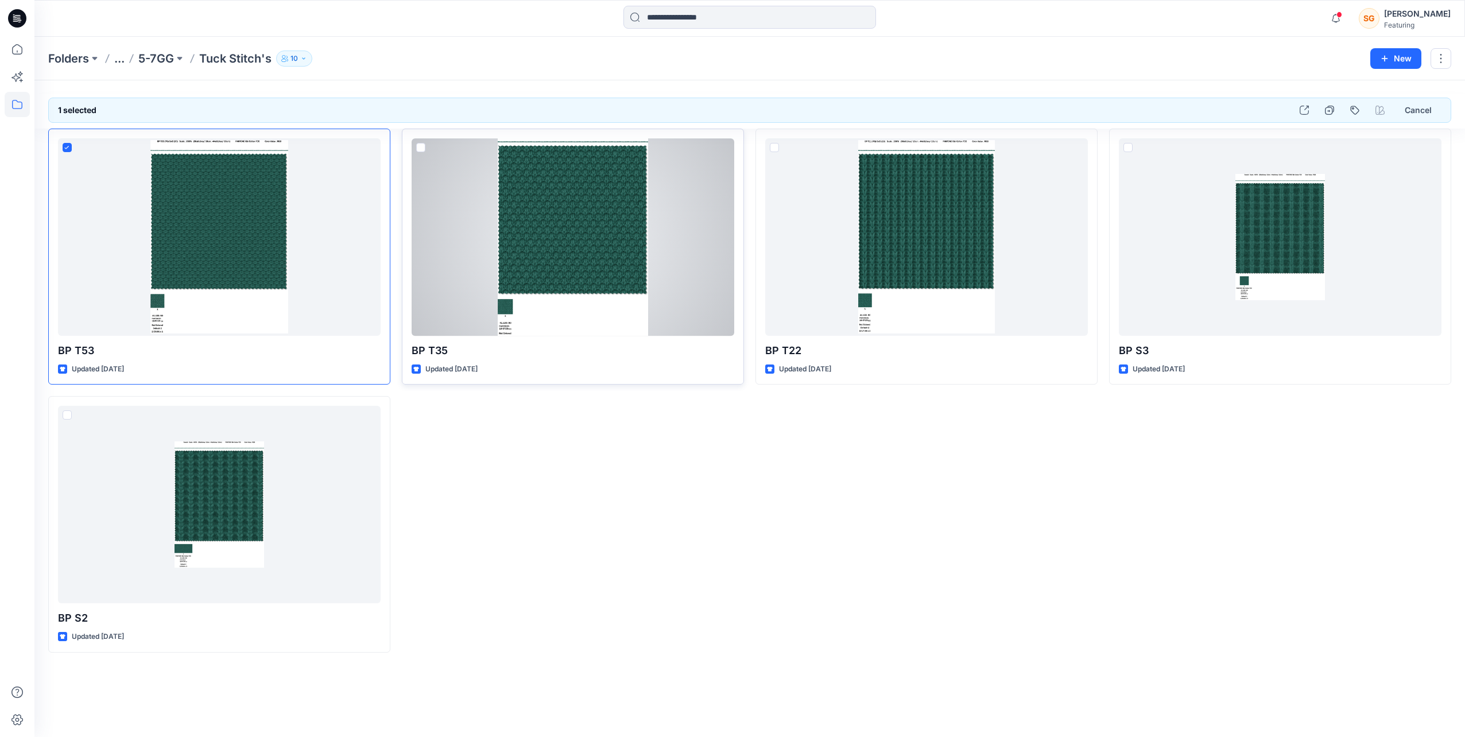
click at [417, 148] on span at bounding box center [420, 147] width 9 height 9
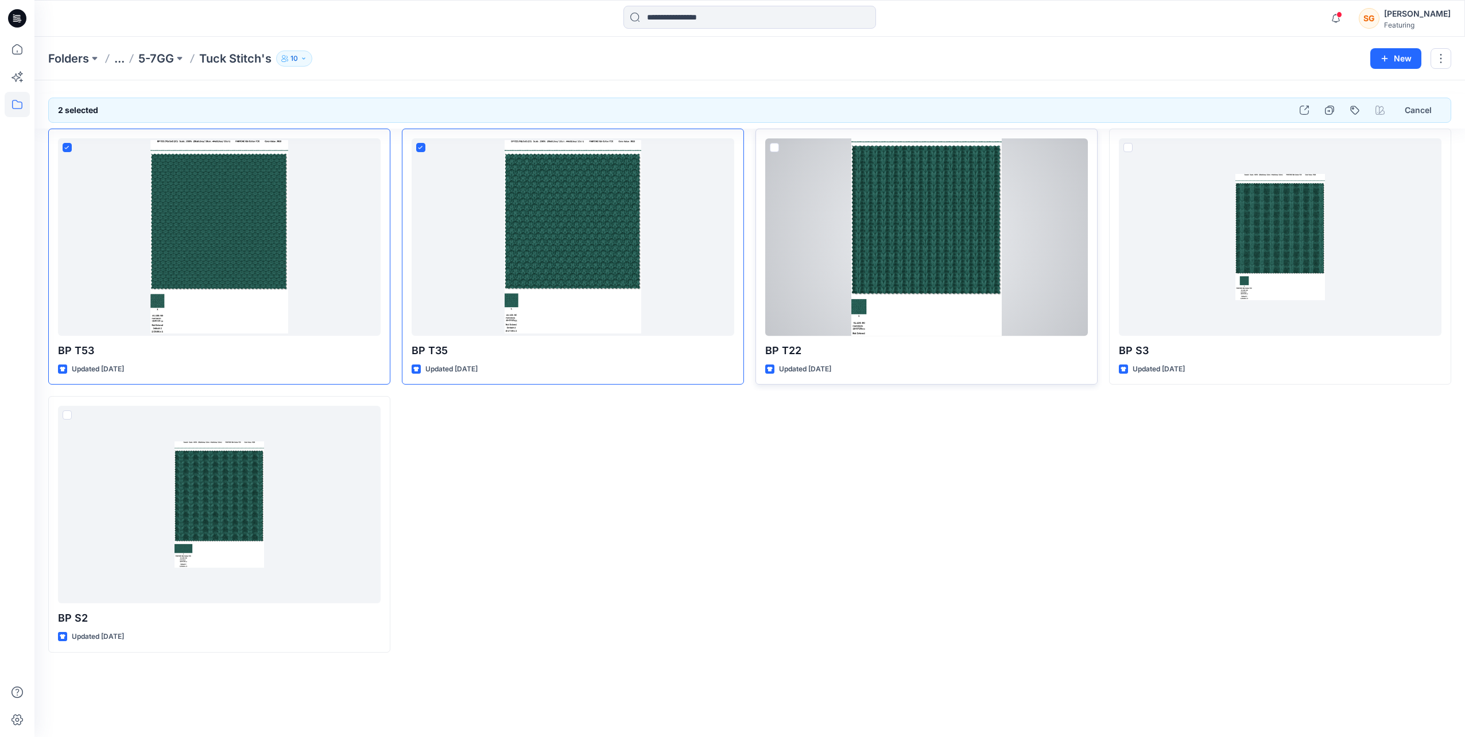
click at [774, 145] on span at bounding box center [774, 147] width 9 height 9
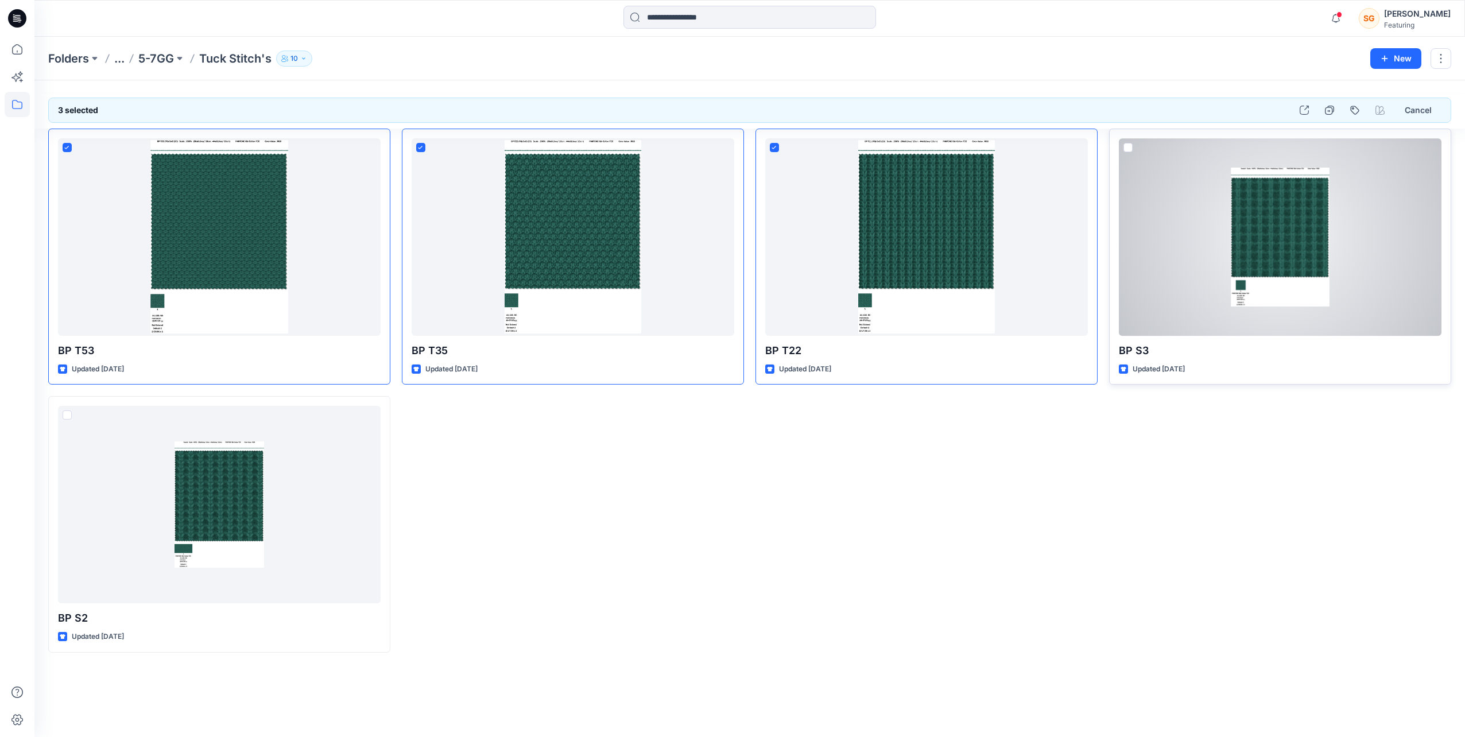
click at [1125, 143] on span at bounding box center [1127, 147] width 9 height 9
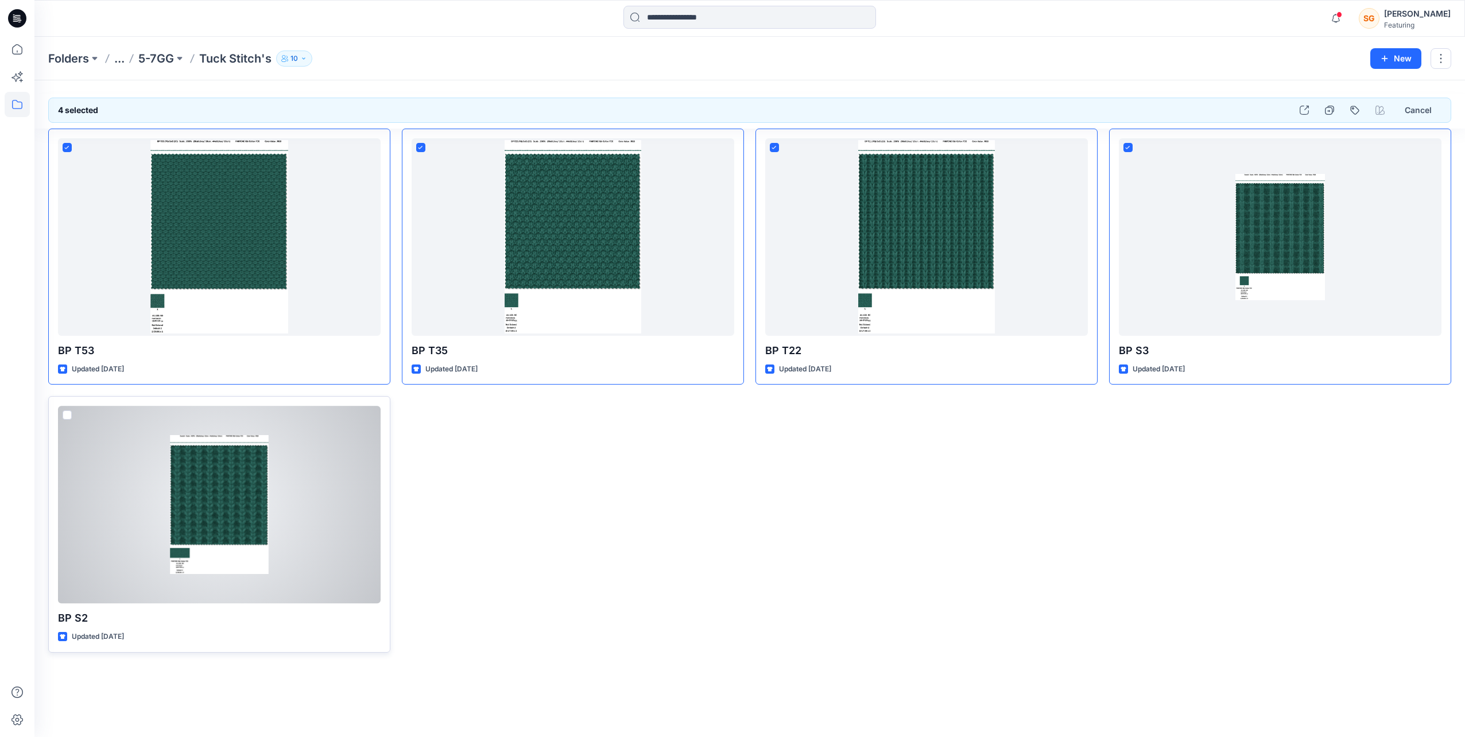
click at [63, 410] on span at bounding box center [67, 414] width 9 height 9
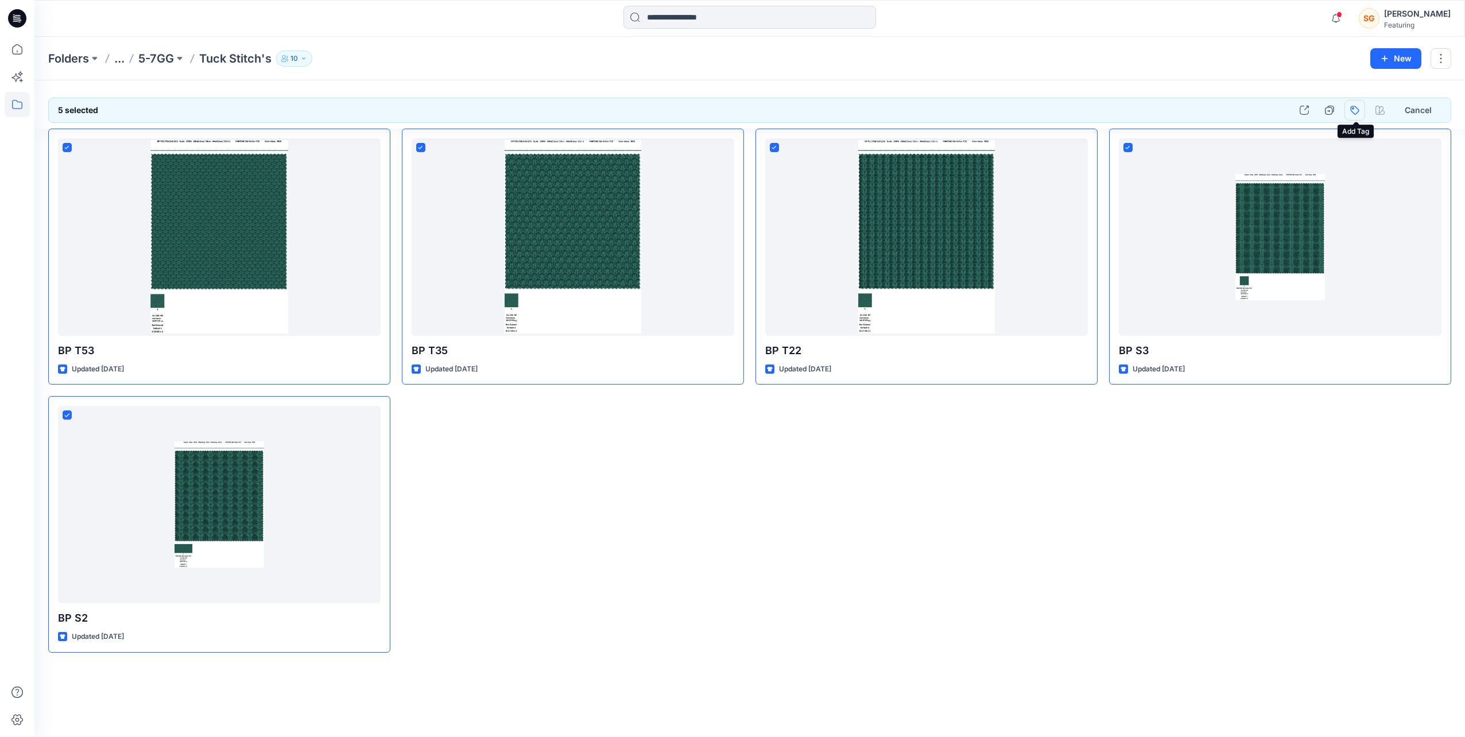
click at [1357, 107] on button "button" at bounding box center [1354, 110] width 21 height 21
click at [1219, 188] on div "bonprix" at bounding box center [1277, 195] width 165 height 21
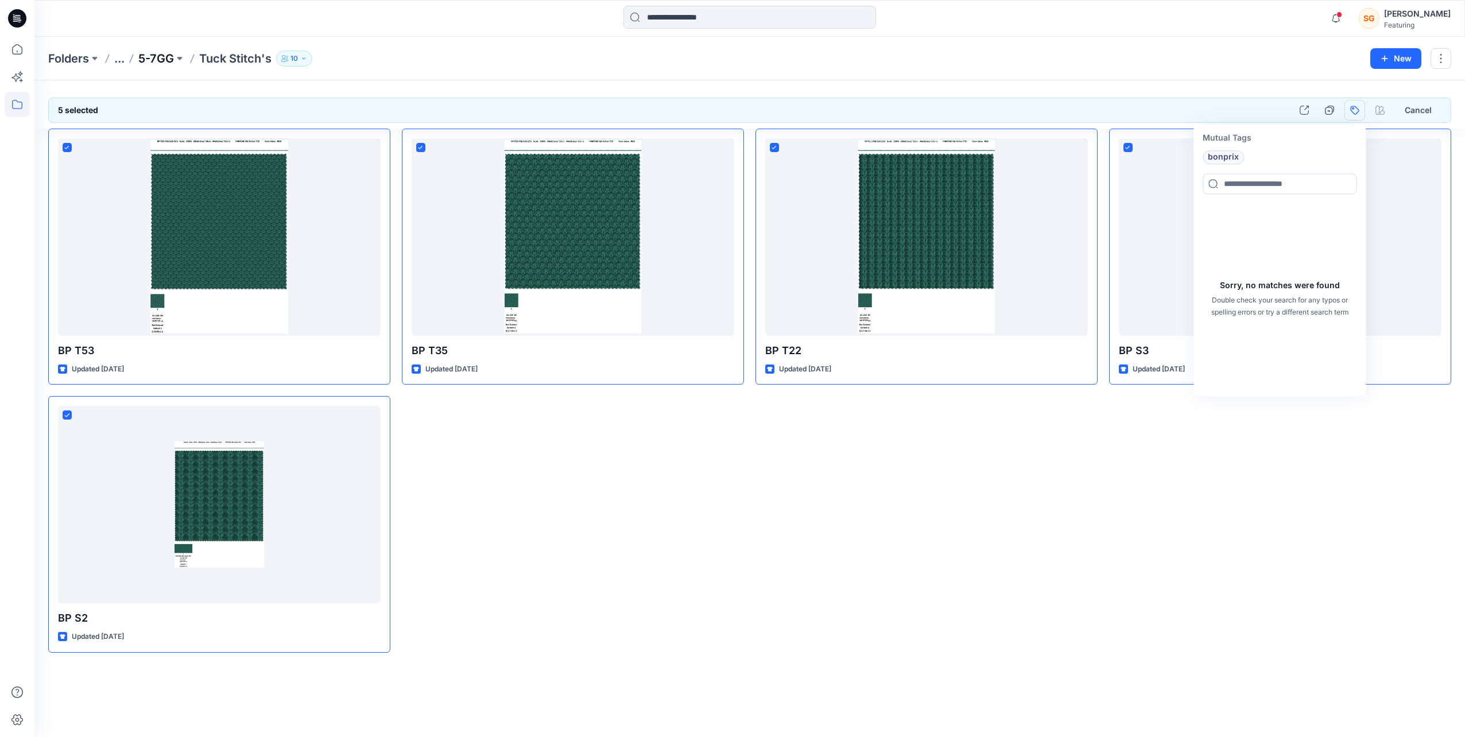
click at [160, 63] on p "5-7GG" at bounding box center [156, 59] width 36 height 16
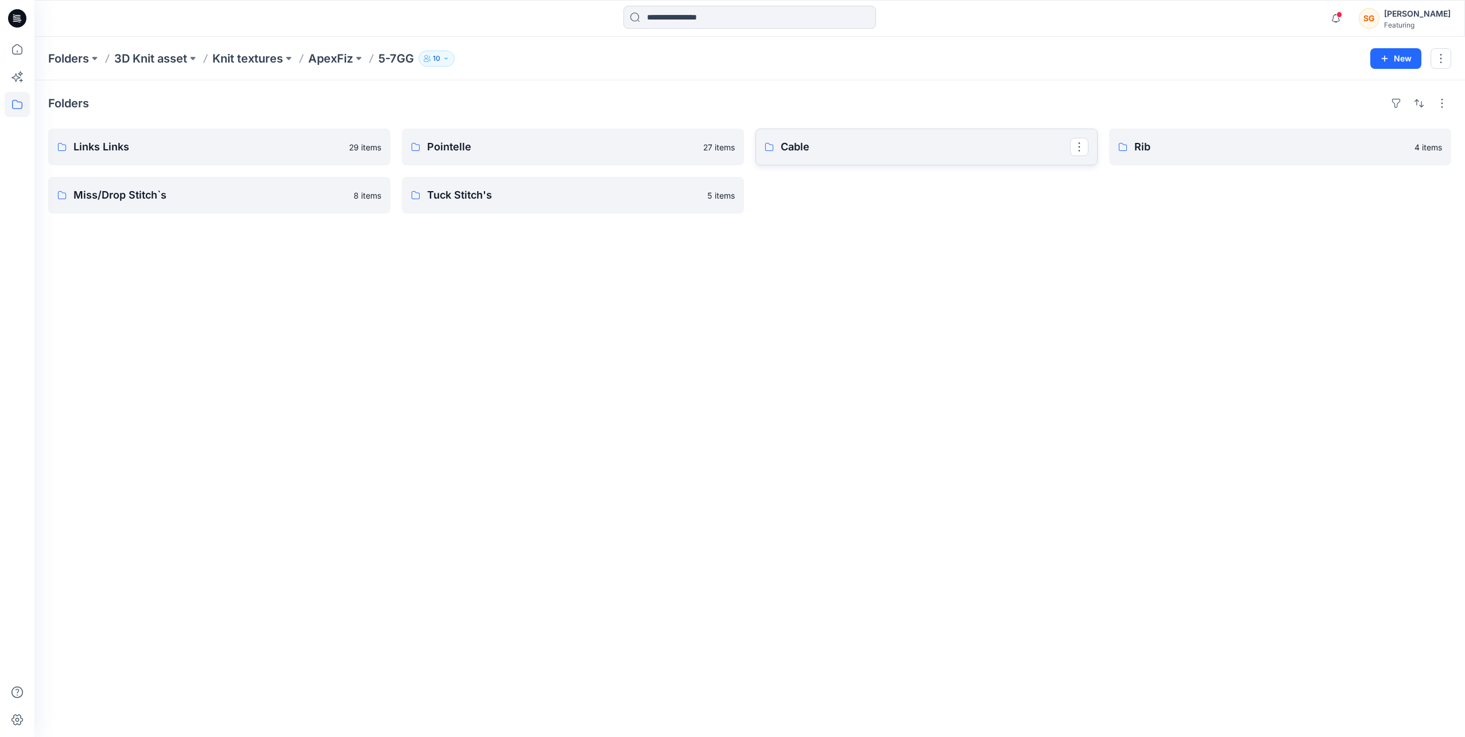
click at [816, 146] on p "Cable" at bounding box center [924, 147] width 289 height 16
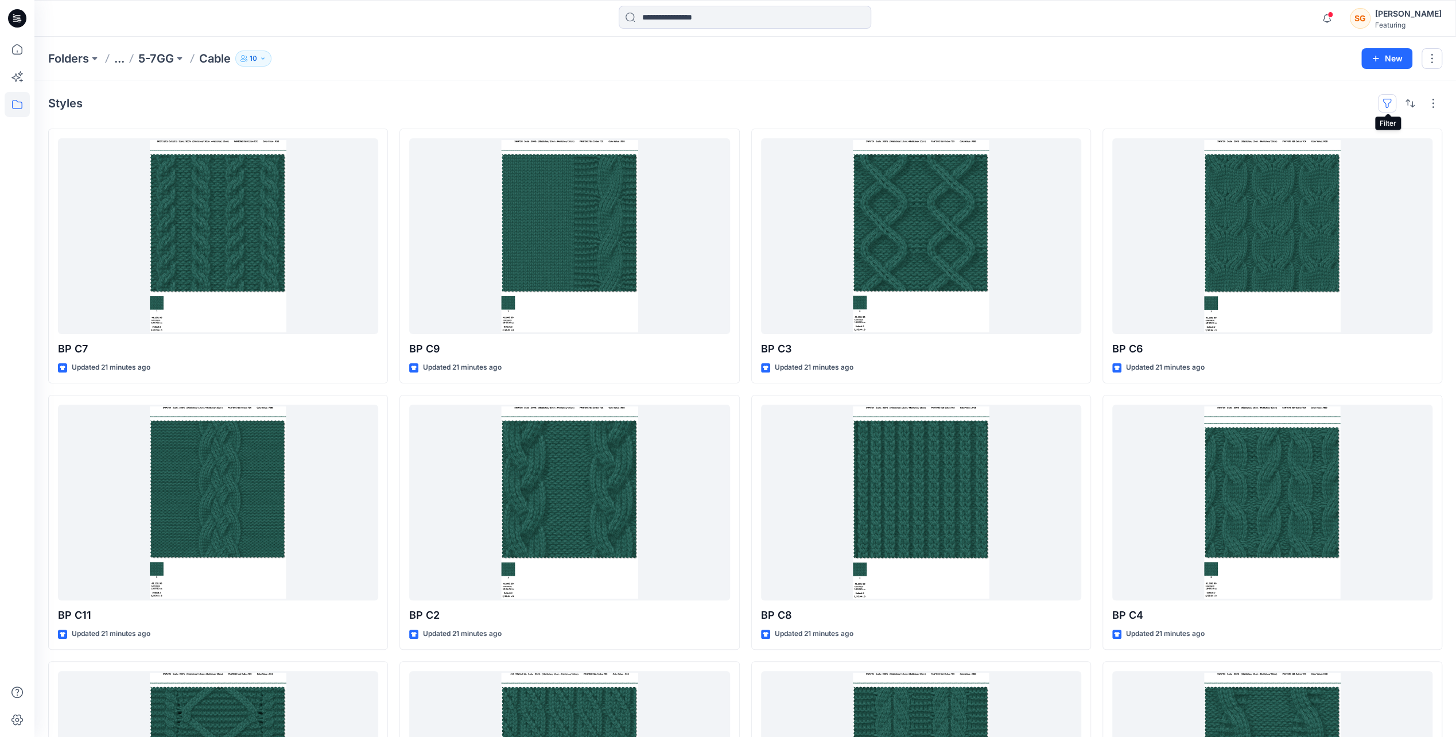
click at [1385, 108] on button "button" at bounding box center [1387, 103] width 18 height 18
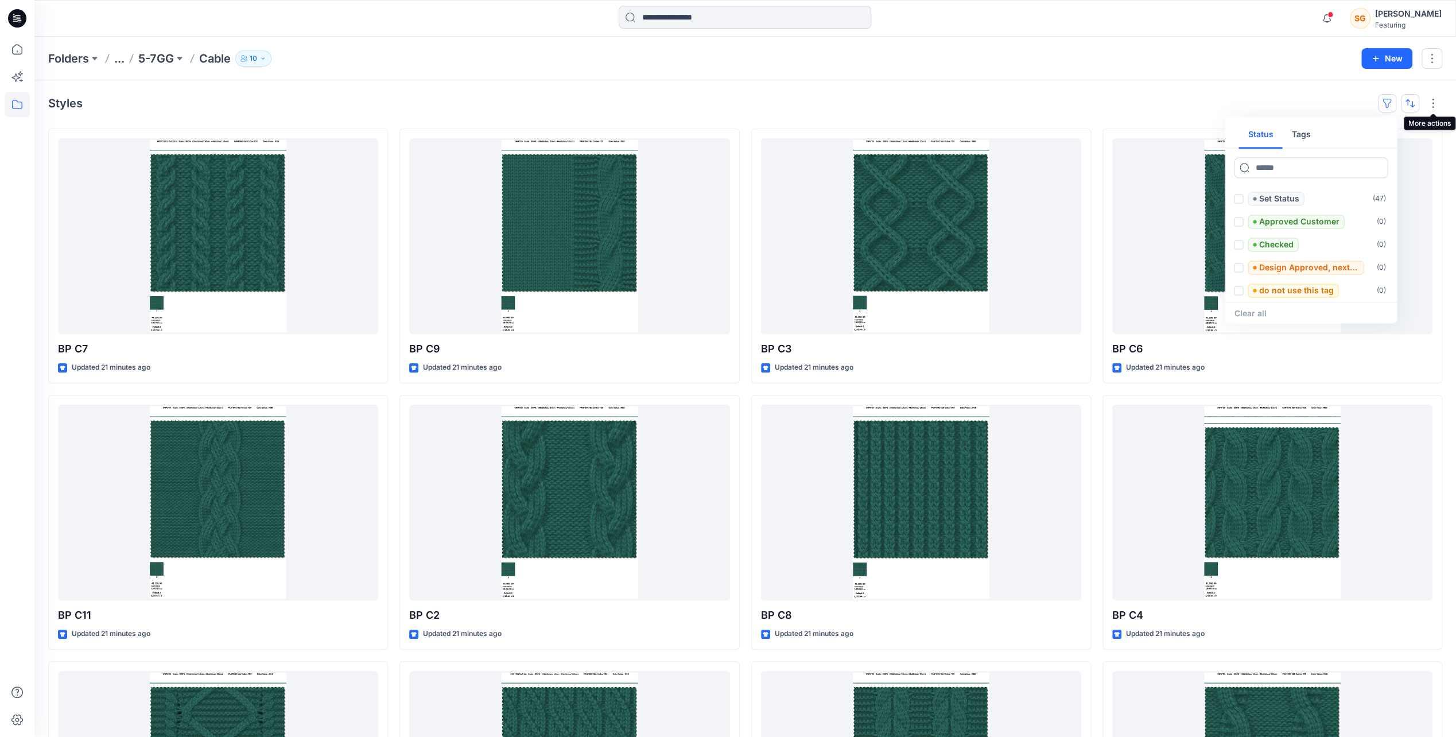
click at [1416, 100] on button "button" at bounding box center [1410, 103] width 18 height 18
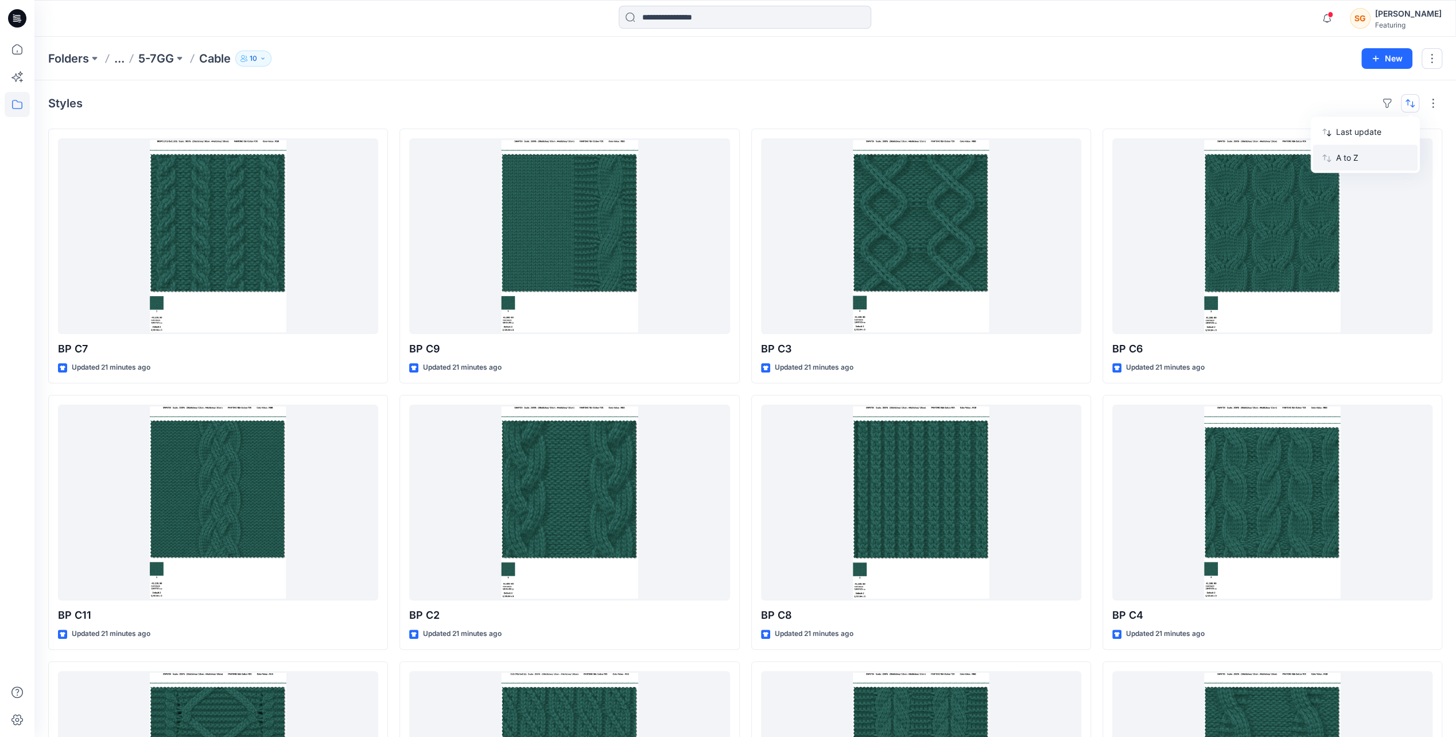
click at [1357, 156] on p "A to Z" at bounding box center [1372, 158] width 72 height 12
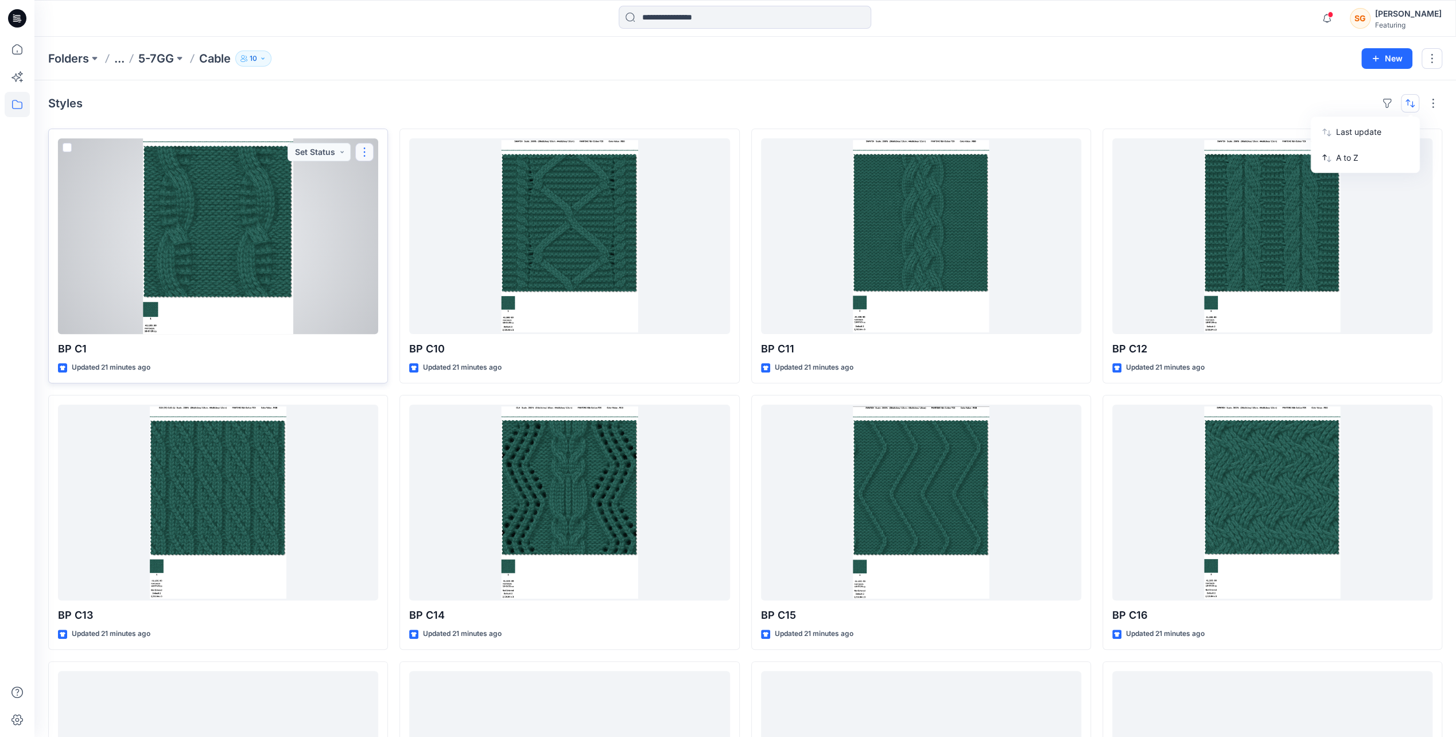
click at [367, 150] on button "button" at bounding box center [364, 152] width 18 height 18
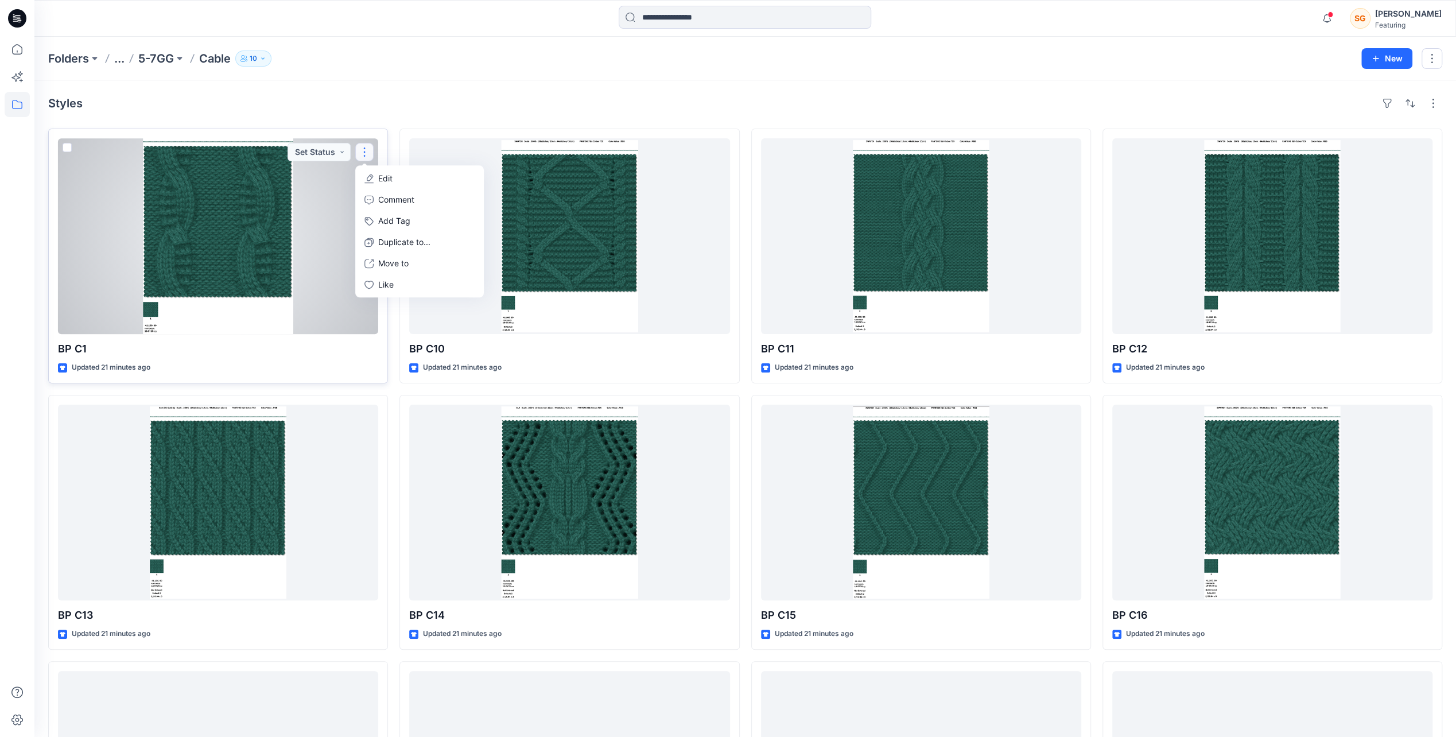
click at [407, 180] on button "Edit" at bounding box center [420, 178] width 124 height 21
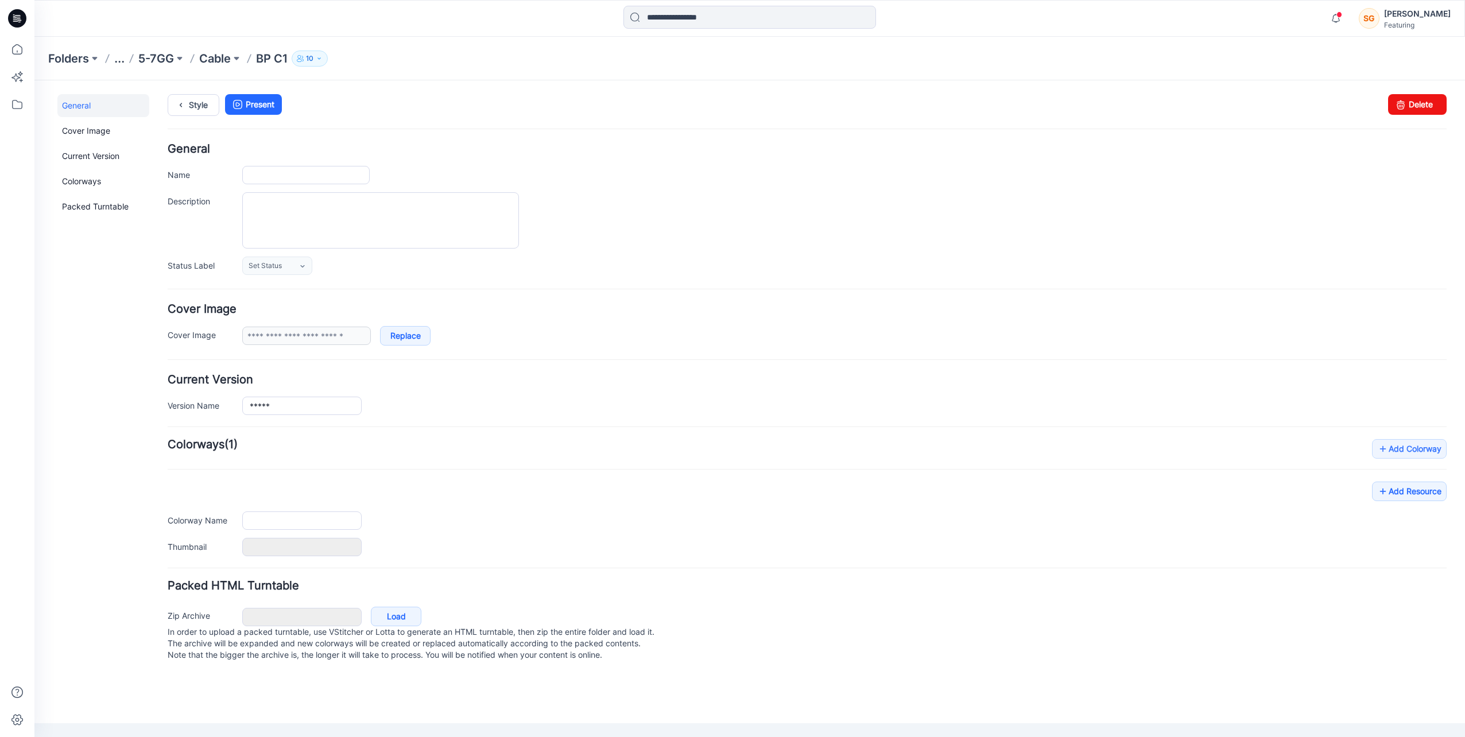
type input "*****"
type input "**********"
type input "*******"
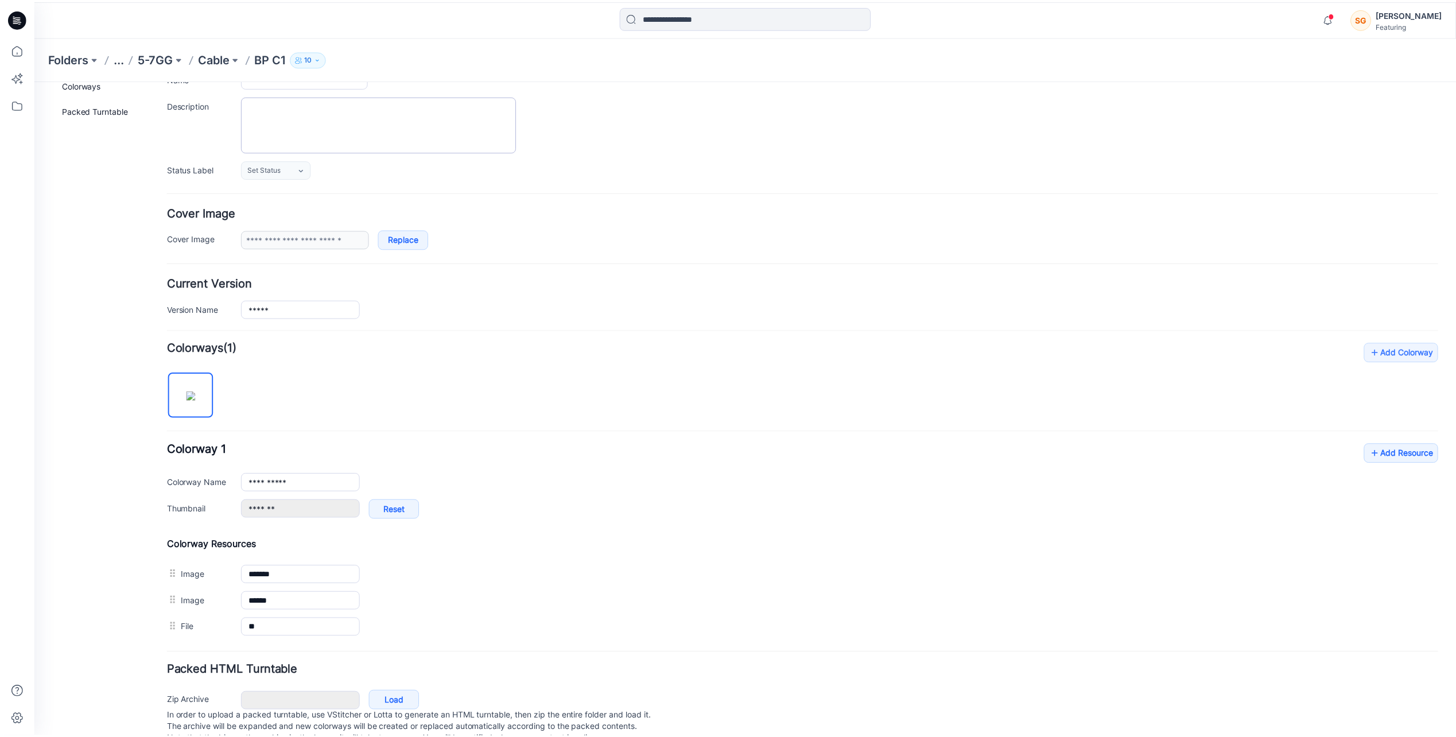
scroll to position [71, 0]
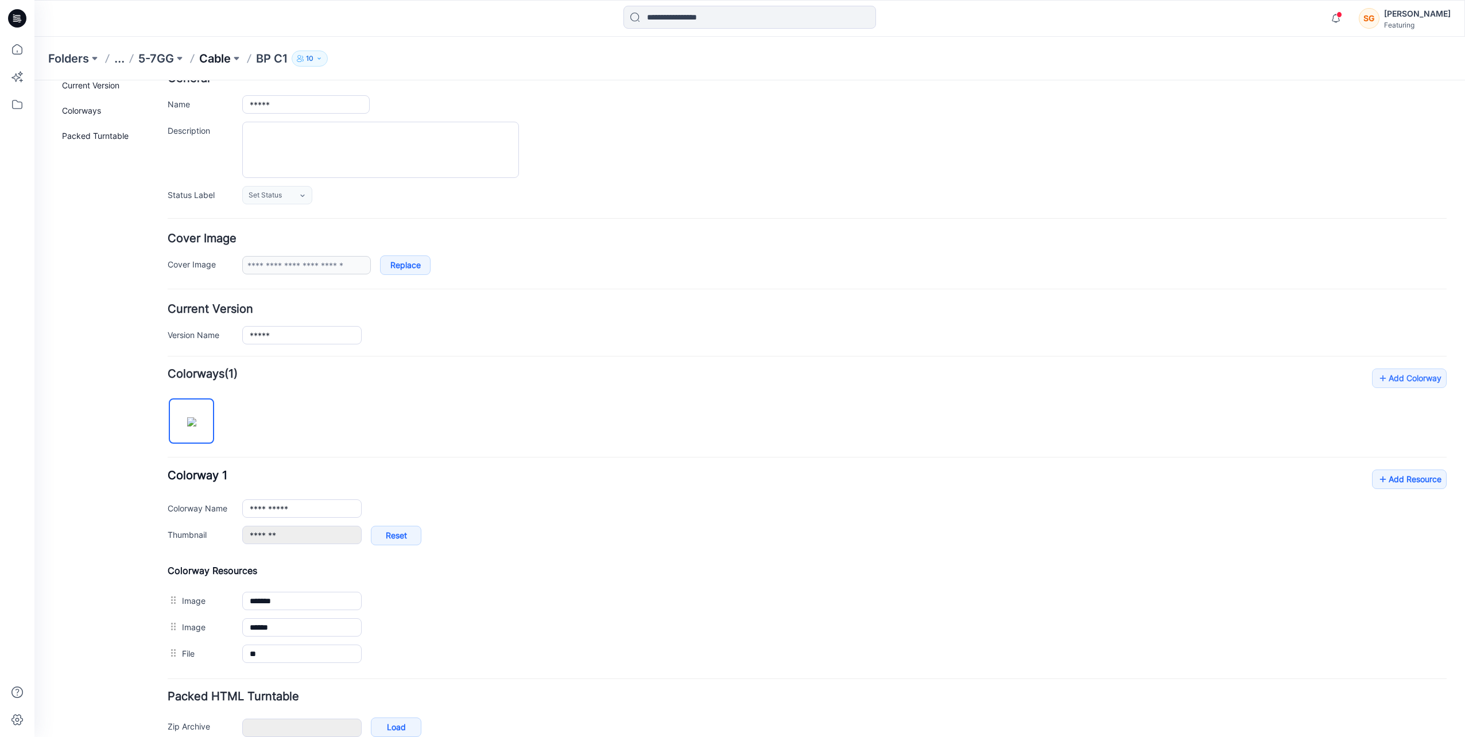
click at [228, 63] on p "Cable" at bounding box center [215, 59] width 32 height 16
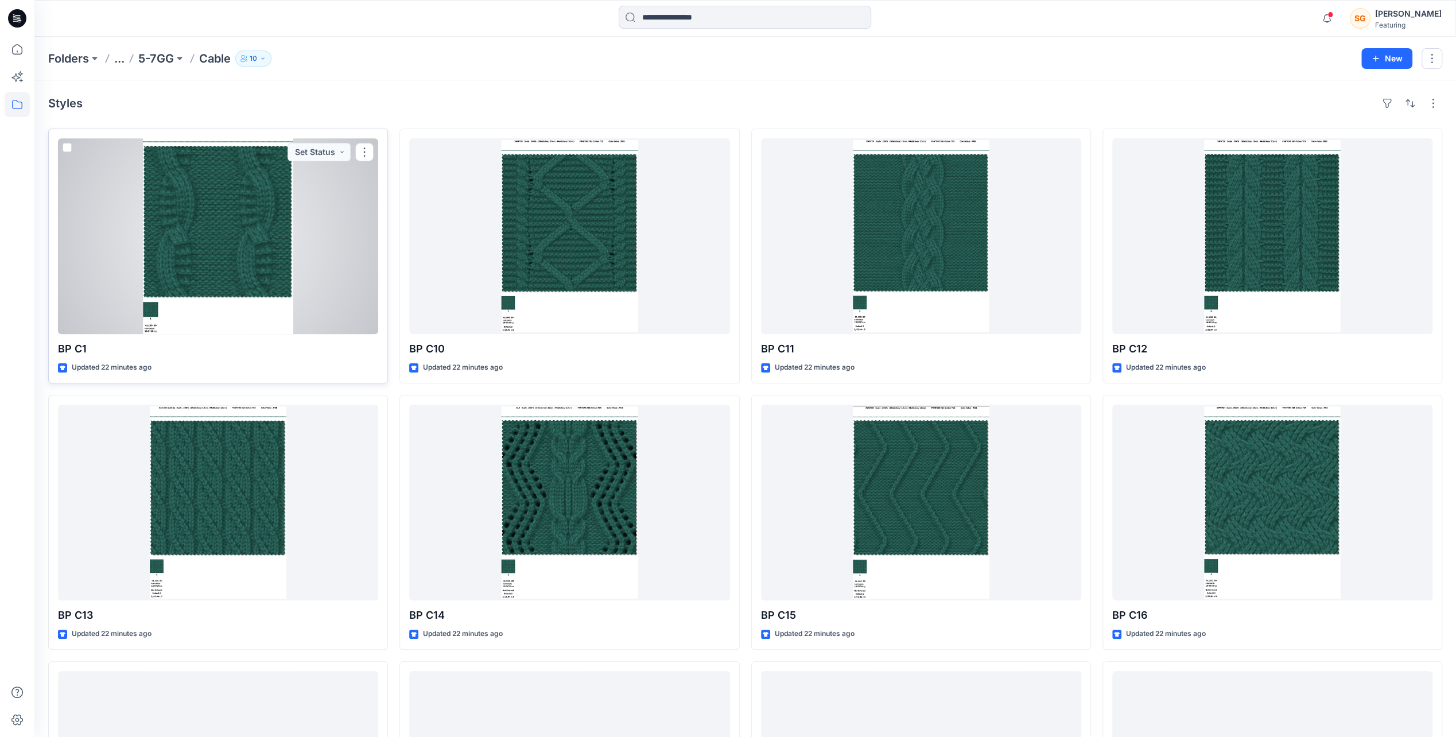
click at [238, 254] on div at bounding box center [218, 236] width 320 height 196
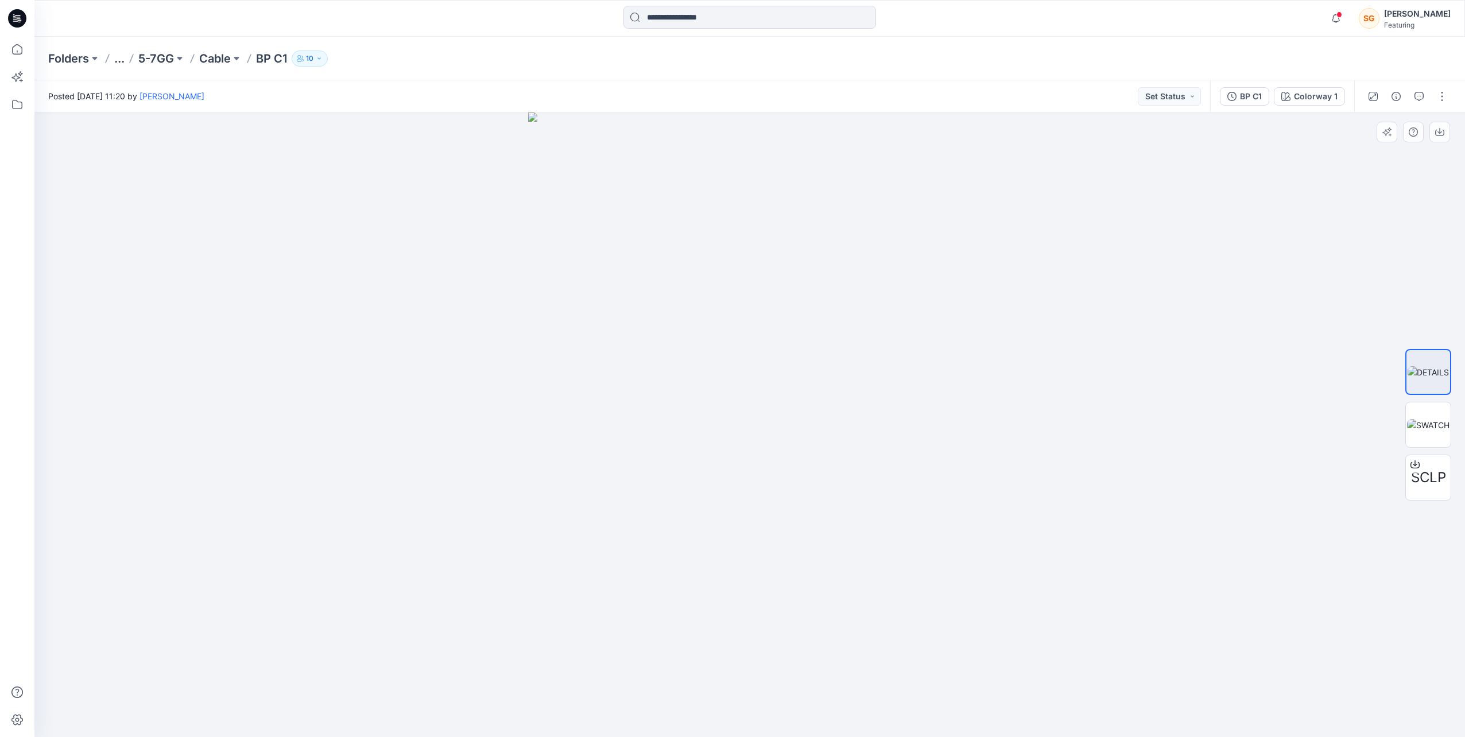
drag, startPoint x: 769, startPoint y: 363, endPoint x: 776, endPoint y: 404, distance: 41.3
click at [776, 404] on img at bounding box center [749, 424] width 443 height 624
click at [226, 65] on p "Cable" at bounding box center [215, 59] width 32 height 16
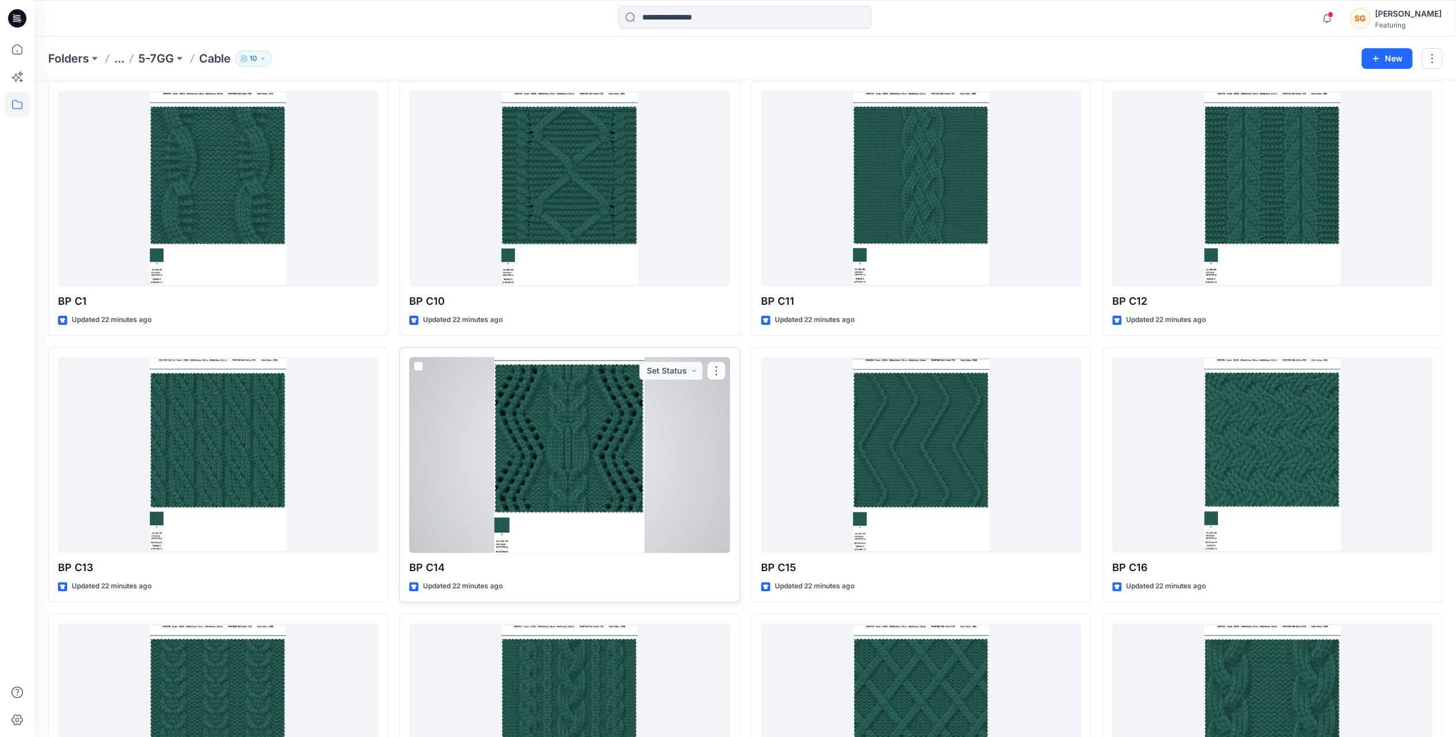
scroll to position [115, 0]
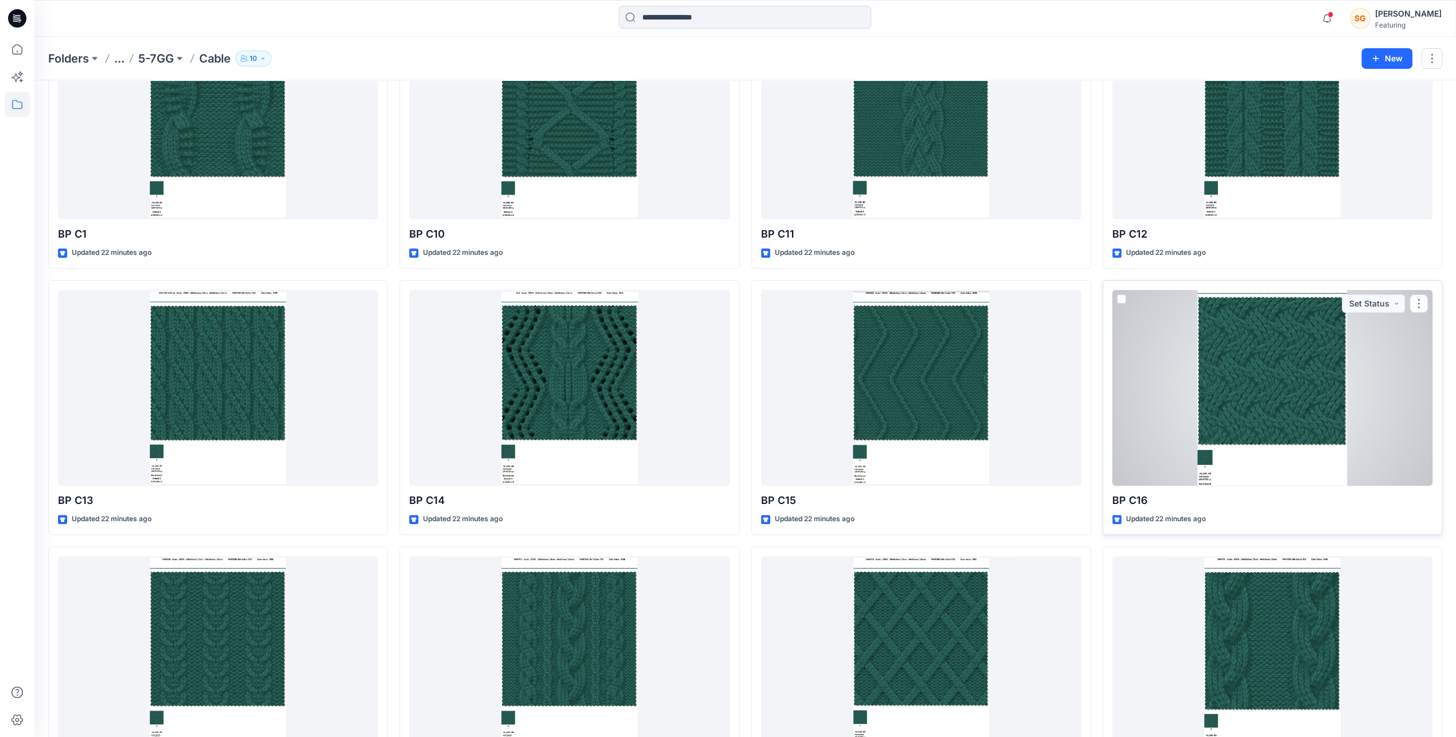
click at [1274, 363] on div at bounding box center [1272, 388] width 320 height 196
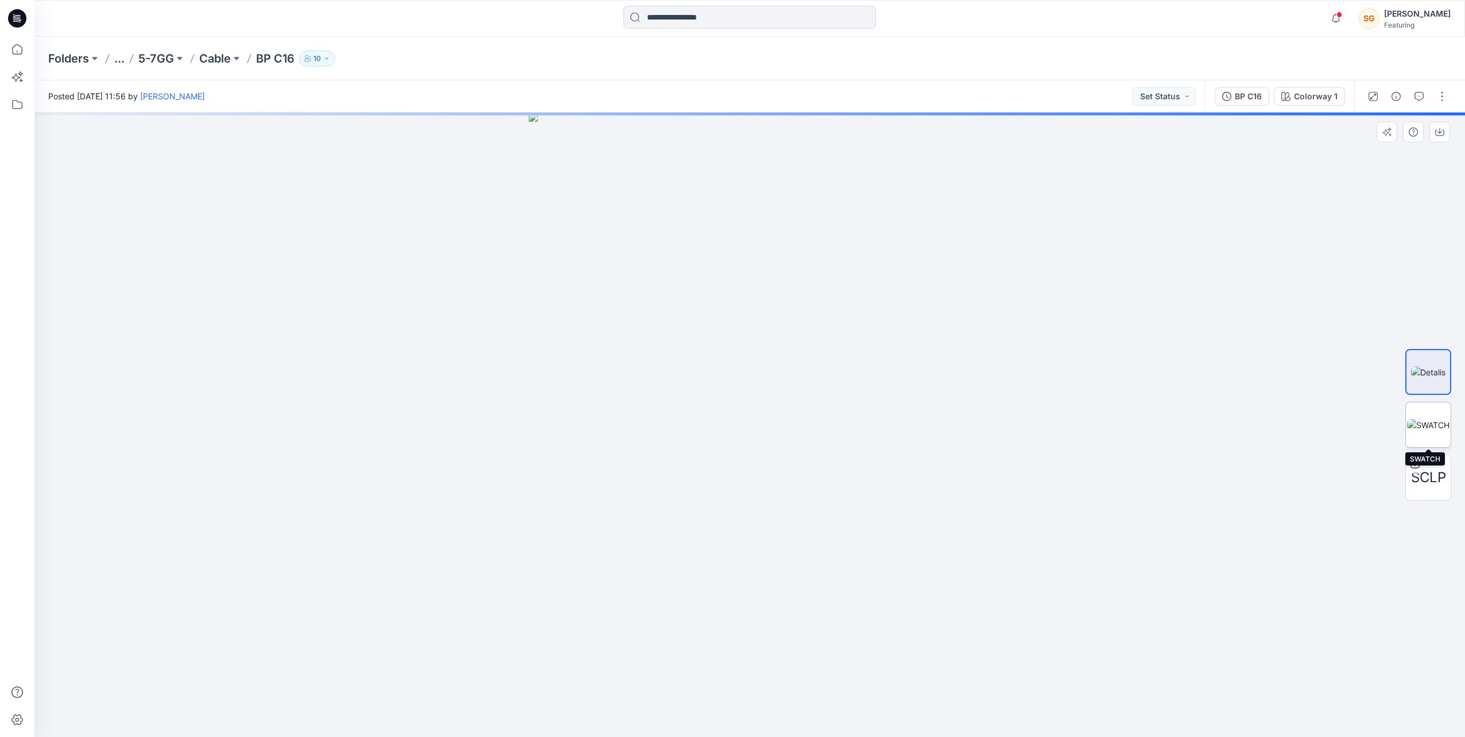
click at [1437, 430] on img at bounding box center [1428, 425] width 42 height 12
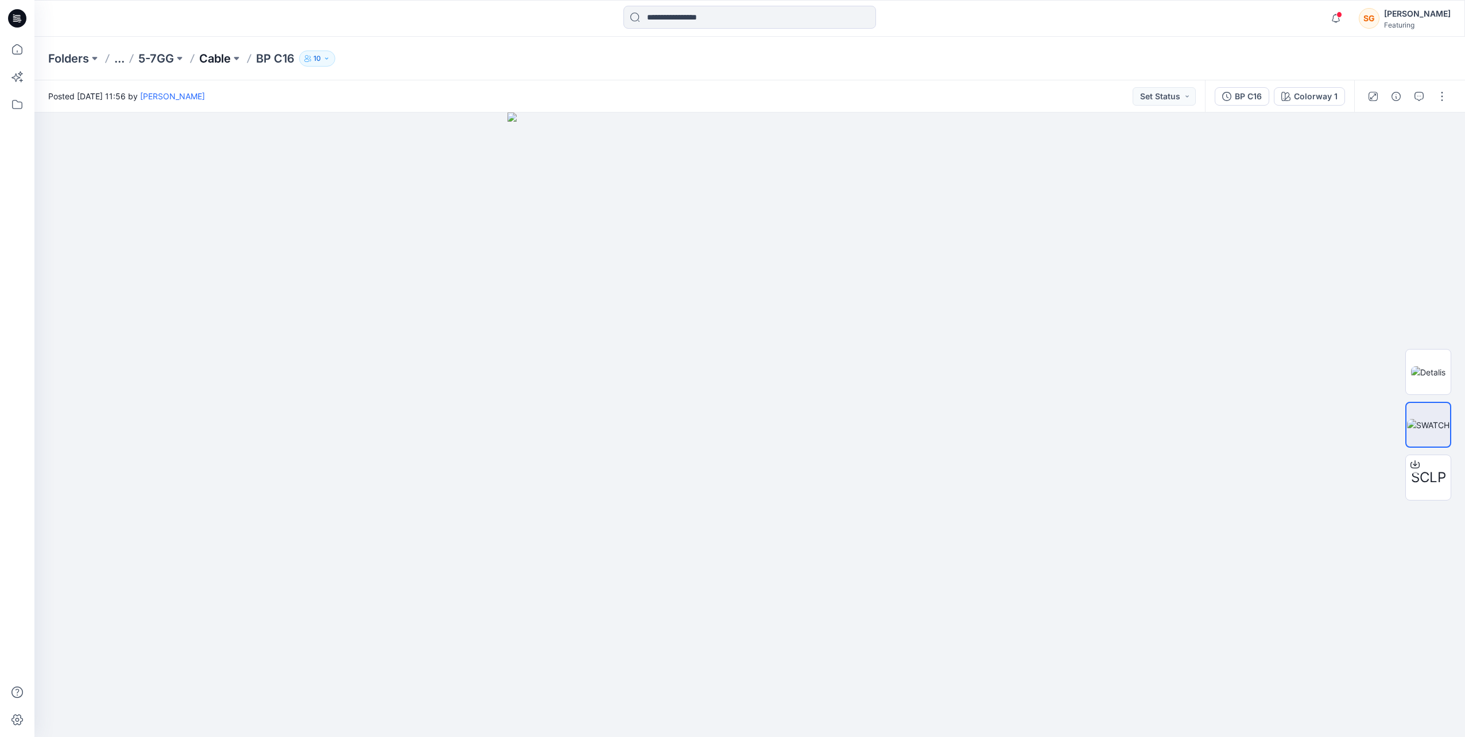
click at [226, 60] on p "Cable" at bounding box center [215, 59] width 32 height 16
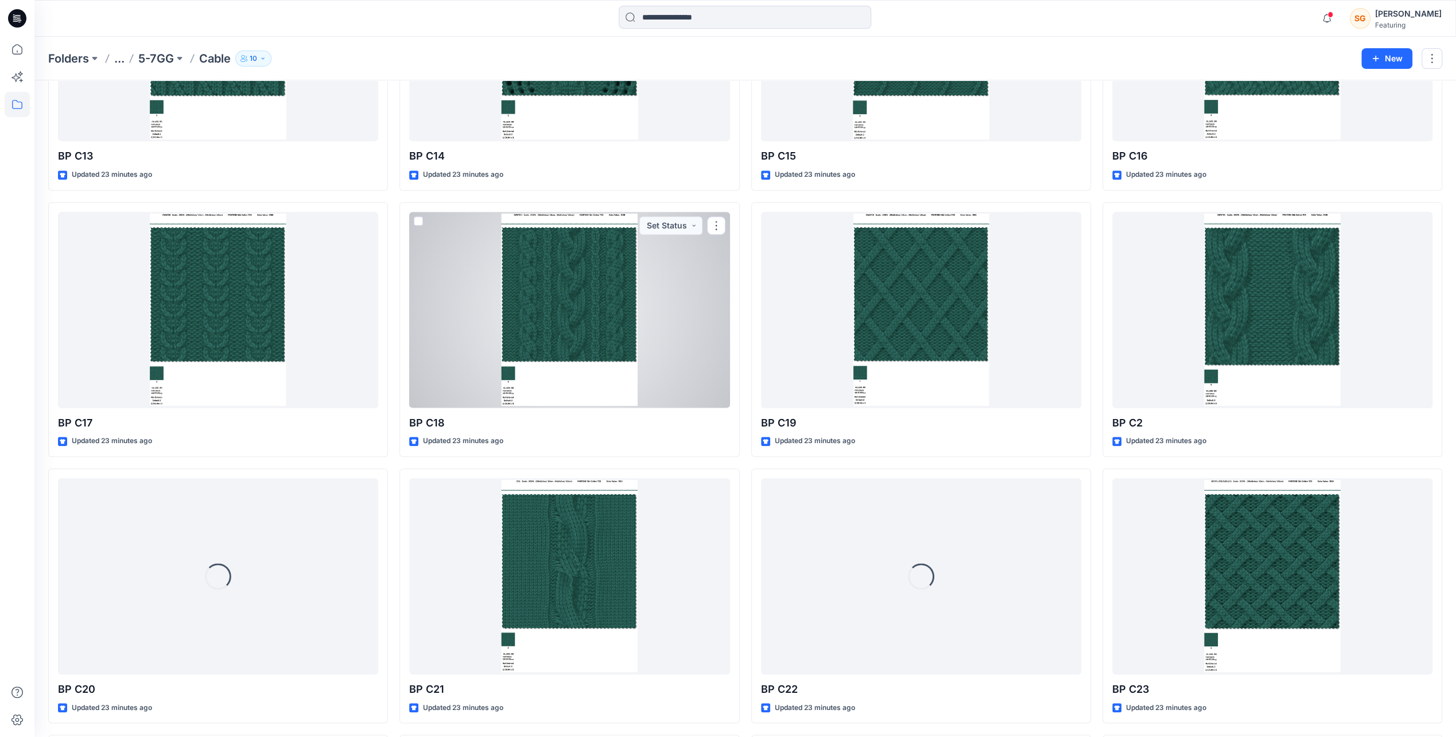
scroll to position [520, 0]
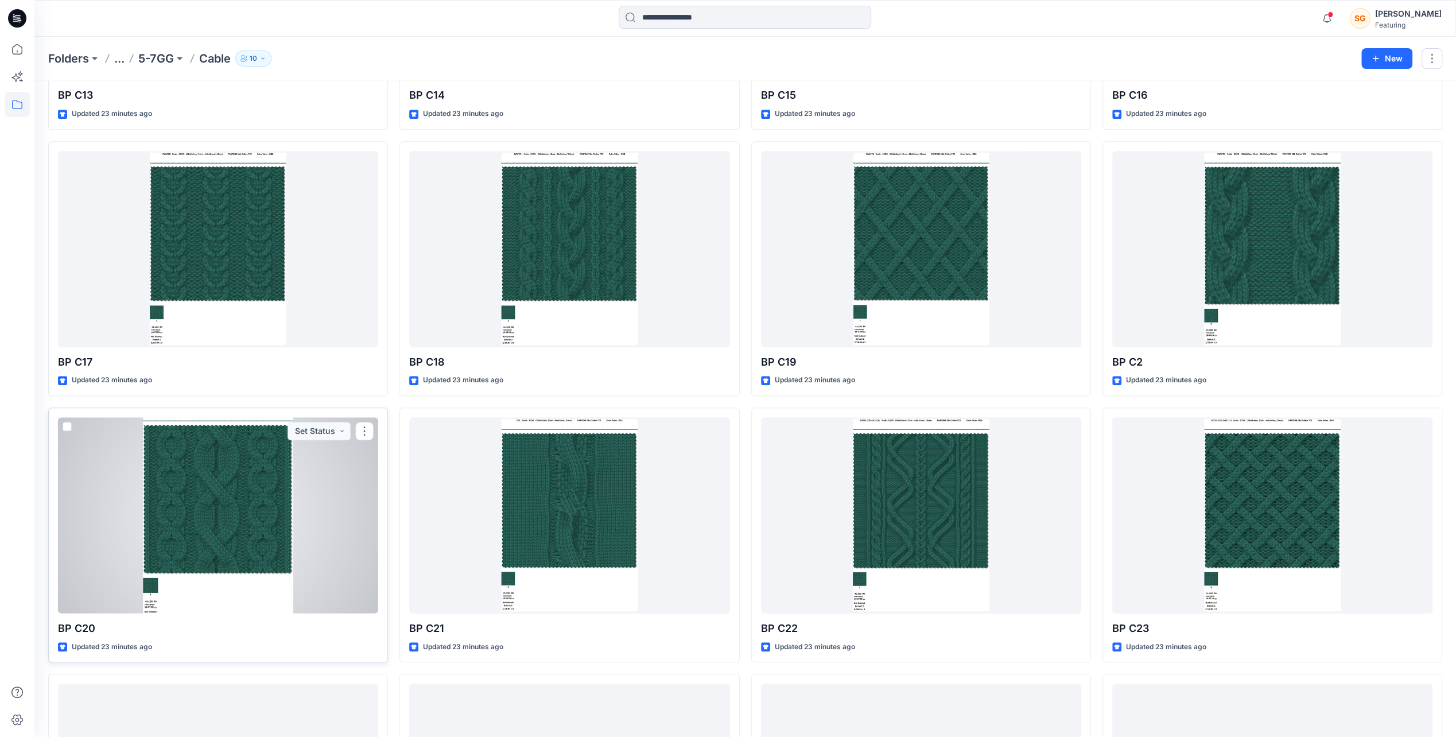
click at [258, 500] on div at bounding box center [218, 515] width 320 height 196
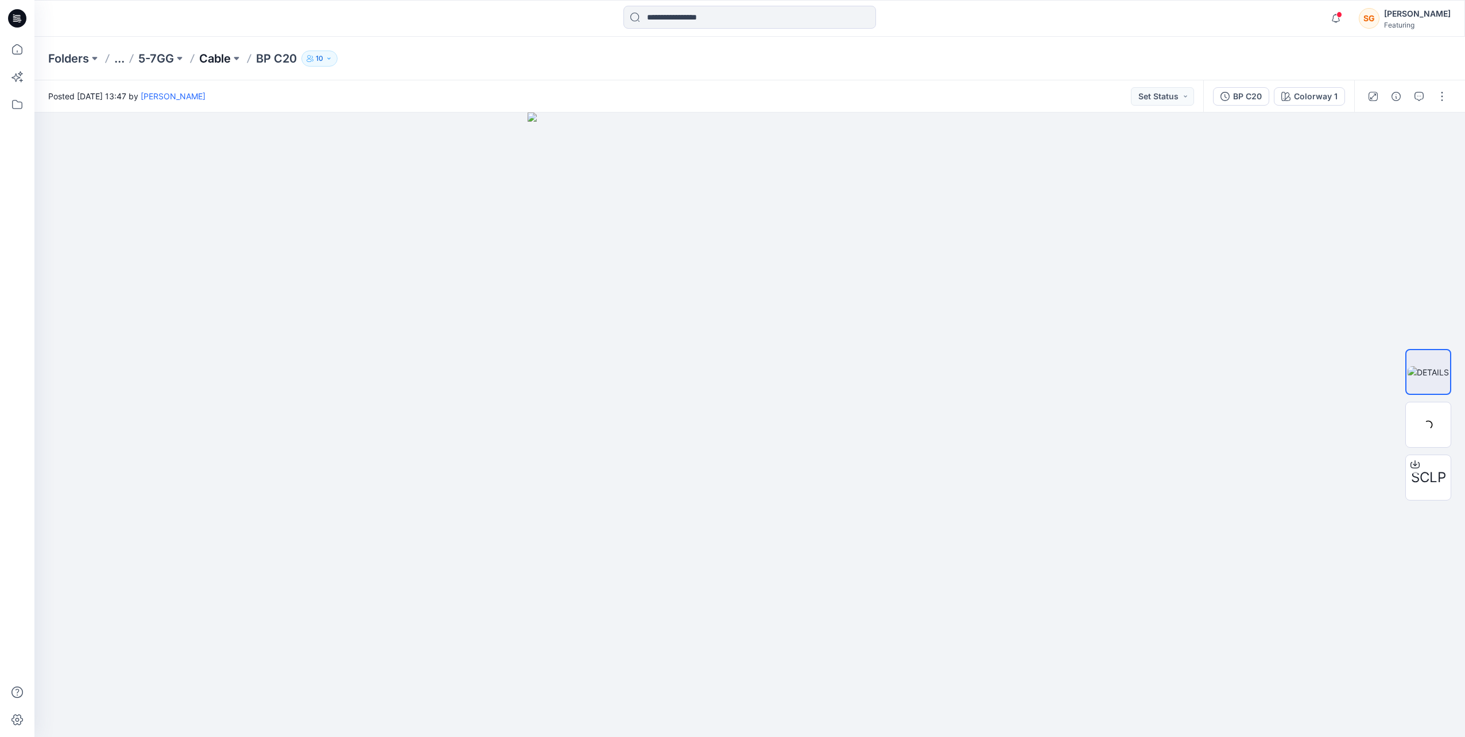
click at [219, 52] on p "Cable" at bounding box center [215, 59] width 32 height 16
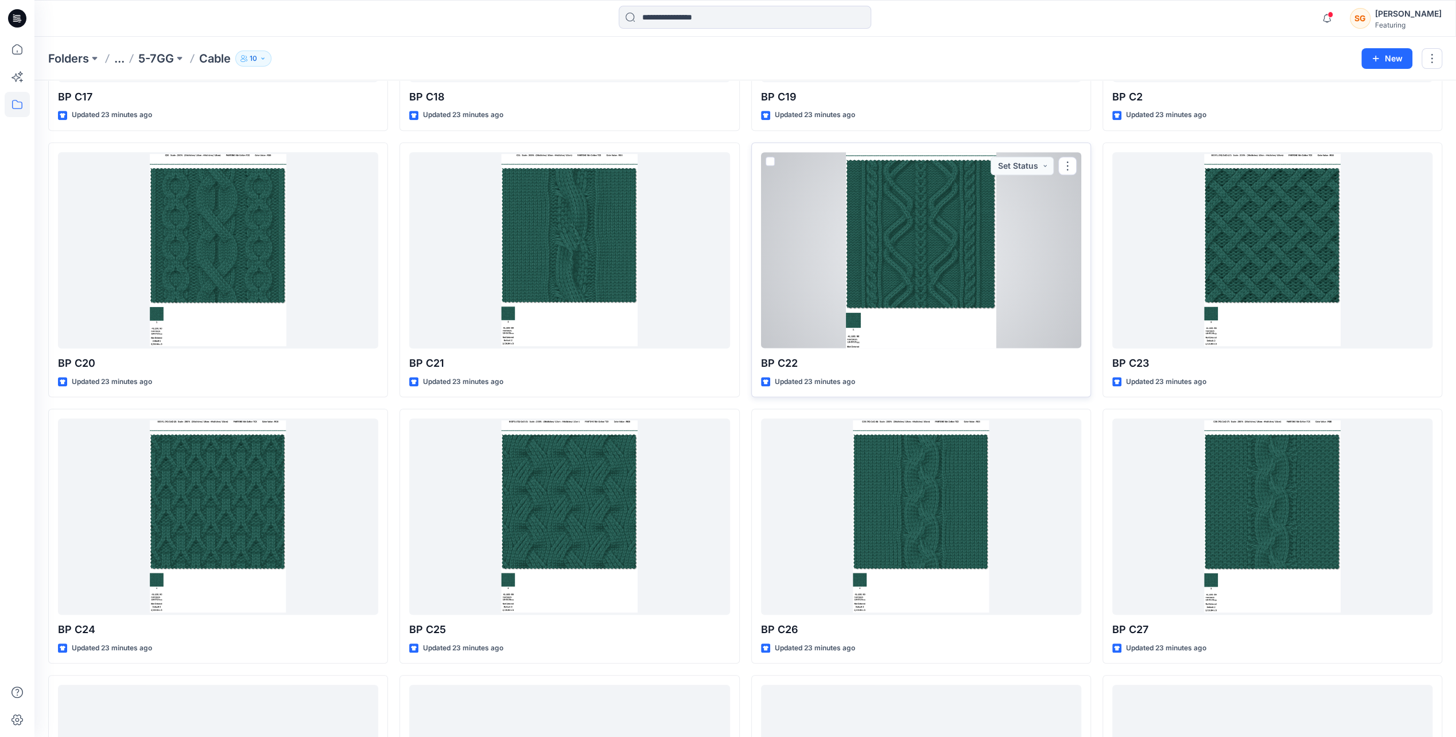
scroll to position [803, 0]
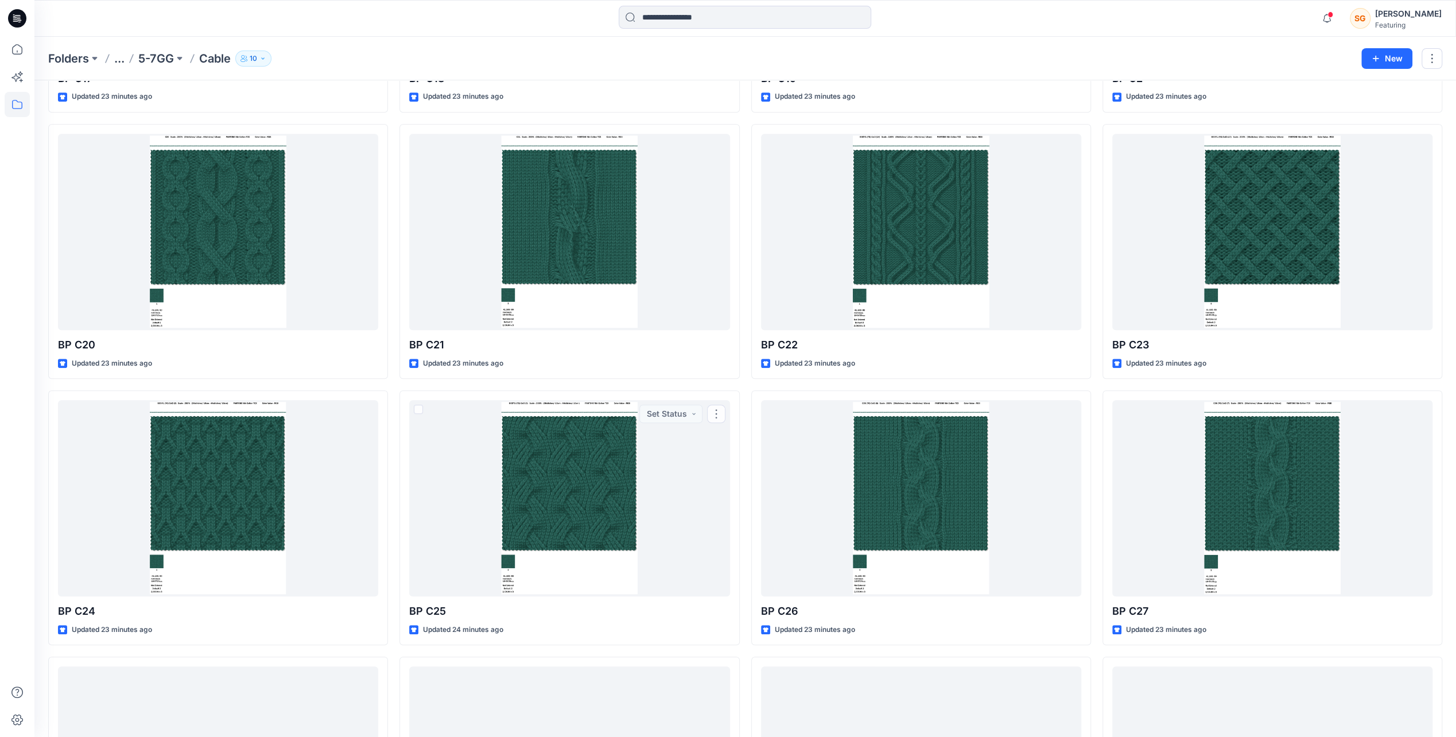
drag, startPoint x: 560, startPoint y: 492, endPoint x: 7, endPoint y: 580, distance: 559.6
click at [7, 580] on div at bounding box center [17, 387] width 25 height 700
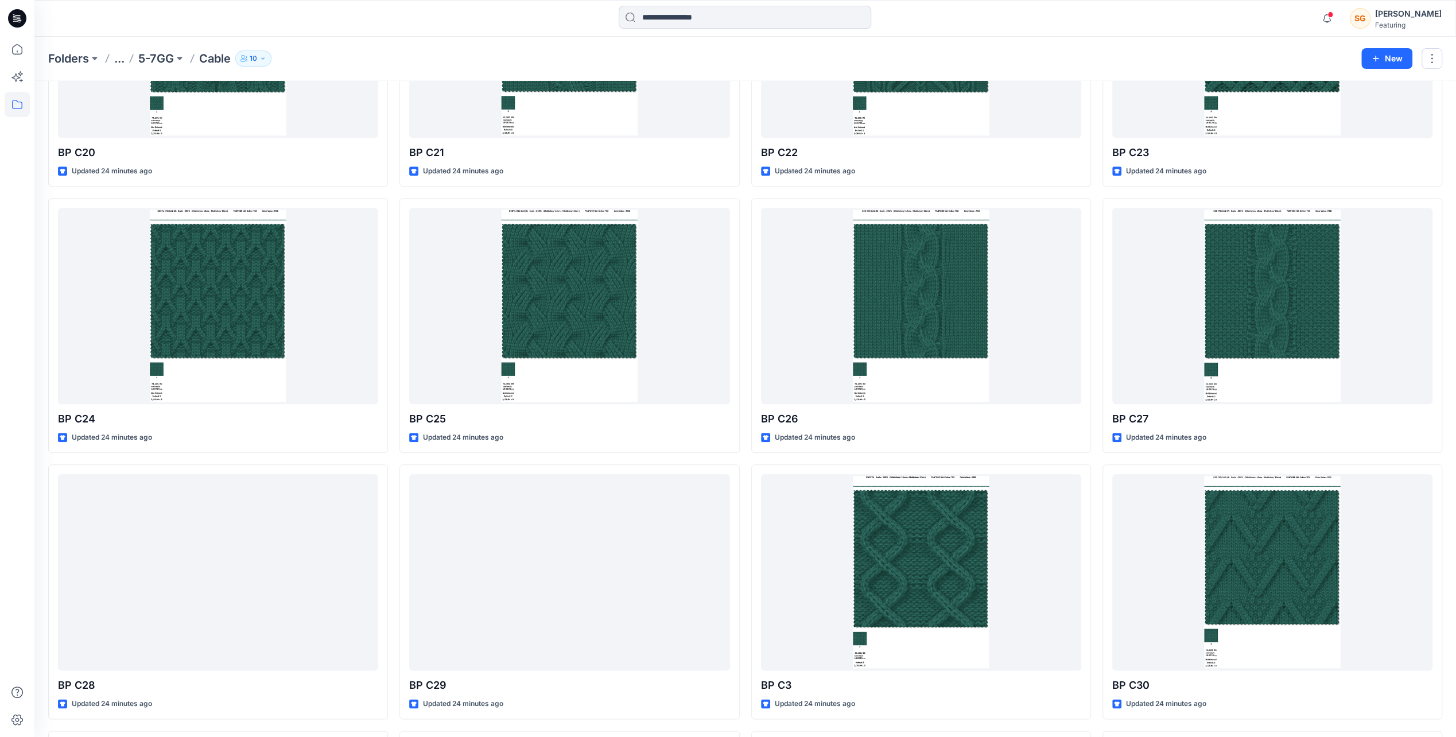
scroll to position [0, 0]
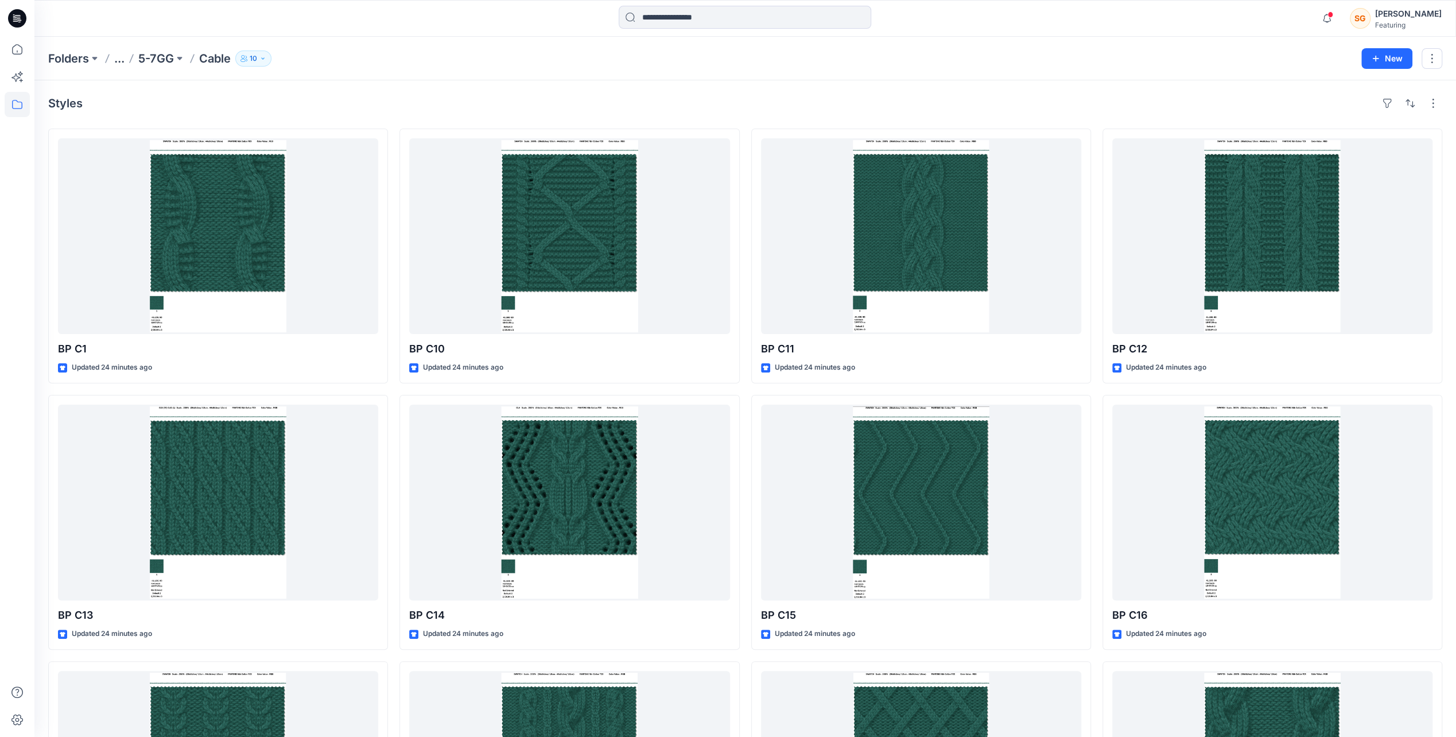
drag, startPoint x: 20, startPoint y: 437, endPoint x: 14, endPoint y: 189, distance: 247.4
click at [1431, 65] on button "button" at bounding box center [1432, 58] width 21 height 21
click at [18, 76] on icon at bounding box center [17, 76] width 25 height 25
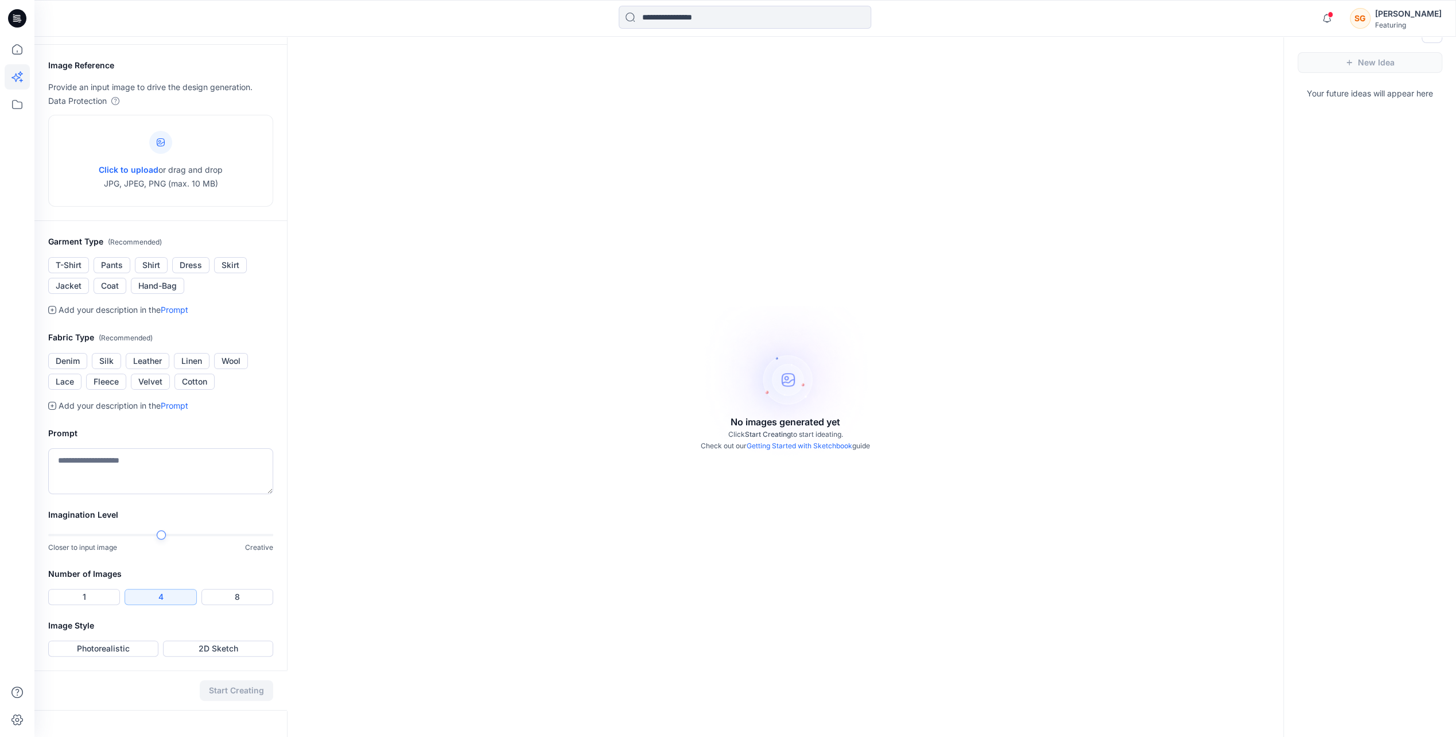
scroll to position [37, 0]
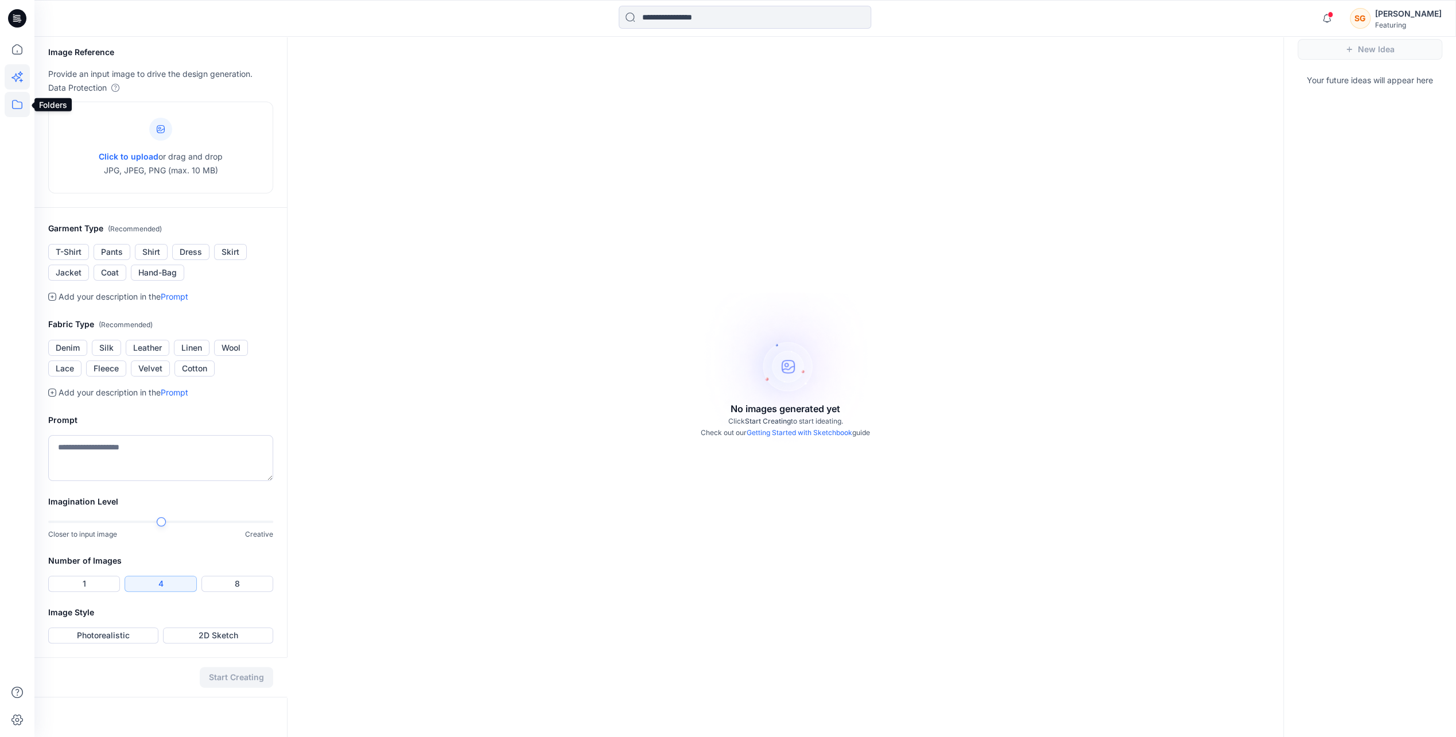
click at [25, 101] on icon at bounding box center [17, 104] width 25 height 25
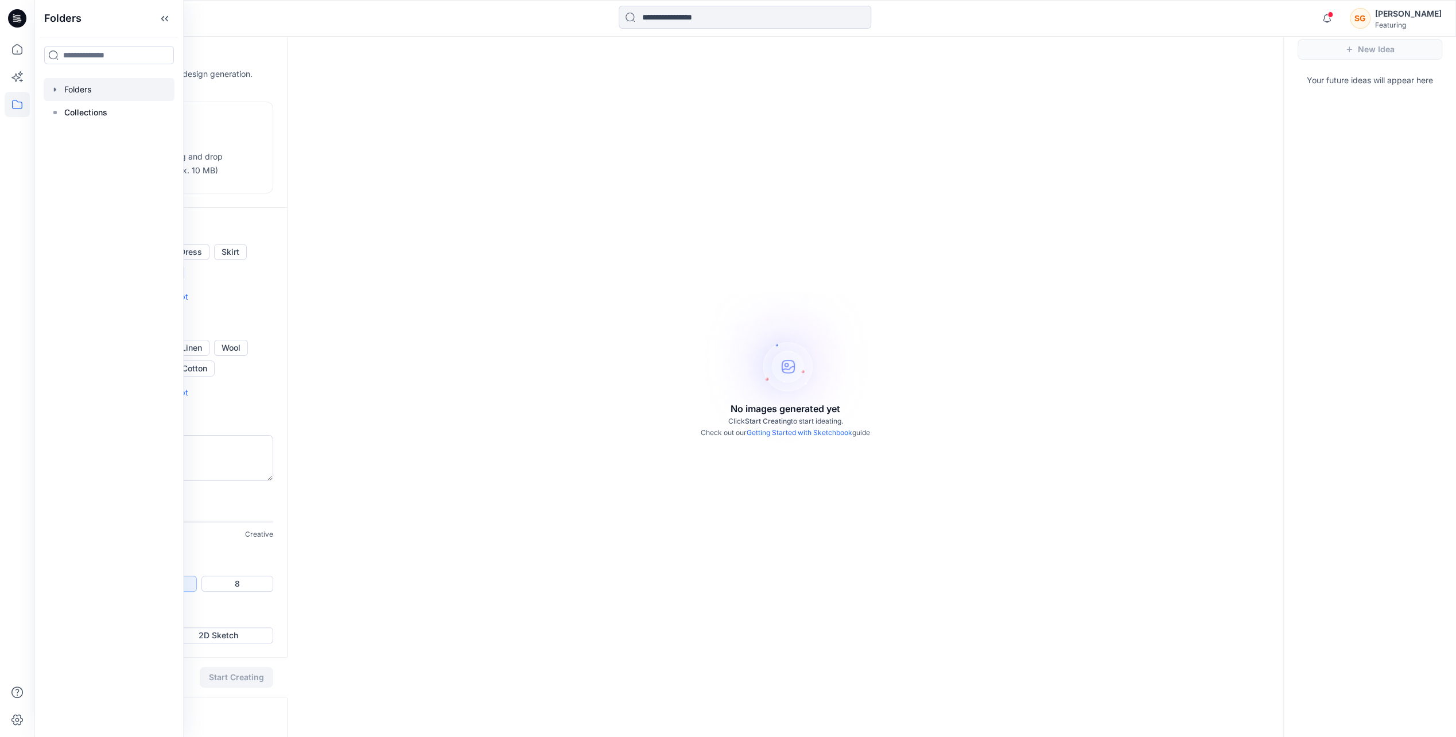
click at [81, 88] on div at bounding box center [109, 89] width 131 height 23
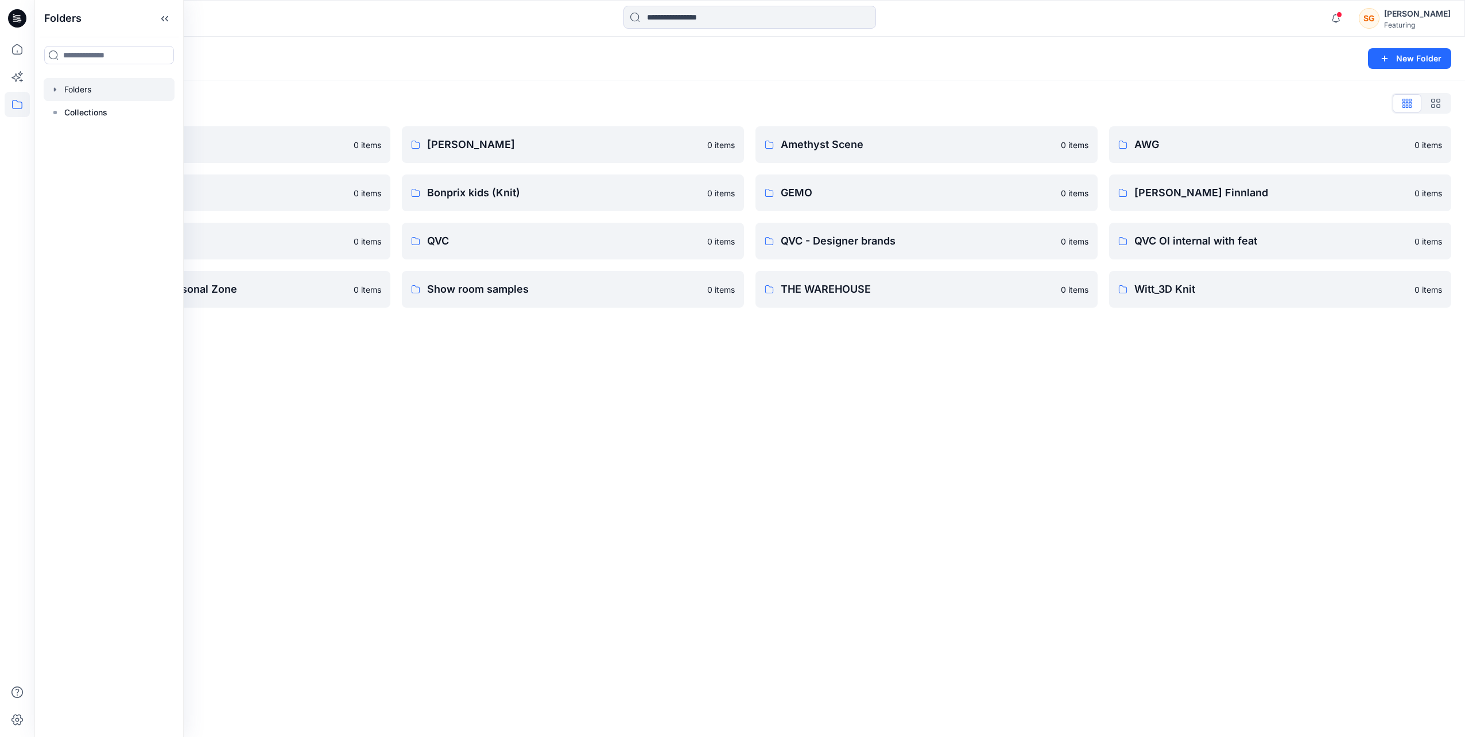
click at [653, 512] on div "Folders New Folder Folders List 3D Knit asset 0 items Basic patterns 0 items Li…" at bounding box center [749, 387] width 1430 height 700
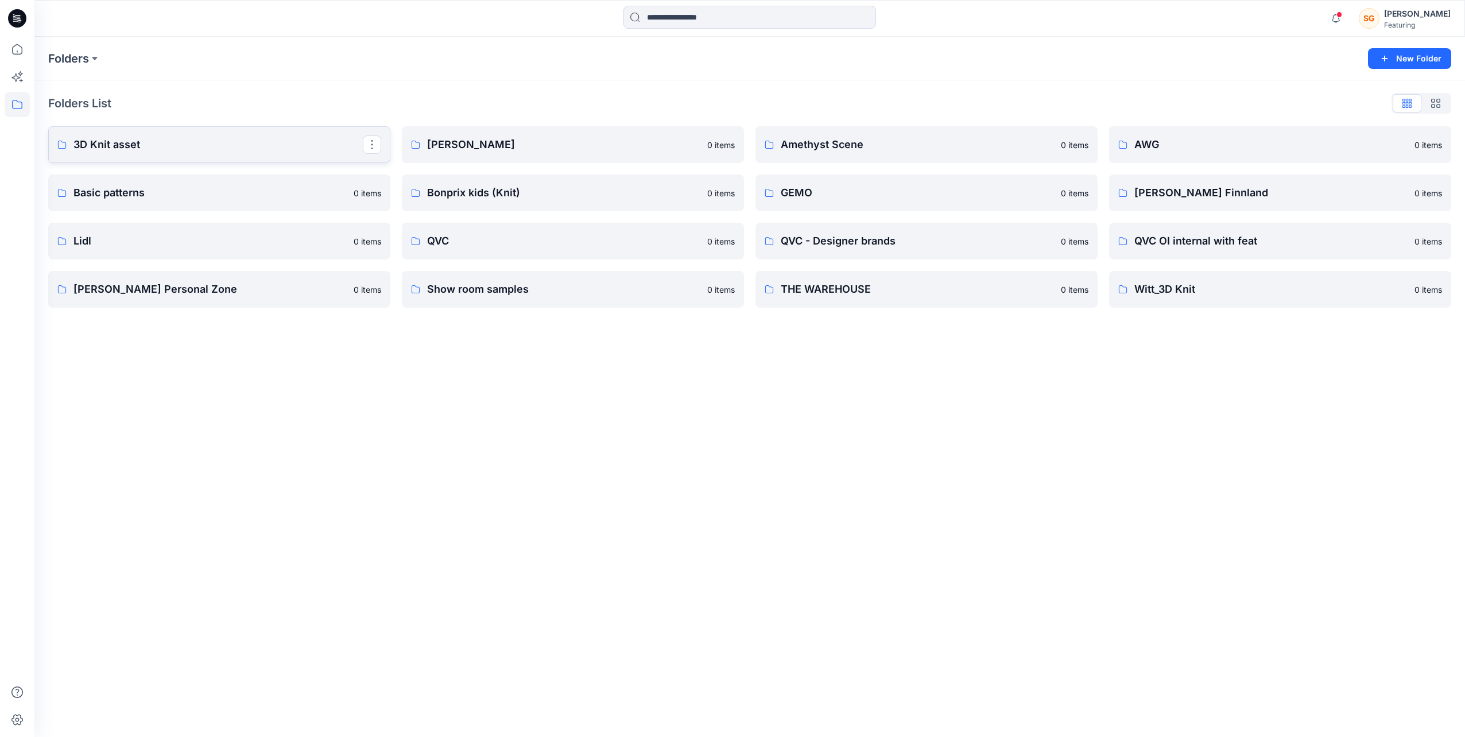
click at [224, 136] on link "3D Knit asset" at bounding box center [219, 144] width 342 height 37
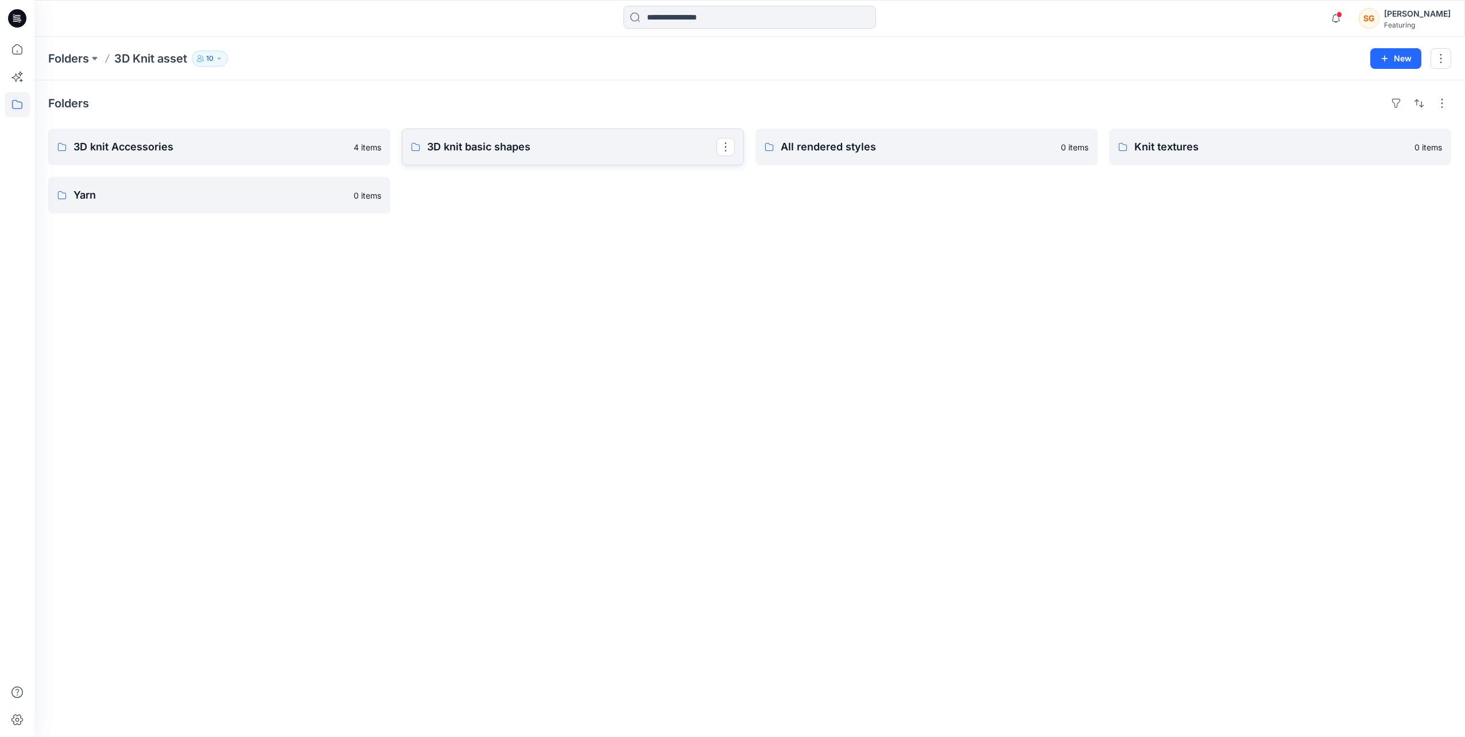
click at [593, 150] on p "3D knit basic shapes" at bounding box center [571, 147] width 289 height 16
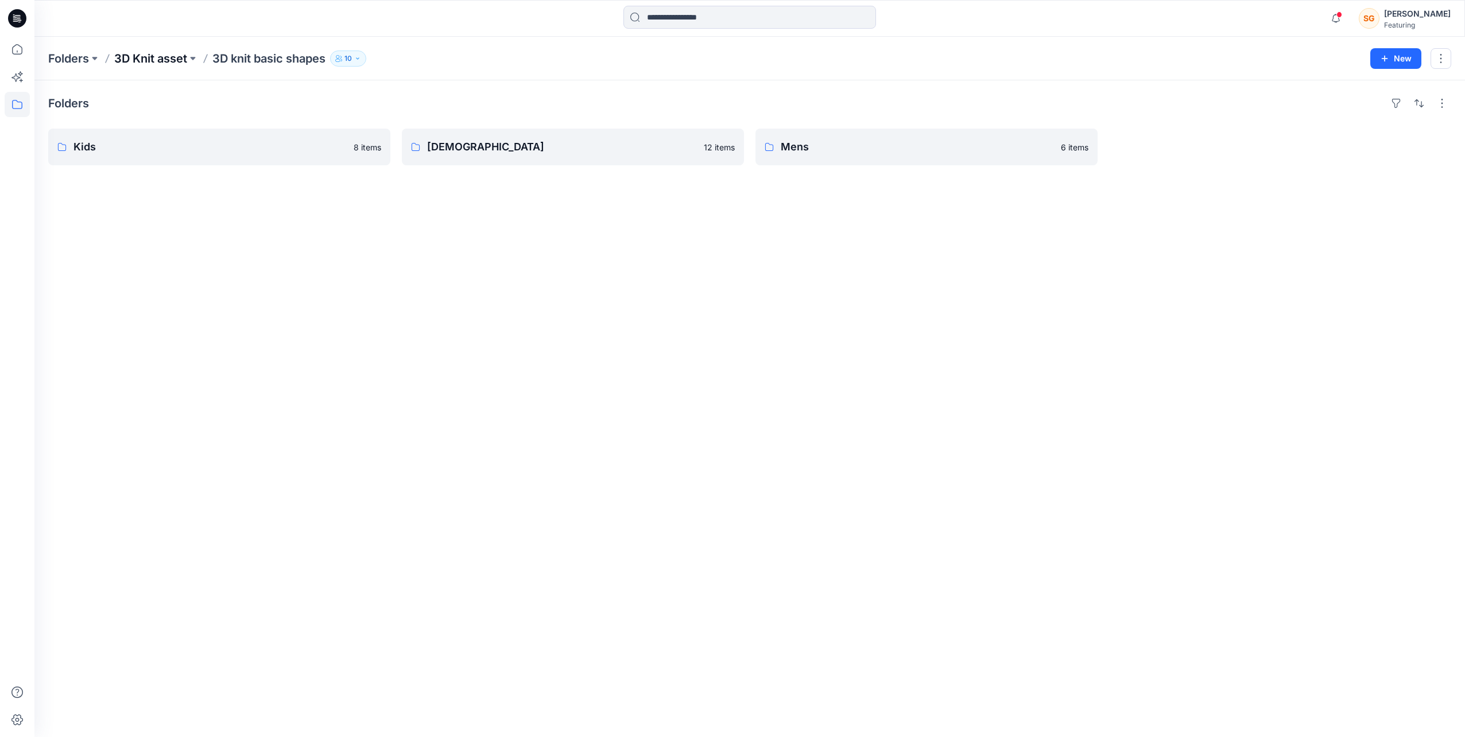
click at [154, 63] on p "3D Knit asset" at bounding box center [150, 59] width 73 height 16
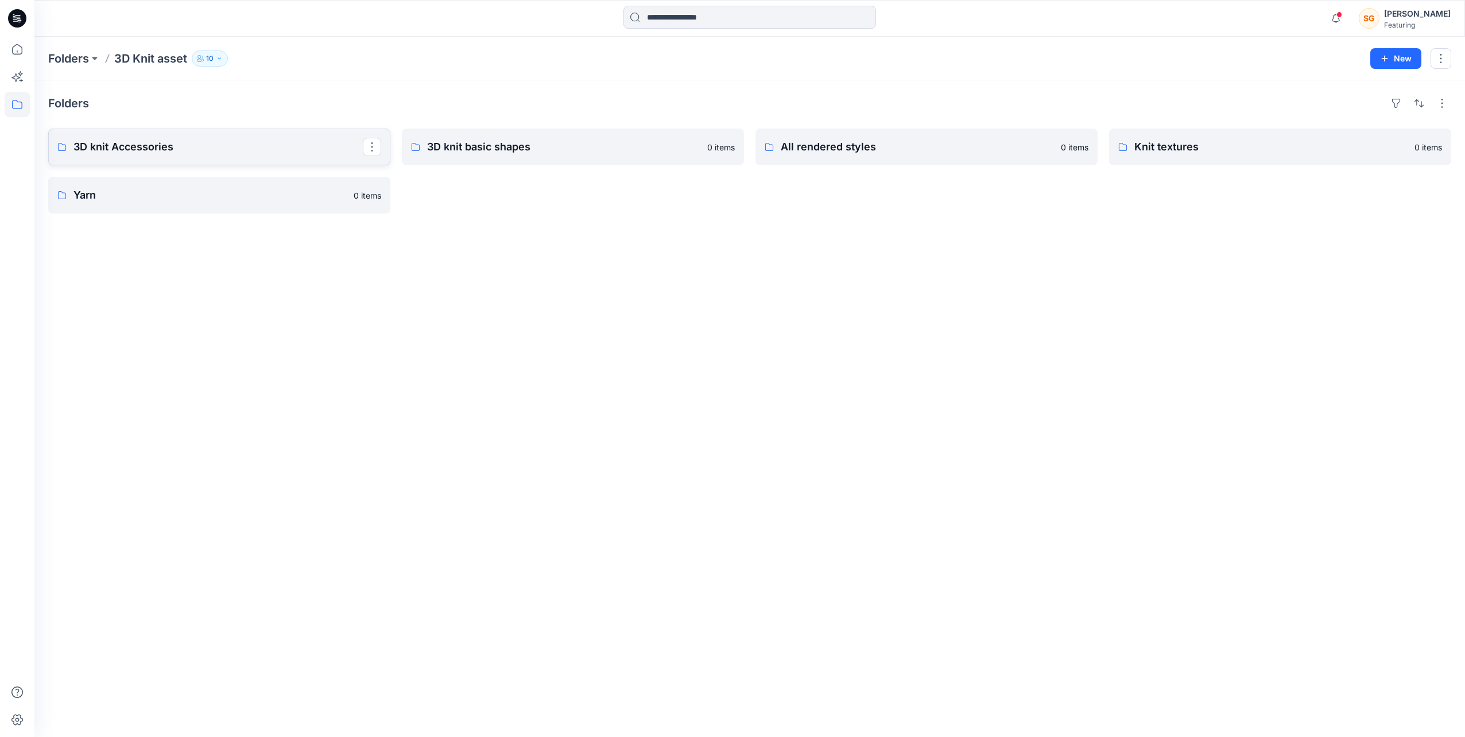
click at [205, 136] on link "3D knit Accessories" at bounding box center [219, 147] width 342 height 37
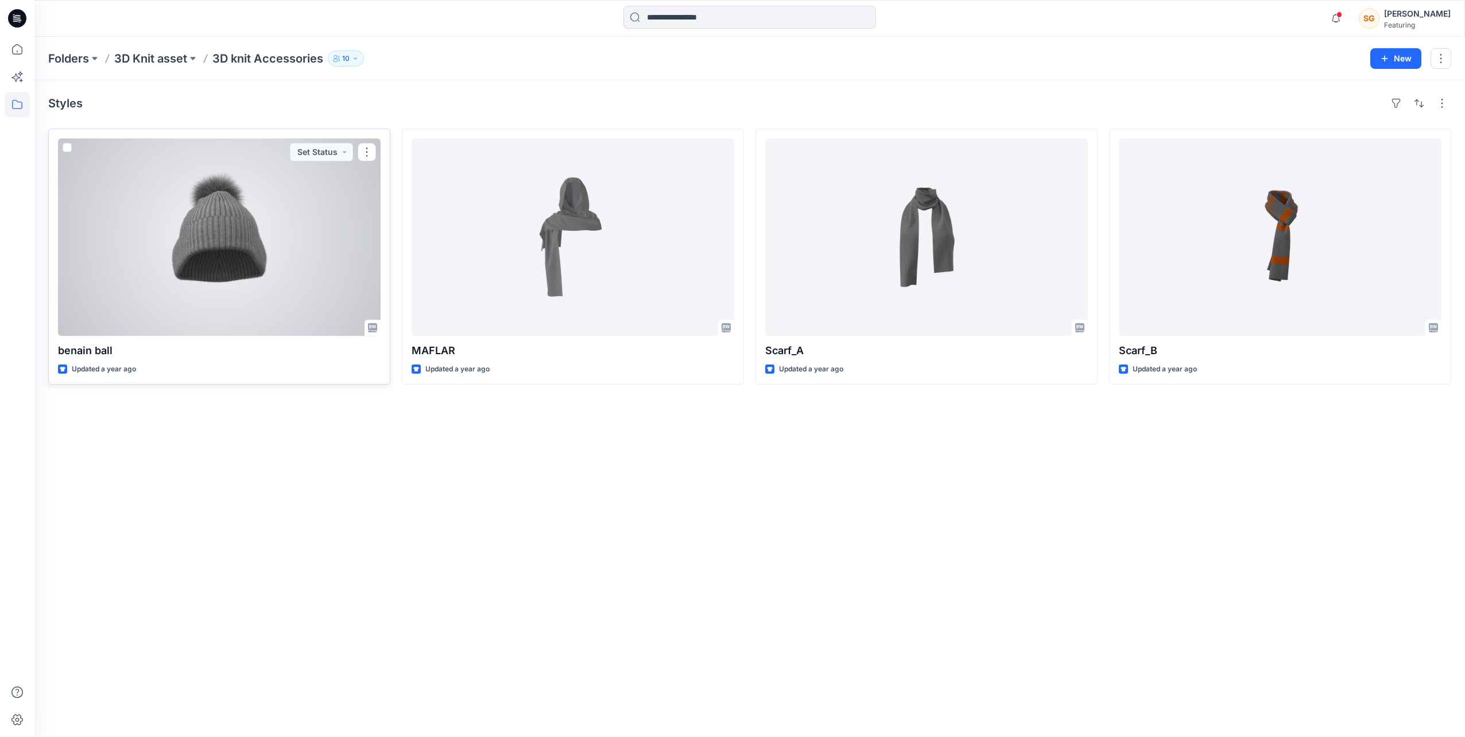
click at [296, 246] on div at bounding box center [219, 236] width 323 height 197
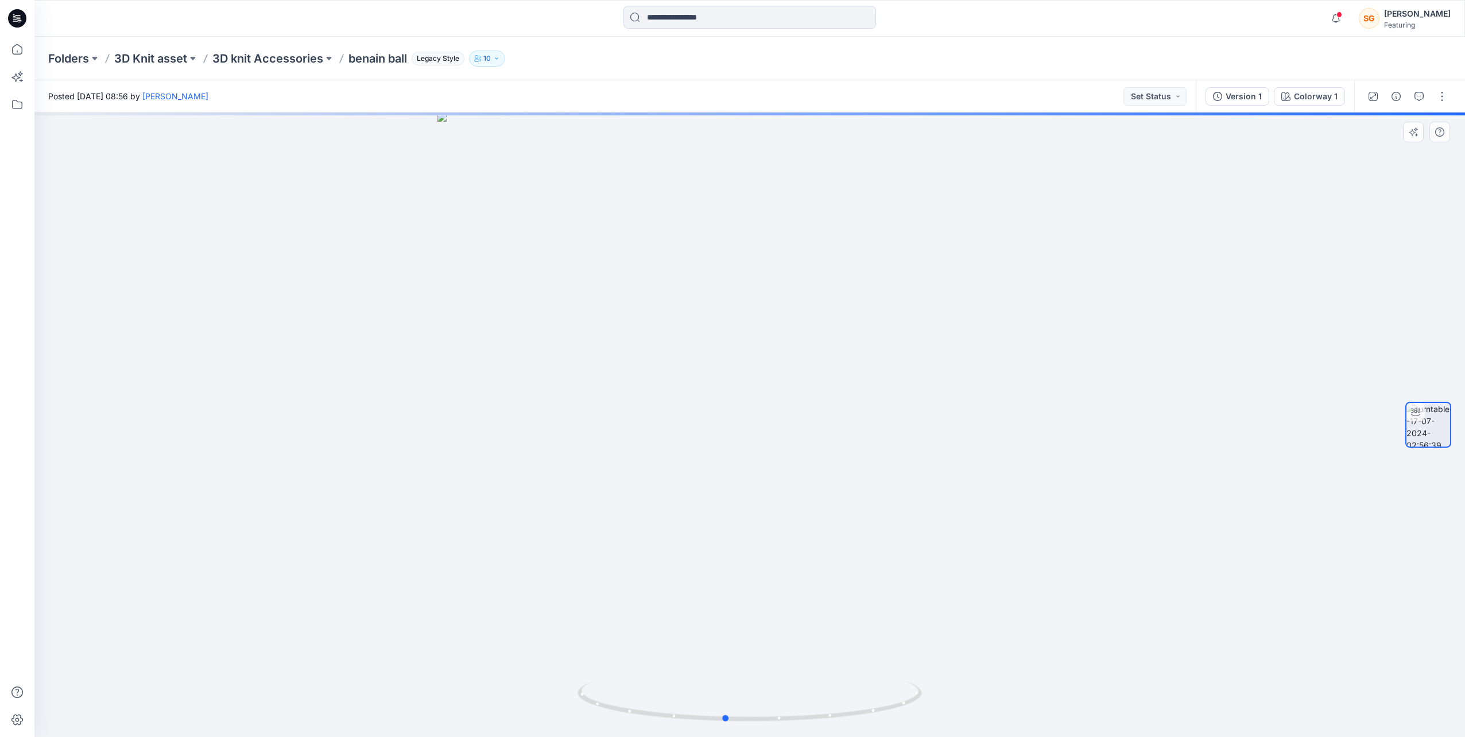
drag, startPoint x: 830, startPoint y: 463, endPoint x: 907, endPoint y: 472, distance: 77.4
click at [907, 472] on div at bounding box center [749, 424] width 1430 height 624
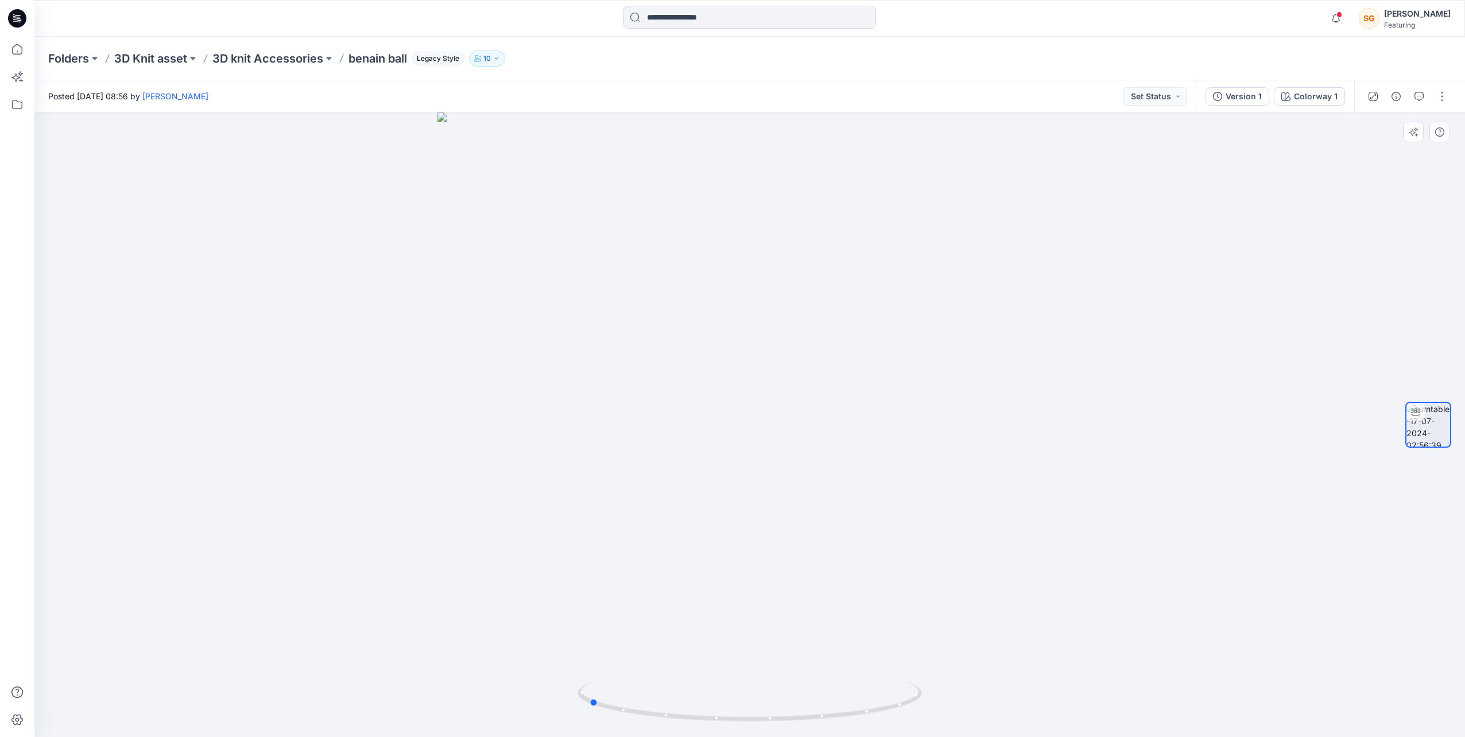
drag, startPoint x: 749, startPoint y: 488, endPoint x: 918, endPoint y: 476, distance: 169.2
click at [918, 476] on div at bounding box center [749, 424] width 1430 height 624
drag, startPoint x: 770, startPoint y: 519, endPoint x: 860, endPoint y: 516, distance: 89.6
click at [860, 516] on div at bounding box center [749, 424] width 1430 height 624
drag, startPoint x: 771, startPoint y: 329, endPoint x: 778, endPoint y: 489, distance: 159.7
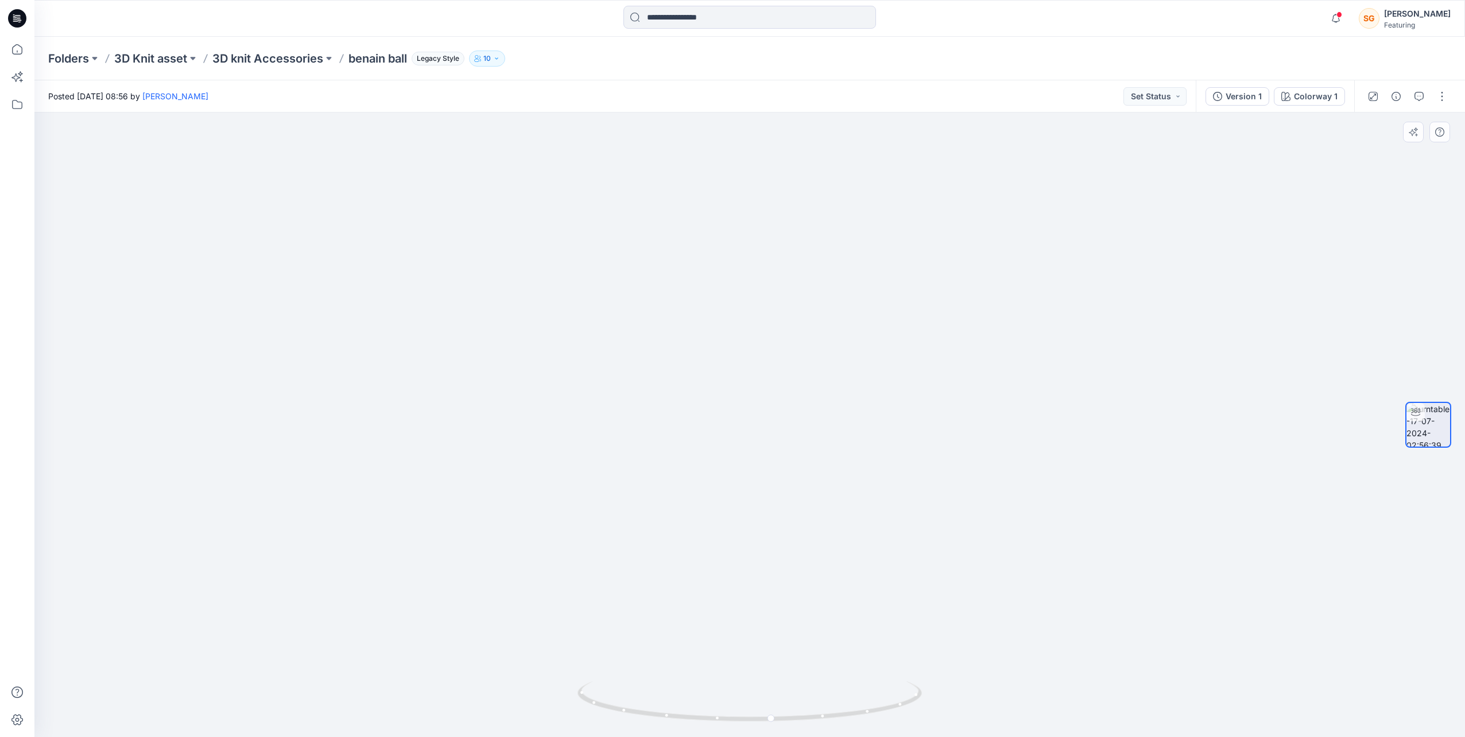
click at [778, 489] on img at bounding box center [749, 409] width 826 height 655
click at [277, 63] on p "3D knit Accessories" at bounding box center [267, 59] width 111 height 16
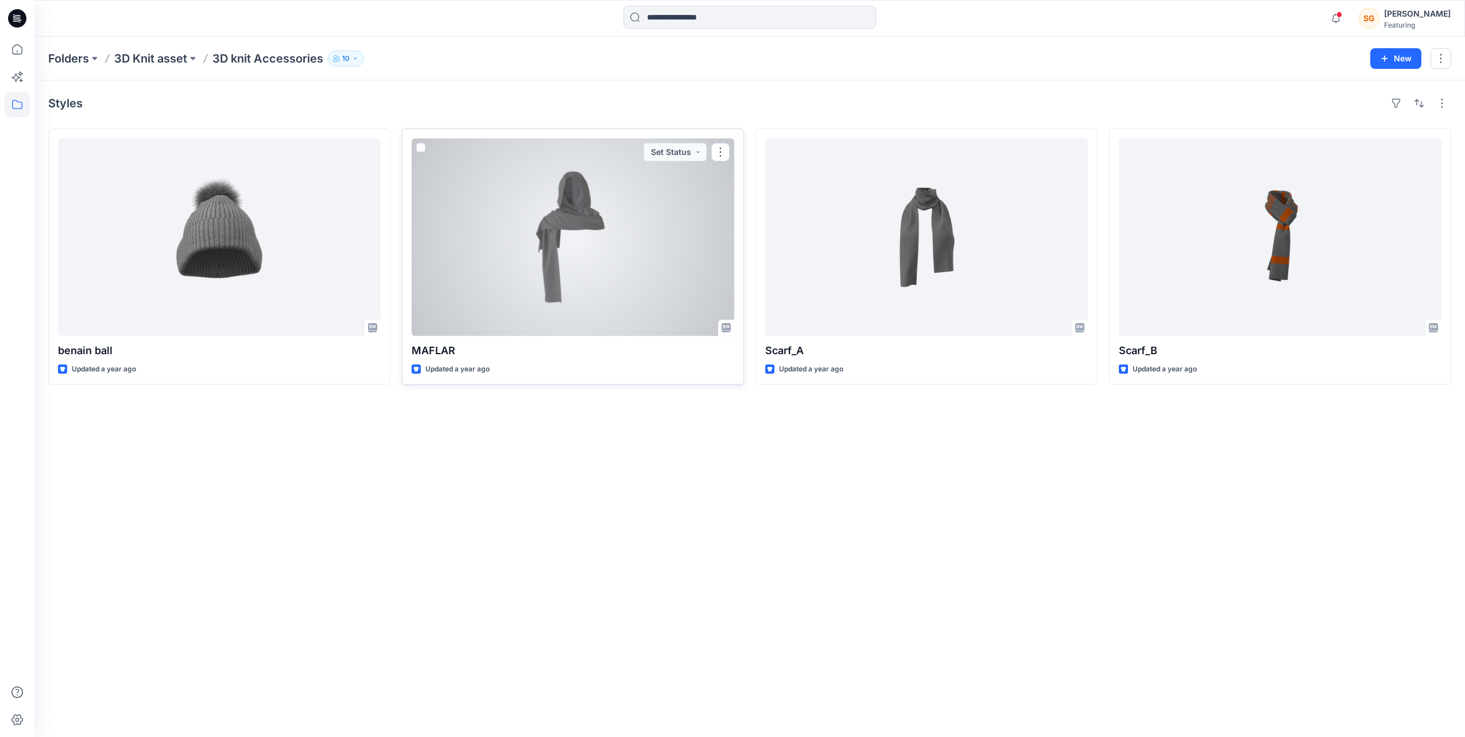
click at [615, 258] on div at bounding box center [572, 236] width 323 height 197
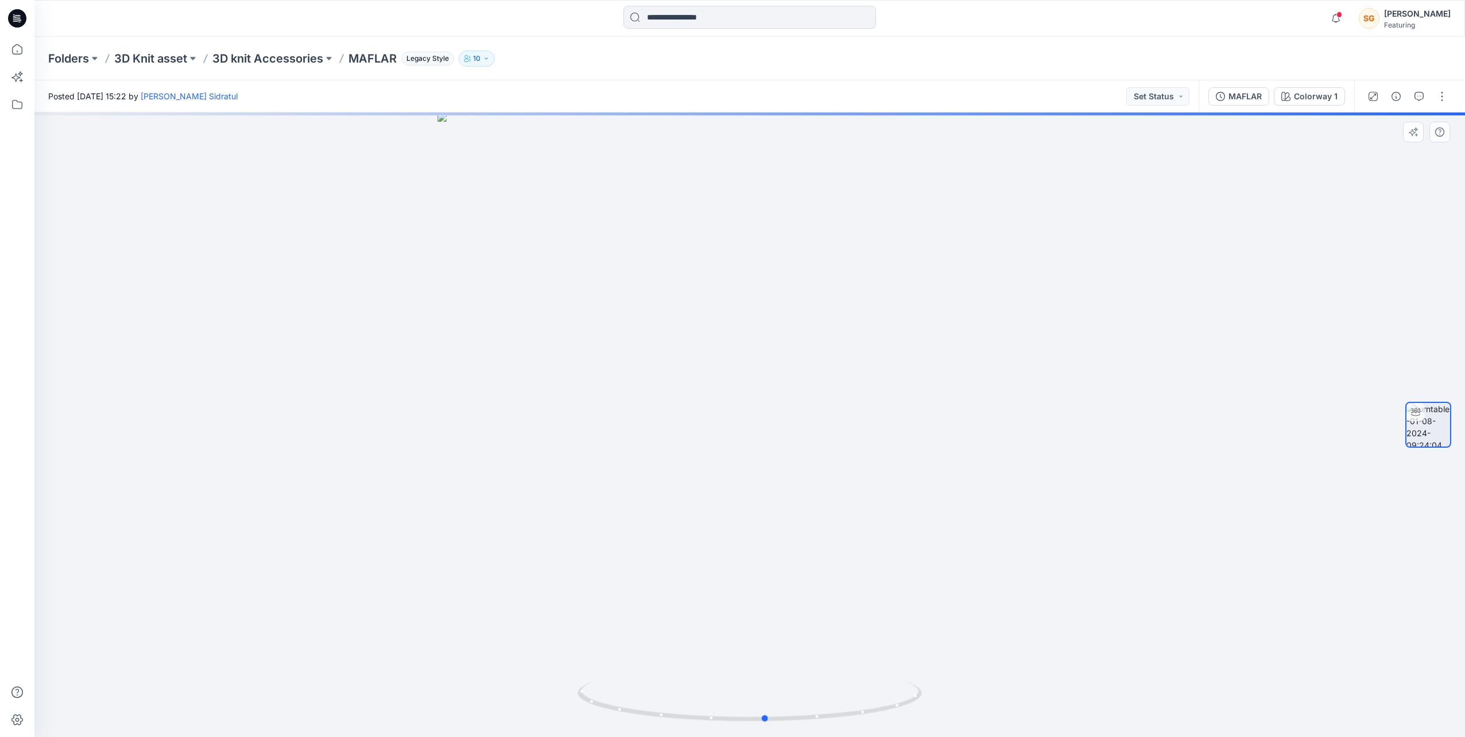
drag, startPoint x: 805, startPoint y: 430, endPoint x: 821, endPoint y: 438, distance: 17.7
click at [821, 438] on div at bounding box center [749, 424] width 1430 height 624
drag, startPoint x: 749, startPoint y: 305, endPoint x: 763, endPoint y: 500, distance: 195.6
click at [763, 500] on img at bounding box center [750, 424] width 982 height 624
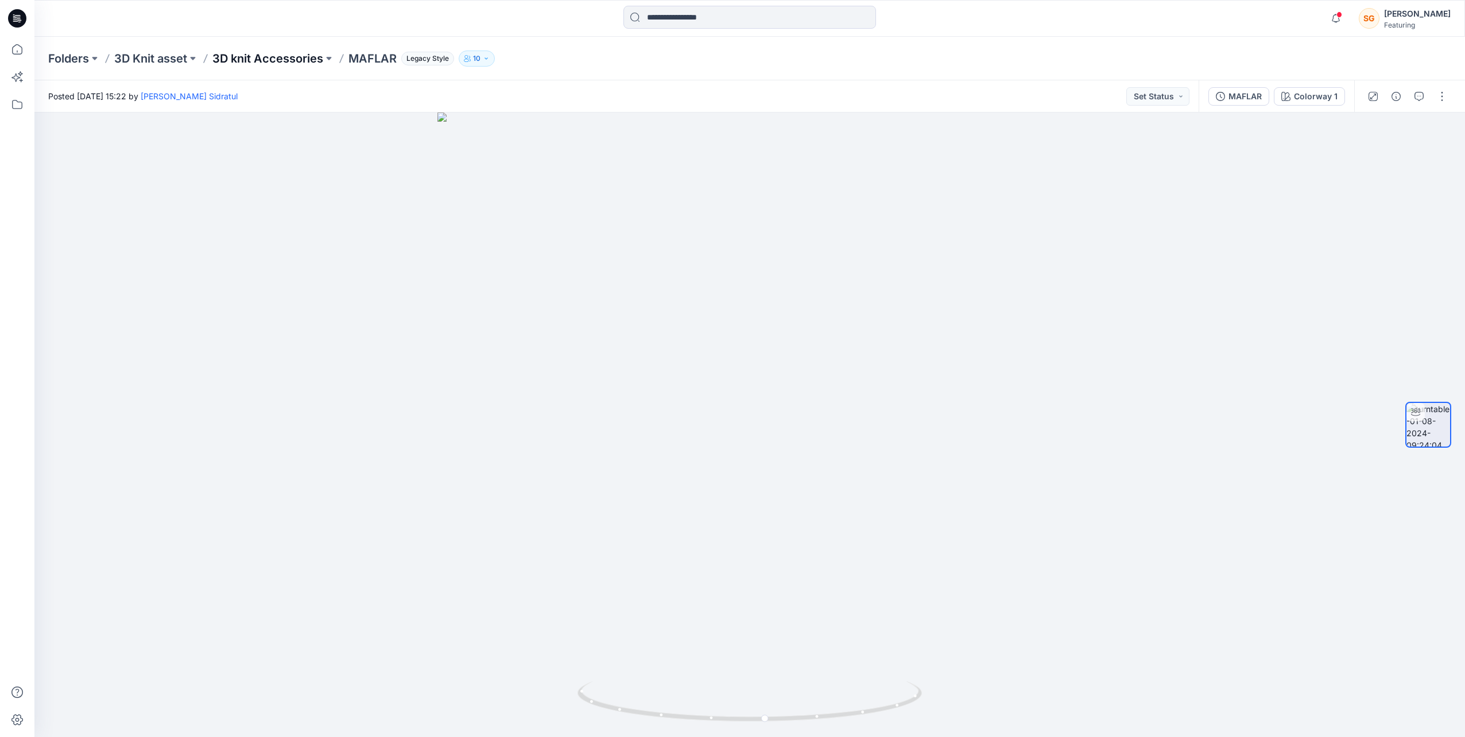
click at [296, 56] on p "3D knit Accessories" at bounding box center [267, 59] width 111 height 16
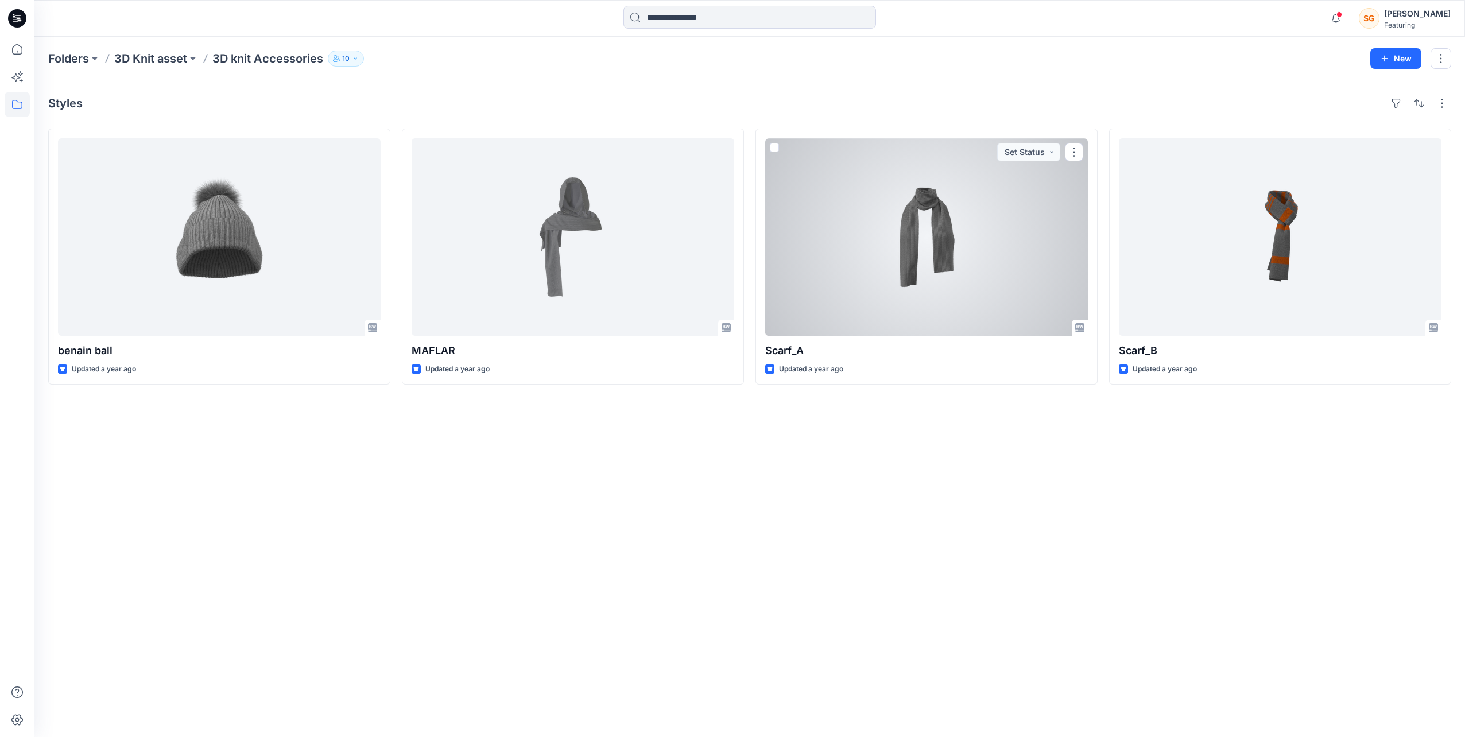
click at [877, 251] on div at bounding box center [926, 236] width 323 height 197
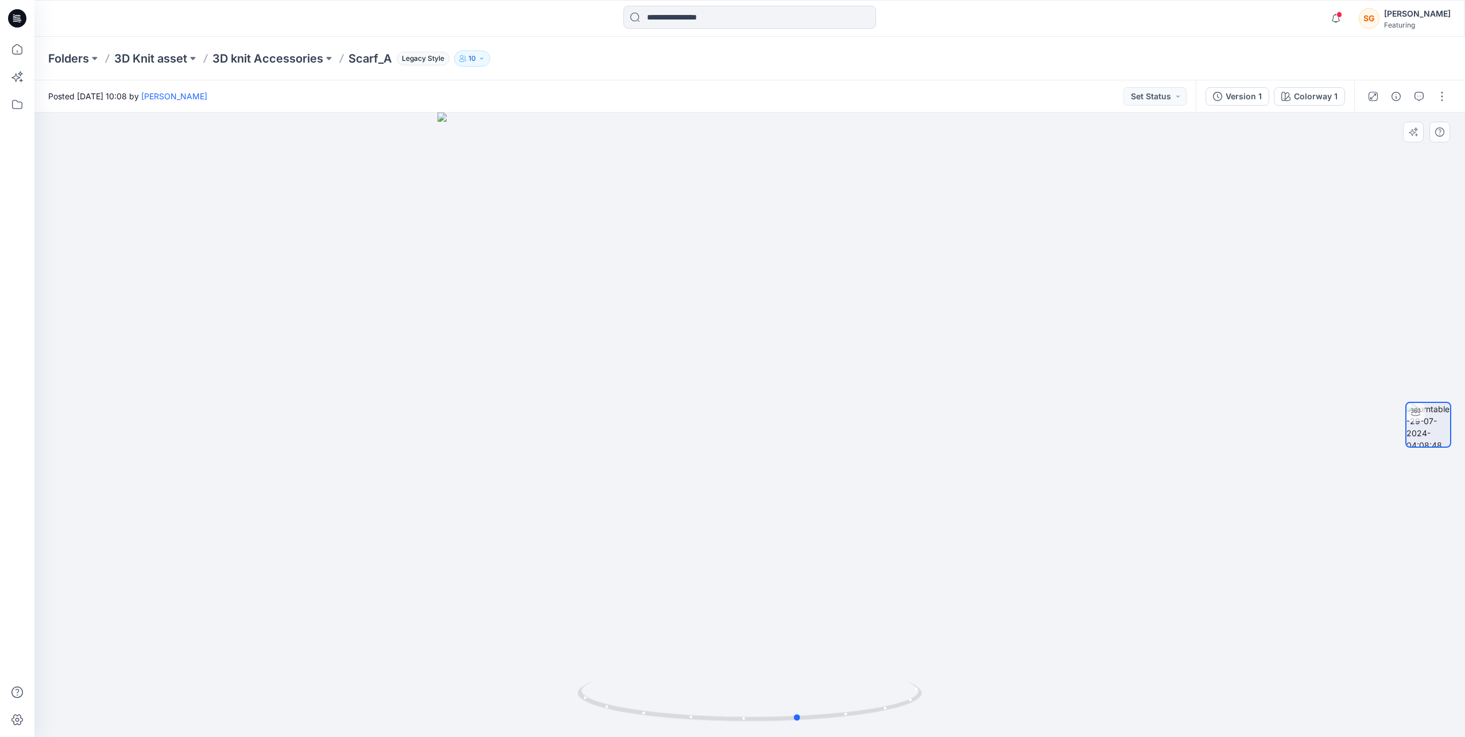
drag, startPoint x: 667, startPoint y: 556, endPoint x: 504, endPoint y: 566, distance: 163.3
click at [504, 566] on div at bounding box center [749, 424] width 1430 height 624
click at [285, 56] on p "3D knit Accessories" at bounding box center [267, 59] width 111 height 16
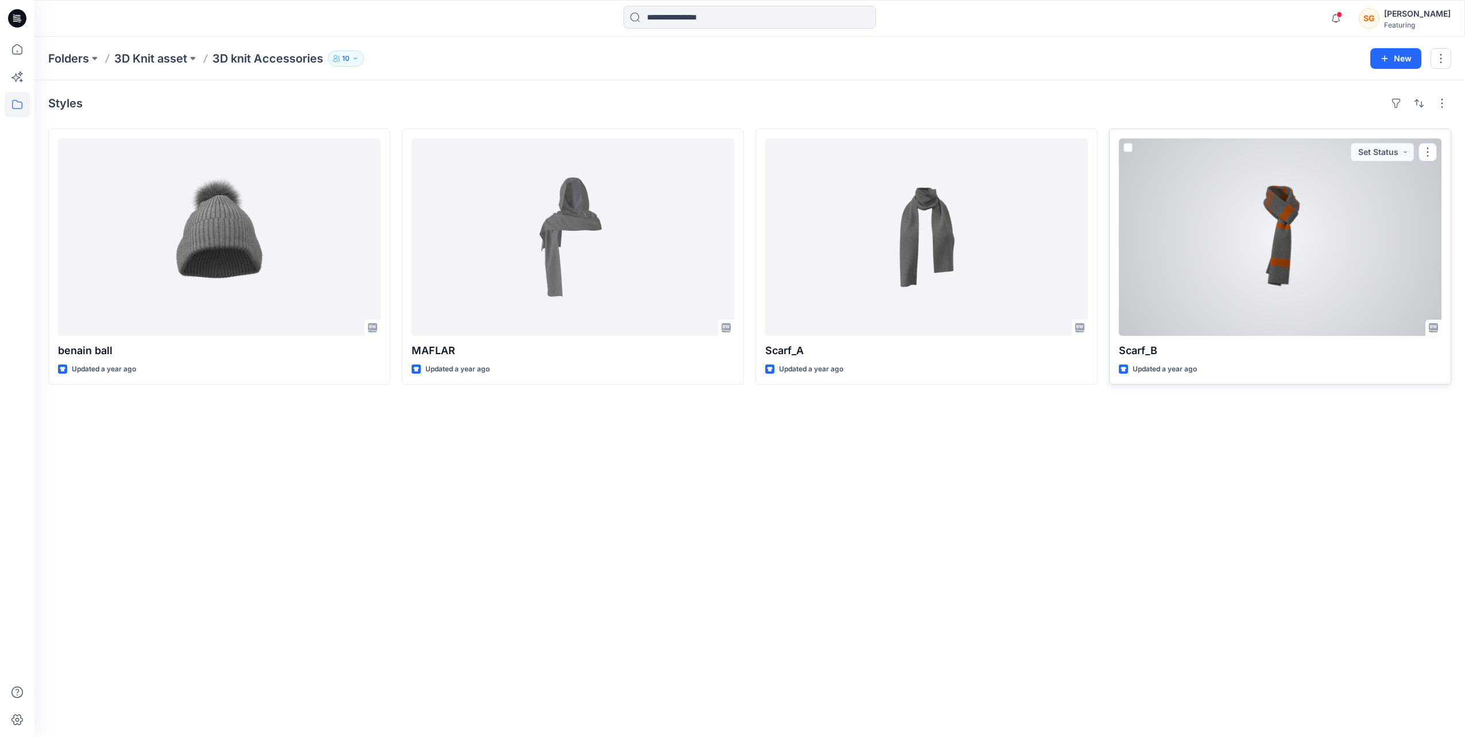
click at [1316, 304] on div at bounding box center [1280, 236] width 323 height 197
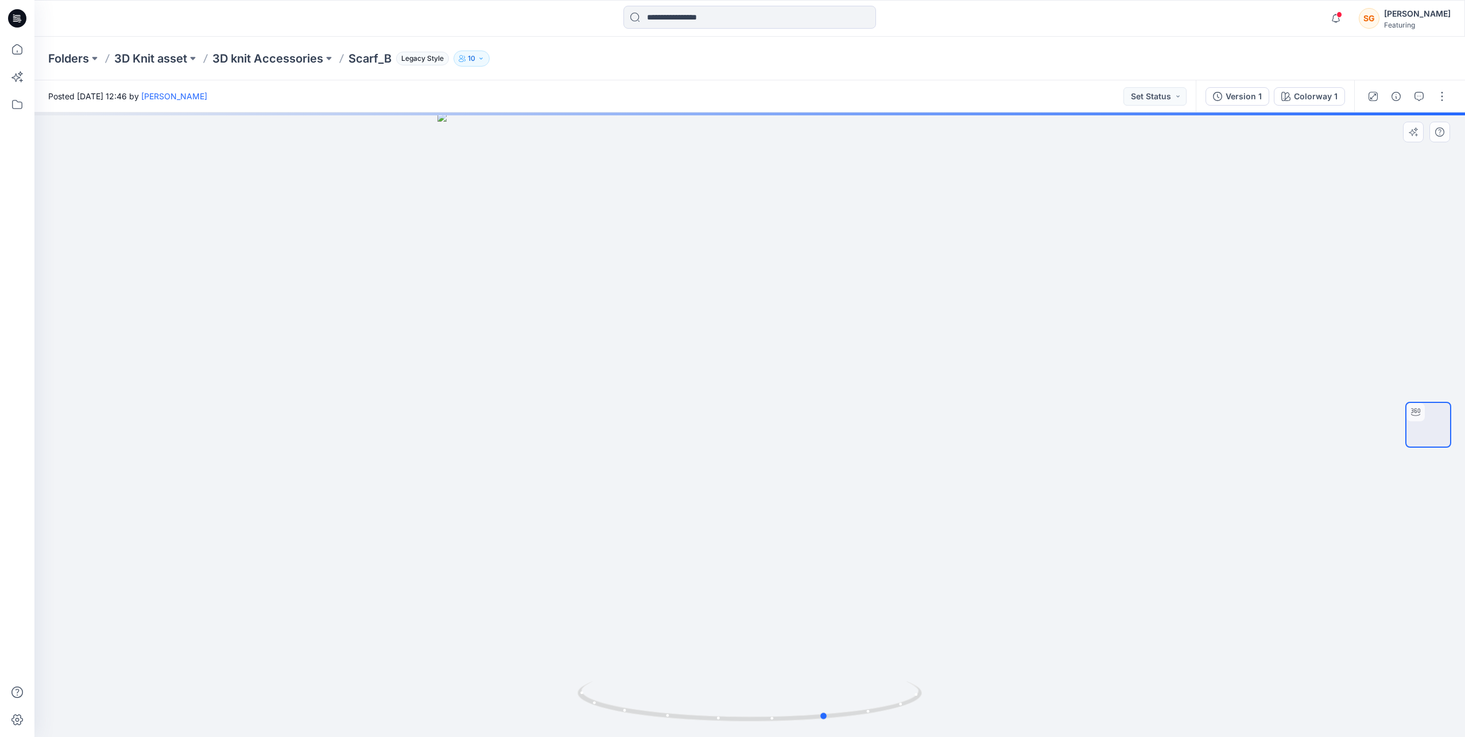
drag, startPoint x: 789, startPoint y: 475, endPoint x: 550, endPoint y: 481, distance: 238.8
click at [550, 481] on div at bounding box center [749, 424] width 1430 height 624
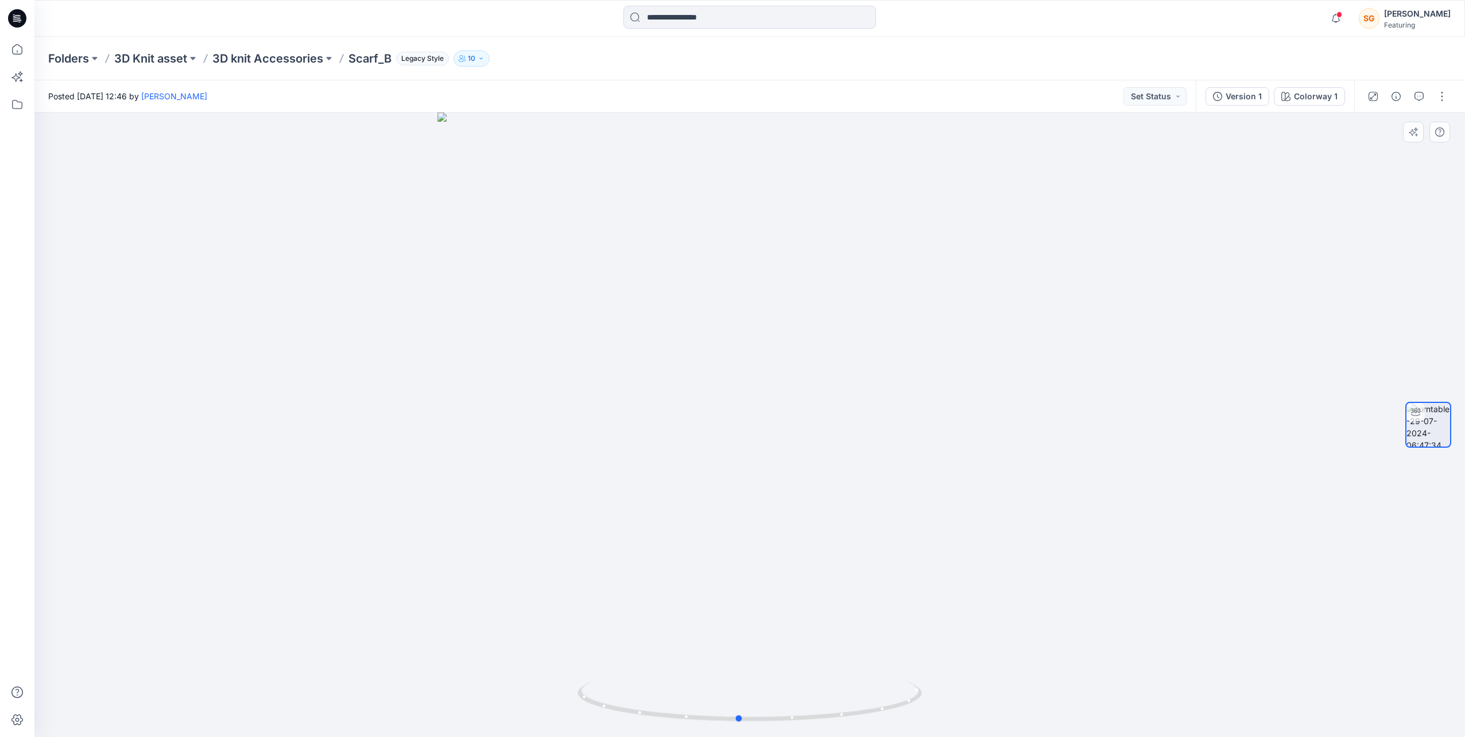
drag, startPoint x: 751, startPoint y: 464, endPoint x: 678, endPoint y: 464, distance: 72.9
click at [678, 464] on div at bounding box center [749, 424] width 1430 height 624
click at [24, 95] on icon at bounding box center [17, 104] width 25 height 25
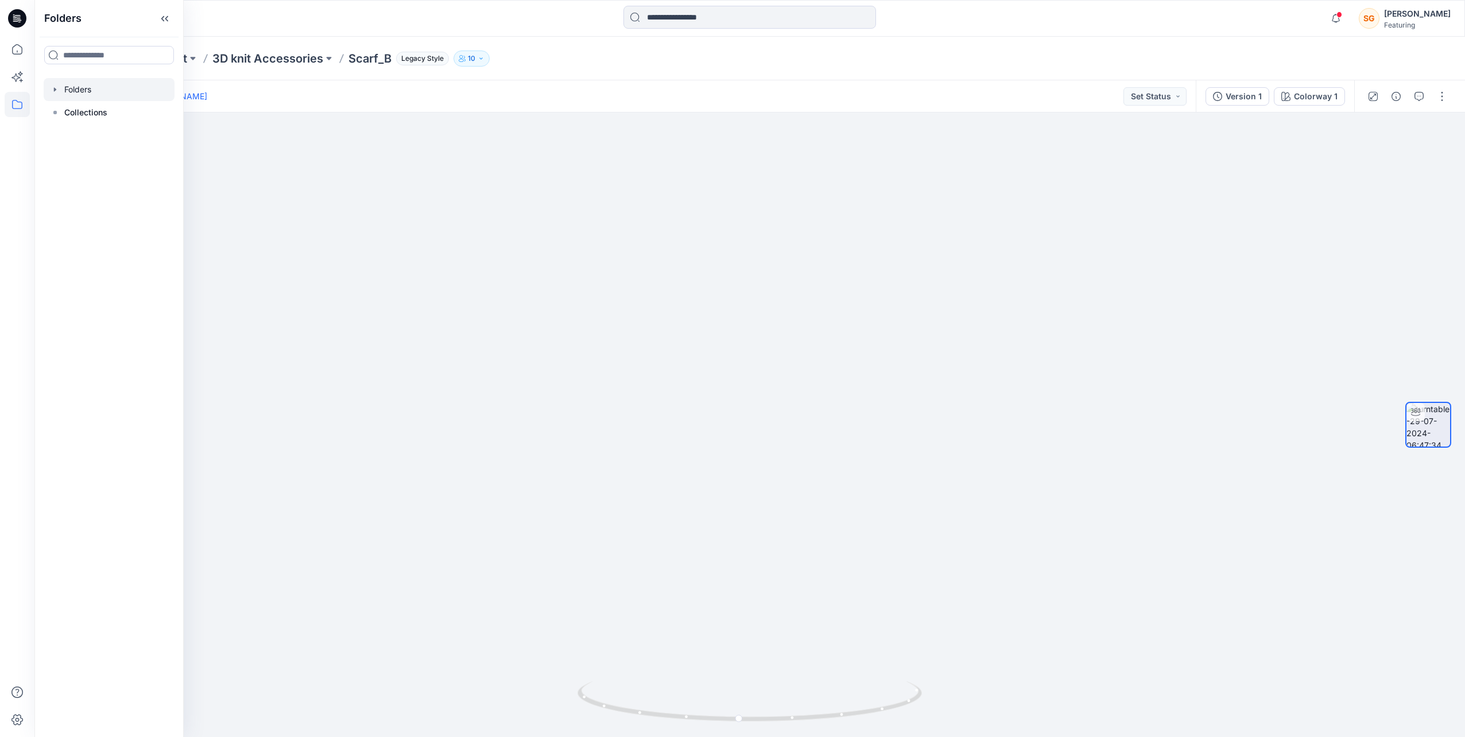
click at [93, 88] on div at bounding box center [109, 89] width 131 height 23
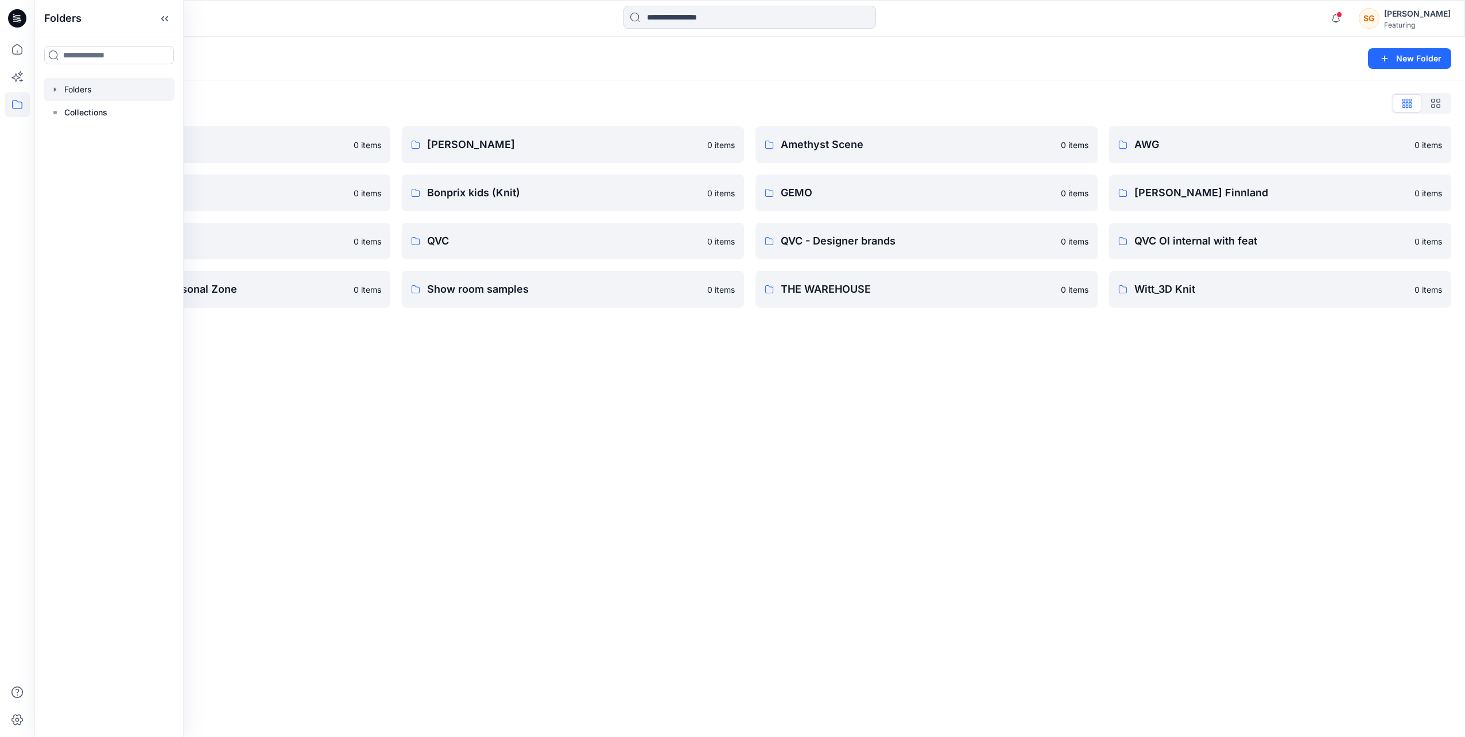
click at [506, 457] on div "Folders New Folder Folders List 3D Knit asset 0 items Basic patterns 0 items Li…" at bounding box center [749, 387] width 1430 height 700
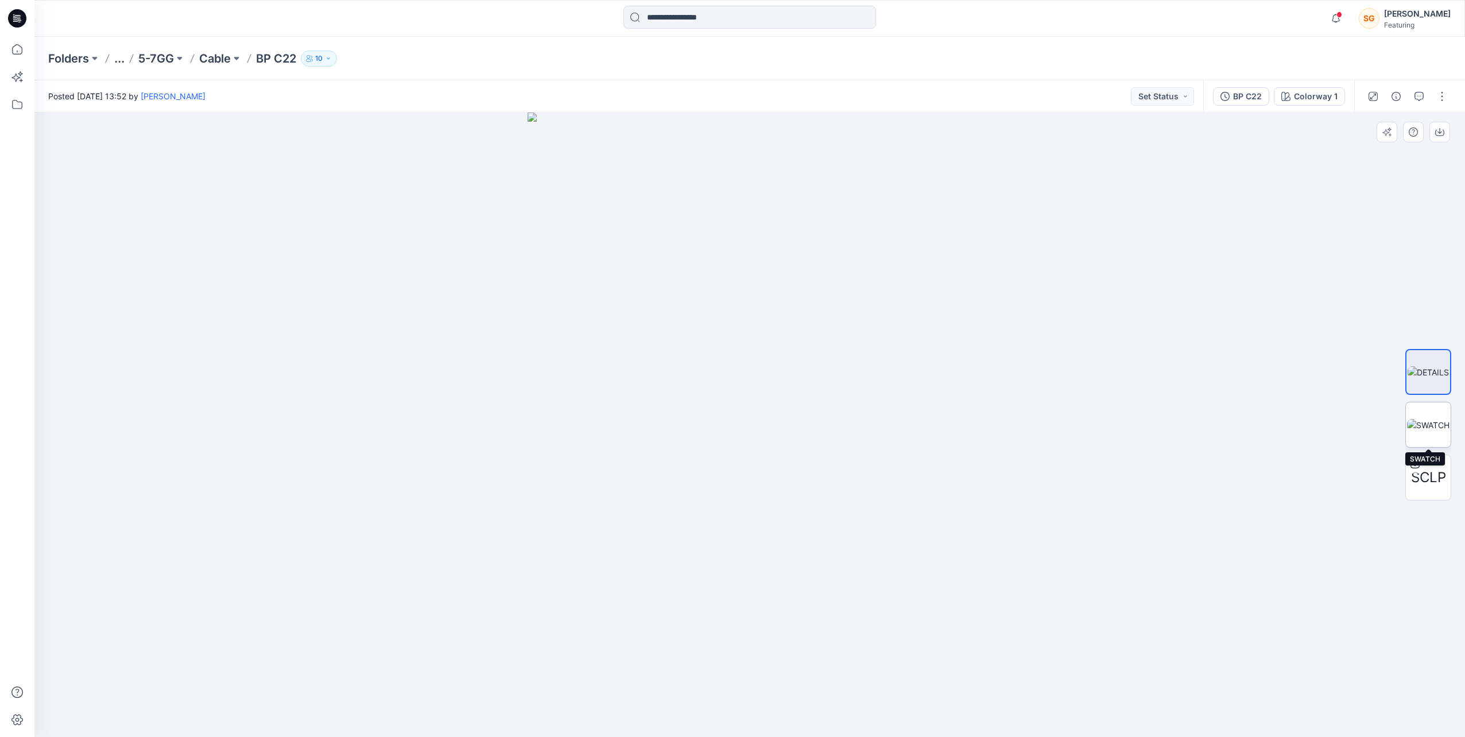
click at [1436, 420] on img at bounding box center [1428, 425] width 42 height 12
drag, startPoint x: 696, startPoint y: 339, endPoint x: 702, endPoint y: 707, distance: 367.9
click at [715, 736] on html "Notifications Katharina Bobrowski has invited you to the Folder Heidi Finnland …" at bounding box center [732, 368] width 1465 height 737
click at [655, 429] on img at bounding box center [770, 66] width 2222 height 1342
drag, startPoint x: 657, startPoint y: 440, endPoint x: 662, endPoint y: 465, distance: 25.3
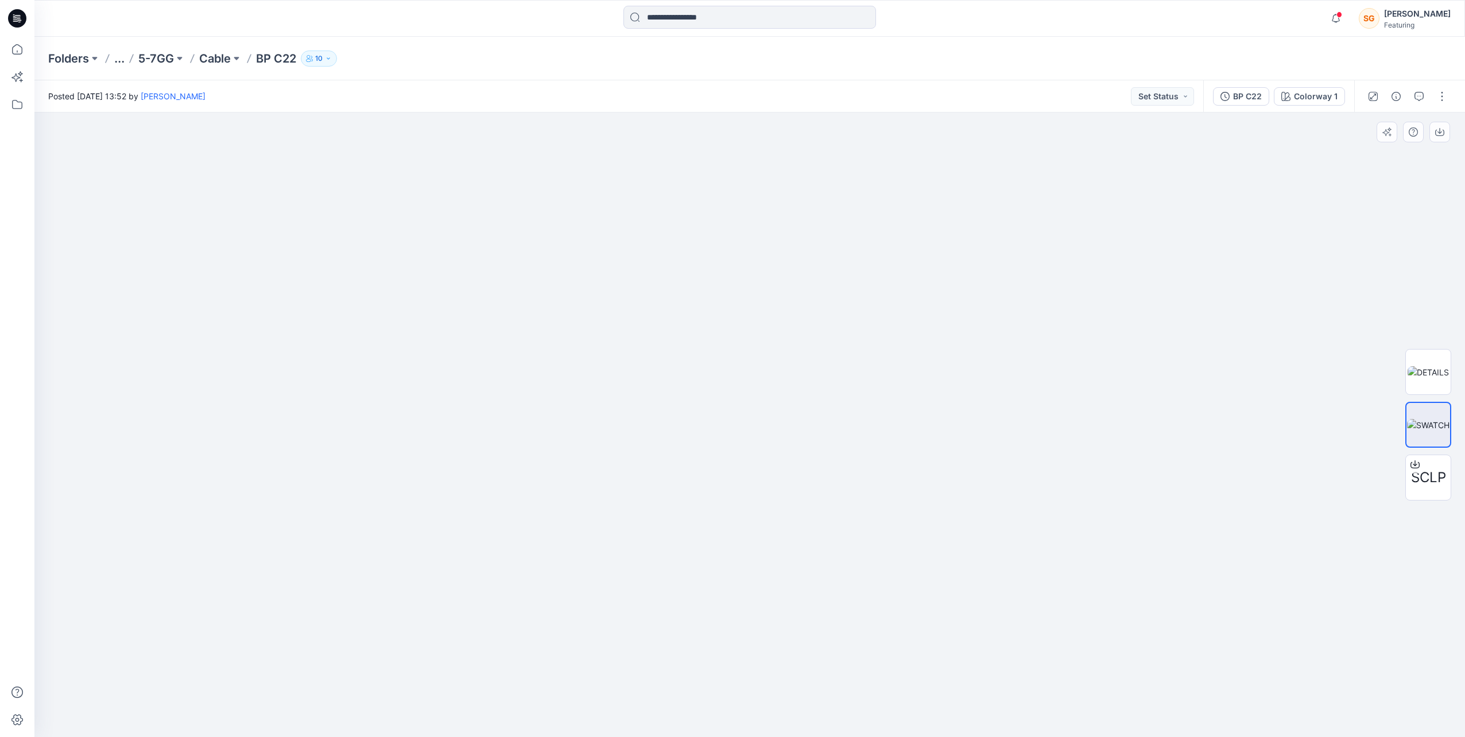
click at [662, 465] on img at bounding box center [776, 83] width 2222 height 1307
drag, startPoint x: 685, startPoint y: 328, endPoint x: 669, endPoint y: 628, distance: 300.0
click at [669, 628] on img at bounding box center [749, 374] width 803 height 726
drag, startPoint x: 669, startPoint y: 662, endPoint x: 725, endPoint y: 354, distance: 313.3
click at [703, 261] on img at bounding box center [750, 320] width 1619 height 833
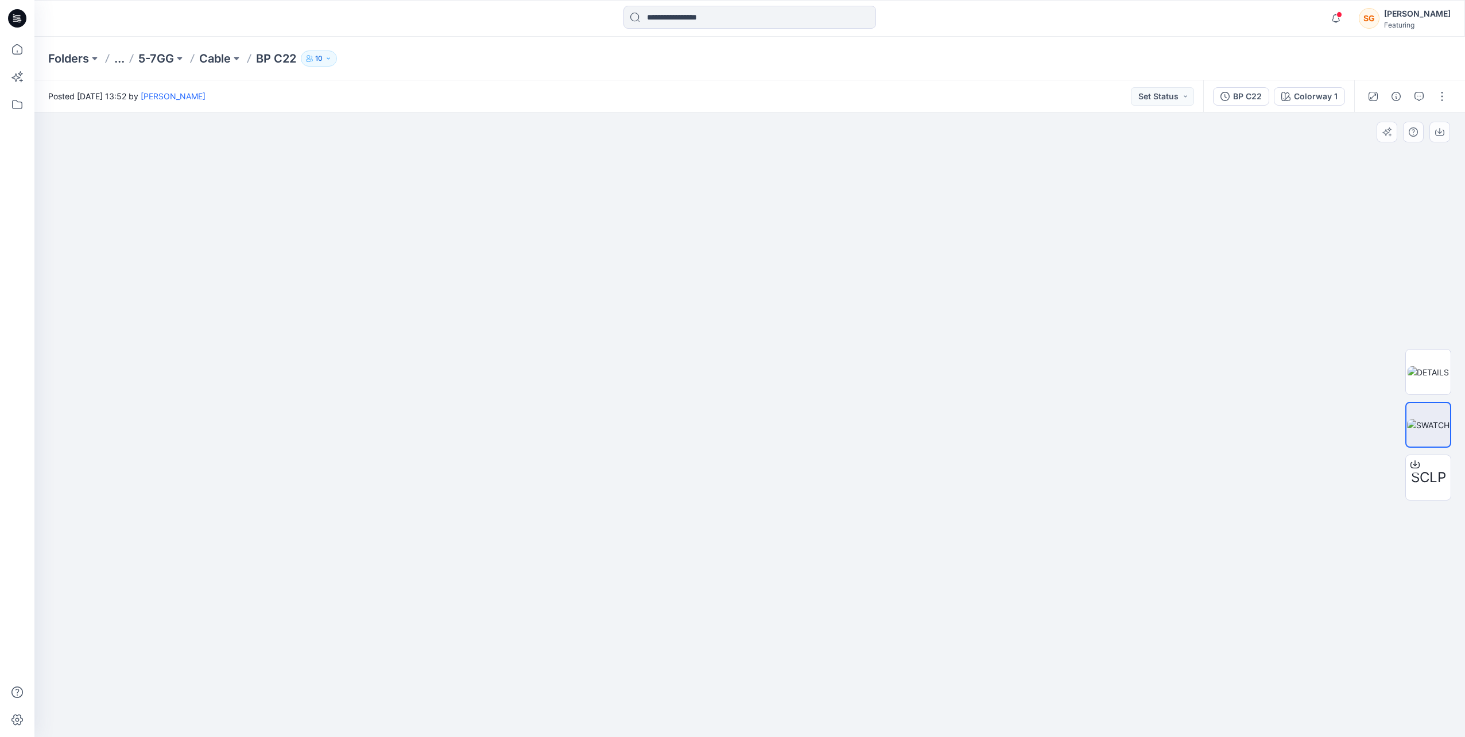
drag, startPoint x: 646, startPoint y: 666, endPoint x: 671, endPoint y: 310, distance: 356.1
click at [669, 312] on img at bounding box center [783, 214] width 1619 height 1045
drag, startPoint x: 643, startPoint y: 542, endPoint x: 654, endPoint y: 288, distance: 253.9
click at [653, 292] on img at bounding box center [806, 37] width 1619 height 1399
drag, startPoint x: 623, startPoint y: 348, endPoint x: 632, endPoint y: 259, distance: 88.8
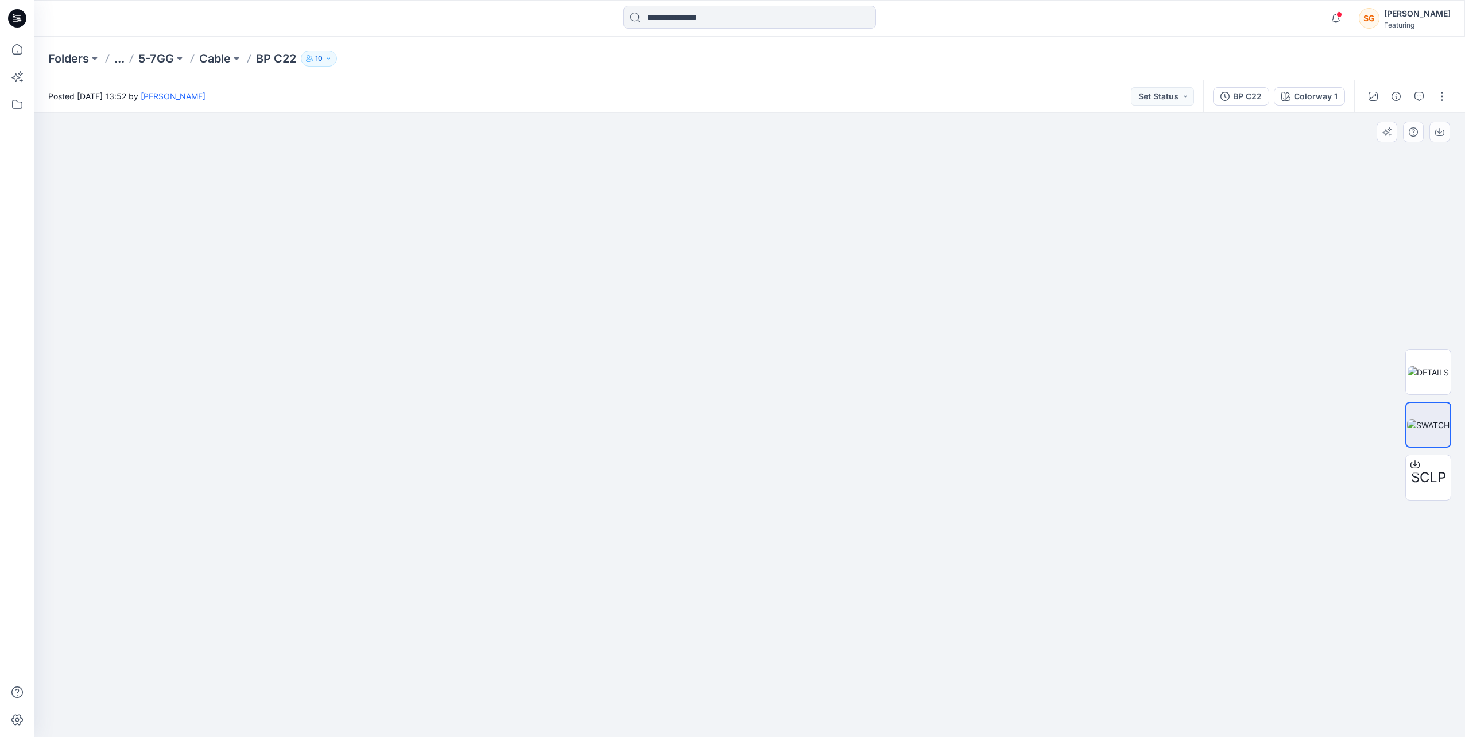
drag, startPoint x: 630, startPoint y: 550, endPoint x: 635, endPoint y: 492, distance: 58.1
click at [1418, 421] on img at bounding box center [1428, 425] width 42 height 12
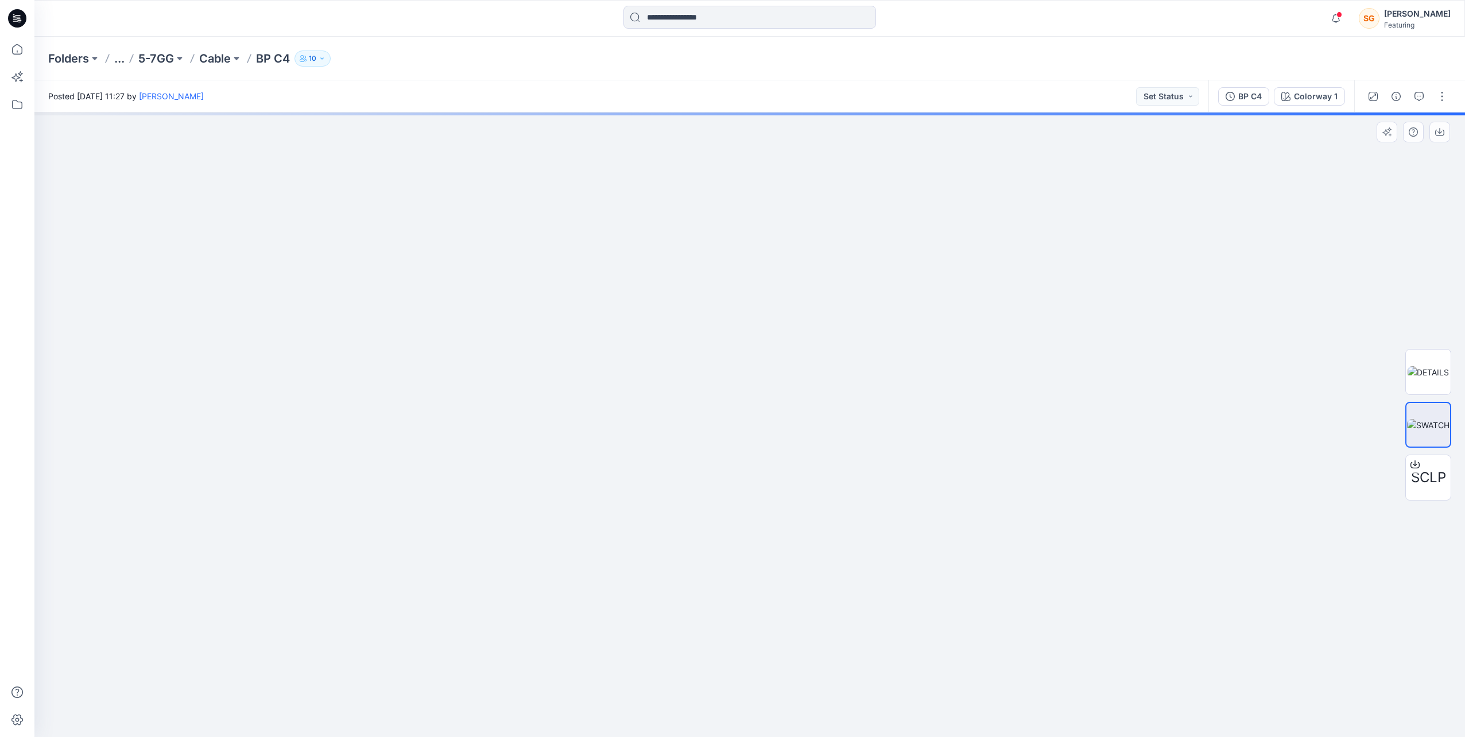
drag, startPoint x: 498, startPoint y: 415, endPoint x: 527, endPoint y: 470, distance: 62.1
click at [565, 736] on html "Notifications [PERSON_NAME] has invited you to the Folder [PERSON_NAME] Finnlan…" at bounding box center [732, 368] width 1465 height 737
drag, startPoint x: 536, startPoint y: 360, endPoint x: 474, endPoint y: 541, distance: 191.1
click at [515, 736] on html "Notifications [PERSON_NAME] has invited you to the Folder [PERSON_NAME] Finnlan…" at bounding box center [732, 368] width 1465 height 737
